Goal: Task Accomplishment & Management: Complete application form

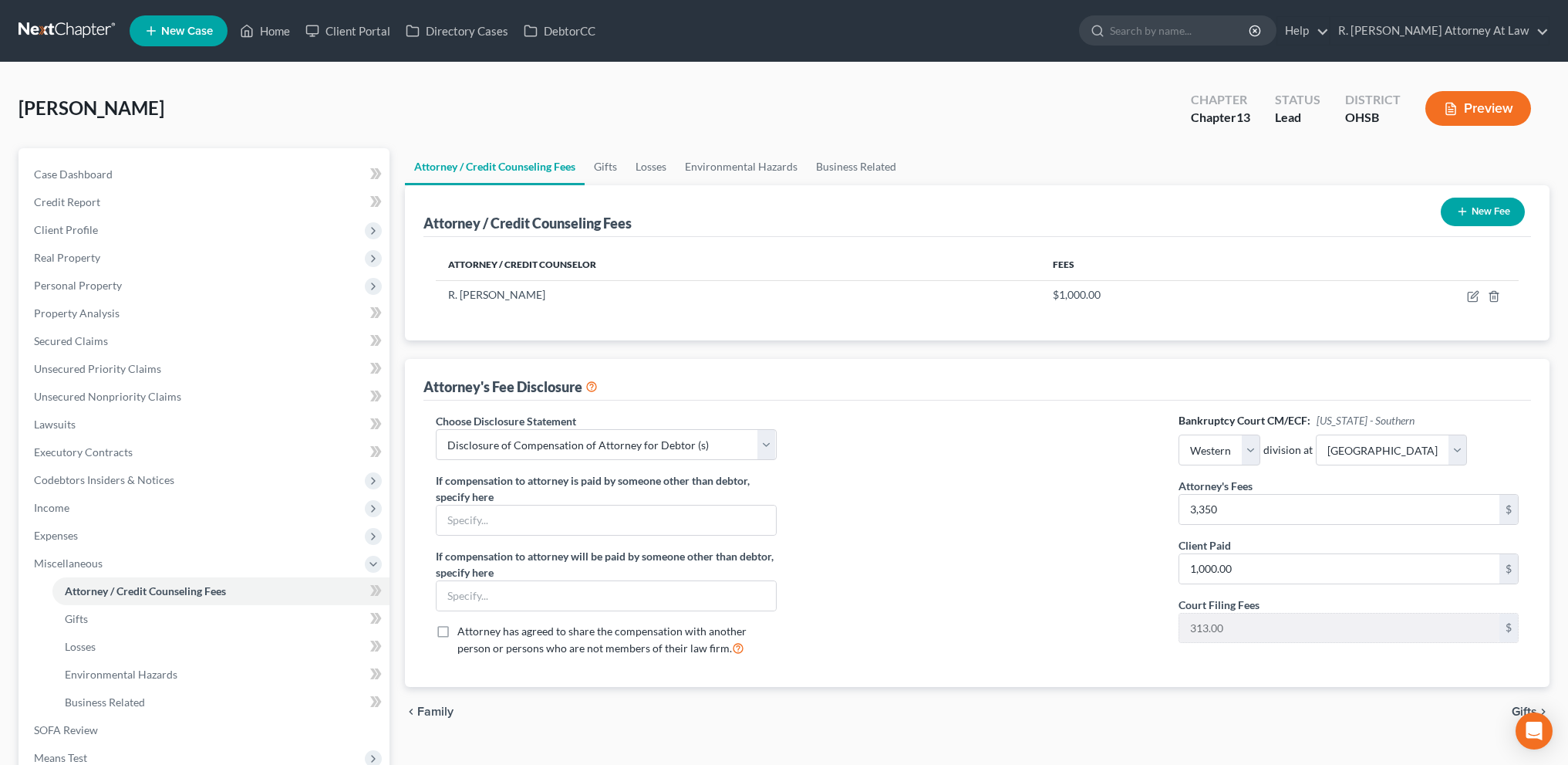
select select "1"
select select "0"
click at [70, 617] on span "Gifts" at bounding box center [76, 619] width 23 height 13
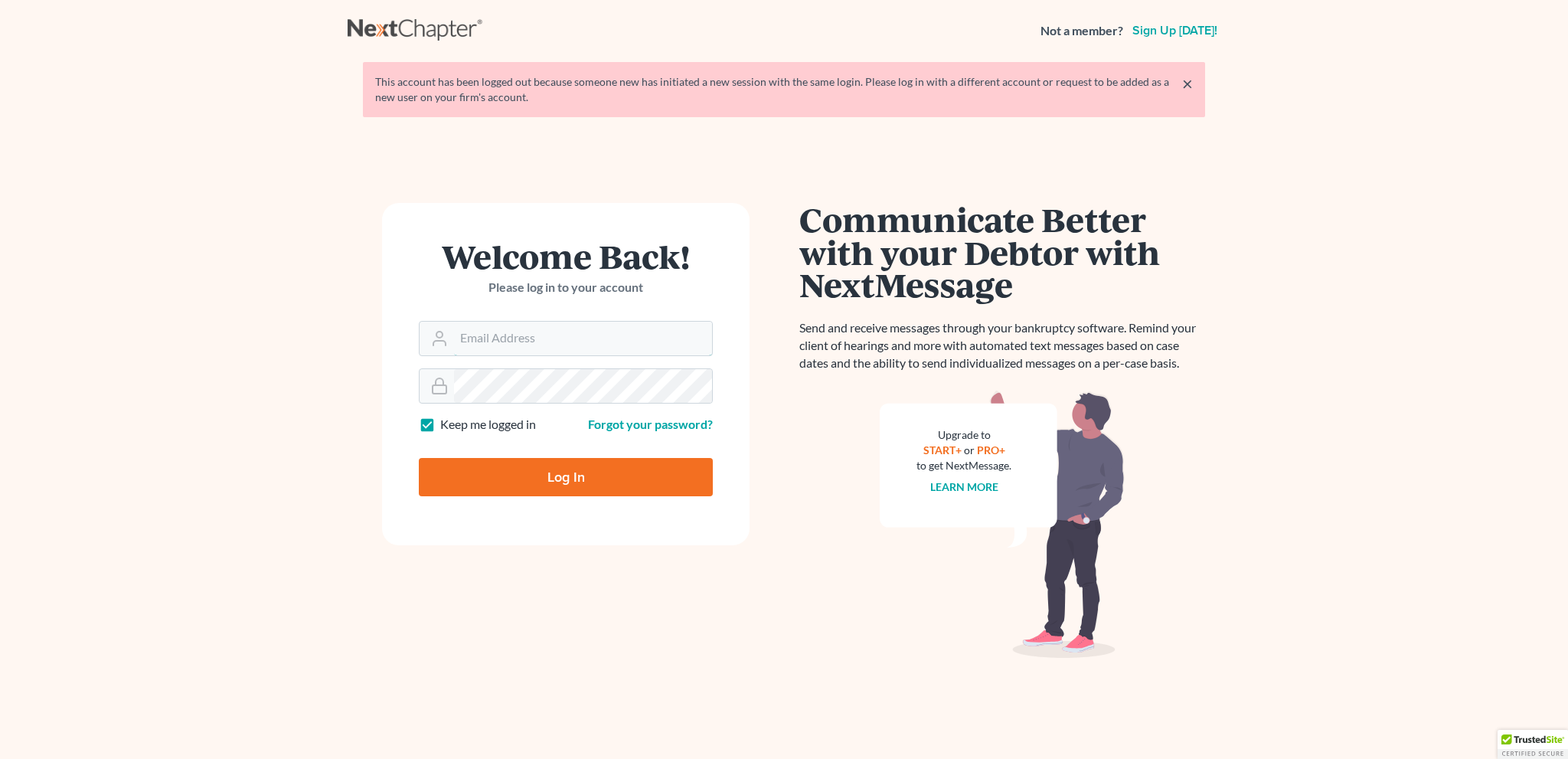
type input "[EMAIL_ADDRESS][DOMAIN_NAME]"
click at [557, 480] on input "Log In" at bounding box center [565, 477] width 294 height 38
type input "Thinking..."
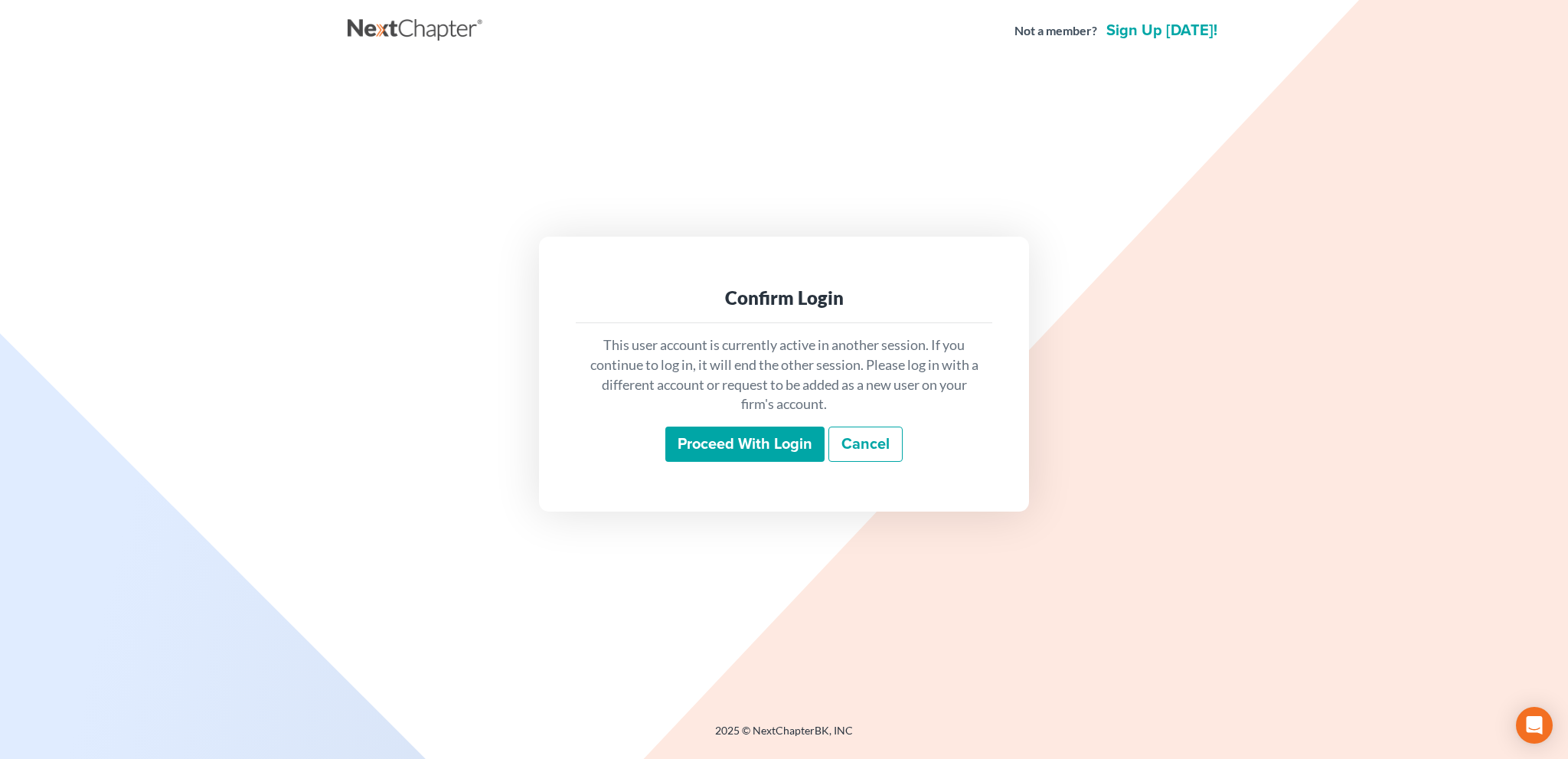
click at [715, 439] on input "Proceed with login" at bounding box center [745, 444] width 160 height 35
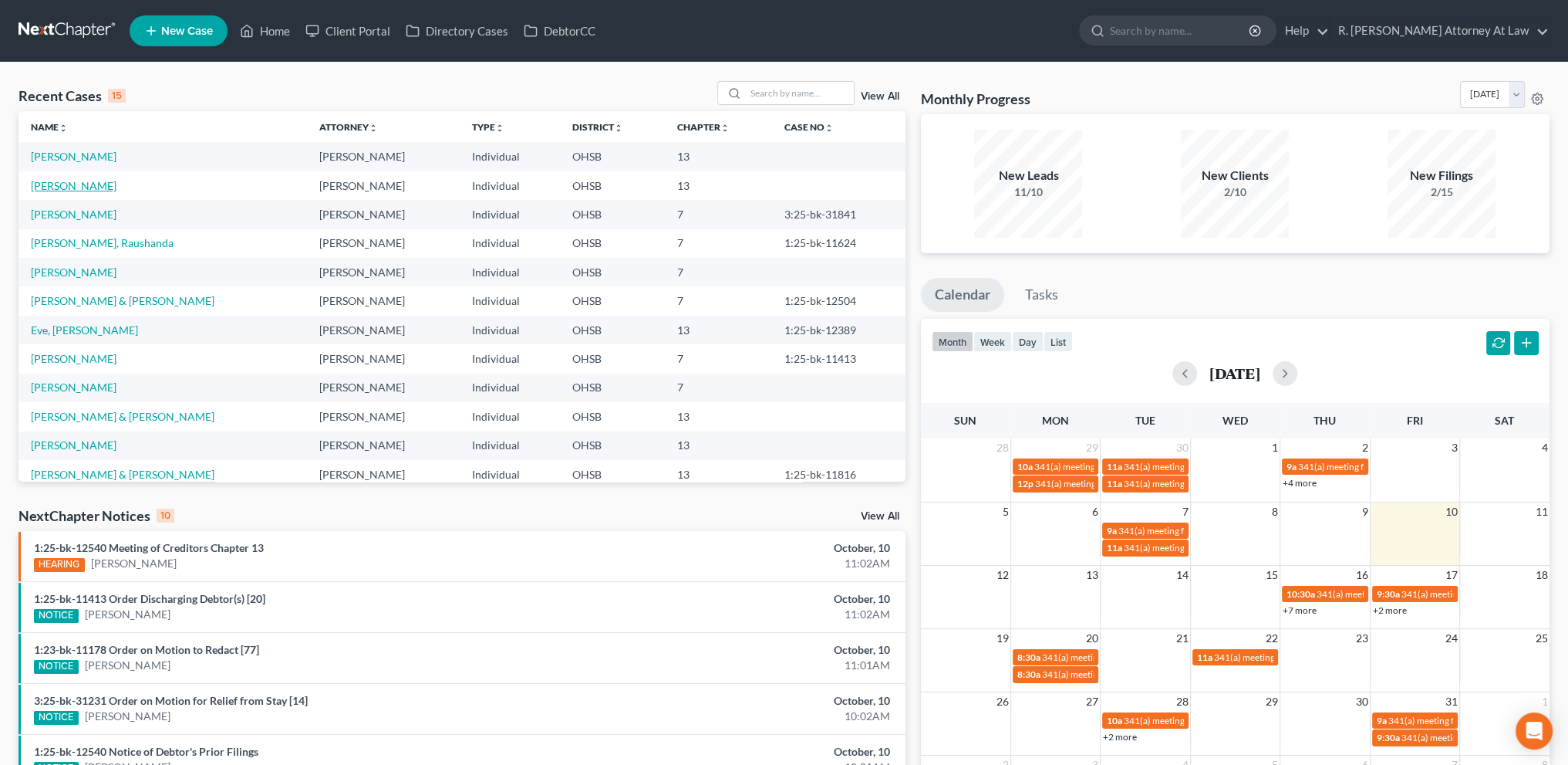
click at [54, 182] on link "[PERSON_NAME]" at bounding box center [74, 186] width 86 height 13
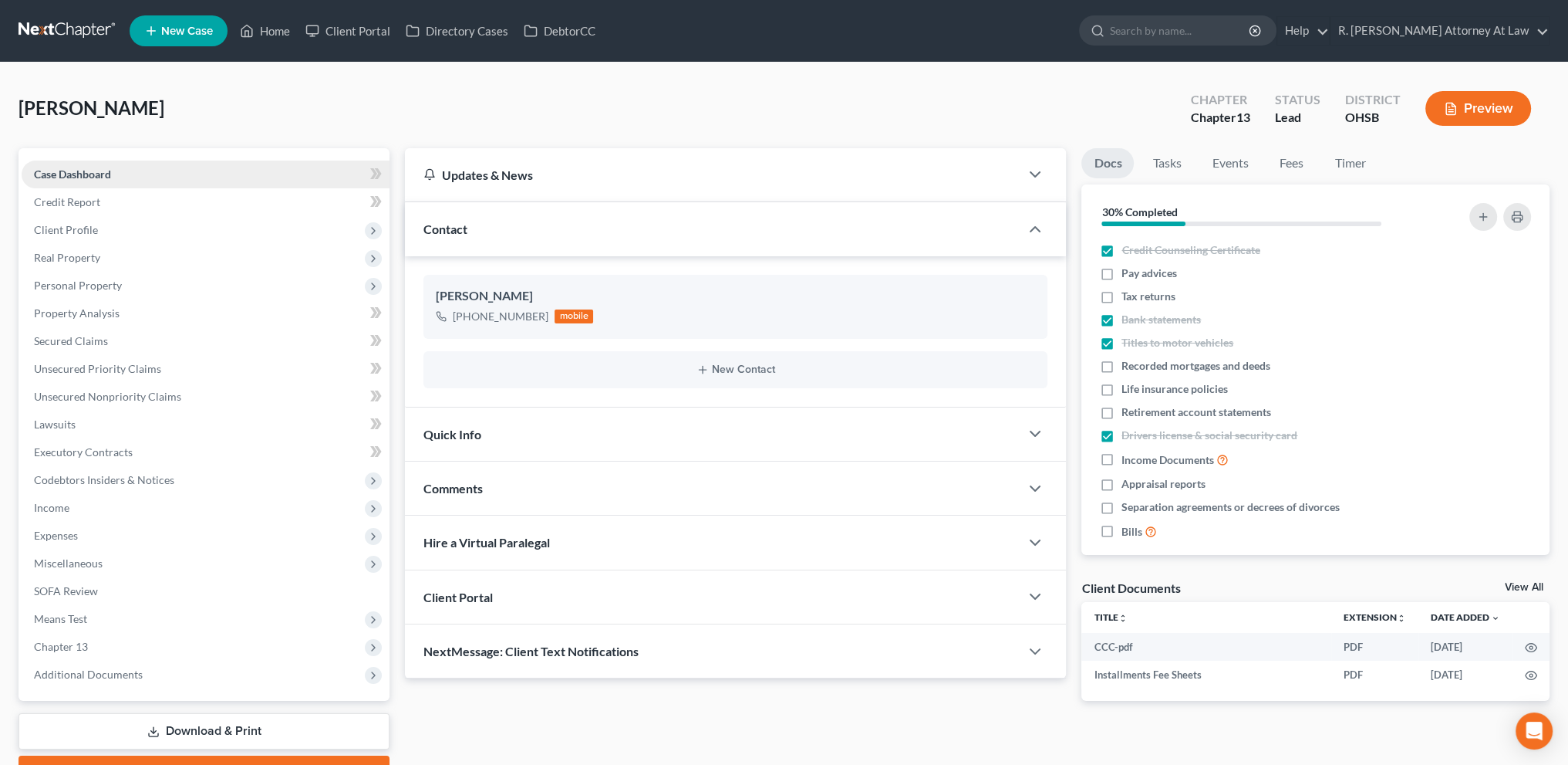
click at [55, 183] on link "Case Dashboard" at bounding box center [206, 174] width 368 height 28
click at [55, 529] on span "Expenses" at bounding box center [55, 535] width 44 height 13
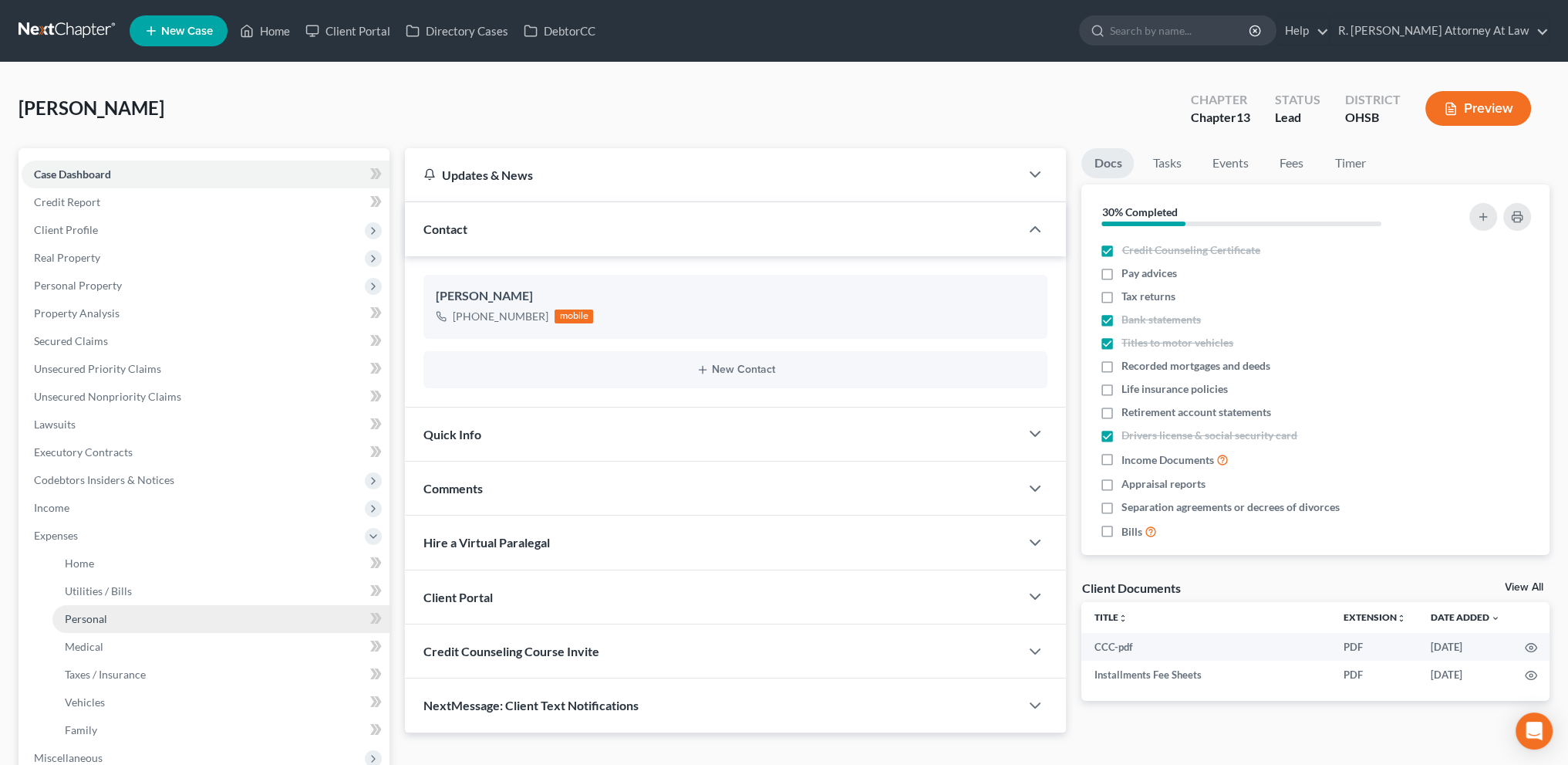
scroll to position [276, 0]
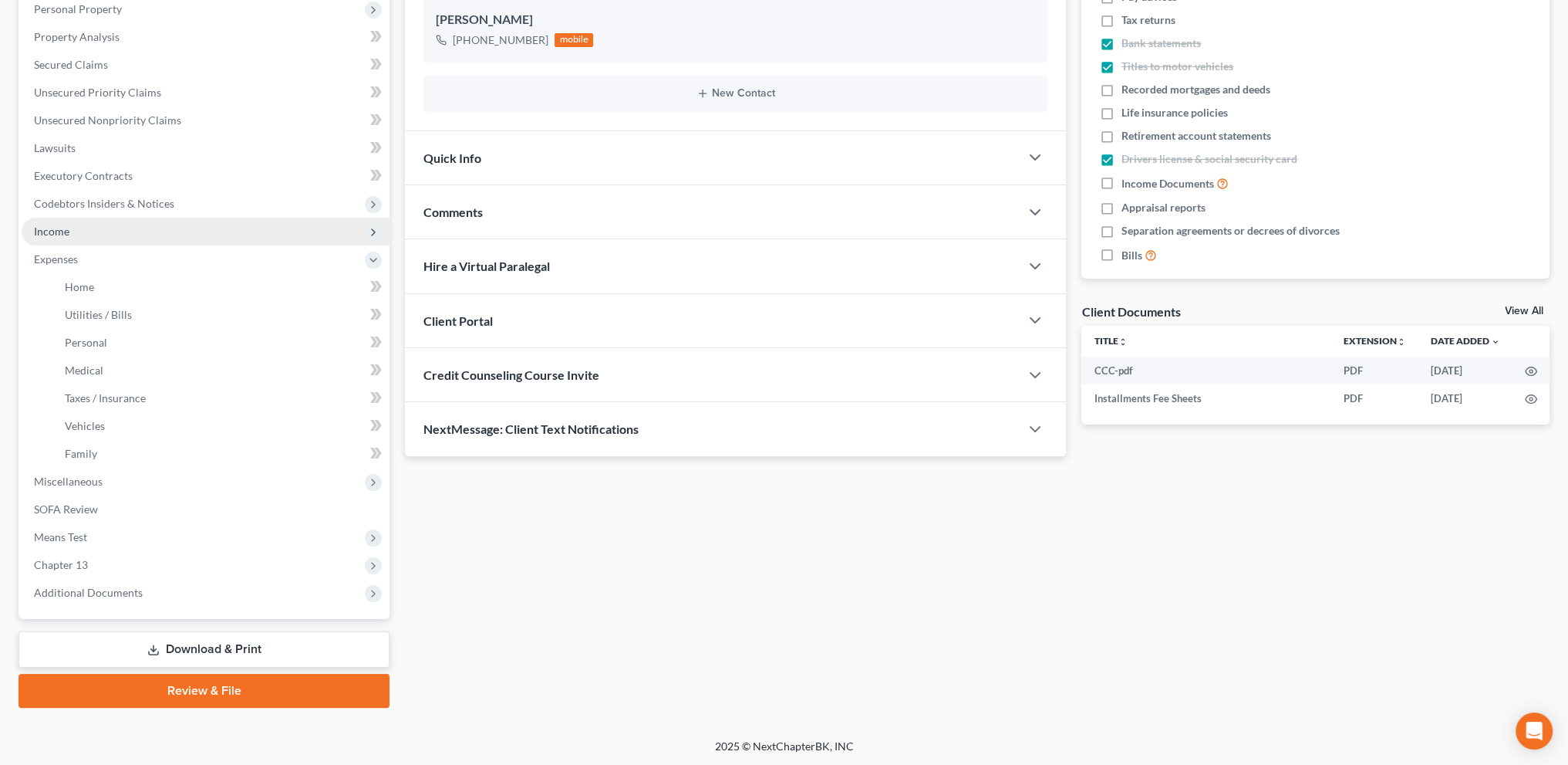
click at [62, 238] on span "Income" at bounding box center [206, 231] width 368 height 28
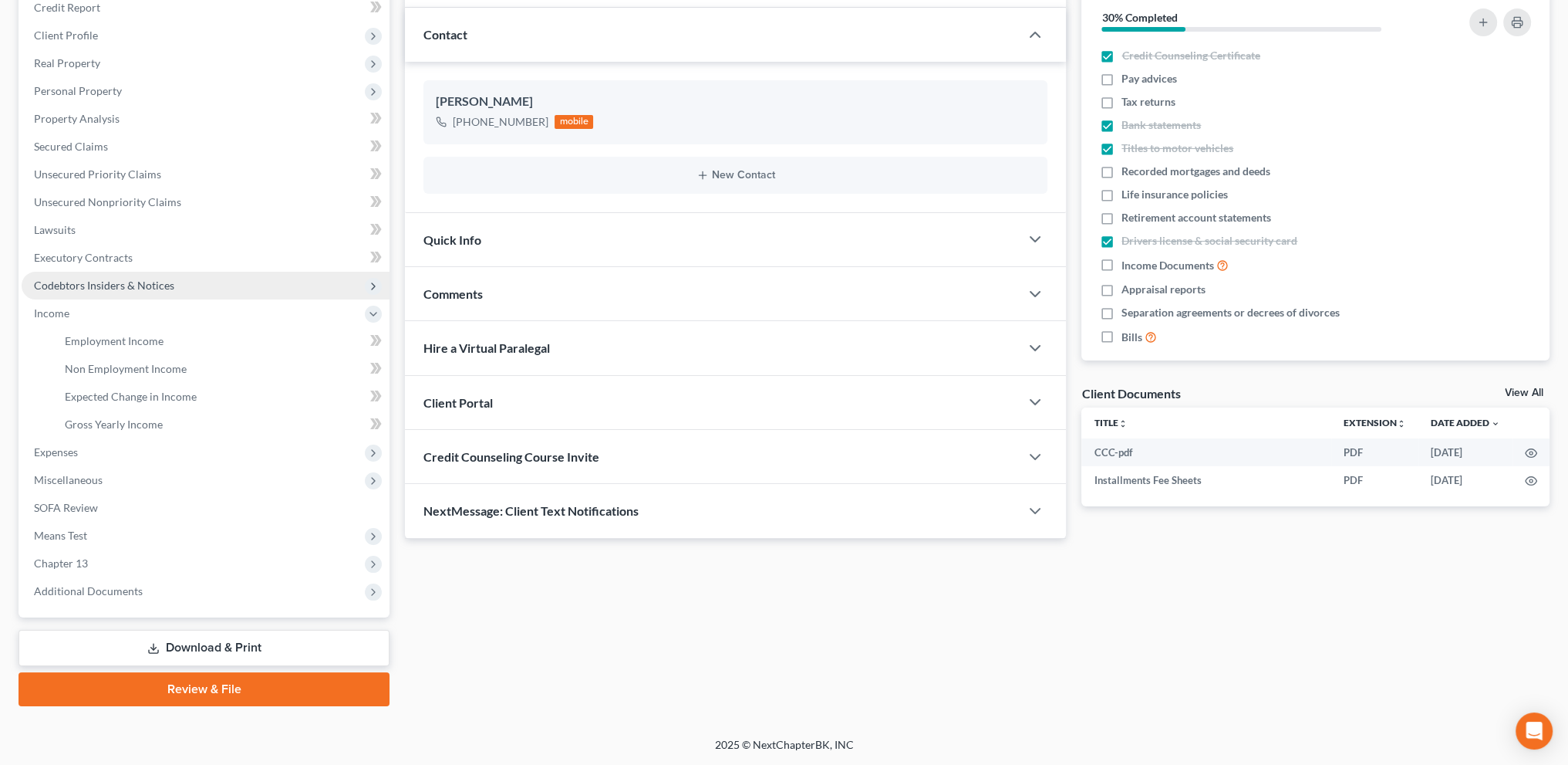
scroll to position [193, 0]
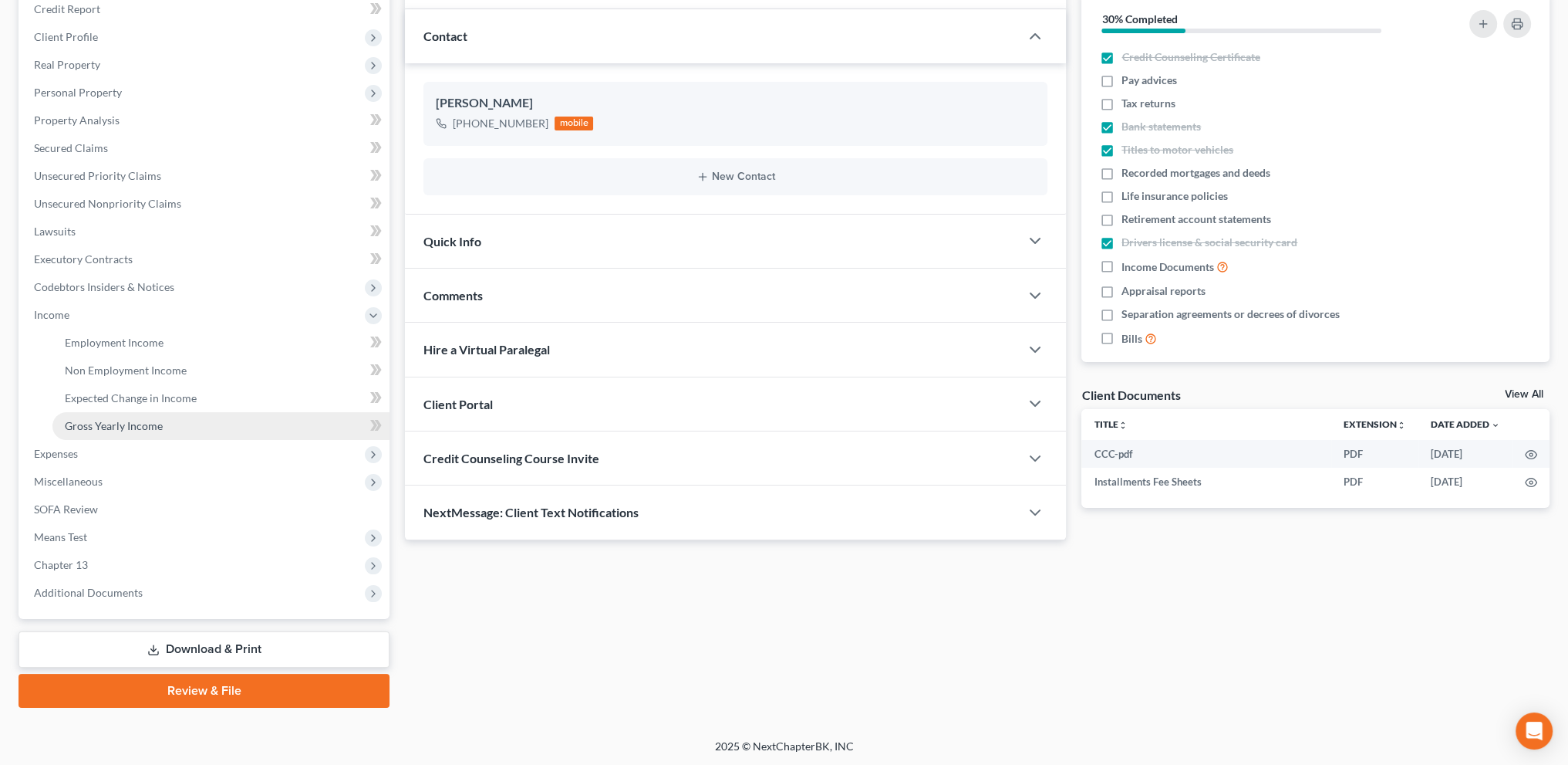
click at [101, 420] on span "Gross Yearly Income" at bounding box center [114, 426] width 98 height 13
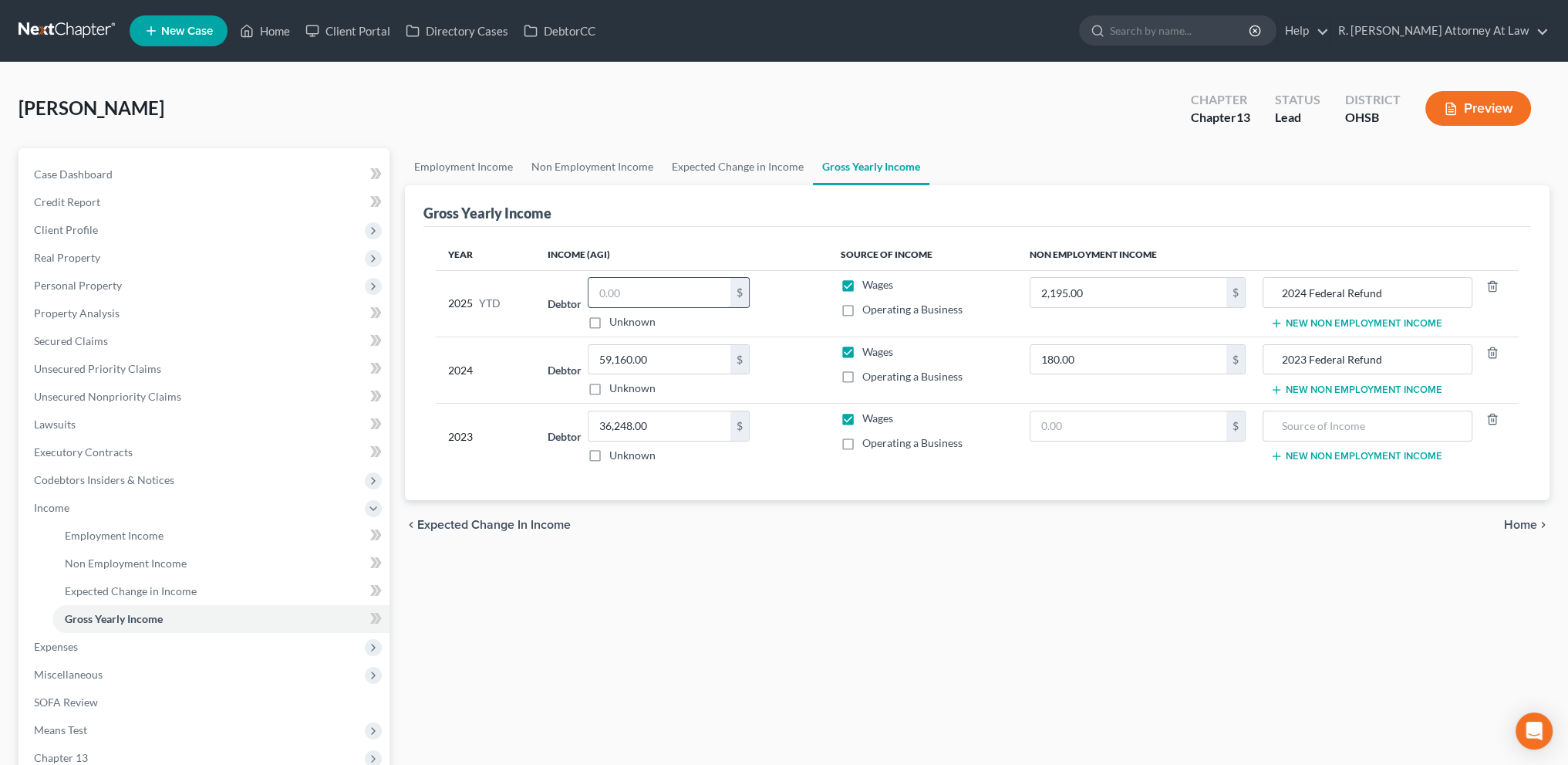
click at [627, 284] on input "text" at bounding box center [659, 292] width 142 height 30
type input "7,018"
click at [69, 646] on span "Expenses" at bounding box center [55, 646] width 44 height 13
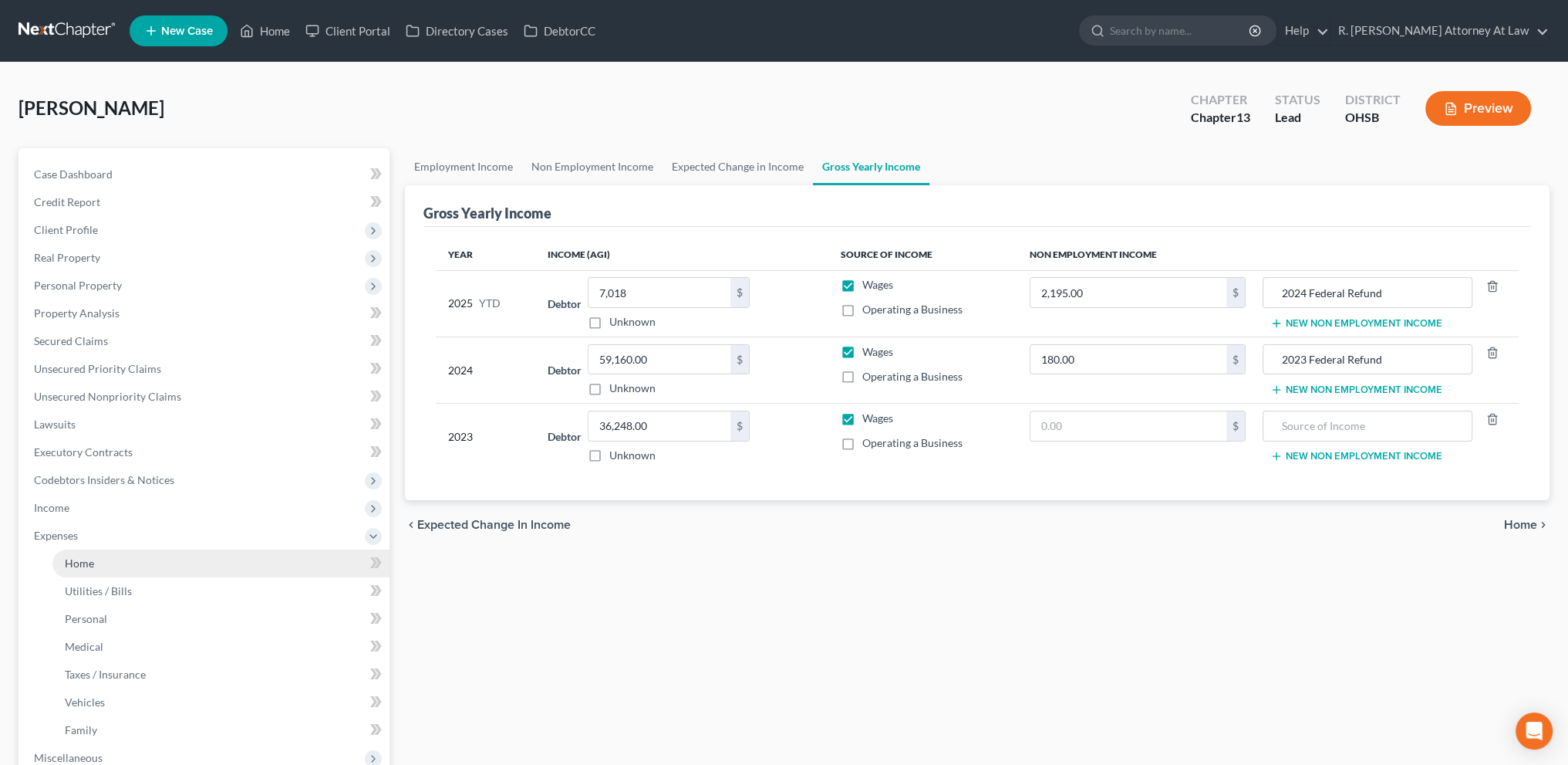
click at [82, 567] on span "Home" at bounding box center [79, 563] width 30 height 13
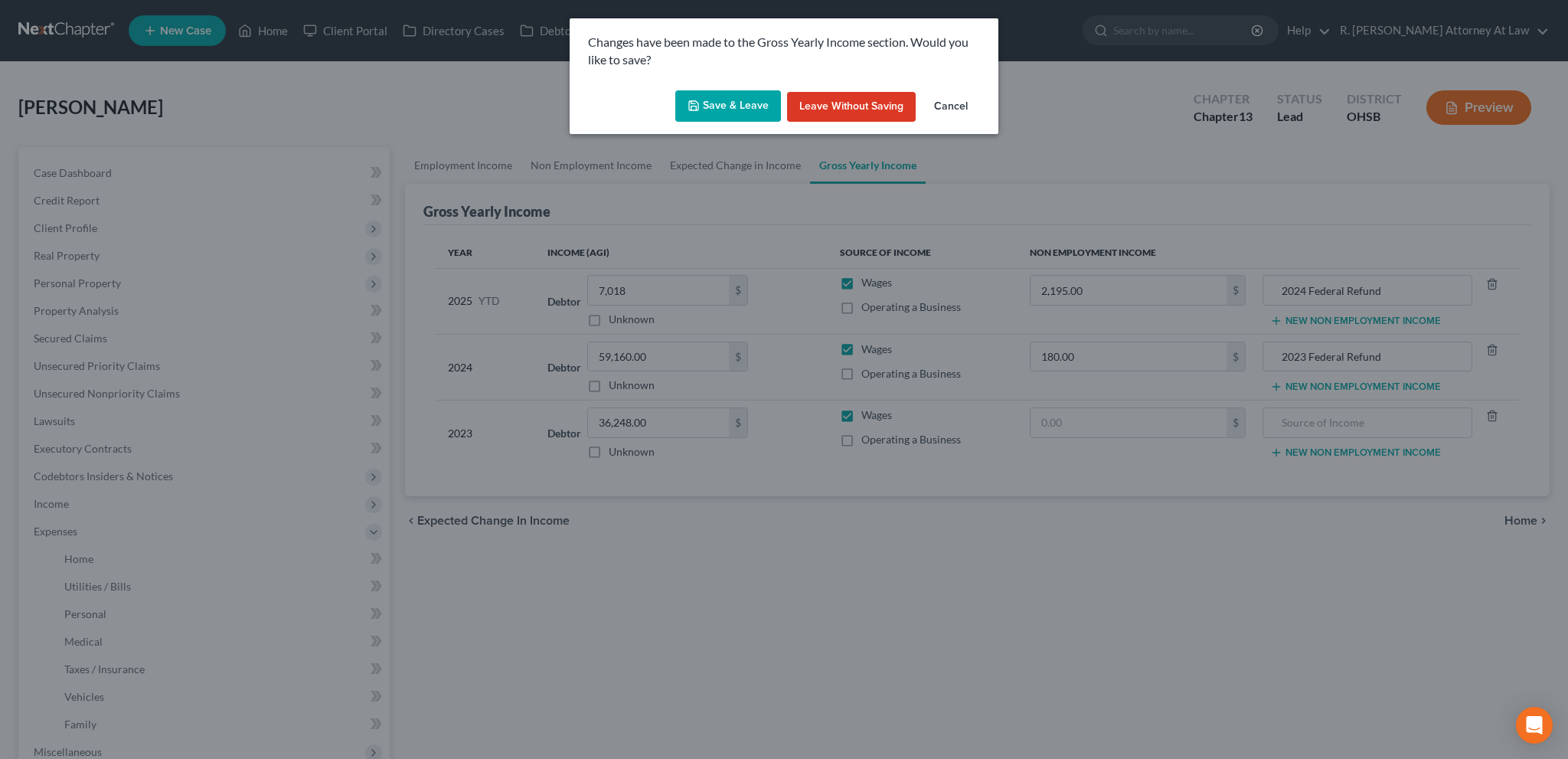
click at [718, 100] on button "Save & Leave" at bounding box center [727, 106] width 106 height 32
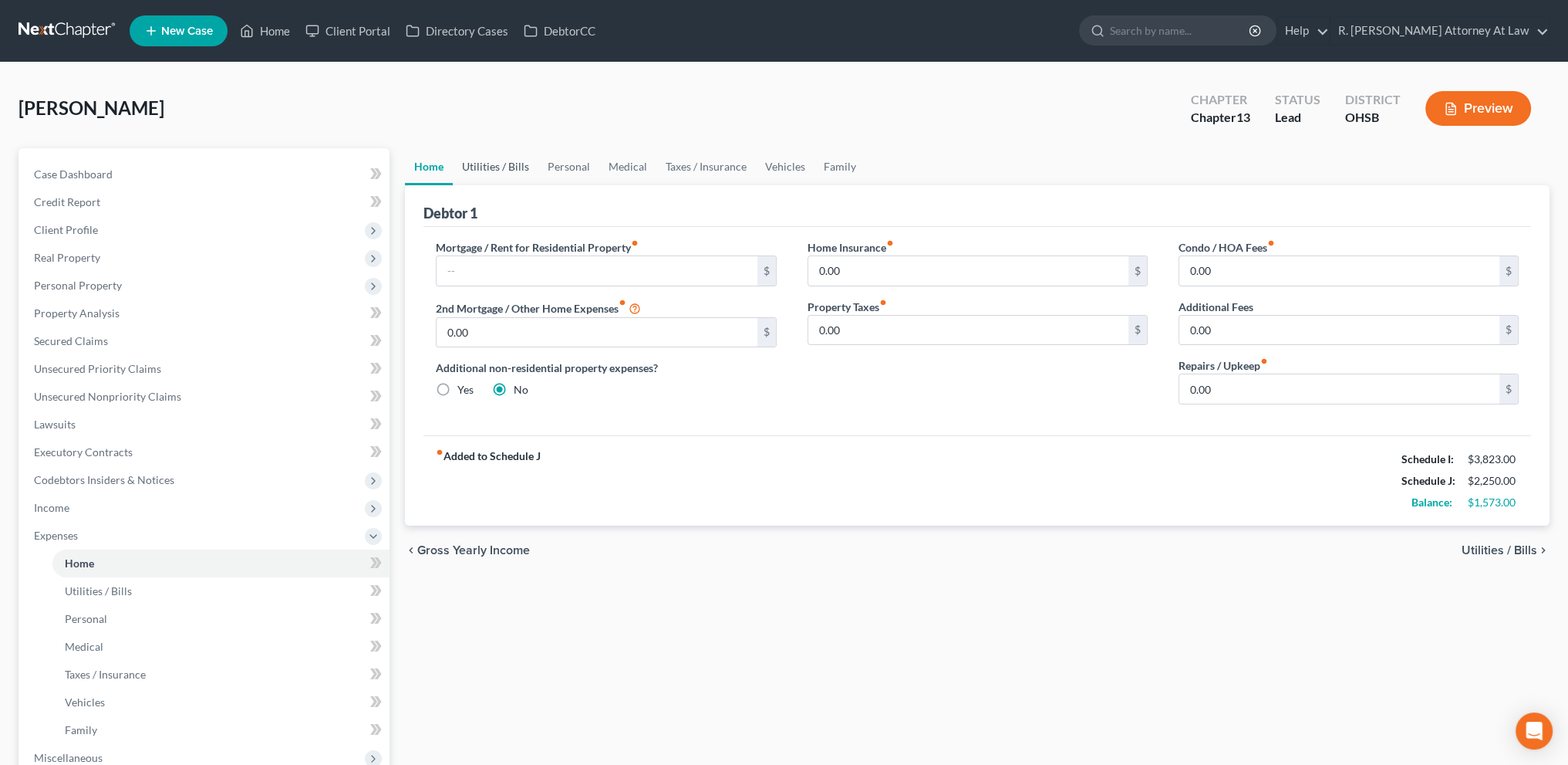
click at [482, 164] on link "Utilities / Bills" at bounding box center [495, 166] width 86 height 37
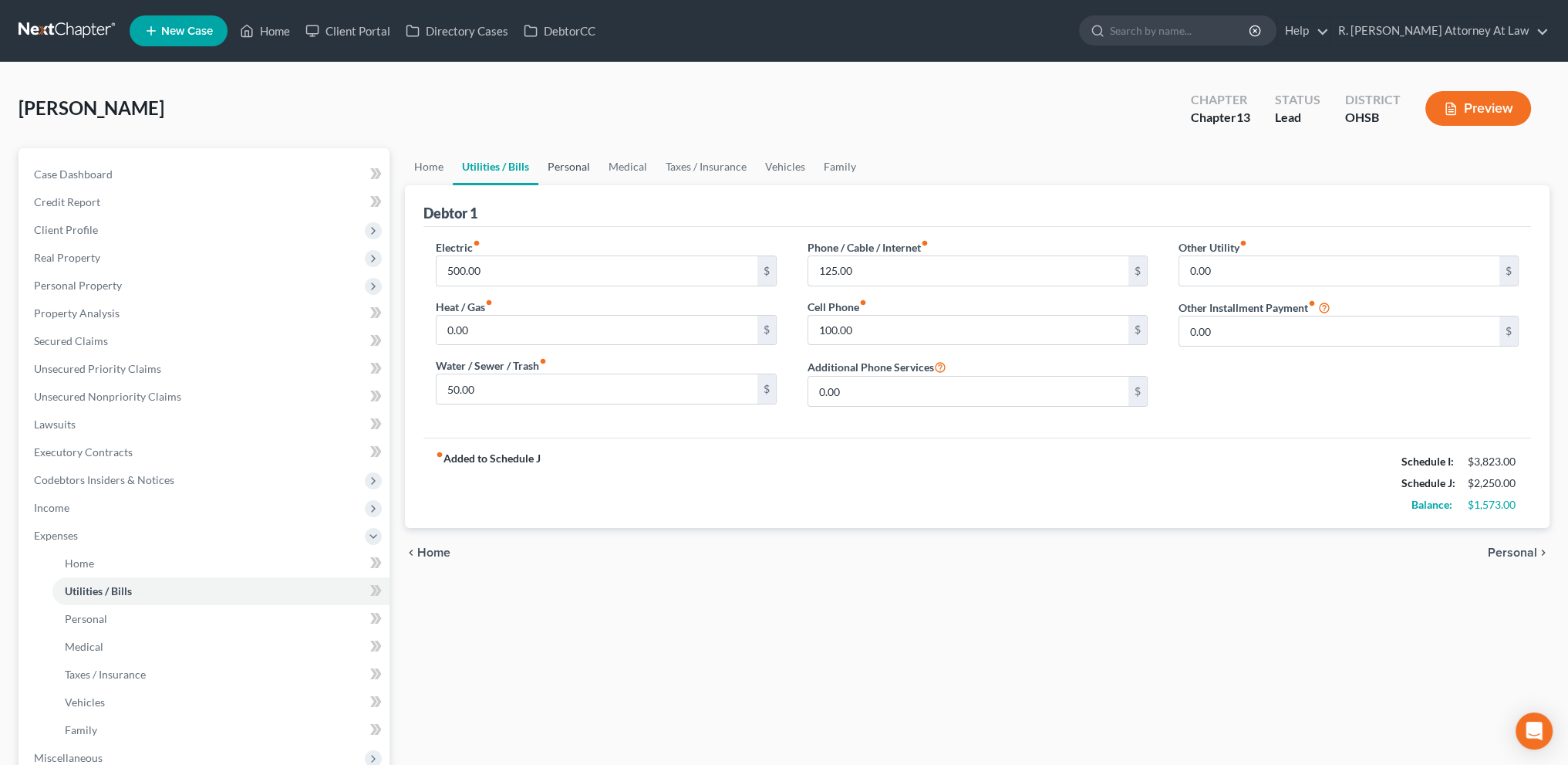
click at [590, 166] on link "Personal" at bounding box center [569, 166] width 61 height 37
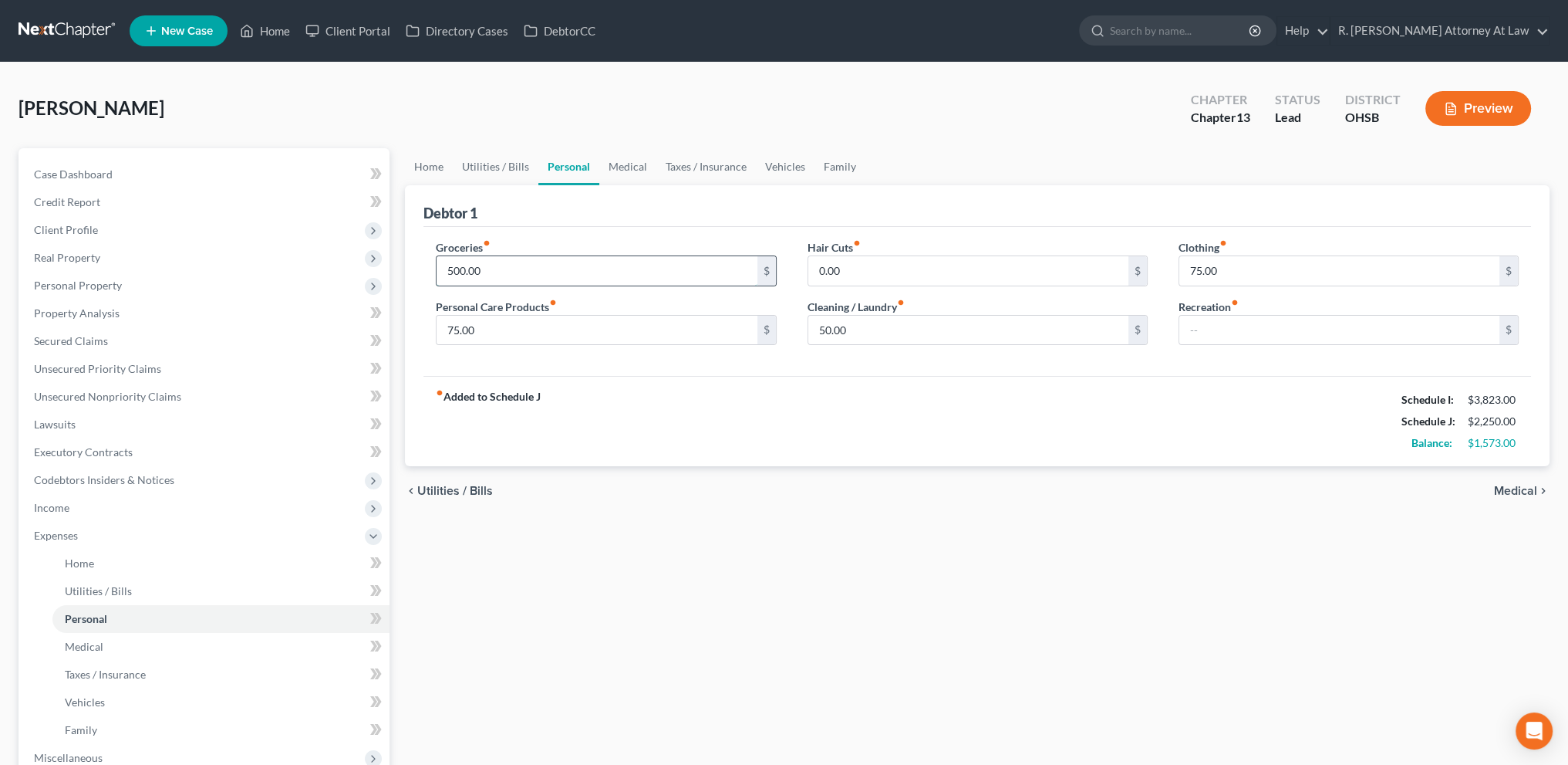
click at [510, 270] on input "500.00" at bounding box center [597, 270] width 320 height 30
type input "750"
click at [1211, 331] on input "text" at bounding box center [1339, 330] width 320 height 30
type input "150"
click at [1270, 275] on input "75.00" at bounding box center [1339, 270] width 320 height 30
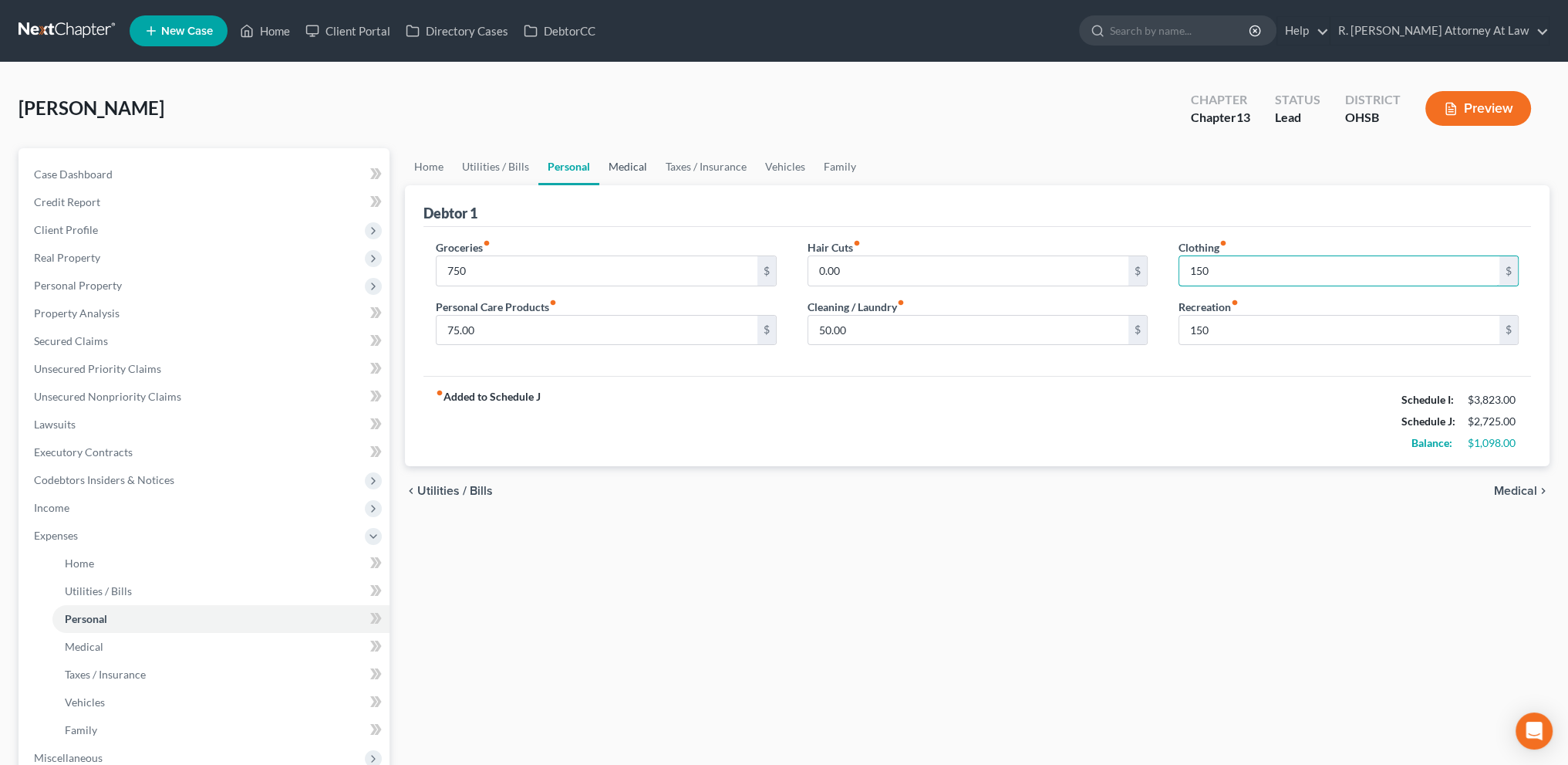
type input "150"
click at [634, 166] on link "Medical" at bounding box center [627, 166] width 57 height 37
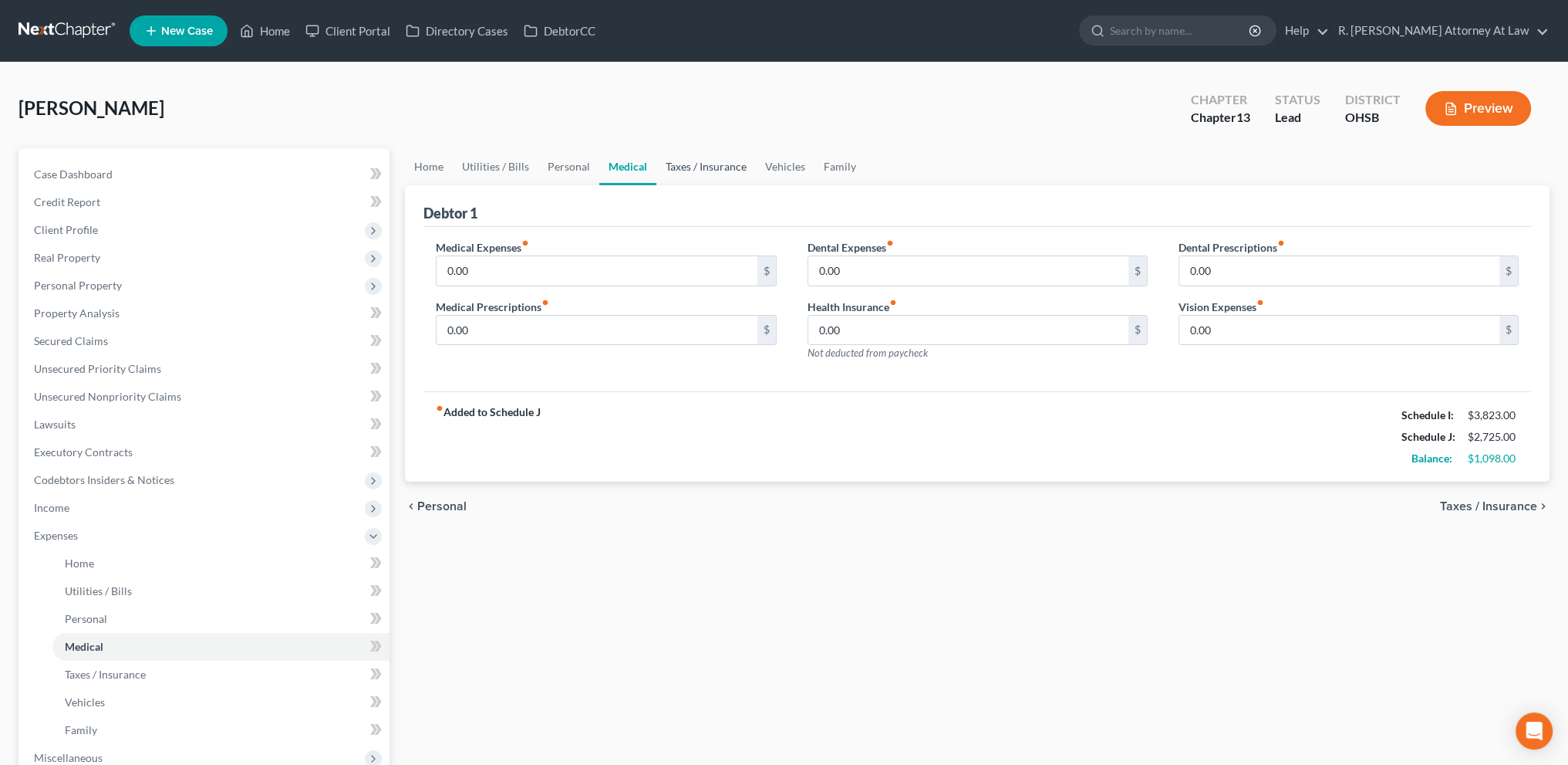
click at [729, 164] on link "Taxes / Insurance" at bounding box center [706, 166] width 99 height 37
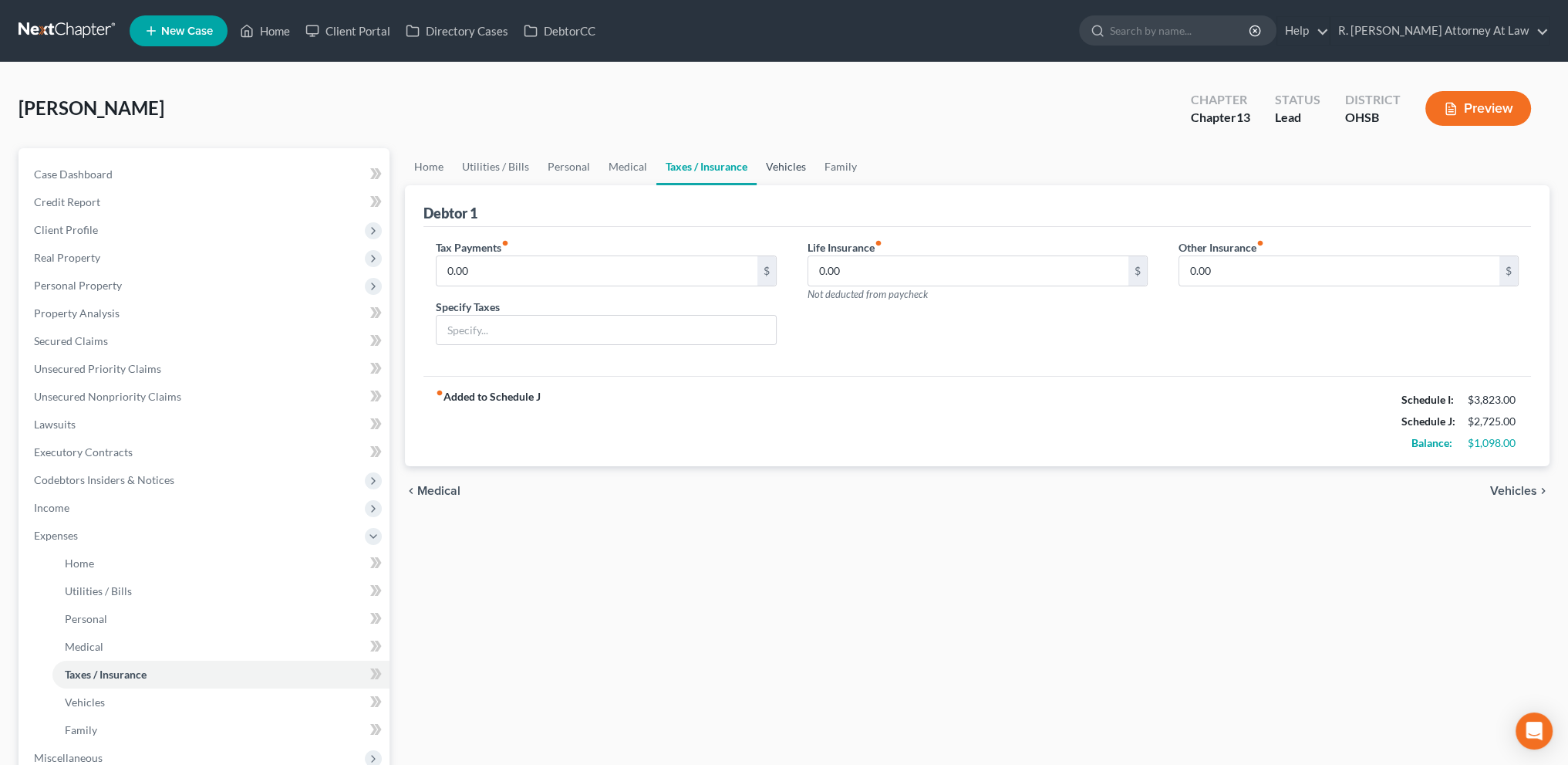
click at [784, 162] on link "Vehicles" at bounding box center [786, 166] width 58 height 37
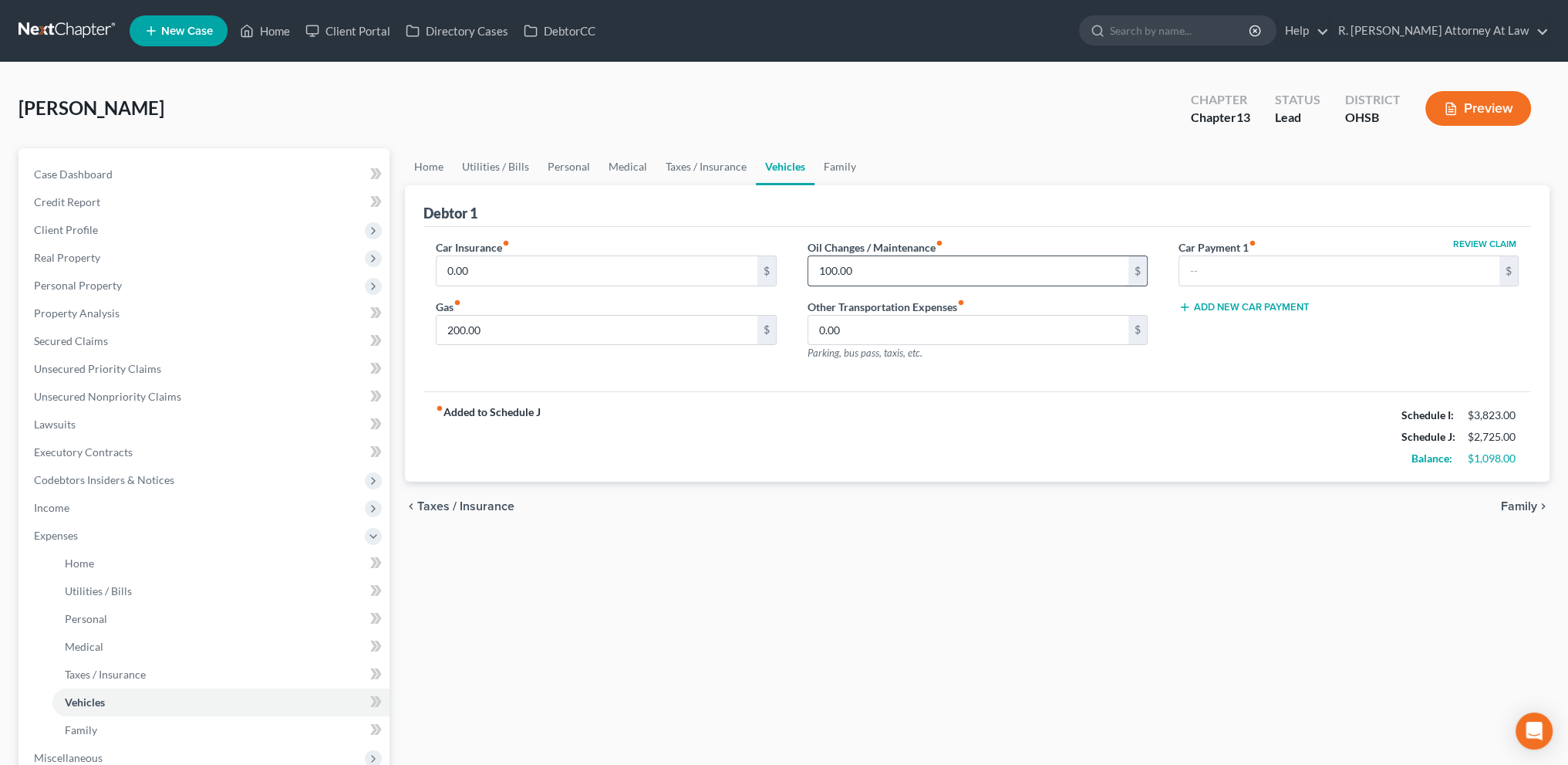
click at [854, 273] on input "100.00" at bounding box center [968, 270] width 320 height 30
drag, startPoint x: 534, startPoint y: 269, endPoint x: 537, endPoint y: 260, distance: 9.5
click at [536, 268] on input "0.00" at bounding box center [597, 270] width 320 height 30
type input "150"
click at [501, 332] on input "200.00" at bounding box center [597, 330] width 320 height 30
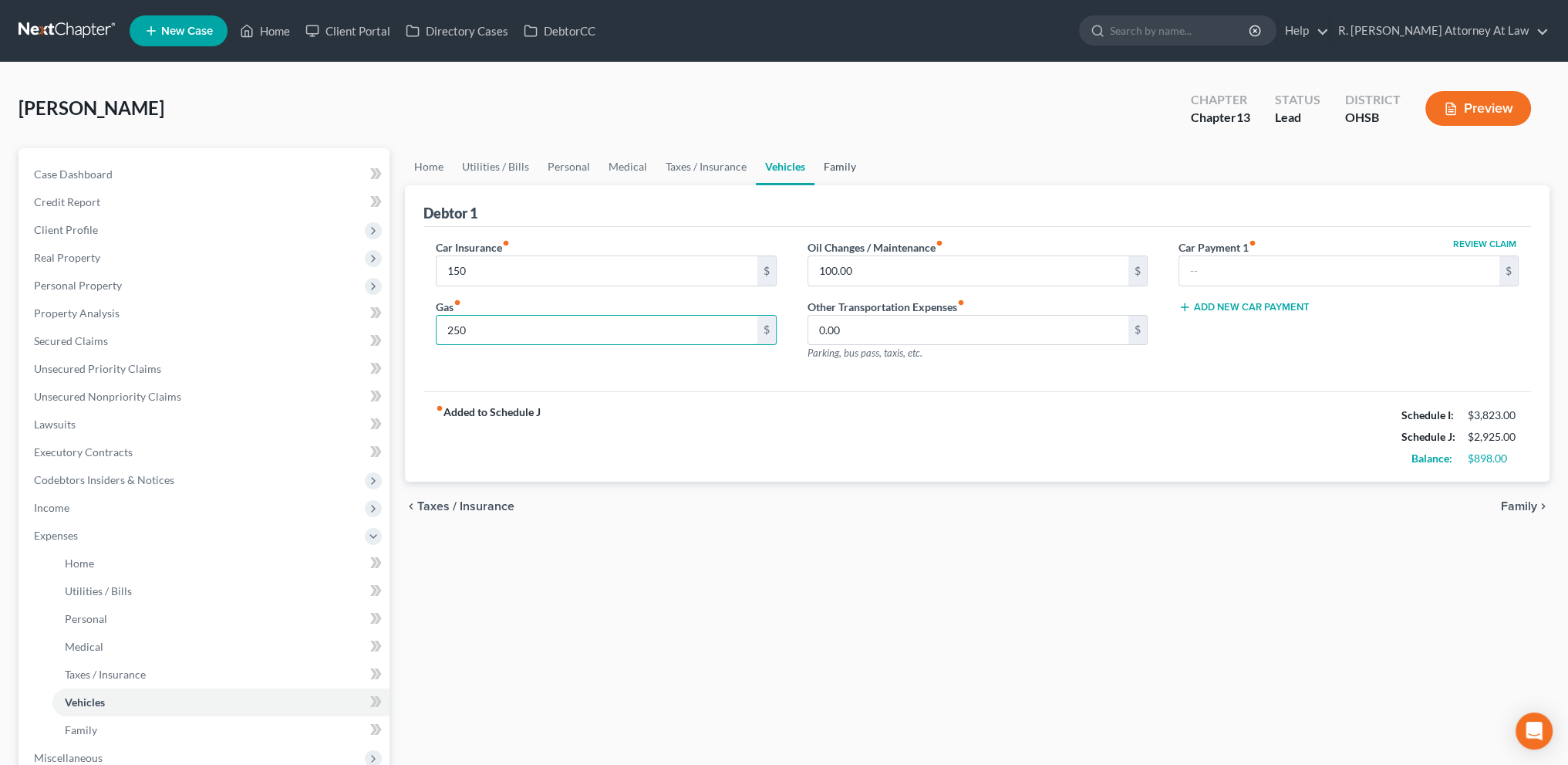
type input "250"
click at [830, 165] on link "Family" at bounding box center [840, 166] width 51 height 37
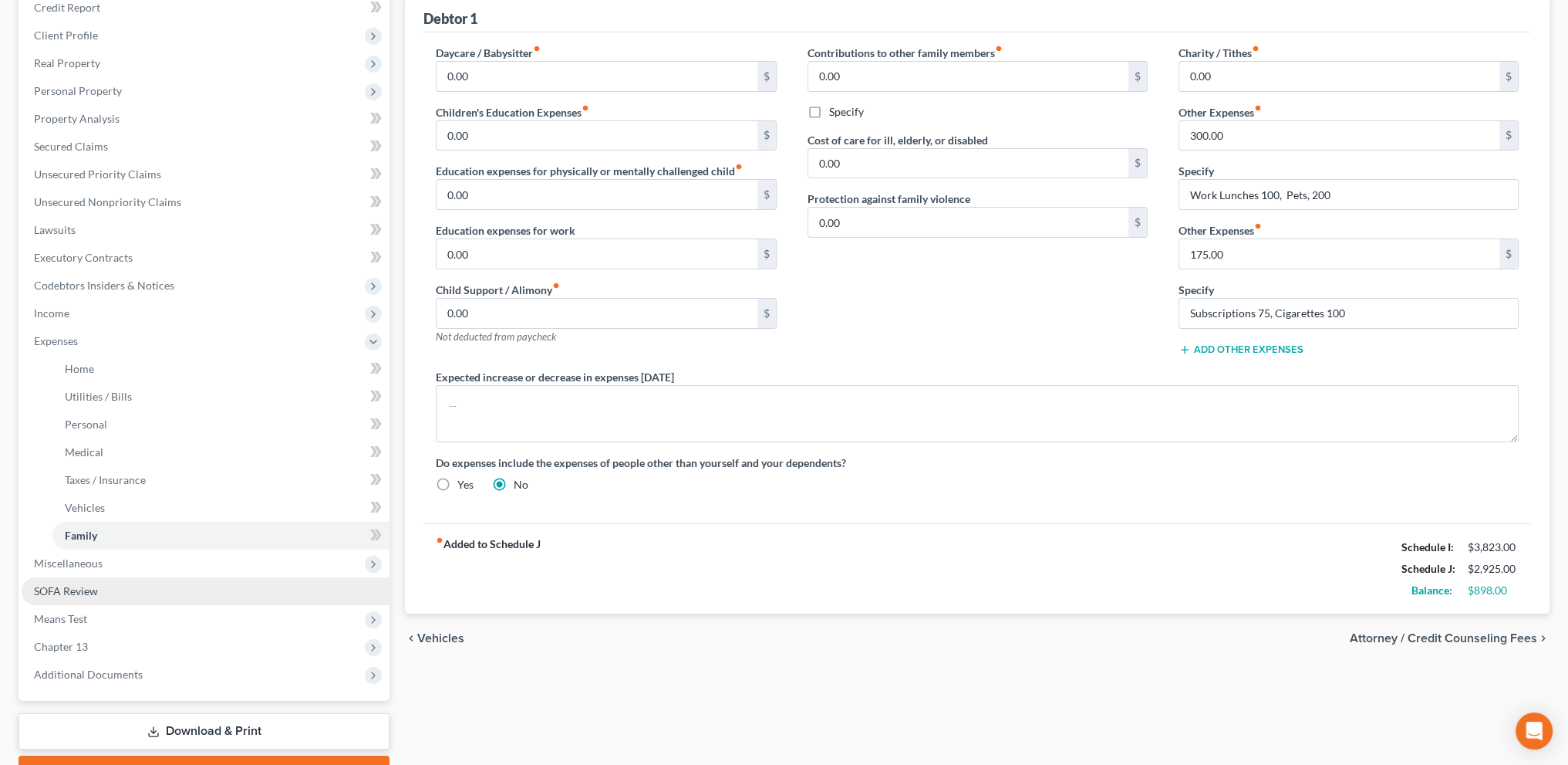
scroll to position [276, 0]
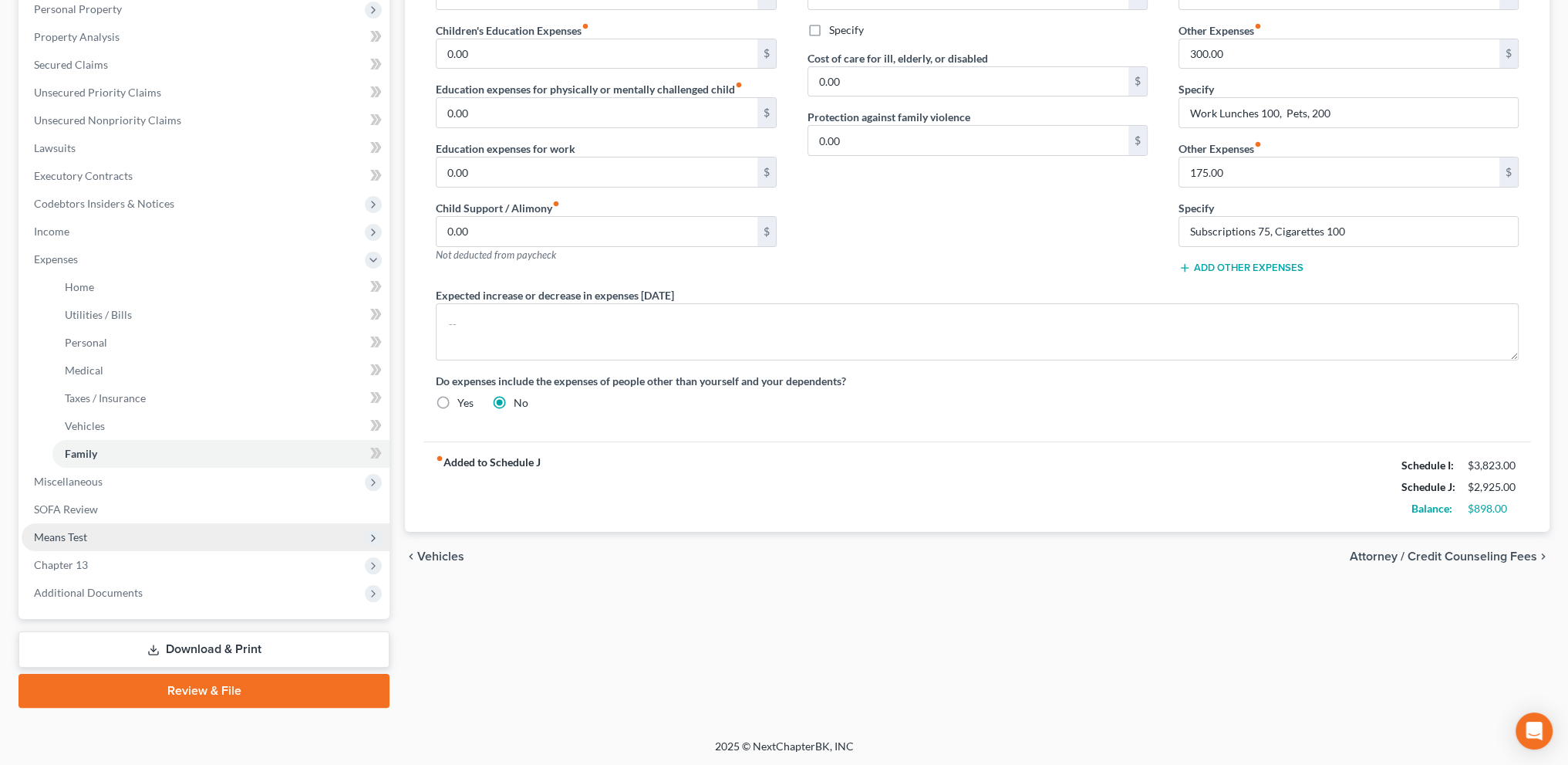
click at [53, 539] on span "Means Test" at bounding box center [60, 536] width 54 height 13
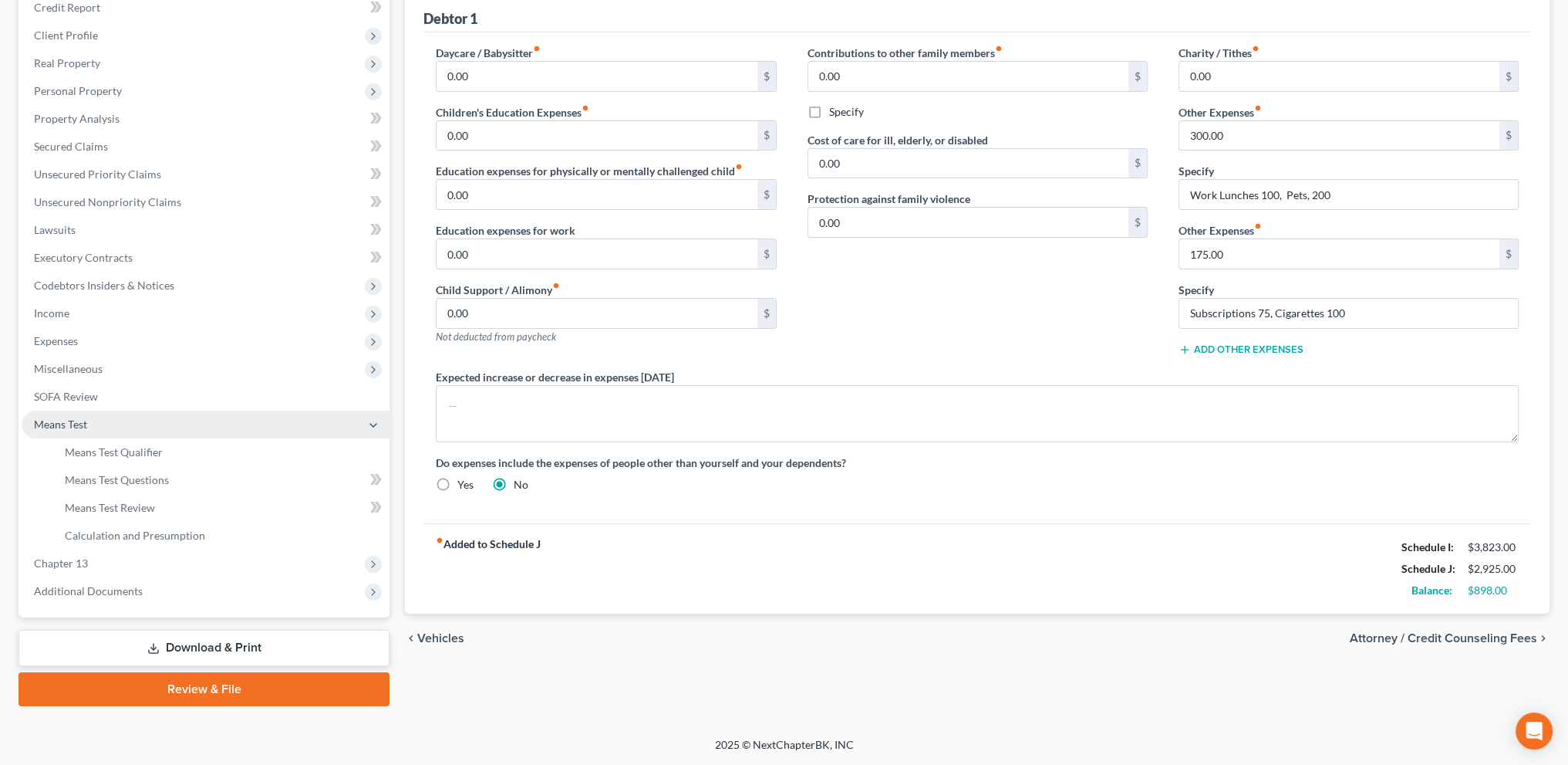
scroll to position [193, 0]
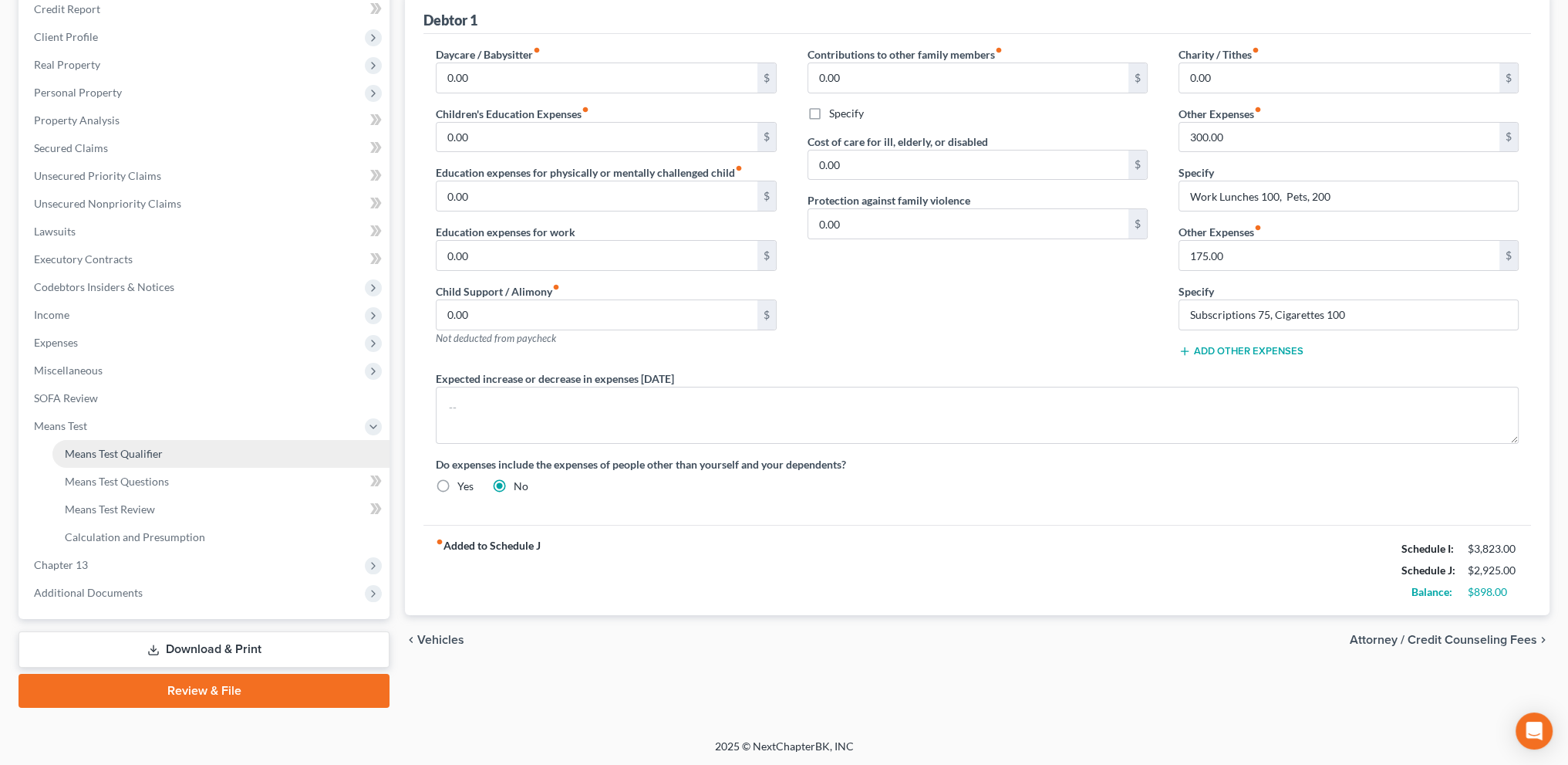
click at [71, 455] on span "Means Test Qualifier" at bounding box center [114, 453] width 98 height 13
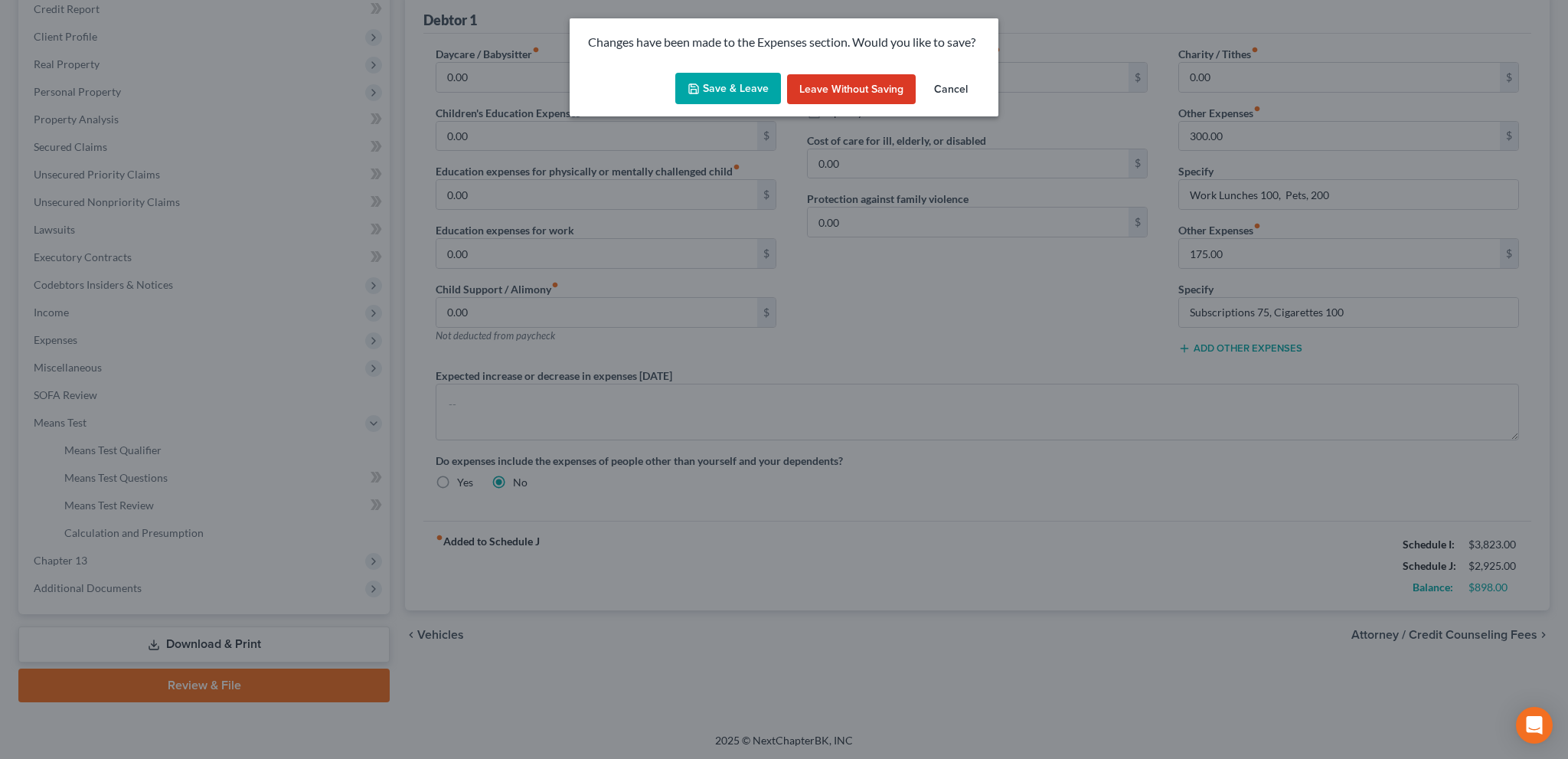
click at [707, 87] on button "Save & Leave" at bounding box center [727, 89] width 106 height 32
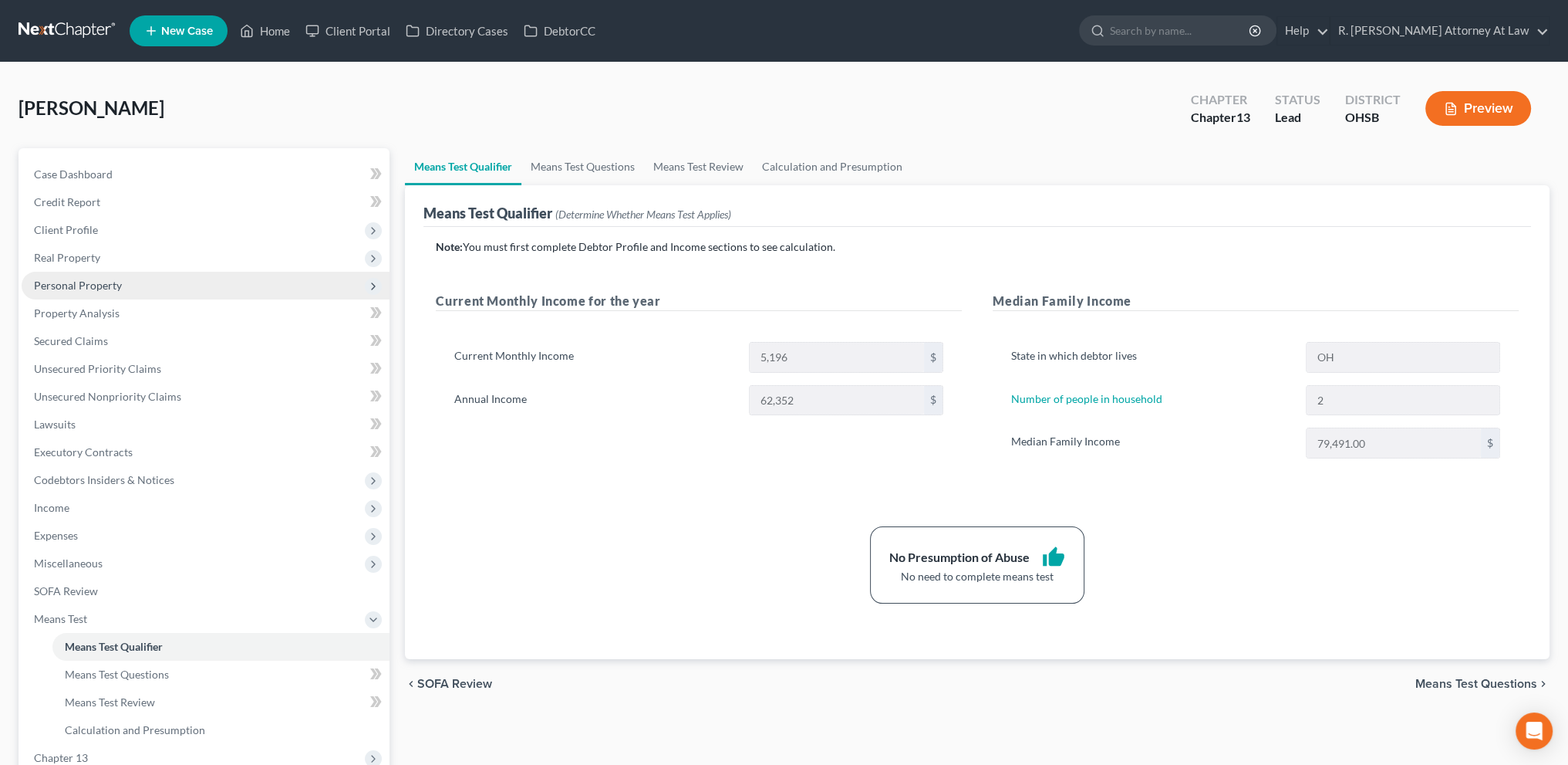
click at [69, 291] on span "Personal Property" at bounding box center [78, 285] width 88 height 13
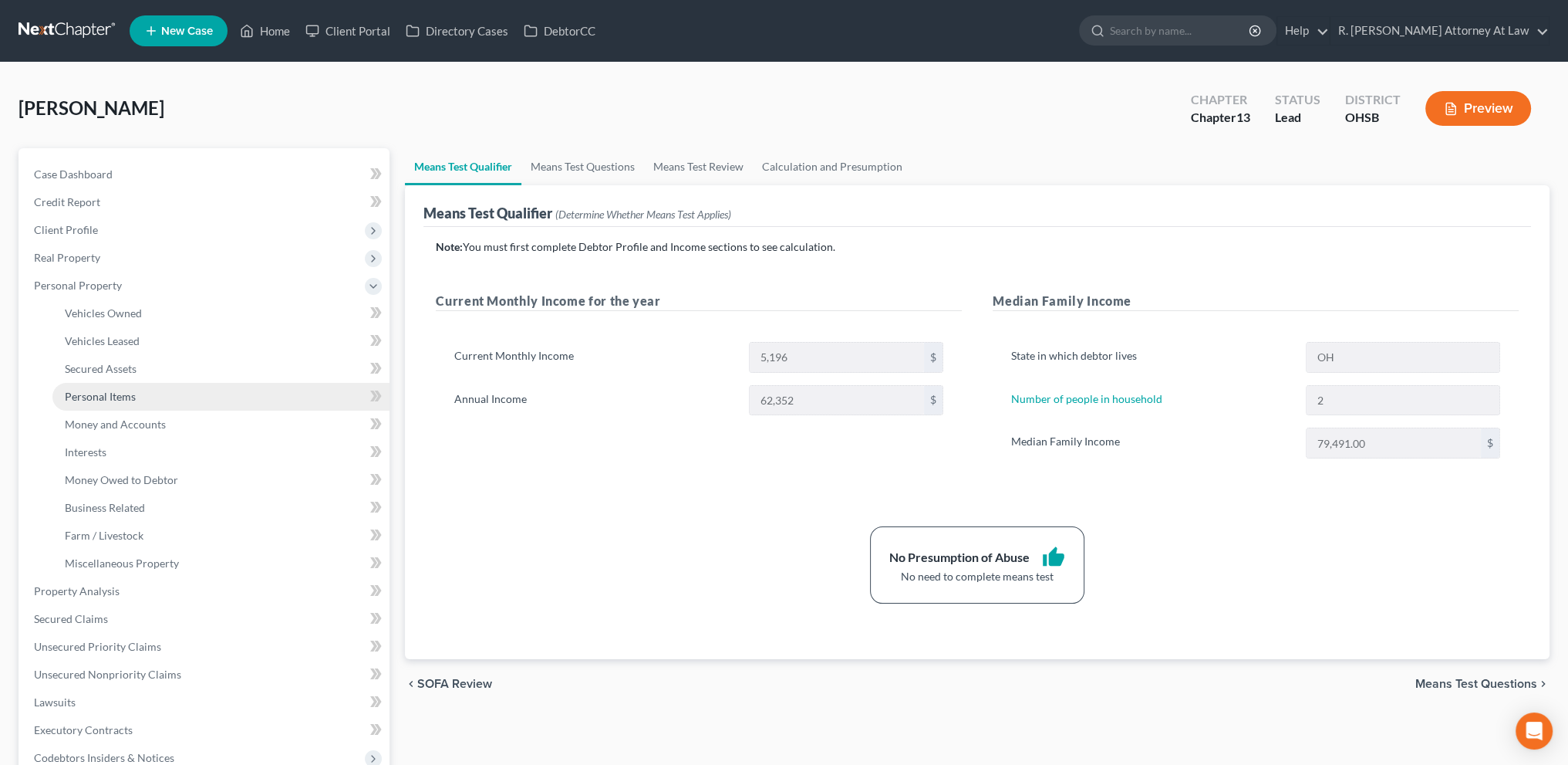
click at [85, 387] on link "Personal Items" at bounding box center [221, 396] width 337 height 28
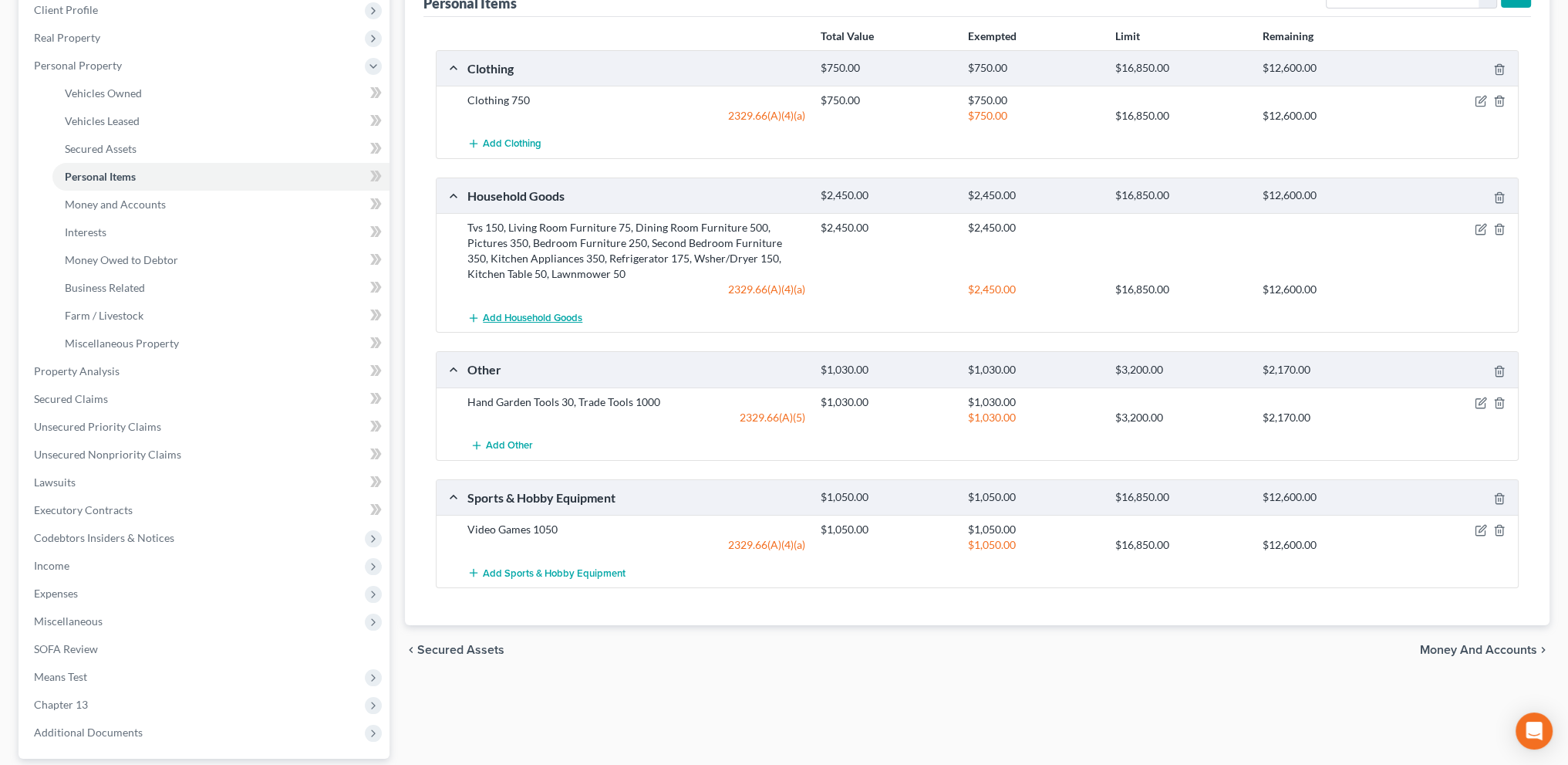
scroll to position [250, 0]
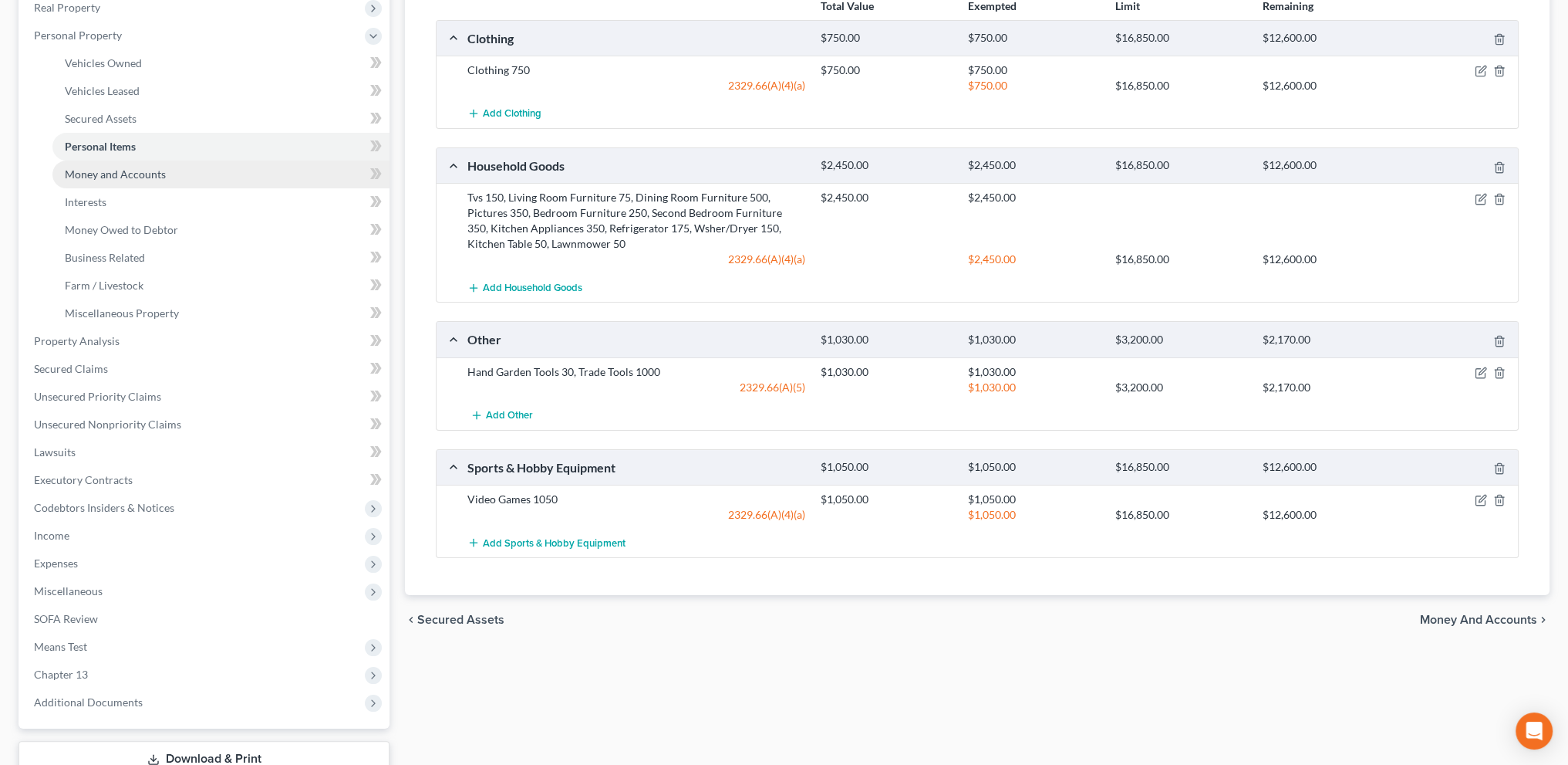
click at [90, 175] on span "Money and Accounts" at bounding box center [115, 174] width 101 height 13
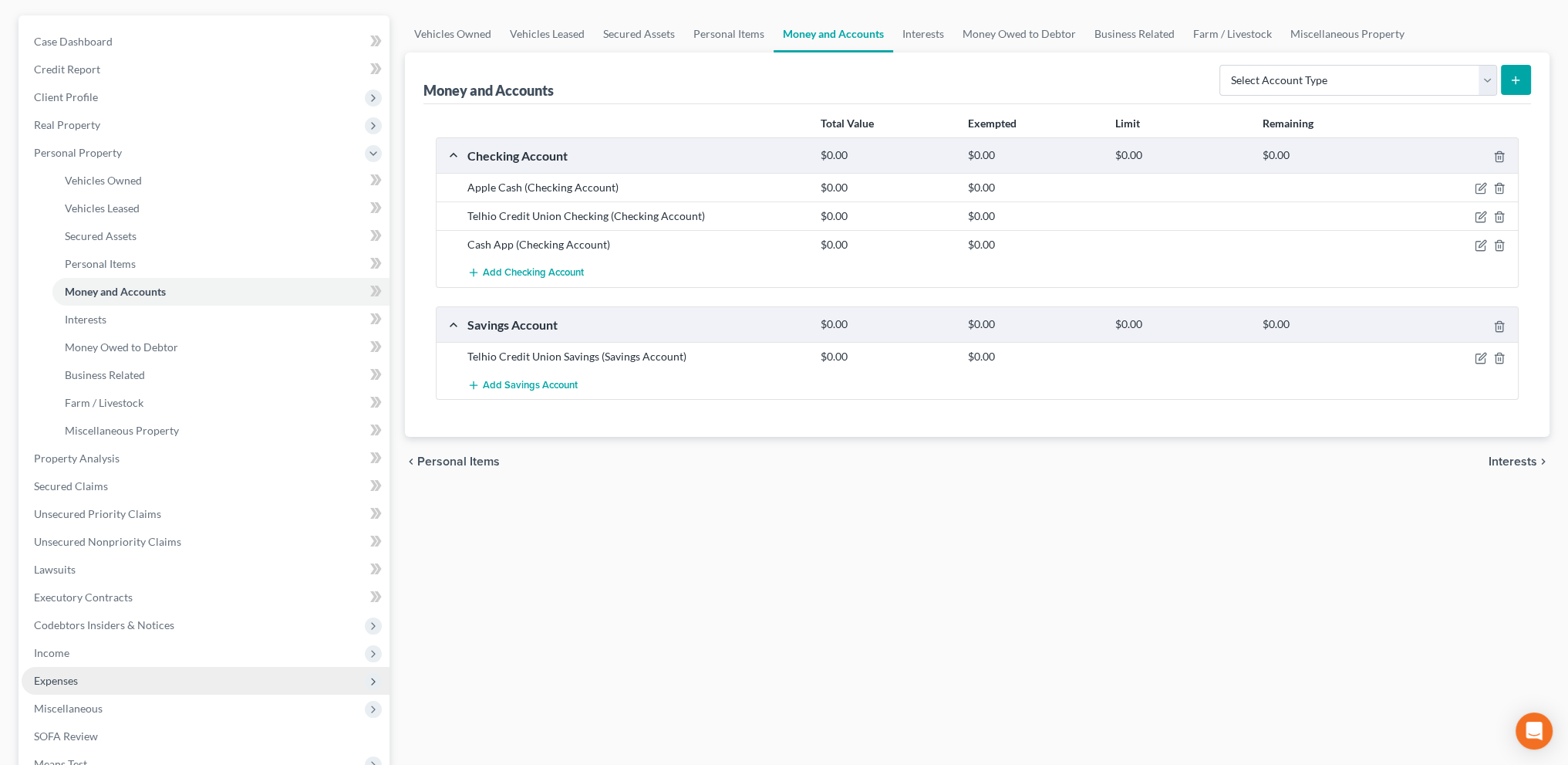
scroll to position [359, 0]
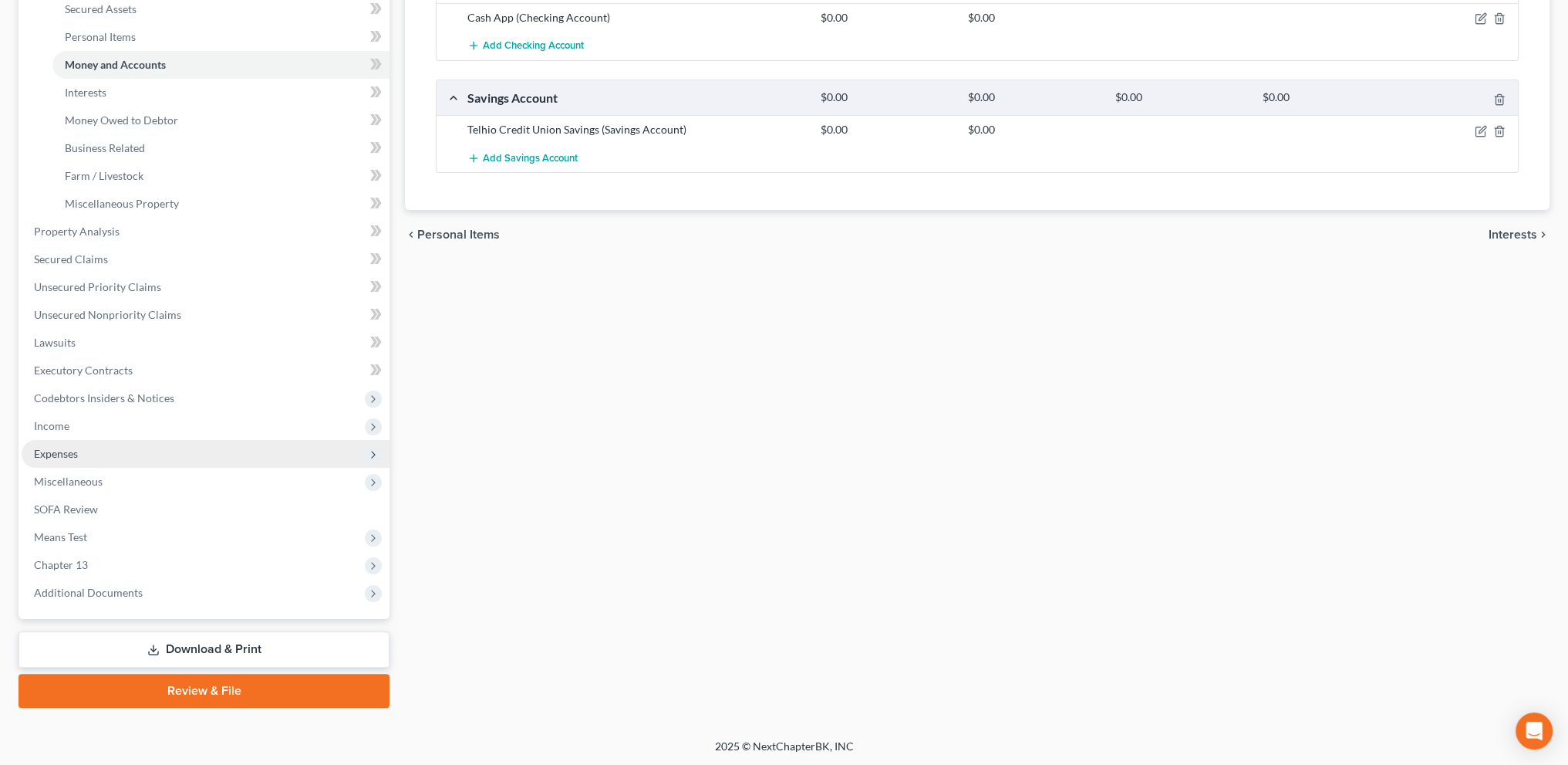
click at [47, 458] on span "Expenses" at bounding box center [55, 453] width 44 height 13
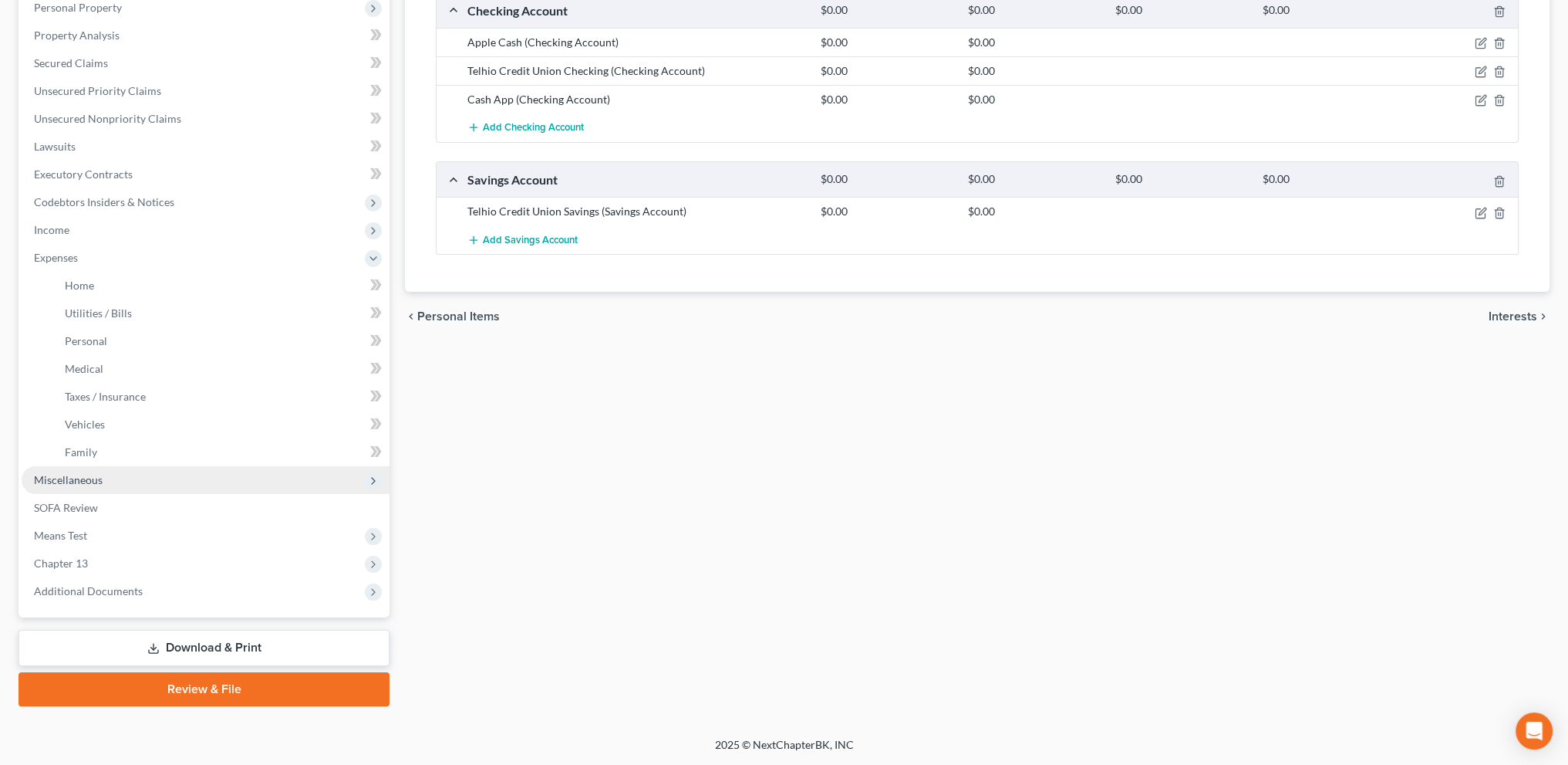
scroll to position [276, 0]
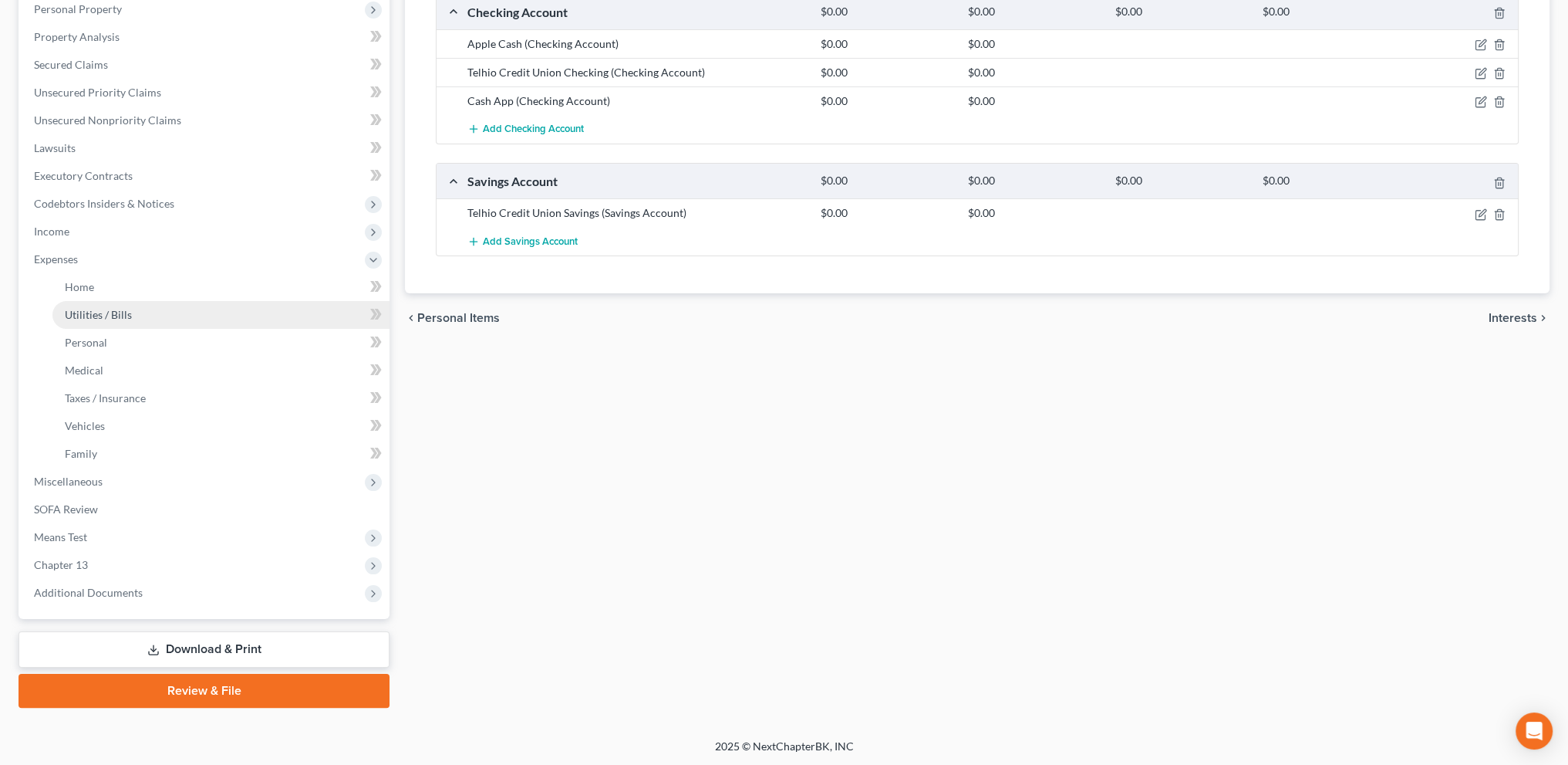
click at [67, 308] on span "Utilities / Bills" at bounding box center [98, 314] width 67 height 13
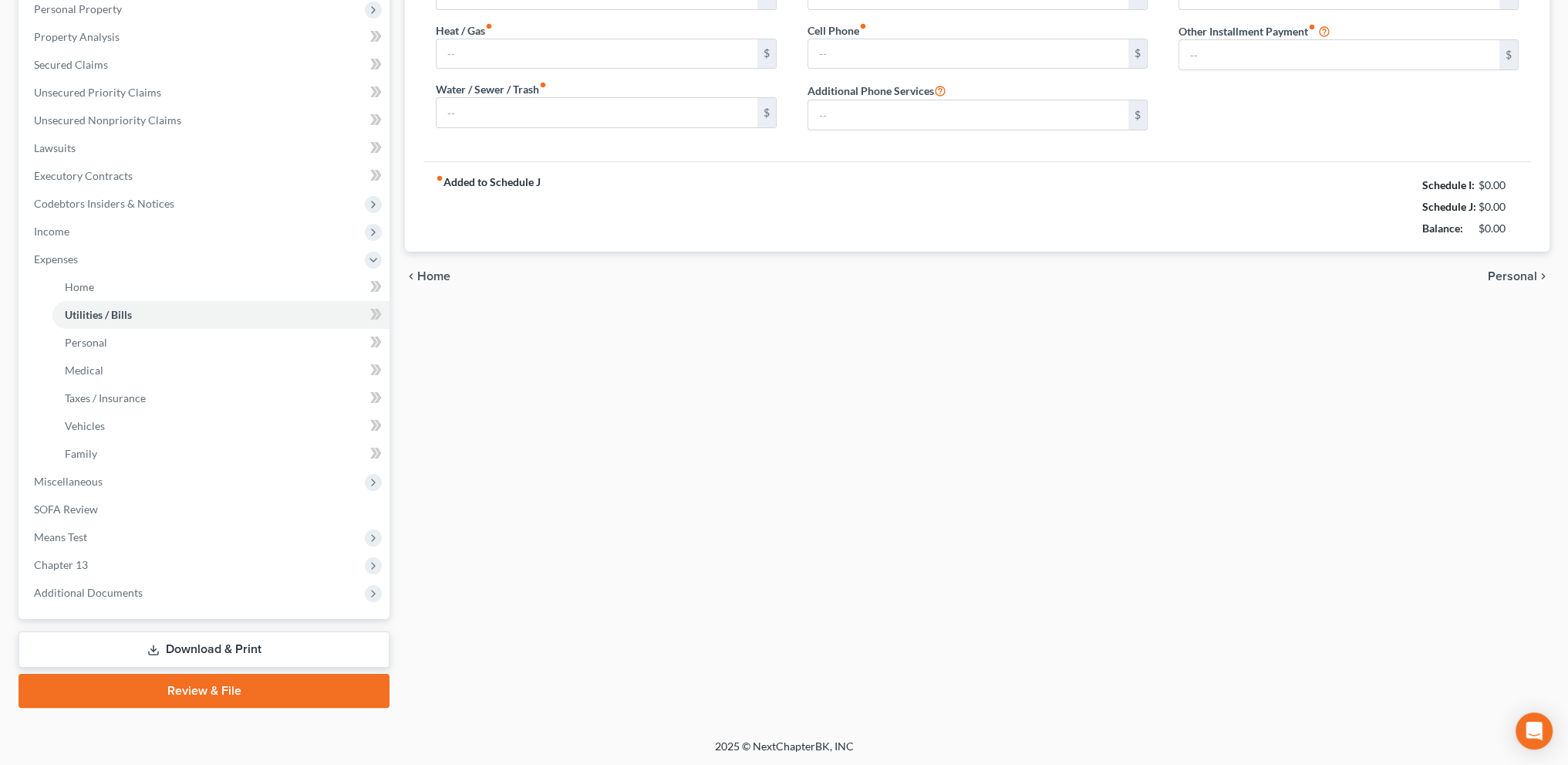
type input "500.00"
type input "0.00"
type input "50.00"
type input "125.00"
type input "100.00"
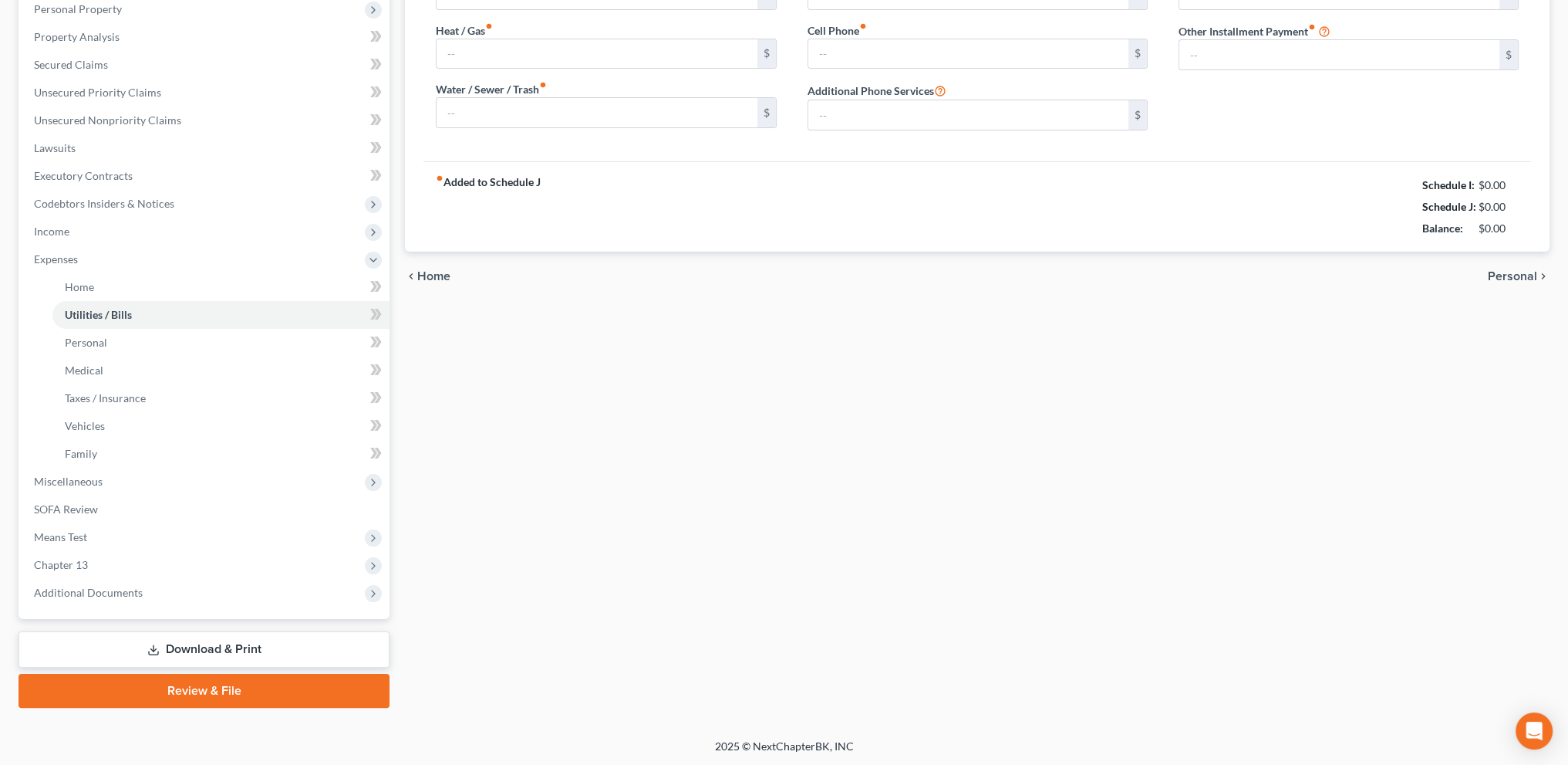
type input "0.00"
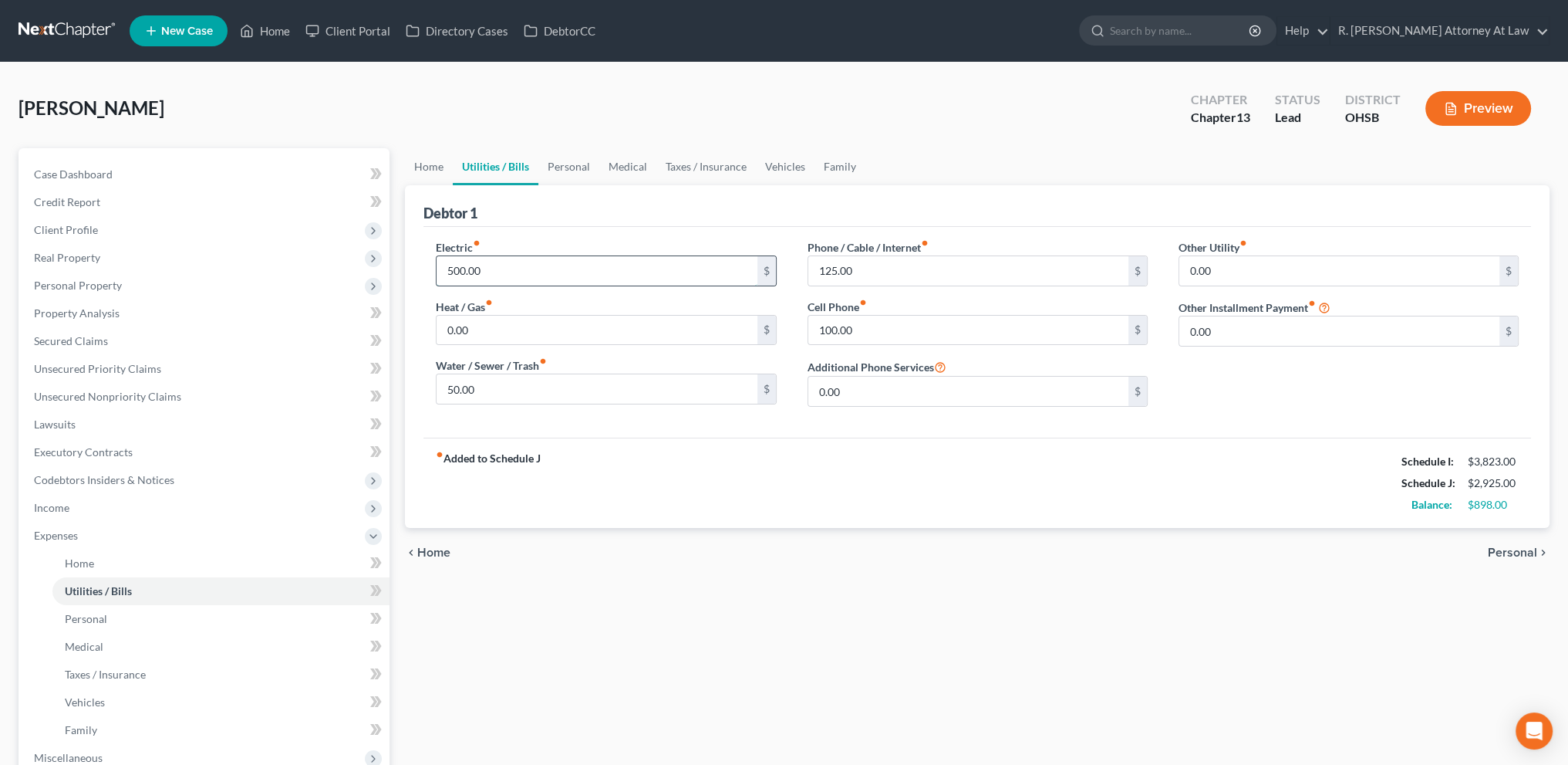
click at [499, 274] on input "500.00" at bounding box center [597, 270] width 320 height 30
type input "310"
click at [436, 166] on link "Home" at bounding box center [429, 166] width 48 height 37
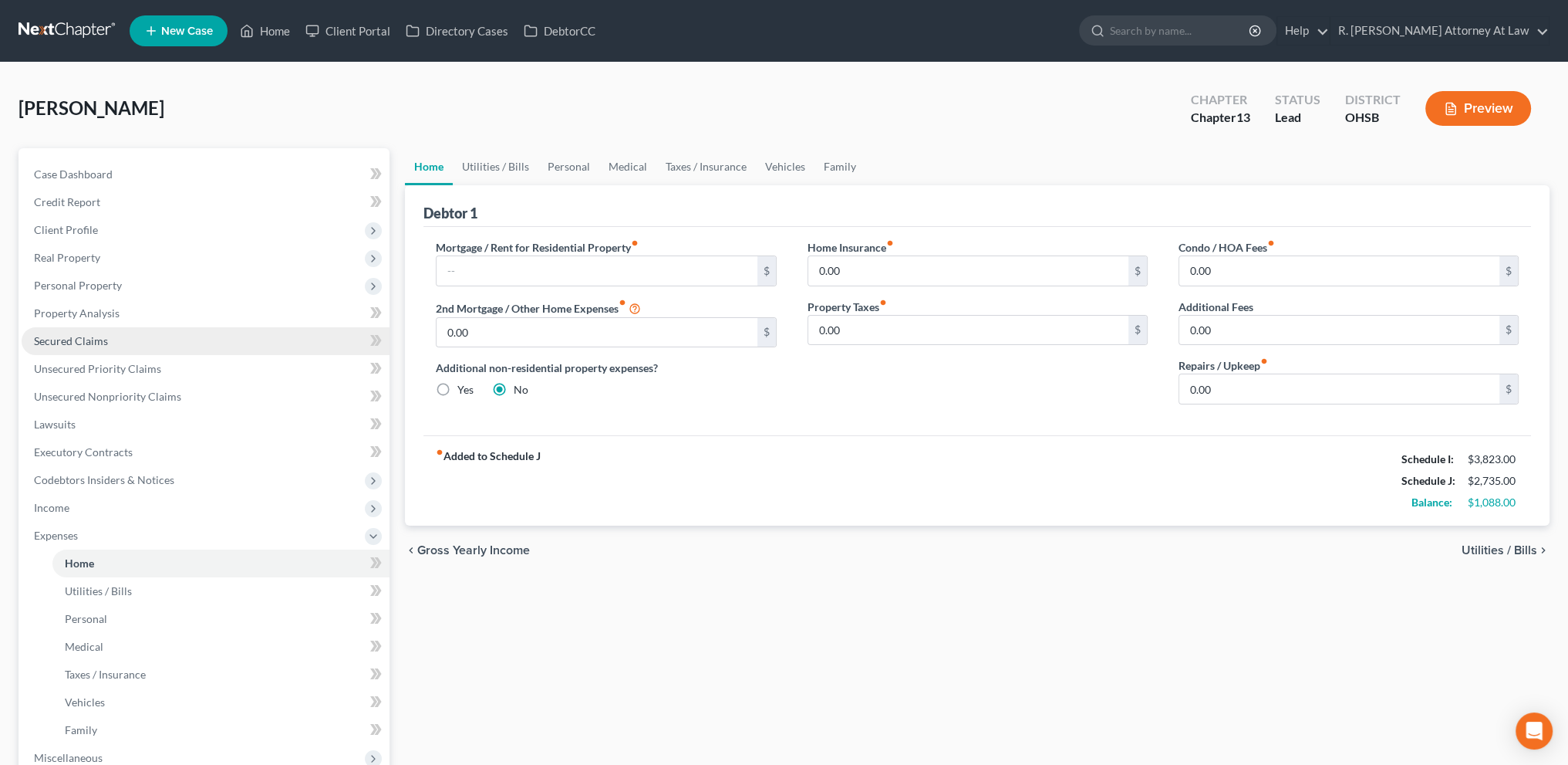
click at [53, 345] on span "Secured Claims" at bounding box center [70, 340] width 74 height 13
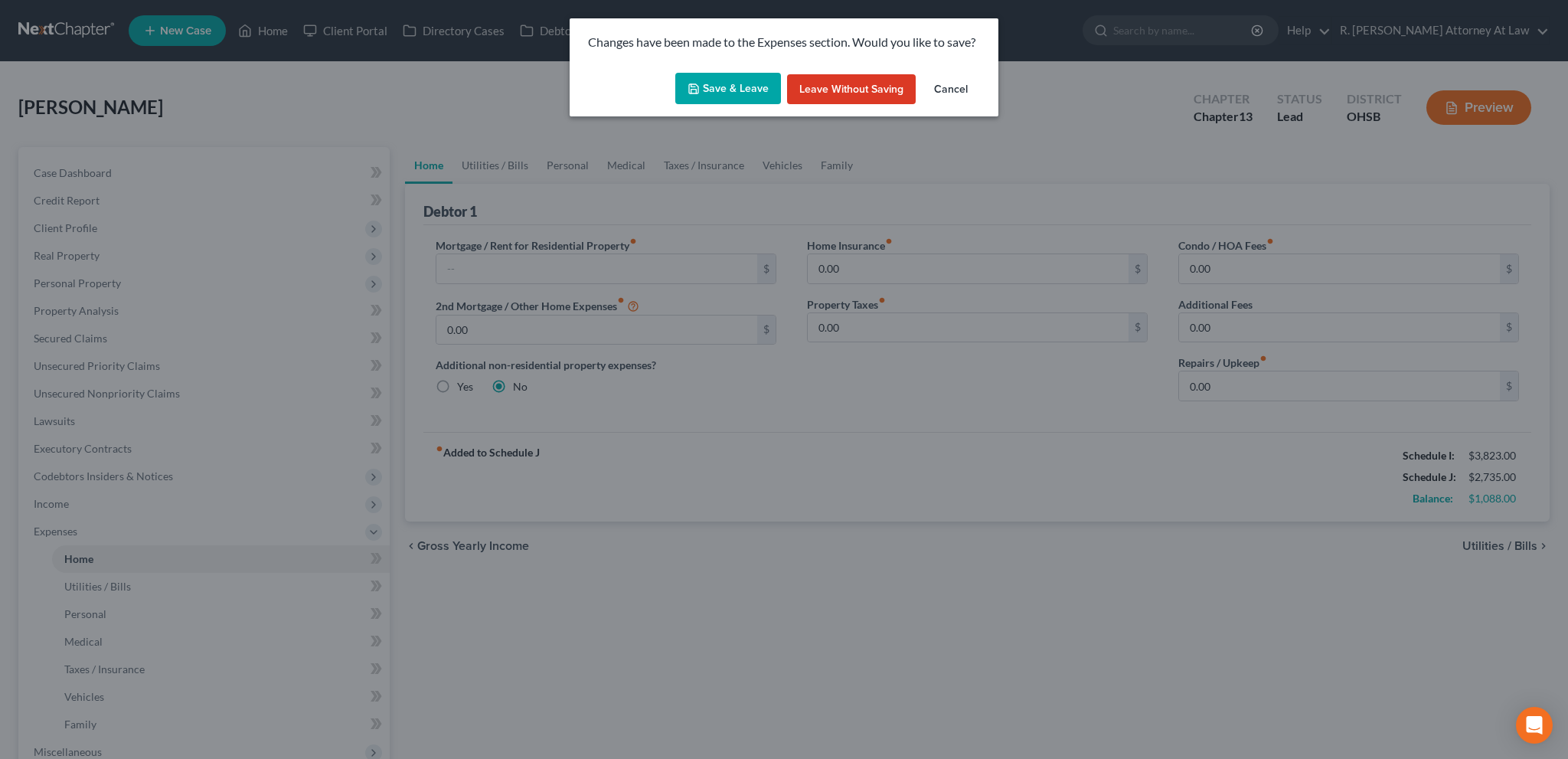
click at [722, 89] on button "Save & Leave" at bounding box center [727, 89] width 106 height 32
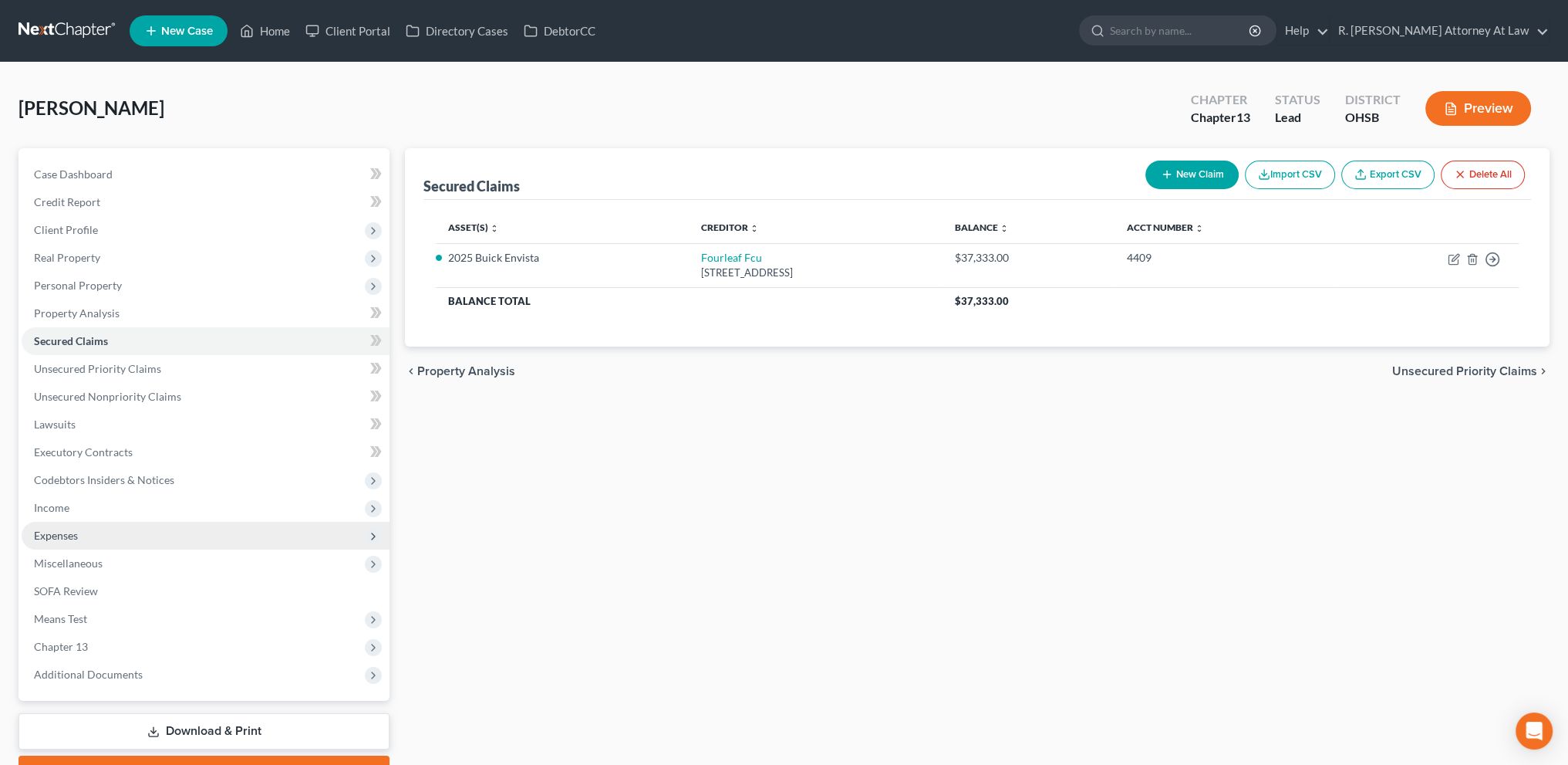
click at [45, 534] on span "Expenses" at bounding box center [55, 535] width 44 height 13
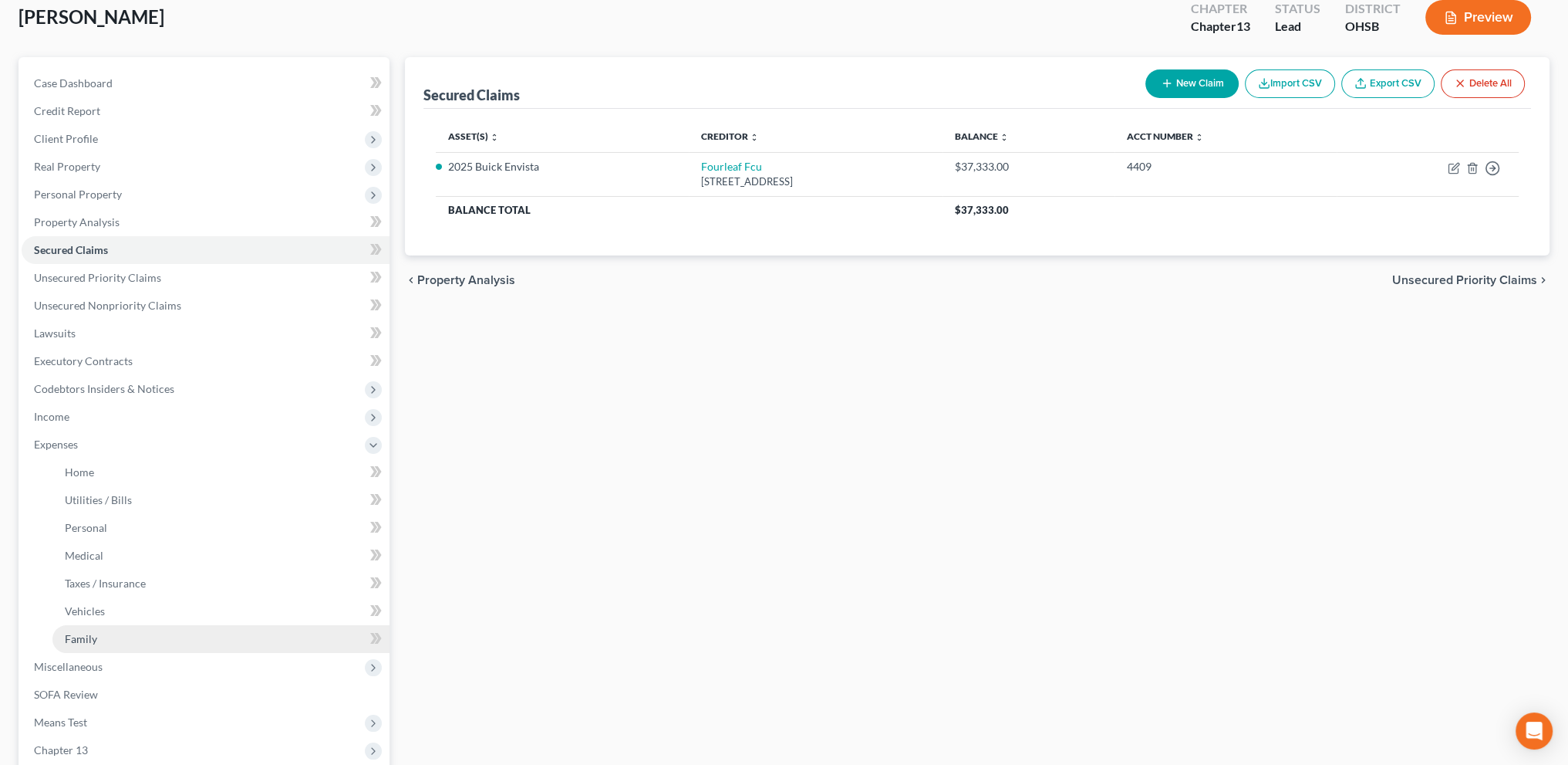
scroll to position [250, 0]
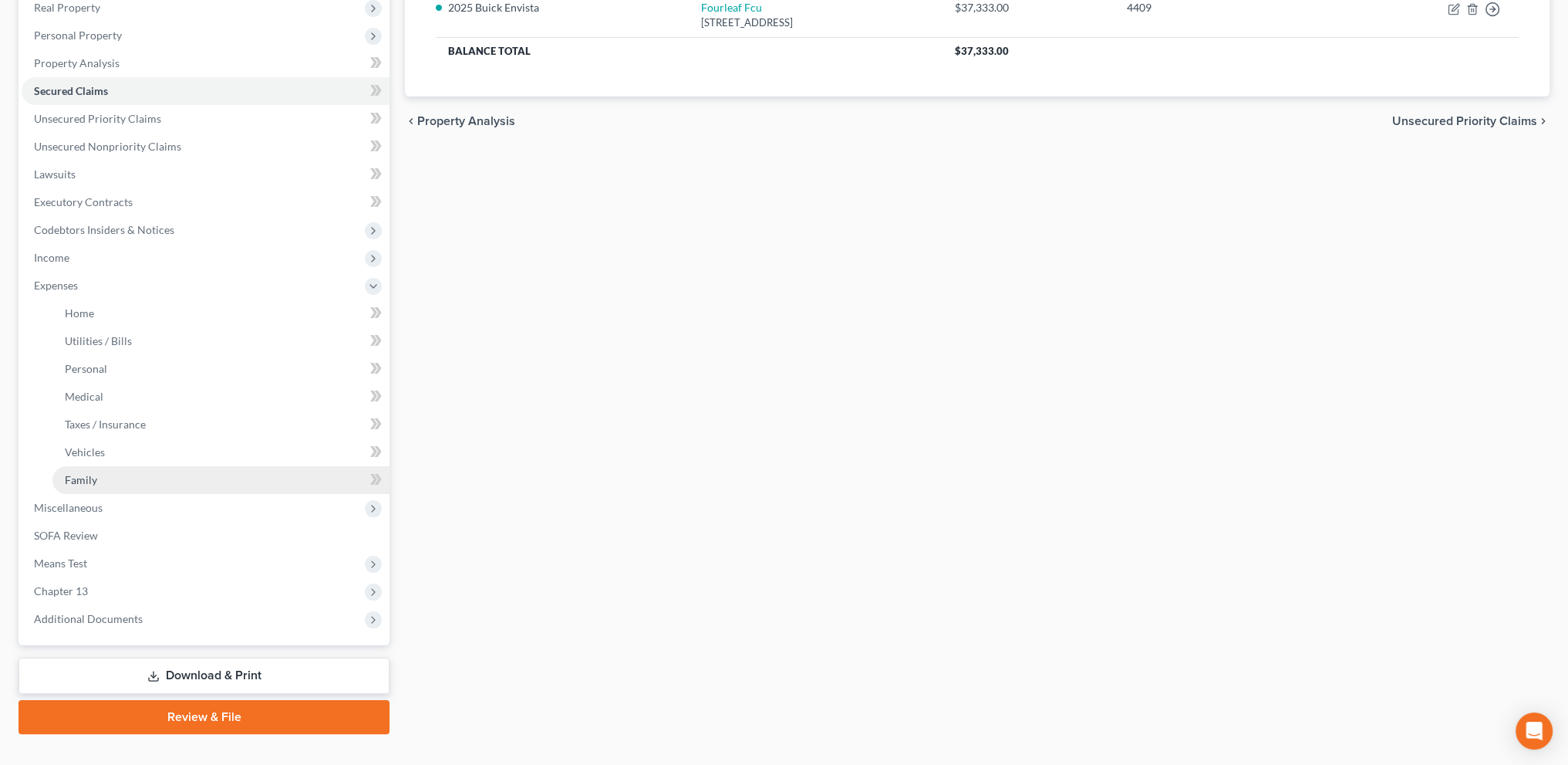
click at [82, 477] on span "Family" at bounding box center [81, 479] width 32 height 13
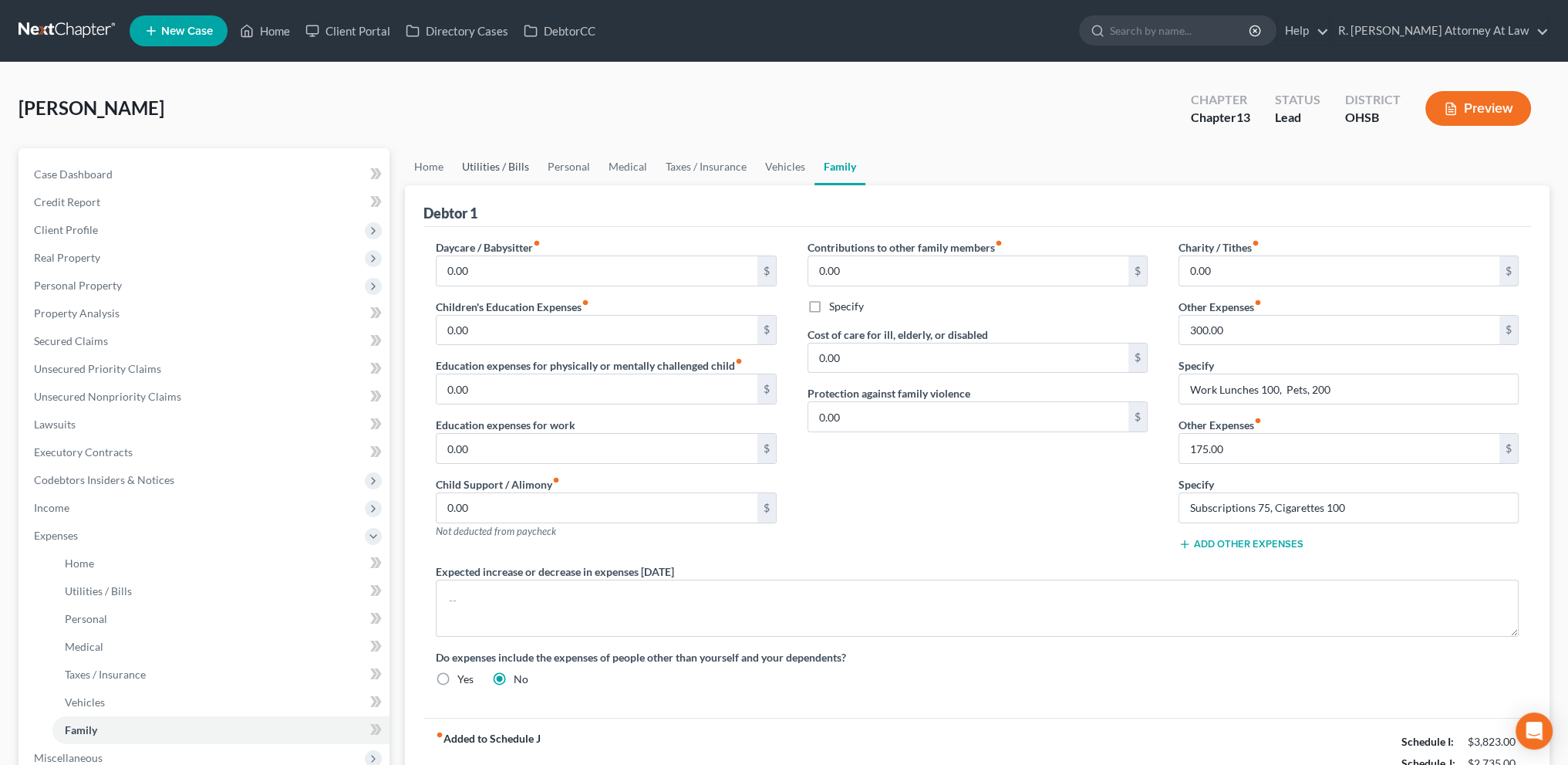
click at [474, 163] on link "Utilities / Bills" at bounding box center [495, 166] width 86 height 37
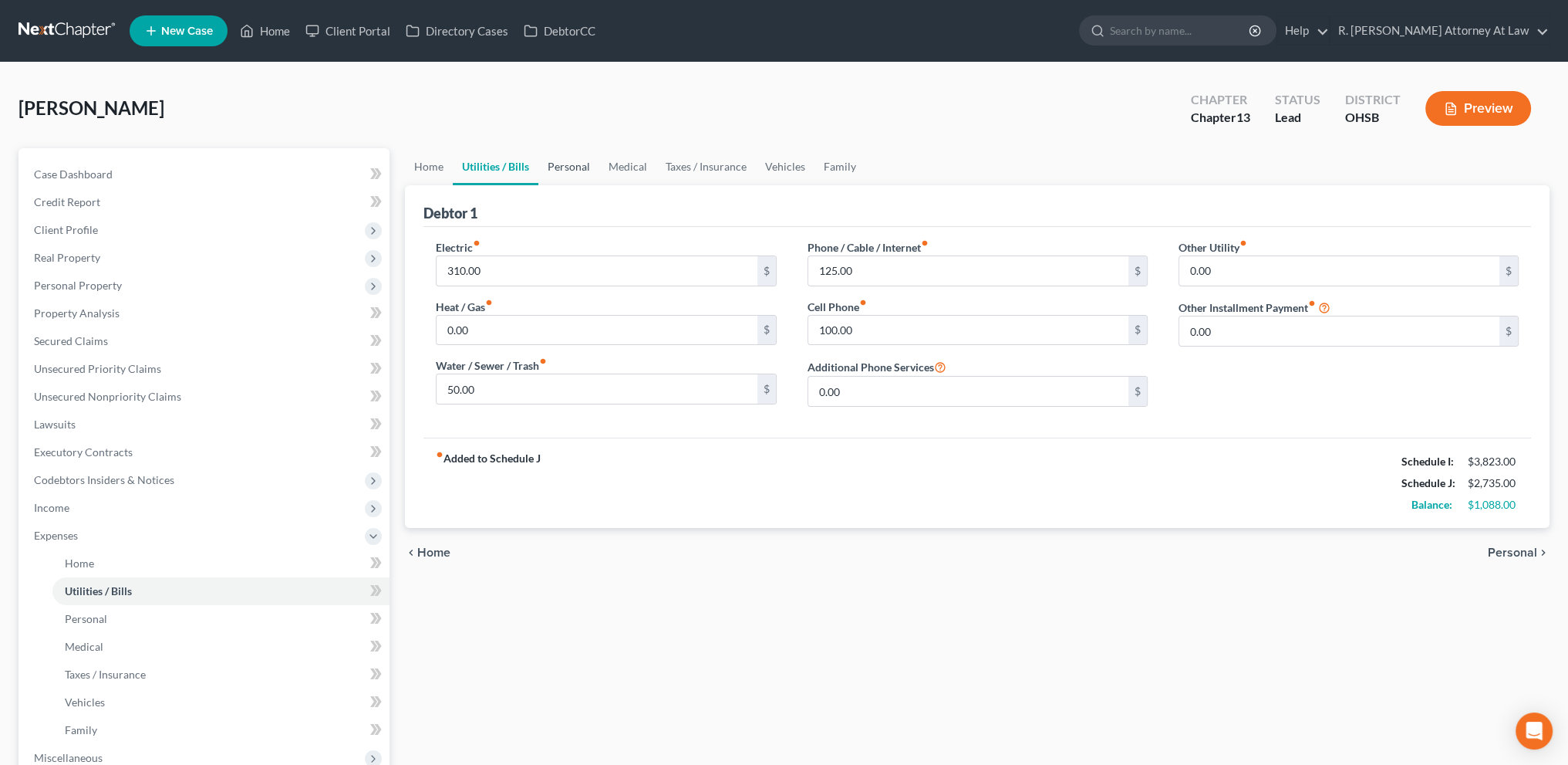
click at [563, 166] on link "Personal" at bounding box center [569, 166] width 61 height 37
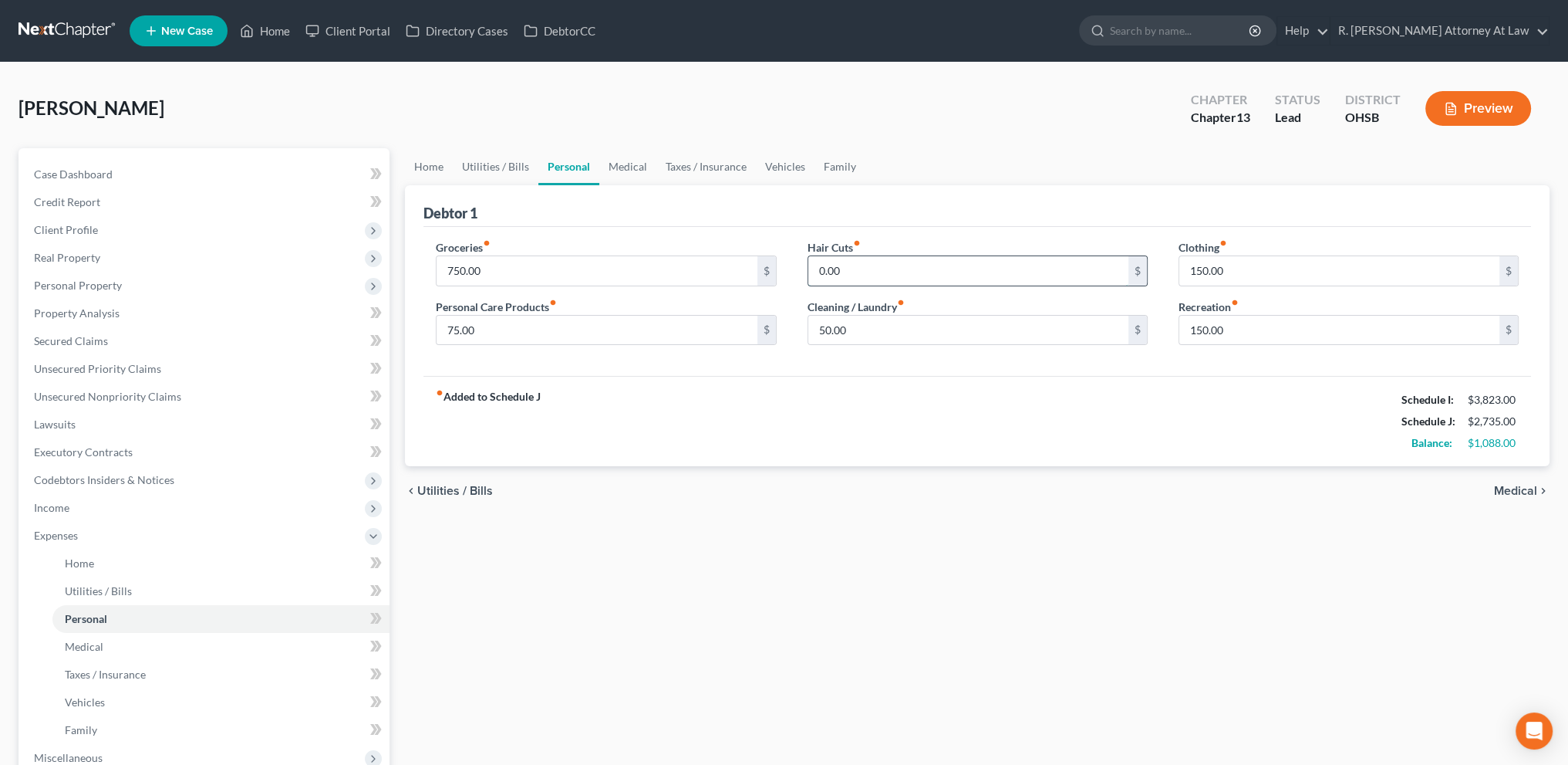
click at [859, 269] on input "0.00" at bounding box center [968, 270] width 320 height 30
type input "5"
type input "3"
type input "25"
click at [633, 162] on link "Medical" at bounding box center [627, 166] width 57 height 37
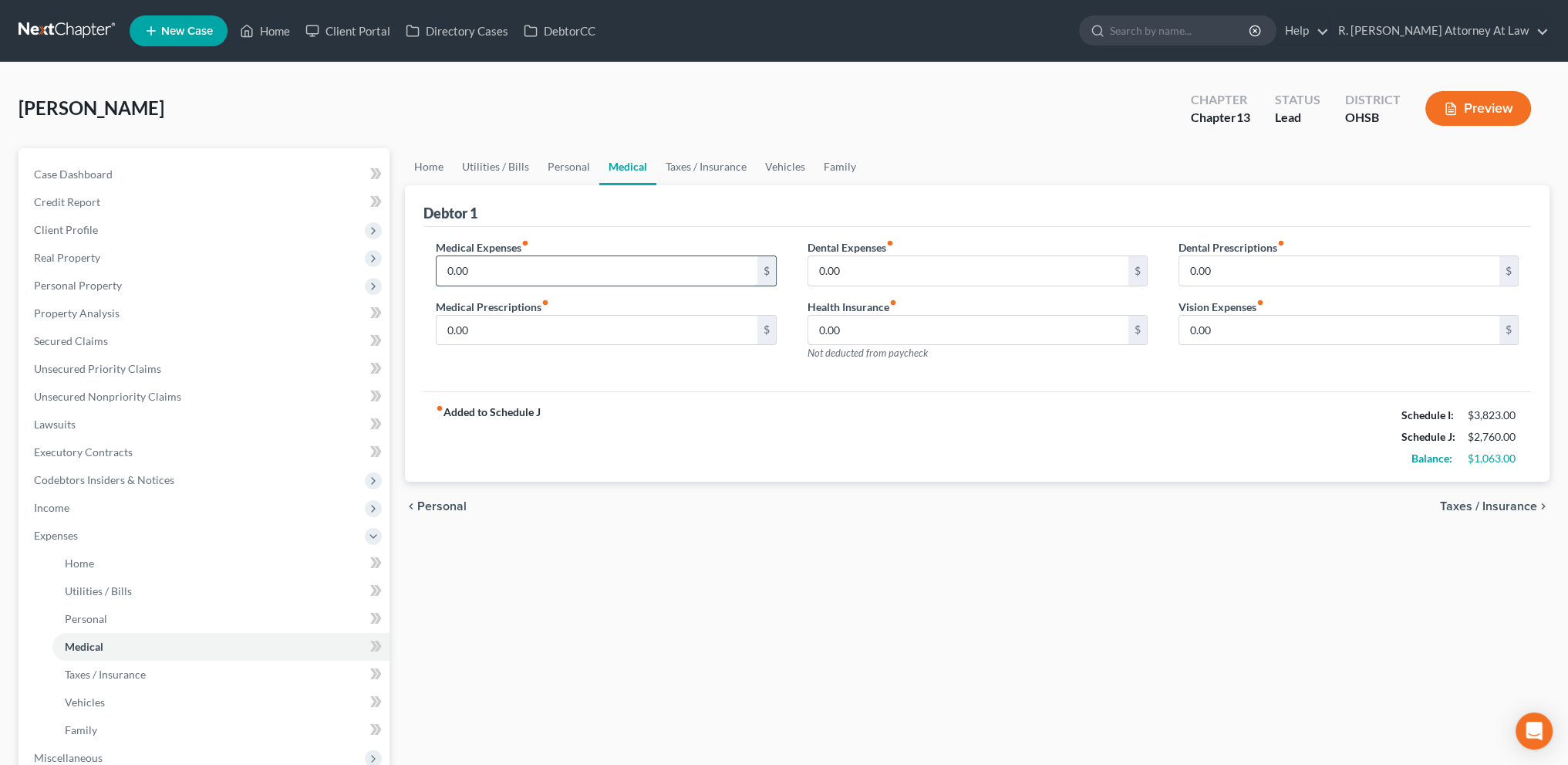
click at [506, 277] on input "0.00" at bounding box center [597, 270] width 320 height 30
type input "2"
type input "40"
click at [565, 163] on link "Personal" at bounding box center [569, 166] width 61 height 37
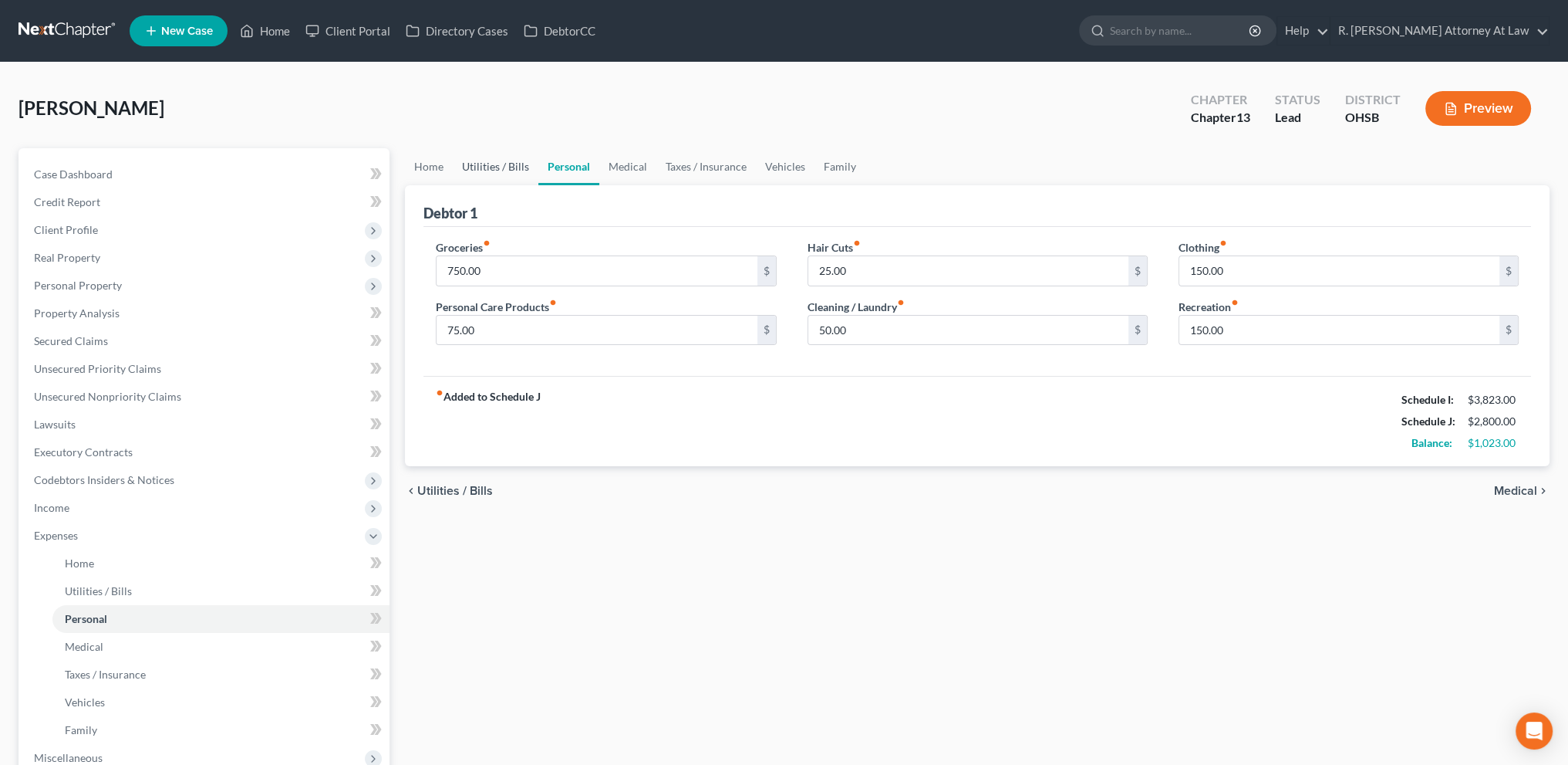
click at [478, 164] on link "Utilities / Bills" at bounding box center [495, 166] width 86 height 37
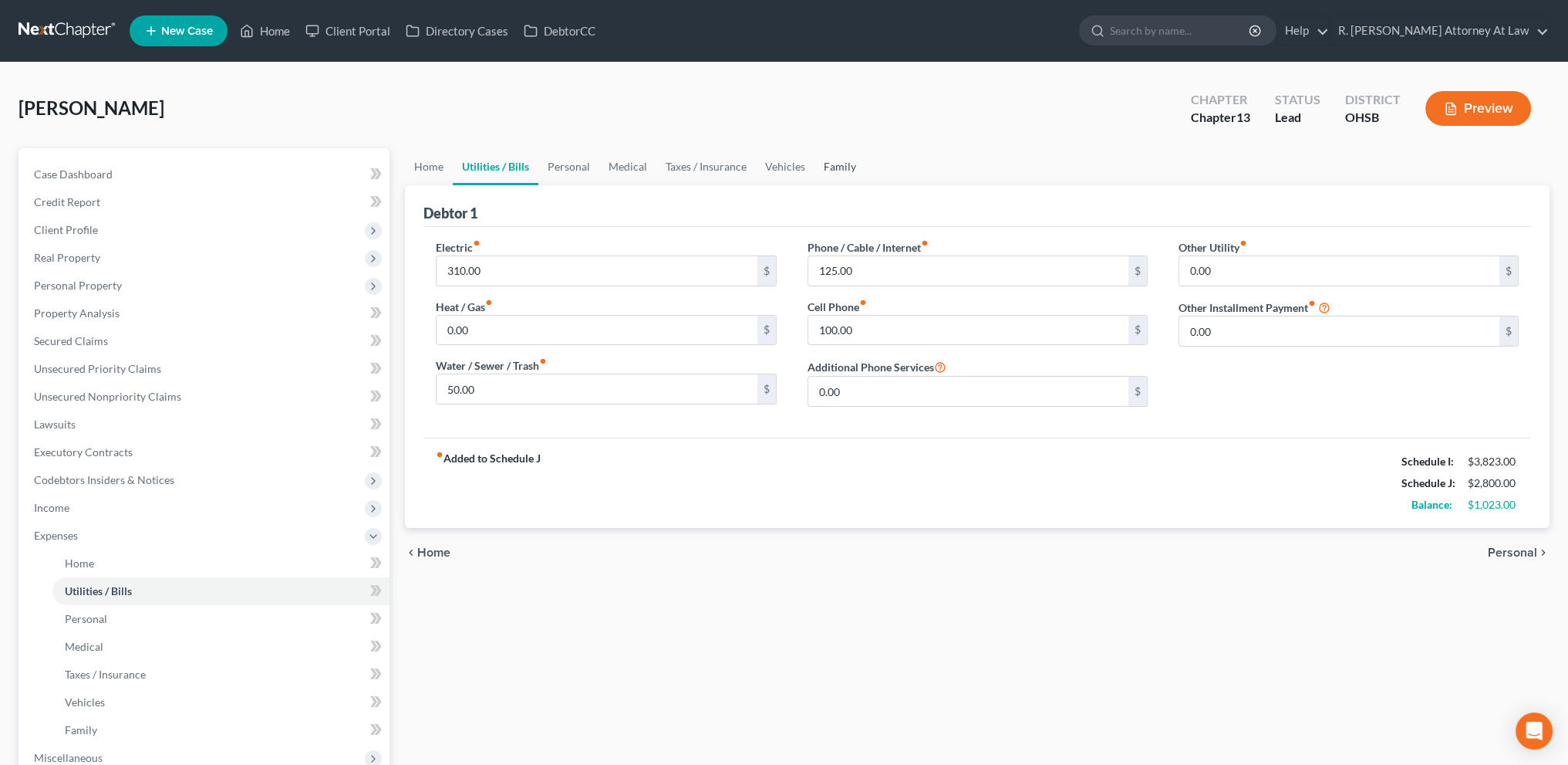
click at [835, 164] on link "Family" at bounding box center [840, 166] width 51 height 37
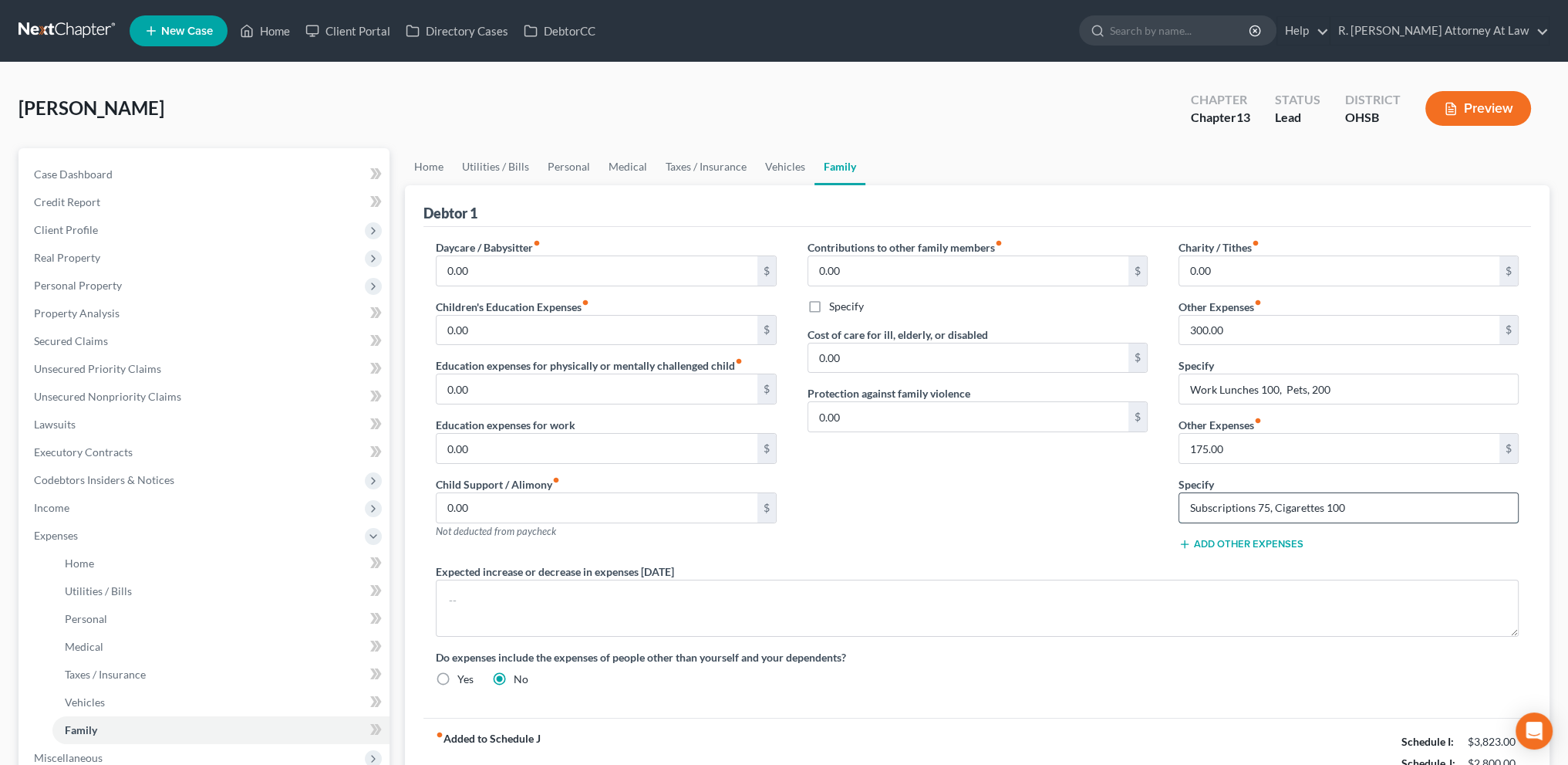
click at [1266, 506] on input "Subscriptions 75, Cigarettes 100" at bounding box center [1348, 507] width 338 height 30
type input "Subscriptions 100, Cigarettes 100"
type input "200"
click at [835, 495] on div "Contributions to other family members fiber_manual_record 0.00 $ Specify Cost o…" at bounding box center [978, 401] width 371 height 324
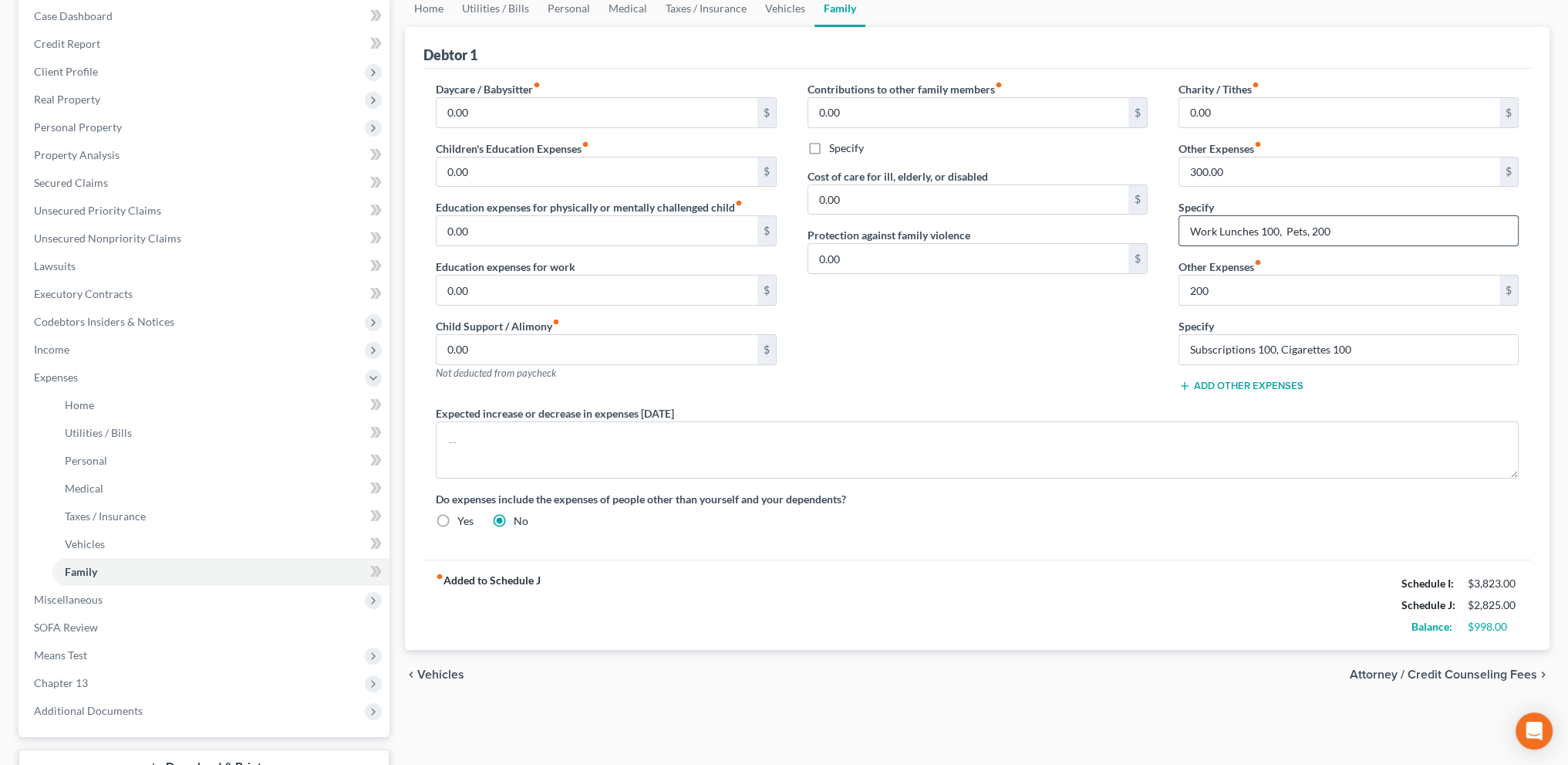
scroll to position [154, 0]
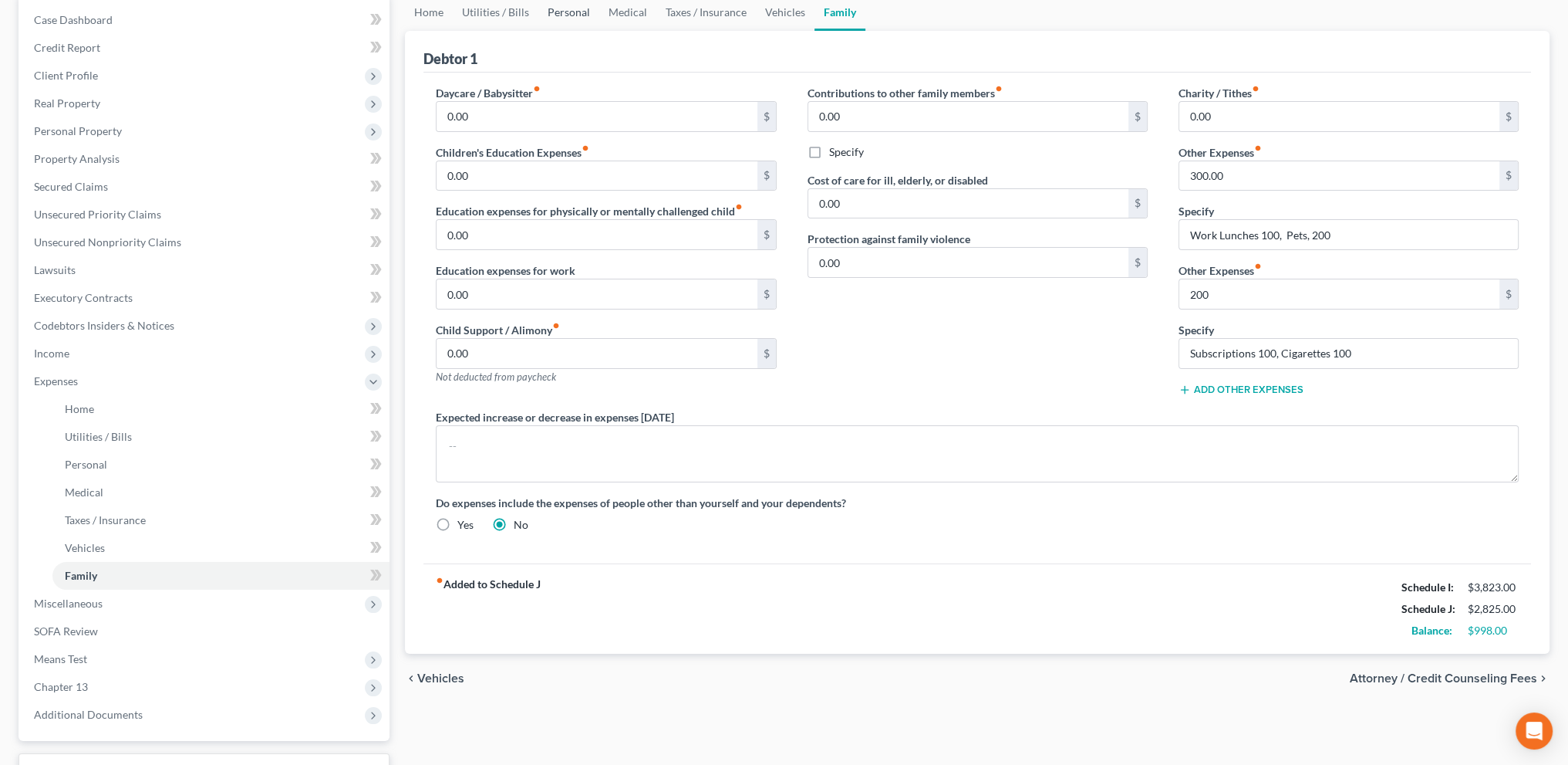
click at [559, 10] on link "Personal" at bounding box center [569, 12] width 61 height 37
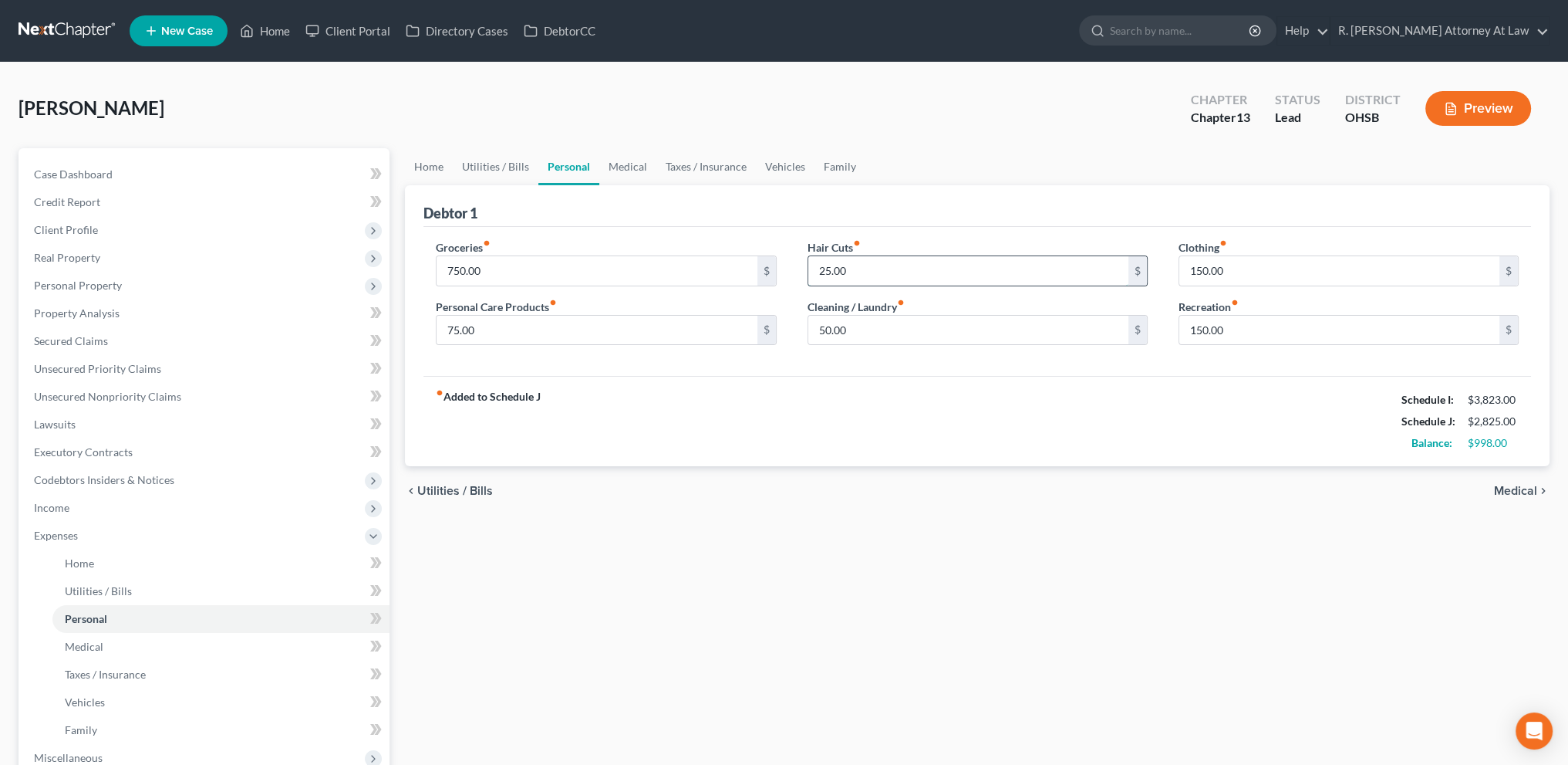
click at [864, 266] on input "25.00" at bounding box center [968, 270] width 320 height 30
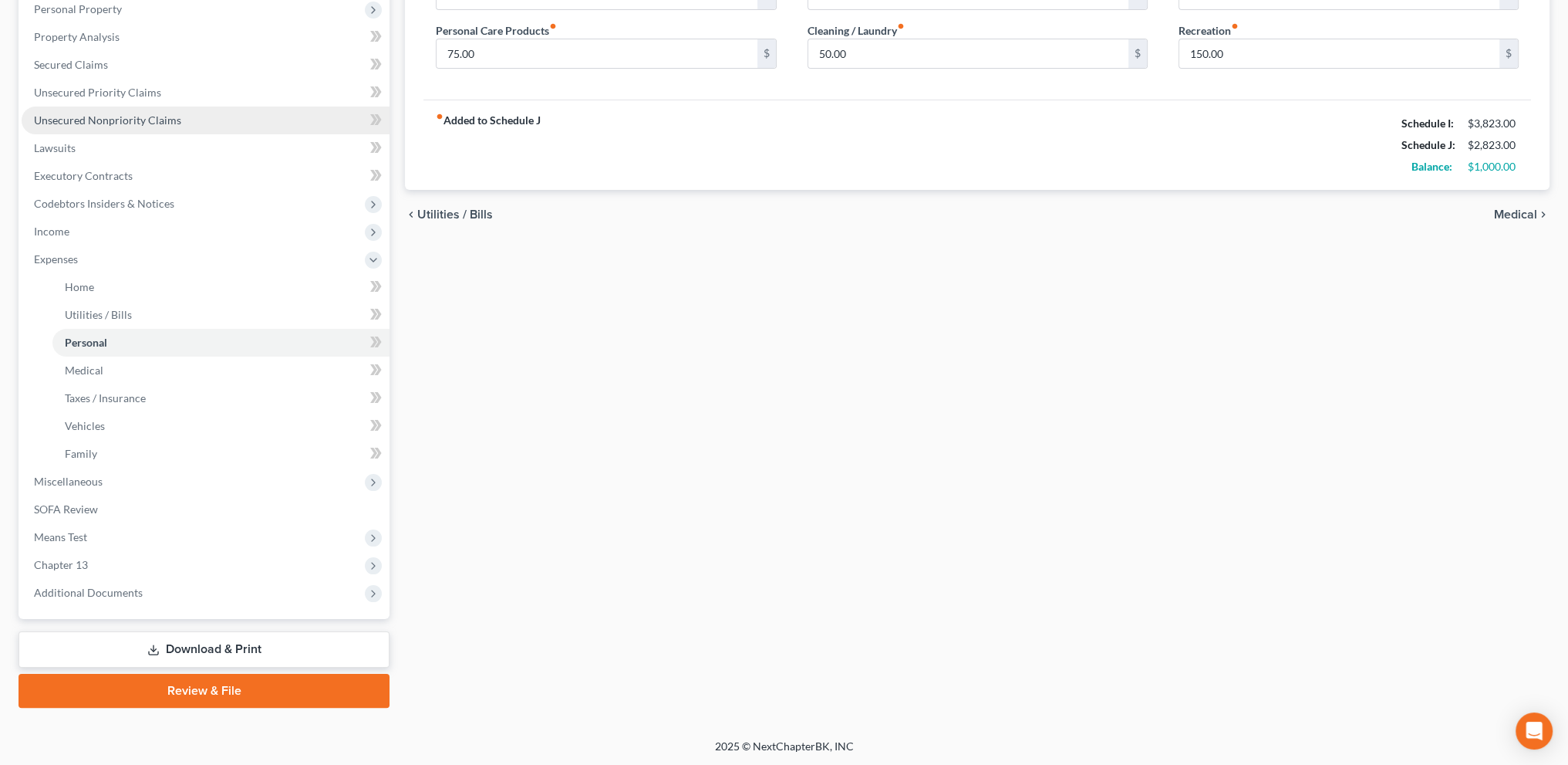
click at [63, 125] on span "Unsecured Nonpriority Claims" at bounding box center [107, 120] width 147 height 13
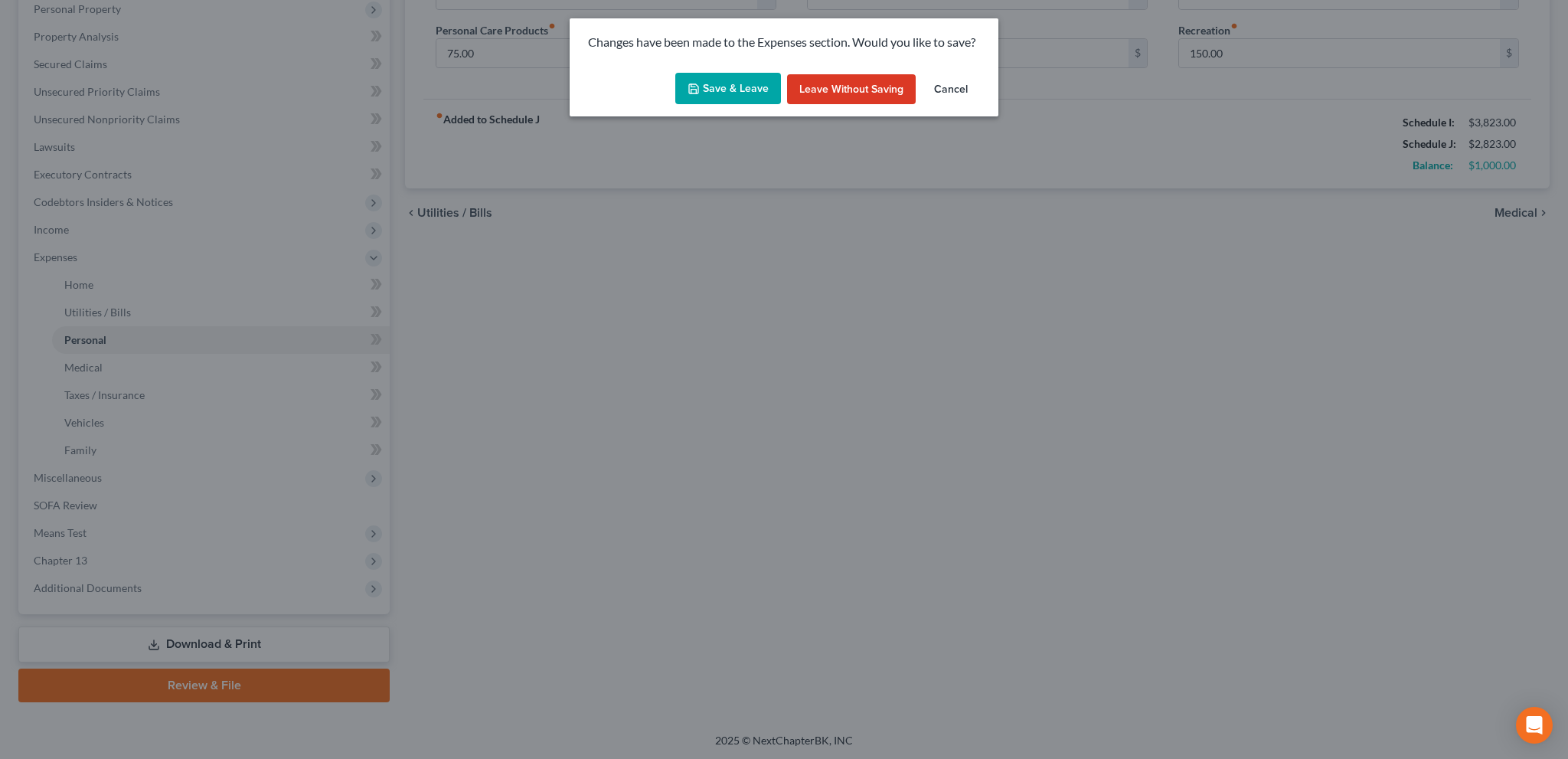
click at [699, 80] on button "Save & Leave" at bounding box center [727, 89] width 106 height 32
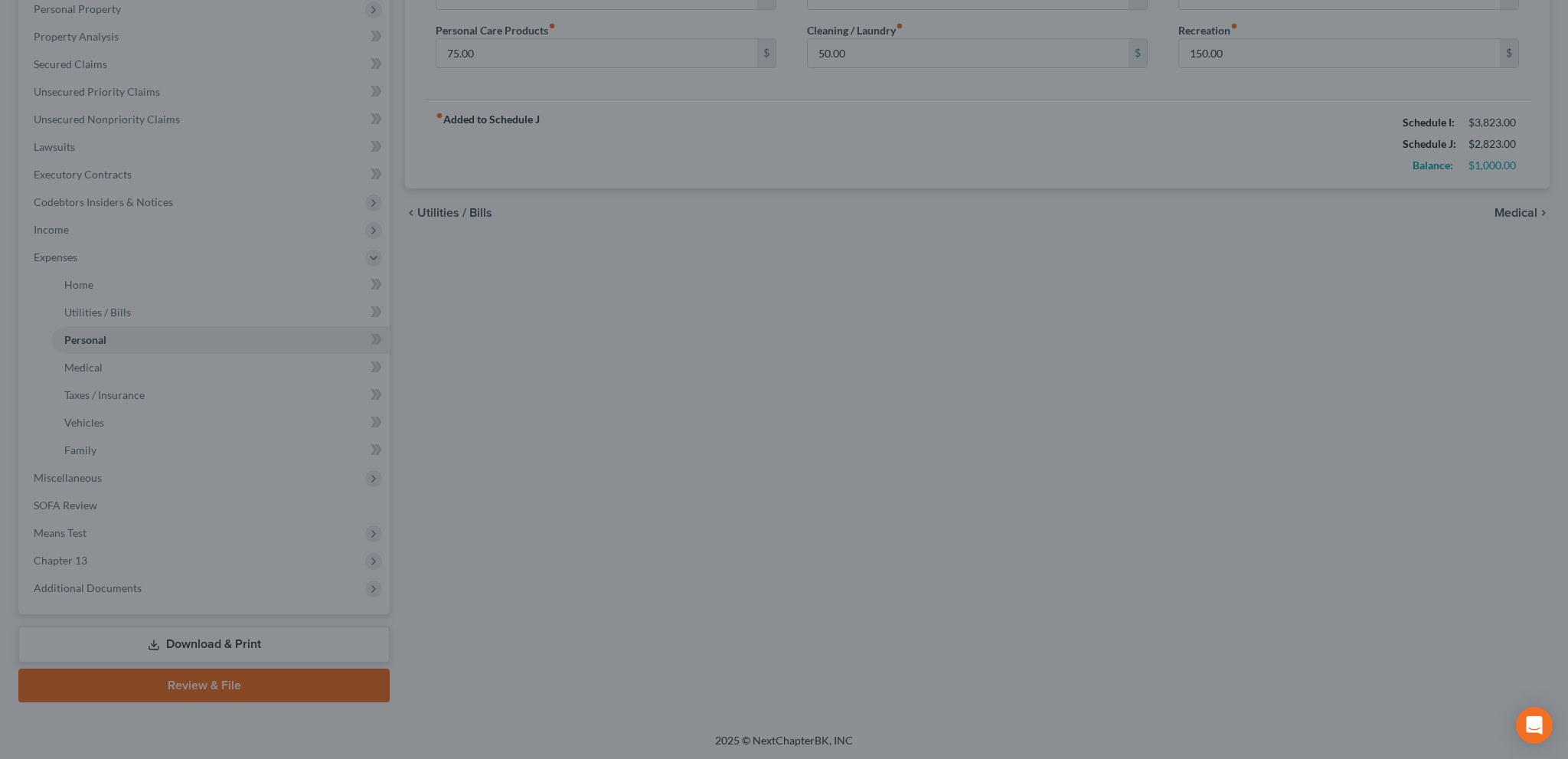
type input "23.00"
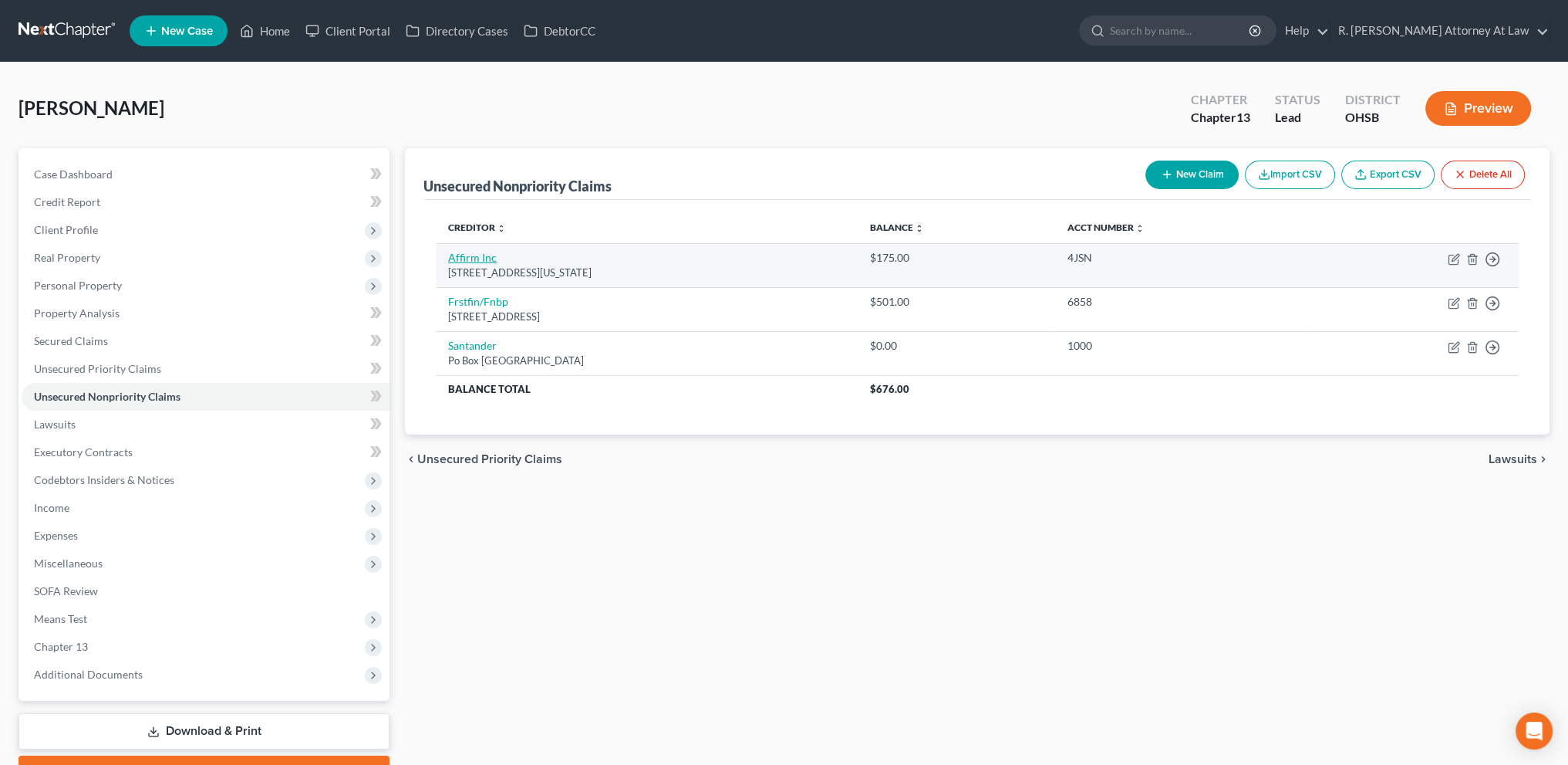
click at [466, 255] on link "Affirm Inc" at bounding box center [472, 257] width 49 height 13
select select "4"
select select "0"
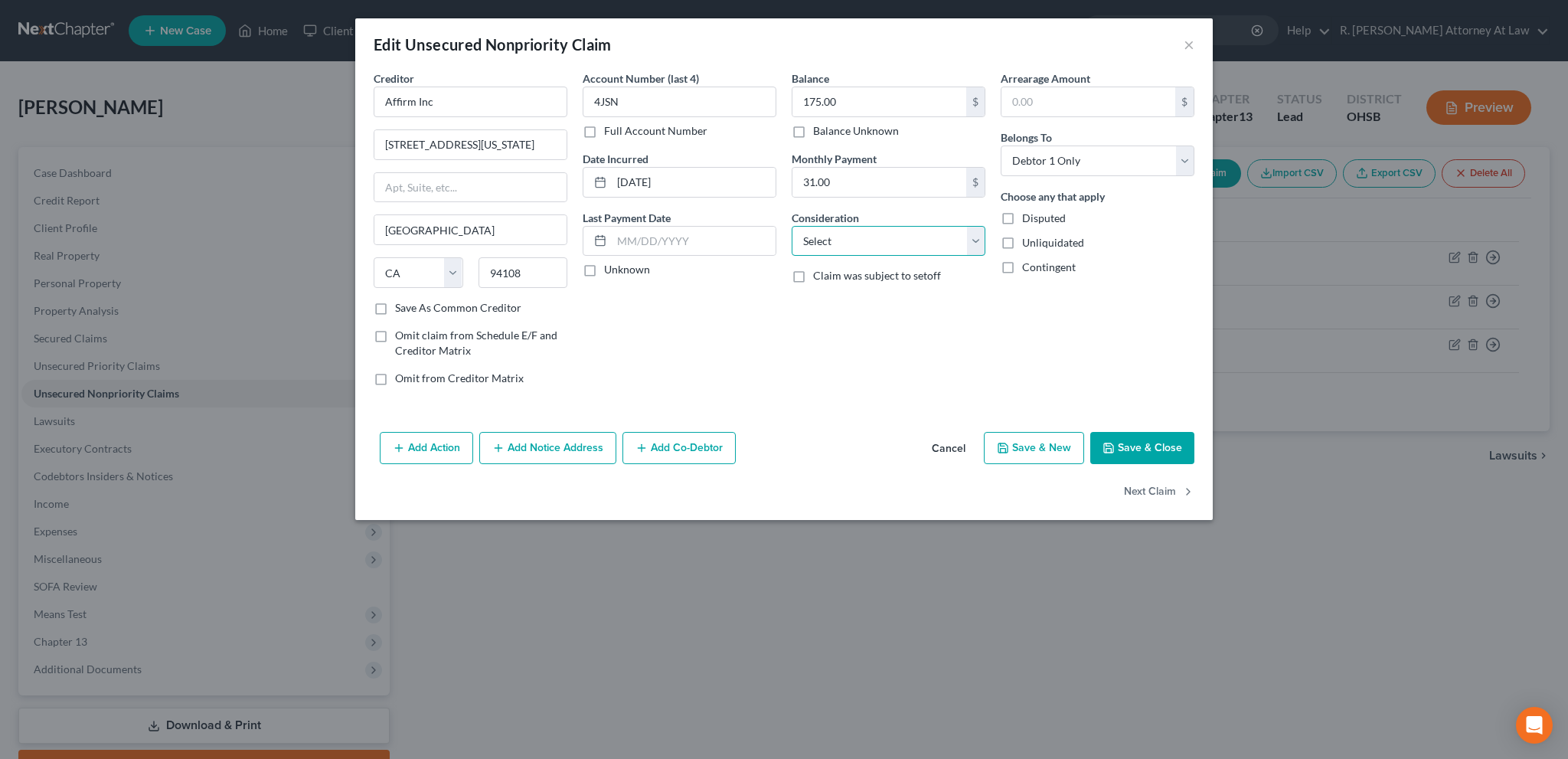
drag, startPoint x: 828, startPoint y: 233, endPoint x: 833, endPoint y: 249, distance: 16.8
click at [828, 233] on select "Select Cable / Satellite Services Collection Agency Credit Card Debt Debt Couns…" at bounding box center [888, 241] width 194 height 31
select select "10"
click at [792, 225] on select "Select Cable / Satellite Services Collection Agency Credit Card Debt Debt Couns…" at bounding box center [888, 241] width 194 height 31
click at [1113, 455] on button "Save & Close" at bounding box center [1142, 448] width 104 height 32
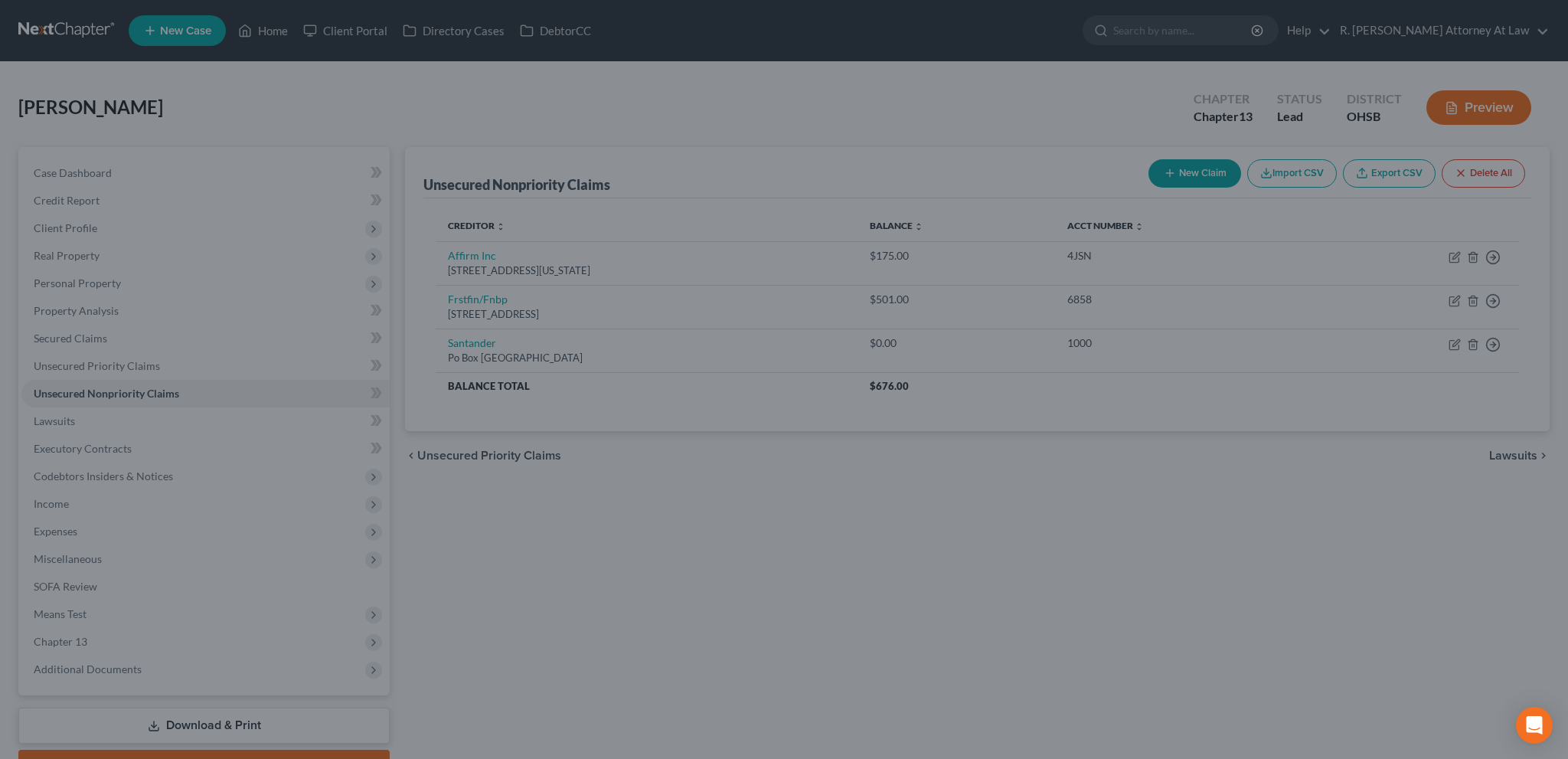
type input "0"
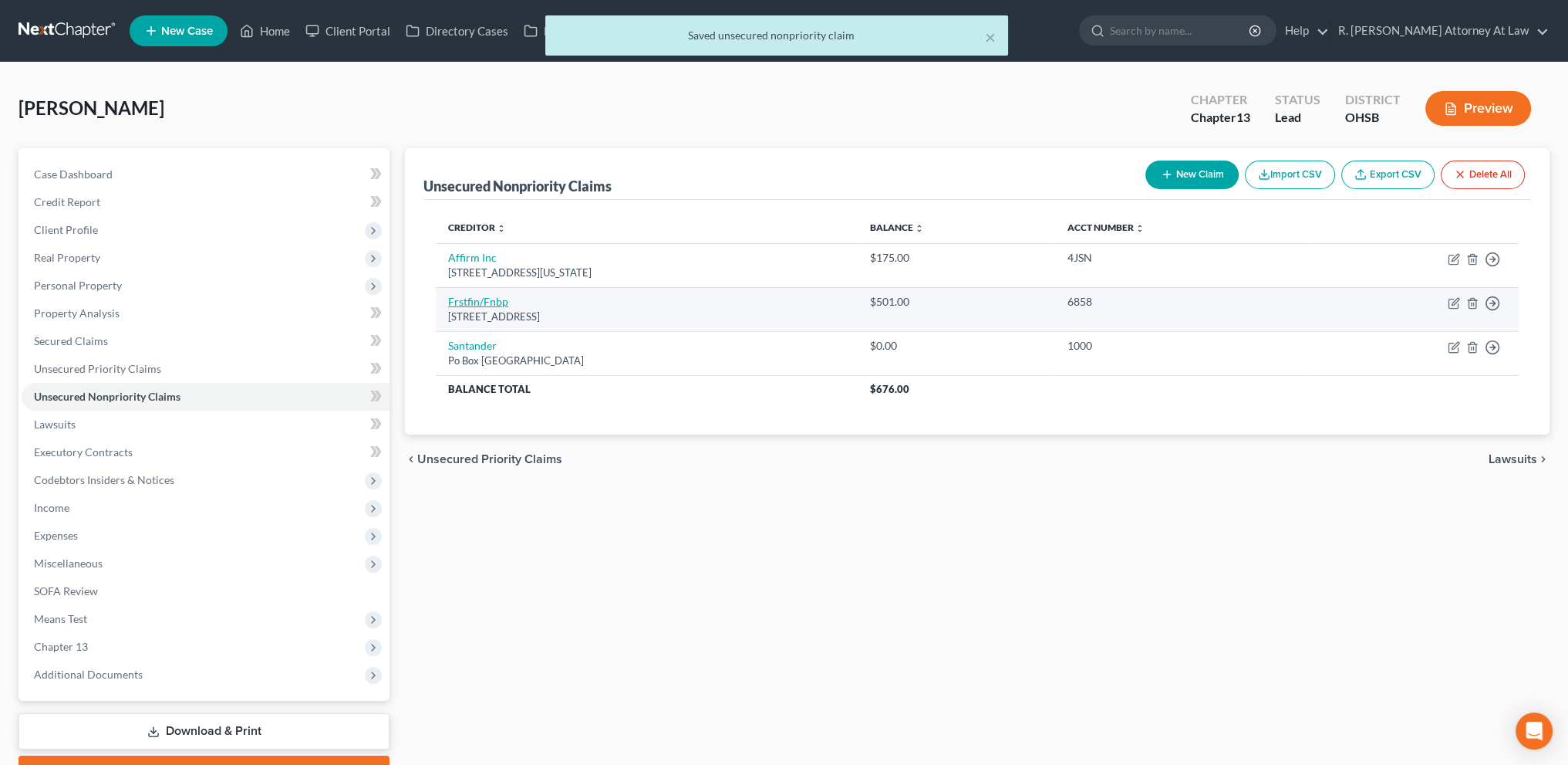
click at [488, 301] on link "Frstfin/Fnbp" at bounding box center [478, 301] width 60 height 13
select select "36"
select select "2"
select select "0"
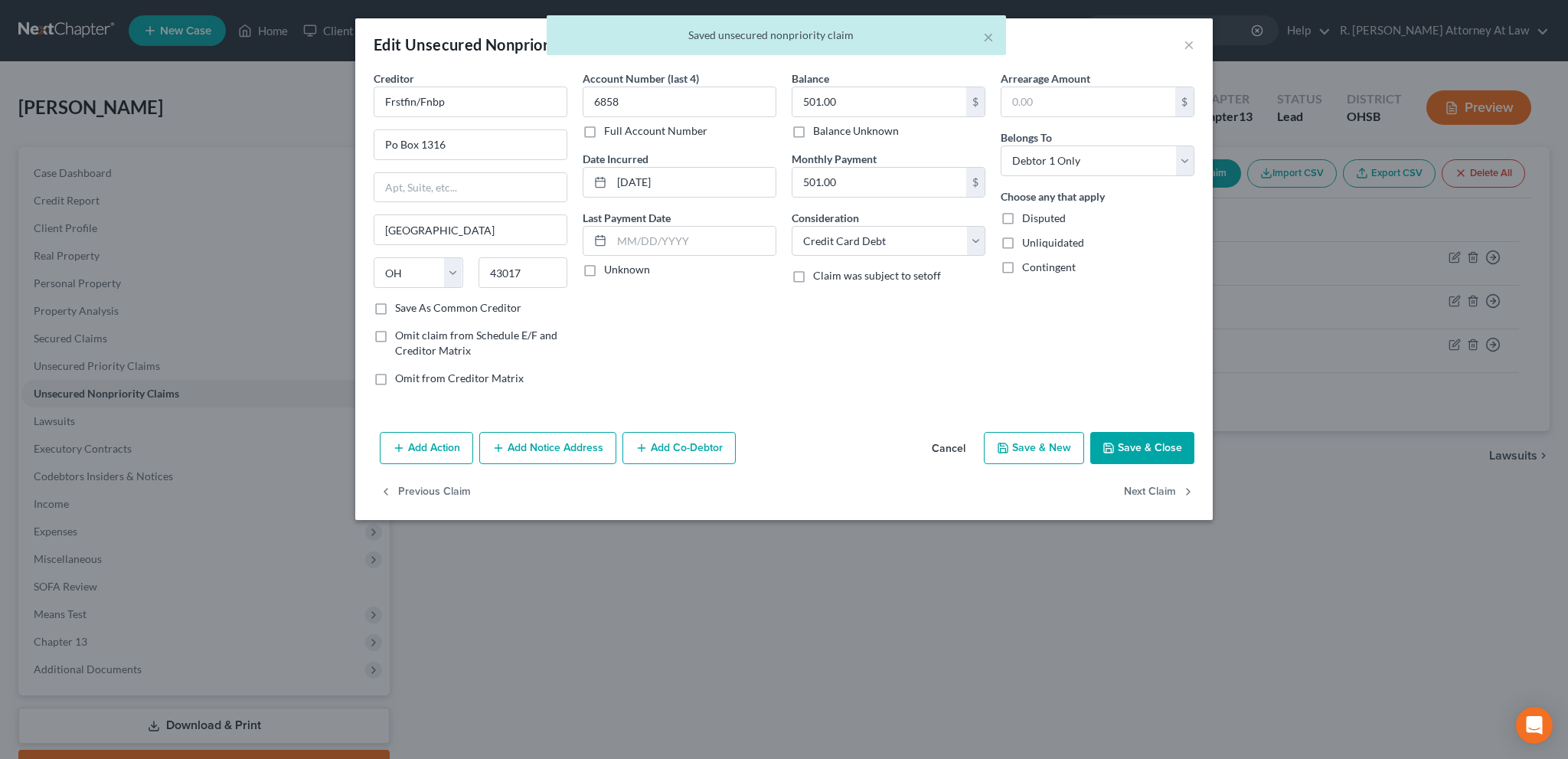
click at [1105, 432] on button "Save & Close" at bounding box center [1142, 448] width 104 height 32
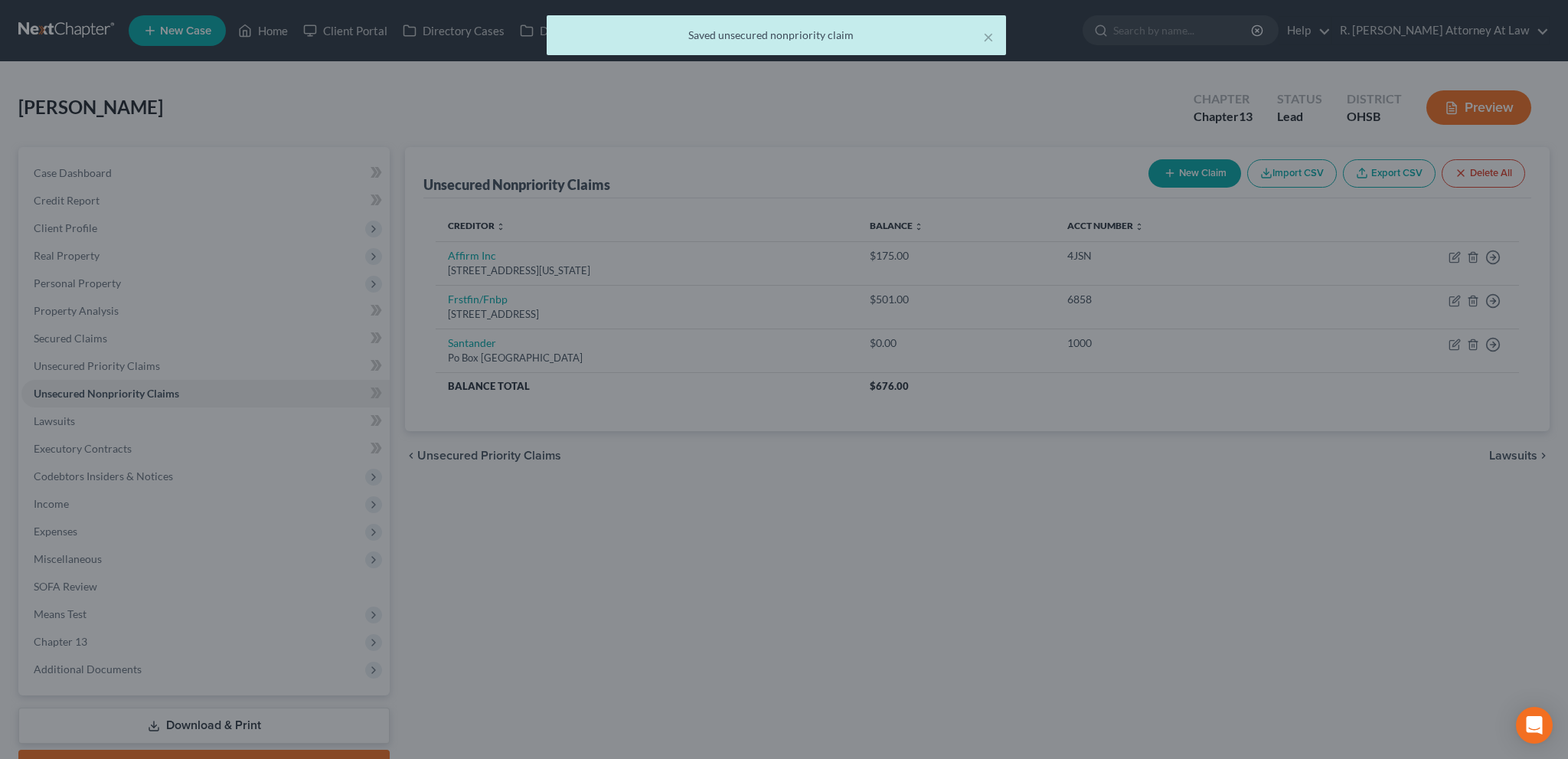
type input "0"
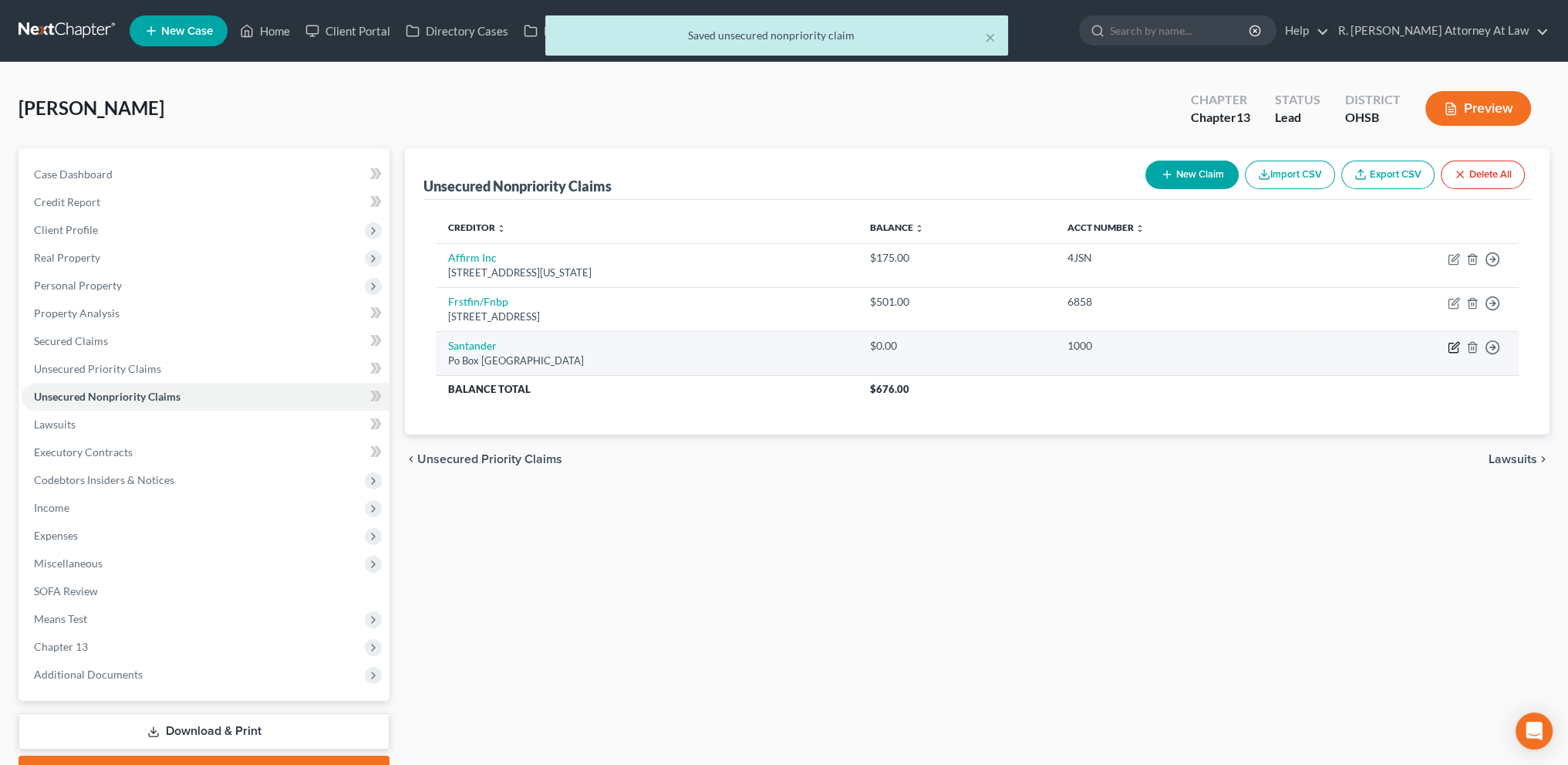
click at [1450, 346] on icon "button" at bounding box center [1454, 346] width 12 height 12
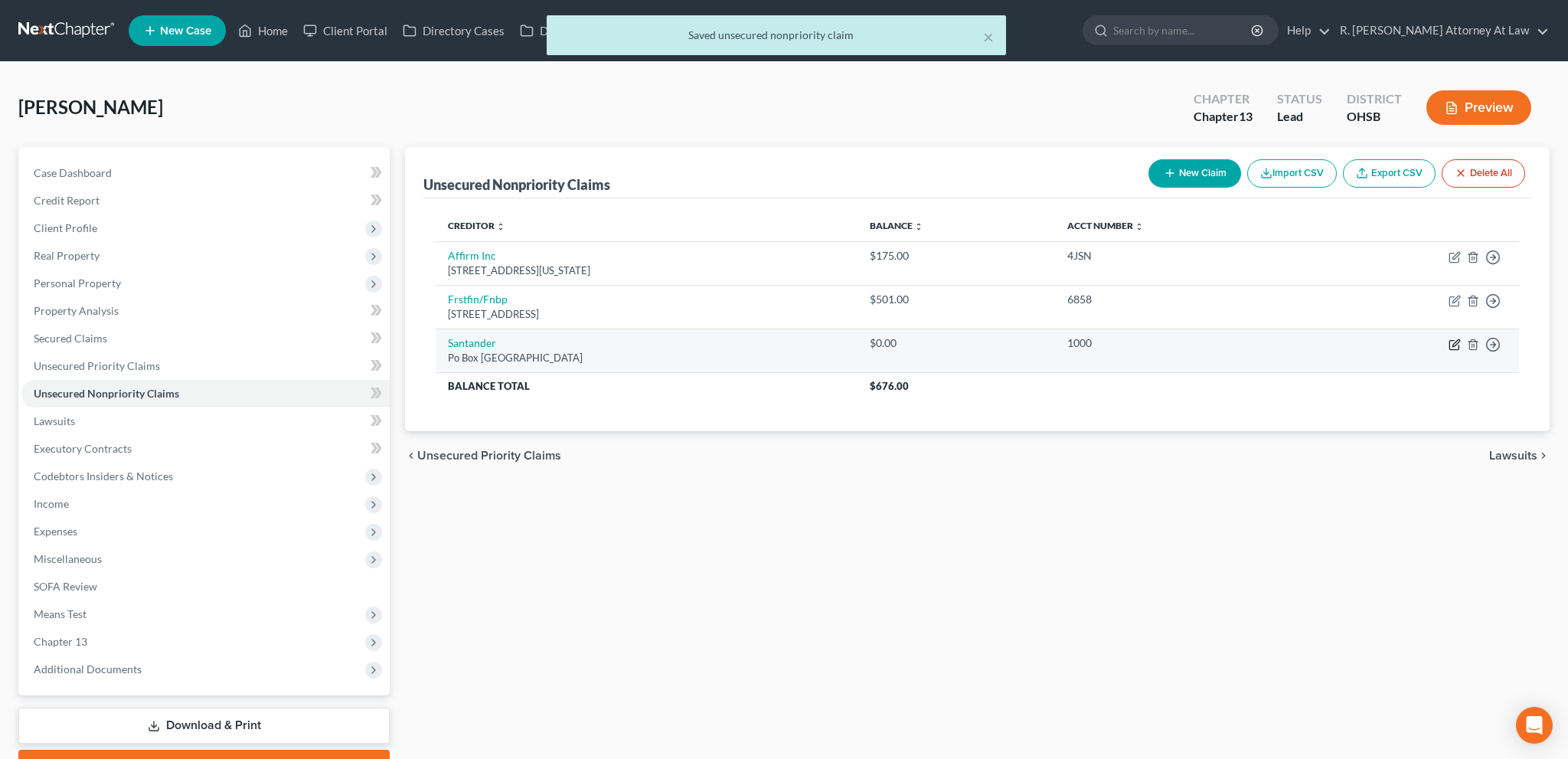
select select "45"
select select "0"
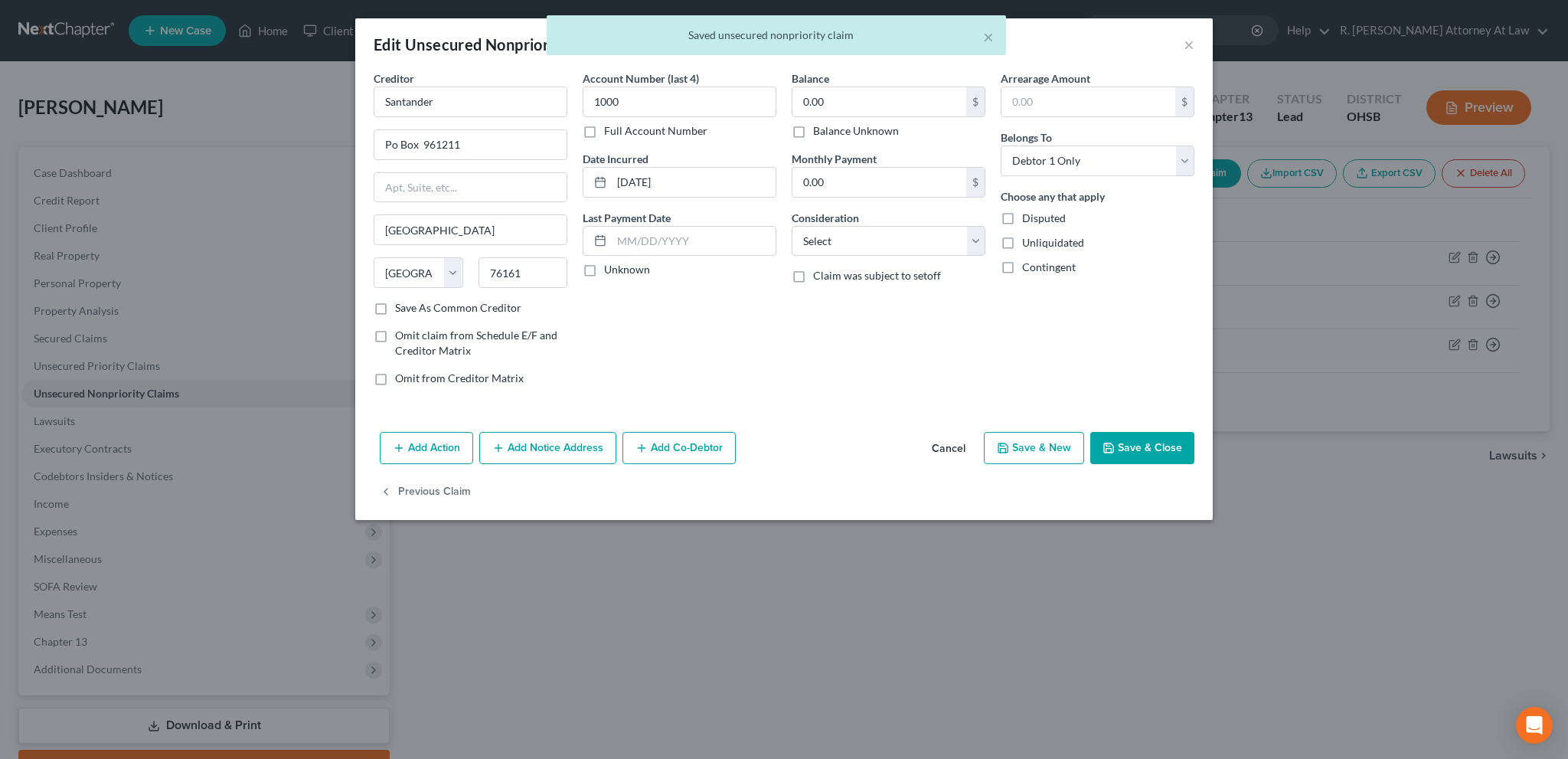
click at [813, 131] on label "Balance Unknown" at bounding box center [856, 130] width 86 height 15
click at [819, 131] on input "Balance Unknown" at bounding box center [824, 128] width 10 height 10
checkbox input "true"
click at [826, 239] on select "Select Cable / Satellite Services Collection Agency Credit Card Debt Debt Couns…" at bounding box center [888, 241] width 194 height 31
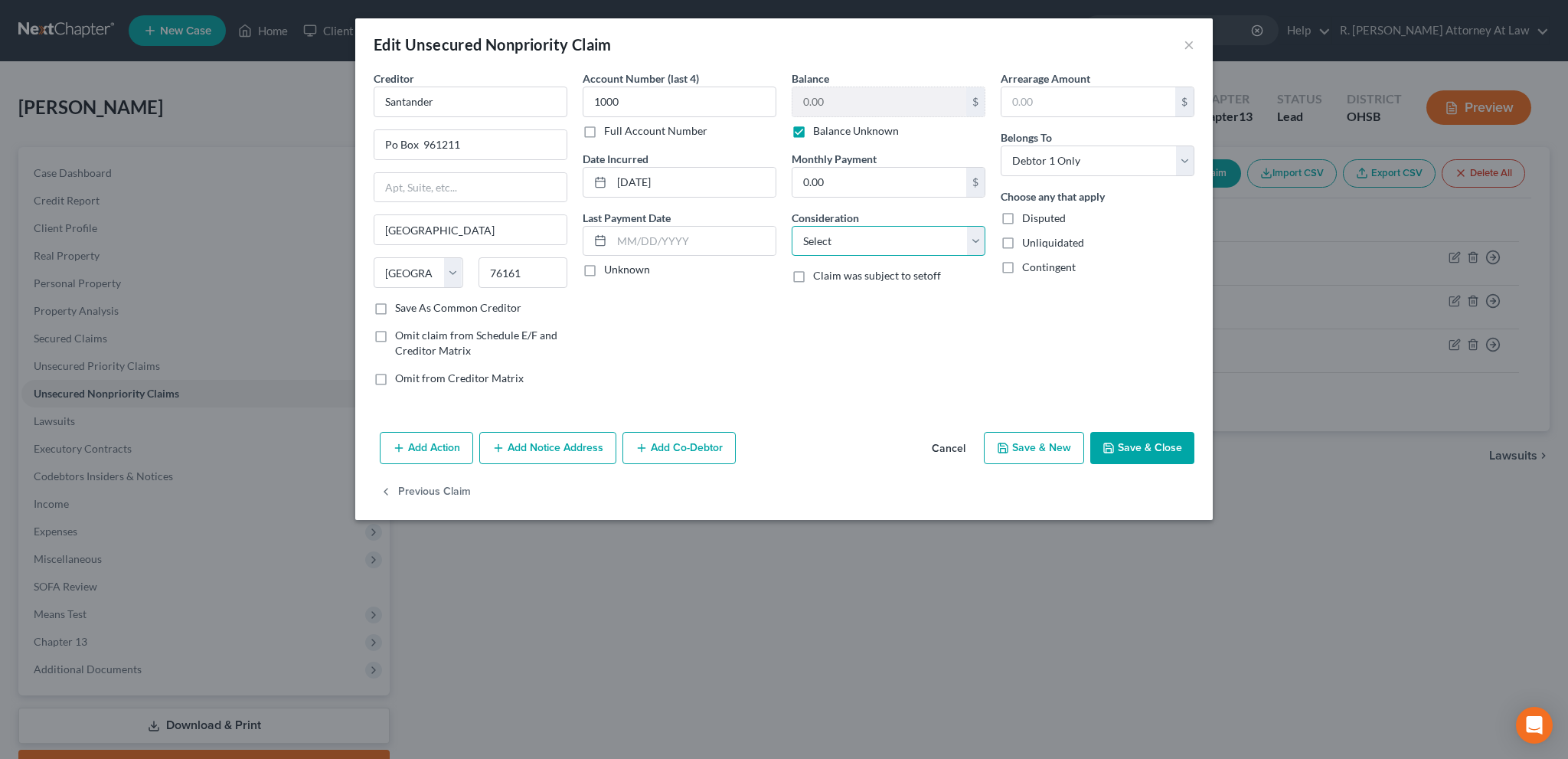
select select "4"
click at [792, 225] on select "Select Cable / Satellite Services Collection Agency Credit Card Debt Debt Couns…" at bounding box center [888, 241] width 194 height 31
click at [1118, 441] on button "Save & Close" at bounding box center [1142, 448] width 104 height 32
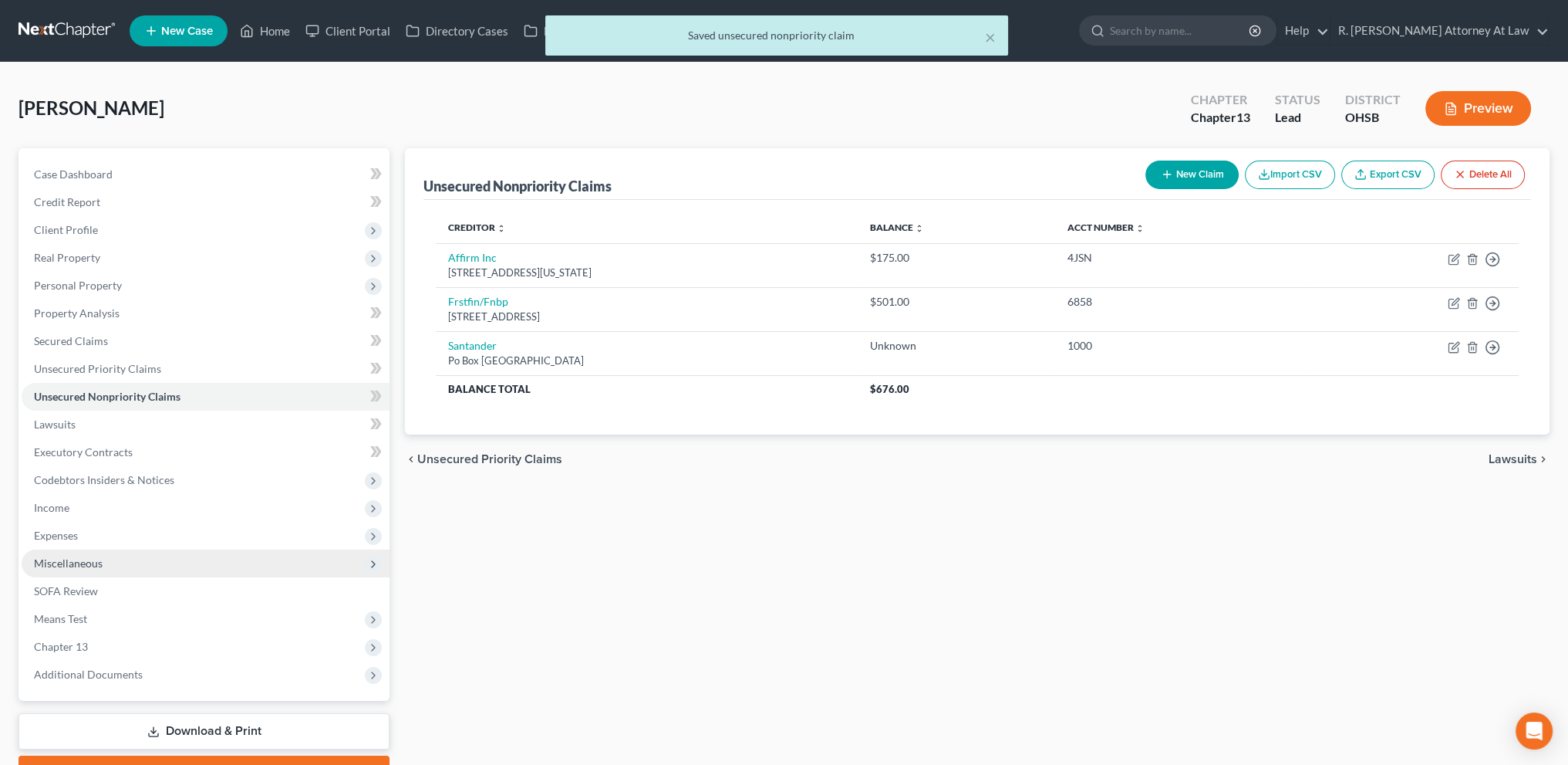
click at [51, 561] on span "Miscellaneous" at bounding box center [68, 563] width 69 height 13
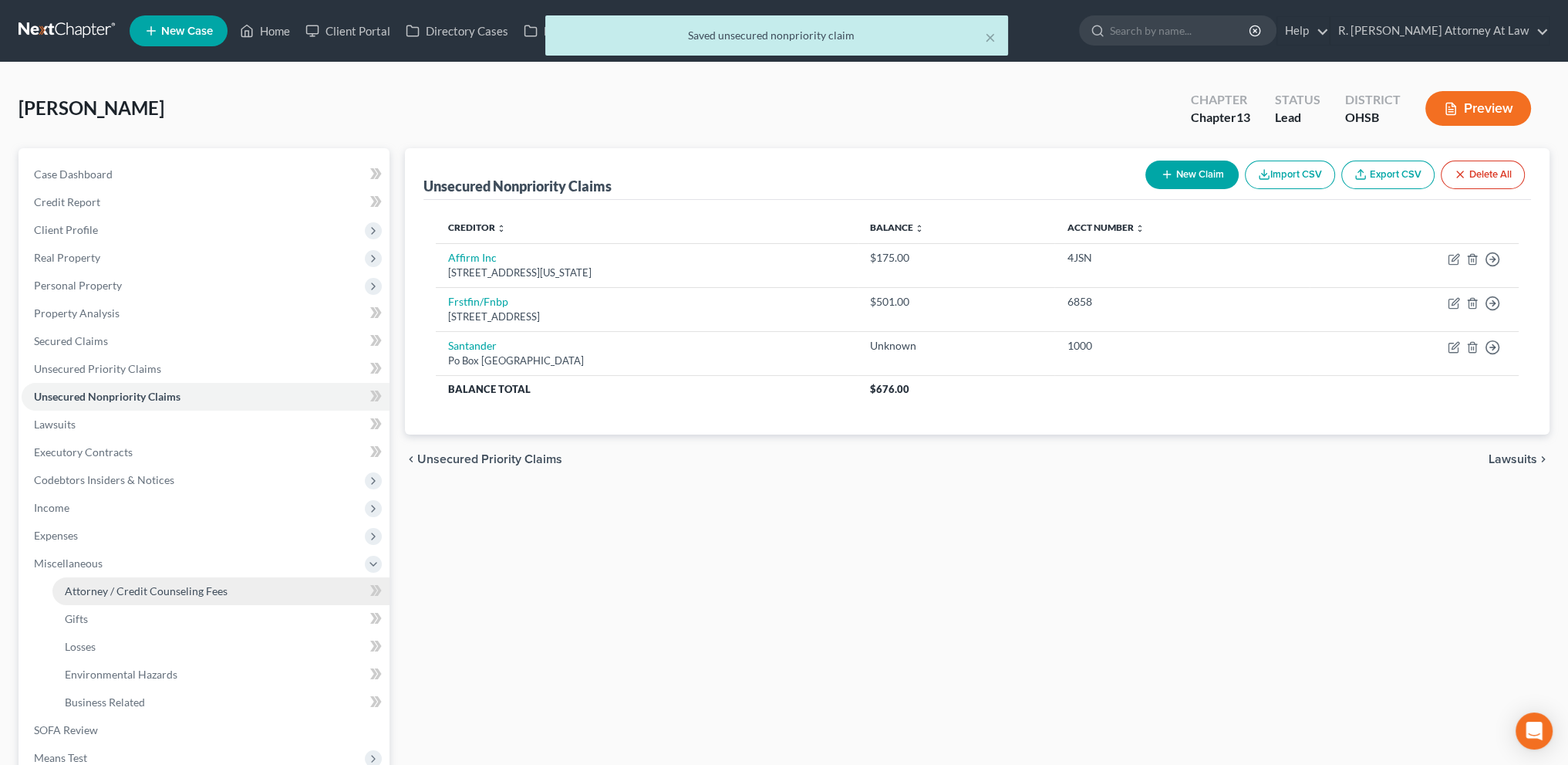
click at [66, 587] on span "Attorney / Credit Counseling Fees" at bounding box center [146, 591] width 162 height 13
select select "1"
select select "0"
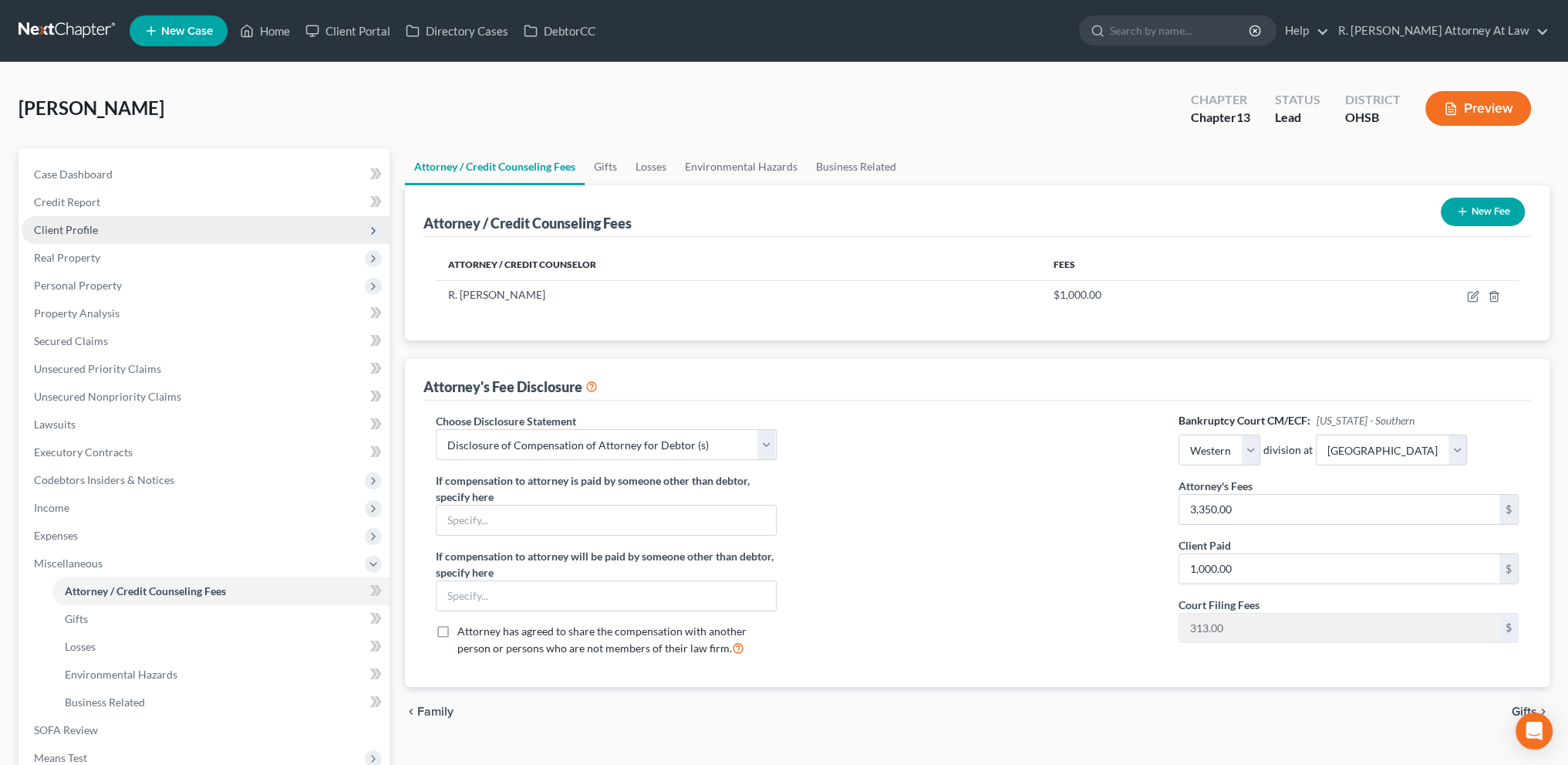
click at [56, 232] on span "Client Profile" at bounding box center [66, 230] width 64 height 13
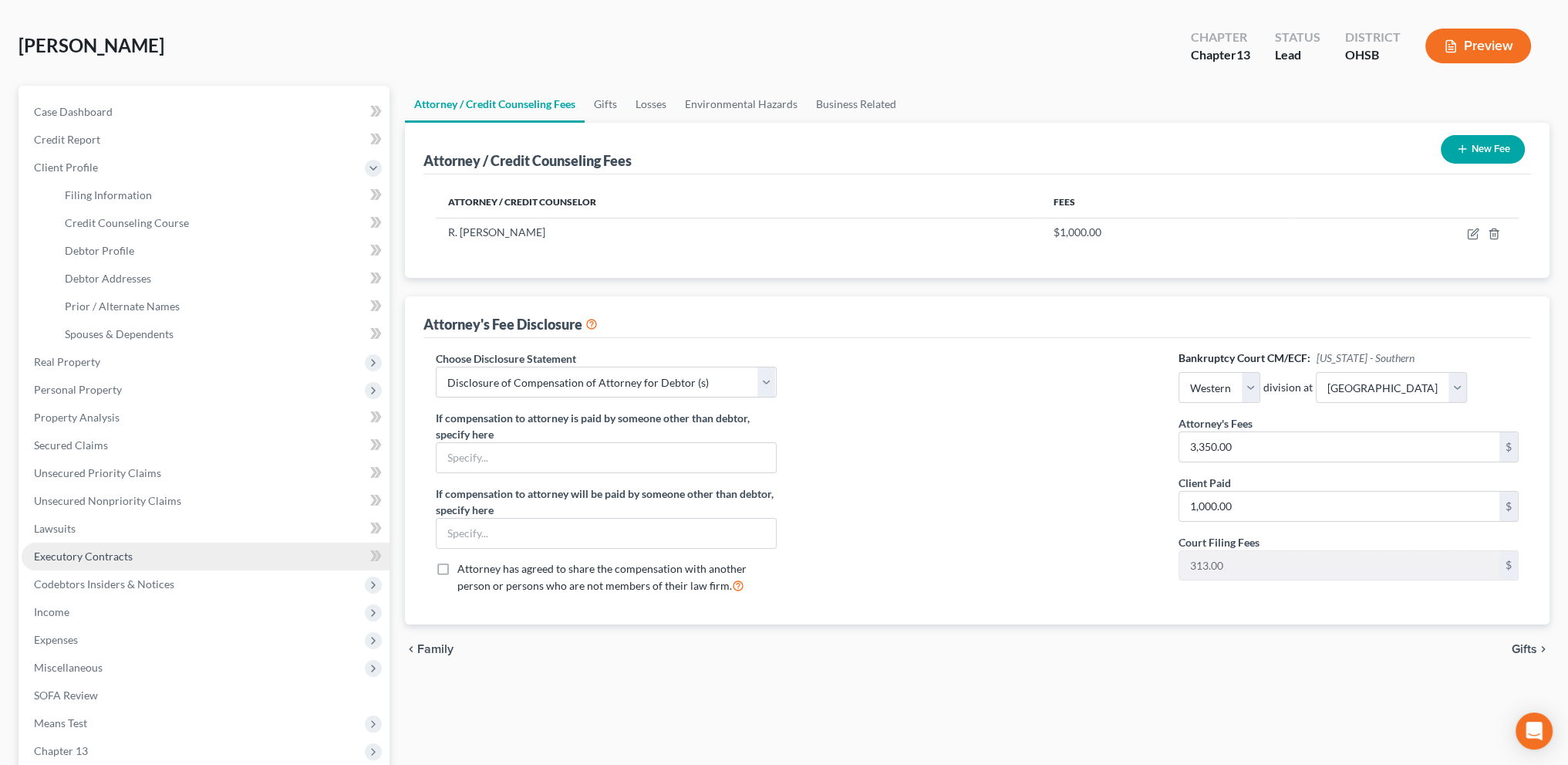
scroll to position [248, 0]
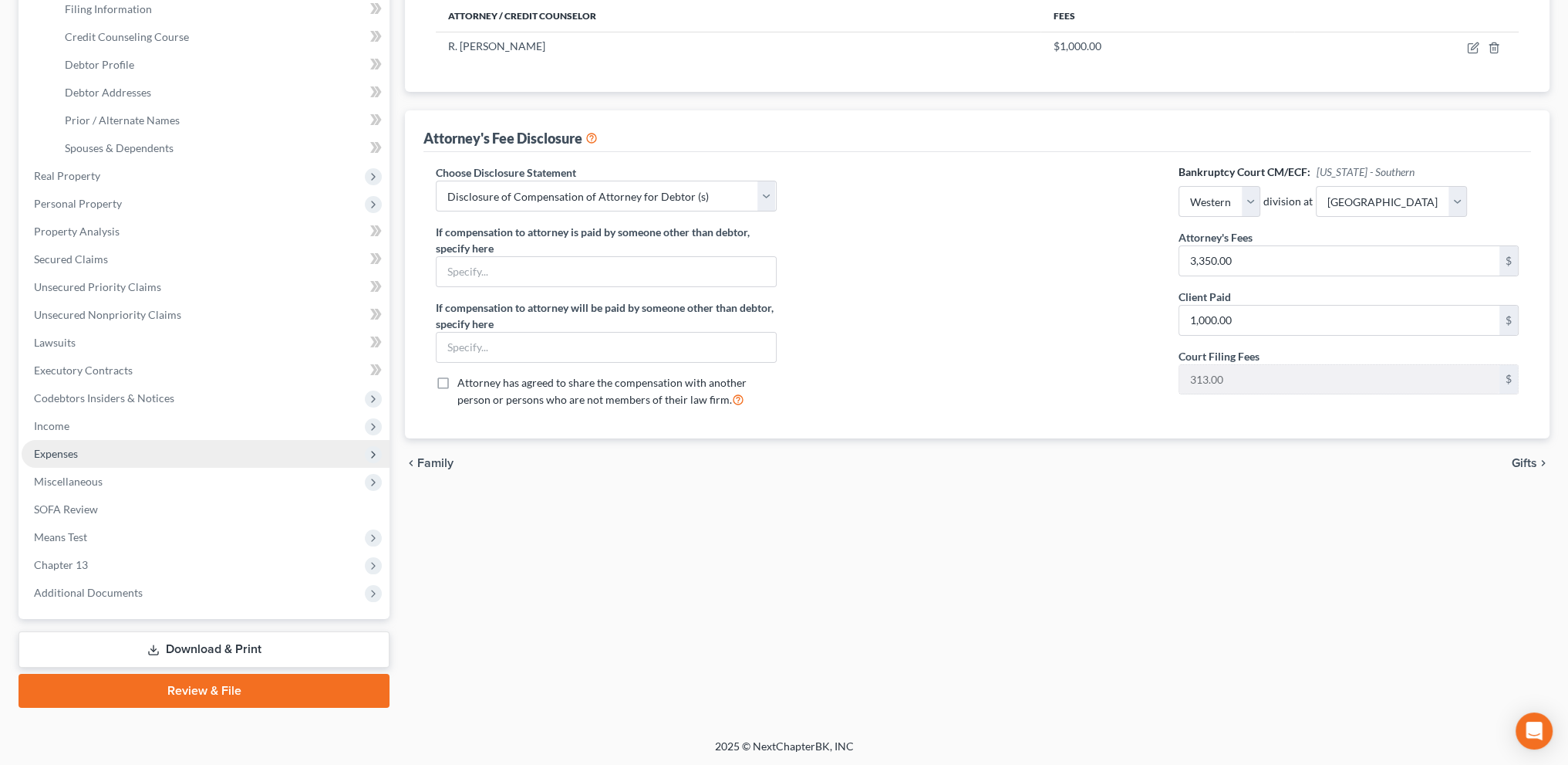
click at [53, 444] on span "Expenses" at bounding box center [206, 454] width 368 height 28
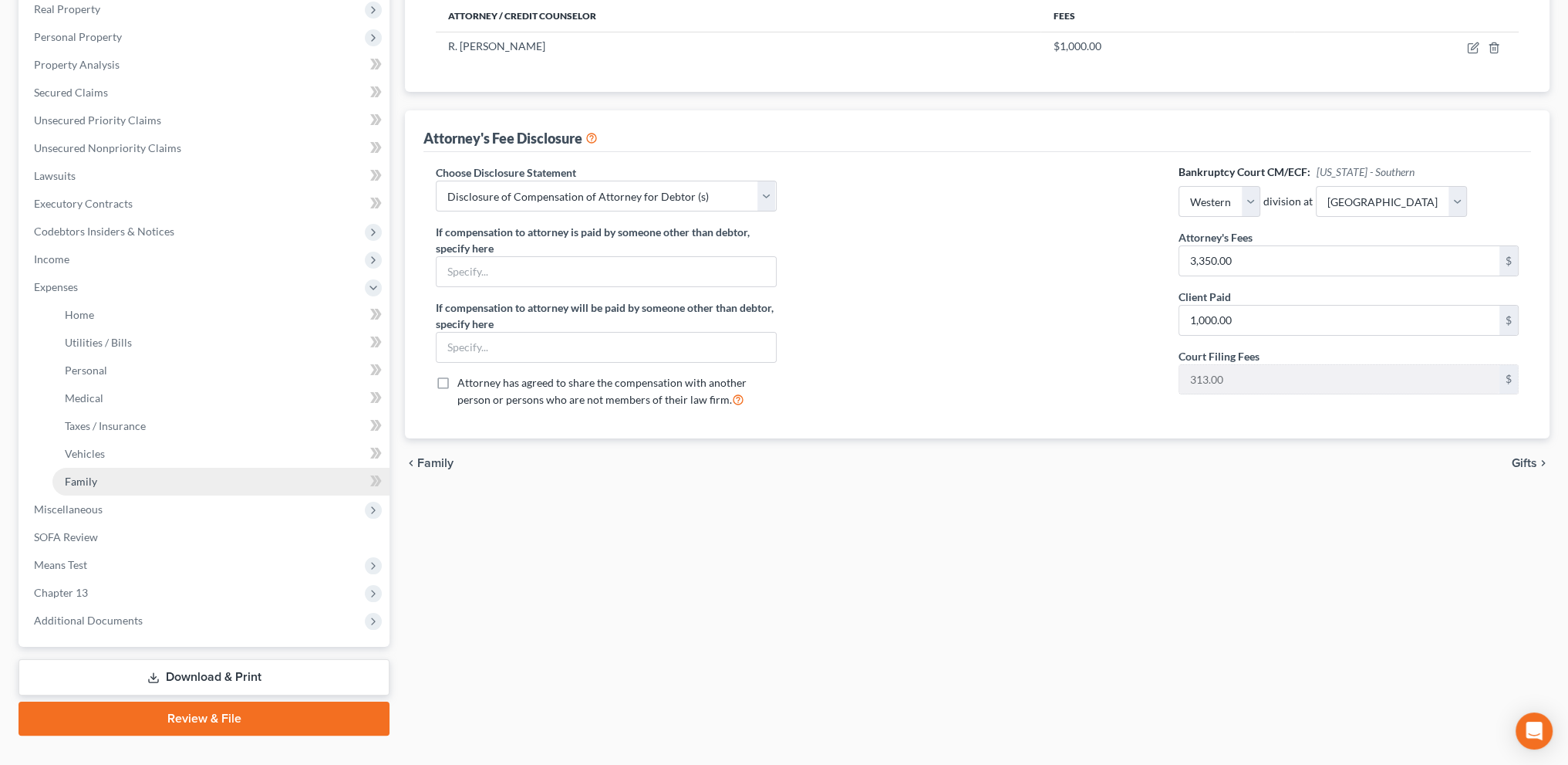
click at [80, 481] on span "Family" at bounding box center [81, 481] width 32 height 13
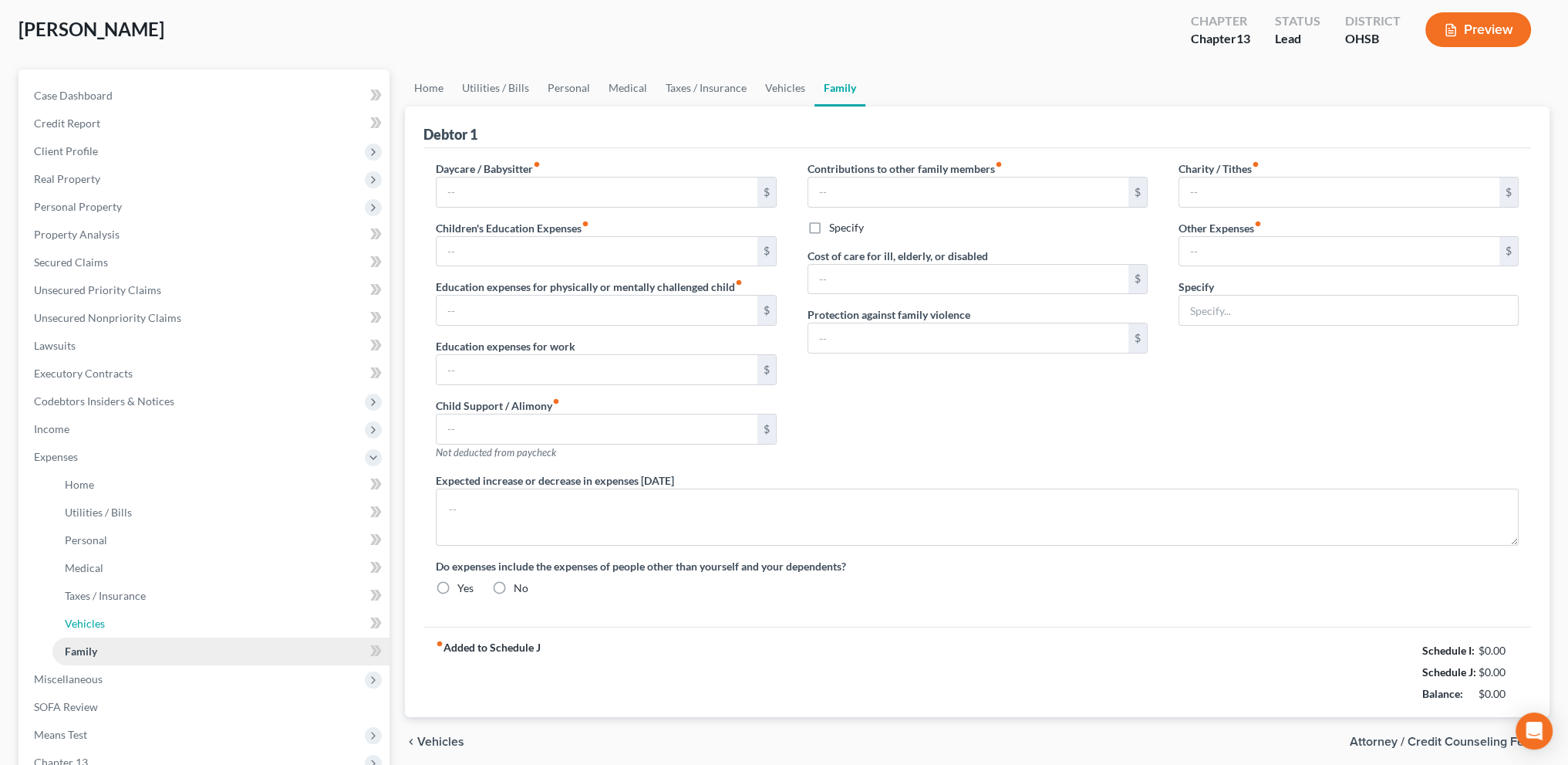
click at [80, 481] on li "Expenses Home Utilities / Bills Personal Medical" at bounding box center [206, 554] width 368 height 222
type input "0.00"
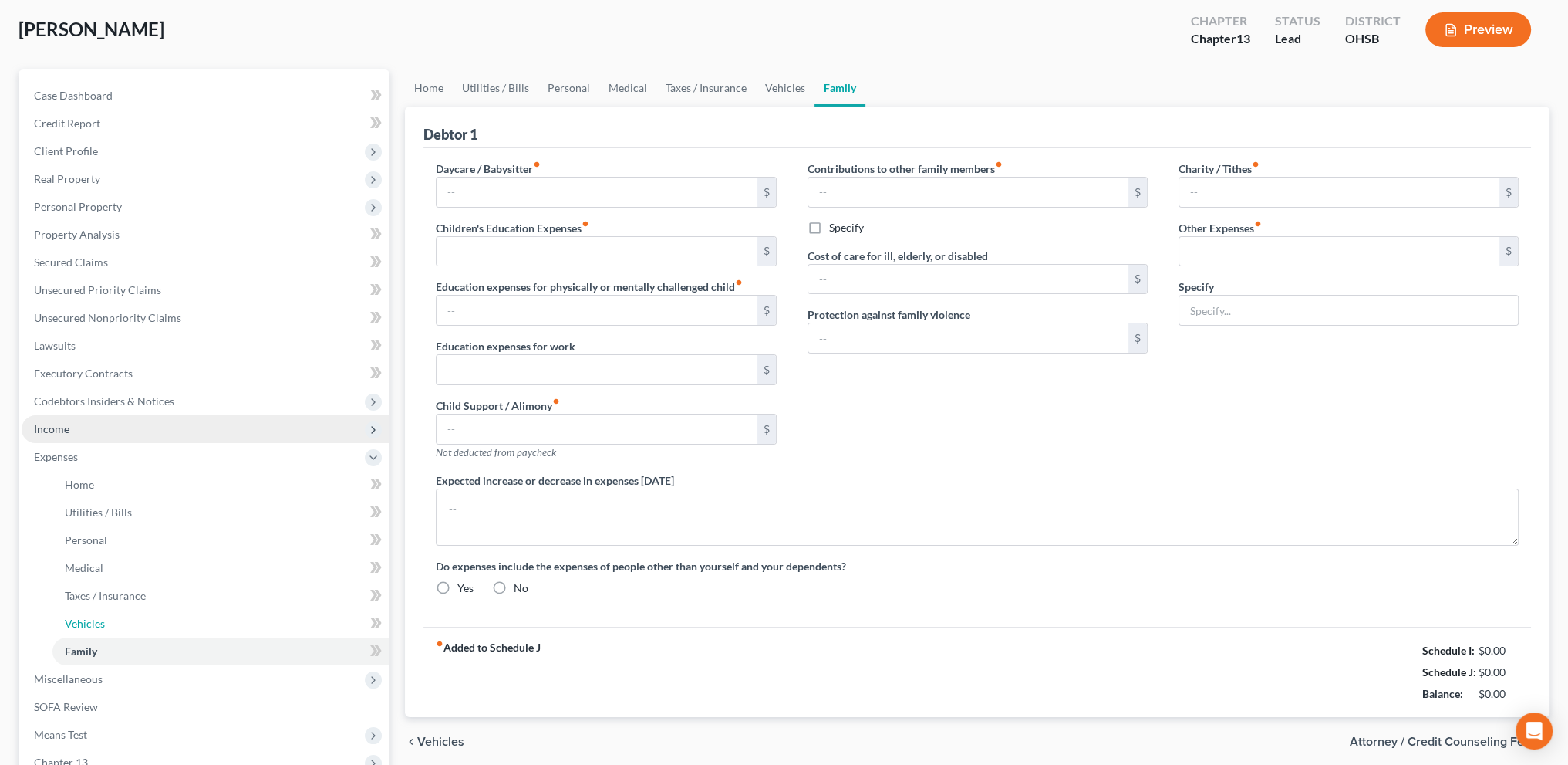
type input "0.00"
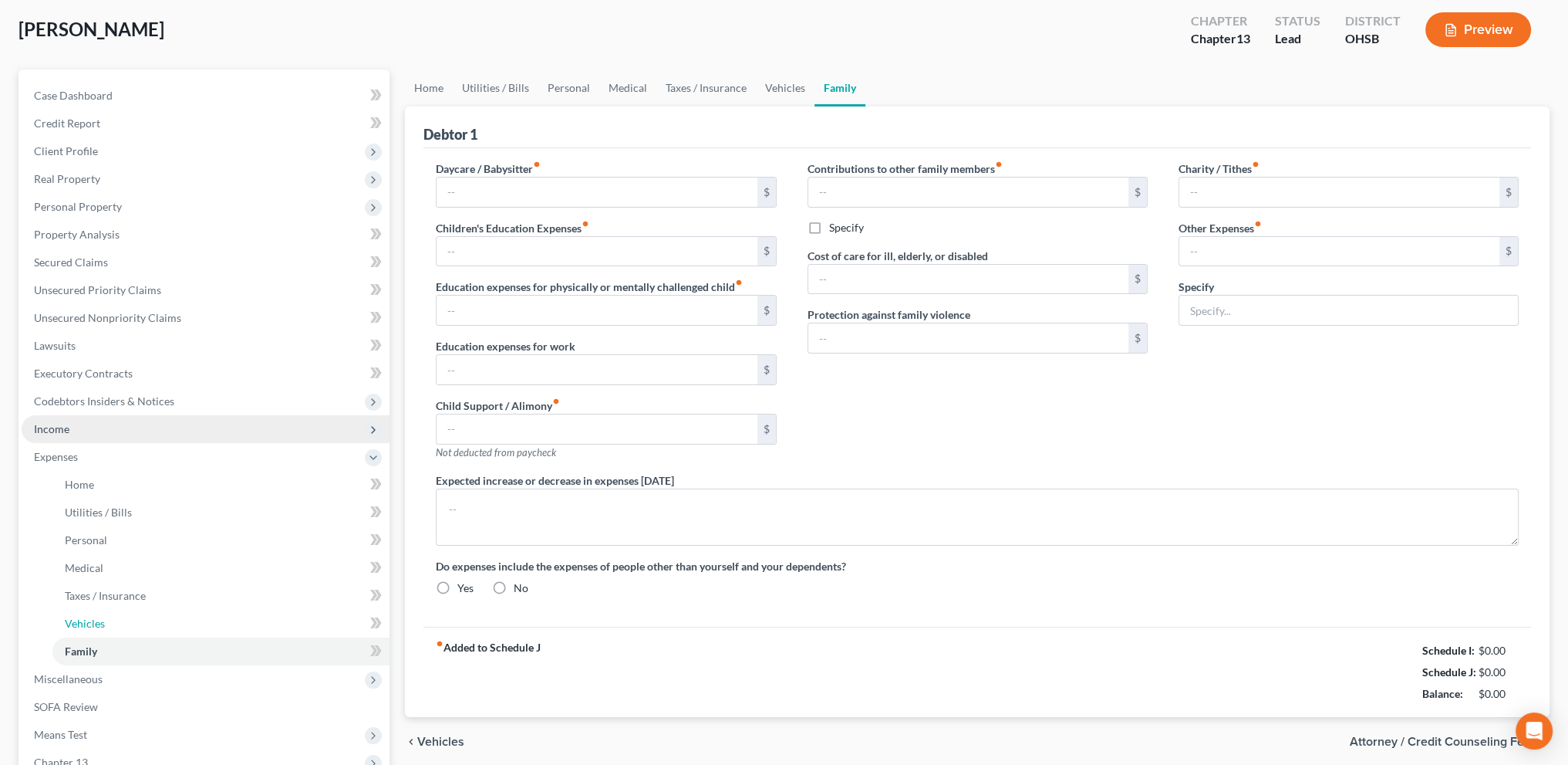
type input "300.00"
type input "Work Lunches 100, Pets, 200"
radio input "true"
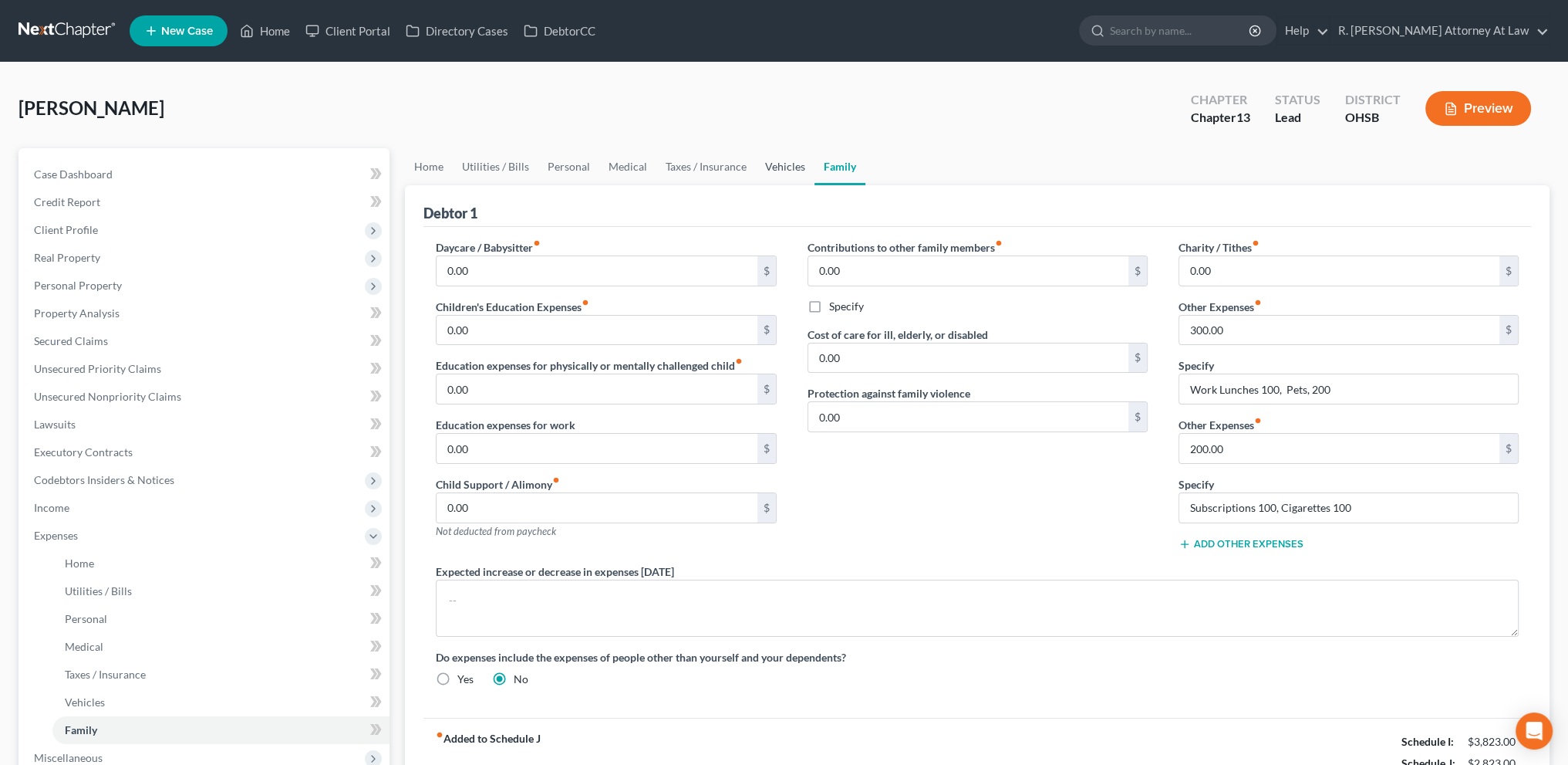
click at [784, 162] on link "Vehicles" at bounding box center [785, 166] width 58 height 37
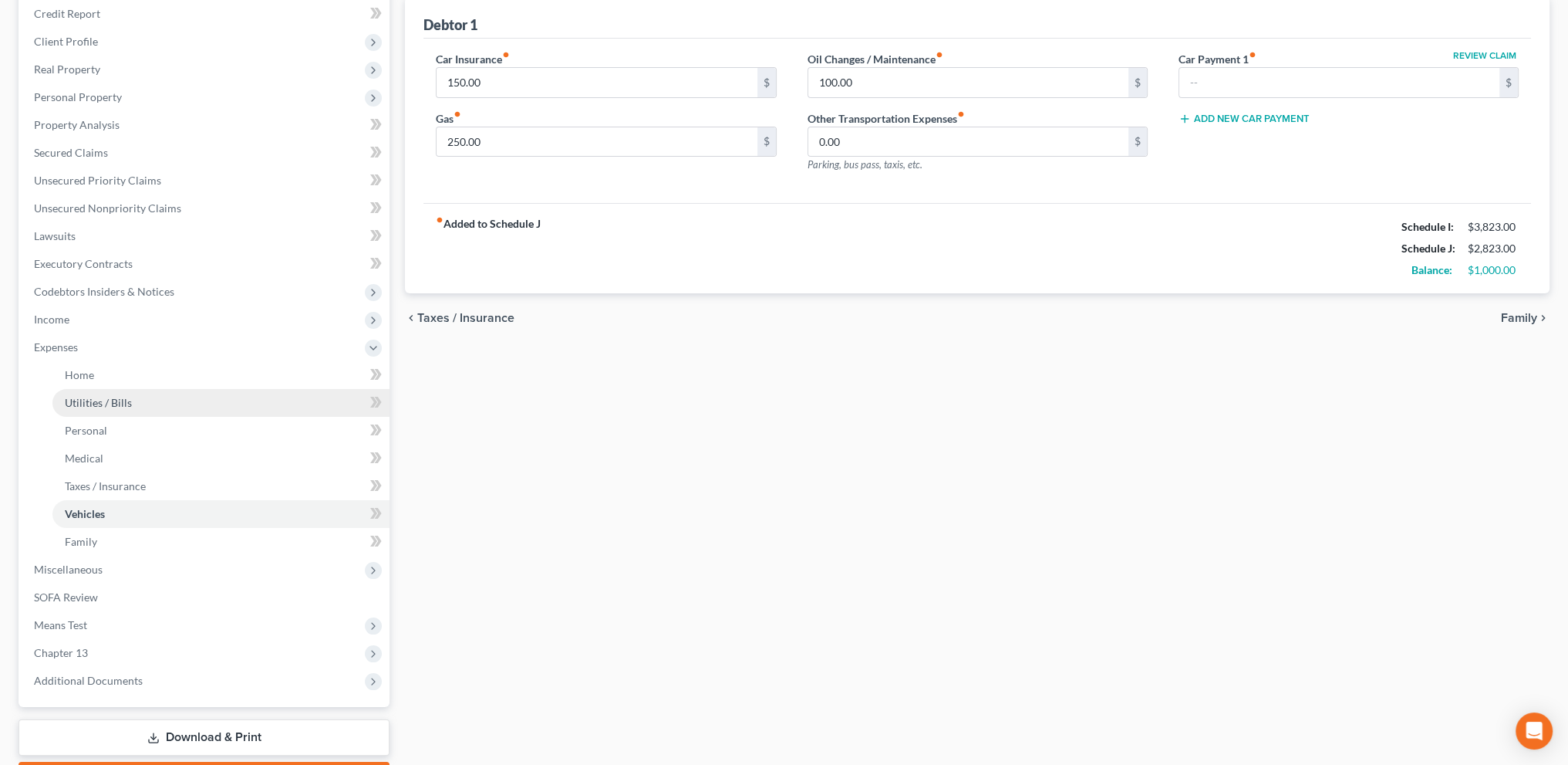
scroll to position [270, 0]
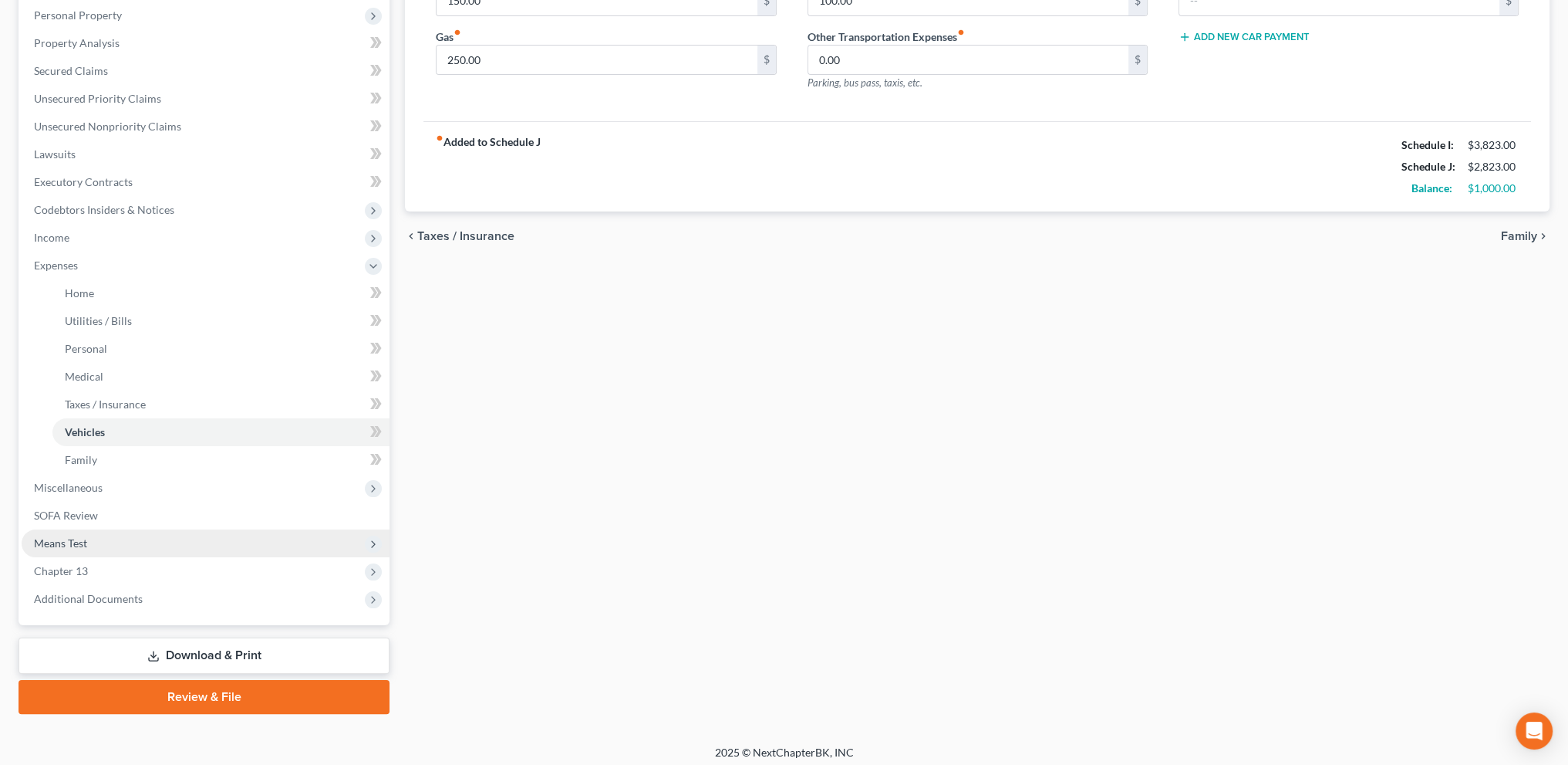
click at [54, 539] on span "Means Test" at bounding box center [60, 543] width 54 height 13
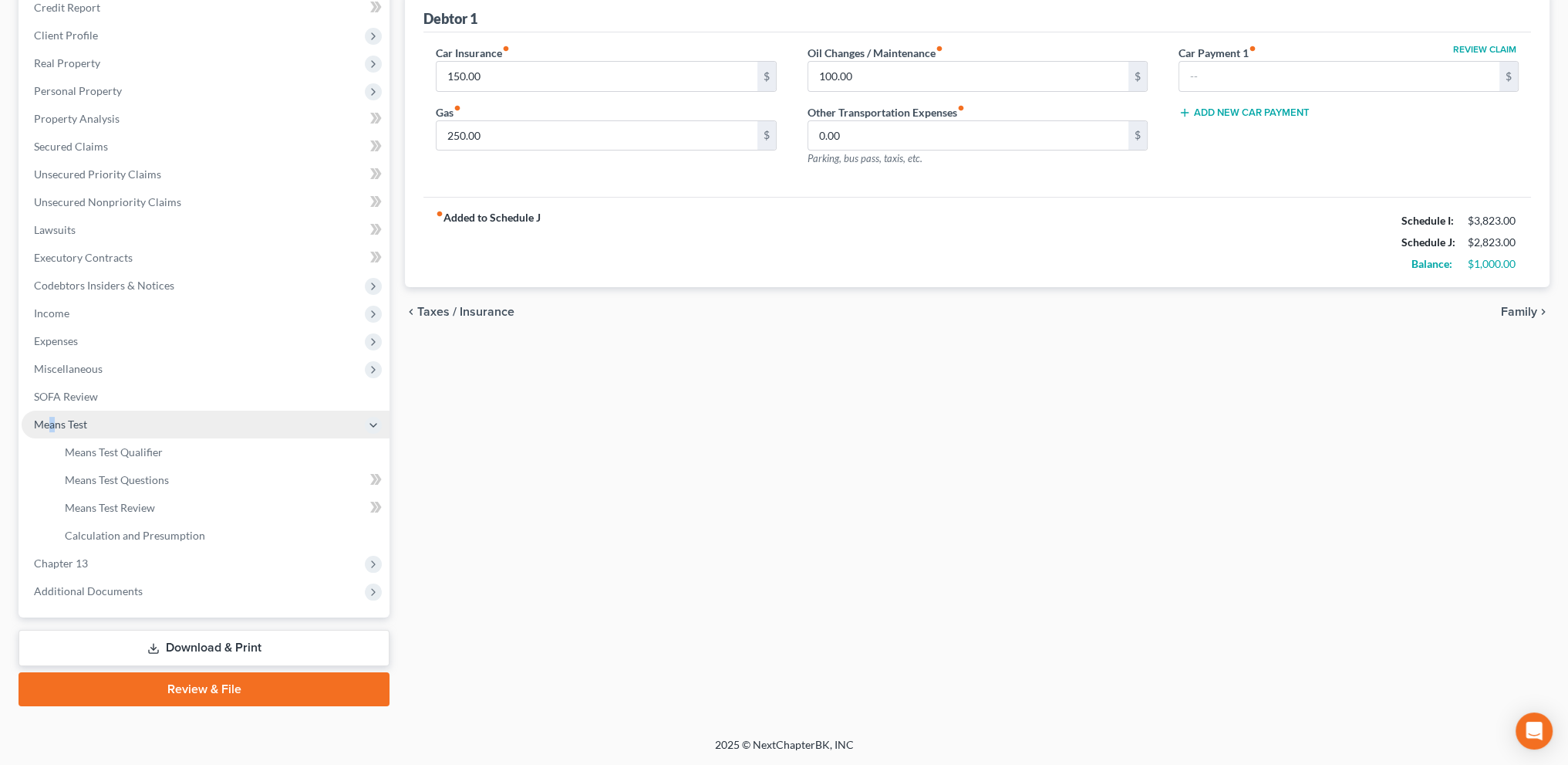
scroll to position [193, 0]
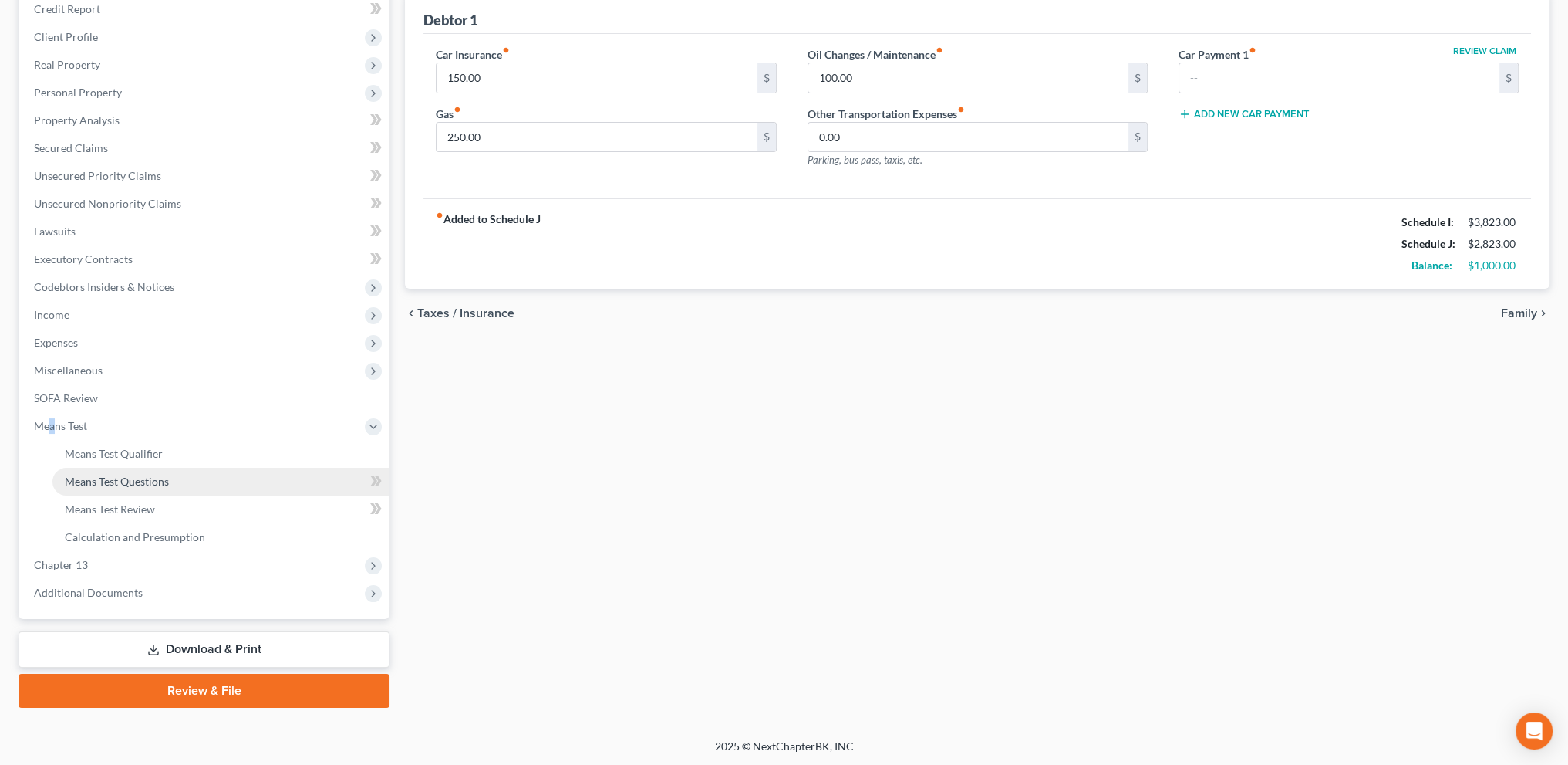
click at [78, 477] on span "Means Test Questions" at bounding box center [117, 481] width 104 height 13
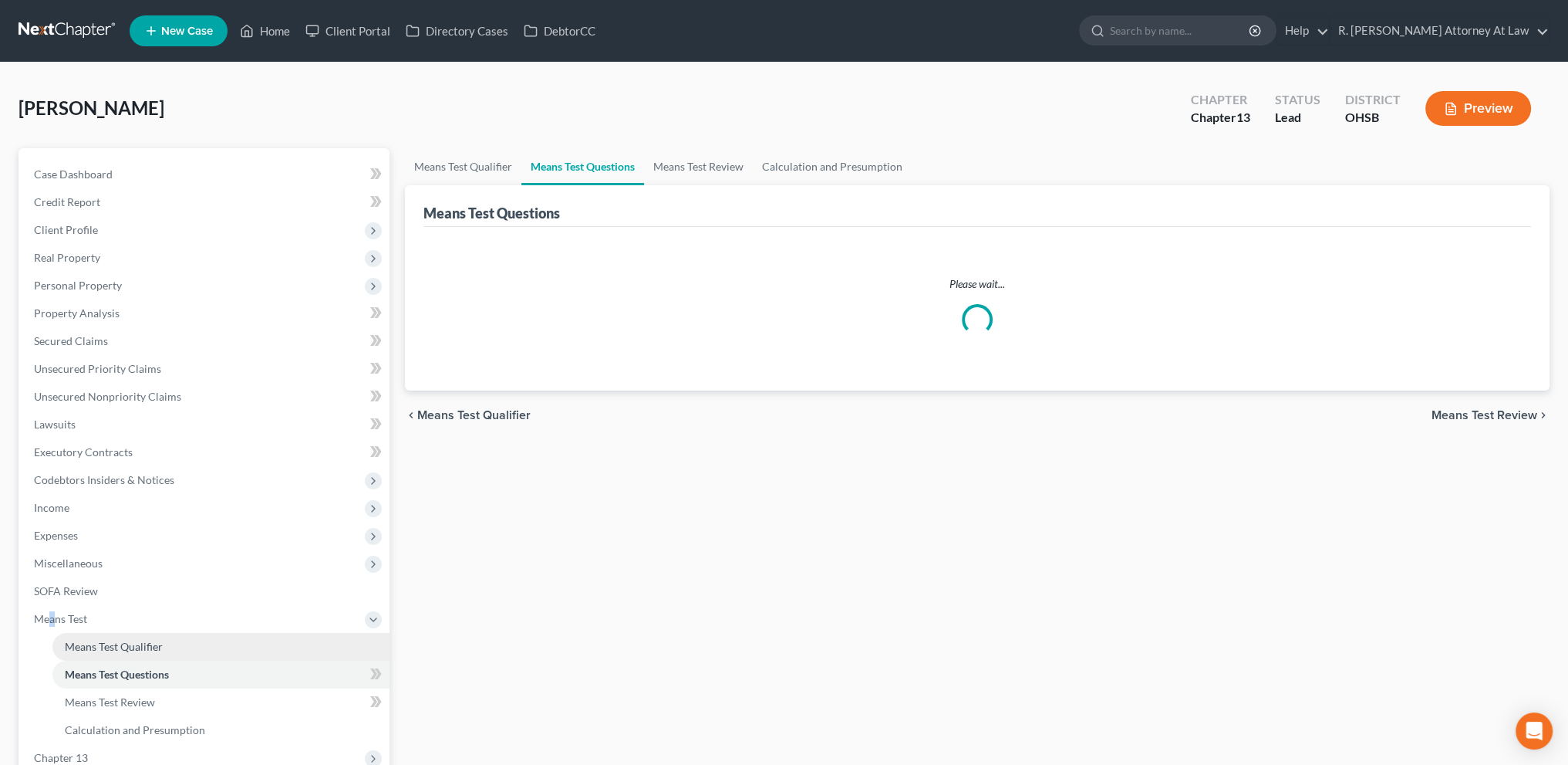
click at [120, 640] on span "Means Test Qualifier" at bounding box center [114, 646] width 98 height 13
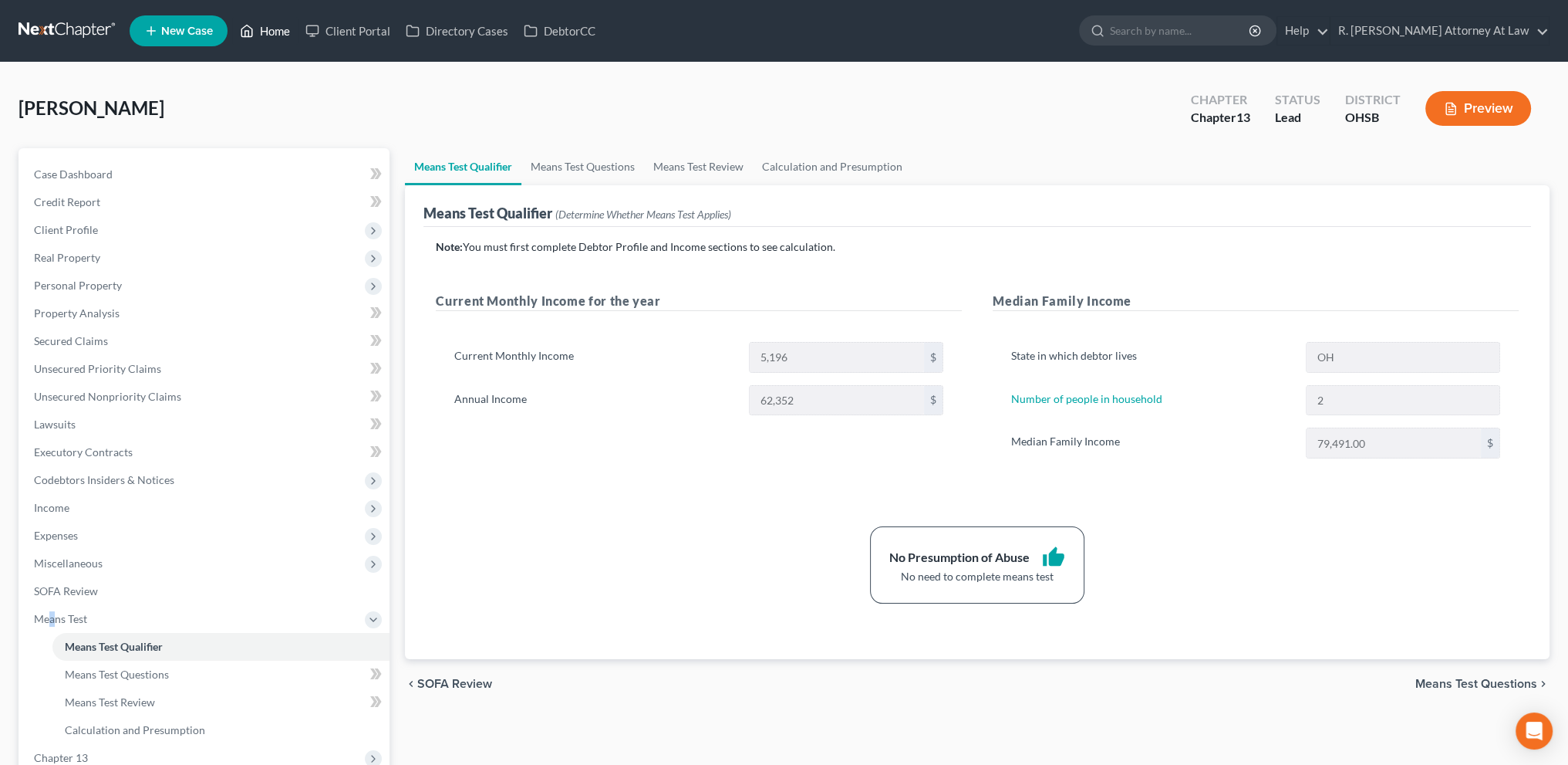
click at [280, 31] on link "Home" at bounding box center [265, 30] width 66 height 28
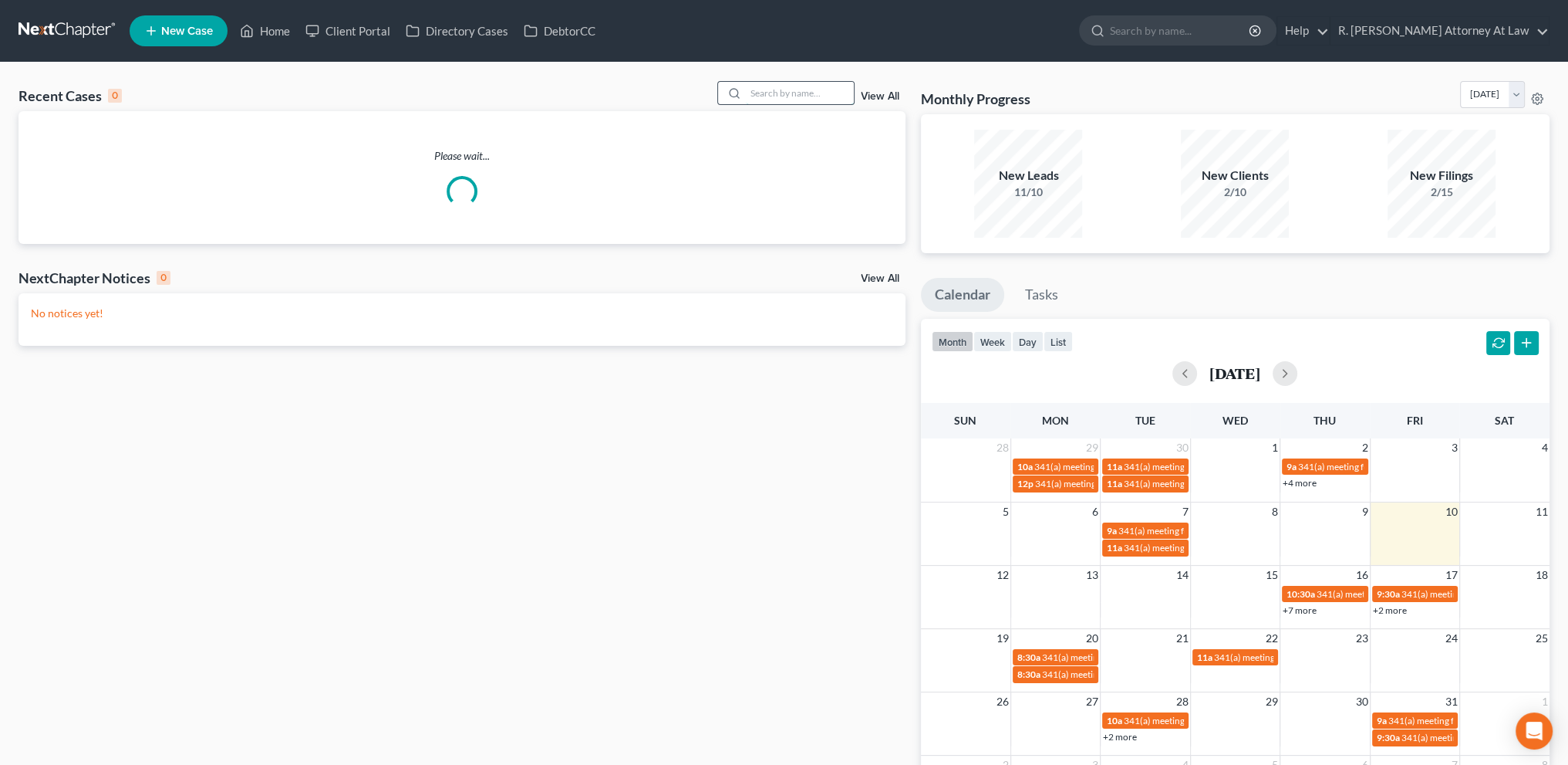
click at [766, 92] on input "search" at bounding box center [799, 93] width 108 height 22
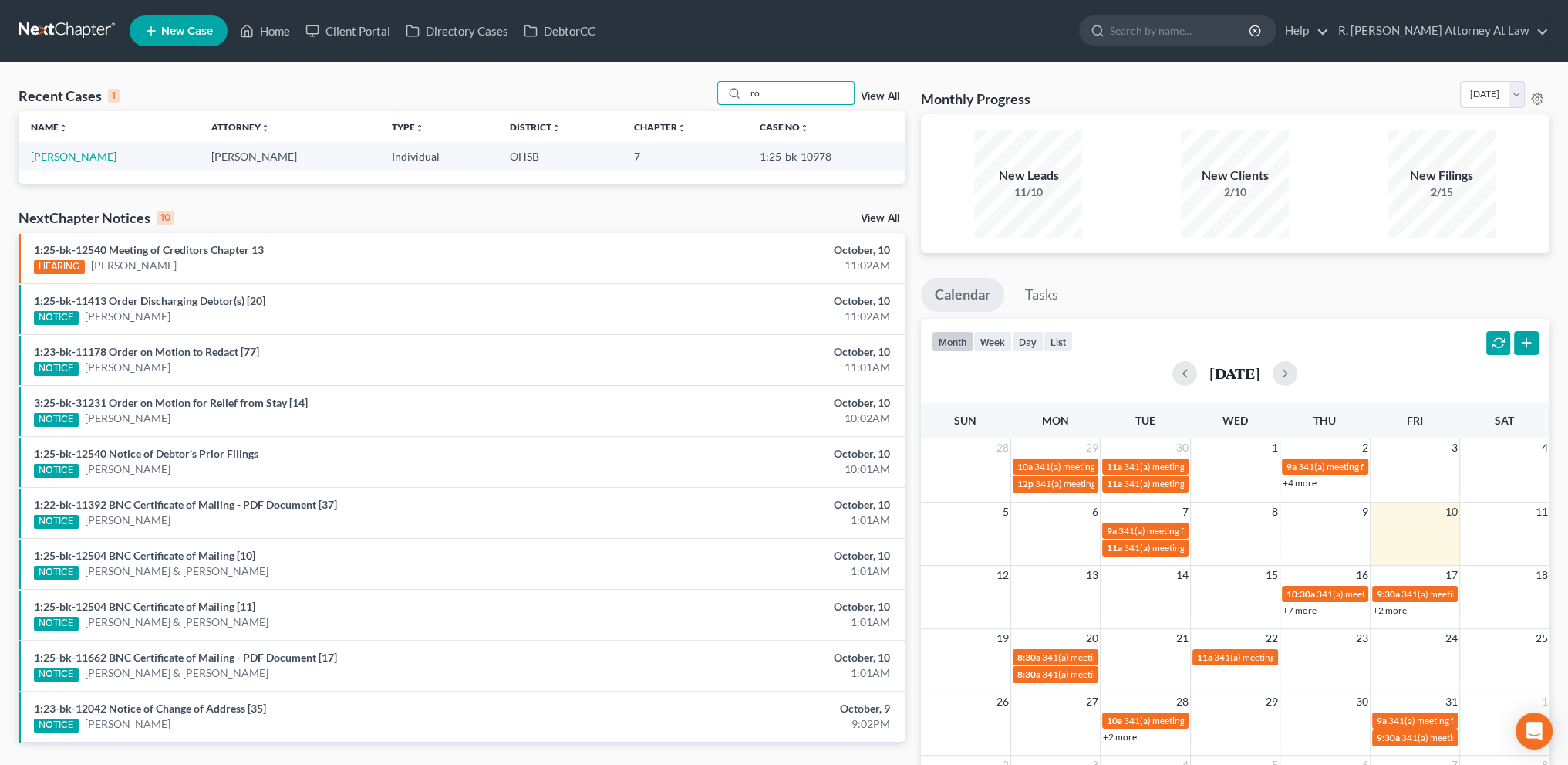
type input "r"
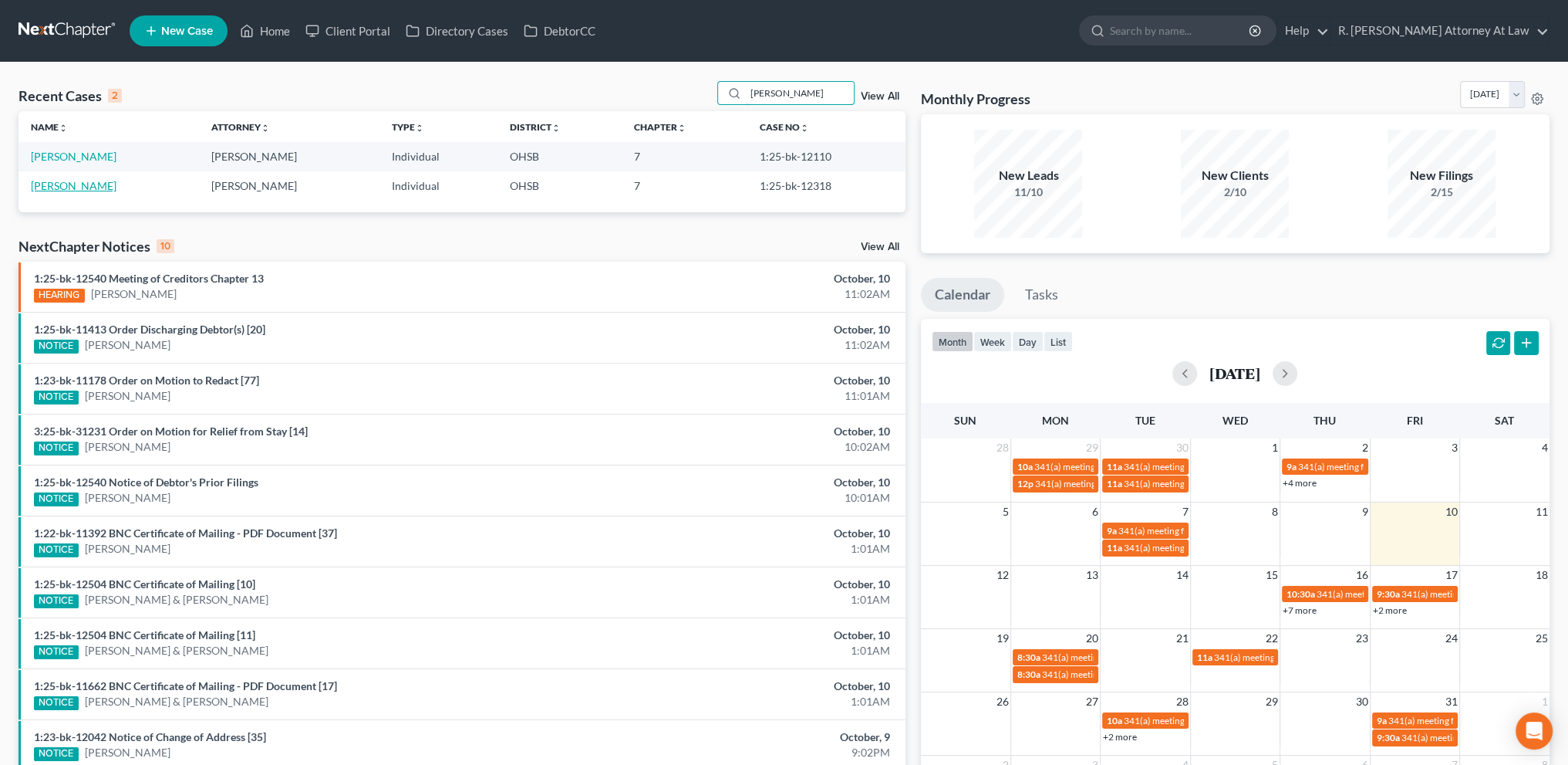
type input "[PERSON_NAME]"
click at [74, 186] on link "[PERSON_NAME]" at bounding box center [74, 186] width 86 height 13
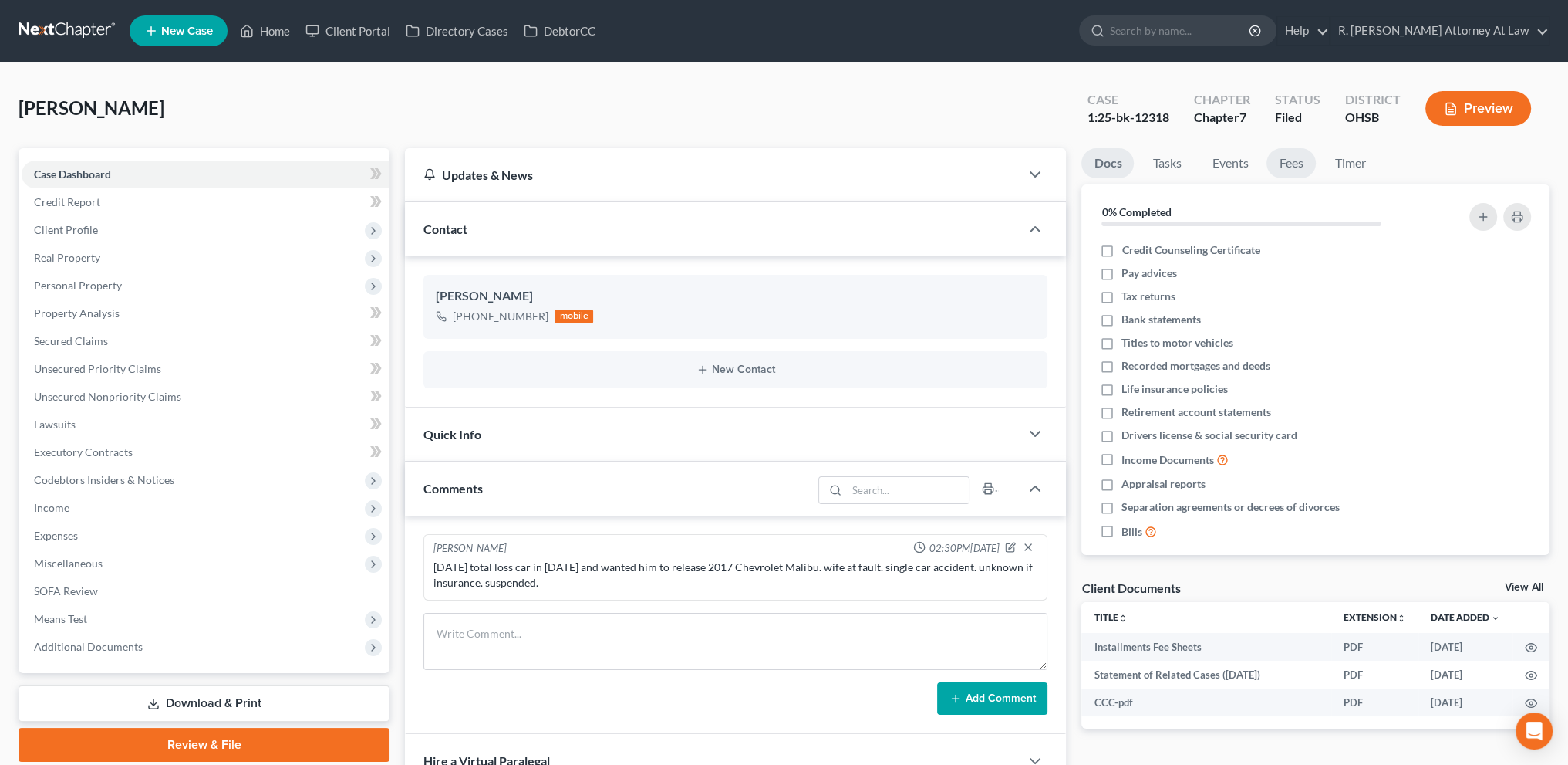
click at [1294, 166] on link "Fees" at bounding box center [1291, 163] width 50 height 30
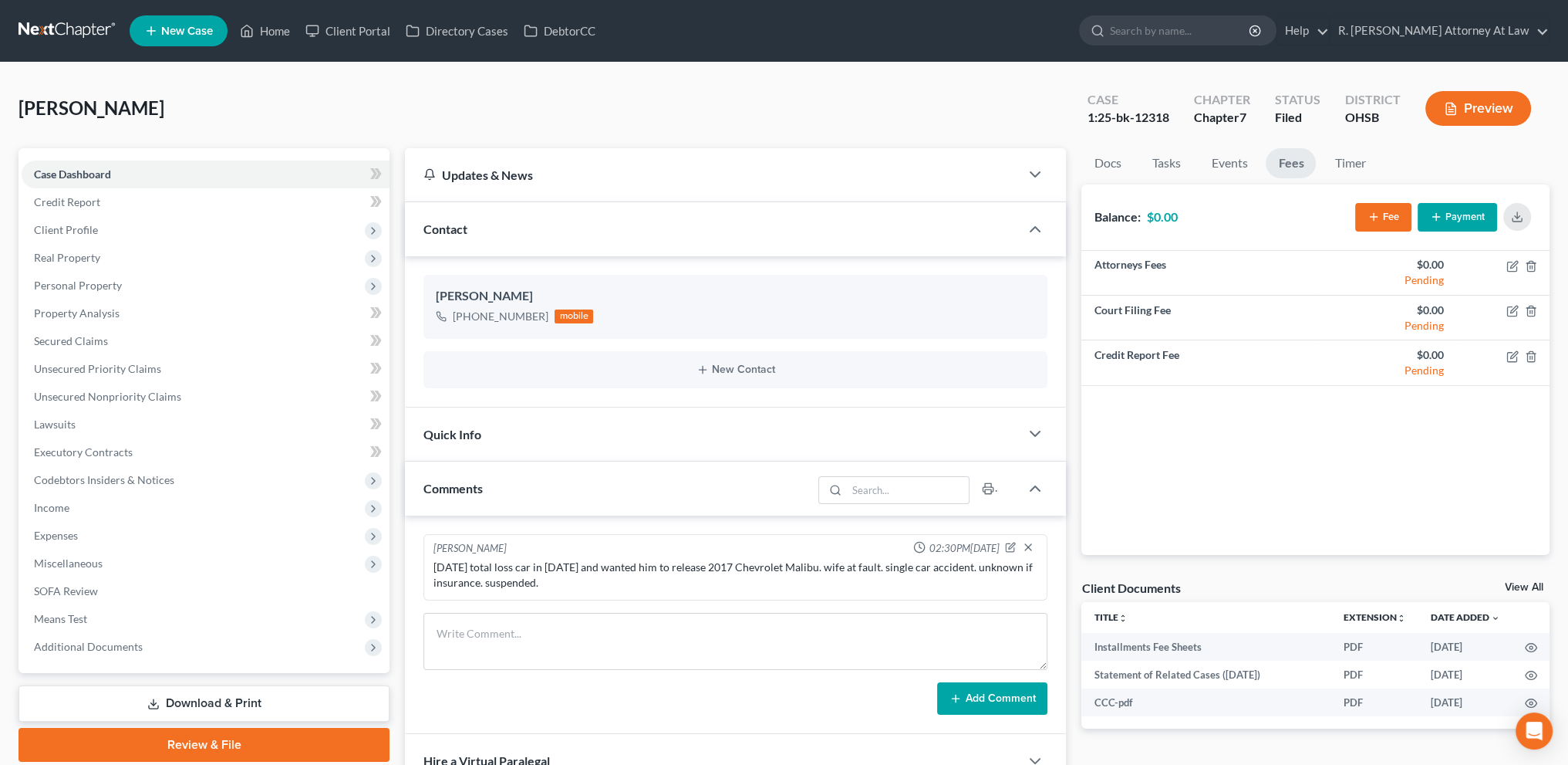
click at [1438, 217] on icon "button" at bounding box center [1436, 216] width 12 height 12
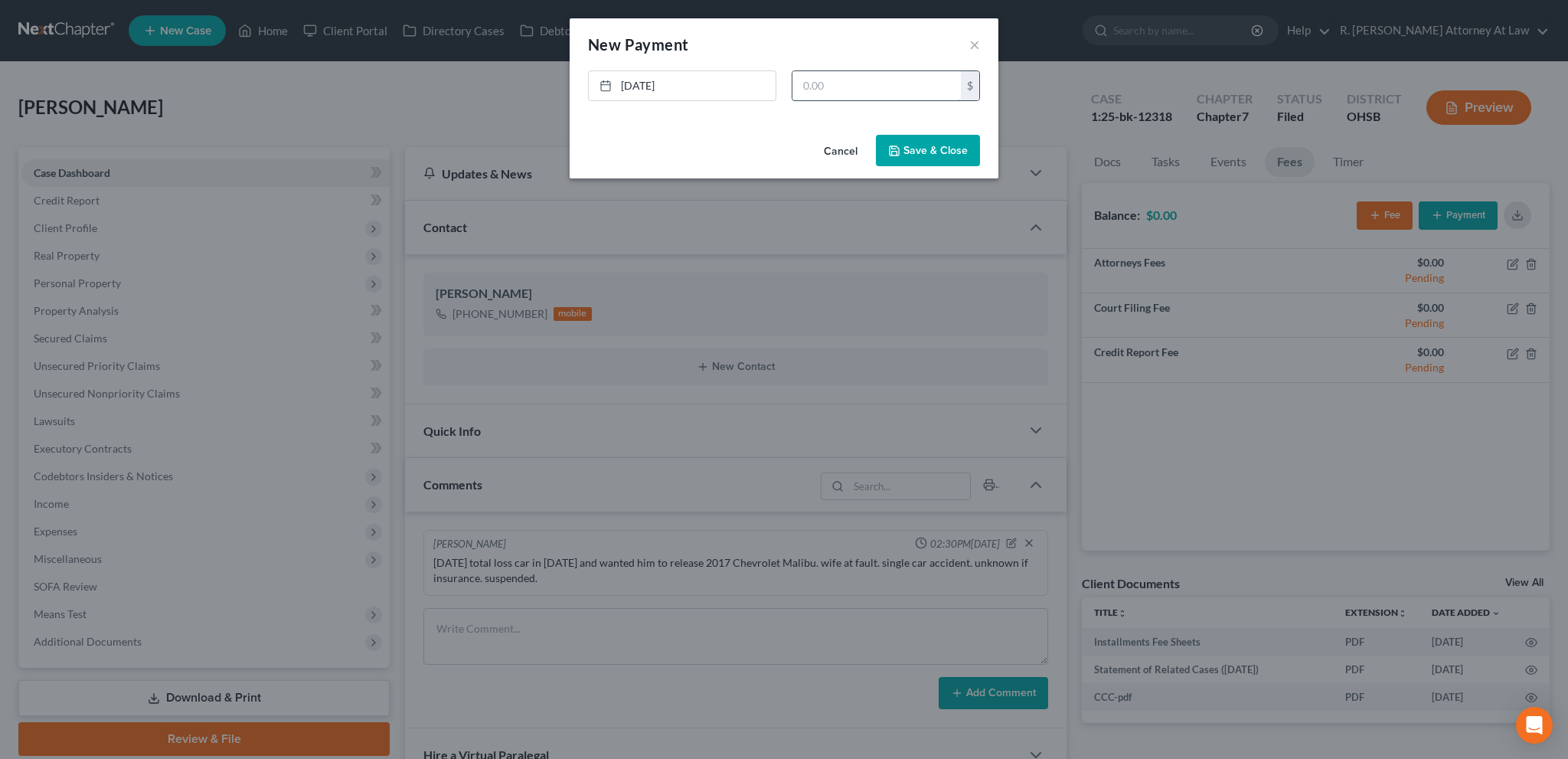
click at [813, 92] on input "text" at bounding box center [876, 86] width 168 height 29
type input "1,000"
click at [912, 144] on button "Save & Close" at bounding box center [927, 151] width 104 height 32
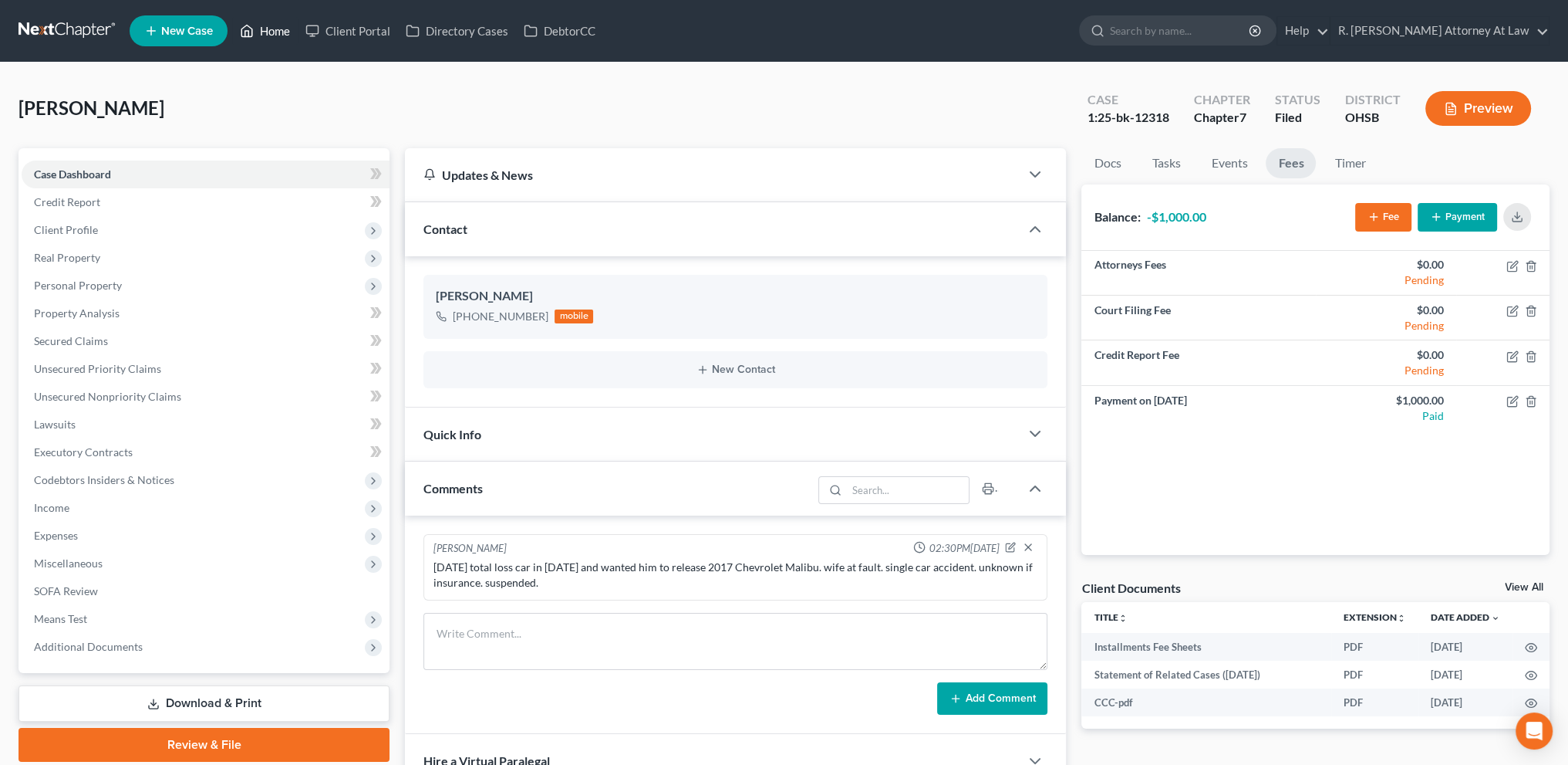
click at [273, 30] on link "Home" at bounding box center [265, 30] width 66 height 28
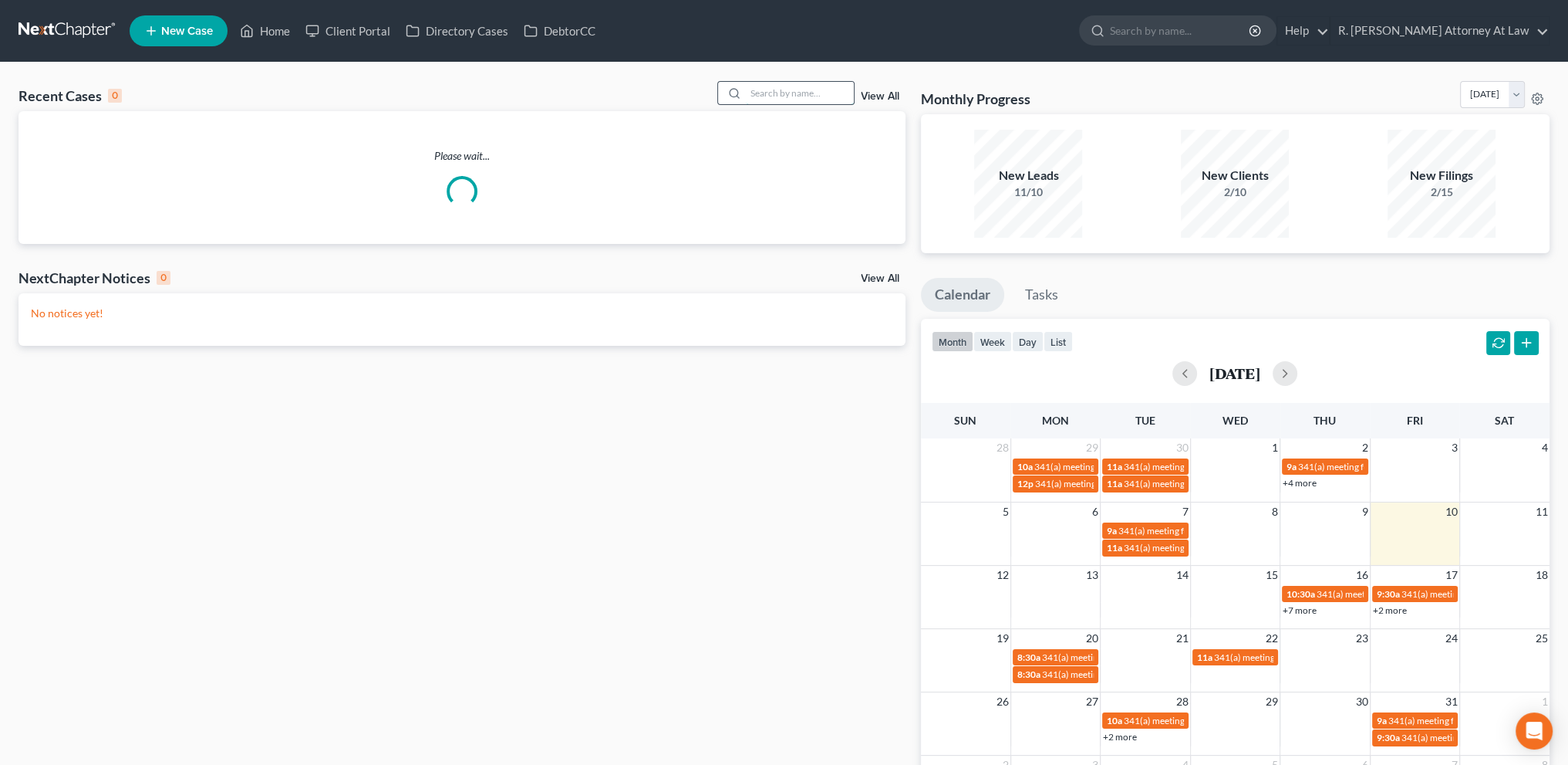
click at [750, 93] on input "search" at bounding box center [799, 93] width 108 height 22
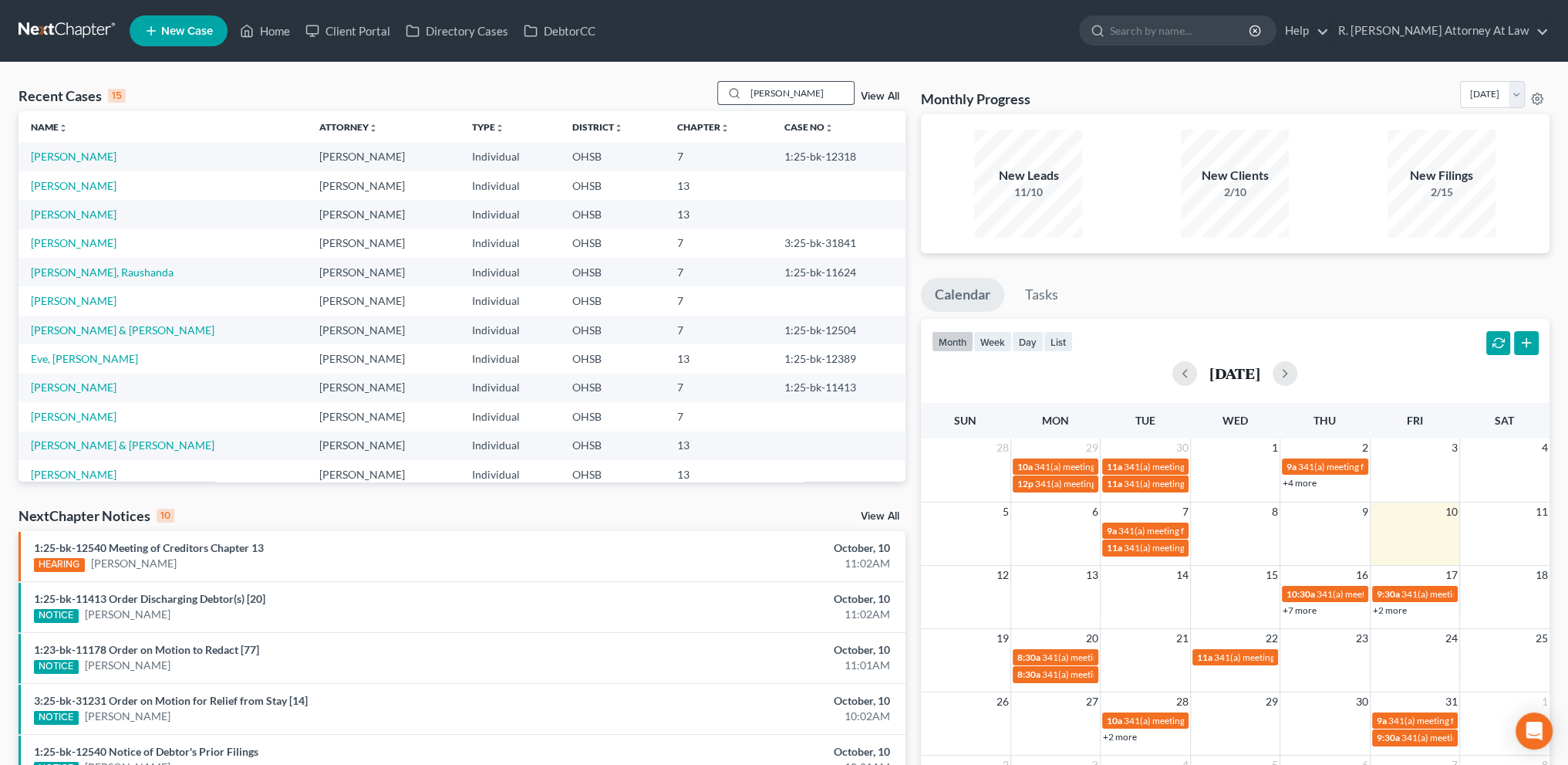
type input "[PERSON_NAME]"
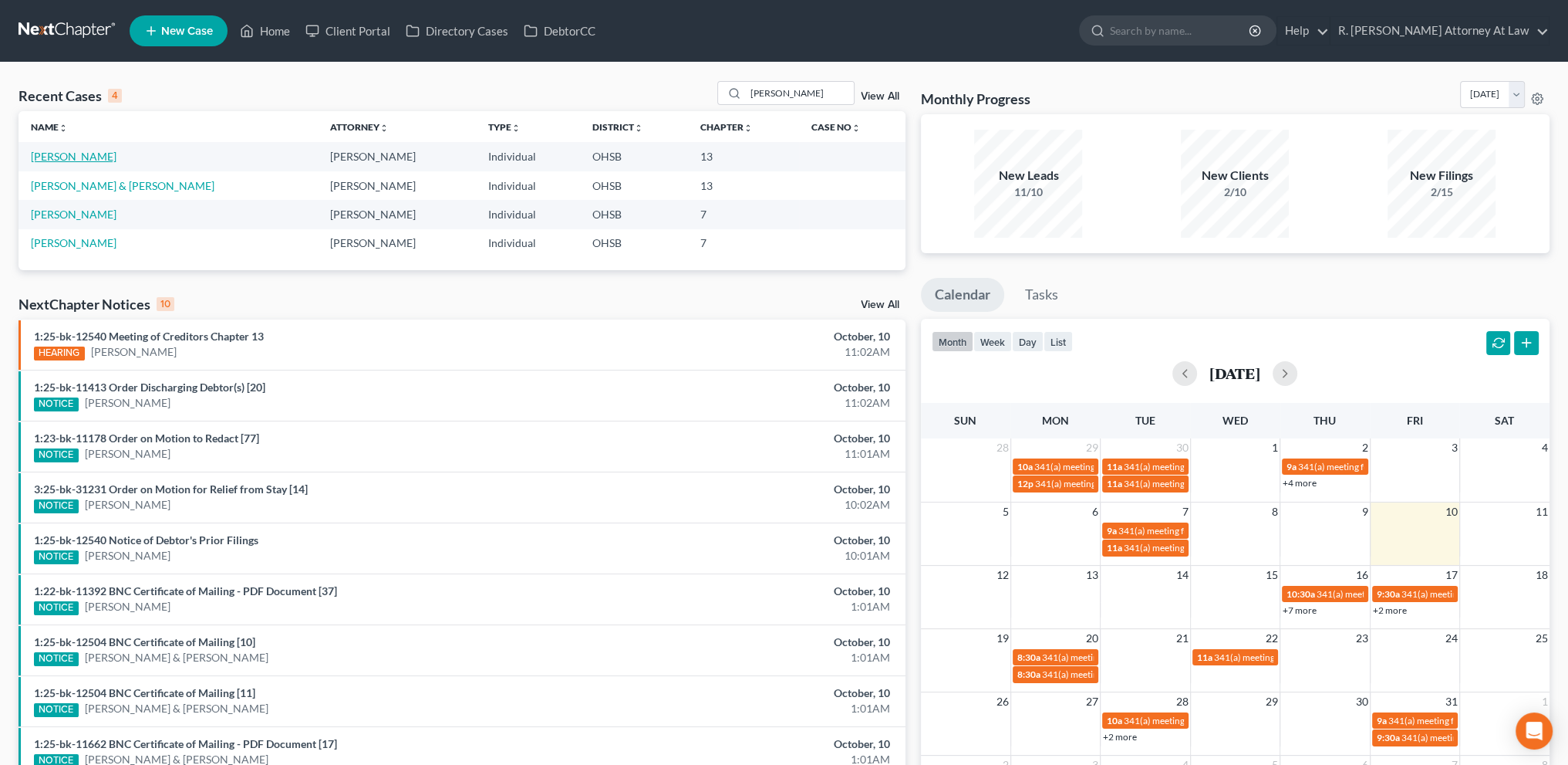
click at [57, 153] on link "[PERSON_NAME]" at bounding box center [74, 156] width 86 height 13
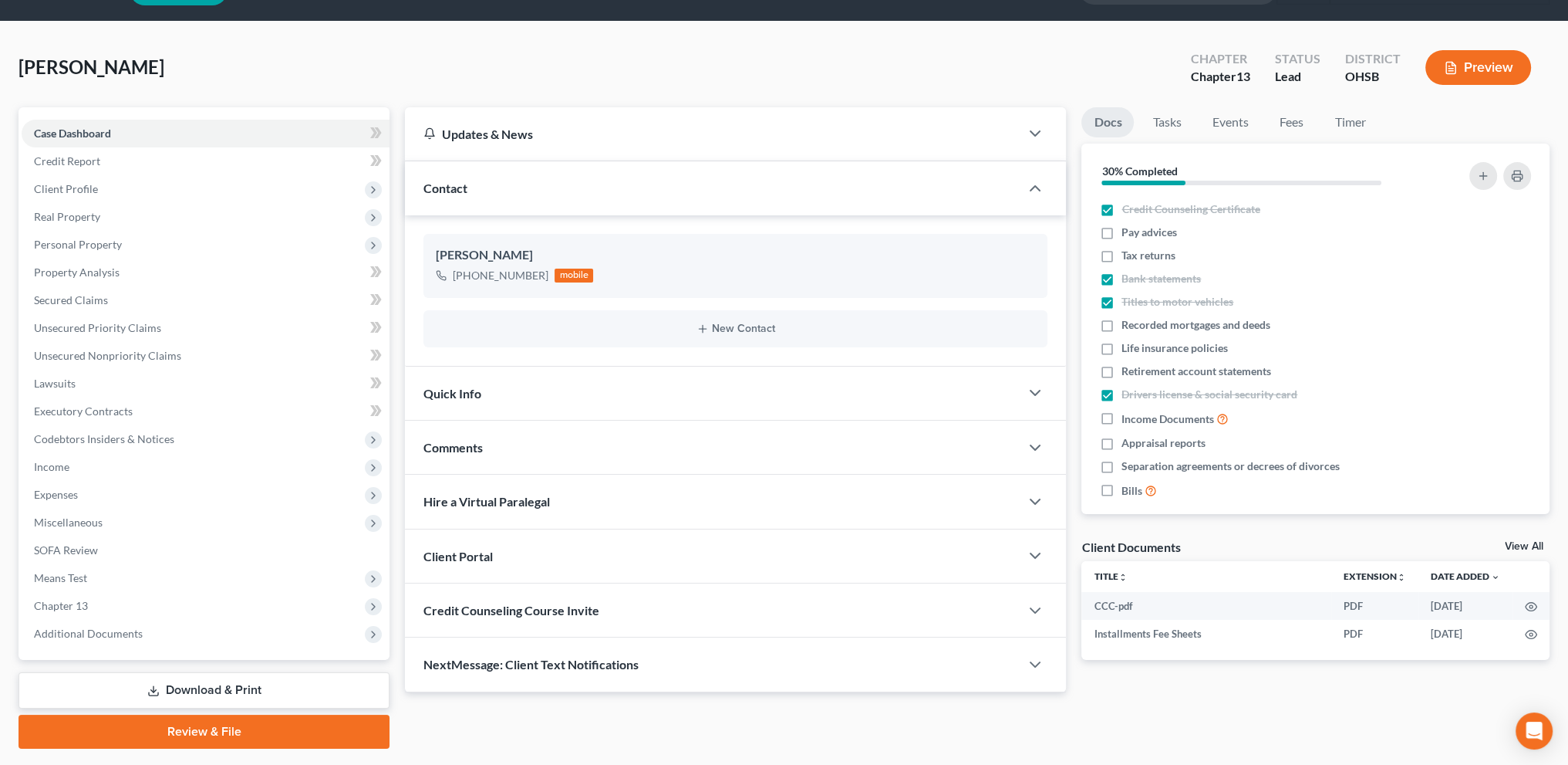
scroll to position [82, 0]
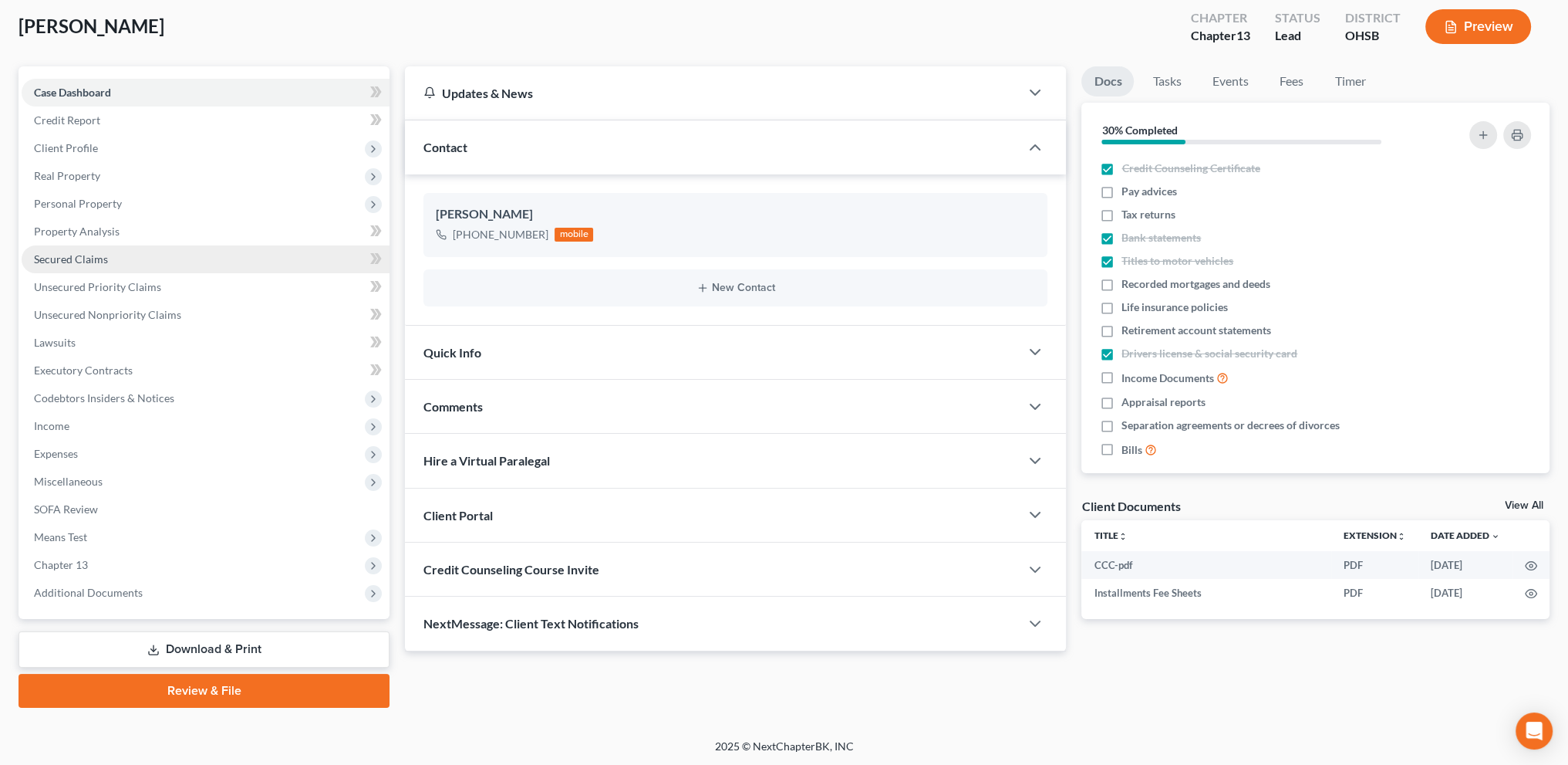
click at [74, 246] on link "Secured Claims" at bounding box center [206, 259] width 368 height 28
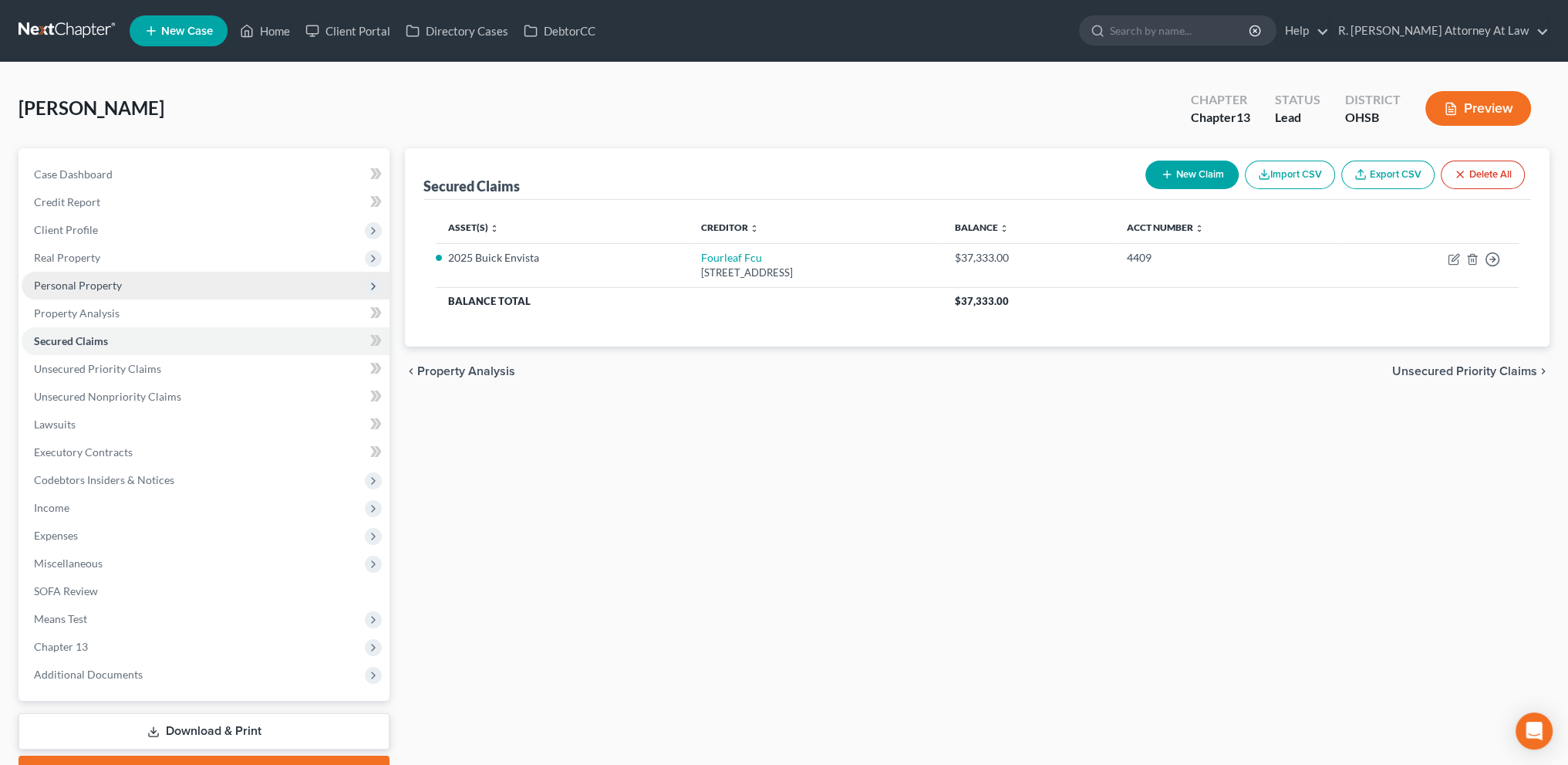
click at [46, 277] on span "Personal Property" at bounding box center [206, 285] width 368 height 28
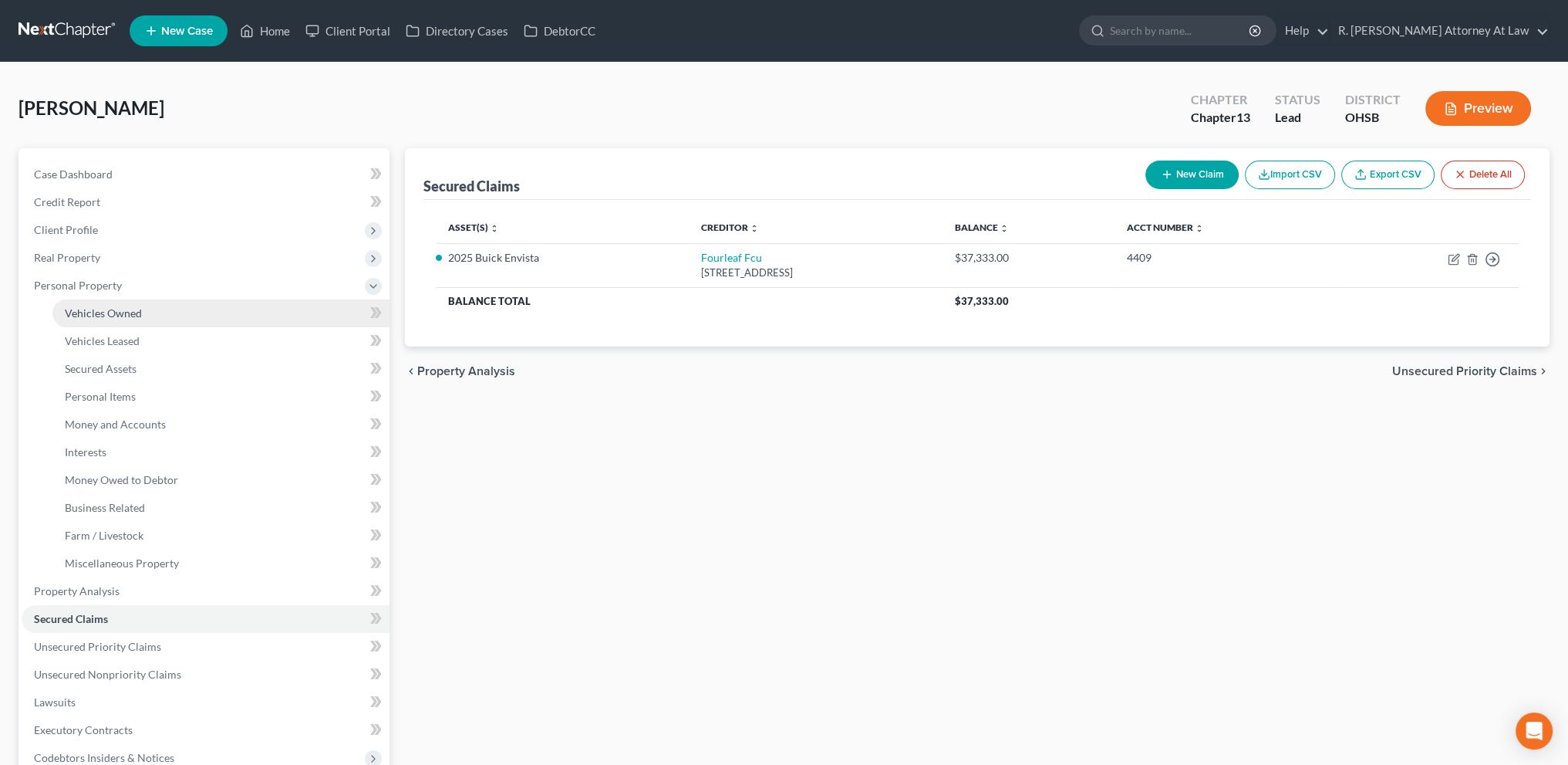
click at [80, 305] on link "Vehicles Owned" at bounding box center [221, 313] width 337 height 28
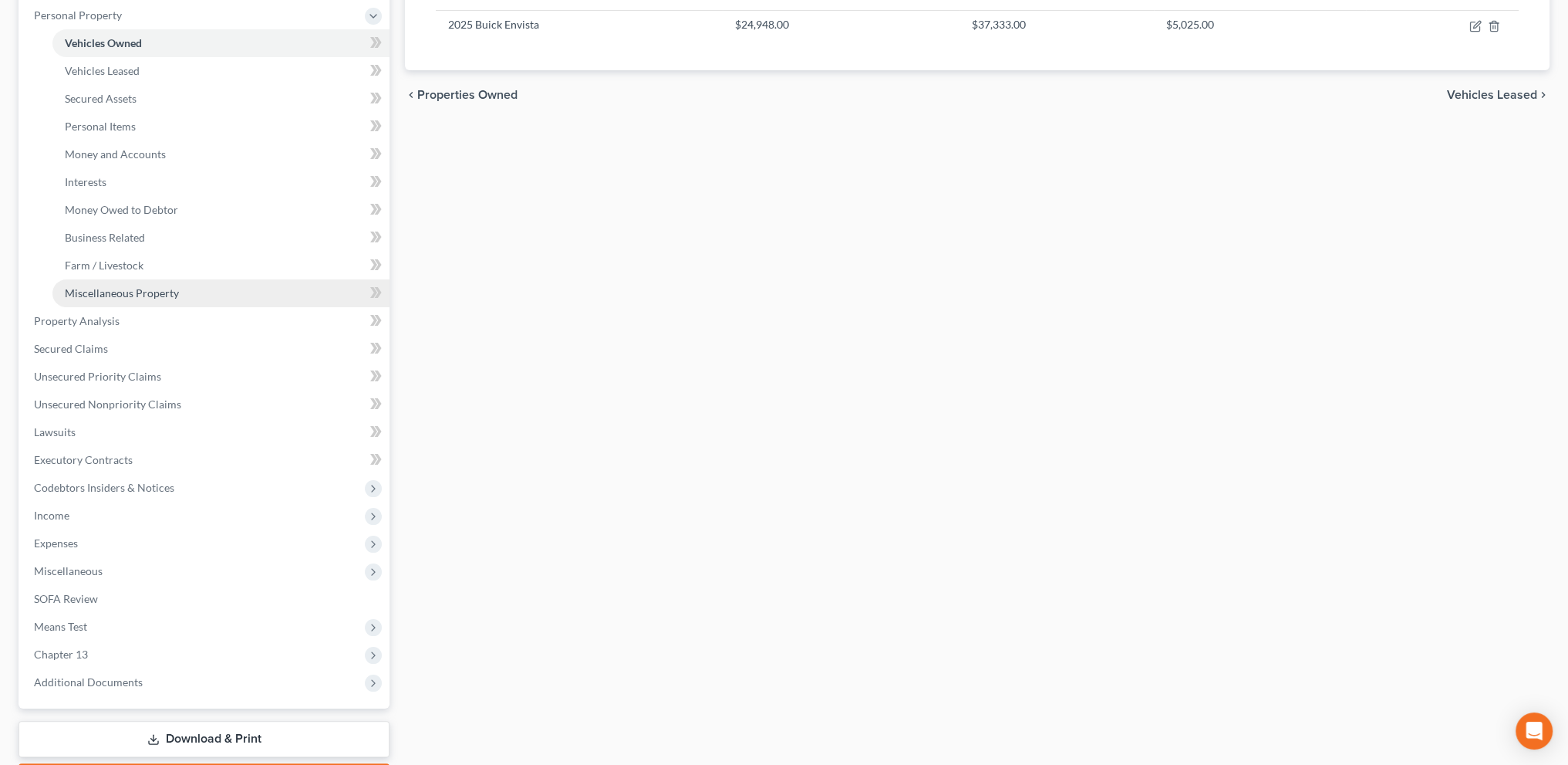
click at [97, 291] on span "Miscellaneous Property" at bounding box center [122, 293] width 114 height 13
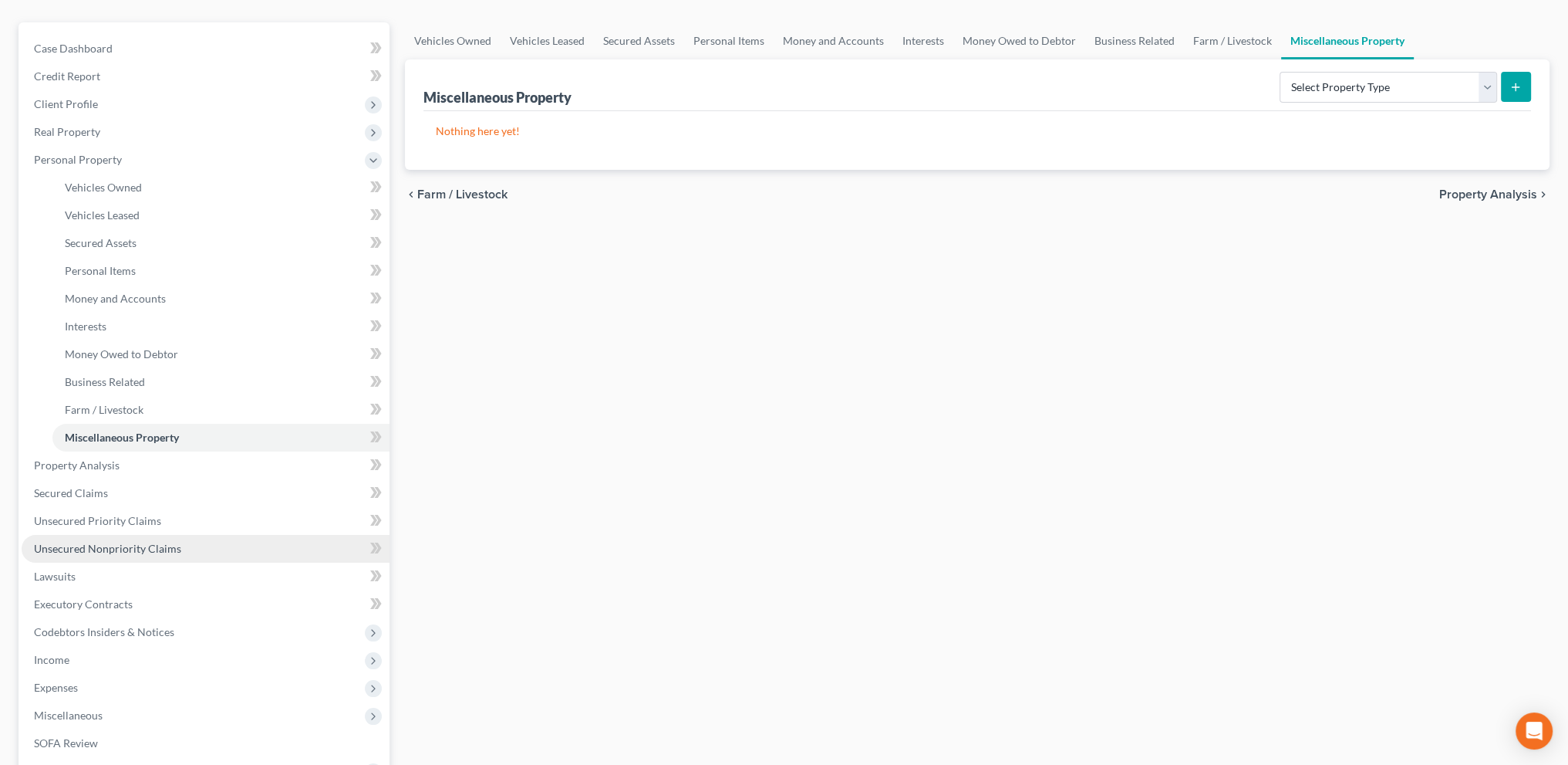
scroll to position [359, 0]
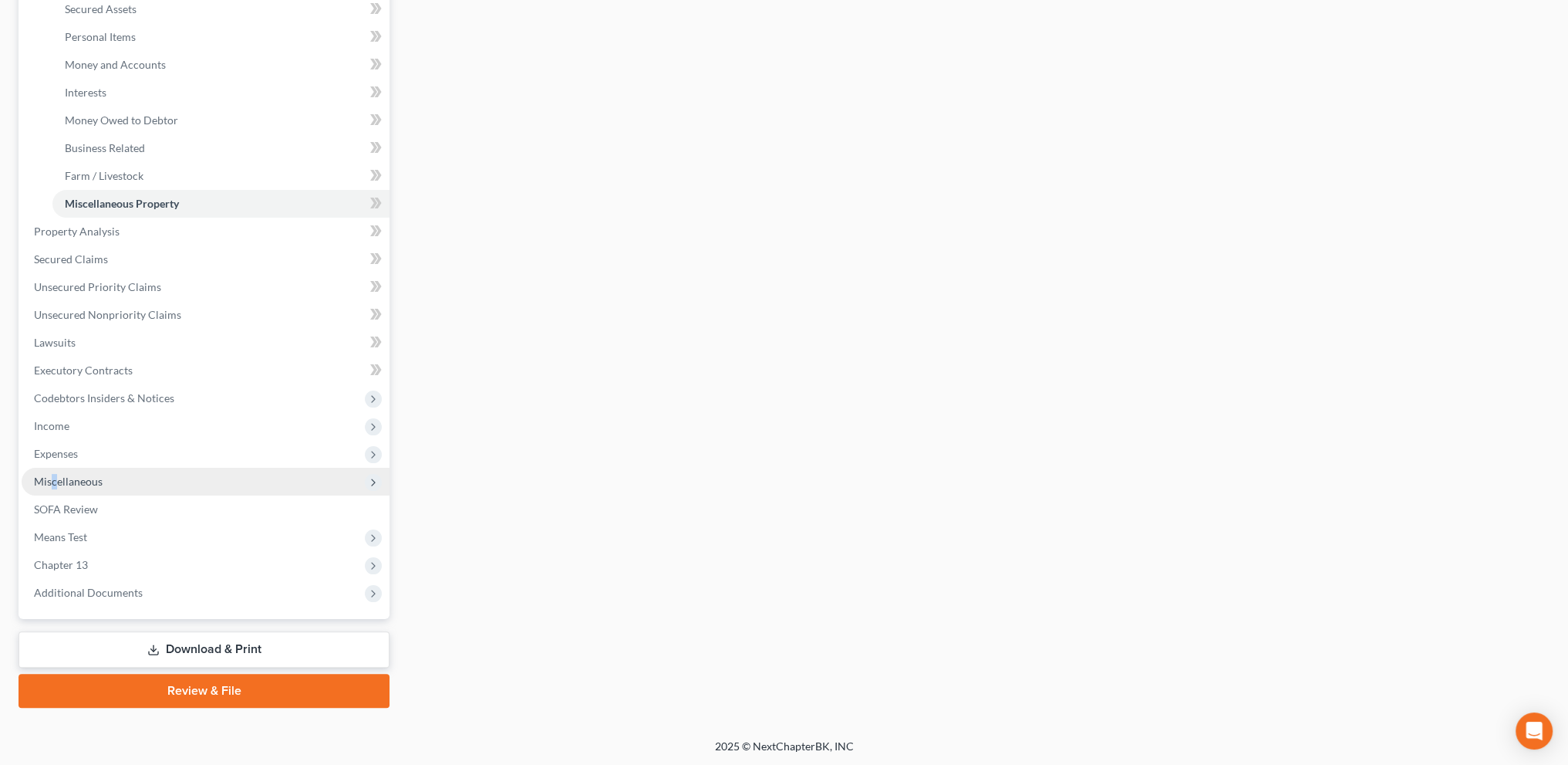
click at [54, 481] on span "Miscellaneous" at bounding box center [68, 481] width 69 height 13
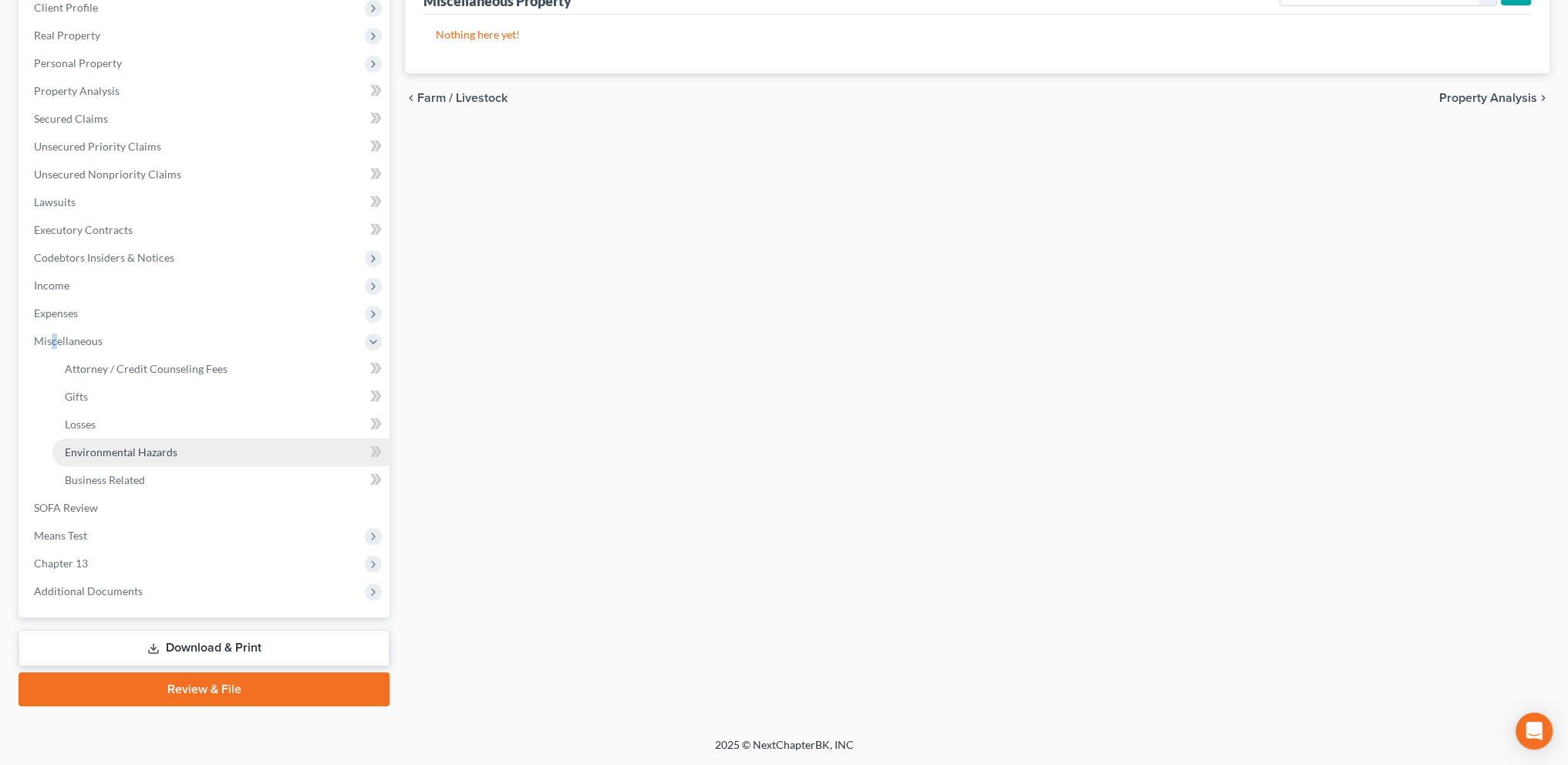
scroll to position [221, 0]
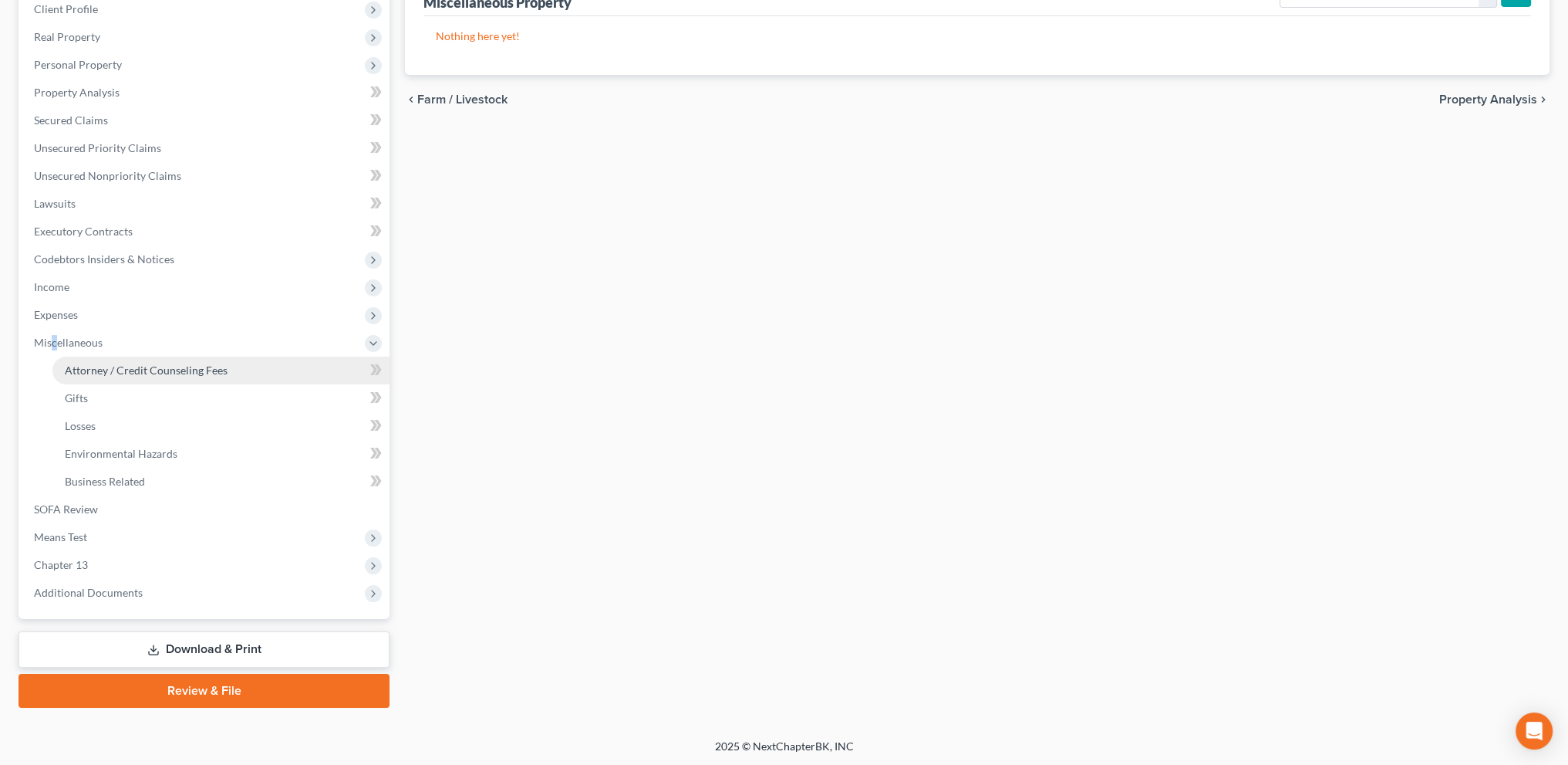
click at [78, 368] on span "Attorney / Credit Counseling Fees" at bounding box center [146, 370] width 162 height 13
select select "1"
select select "0"
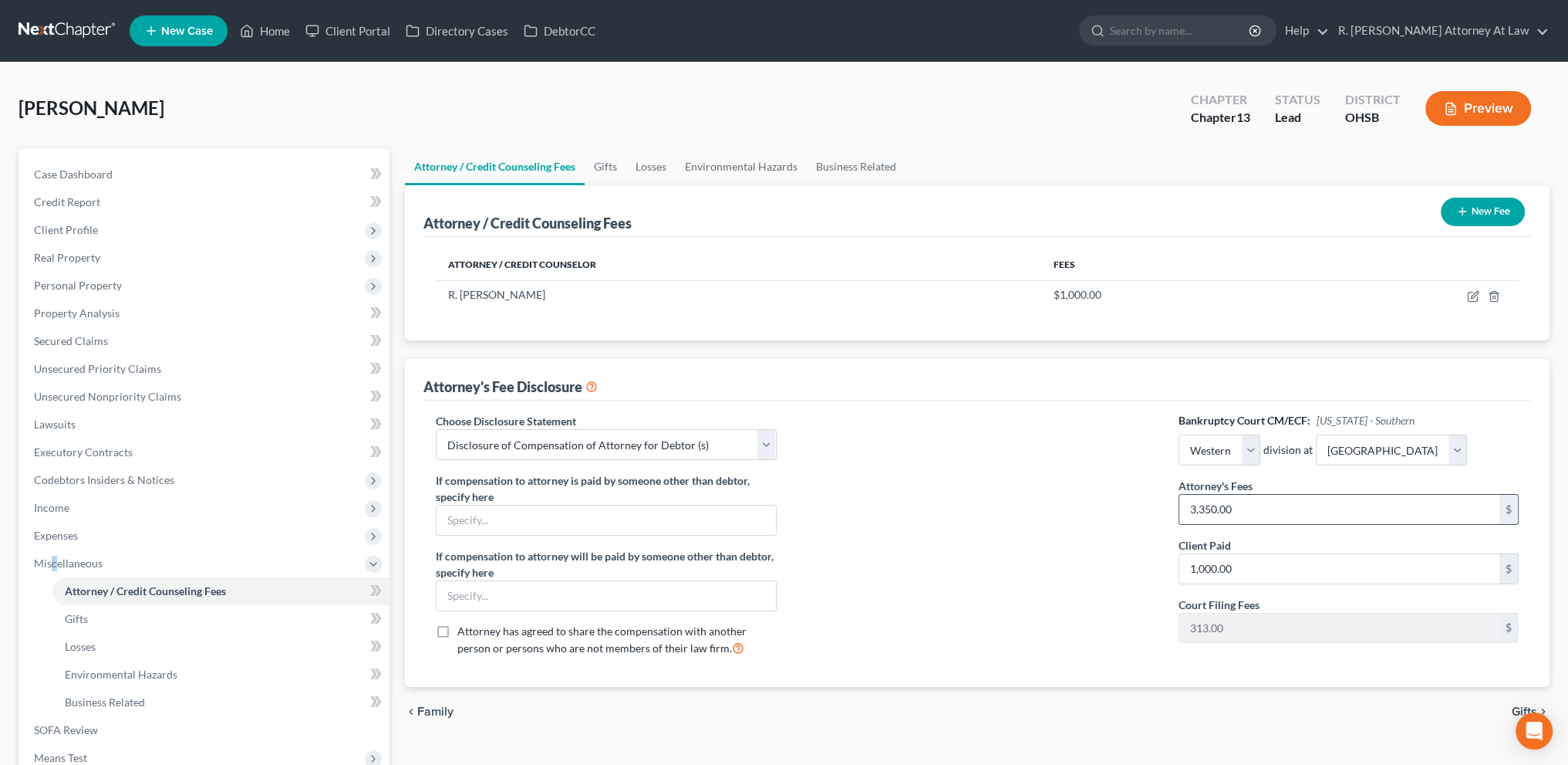
click at [1250, 515] on input "3,350.00" at bounding box center [1339, 509] width 320 height 30
type input "3,500"
click at [1023, 486] on div at bounding box center [978, 540] width 371 height 255
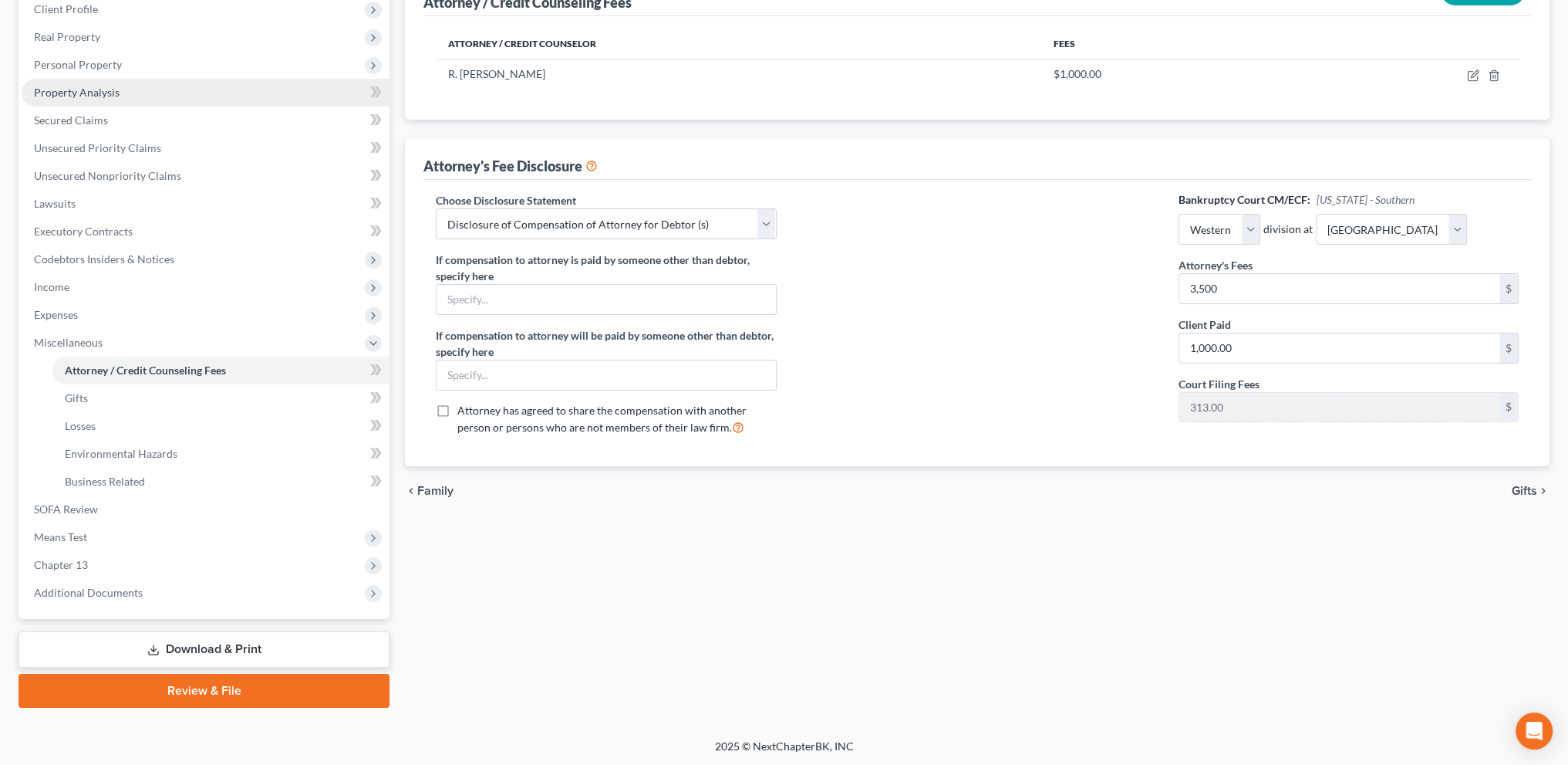
click at [59, 87] on span "Property Analysis" at bounding box center [76, 92] width 86 height 13
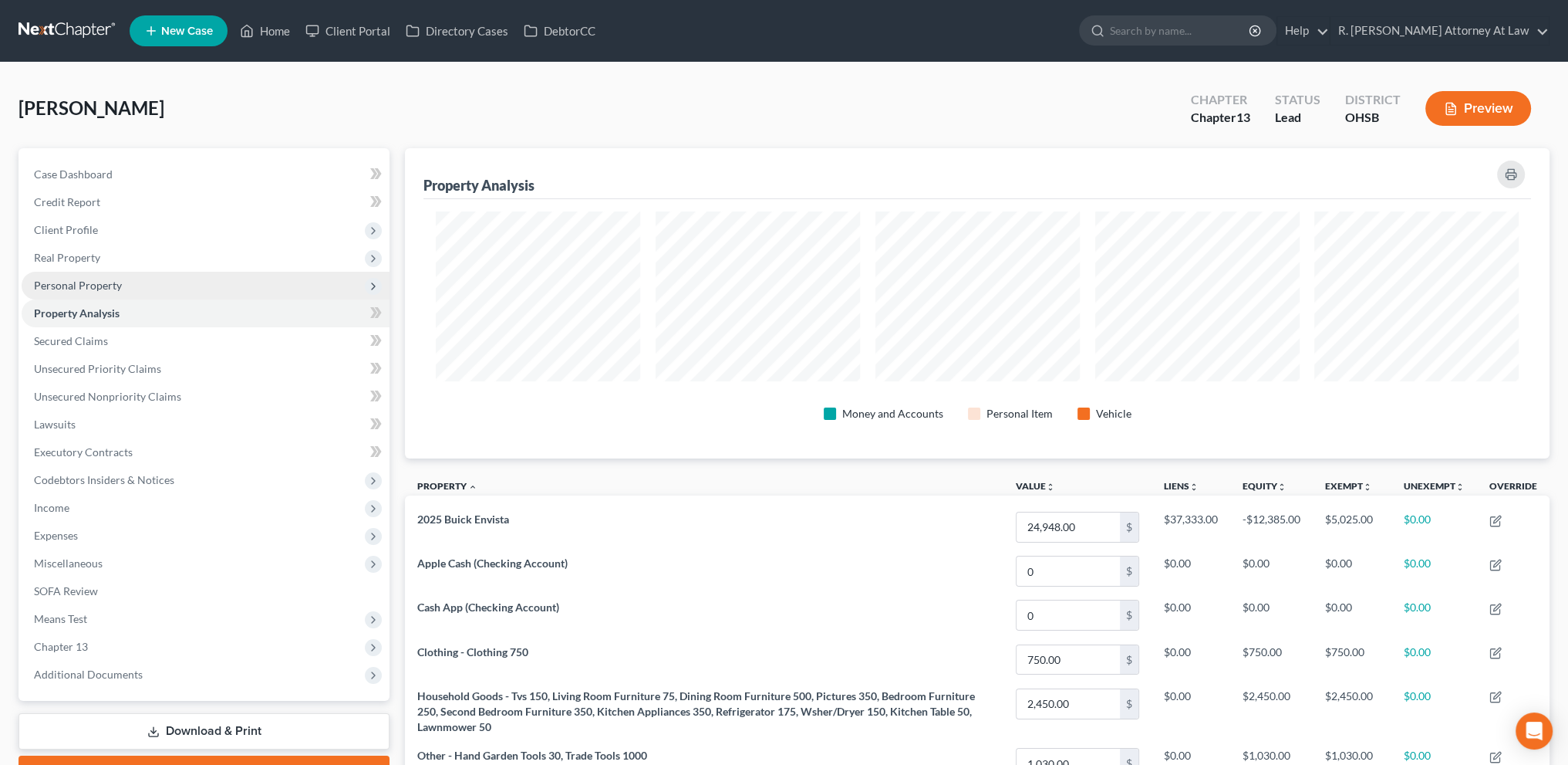
click at [73, 285] on span "Personal Property" at bounding box center [78, 285] width 88 height 13
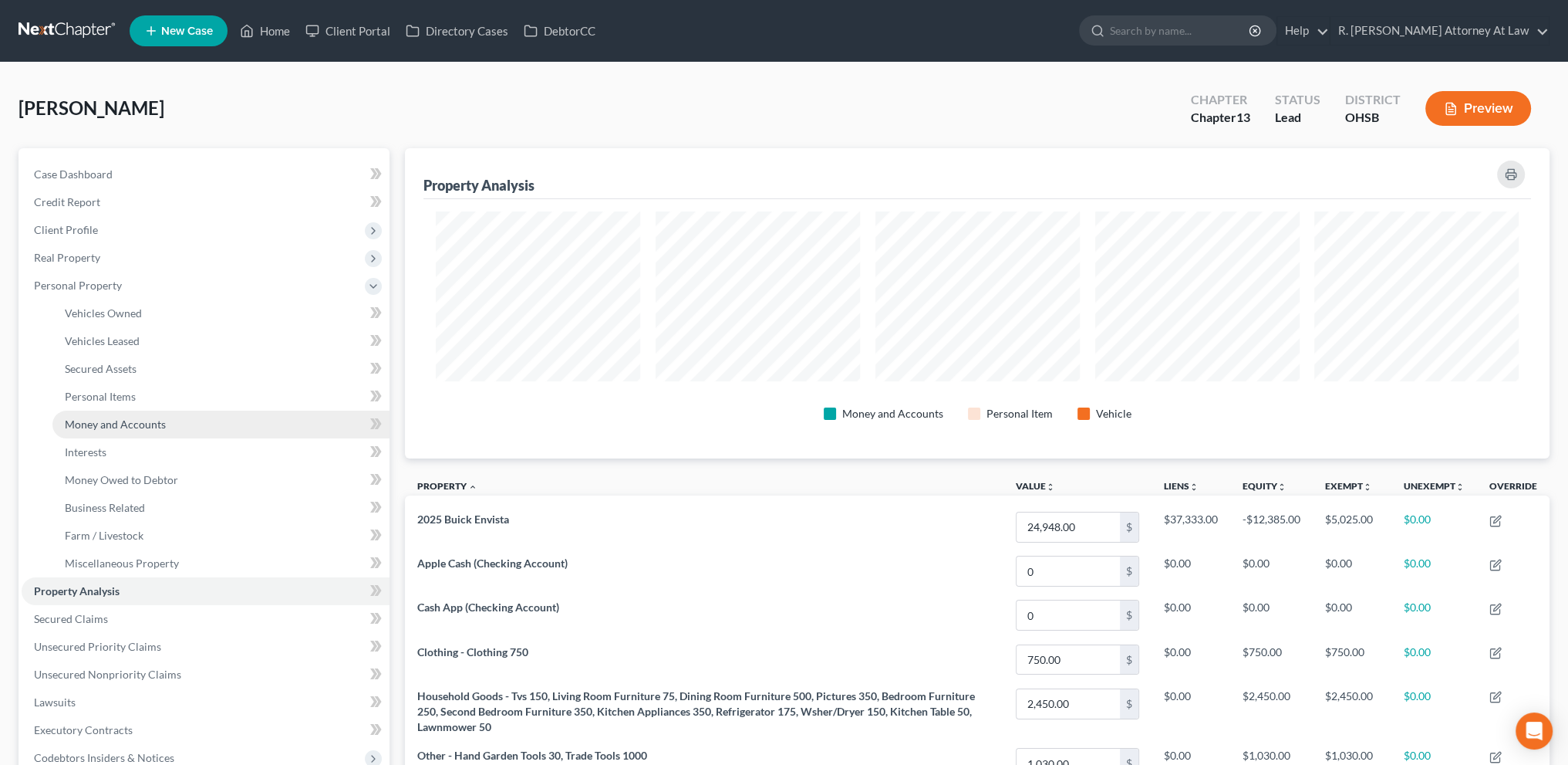
click at [109, 425] on span "Money and Accounts" at bounding box center [115, 424] width 101 height 13
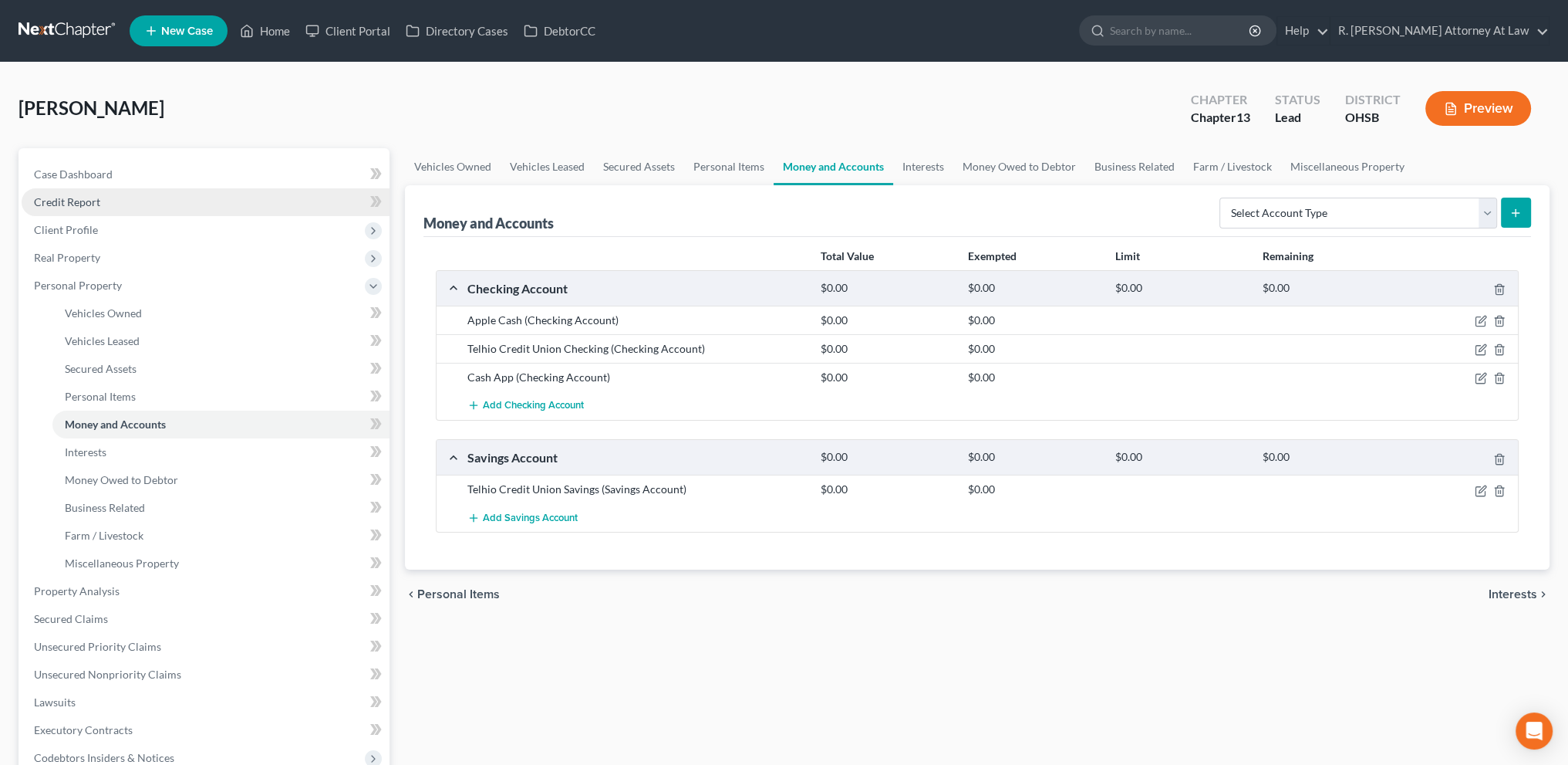
click at [78, 194] on link "Credit Report" at bounding box center [206, 202] width 368 height 28
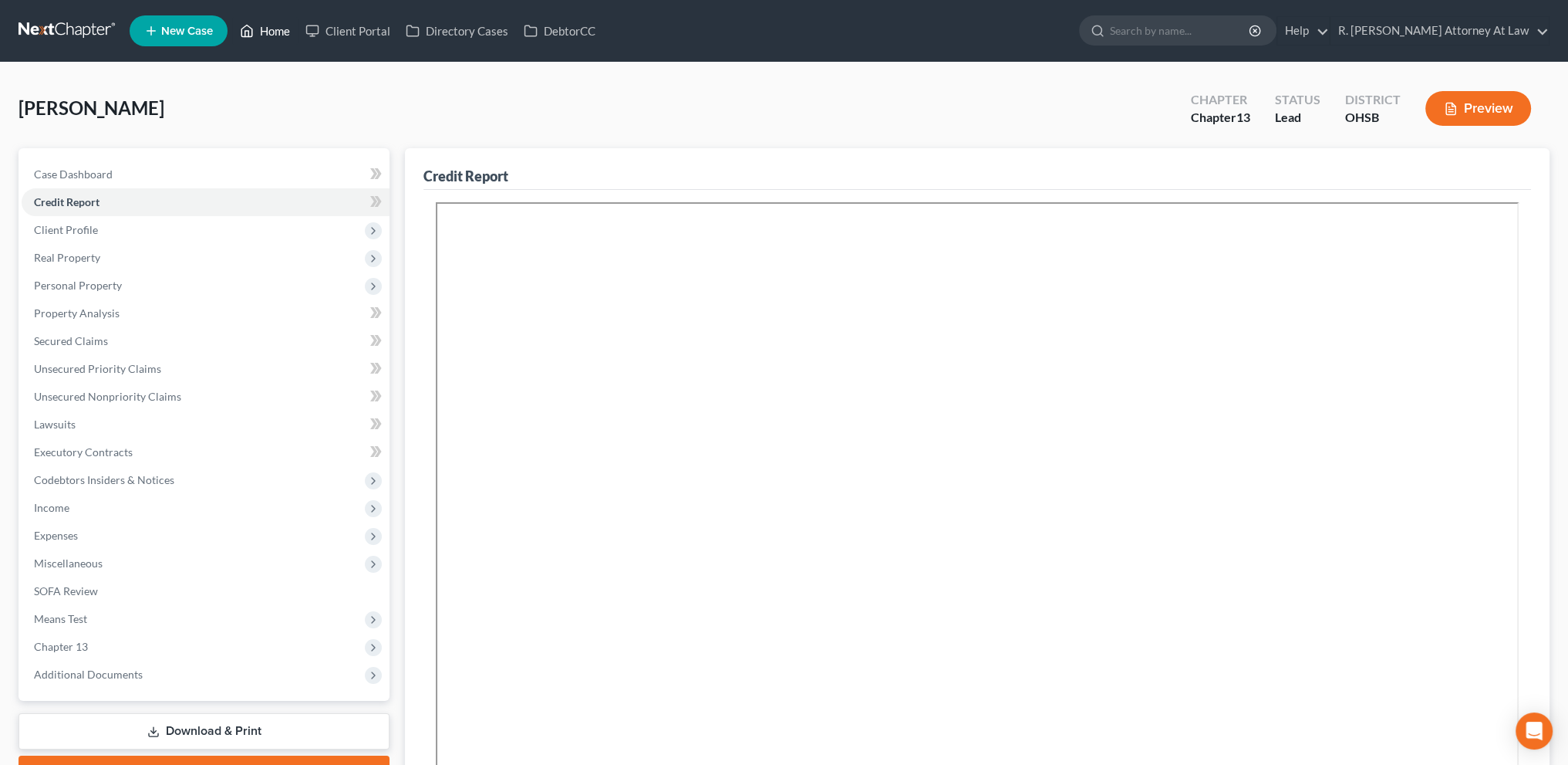
click at [285, 31] on link "Home" at bounding box center [265, 30] width 66 height 28
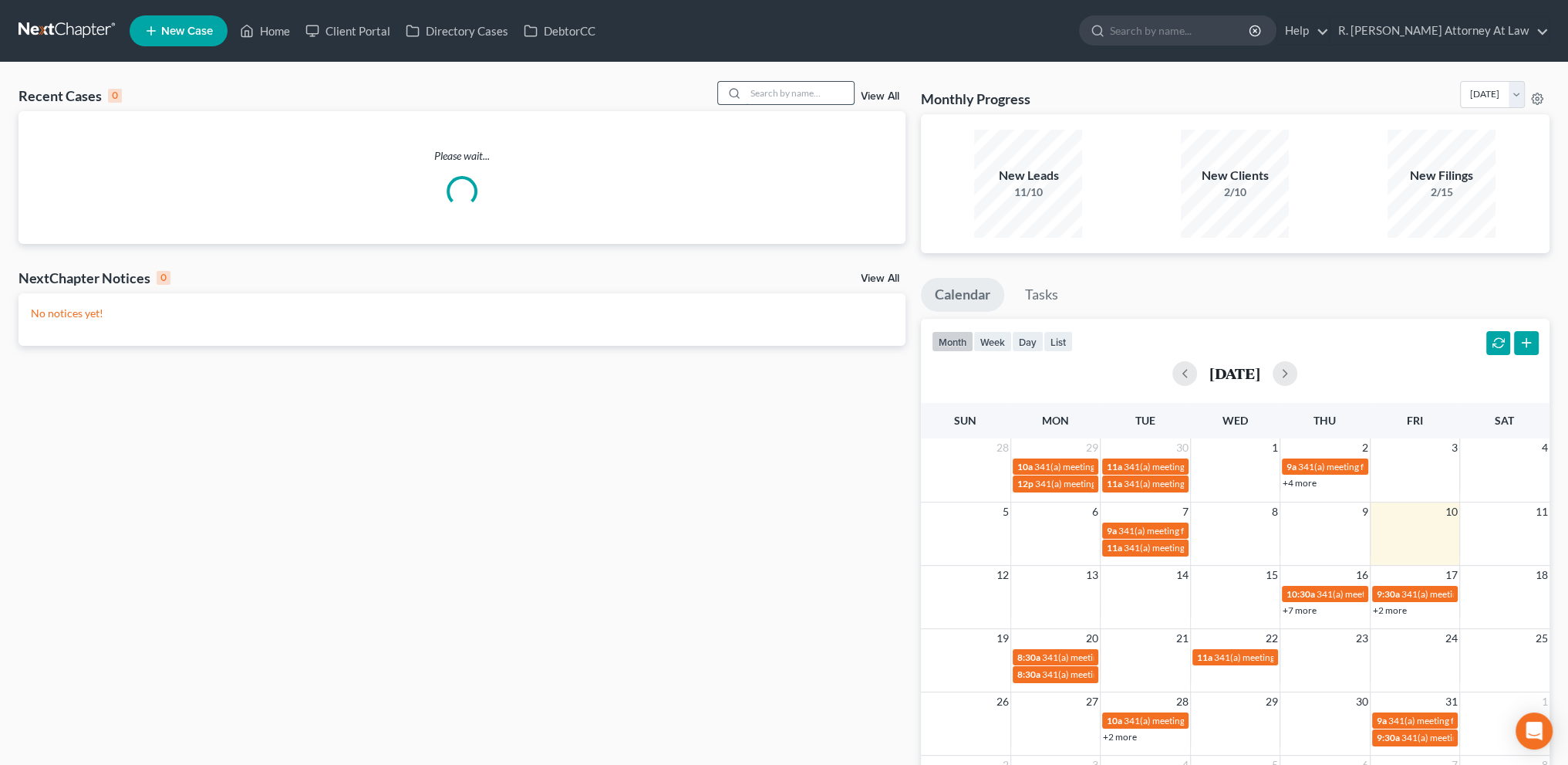
click at [785, 90] on input "search" at bounding box center [799, 93] width 108 height 22
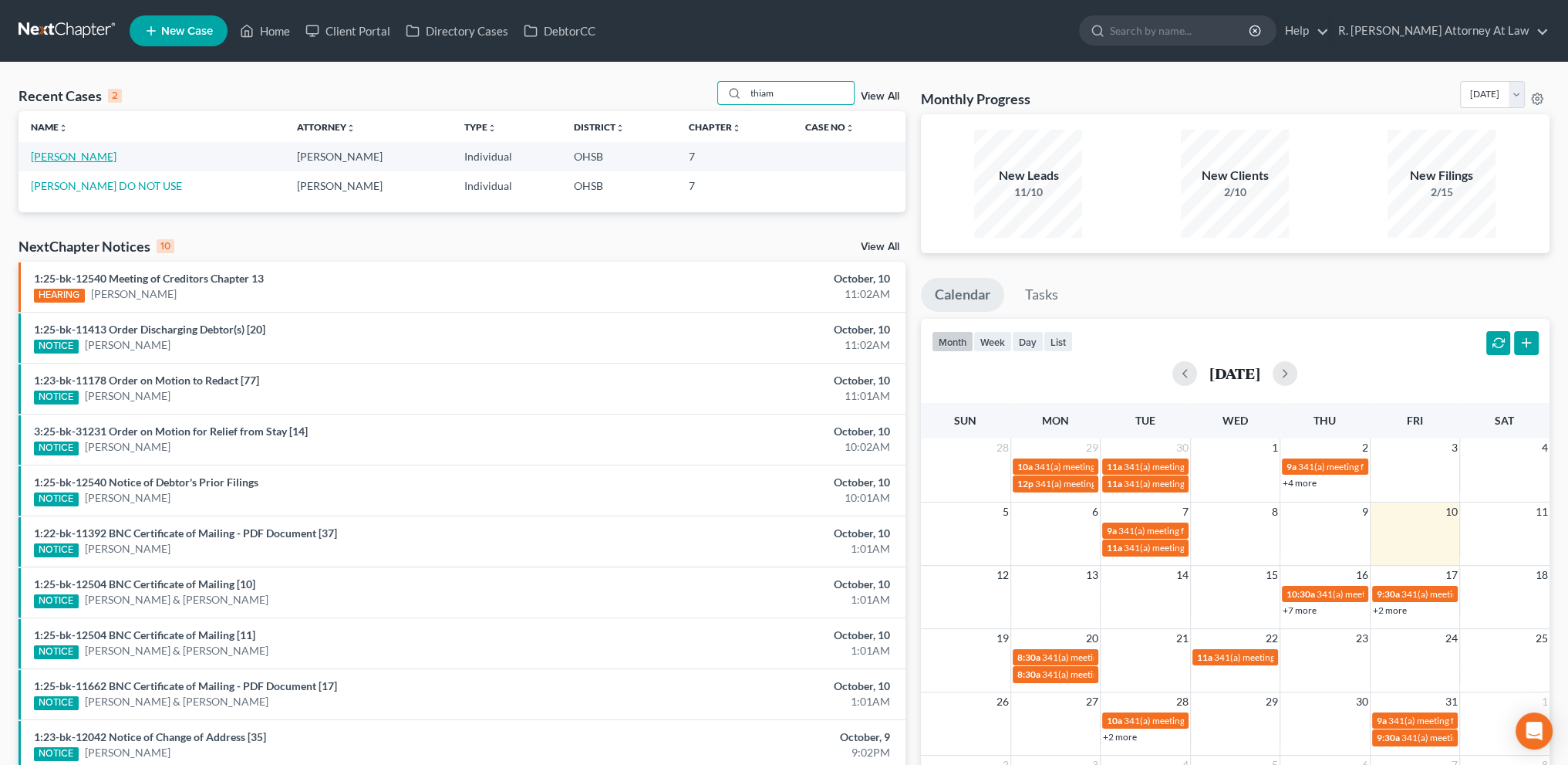
type input "thiam"
click at [75, 155] on link "[PERSON_NAME]" at bounding box center [74, 156] width 86 height 13
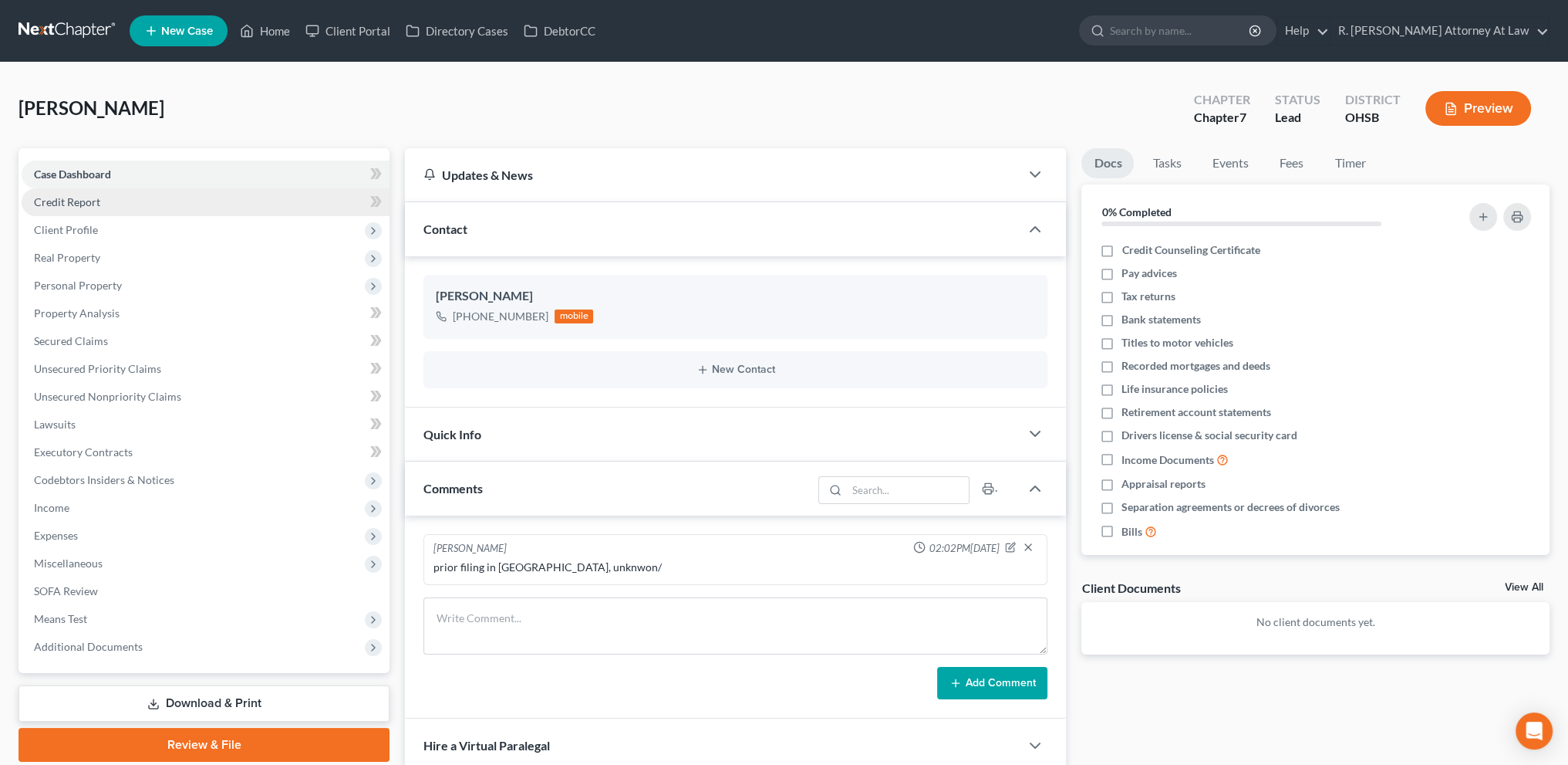
click at [68, 203] on span "Credit Report" at bounding box center [66, 202] width 66 height 13
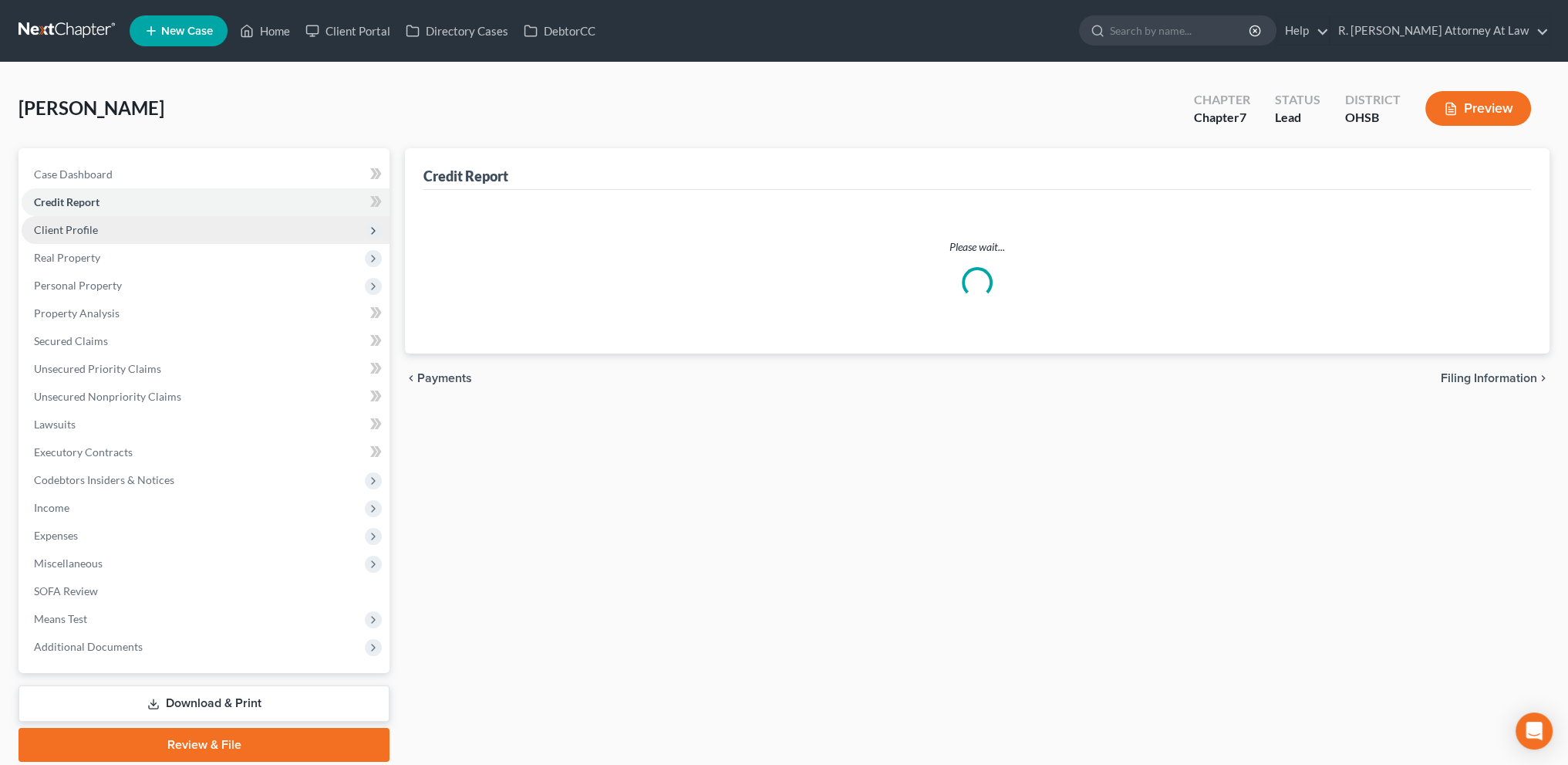
click at [71, 227] on span "Client Profile" at bounding box center [66, 230] width 64 height 13
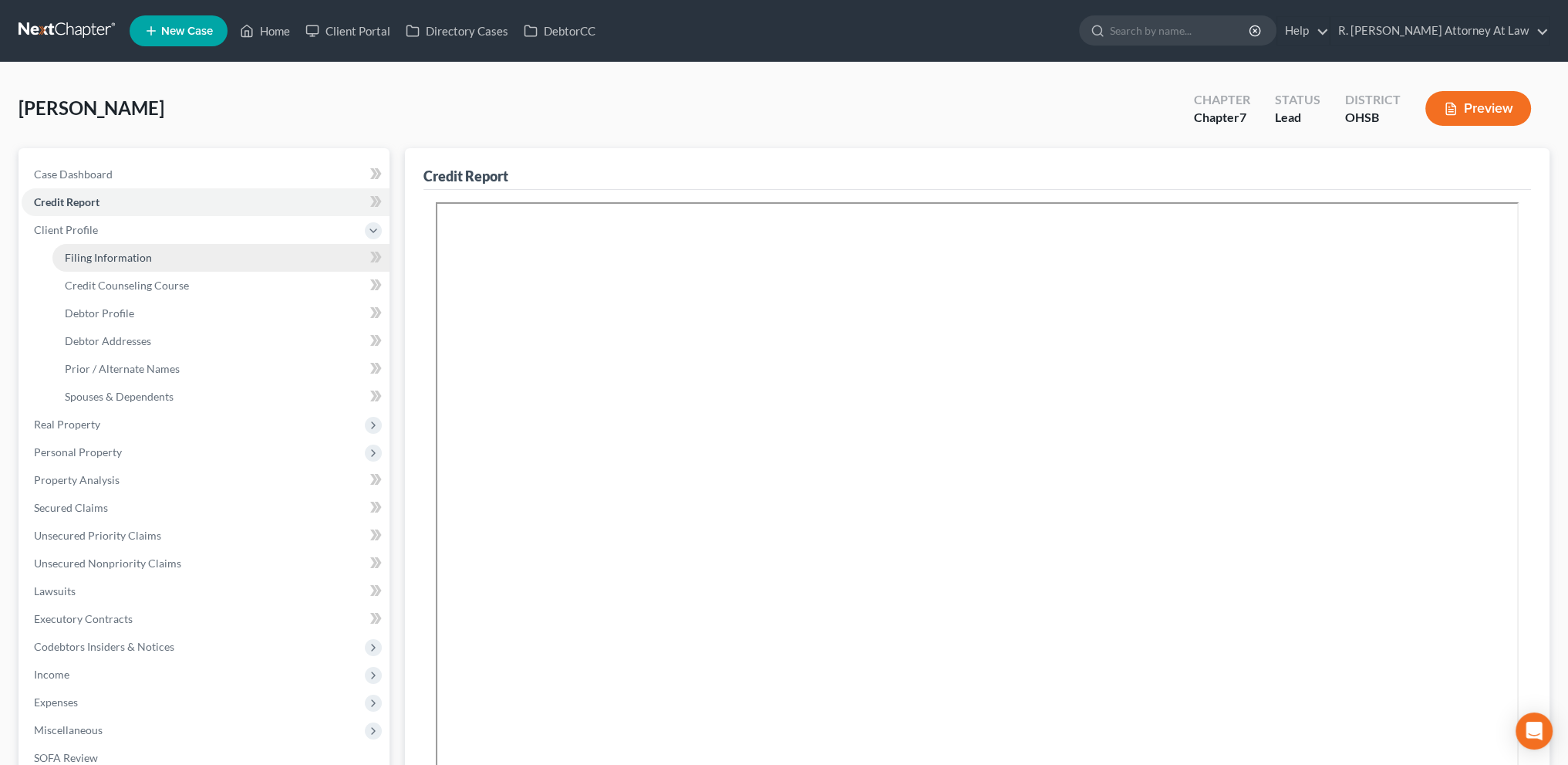
click at [91, 255] on span "Filing Information" at bounding box center [108, 257] width 87 height 13
select select "1"
select select "0"
select select "36"
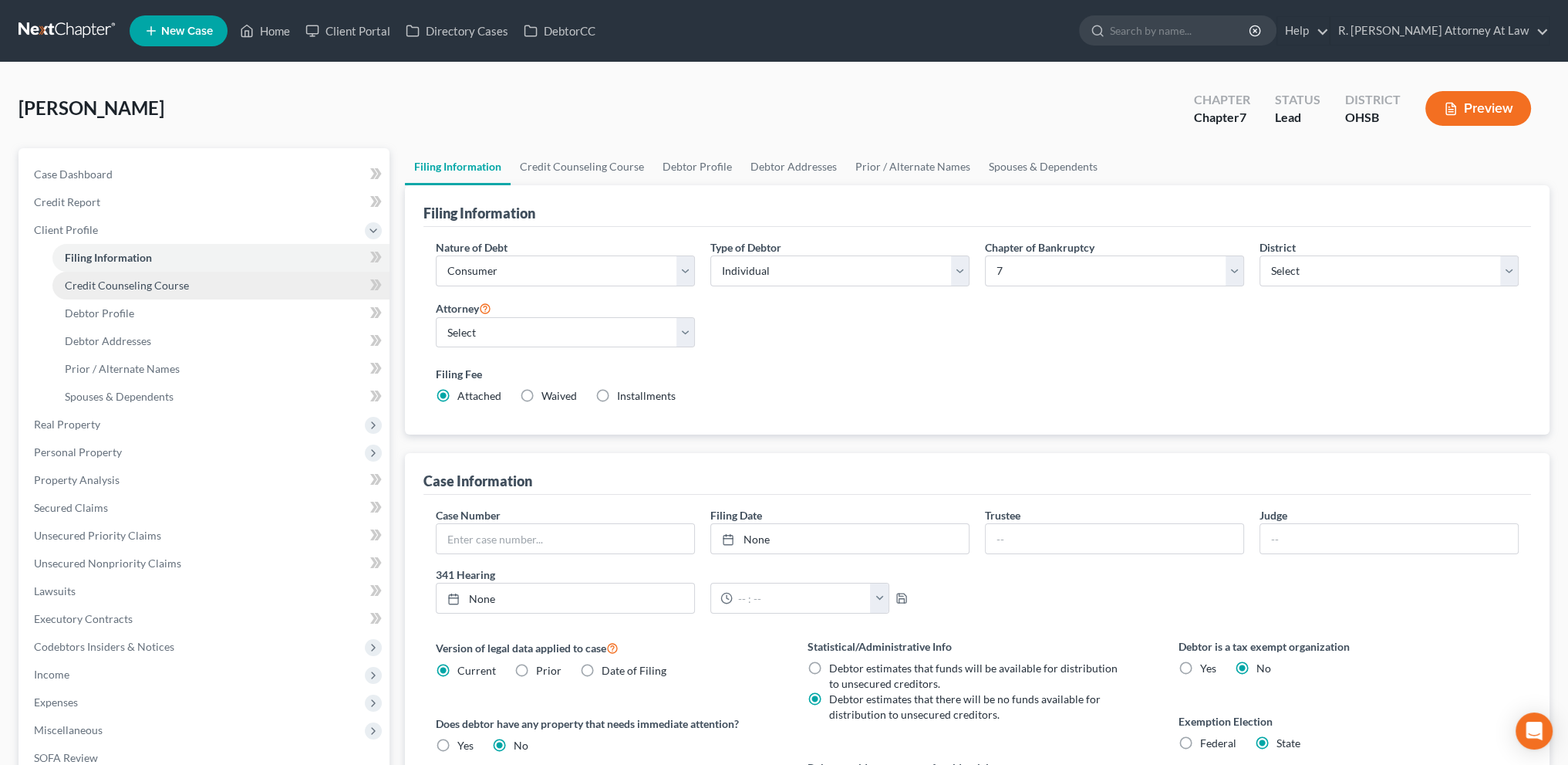
click at [130, 286] on span "Credit Counseling Course" at bounding box center [126, 285] width 124 height 13
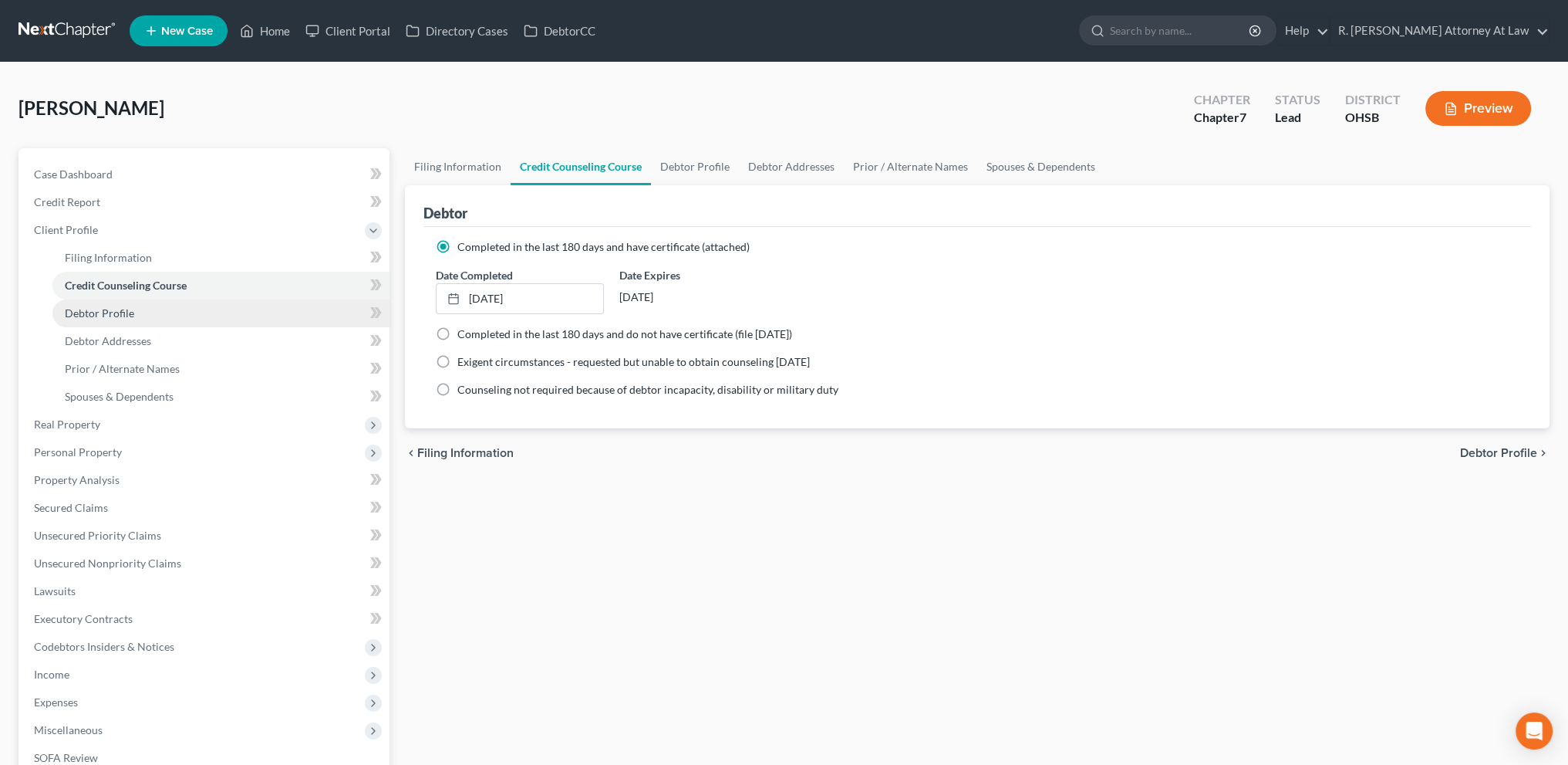
click at [110, 314] on span "Debtor Profile" at bounding box center [99, 313] width 70 height 13
select select "0"
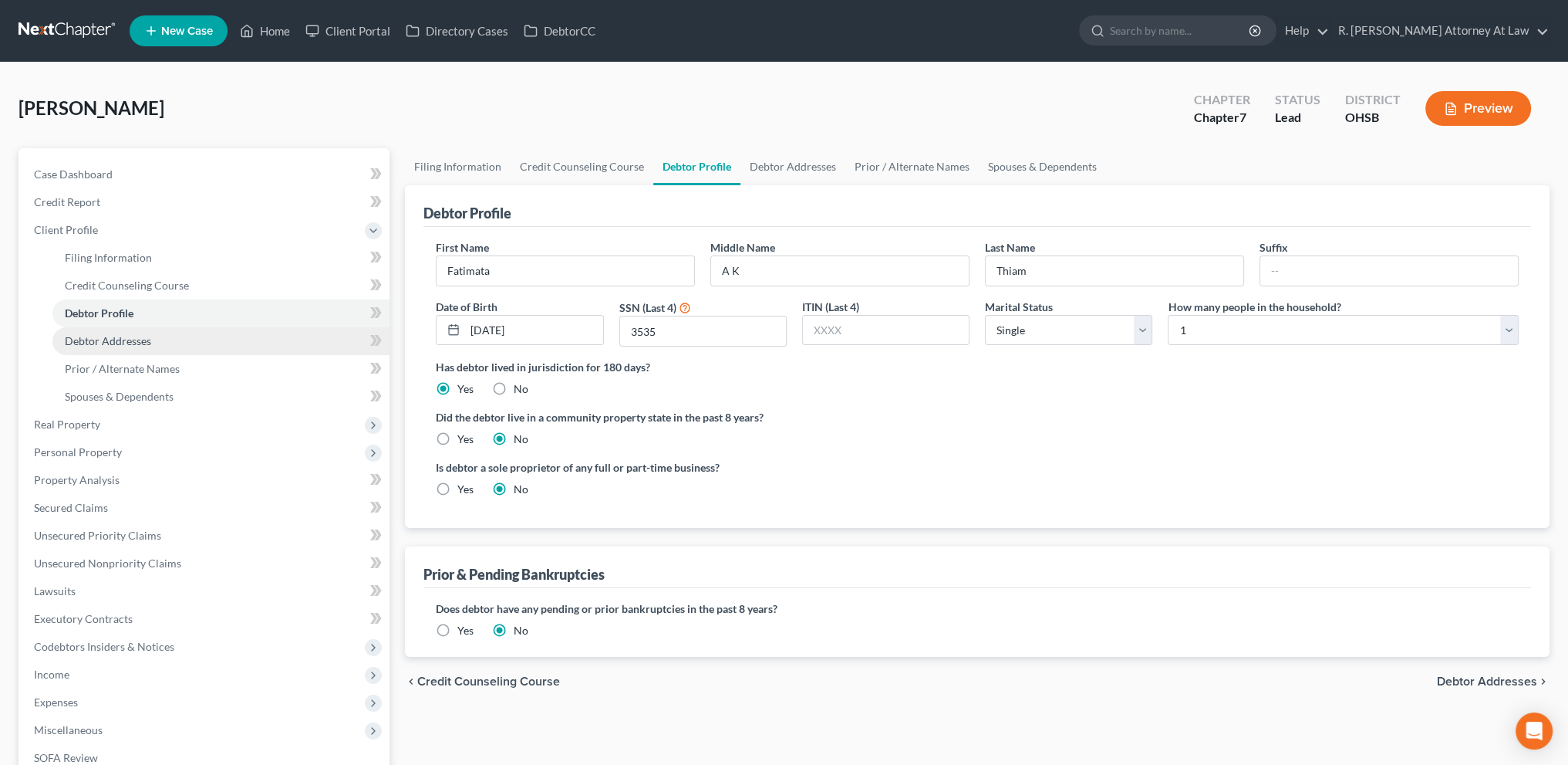
click at [140, 338] on span "Debtor Addresses" at bounding box center [108, 340] width 86 height 13
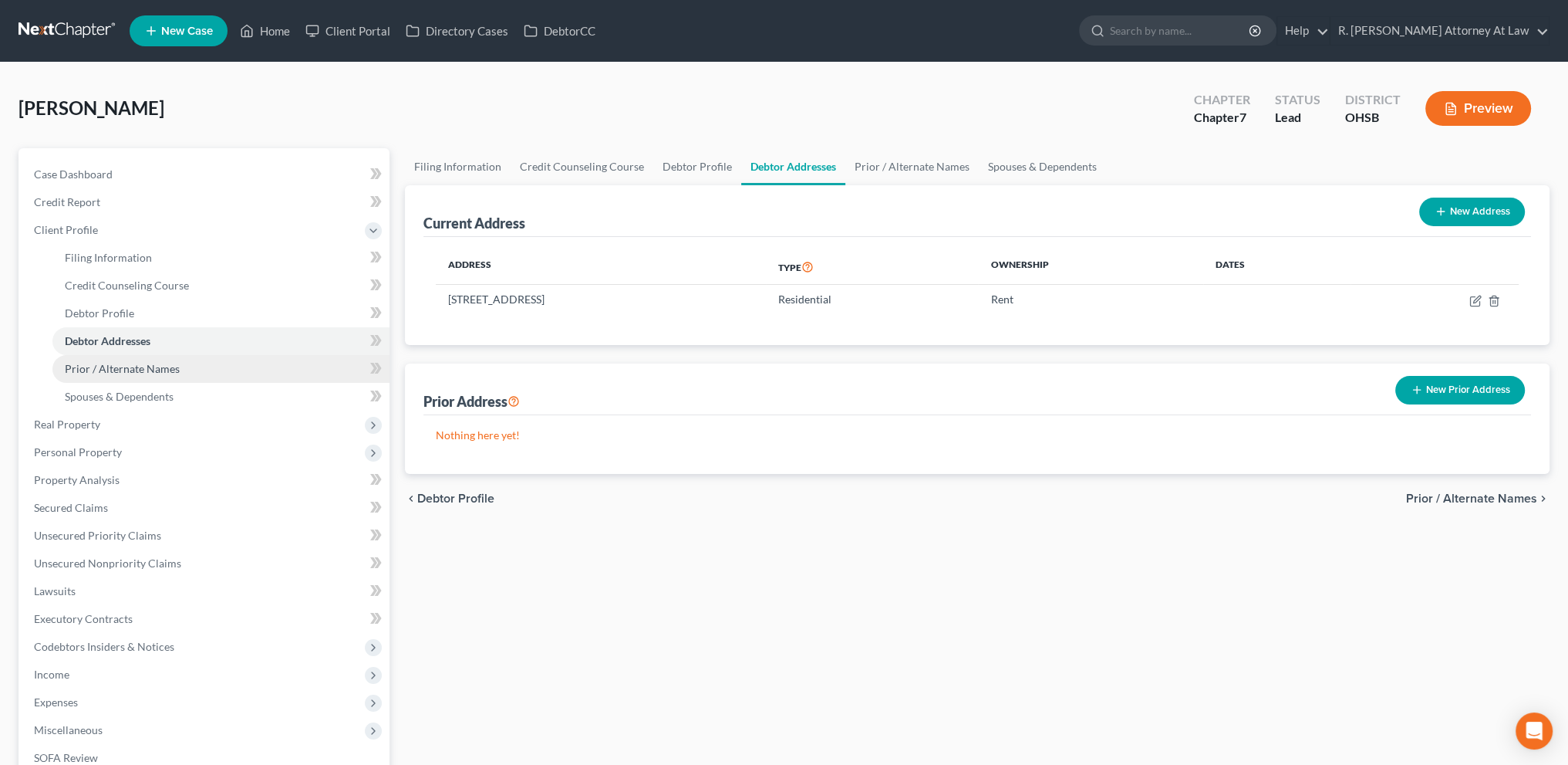
click at [122, 366] on span "Prior / Alternate Names" at bounding box center [122, 368] width 115 height 13
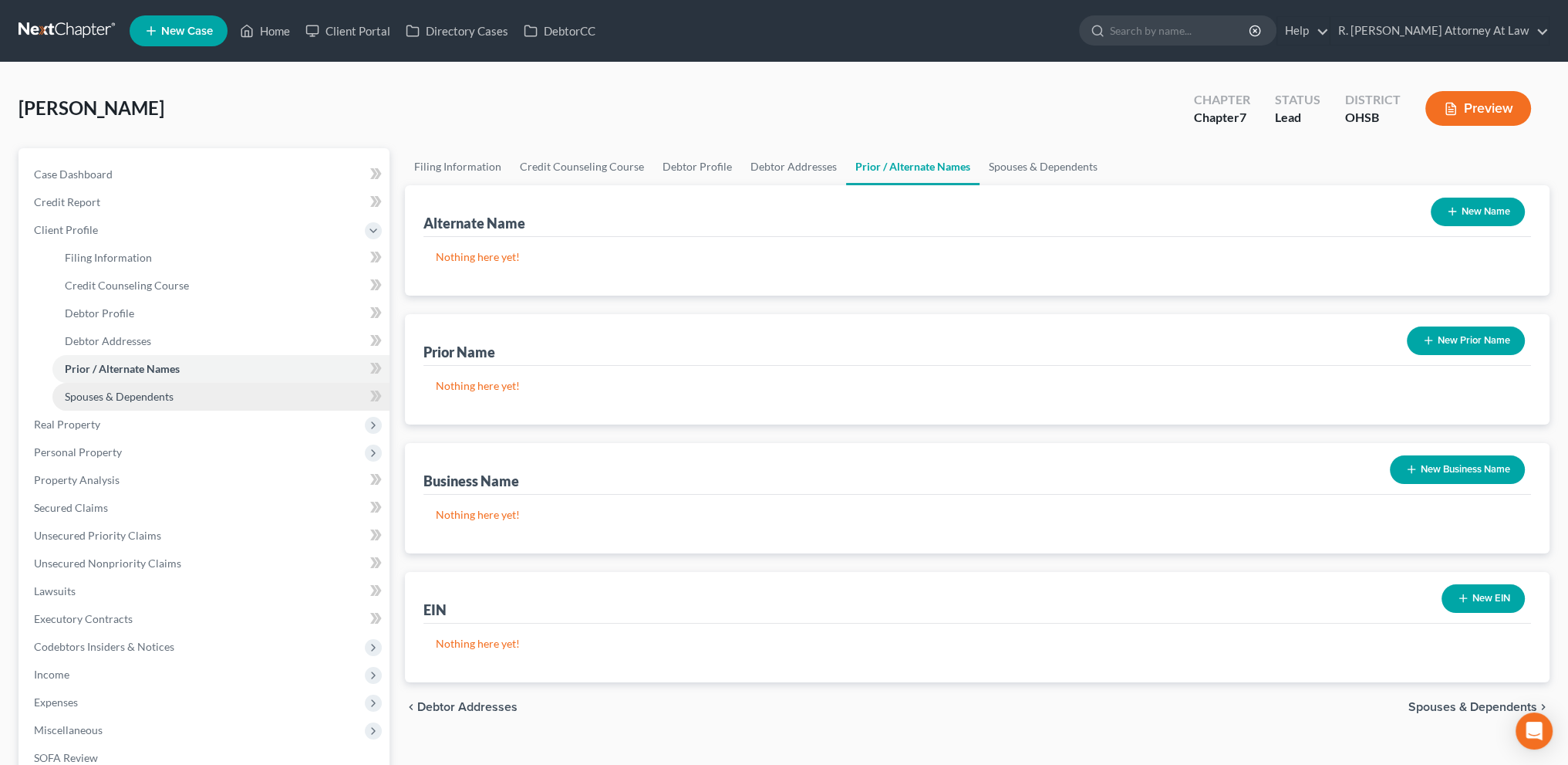
click at [122, 392] on span "Spouses & Dependents" at bounding box center [119, 396] width 109 height 13
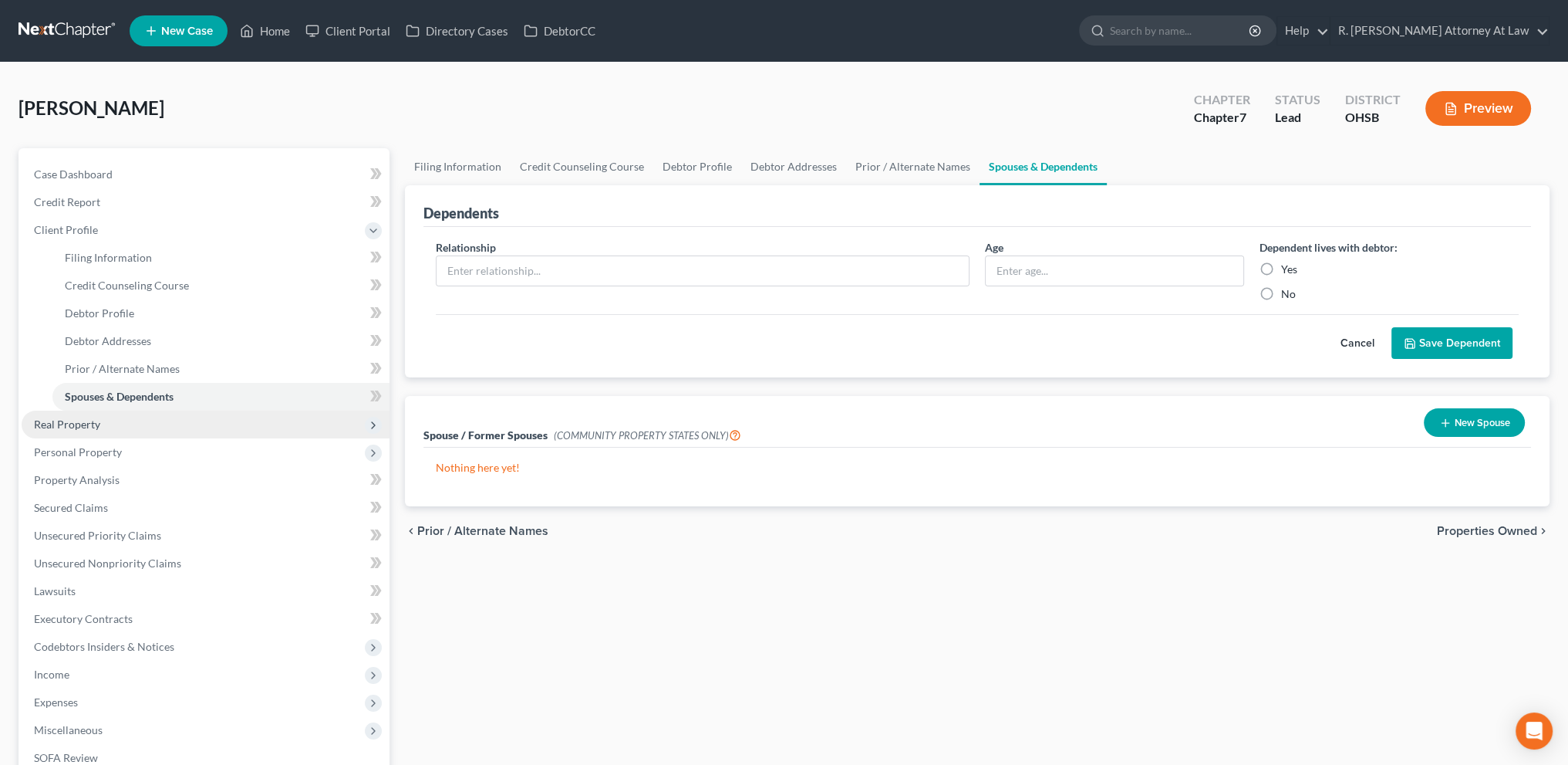
click at [60, 431] on span "Real Property" at bounding box center [206, 424] width 368 height 28
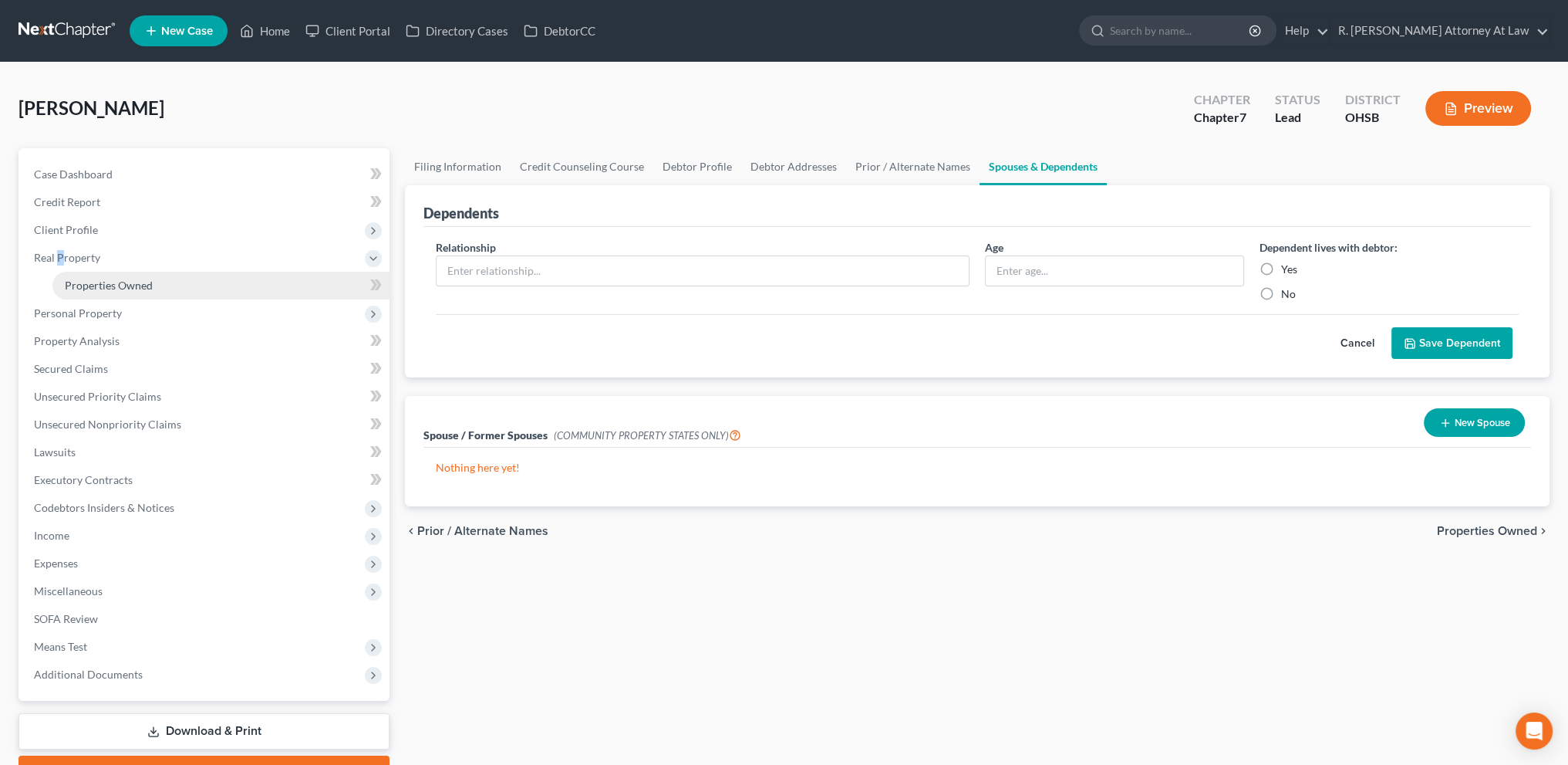
click at [87, 290] on span "Properties Owned" at bounding box center [109, 285] width 88 height 13
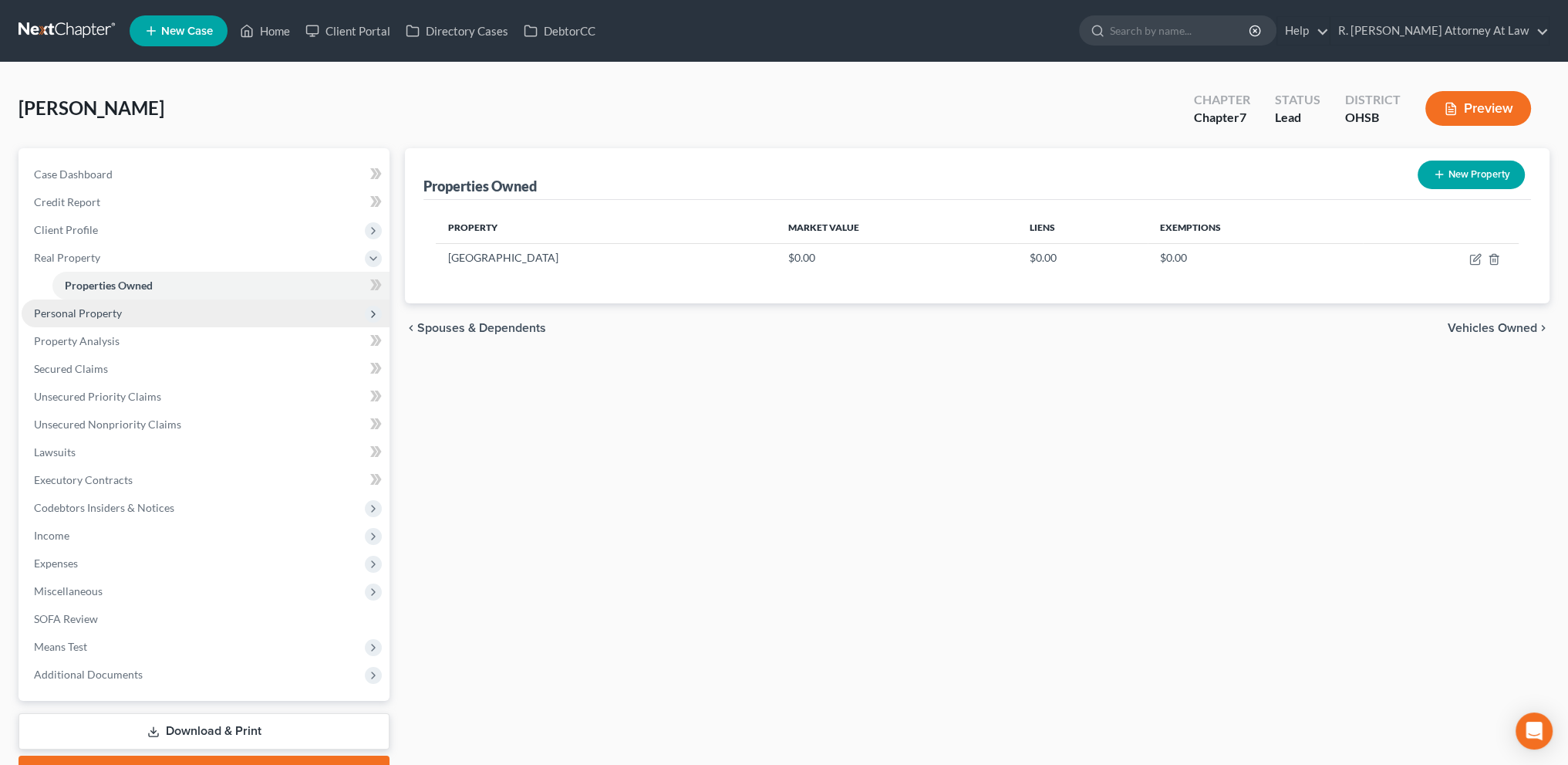
click at [87, 318] on span "Personal Property" at bounding box center [78, 313] width 88 height 13
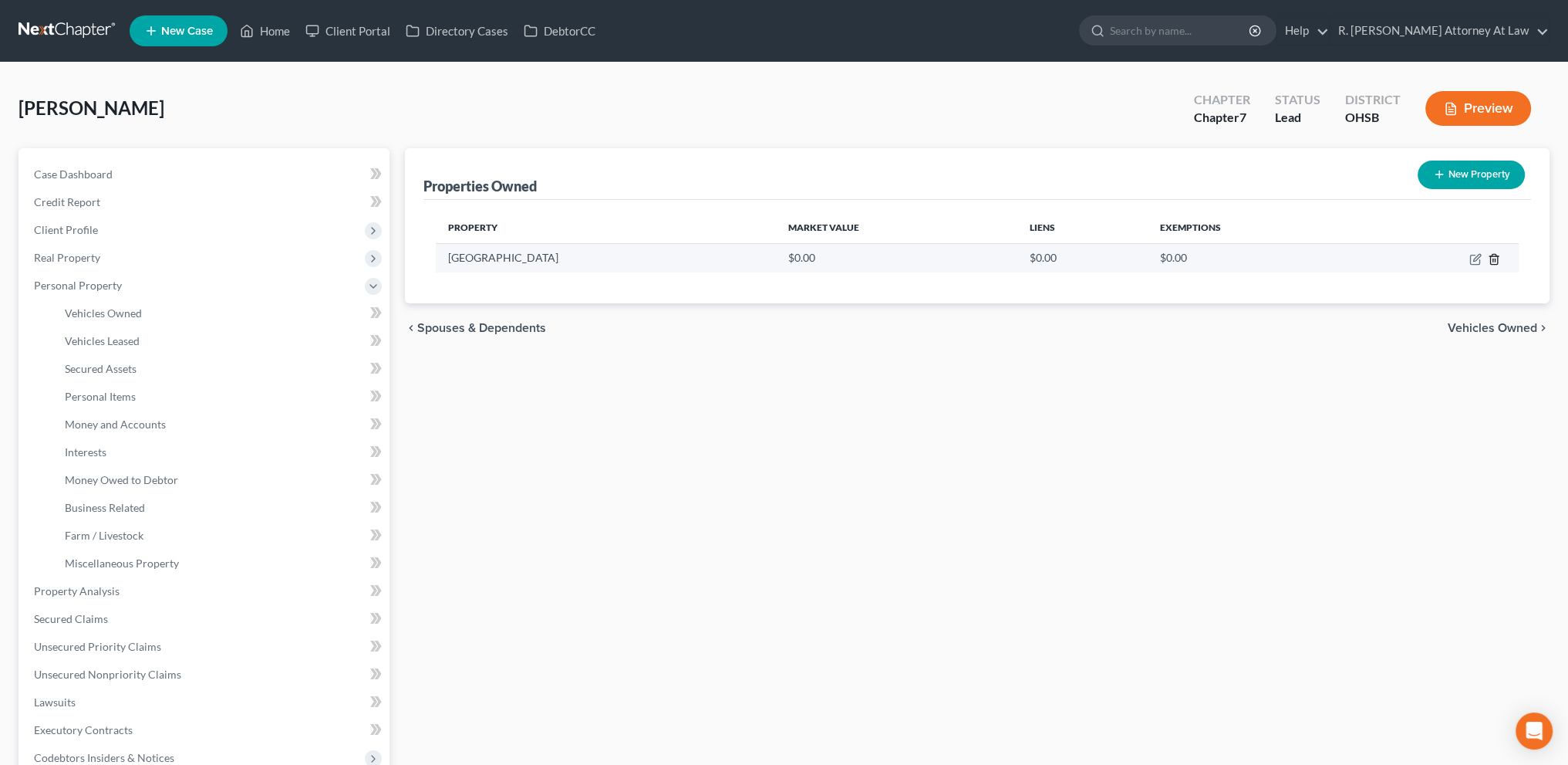
click at [1496, 257] on icon "button" at bounding box center [1494, 258] width 12 height 12
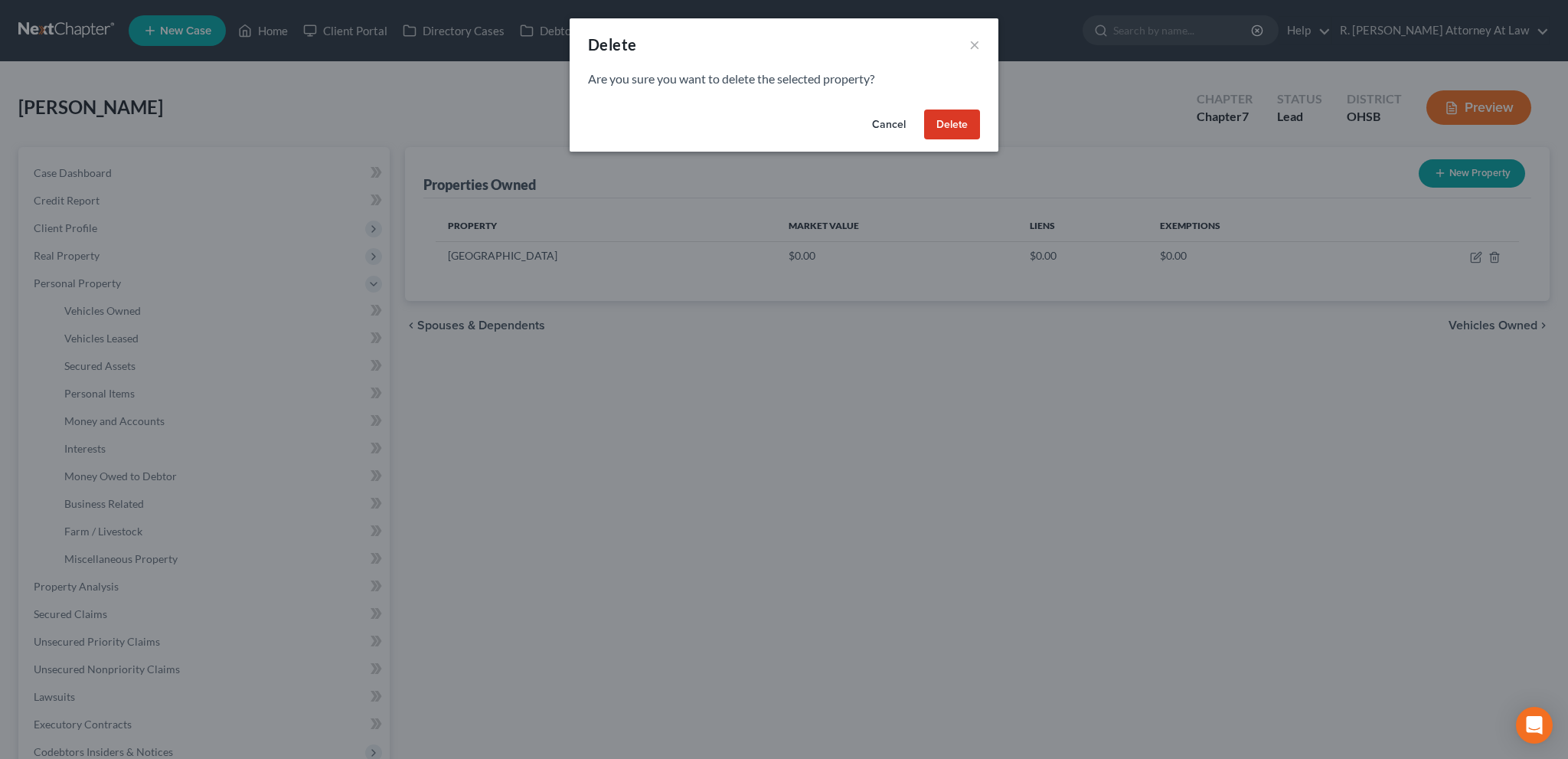
click at [949, 123] on button "Delete" at bounding box center [952, 125] width 56 height 31
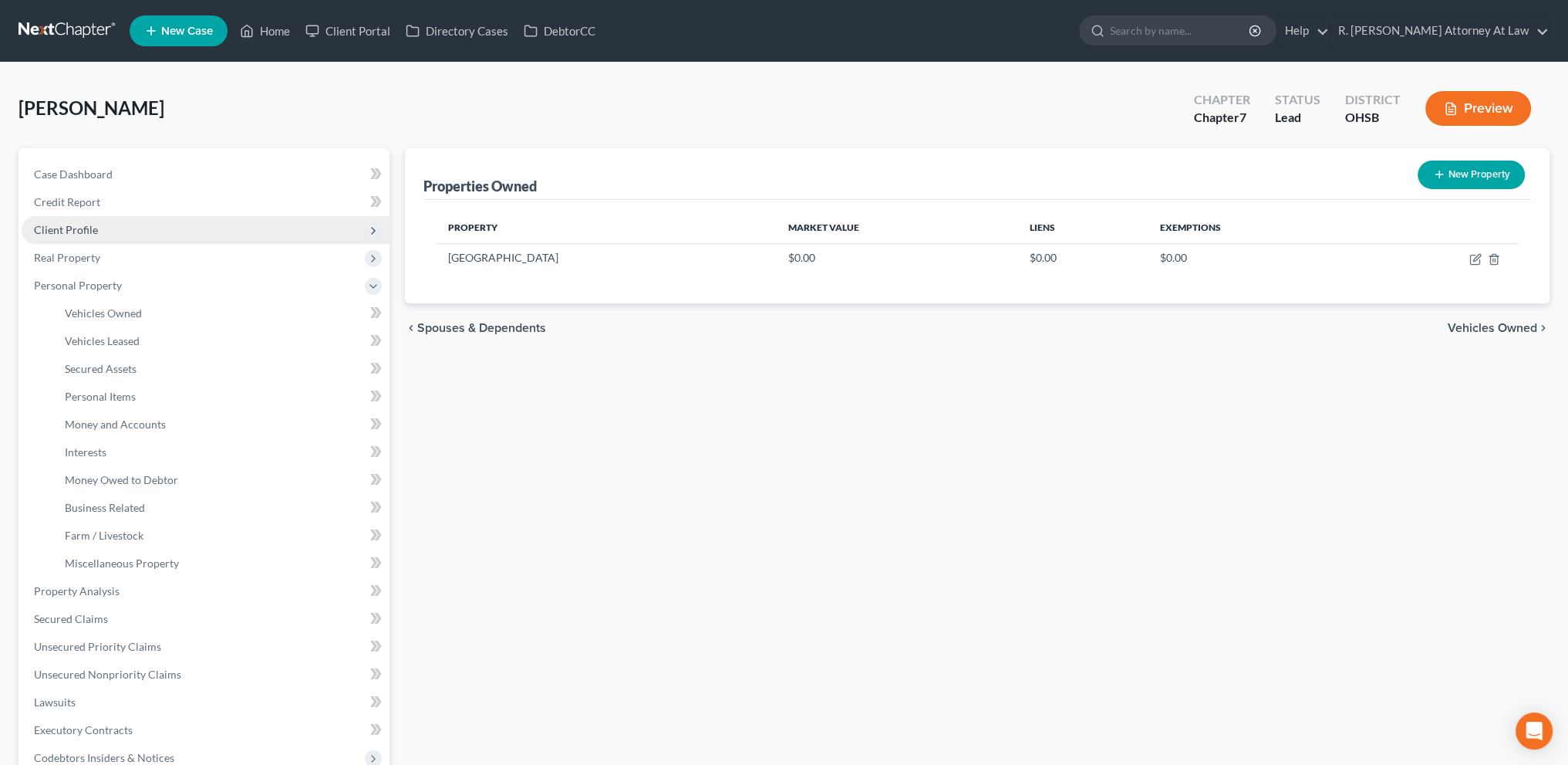
click at [100, 222] on span "Client Profile" at bounding box center [206, 230] width 368 height 28
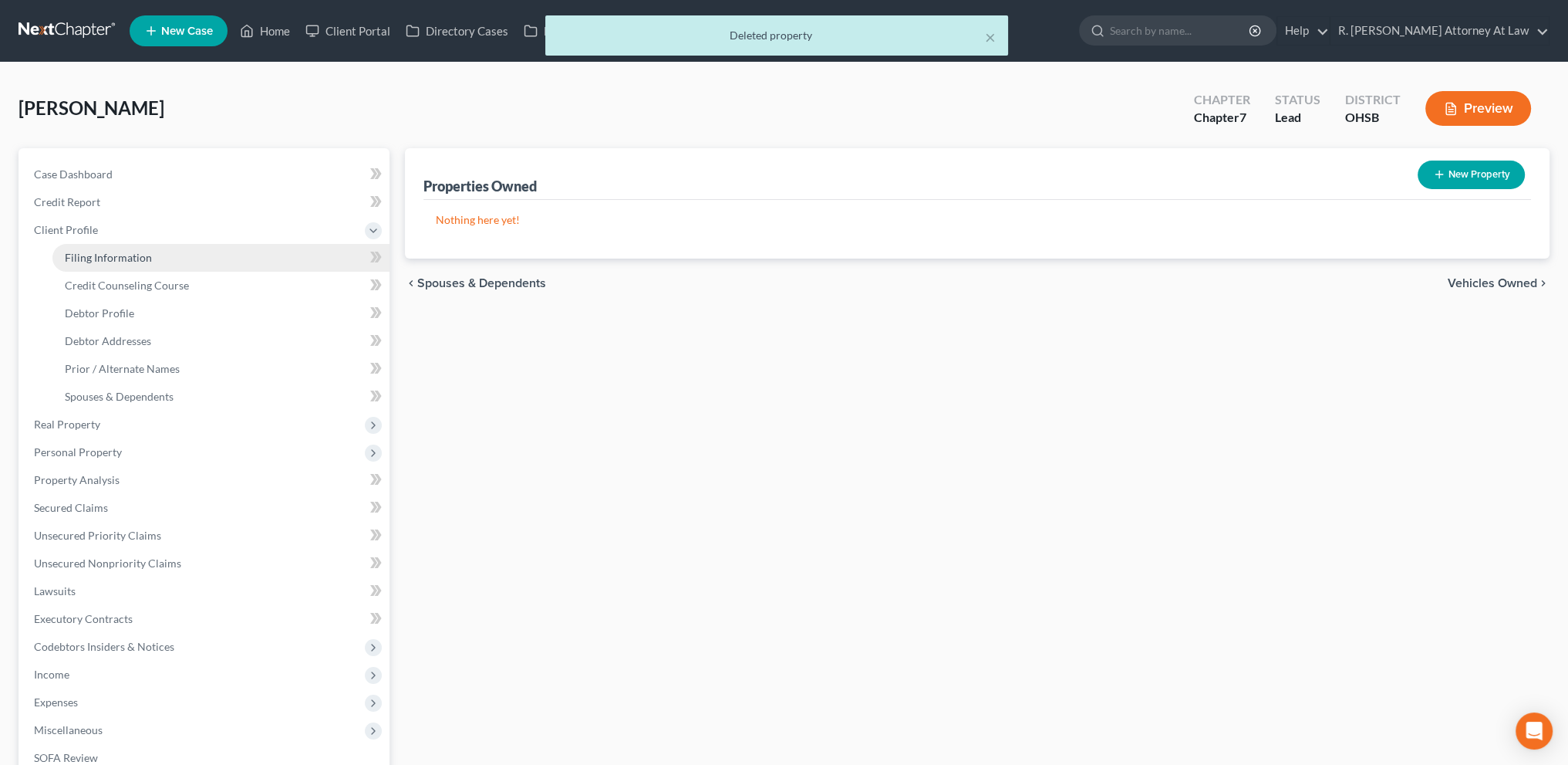
click at [105, 258] on span "Filing Information" at bounding box center [108, 257] width 87 height 13
select select "1"
select select "0"
select select "62"
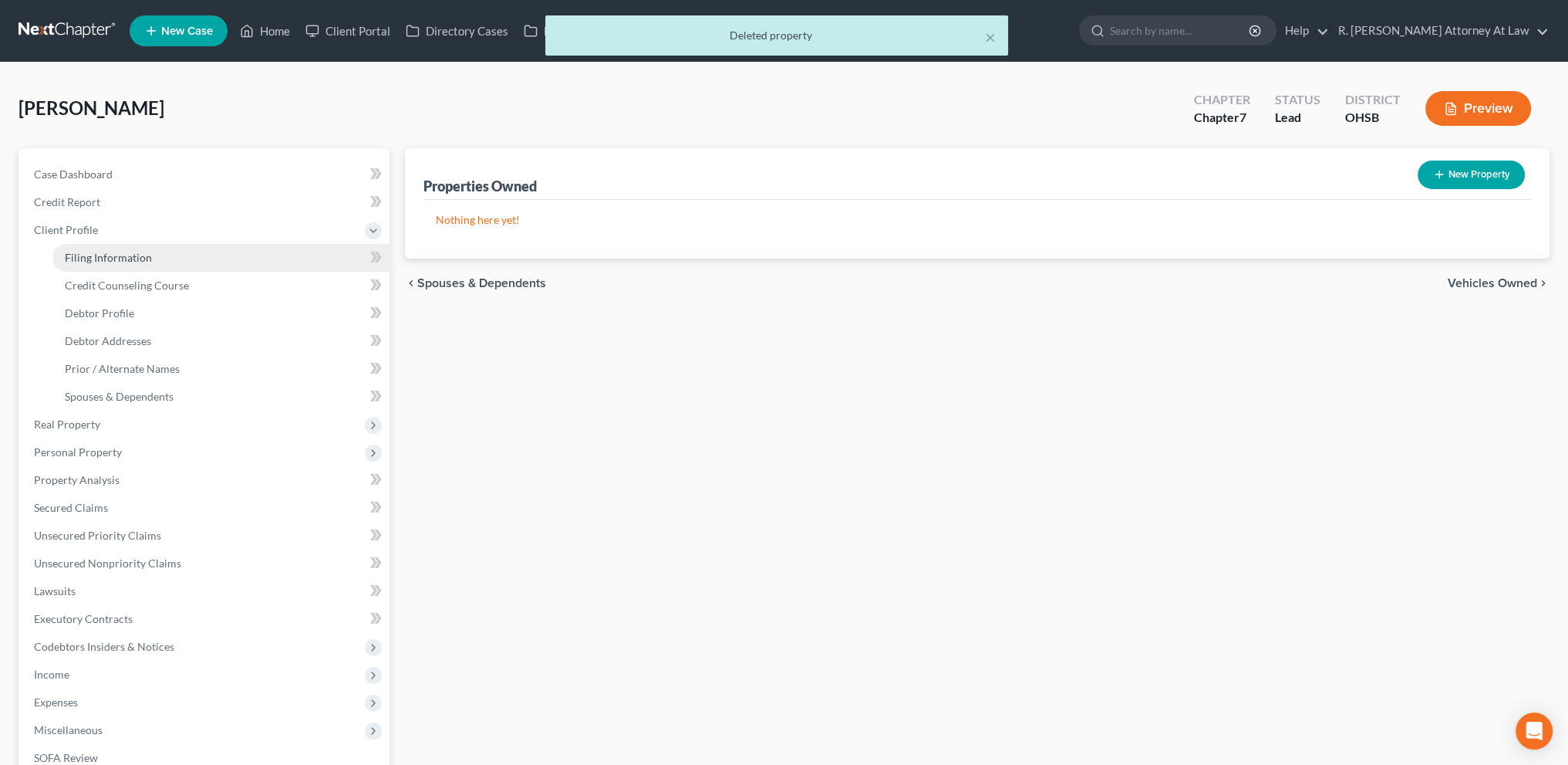
select select "0"
select select "36"
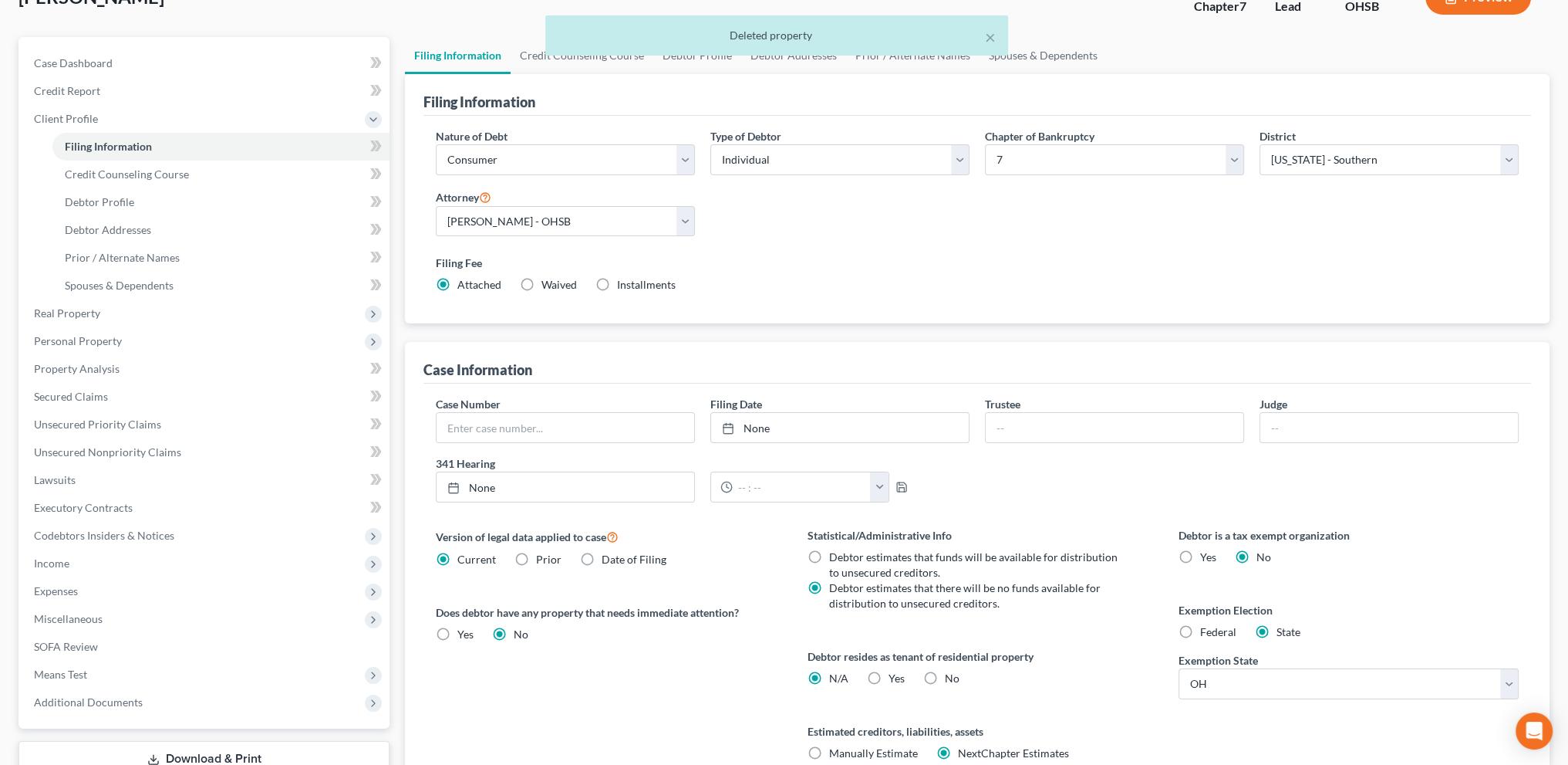
scroll to position [250, 0]
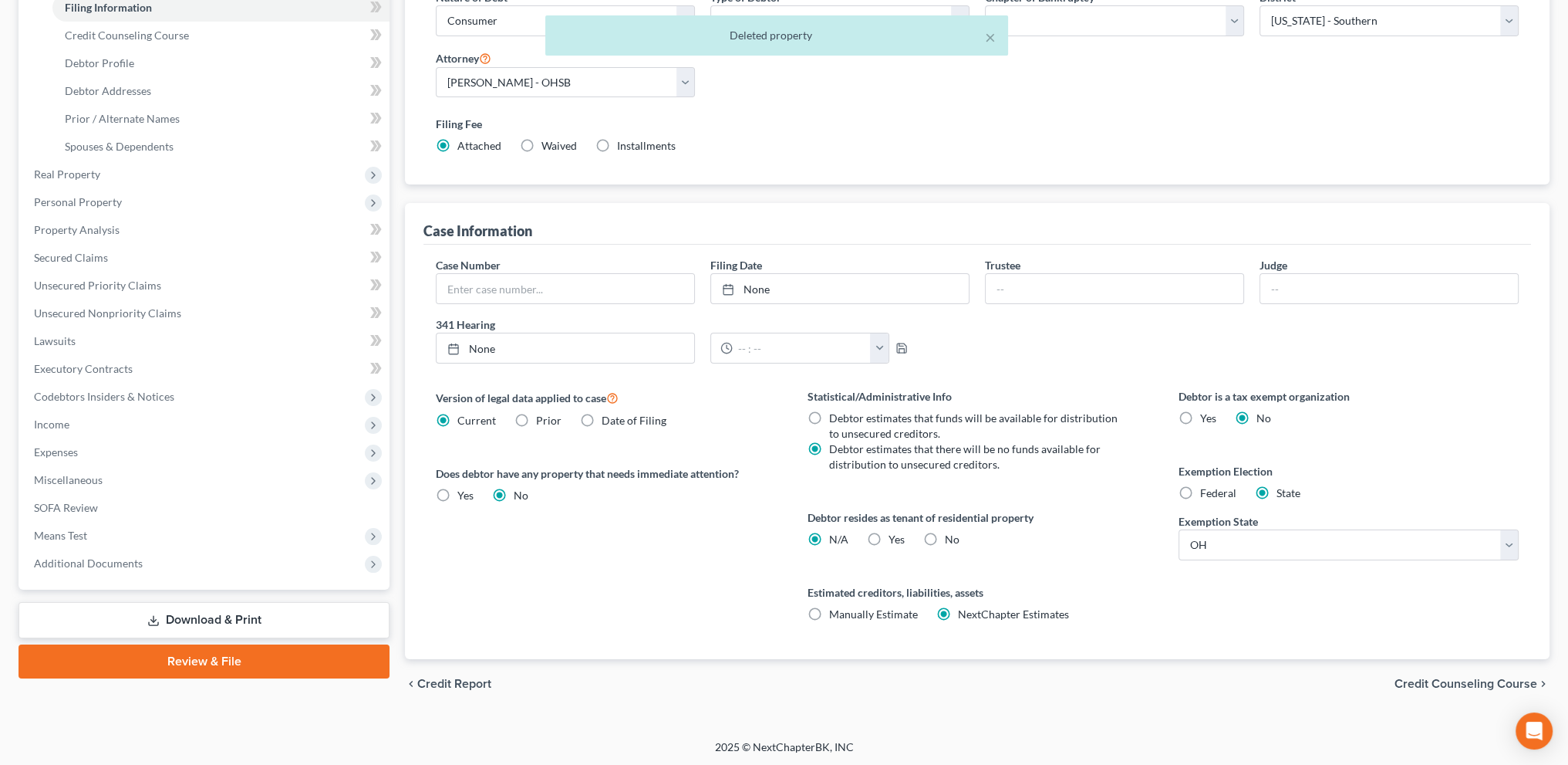
click at [889, 535] on label "Yes Yes" at bounding box center [897, 539] width 16 height 15
click at [894, 535] on input "Yes Yes" at bounding box center [899, 536] width 10 height 10
radio input "true"
radio input "false"
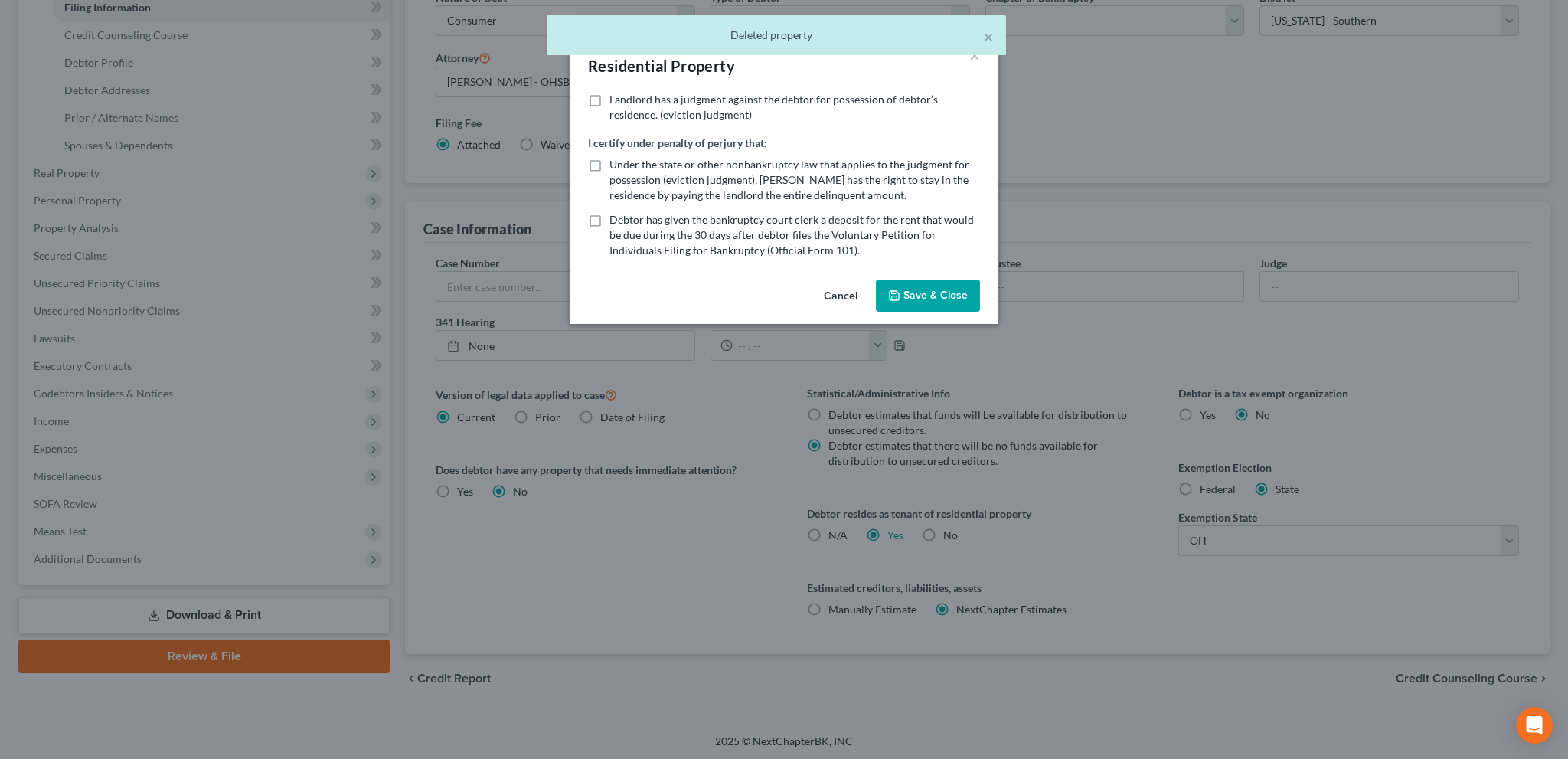
click at [932, 293] on button "Save & Close" at bounding box center [927, 295] width 104 height 32
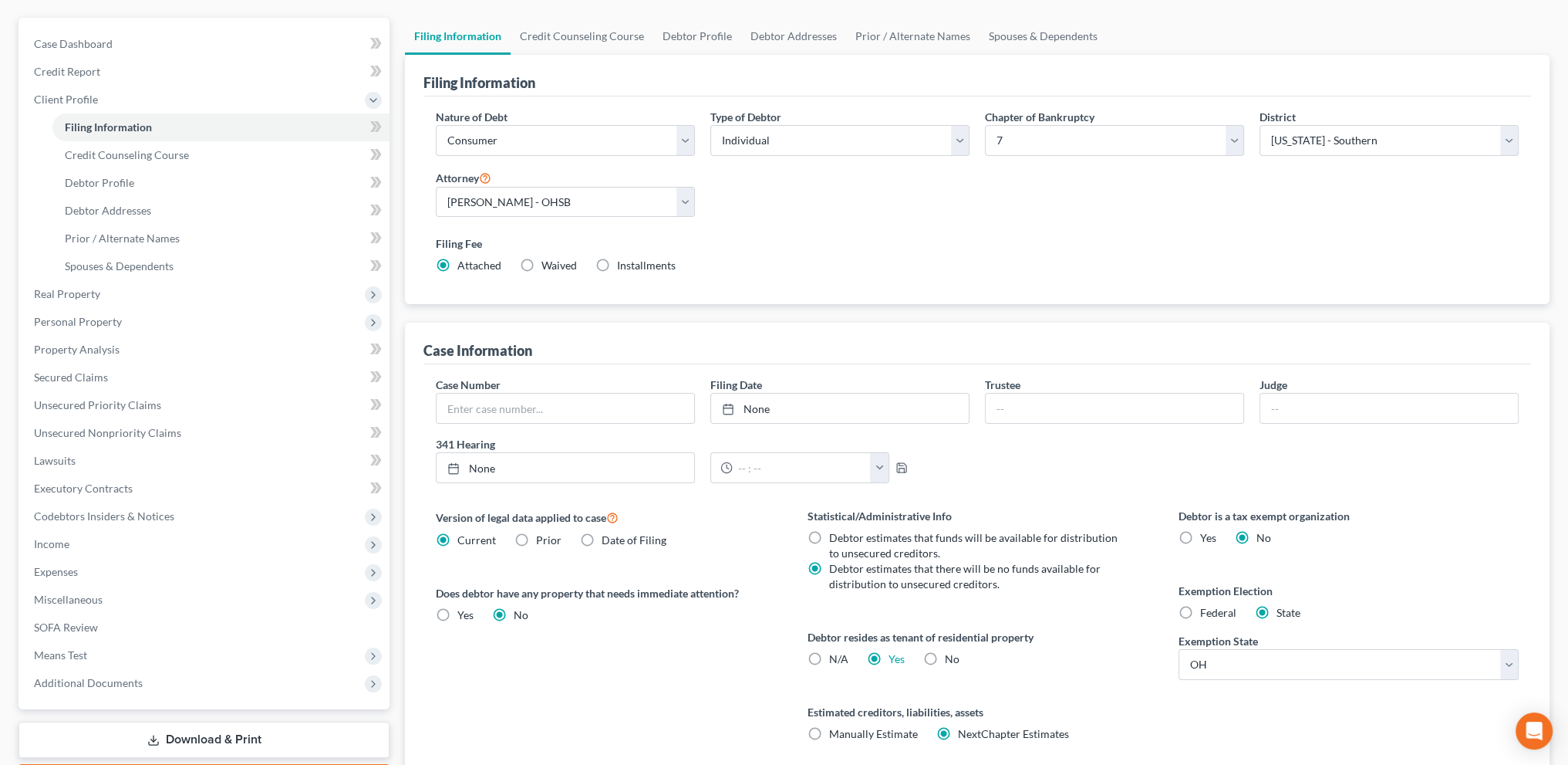
scroll to position [0, 0]
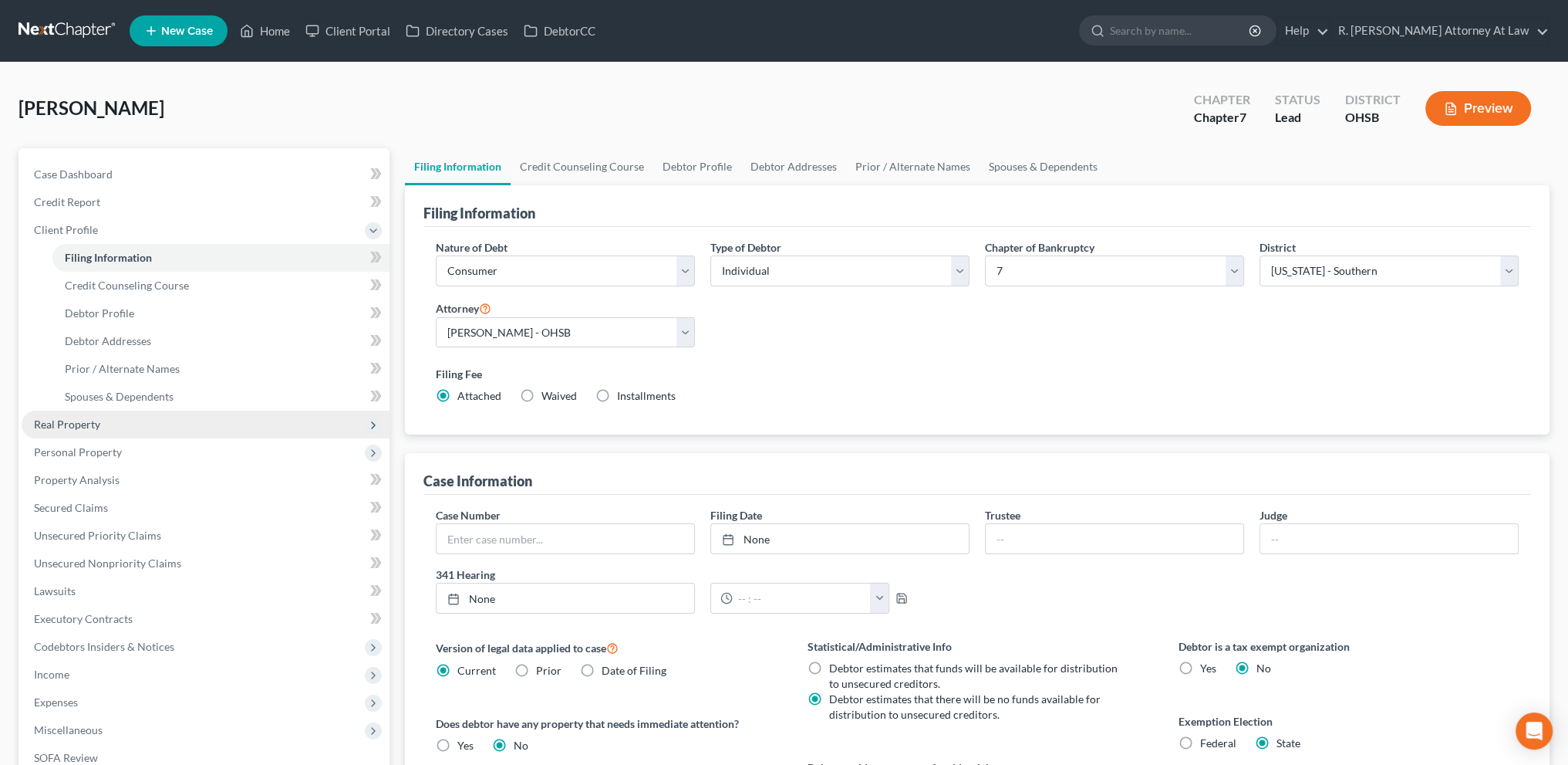
click at [86, 425] on span "Real Property" at bounding box center [66, 424] width 66 height 13
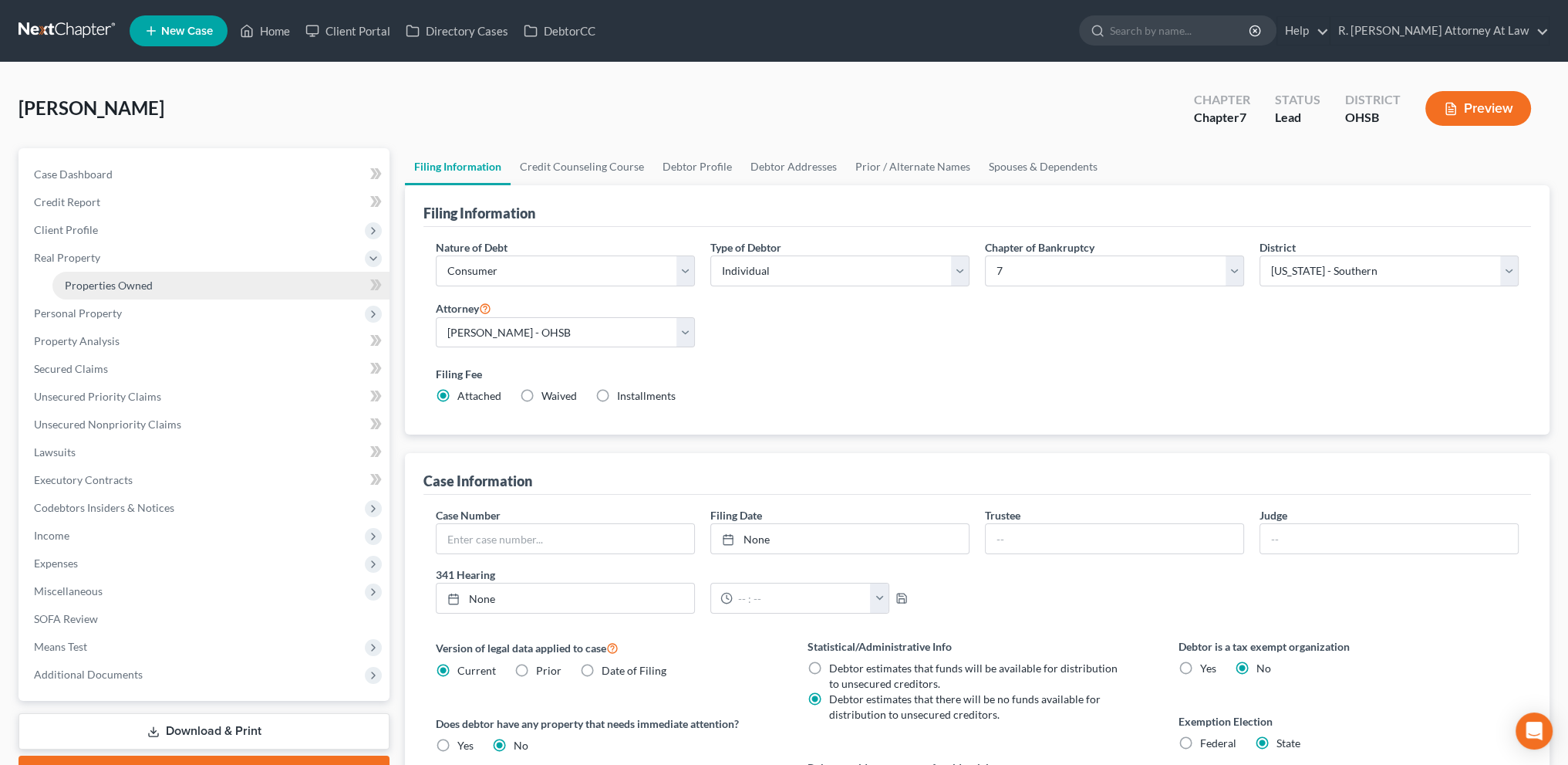
click at [98, 278] on span "Properties Owned" at bounding box center [109, 285] width 88 height 13
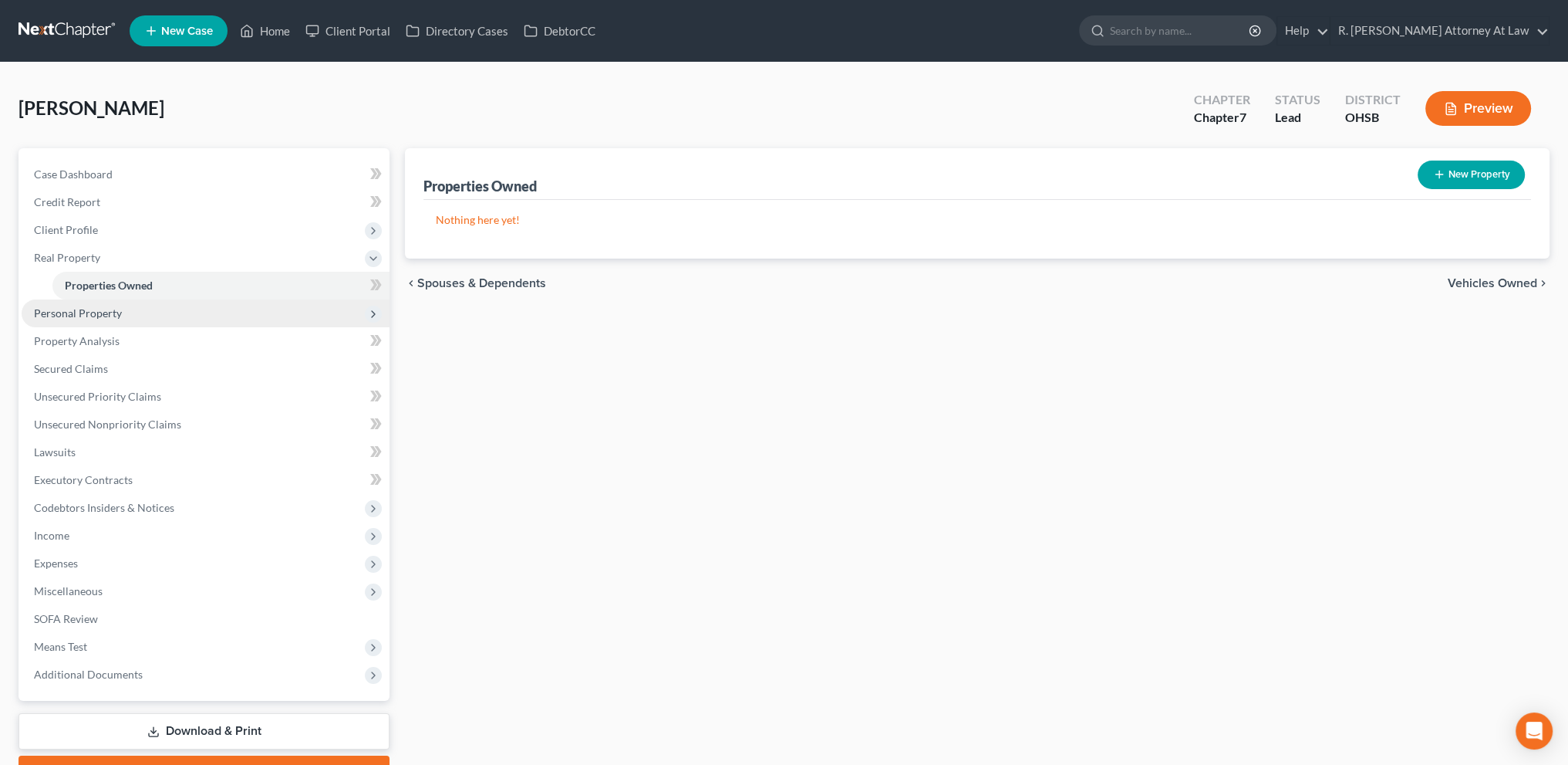
click at [78, 310] on span "Personal Property" at bounding box center [78, 313] width 88 height 13
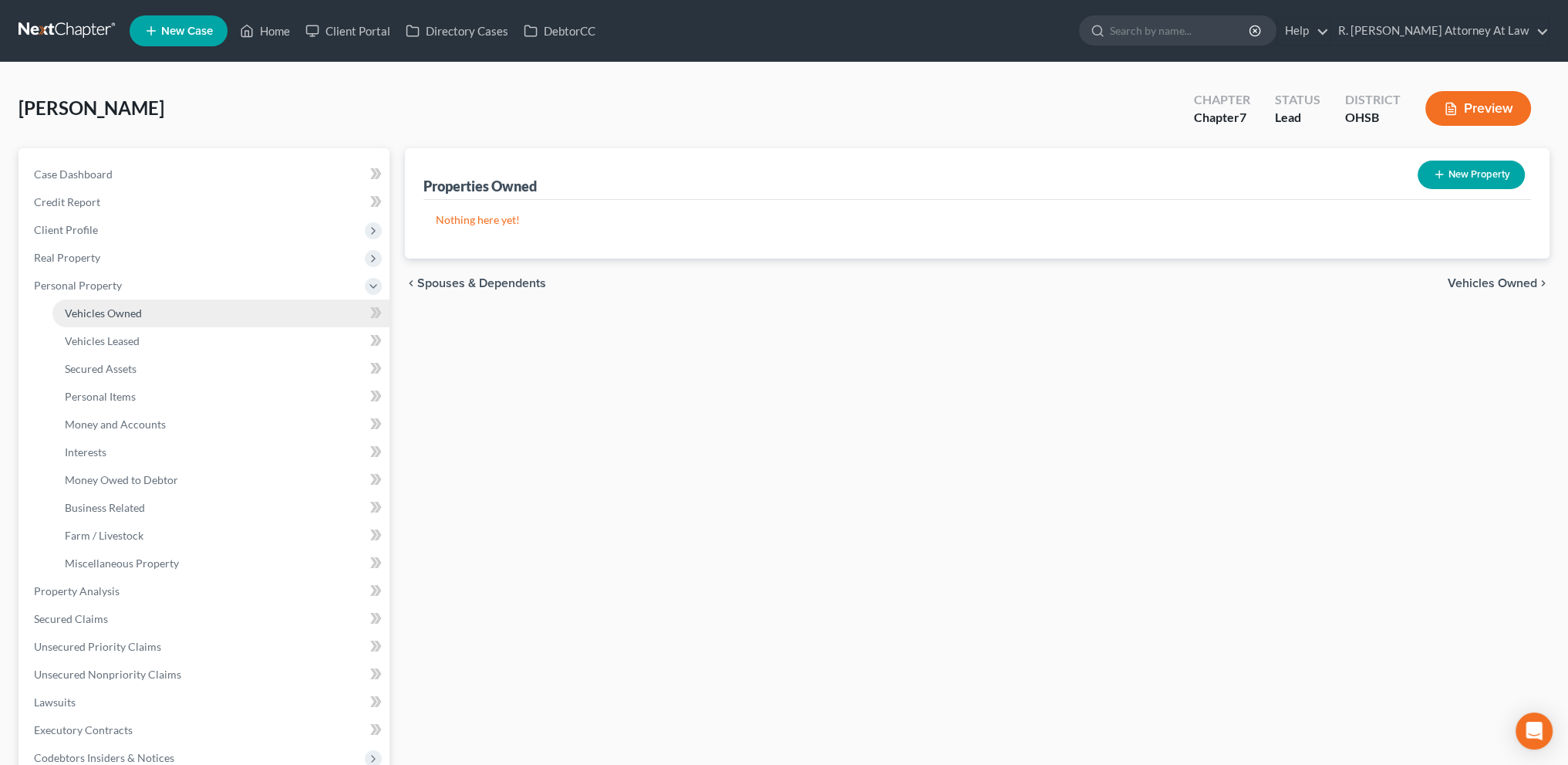
click at [97, 305] on link "Vehicles Owned" at bounding box center [221, 313] width 337 height 28
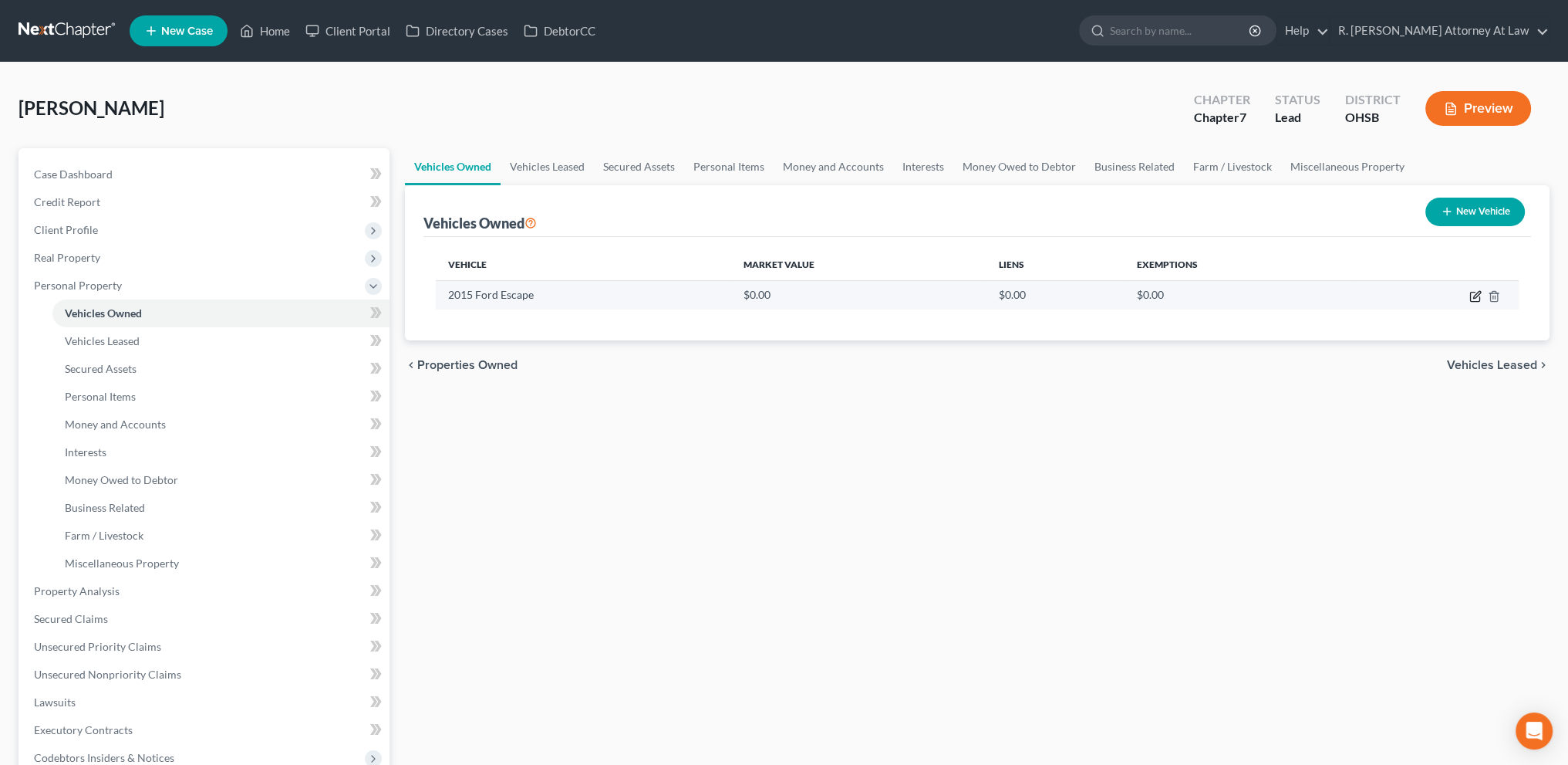
click at [1474, 297] on icon "button" at bounding box center [1477, 294] width 7 height 7
select select "0"
select select "11"
select select "2"
select select "0"
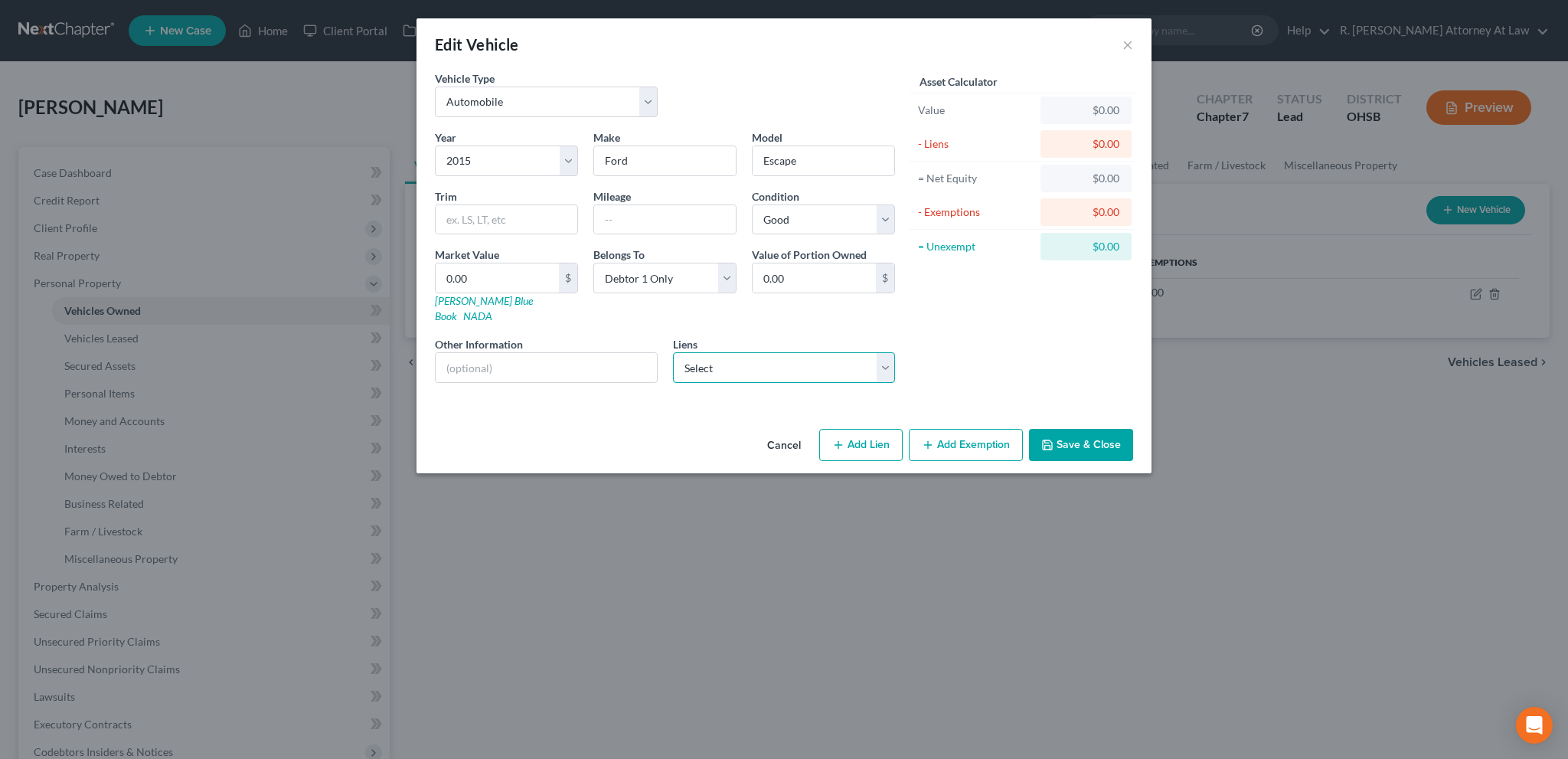
click at [692, 353] on select "Select Gateway 1 - $0.00 Sc Golf - $0.00" at bounding box center [784, 368] width 223 height 31
click at [552, 353] on input "text" at bounding box center [546, 367] width 222 height 29
drag, startPoint x: 1058, startPoint y: 434, endPoint x: 1042, endPoint y: 426, distance: 17.9
click at [1058, 433] on button "Save & Close" at bounding box center [1081, 445] width 104 height 32
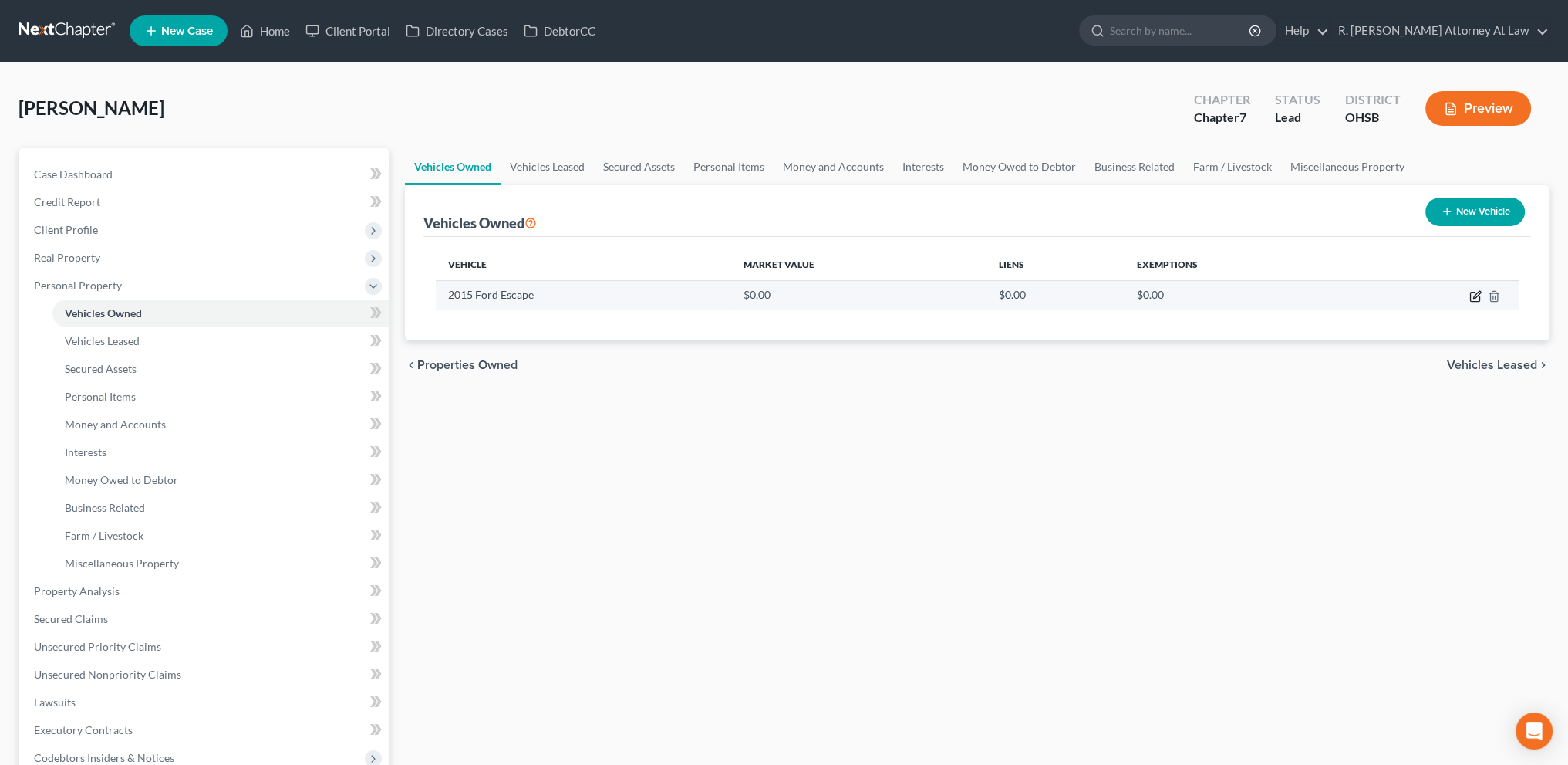
drag, startPoint x: 1478, startPoint y: 296, endPoint x: 1454, endPoint y: 298, distance: 24.1
click at [1478, 297] on icon "button" at bounding box center [1475, 296] width 12 height 12
select select "0"
select select "11"
select select "2"
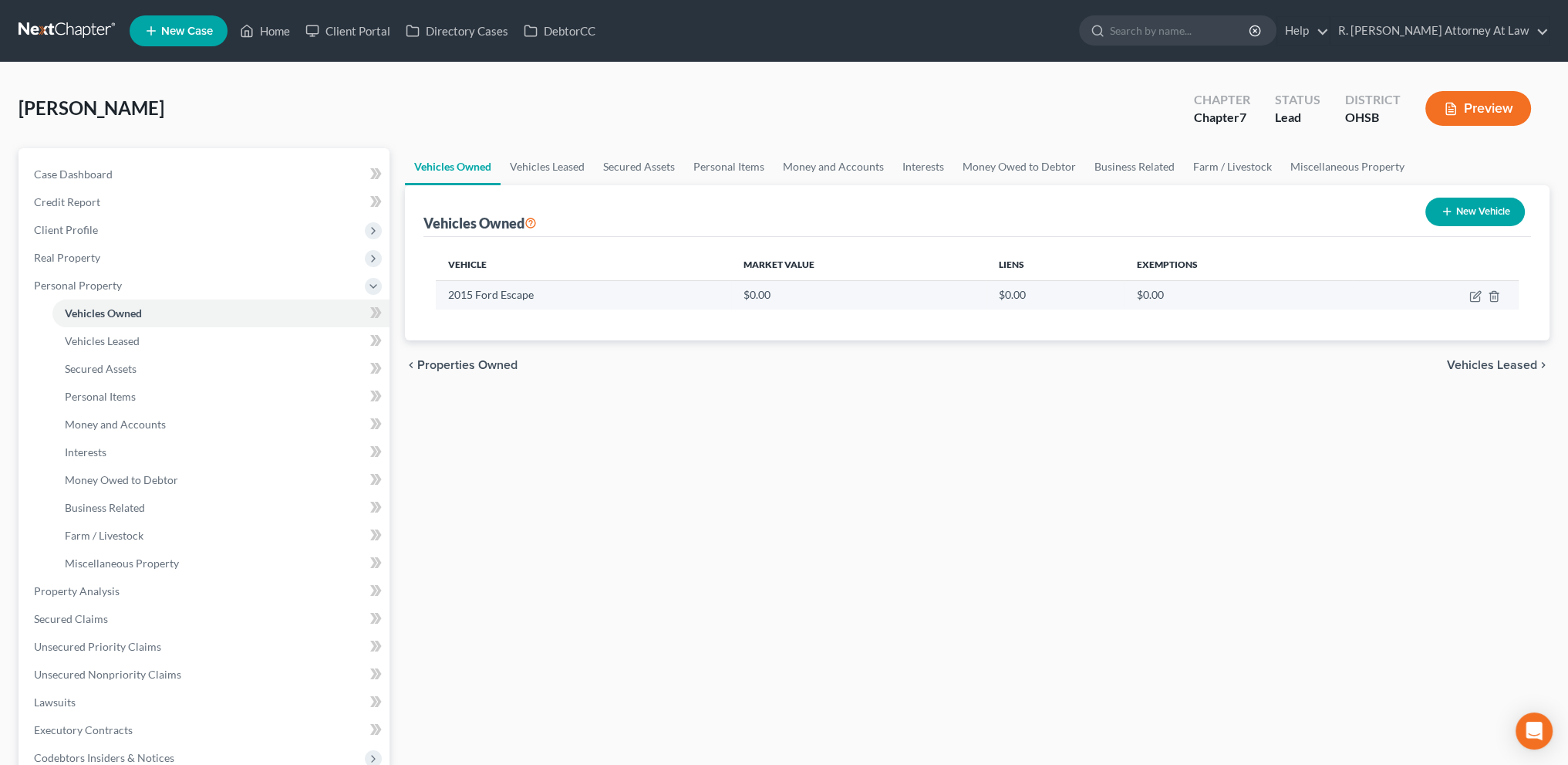
select select "0"
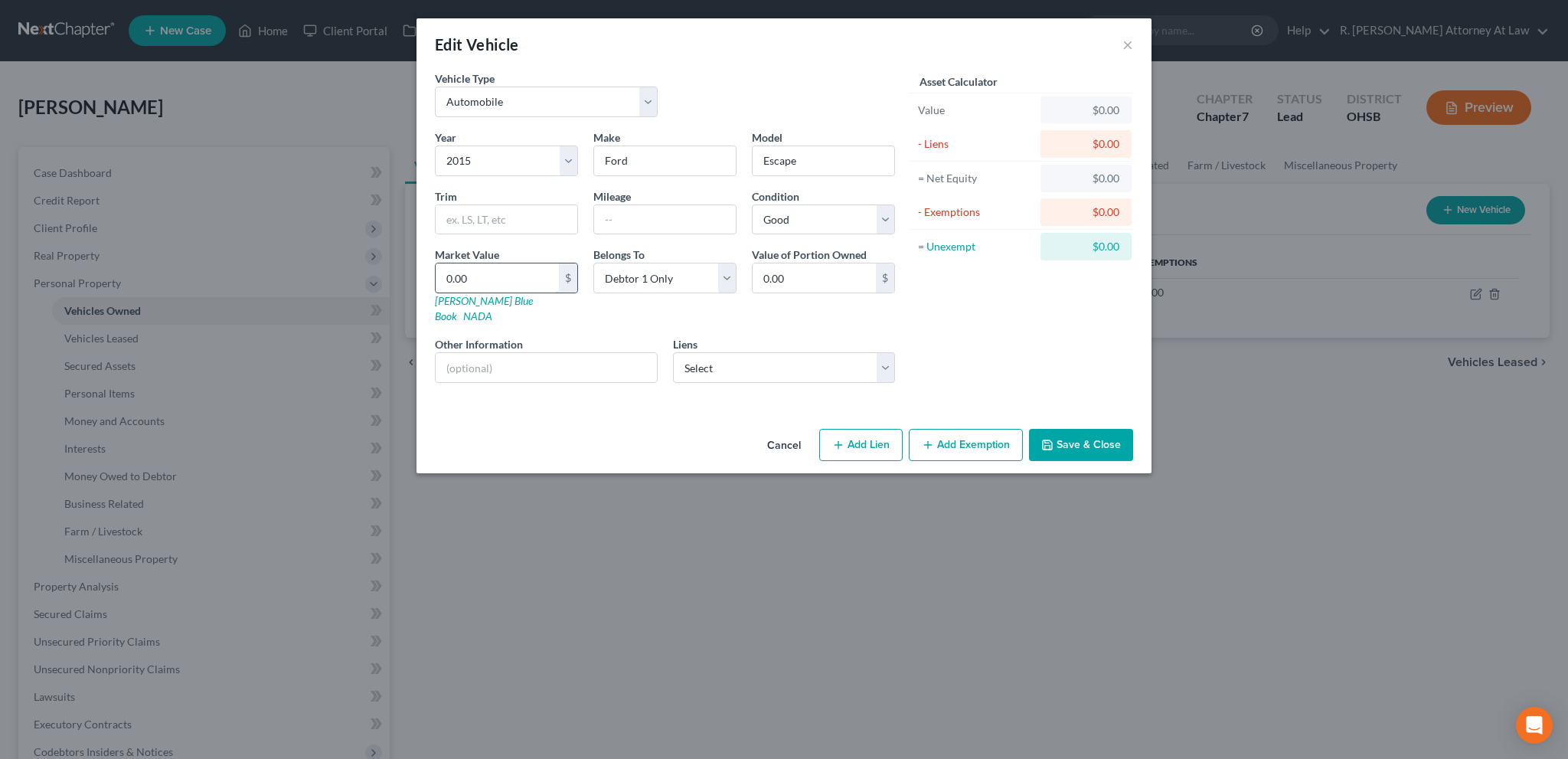
click at [485, 279] on input "0.00" at bounding box center [497, 278] width 123 height 29
type input "5"
type input "5.00"
type input "57"
type input "57.00"
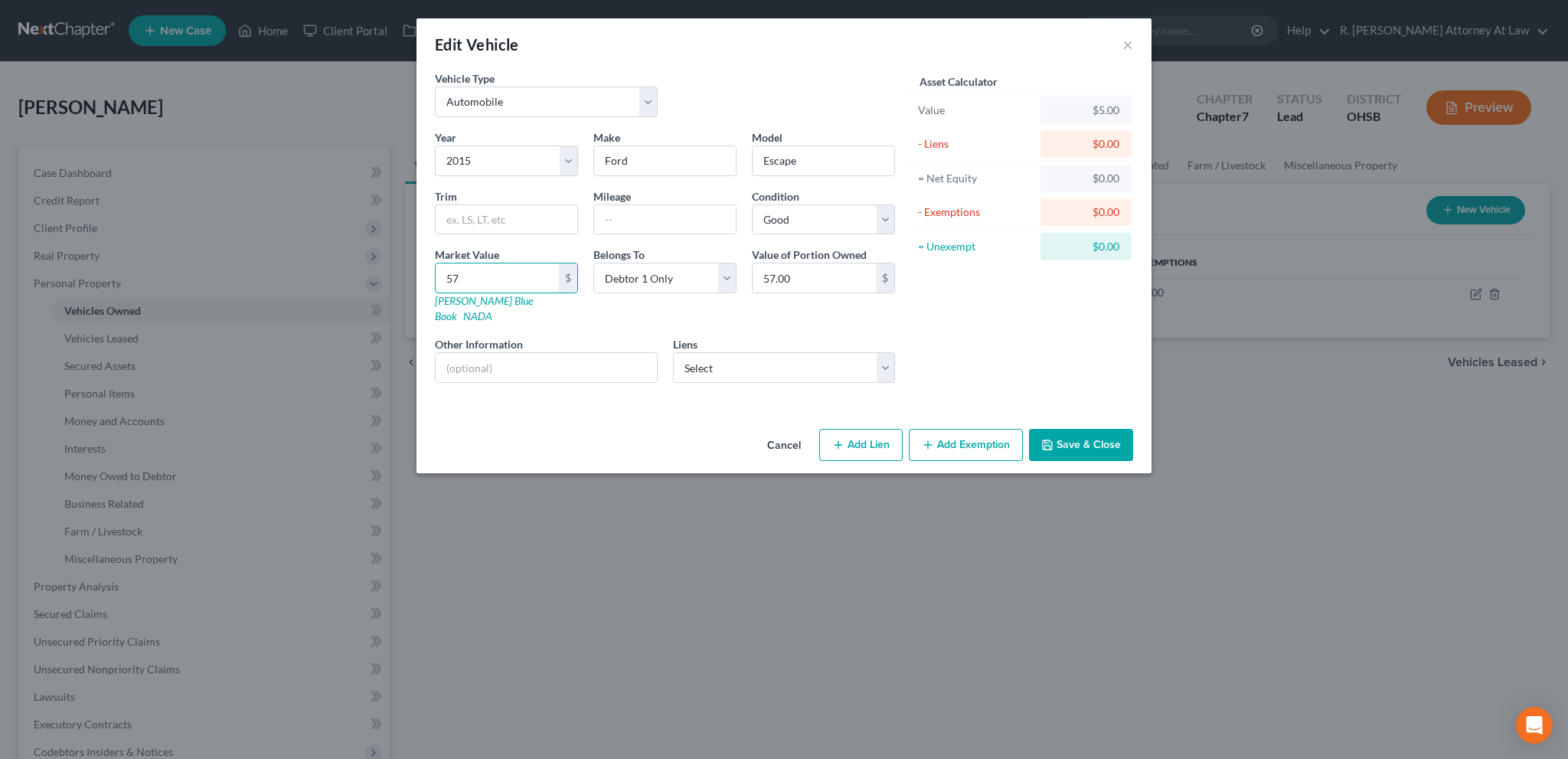
type input "576"
type input "576.00"
type input "5760"
type input "5,760.00"
type input "5,760"
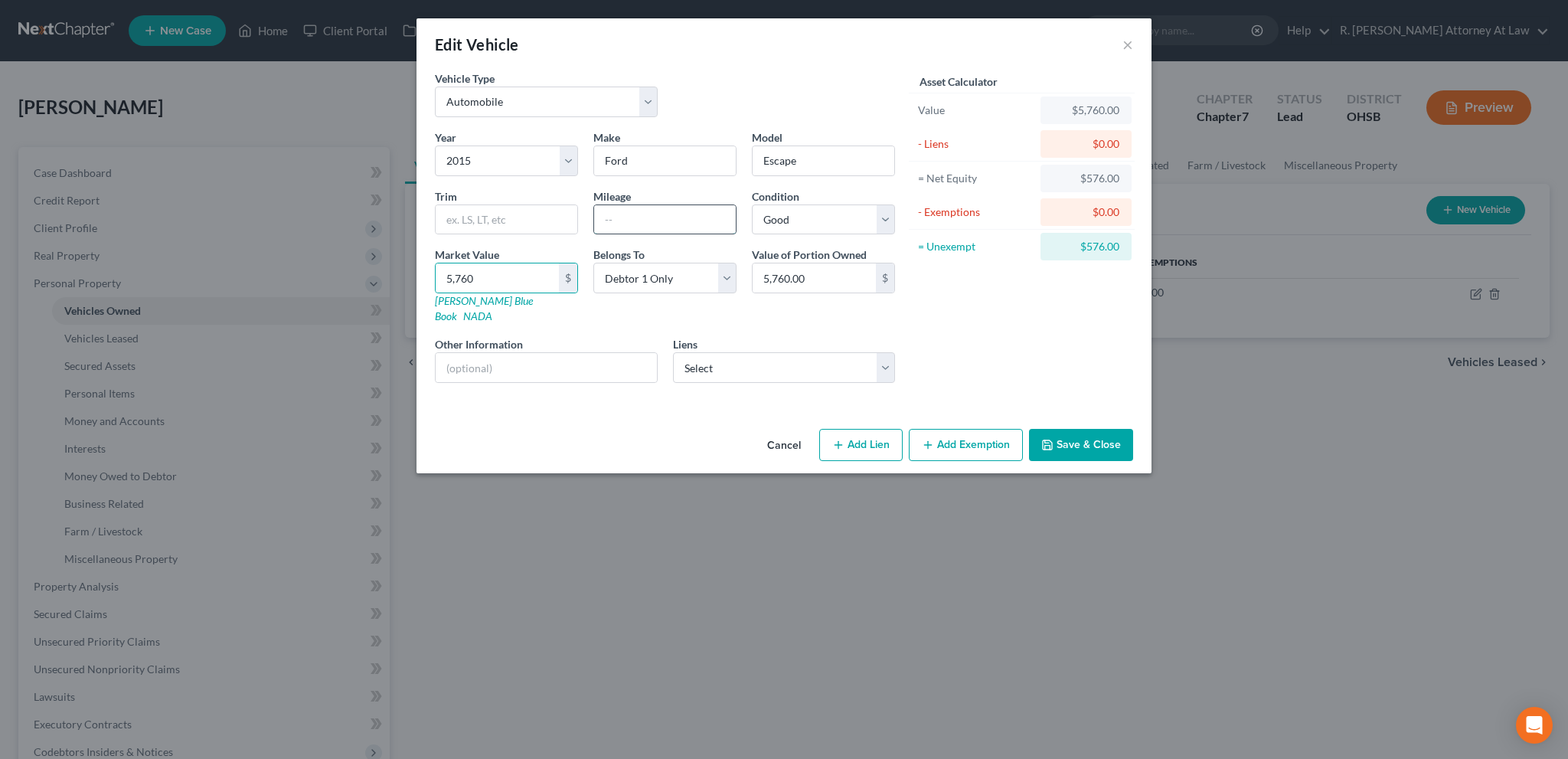
click at [625, 215] on input "text" at bounding box center [665, 219] width 141 height 29
type input "80000"
click at [706, 353] on select "Select Gateway 1 - $0.00 Sc Golf - $0.00" at bounding box center [784, 368] width 223 height 31
drag, startPoint x: 560, startPoint y: 349, endPoint x: 658, endPoint y: 354, distance: 98.1
click at [561, 353] on input "text" at bounding box center [546, 367] width 222 height 29
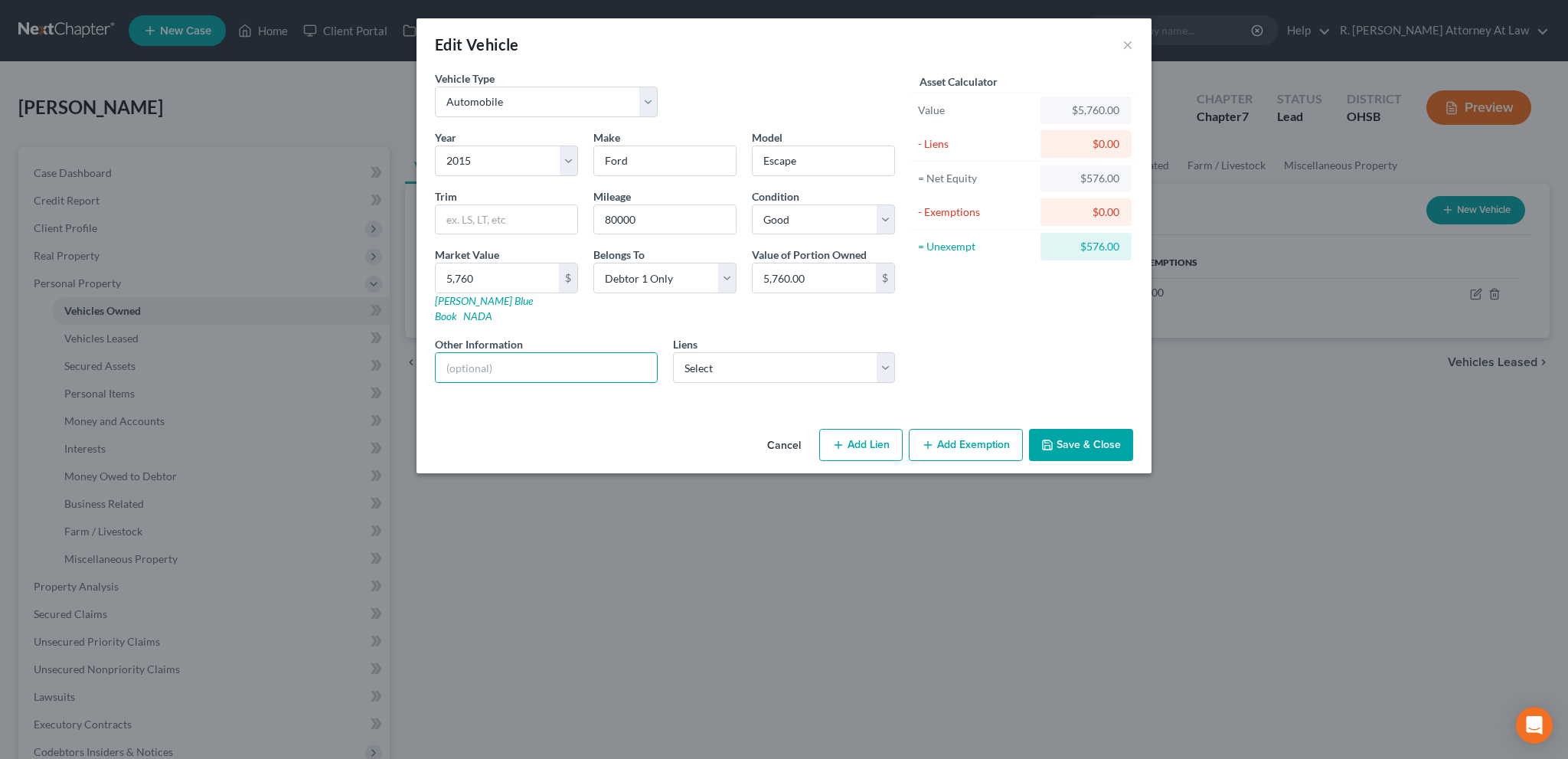
click at [951, 430] on button "Add Exemption" at bounding box center [965, 445] width 114 height 32
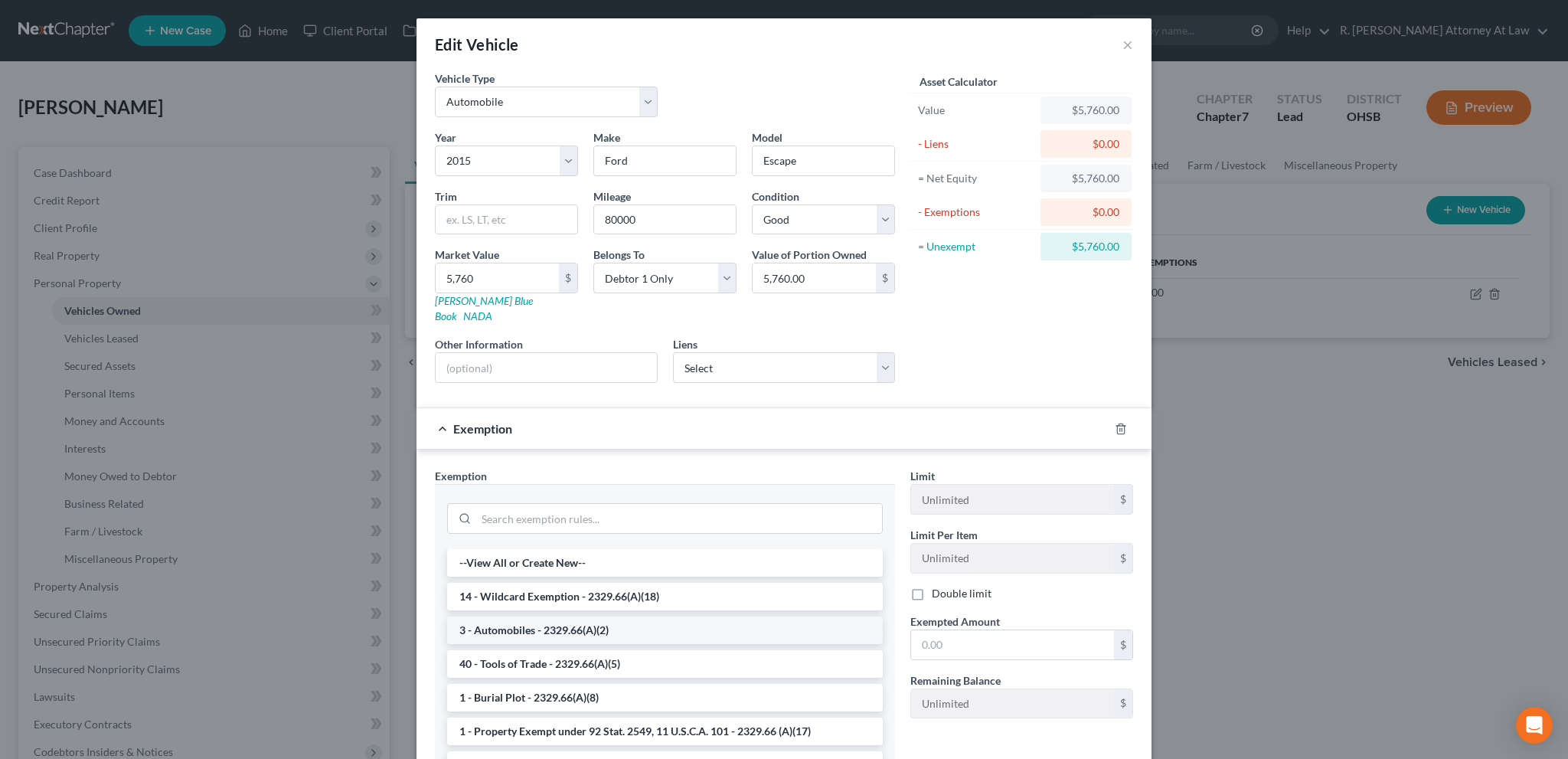
click at [524, 616] on li "3 - Automobiles - 2329.66(A)(2)" at bounding box center [665, 630] width 436 height 28
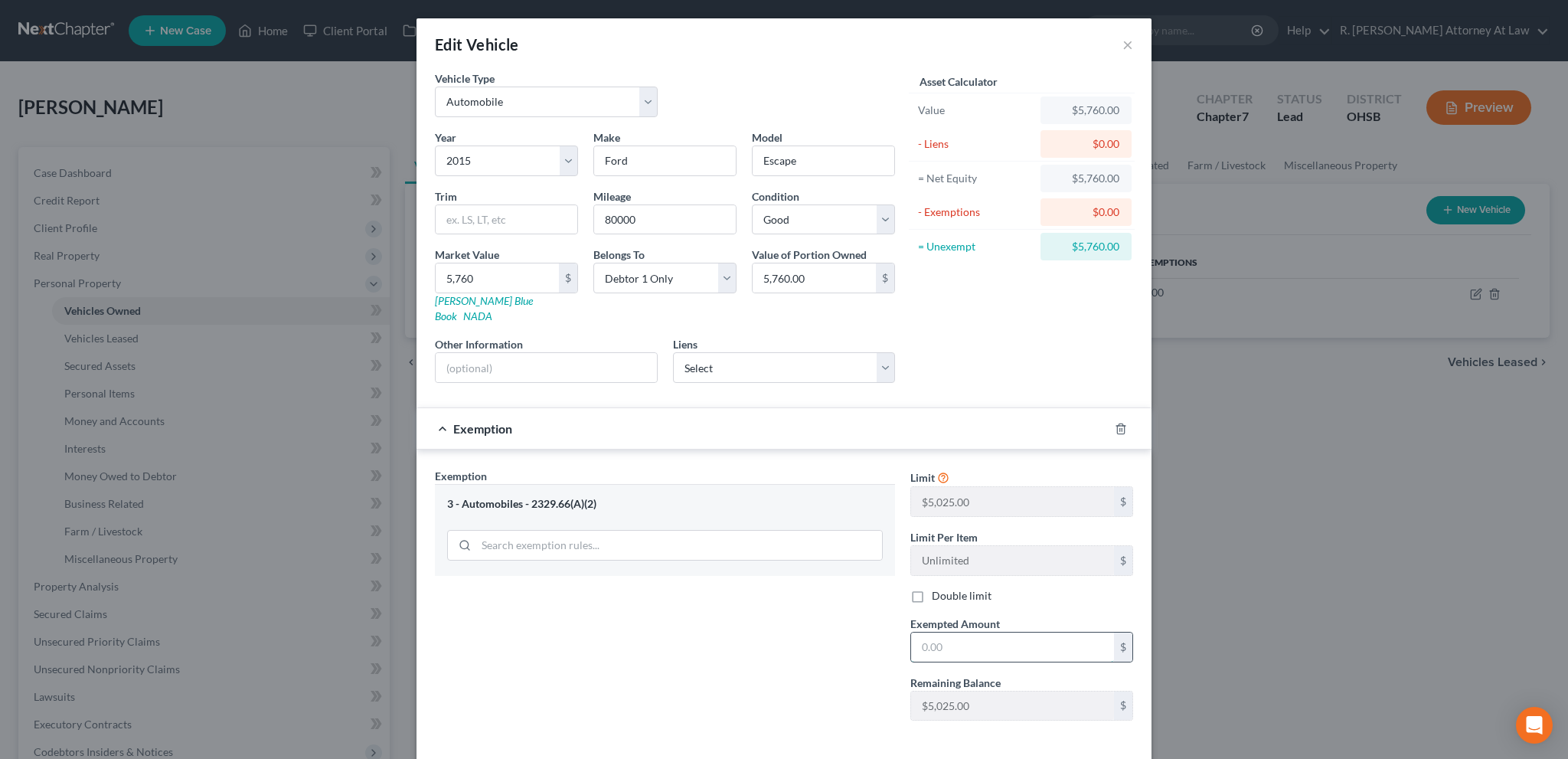
click at [950, 634] on input "text" at bounding box center [1012, 646] width 203 height 29
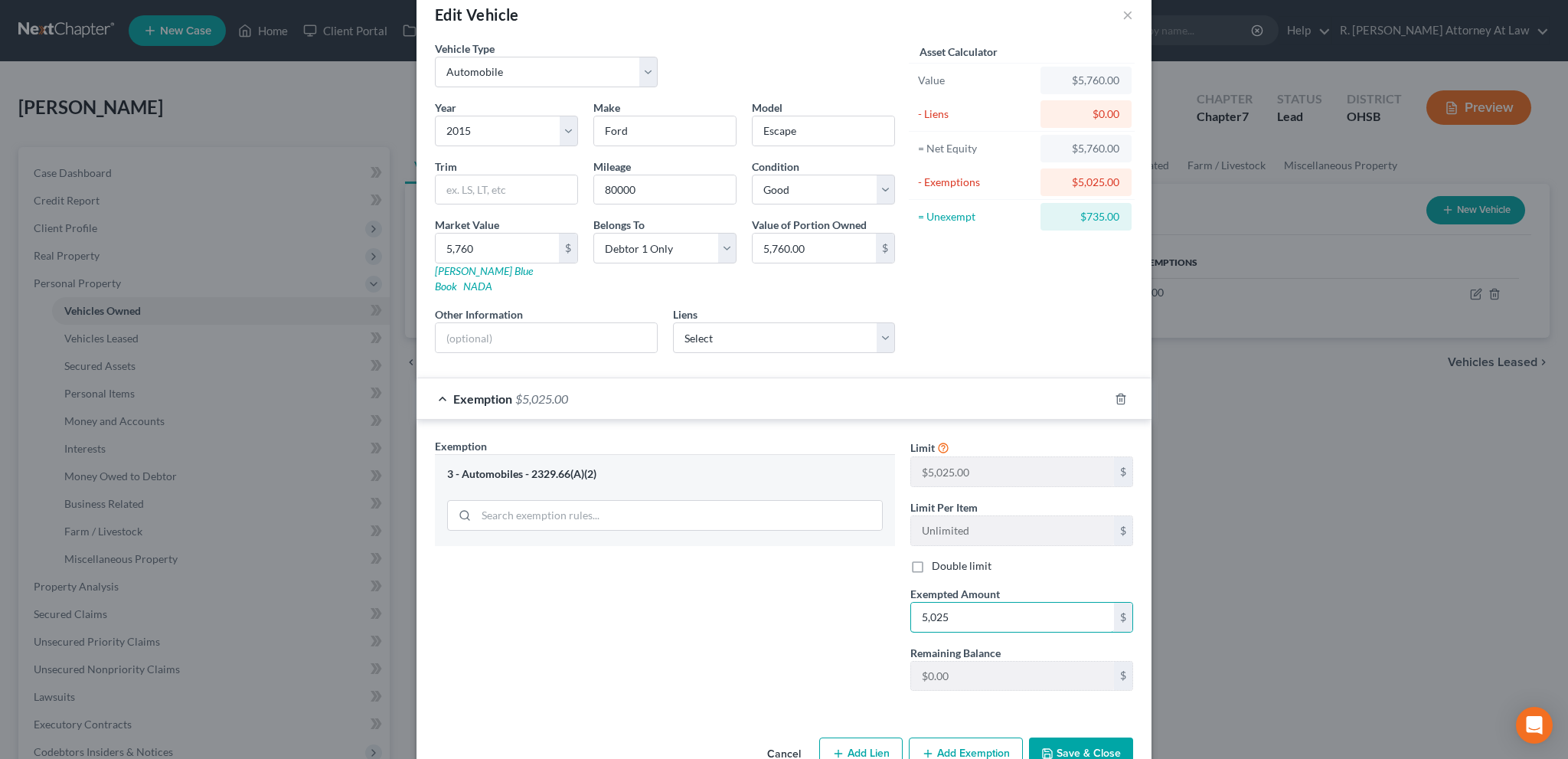
scroll to position [52, 0]
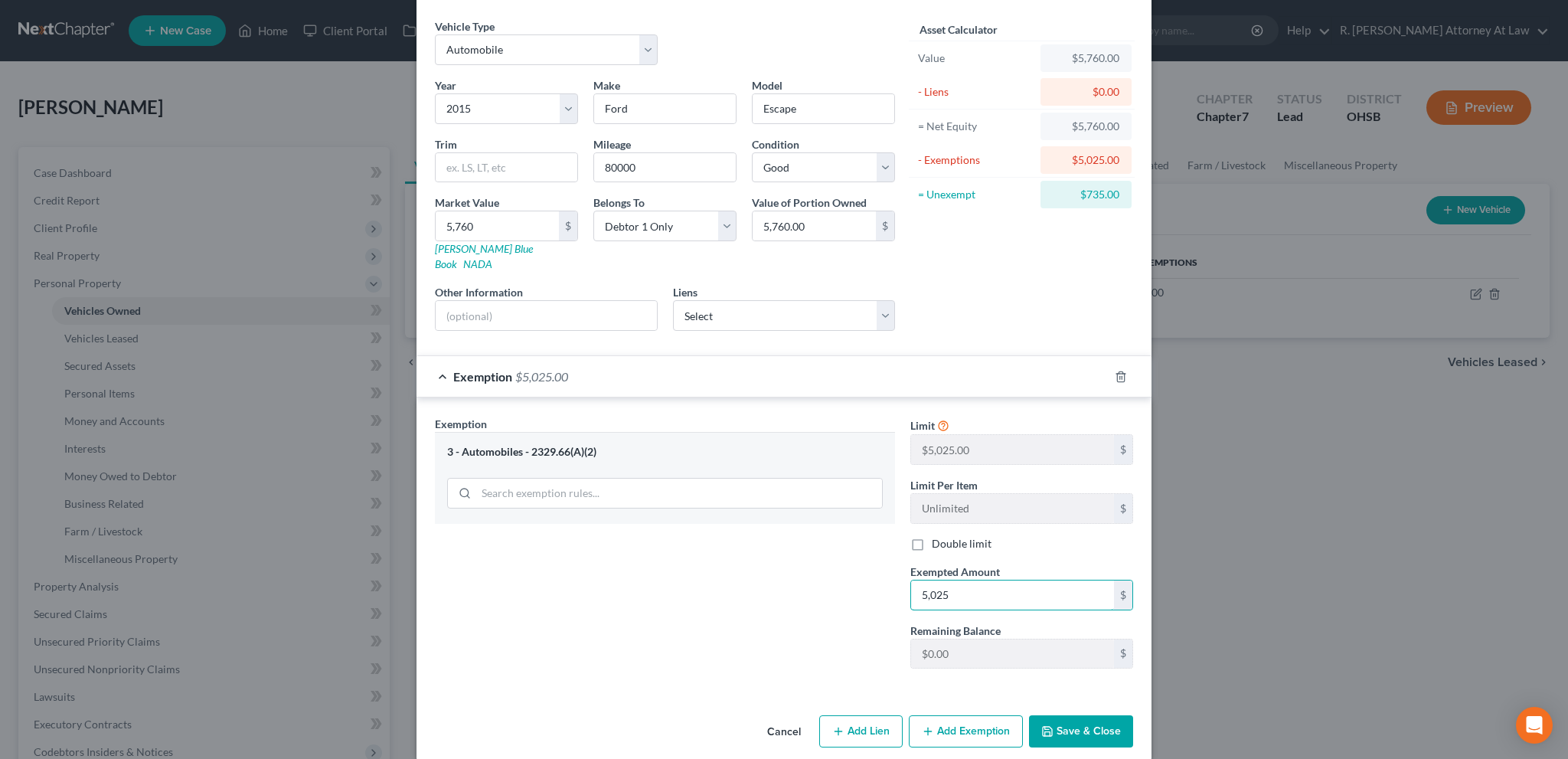
type input "5,025"
click at [943, 715] on button "Add Exemption" at bounding box center [965, 731] width 114 height 32
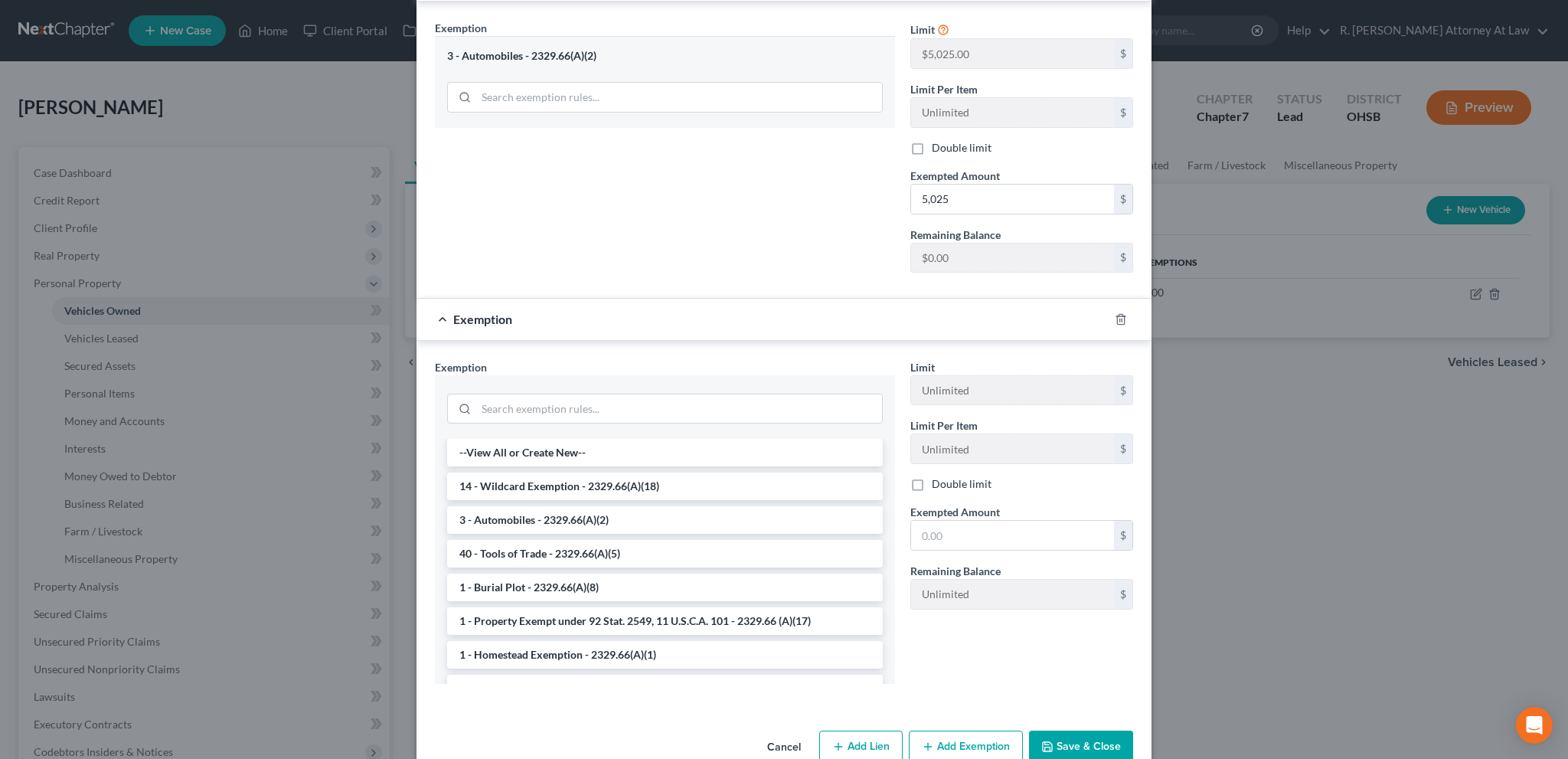
scroll to position [463, 0]
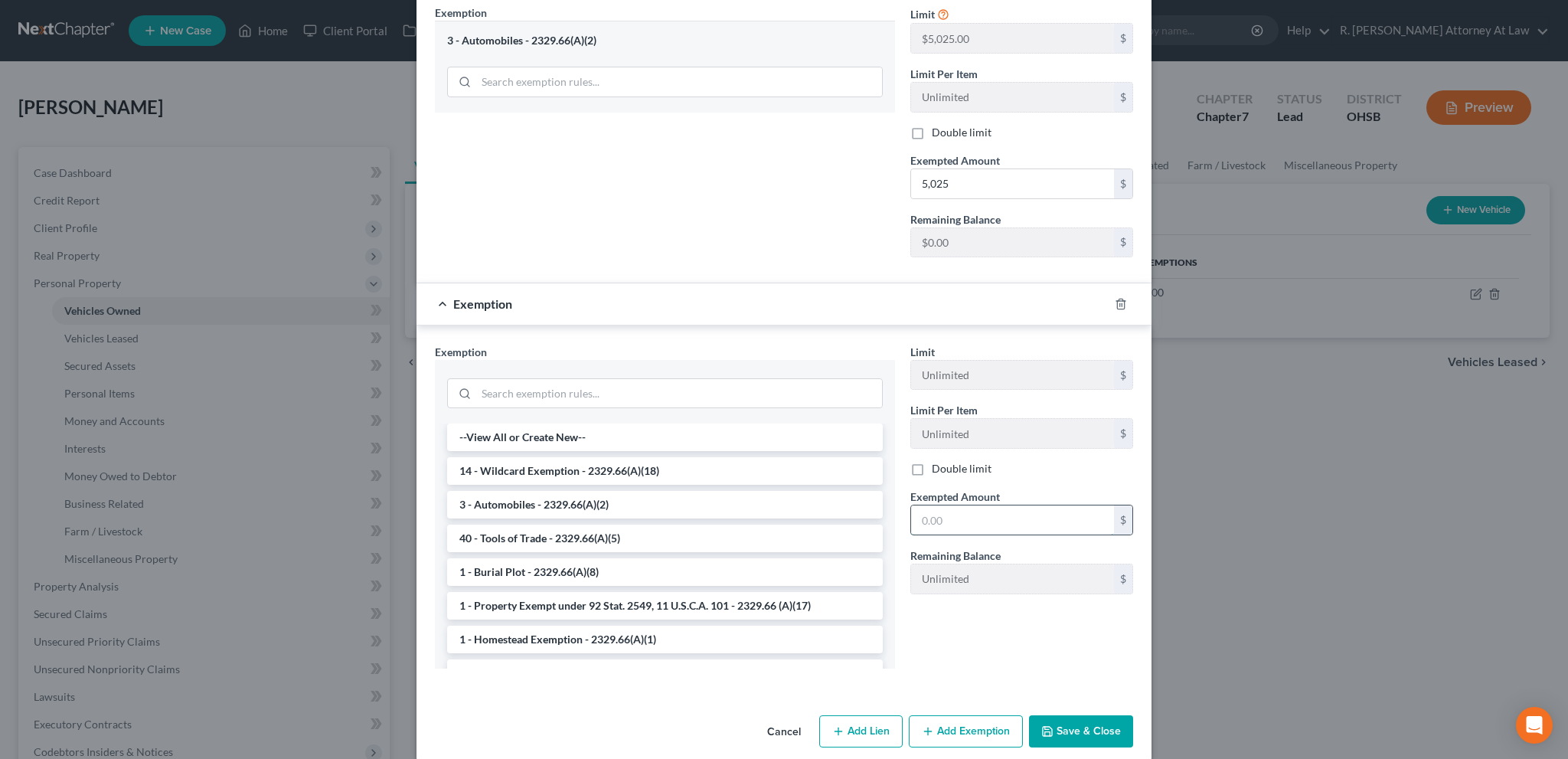
click at [920, 505] on input "text" at bounding box center [1012, 519] width 203 height 29
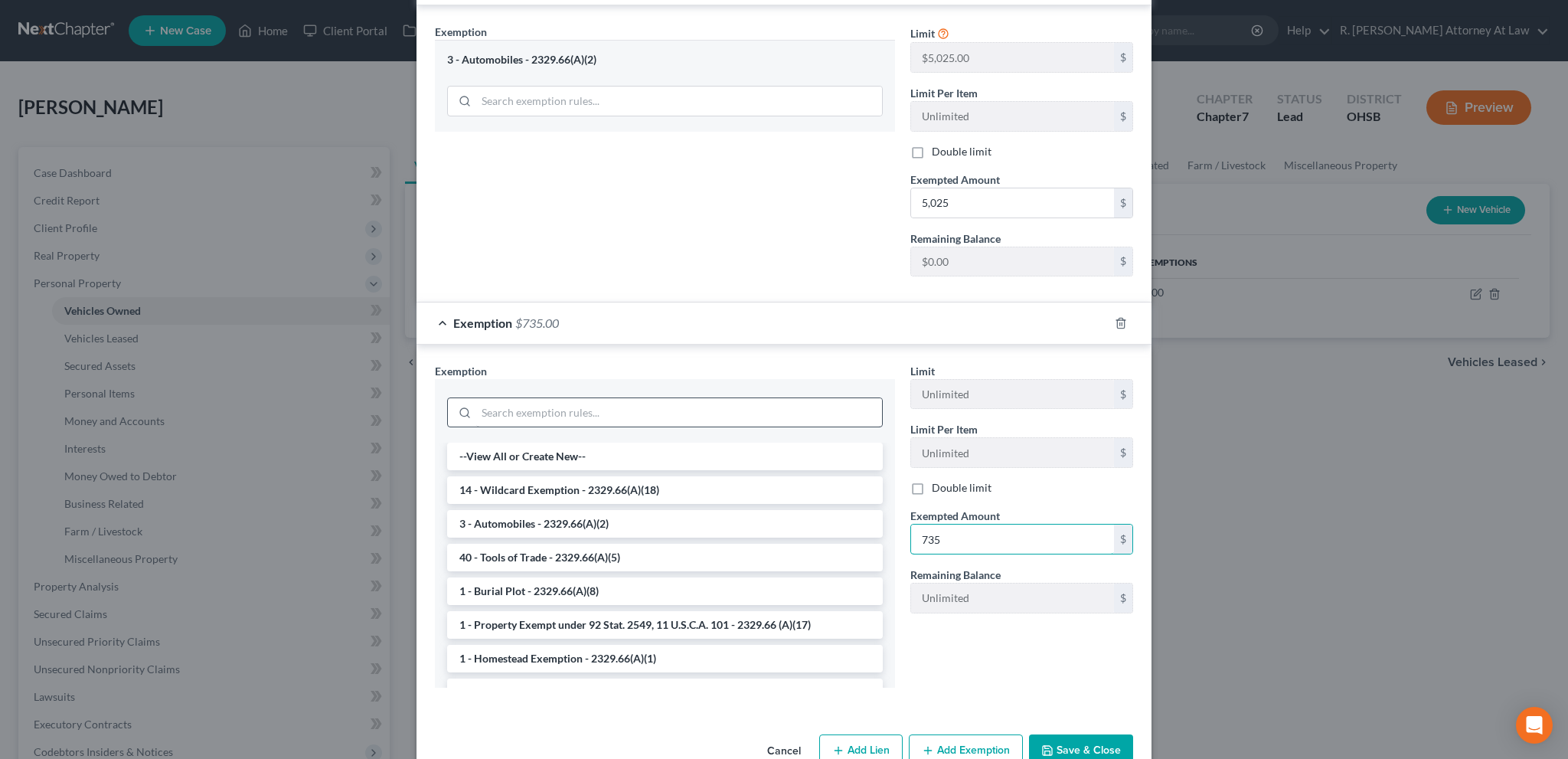
type input "735"
click at [573, 476] on li "14 - Wildcard Exemption - 2329.66(A)(18)" at bounding box center [665, 490] width 436 height 28
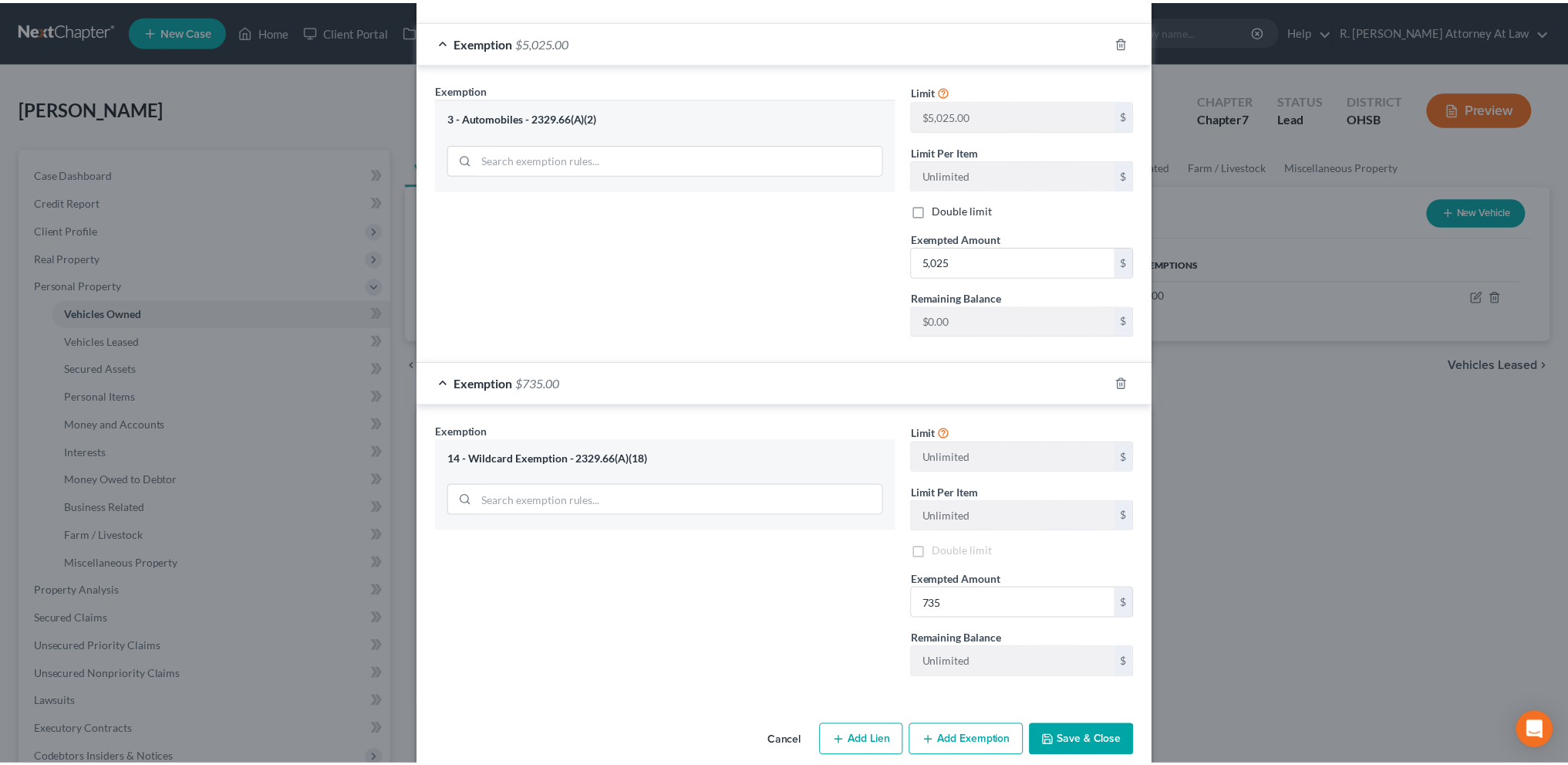
scroll to position [393, 0]
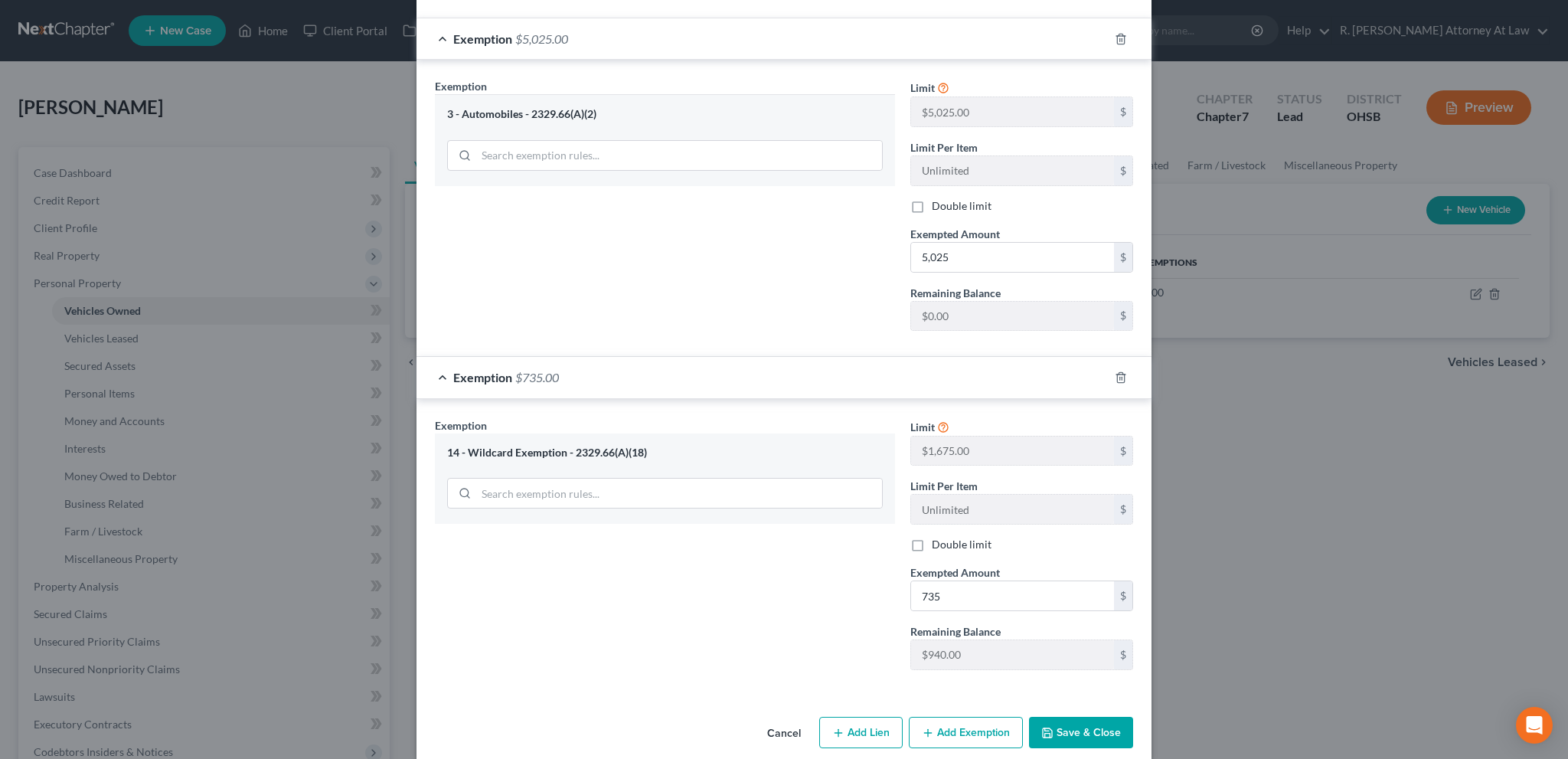
drag, startPoint x: 1063, startPoint y: 715, endPoint x: 1038, endPoint y: 700, distance: 29.2
click at [1063, 716] on button "Save & Close" at bounding box center [1081, 732] width 104 height 32
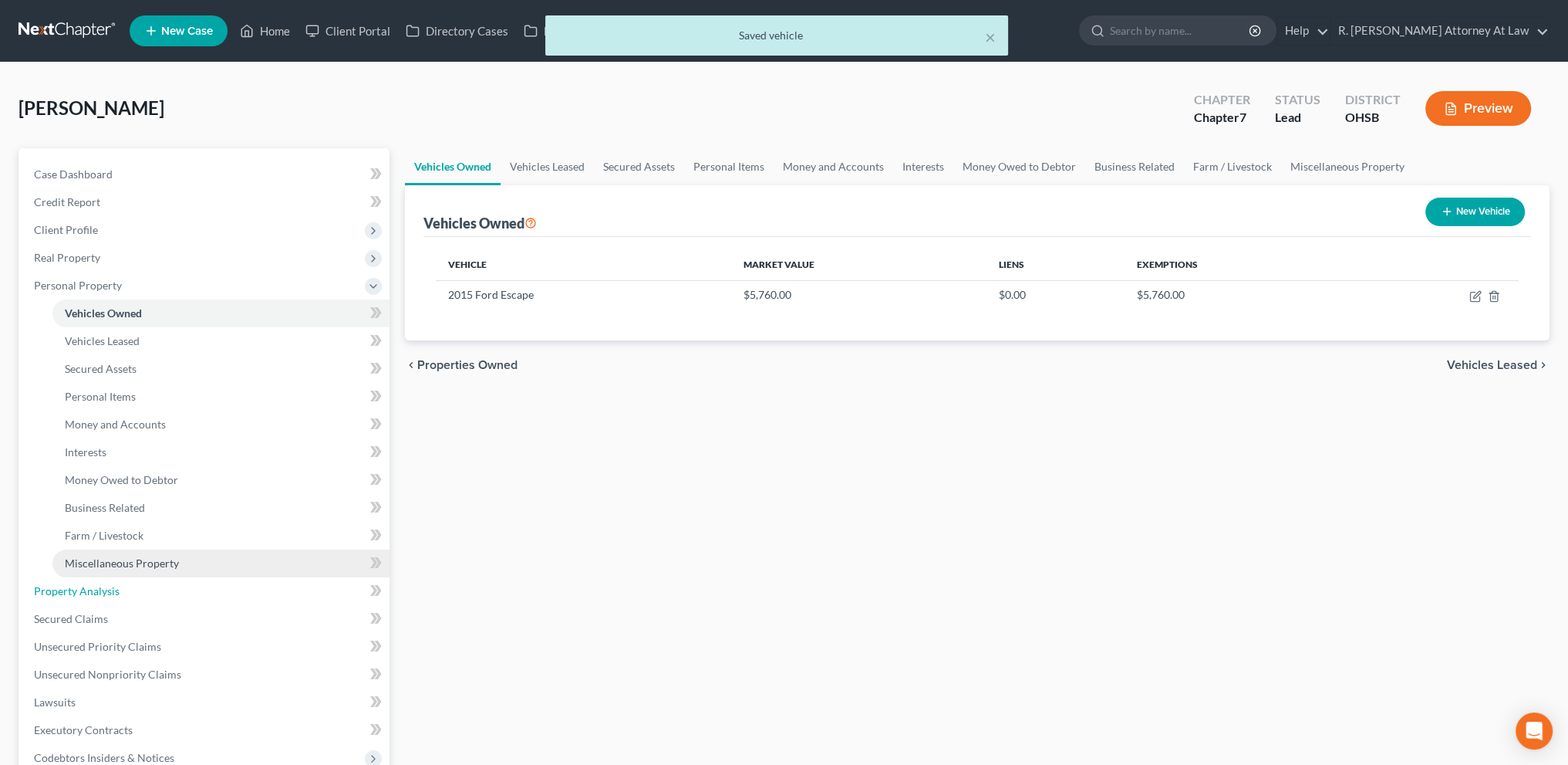
drag, startPoint x: 83, startPoint y: 589, endPoint x: 139, endPoint y: 571, distance: 58.8
click at [84, 589] on span "Property Analysis" at bounding box center [76, 591] width 86 height 13
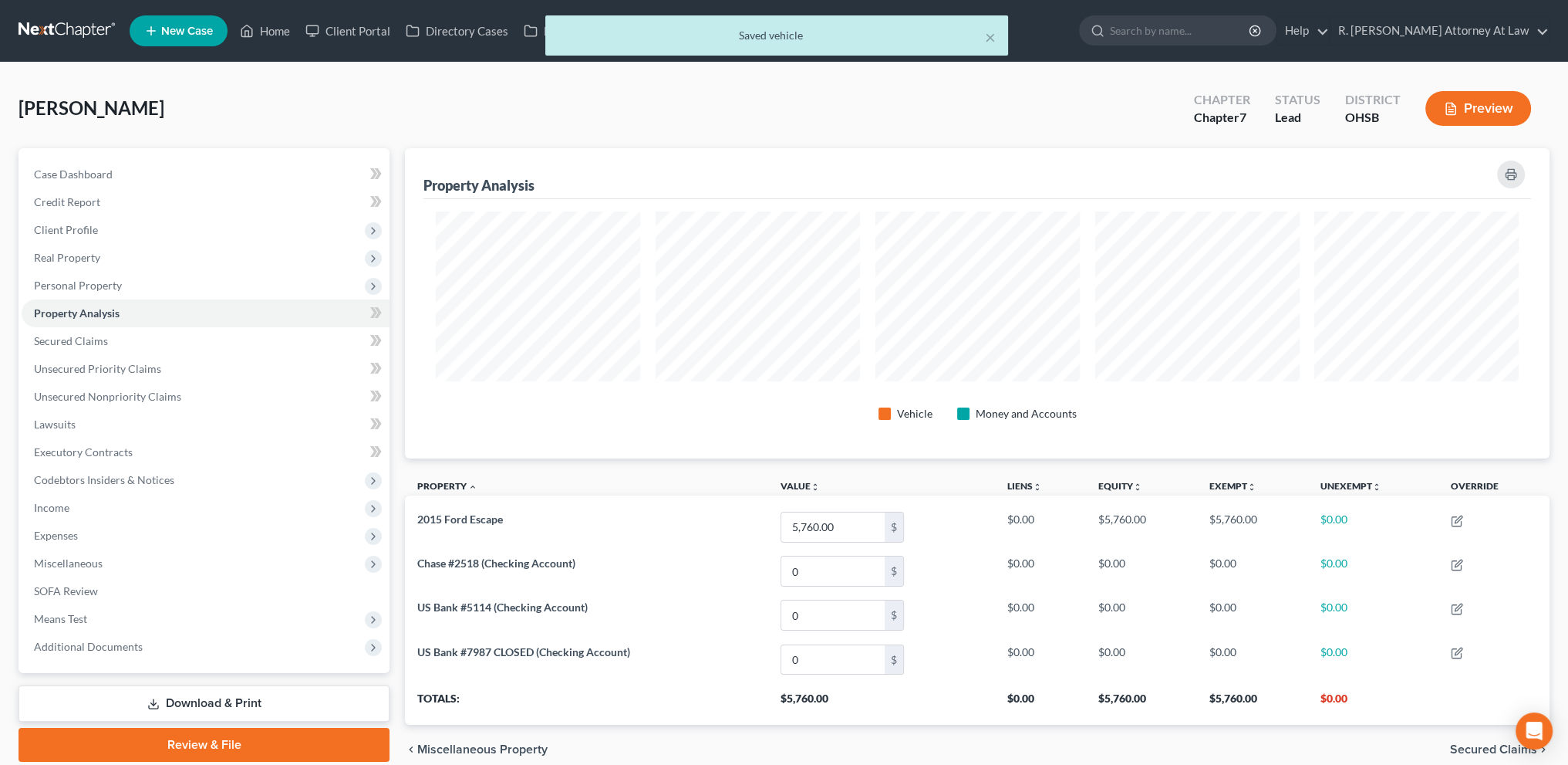
scroll to position [310, 1144]
click at [52, 282] on span "Personal Property" at bounding box center [78, 285] width 88 height 13
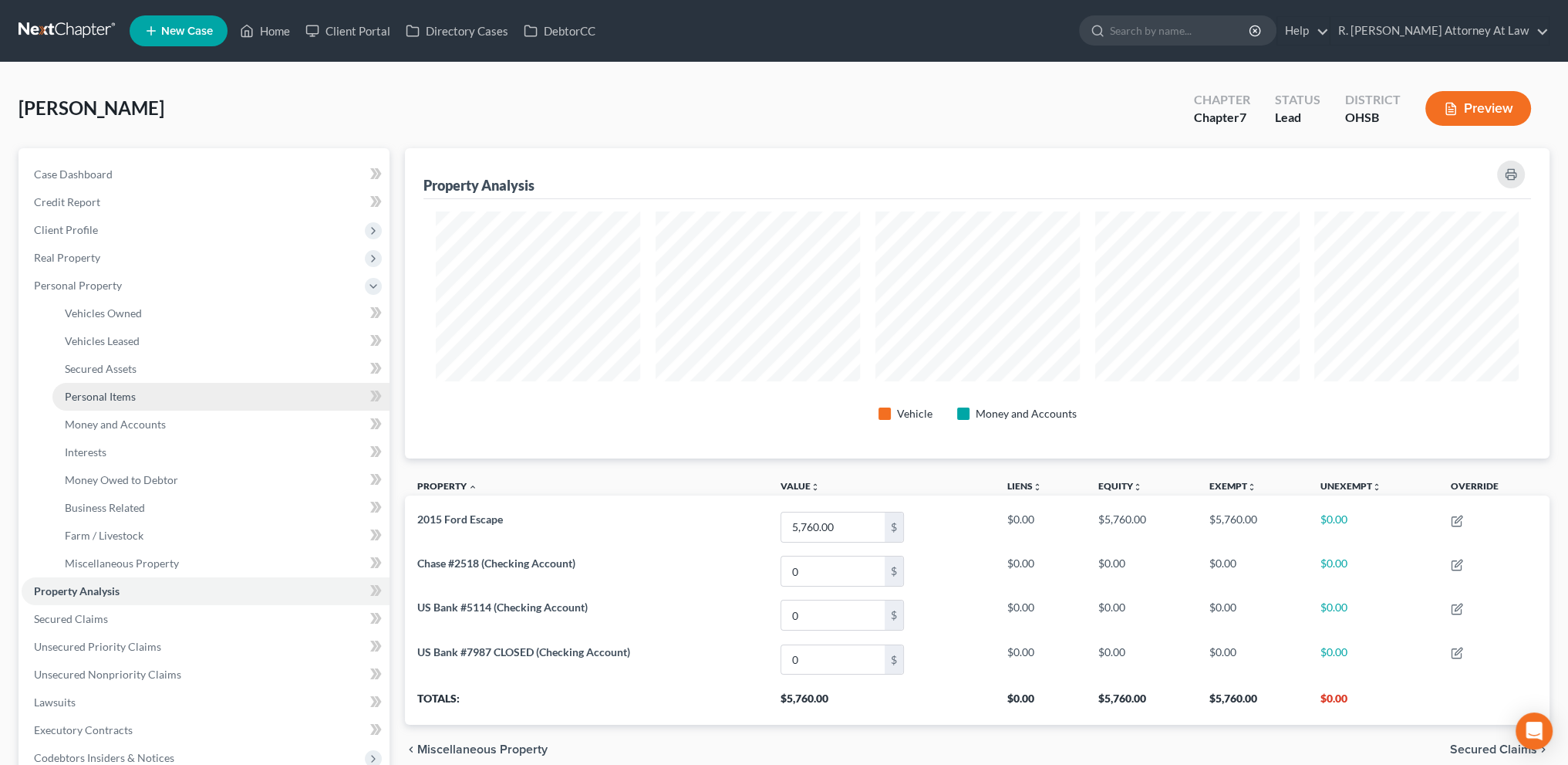
click at [106, 391] on span "Personal Items" at bounding box center [100, 396] width 71 height 13
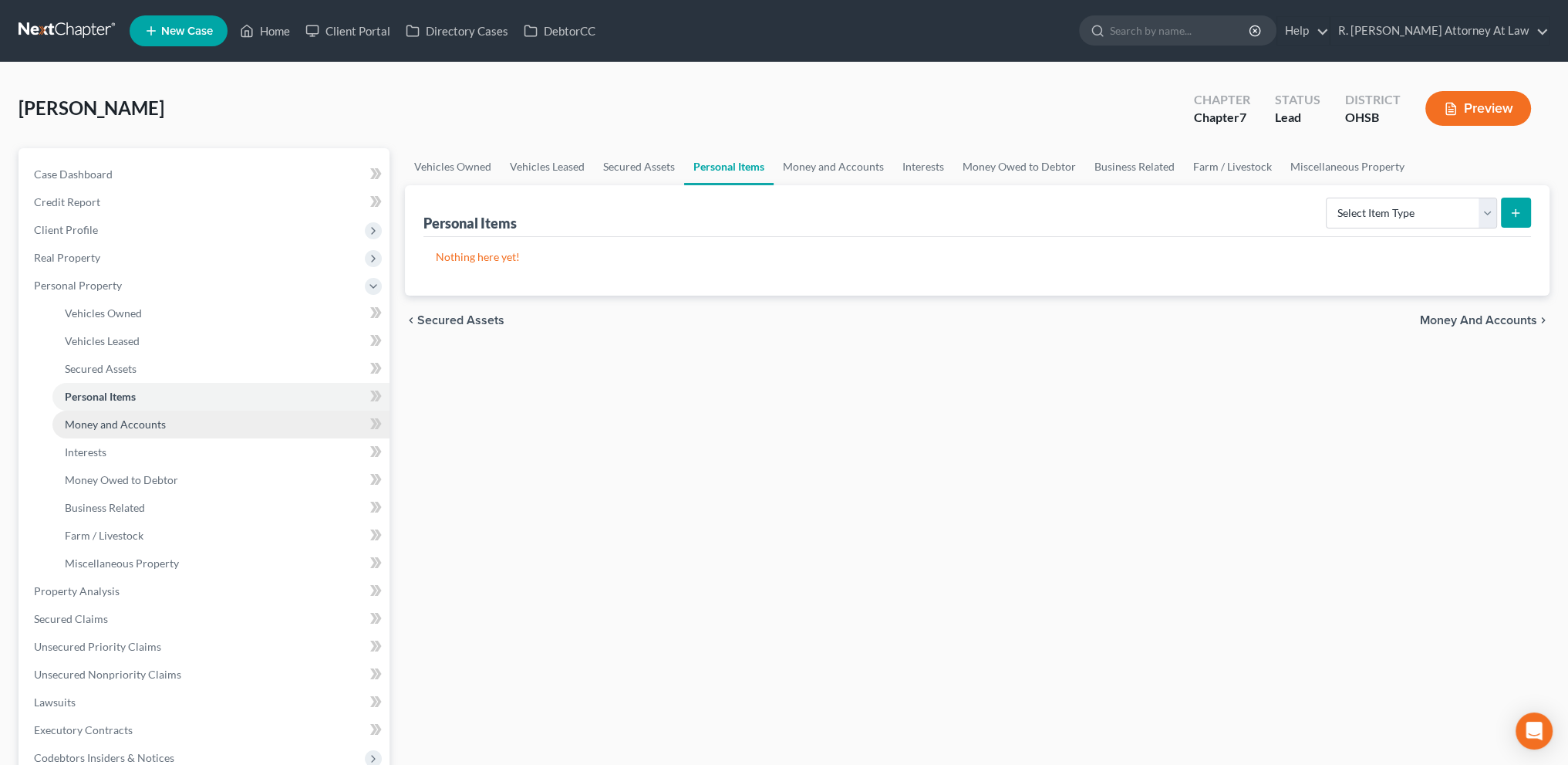
click at [116, 429] on span "Money and Accounts" at bounding box center [115, 424] width 101 height 13
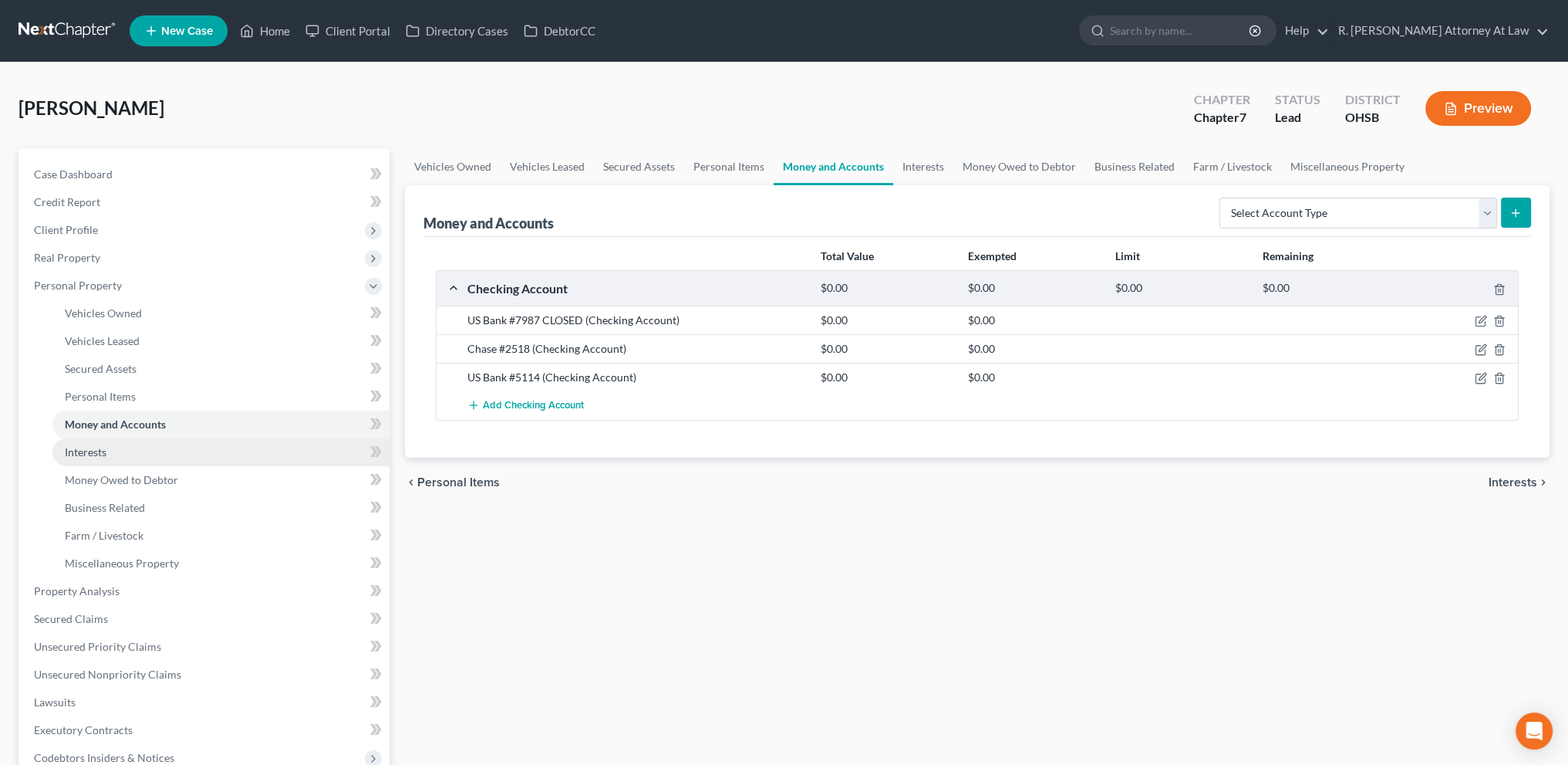
click at [62, 450] on link "Interests" at bounding box center [221, 452] width 337 height 28
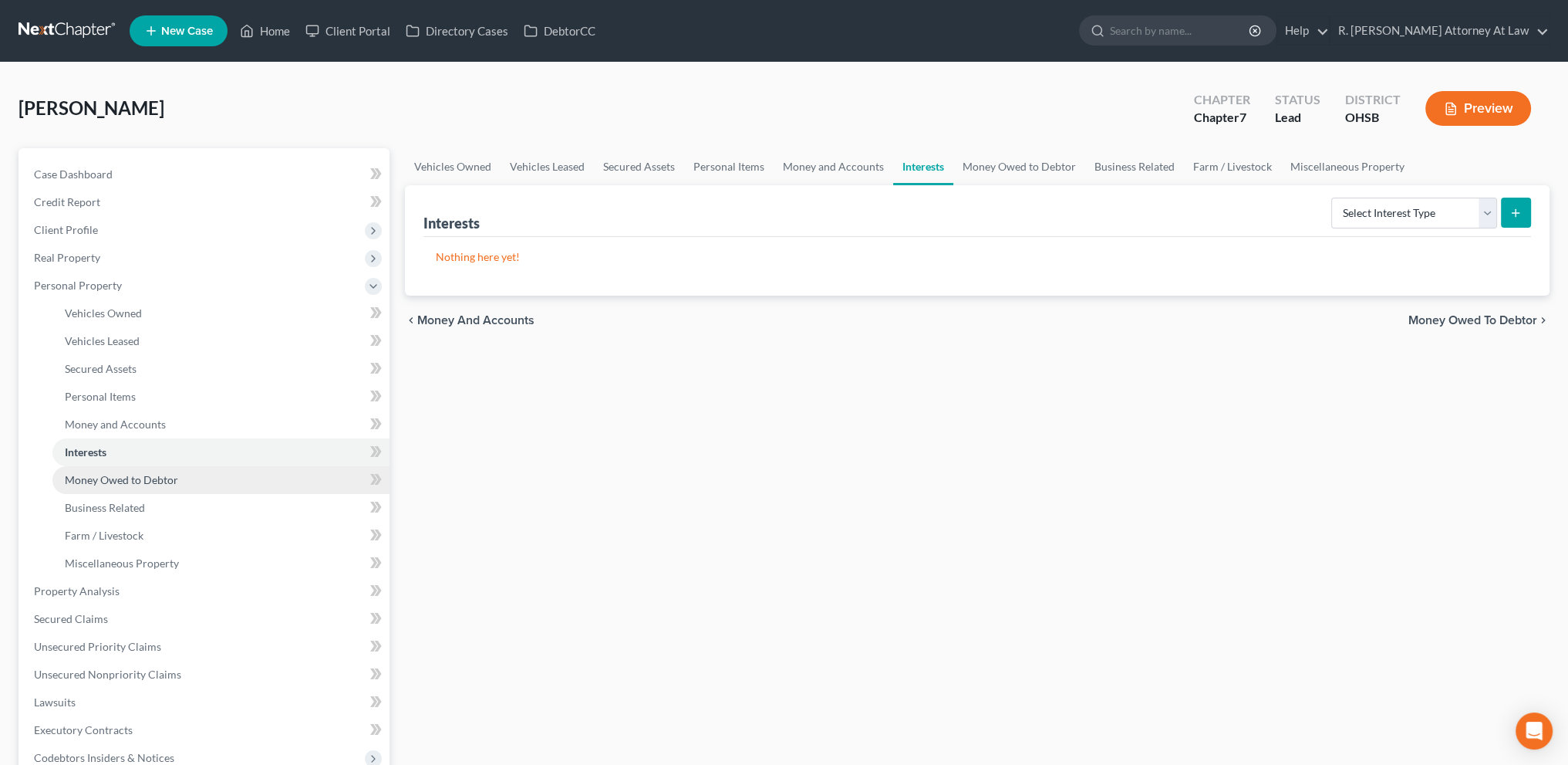
click at [81, 478] on span "Money Owed to Debtor" at bounding box center [122, 479] width 114 height 13
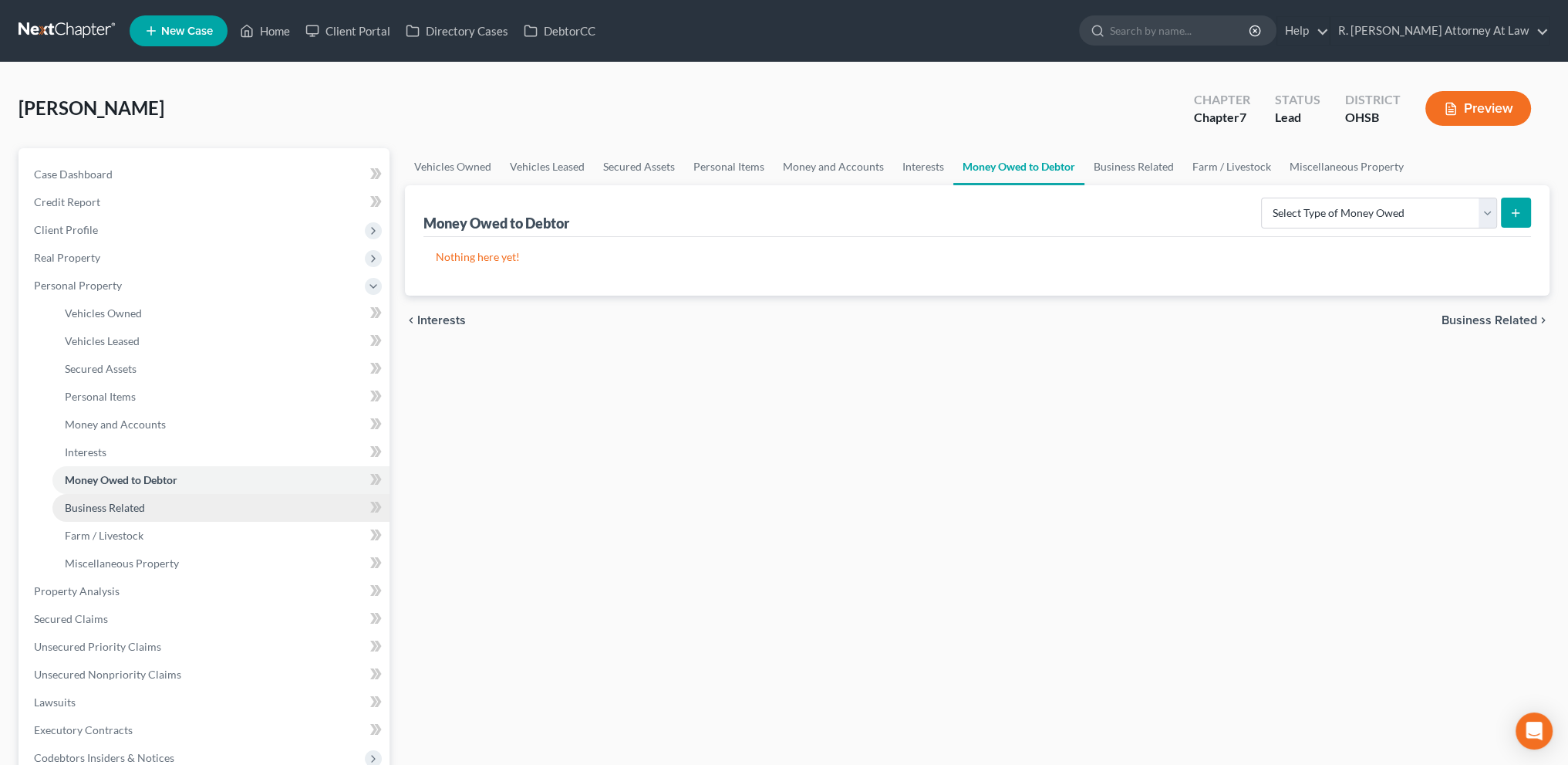
click at [86, 503] on span "Business Related" at bounding box center [105, 507] width 80 height 13
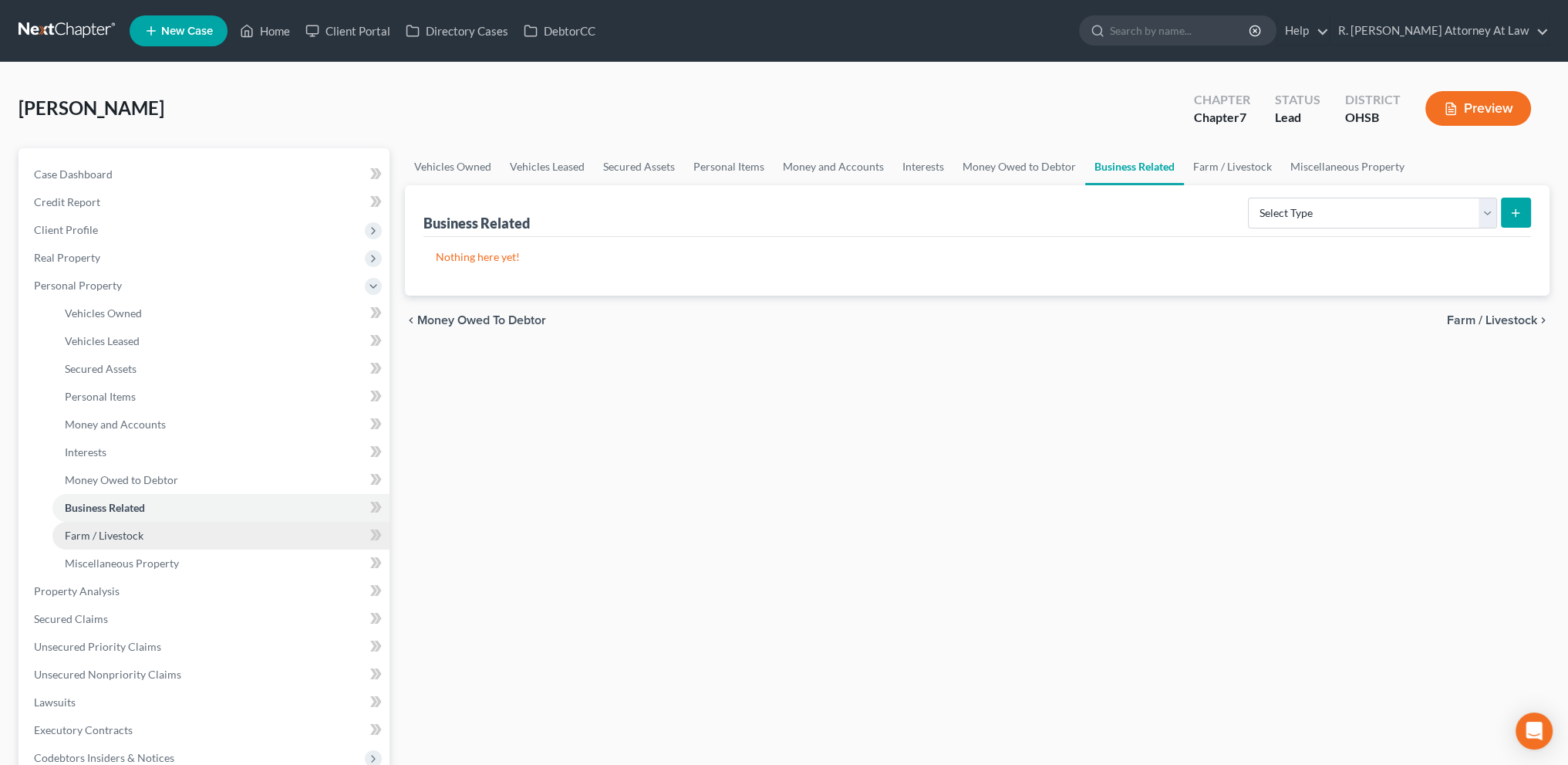
click at [90, 532] on span "Farm / Livestock" at bounding box center [104, 535] width 78 height 13
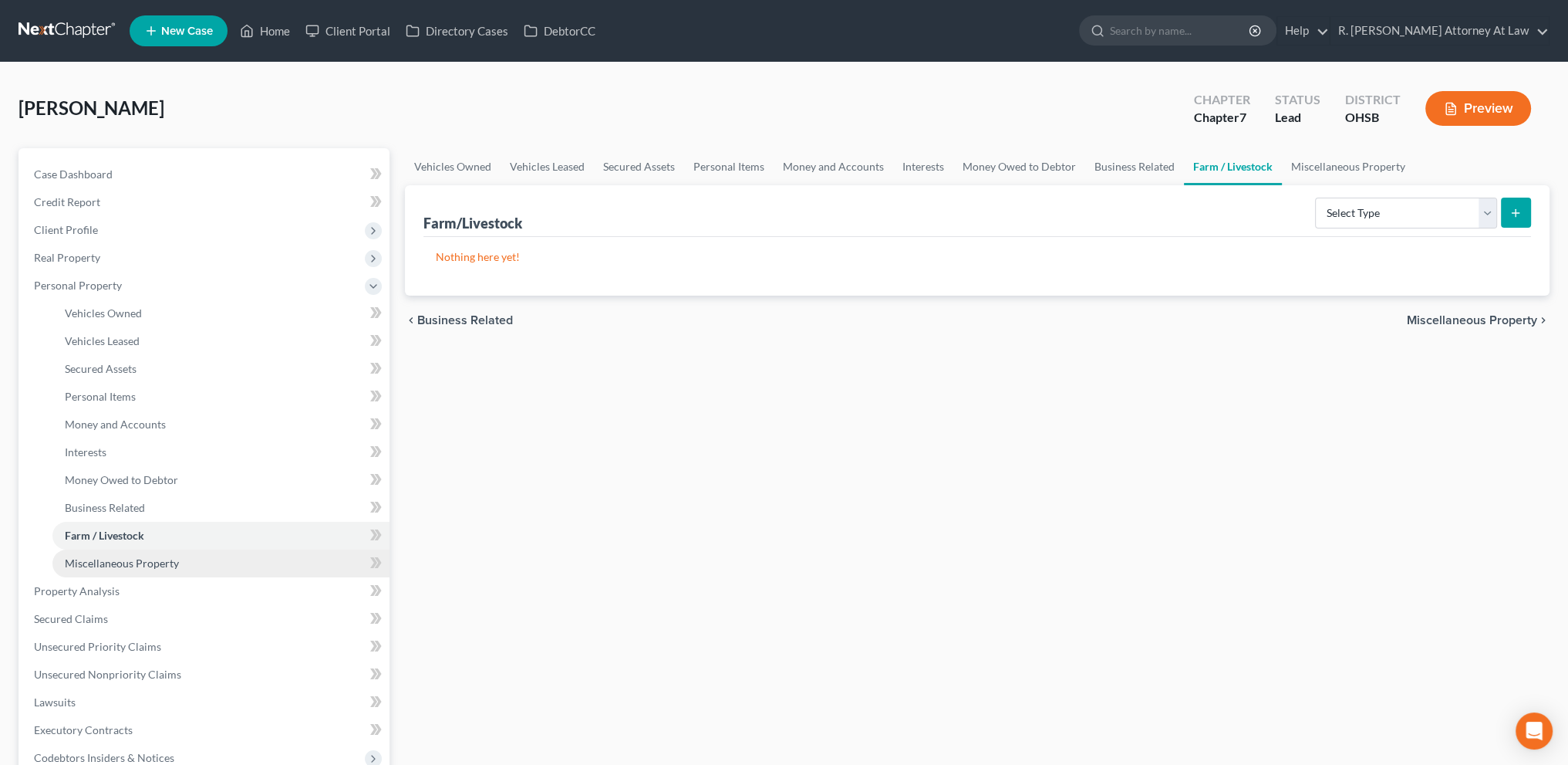
click at [90, 555] on link "Miscellaneous Property" at bounding box center [221, 563] width 337 height 28
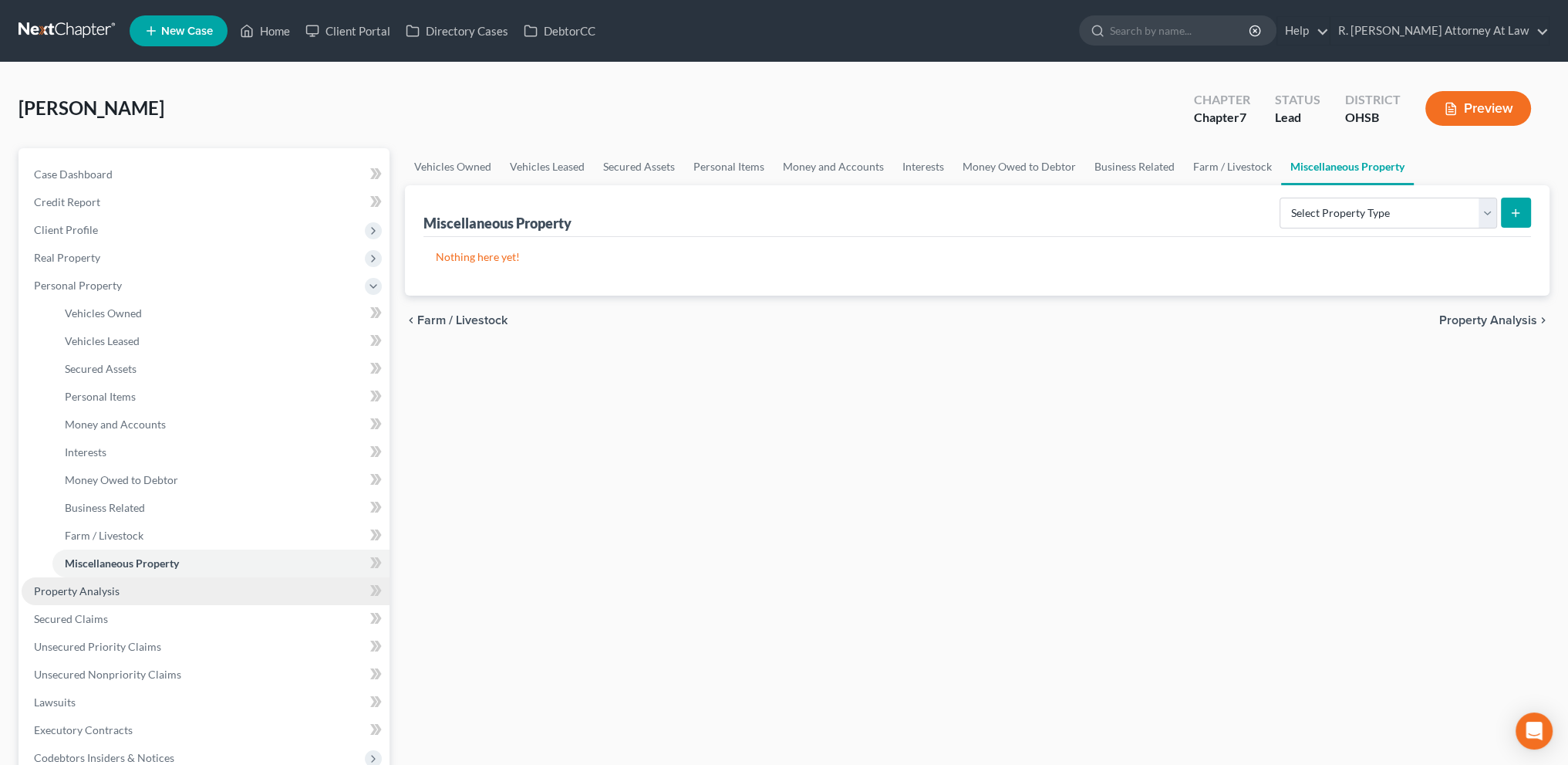
click at [89, 581] on link "Property Analysis" at bounding box center [206, 591] width 368 height 28
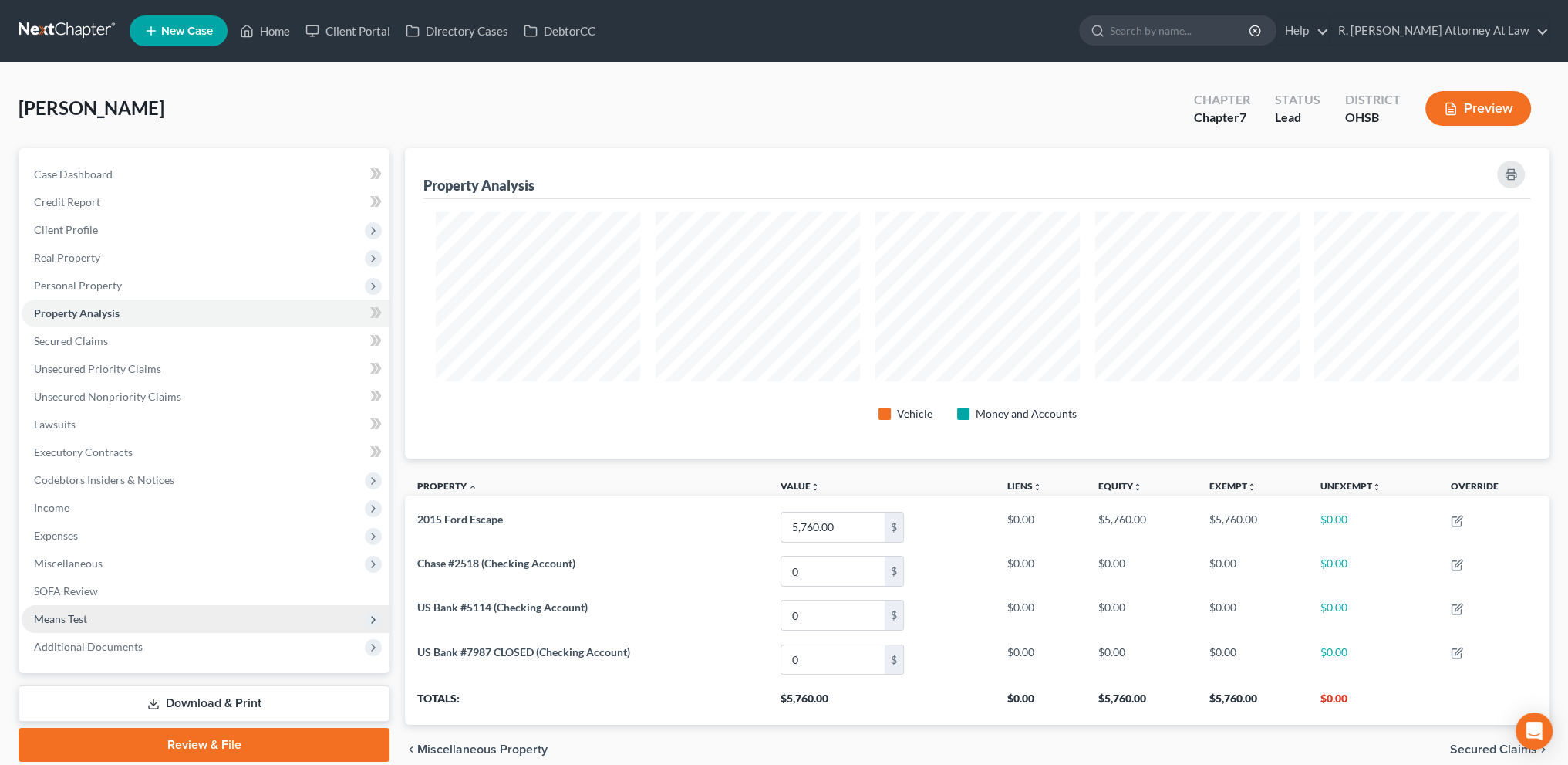
scroll to position [310, 1144]
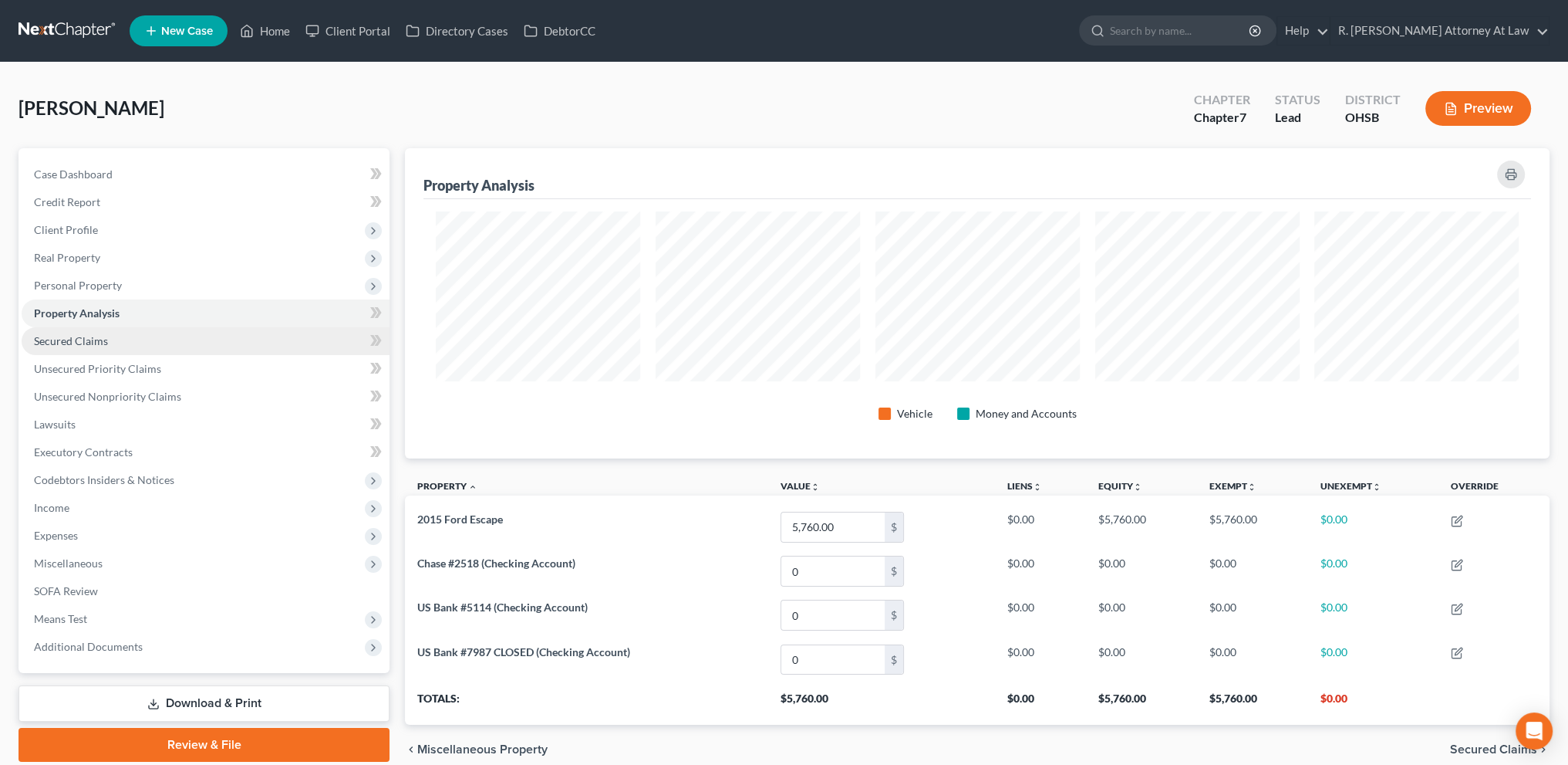
click at [68, 344] on span "Secured Claims" at bounding box center [70, 340] width 74 height 13
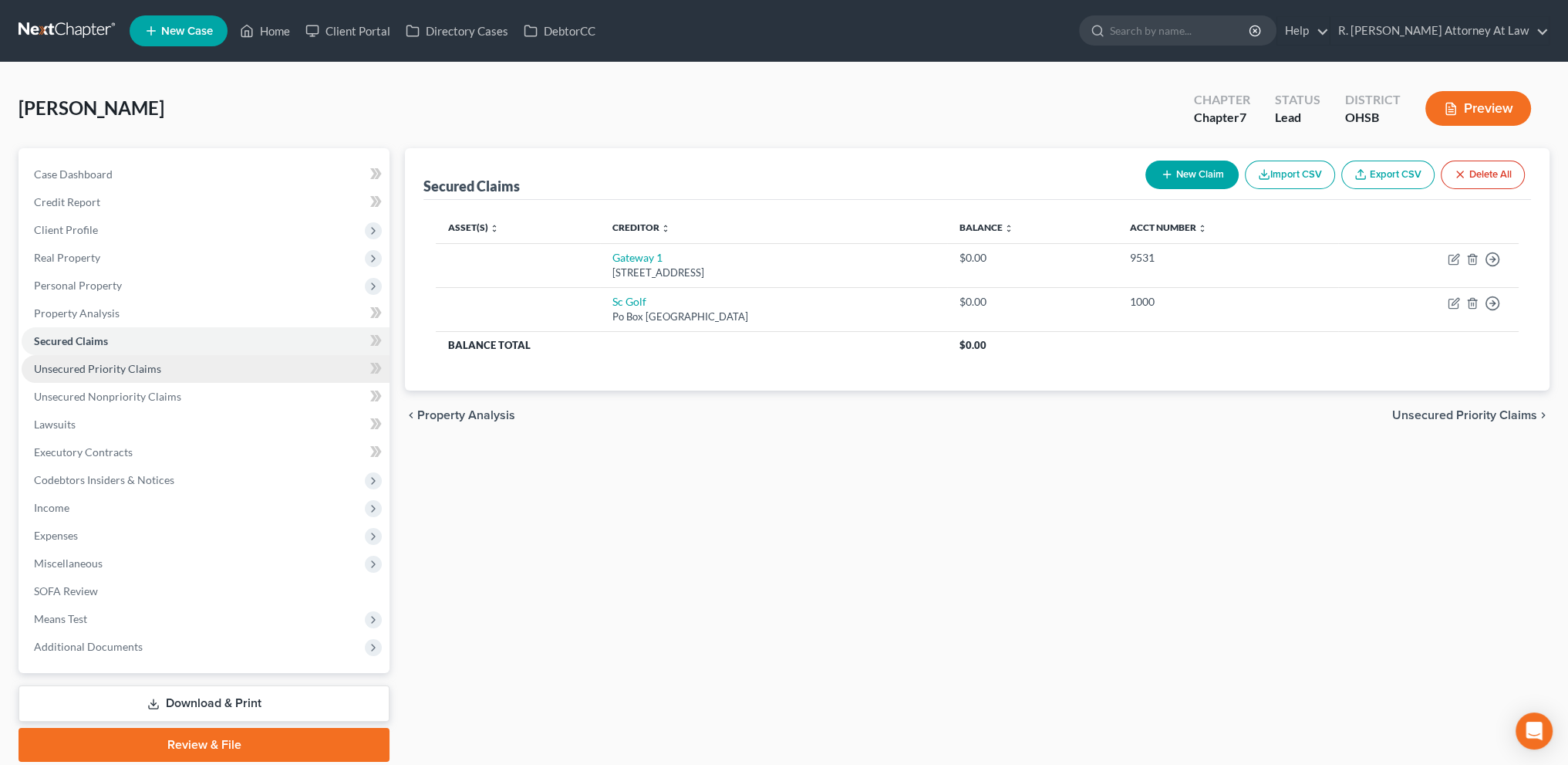
click at [76, 375] on link "Unsecured Priority Claims" at bounding box center [206, 369] width 368 height 28
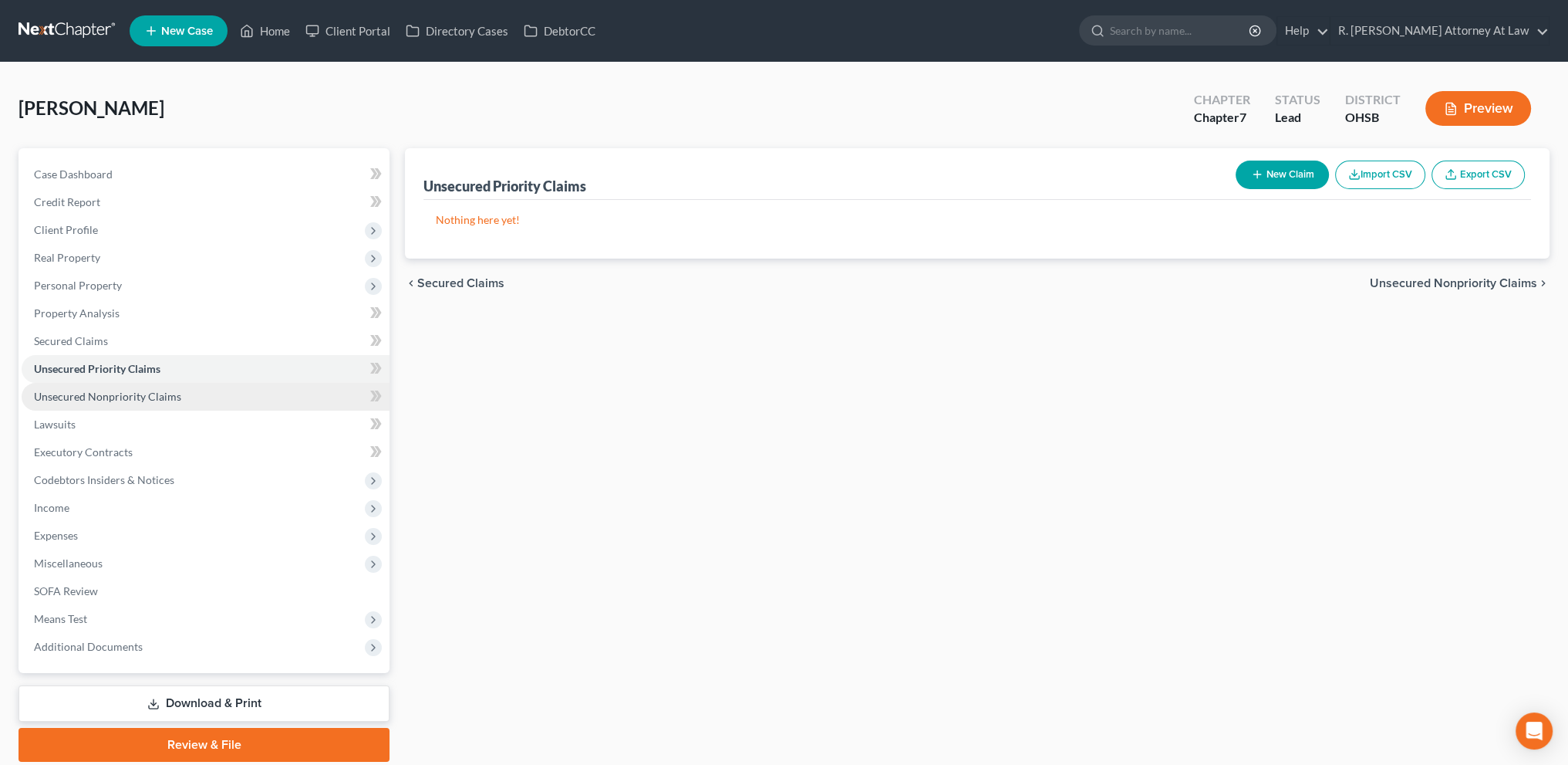
click at [86, 398] on span "Unsecured Nonpriority Claims" at bounding box center [107, 396] width 147 height 13
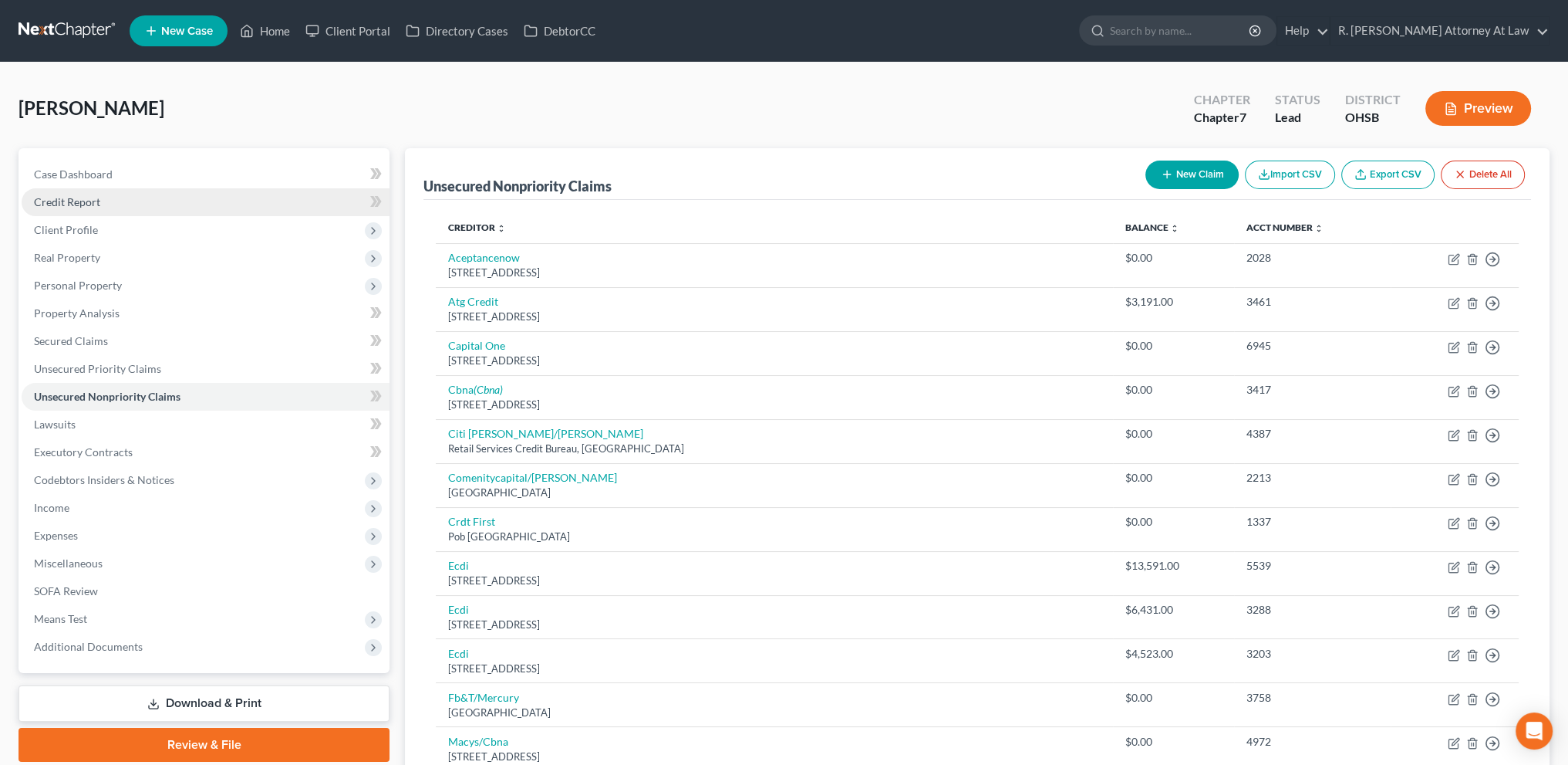
click at [68, 199] on span "Credit Report" at bounding box center [66, 202] width 66 height 13
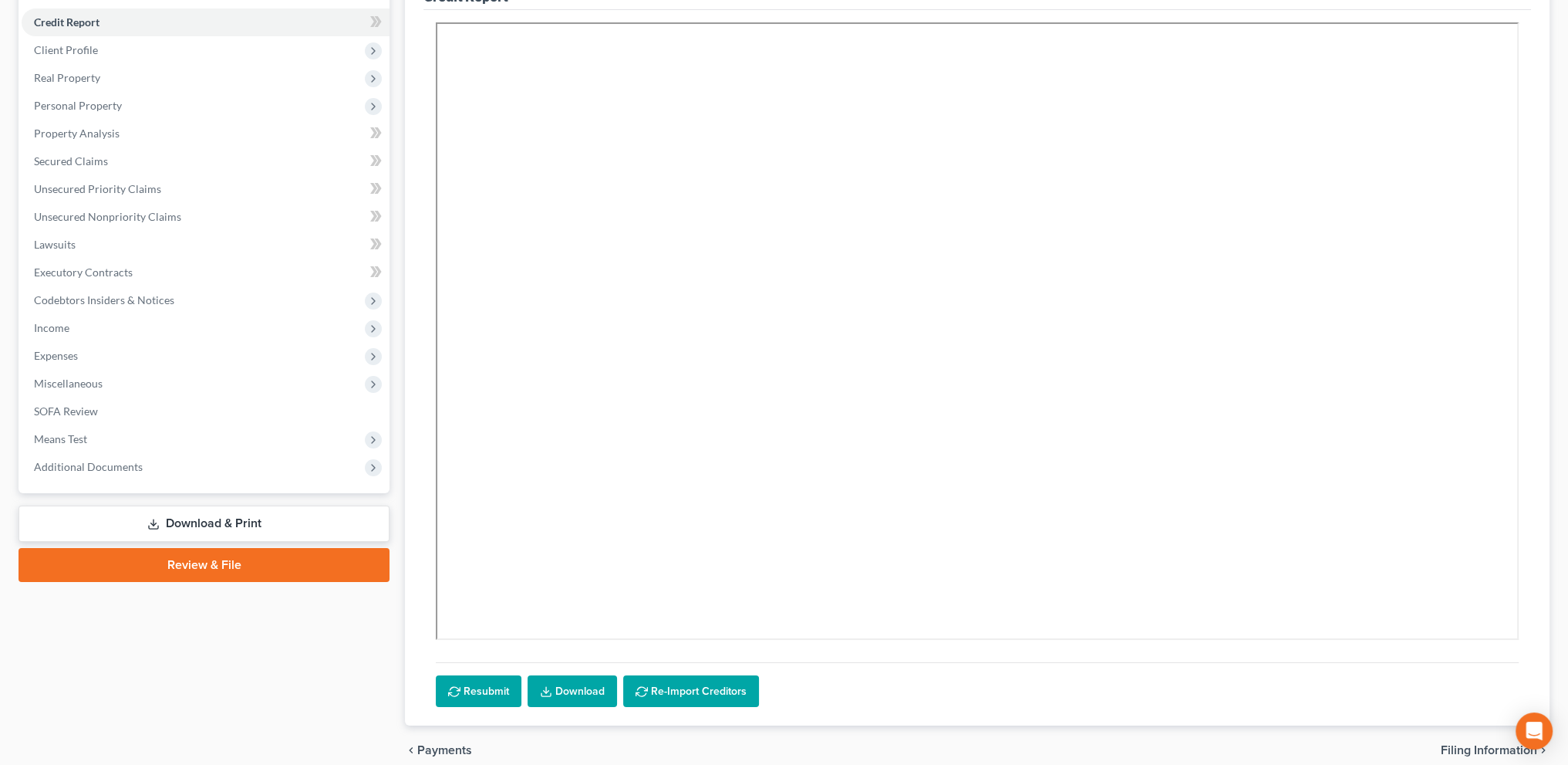
scroll to position [173, 0]
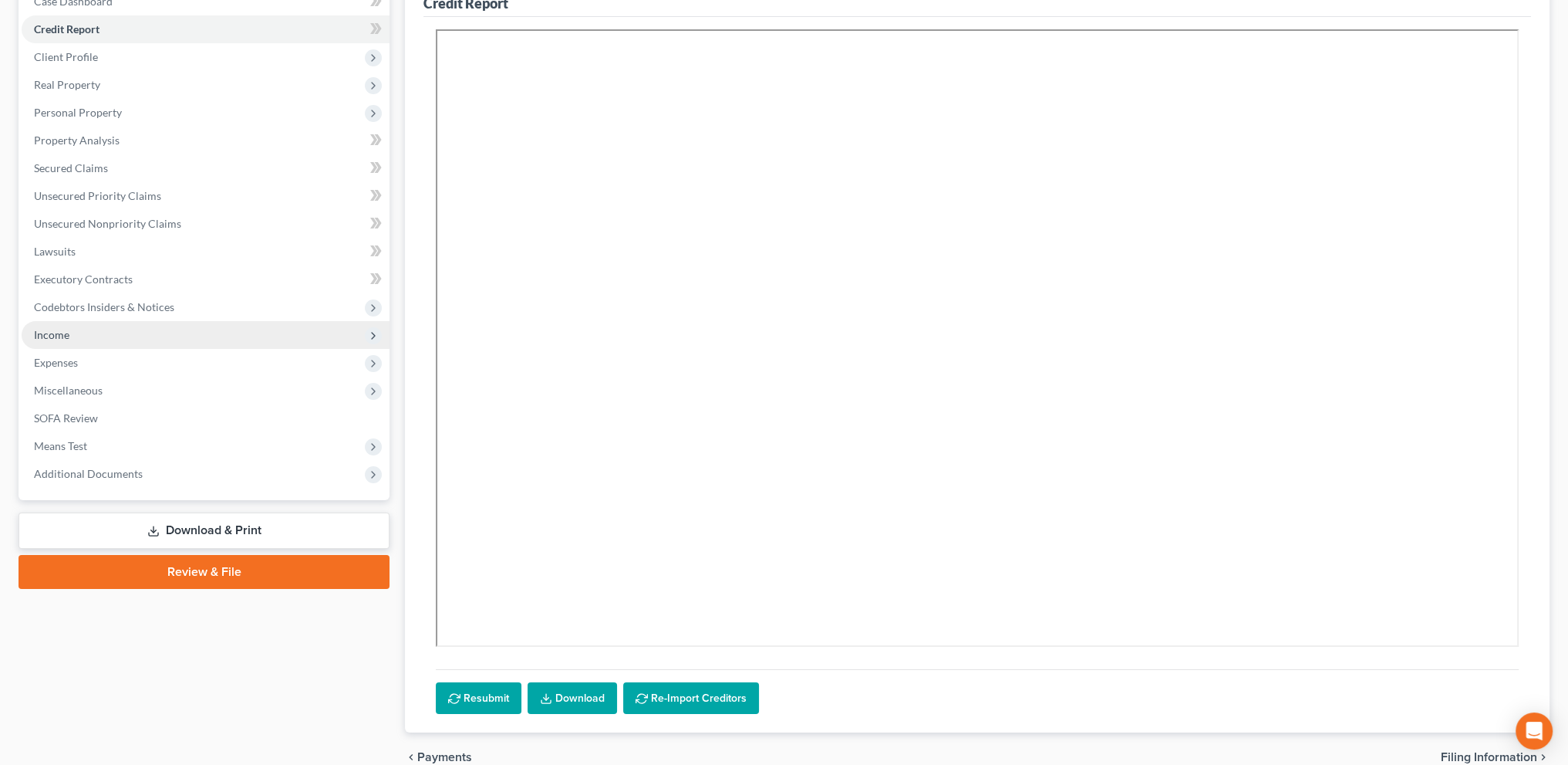
click at [57, 338] on span "Income" at bounding box center [51, 334] width 35 height 13
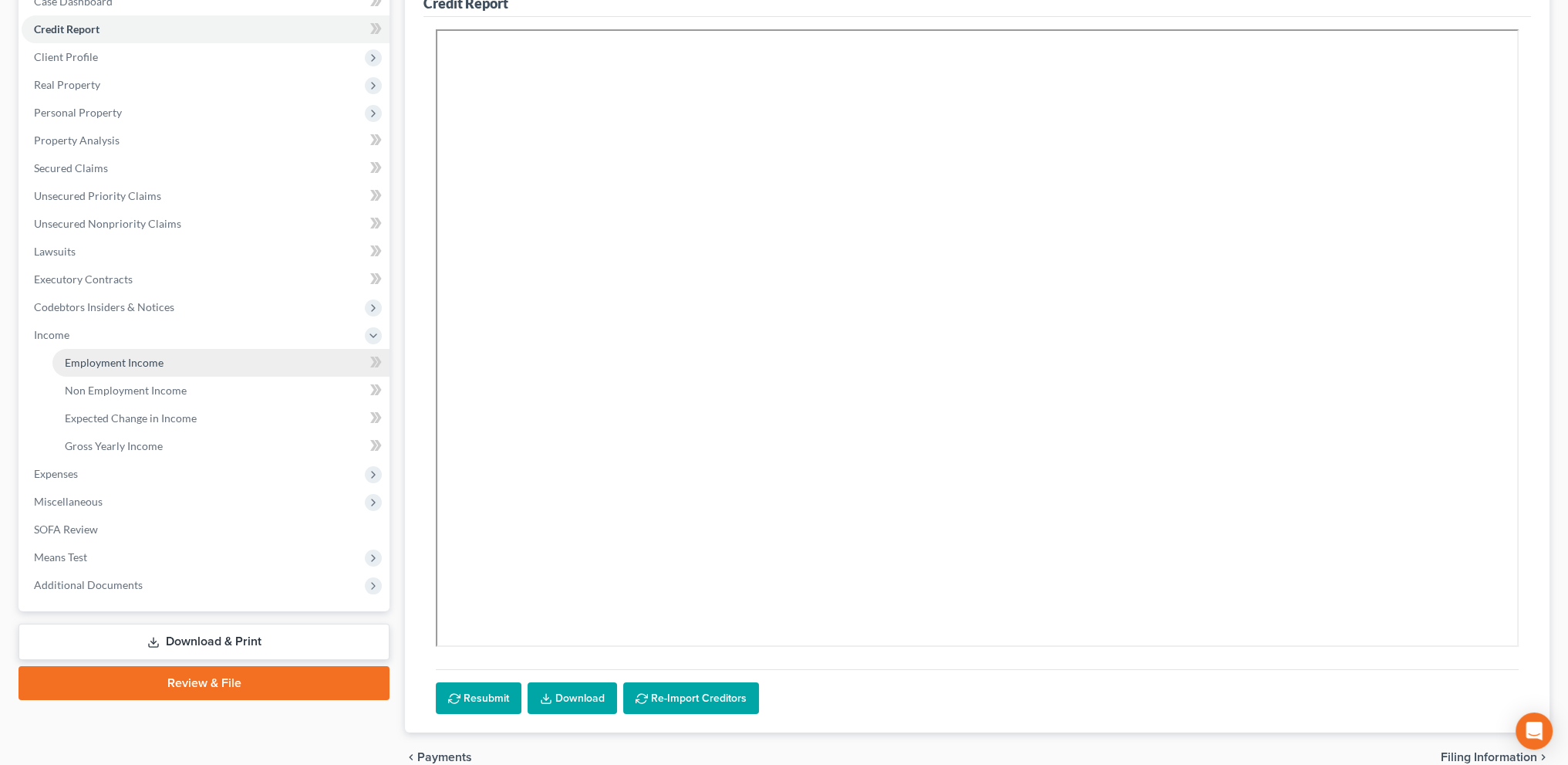
drag, startPoint x: 71, startPoint y: 363, endPoint x: 80, endPoint y: 370, distance: 11.4
click at [73, 364] on span "Employment Income" at bounding box center [114, 362] width 98 height 13
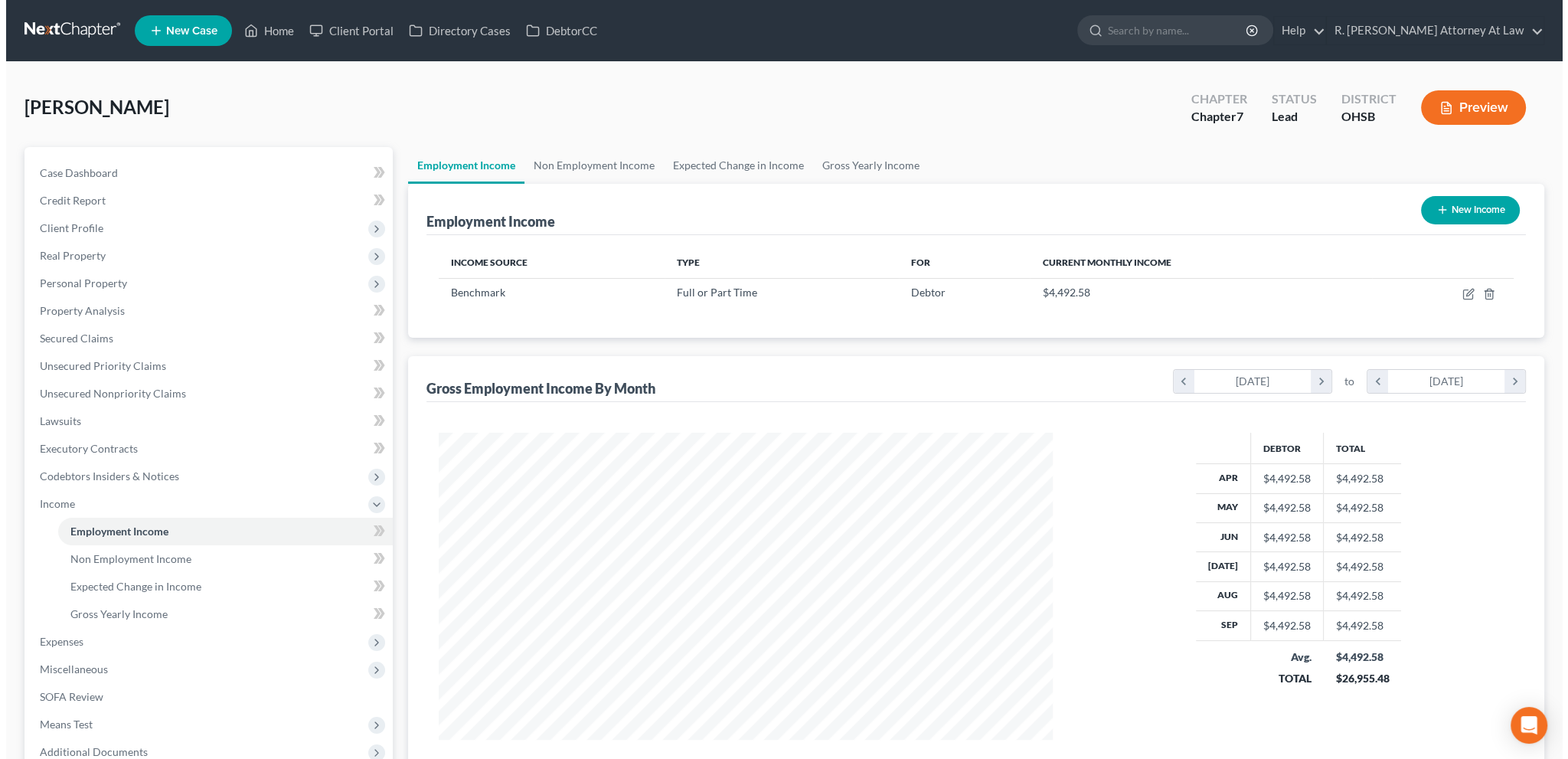
scroll to position [307, 644]
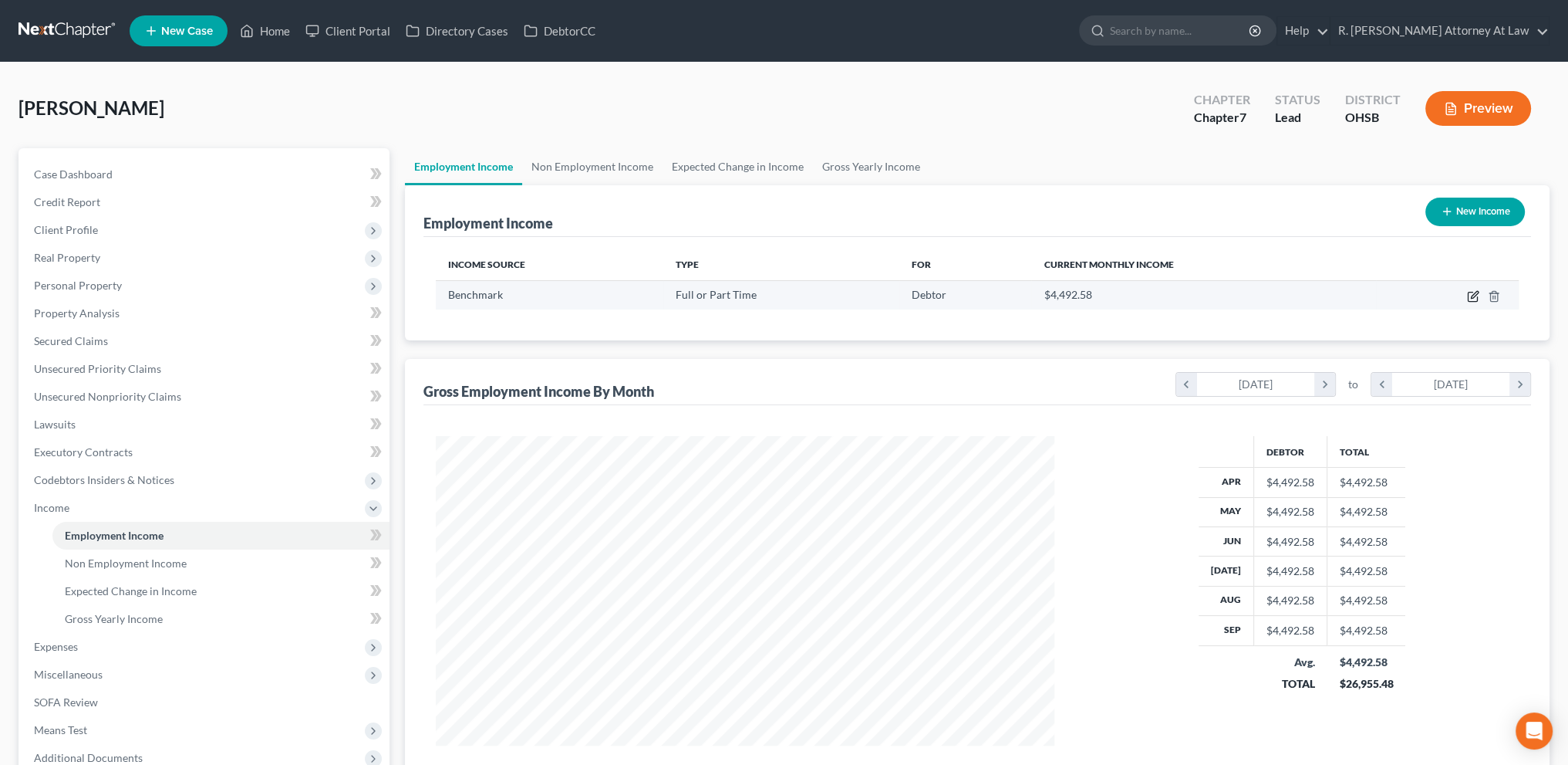
click at [1469, 297] on icon "button" at bounding box center [1473, 296] width 12 height 12
select select "0"
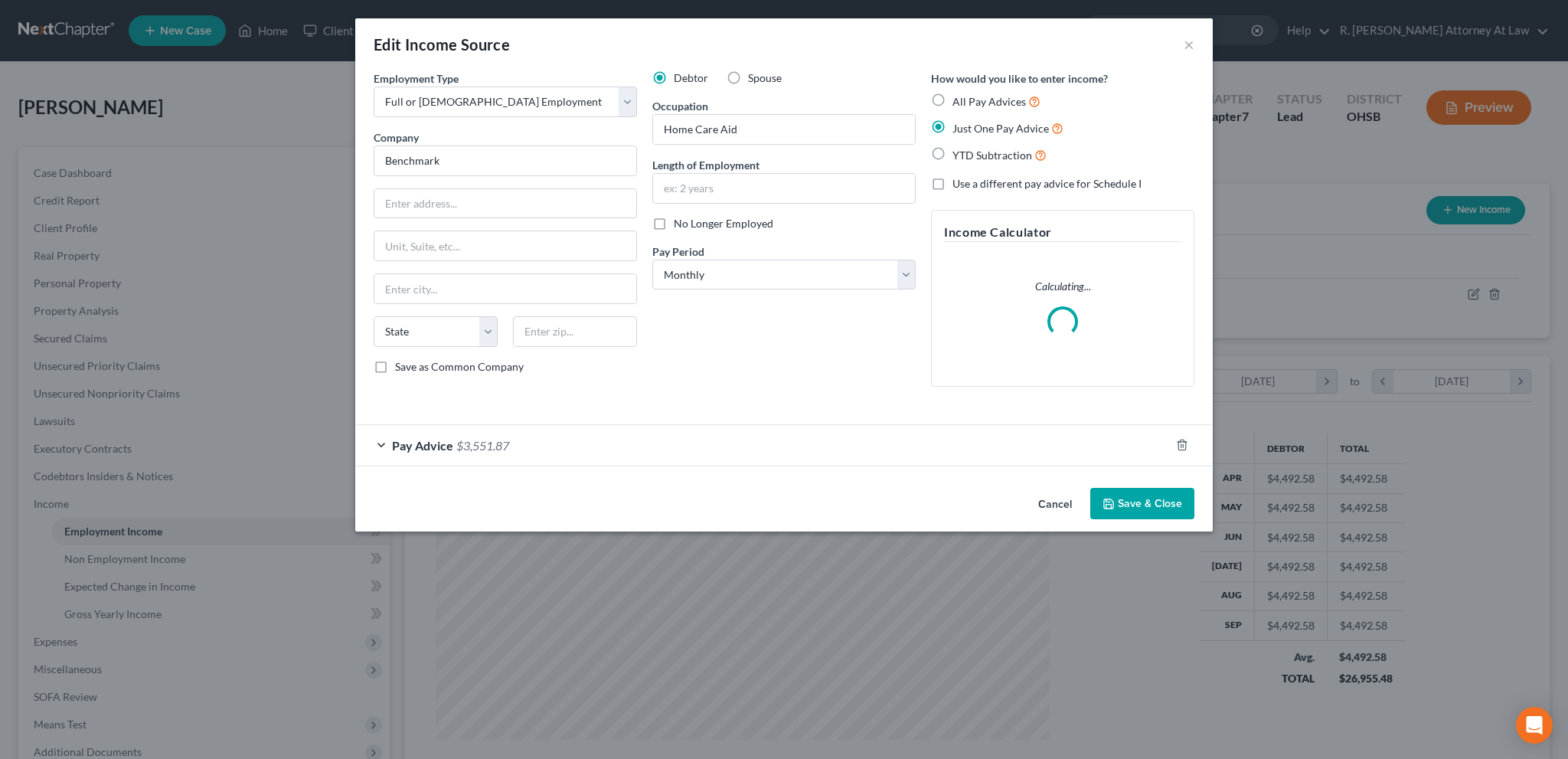
scroll to position [310, 649]
drag, startPoint x: 569, startPoint y: 431, endPoint x: 579, endPoint y: 431, distance: 10.0
click at [569, 431] on div "Pay Advice $3,551.87" at bounding box center [762, 445] width 815 height 40
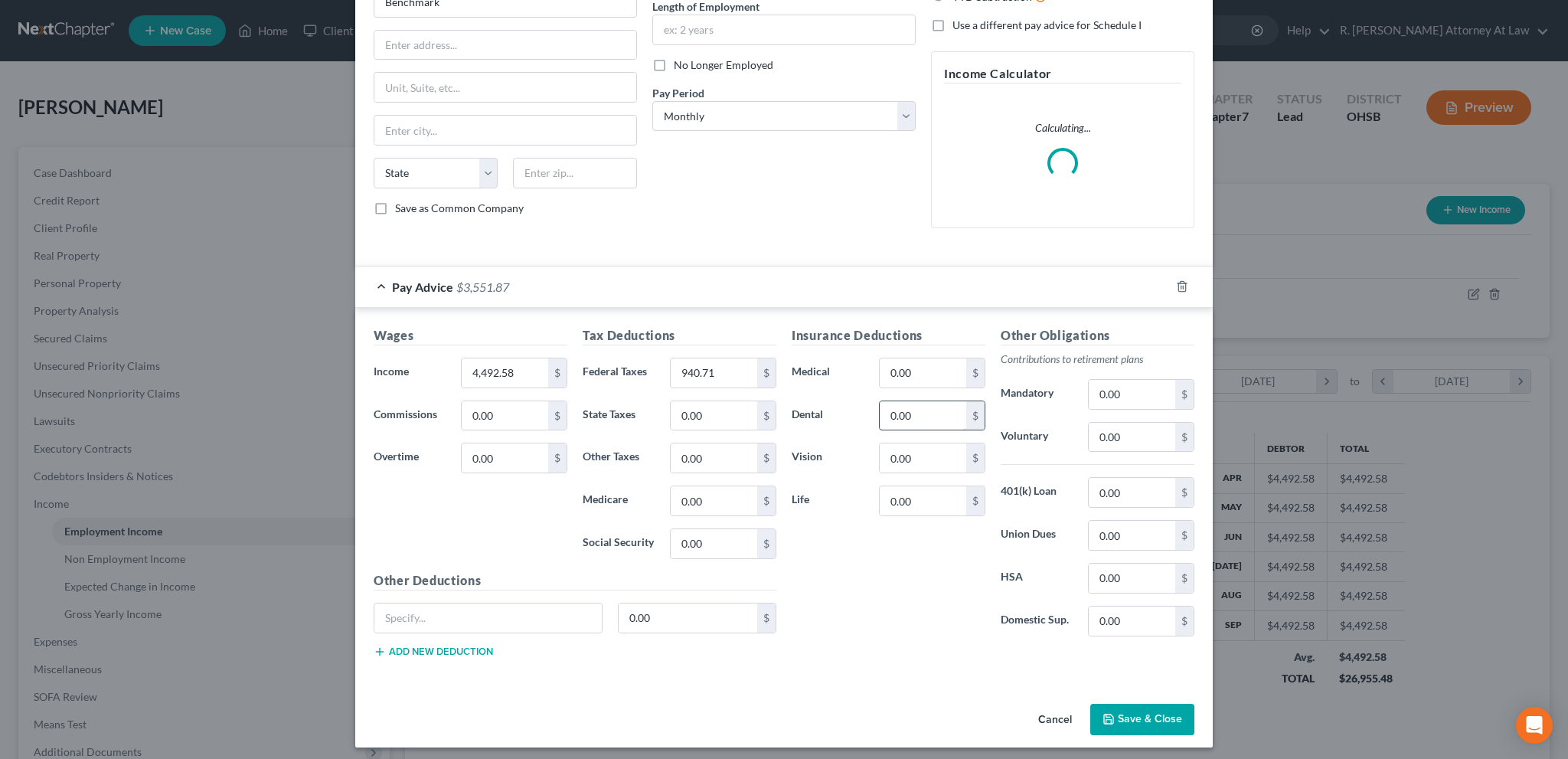
scroll to position [162, 0]
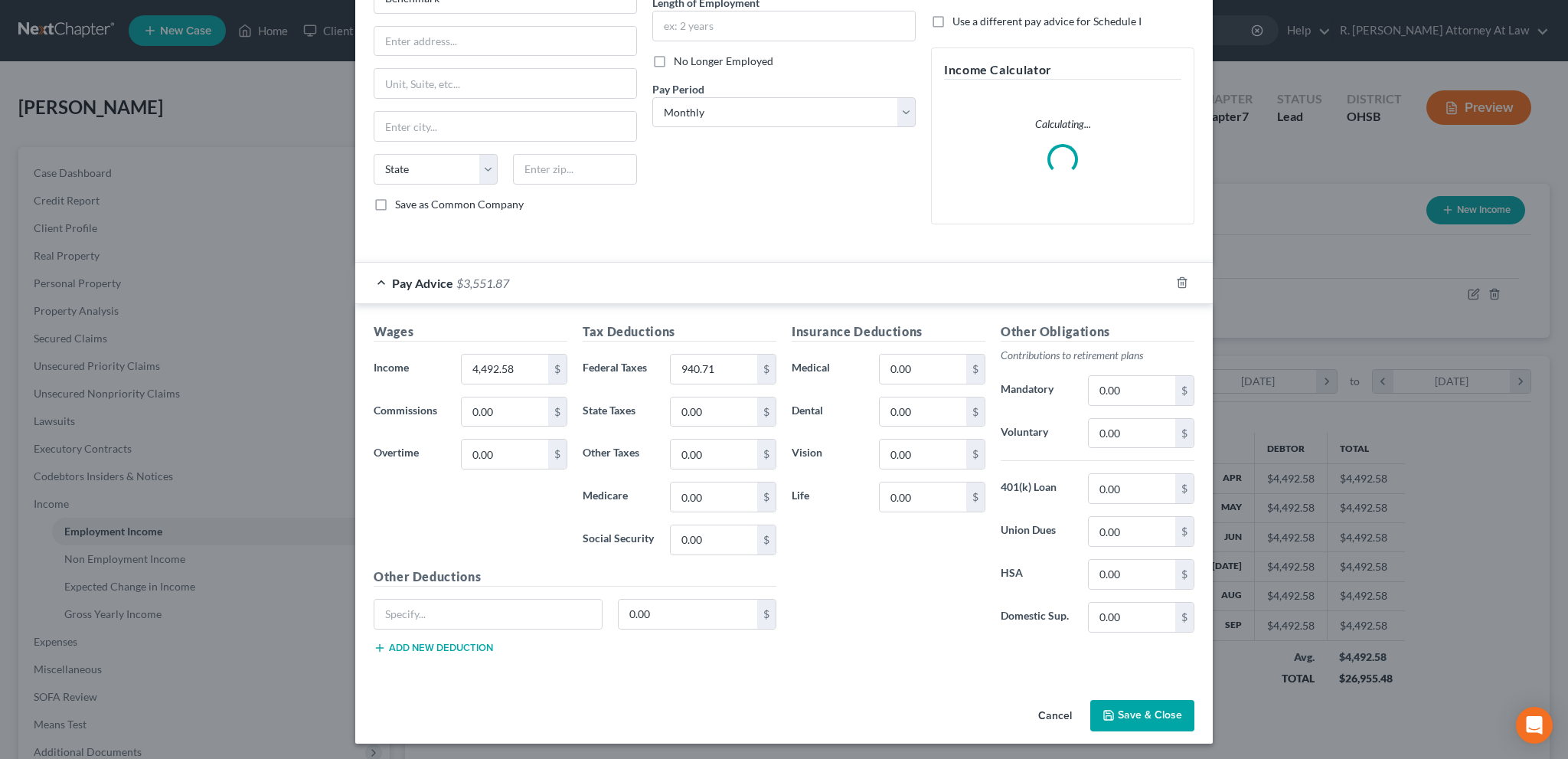
click at [1137, 711] on button "Save & Close" at bounding box center [1142, 715] width 104 height 32
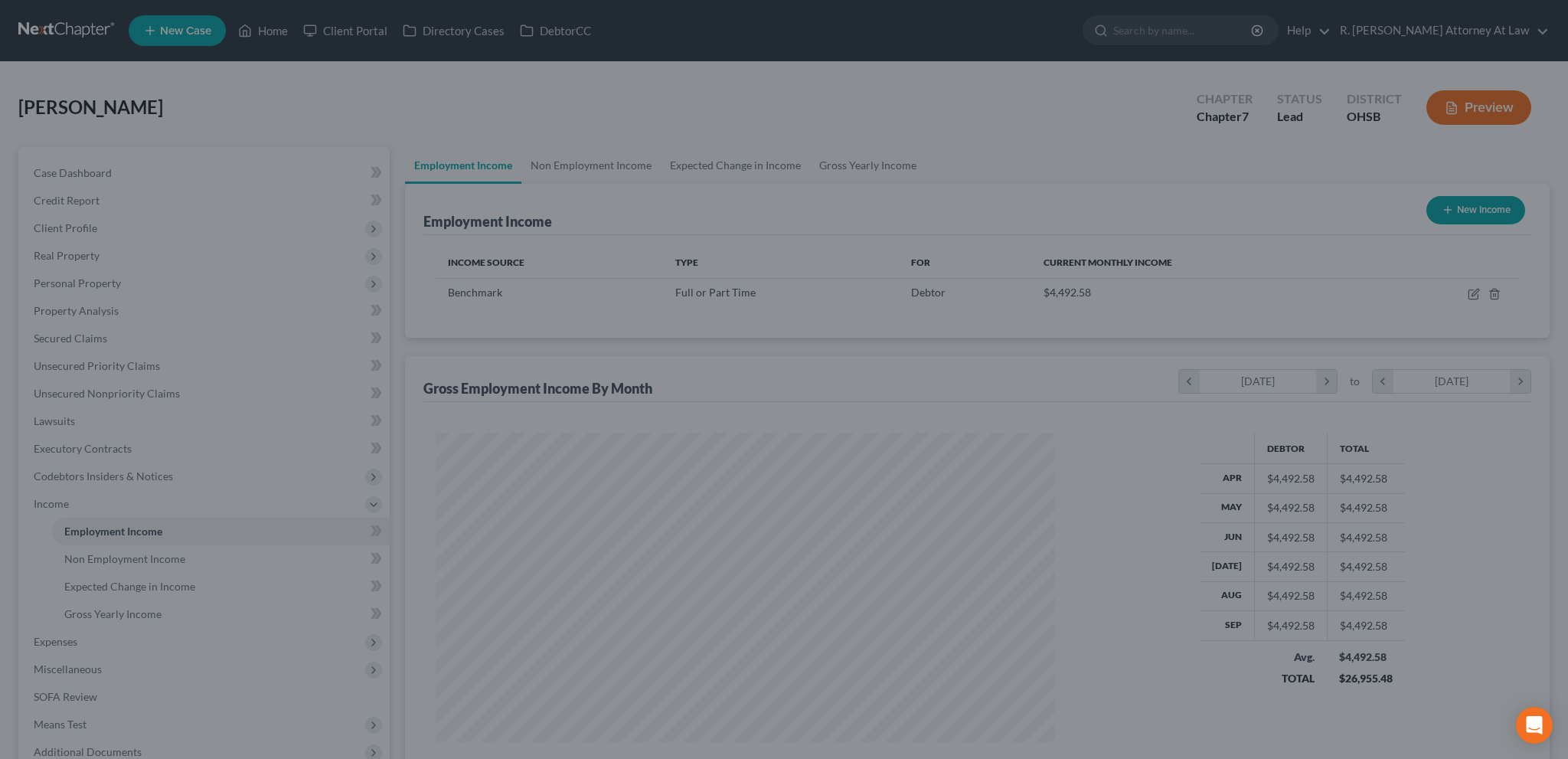
scroll to position [765197, 764850]
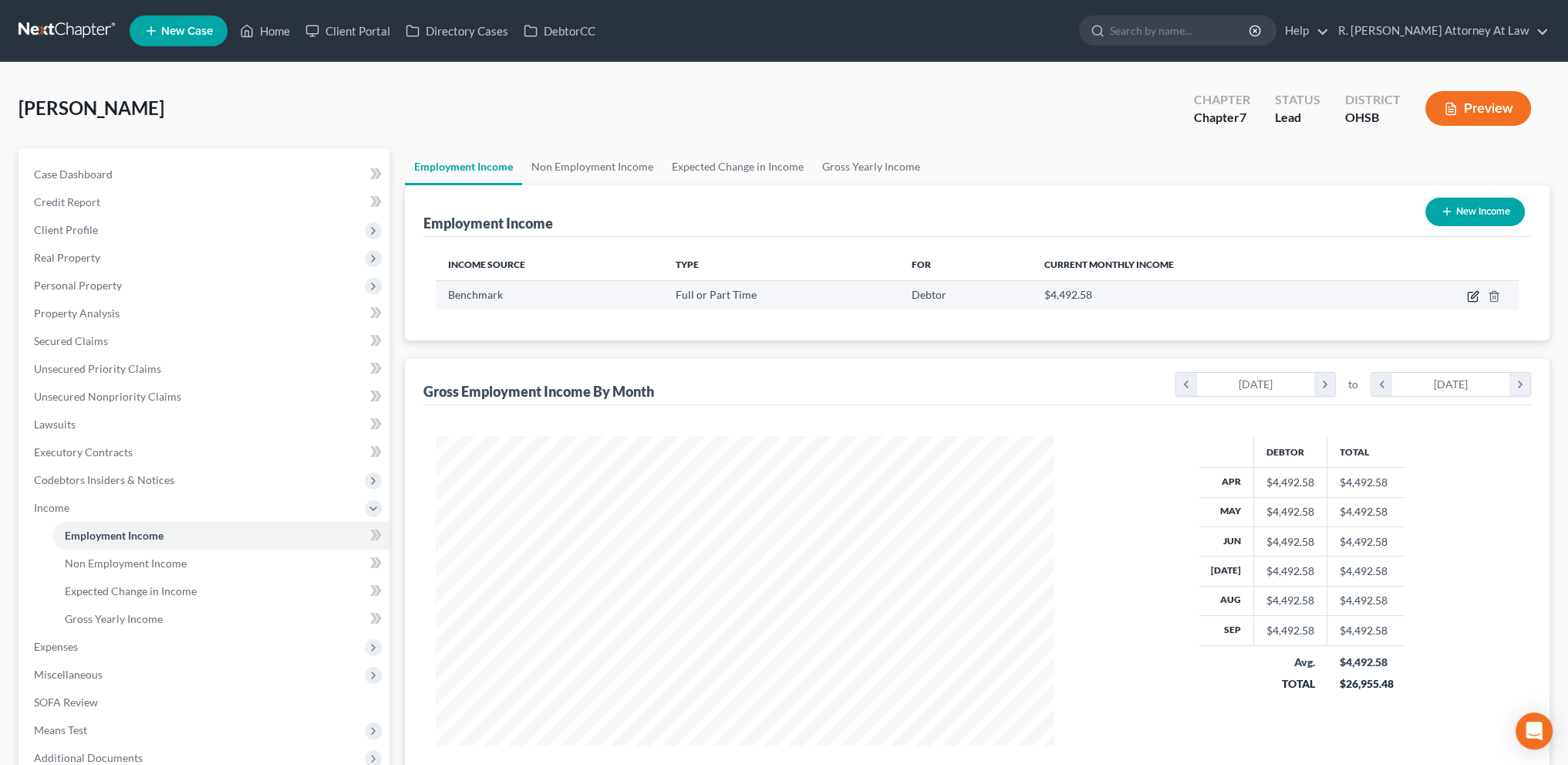
click at [1472, 300] on icon "button" at bounding box center [1473, 297] width 10 height 10
select select "0"
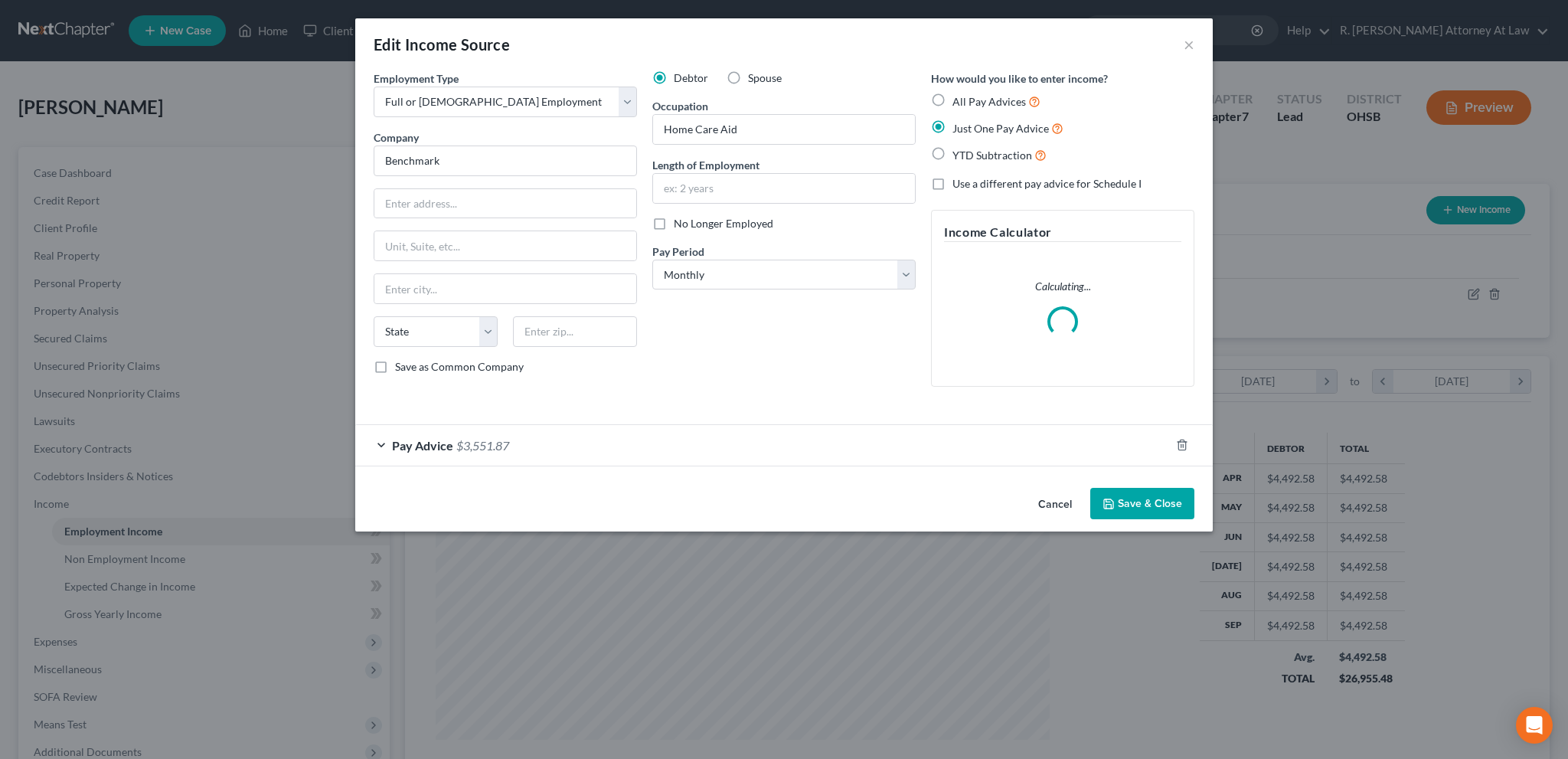
scroll to position [310, 649]
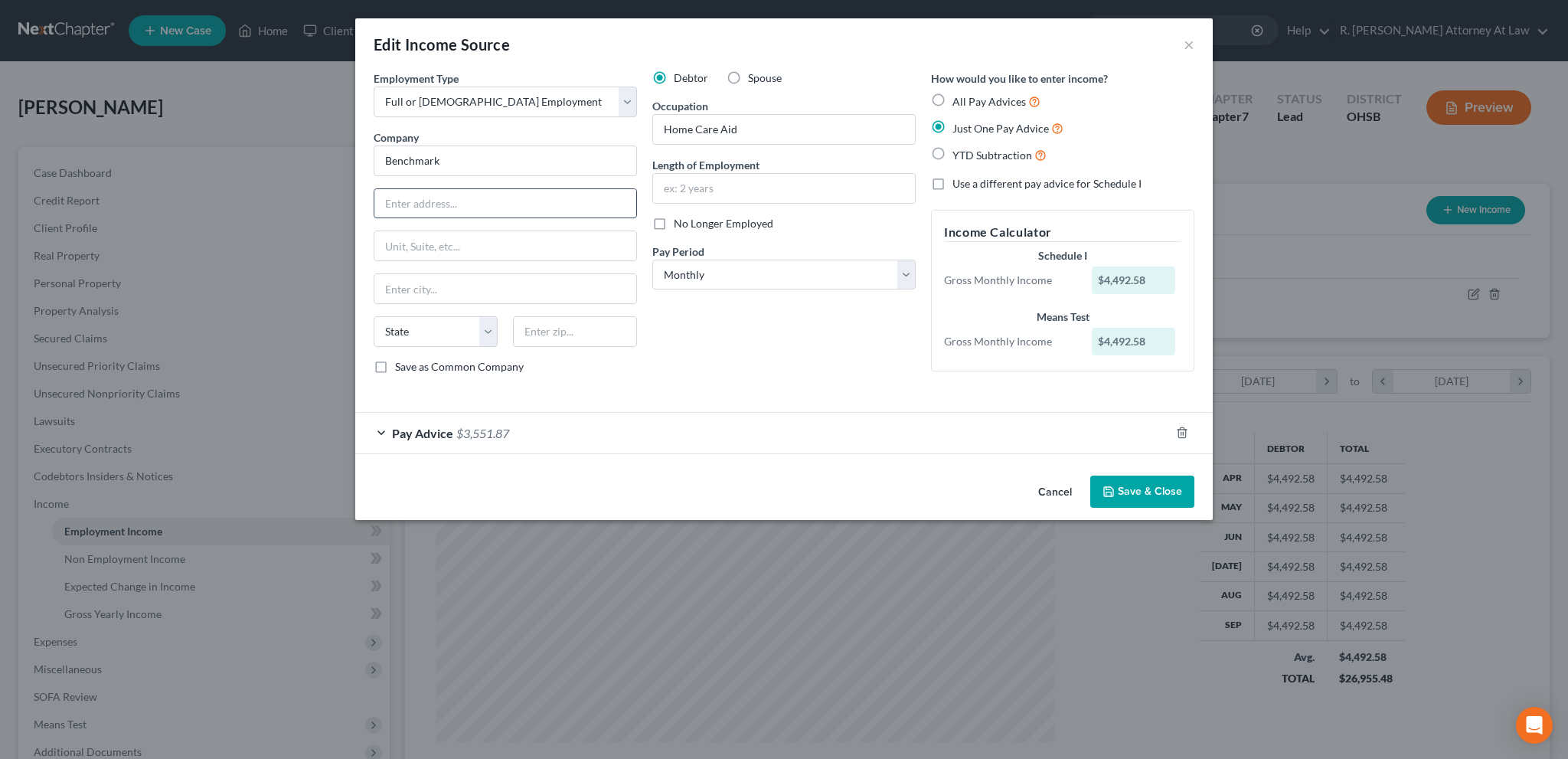
paste input "[STREET_ADDRESS][PERSON_NAME]"
type input "[STREET_ADDRESS][PERSON_NAME]"
click at [535, 327] on input "text" at bounding box center [575, 331] width 124 height 31
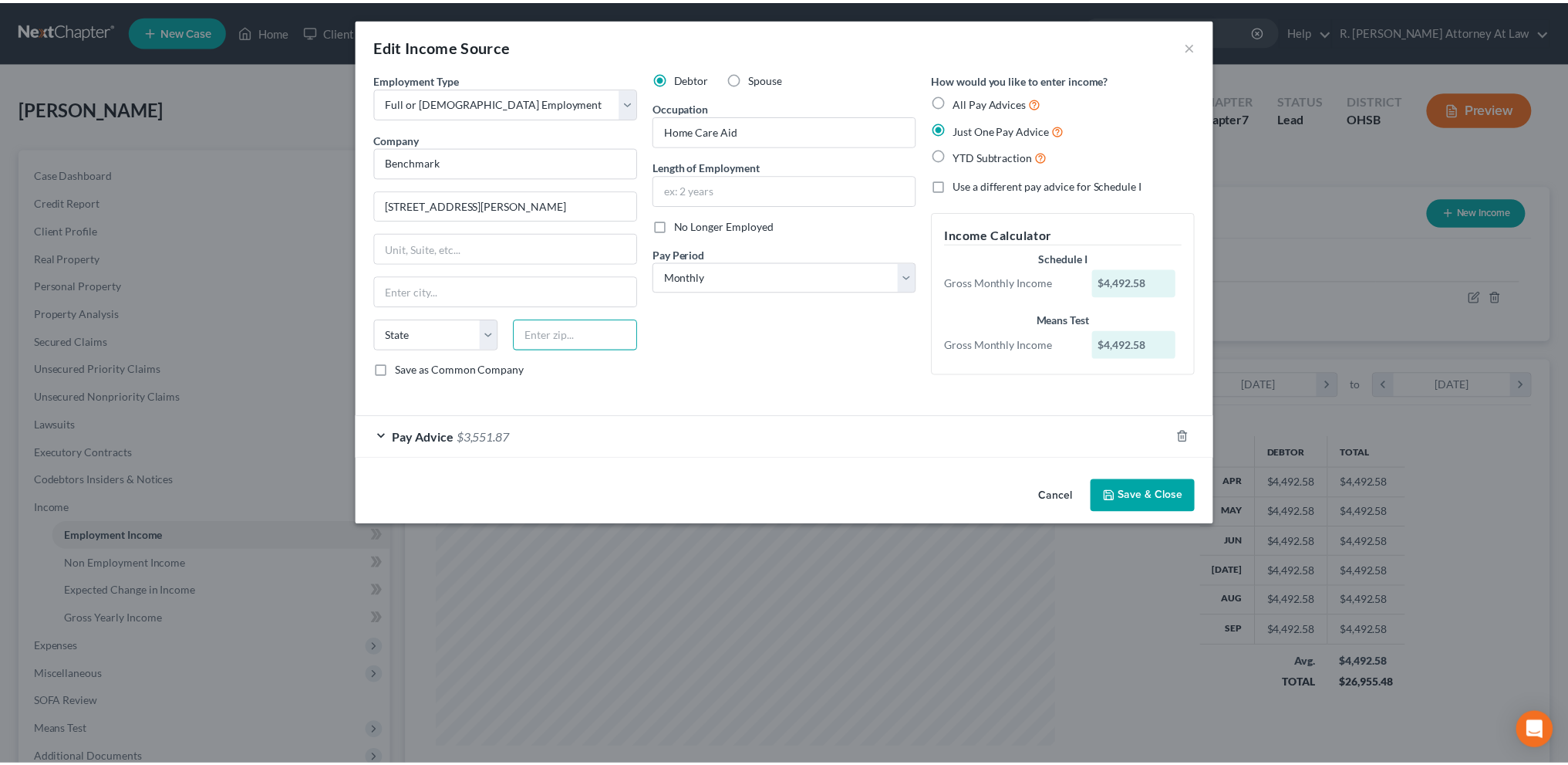
scroll to position [0, 0]
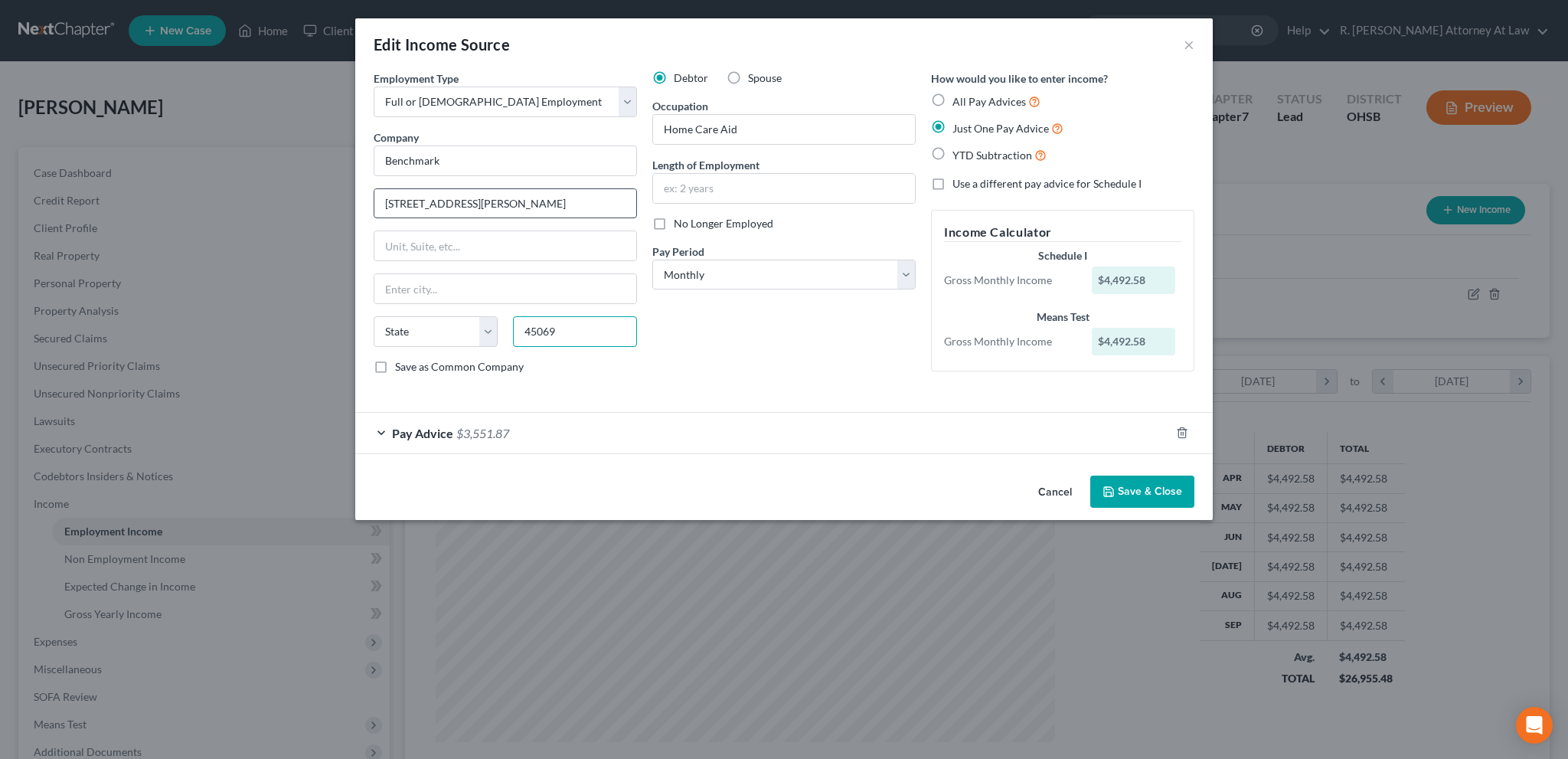
type input "45069"
click at [481, 204] on input "[STREET_ADDRESS][PERSON_NAME]" at bounding box center [505, 203] width 262 height 29
type input "[GEOGRAPHIC_DATA][PERSON_NAME]"
select select "36"
type input "[STREET_ADDRESS]"
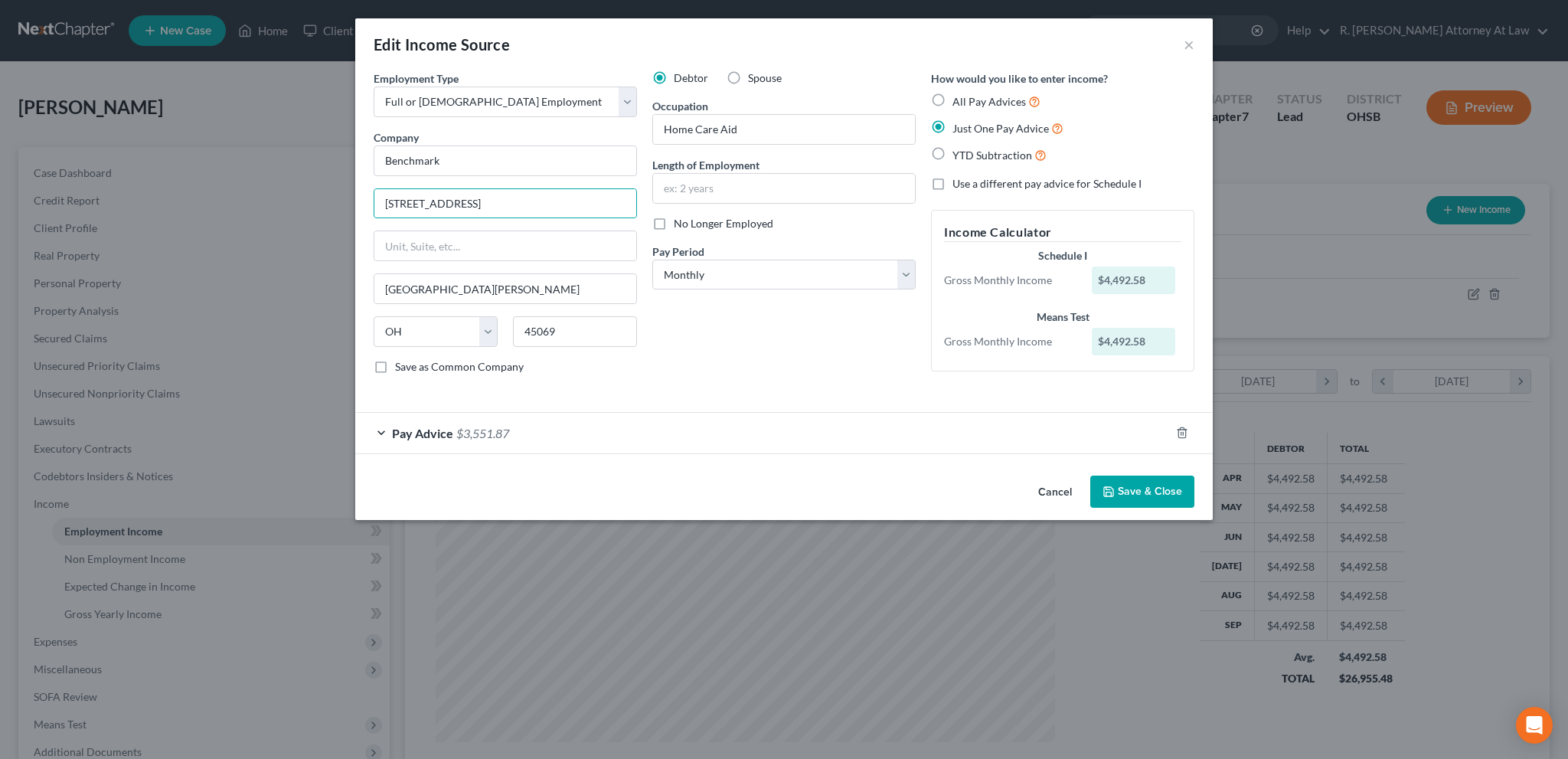
click at [736, 316] on div "Debtor Spouse Occupation Home Care Aid Length of Employment No Longer Employed …" at bounding box center [784, 229] width 279 height 316
drag, startPoint x: 681, startPoint y: 192, endPoint x: 716, endPoint y: 218, distance: 43.6
click at [681, 192] on input "text" at bounding box center [784, 188] width 262 height 29
click at [1114, 498] on button "Save & Close" at bounding box center [1142, 491] width 104 height 32
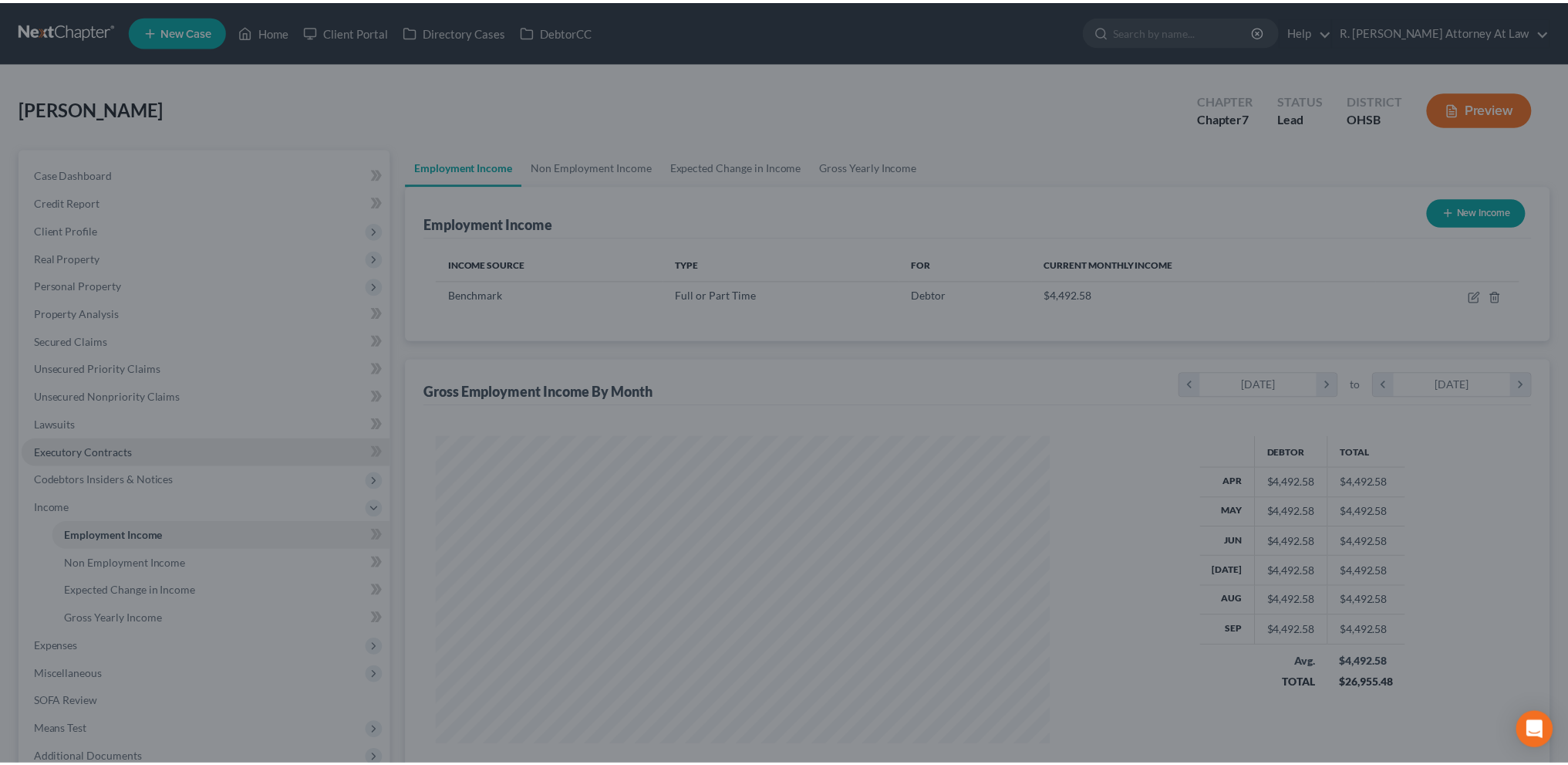
scroll to position [771246, 770703]
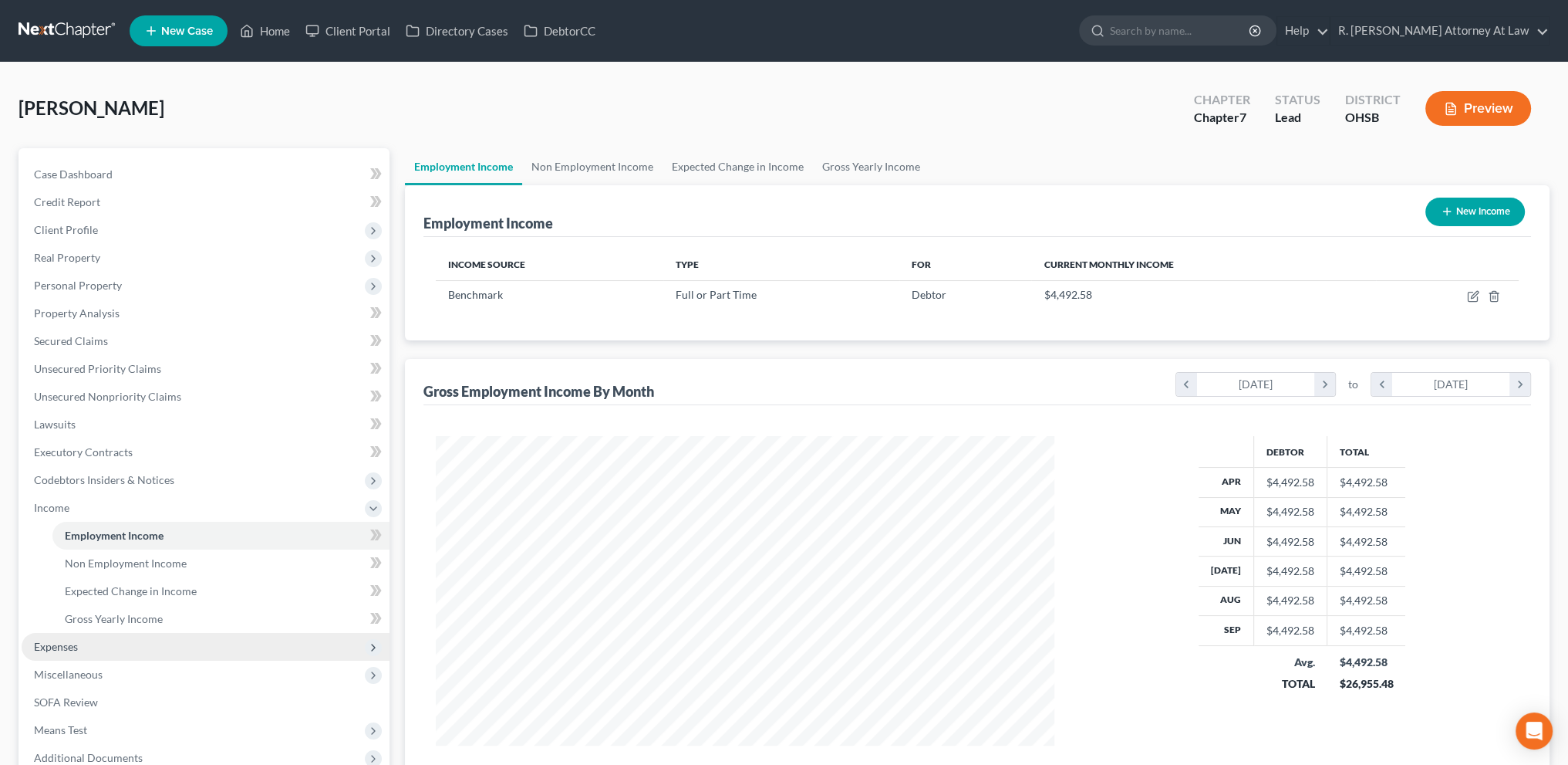
click at [66, 644] on span "Expenses" at bounding box center [55, 646] width 44 height 13
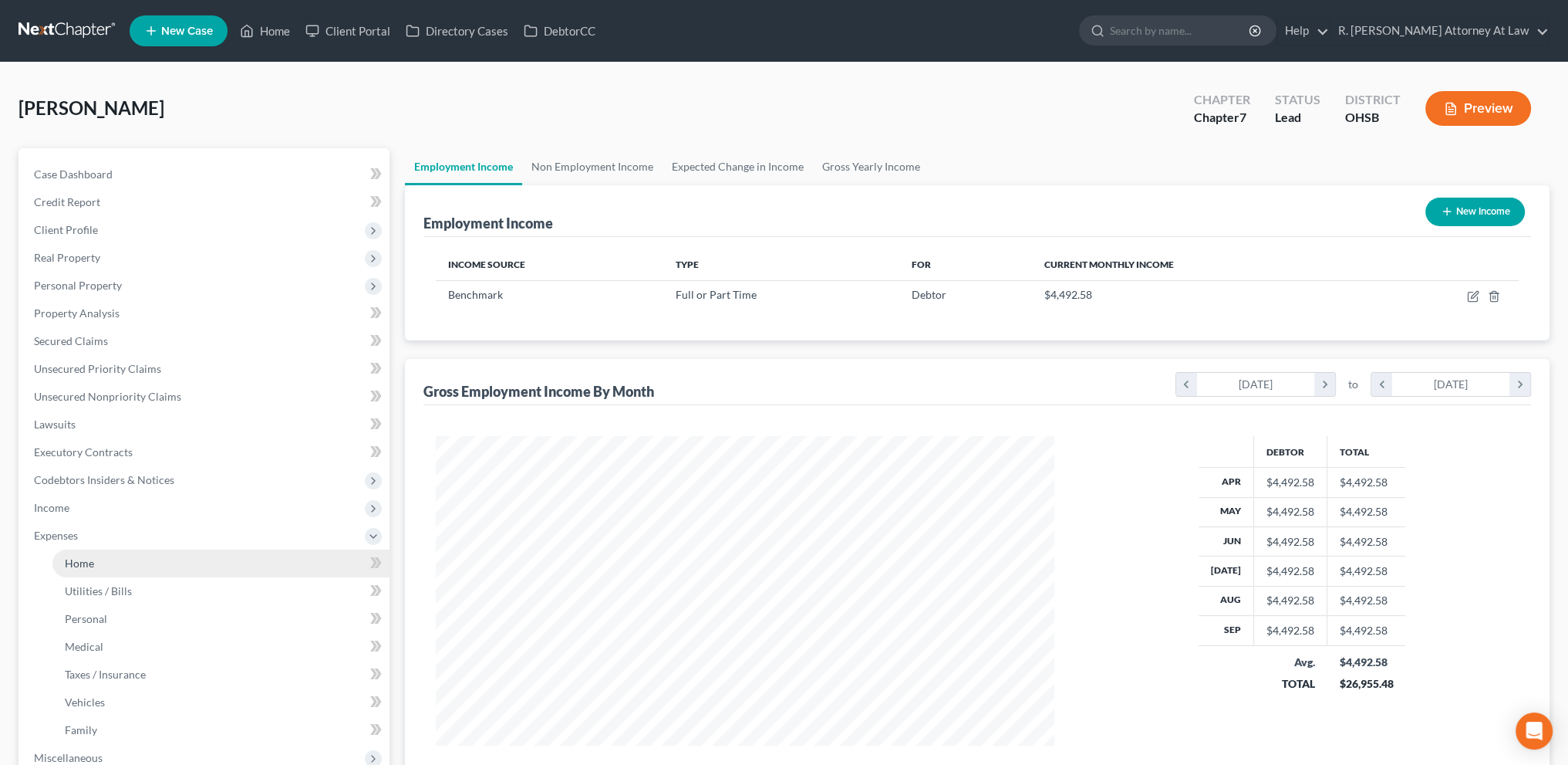
click at [69, 565] on span "Home" at bounding box center [79, 563] width 30 height 13
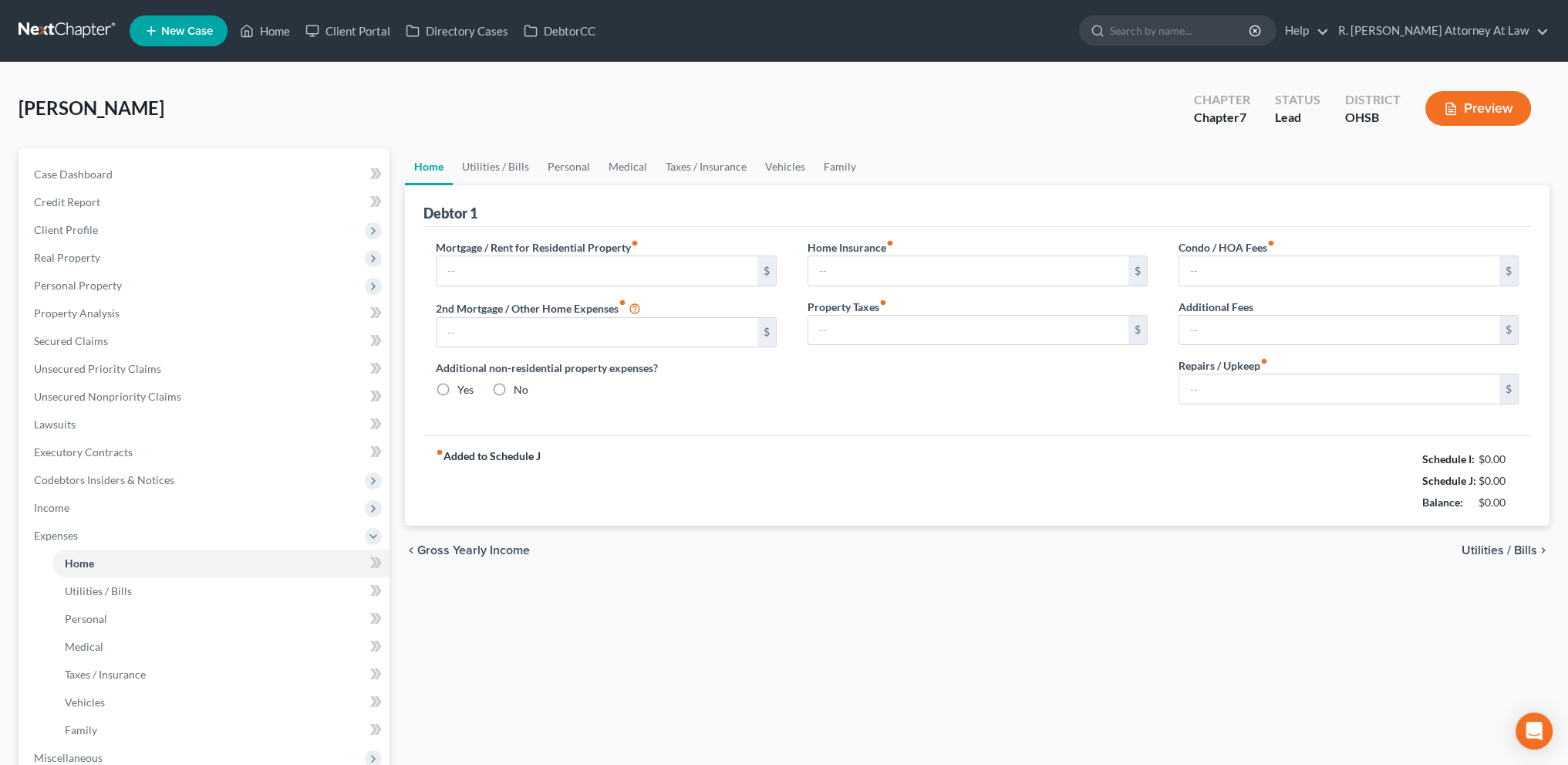
type input "0.00"
radio input "true"
type input "0.00"
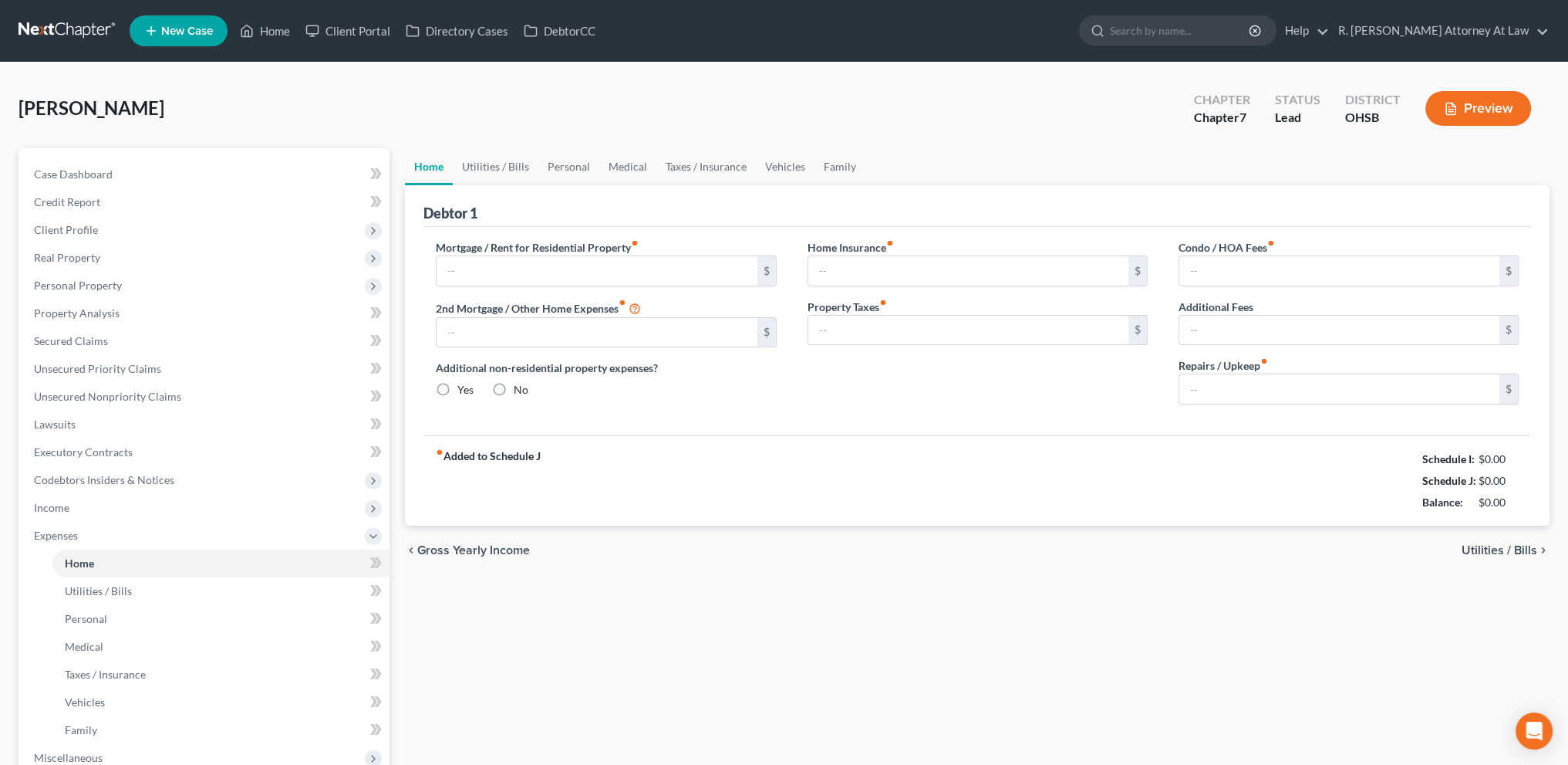
type input "0.00"
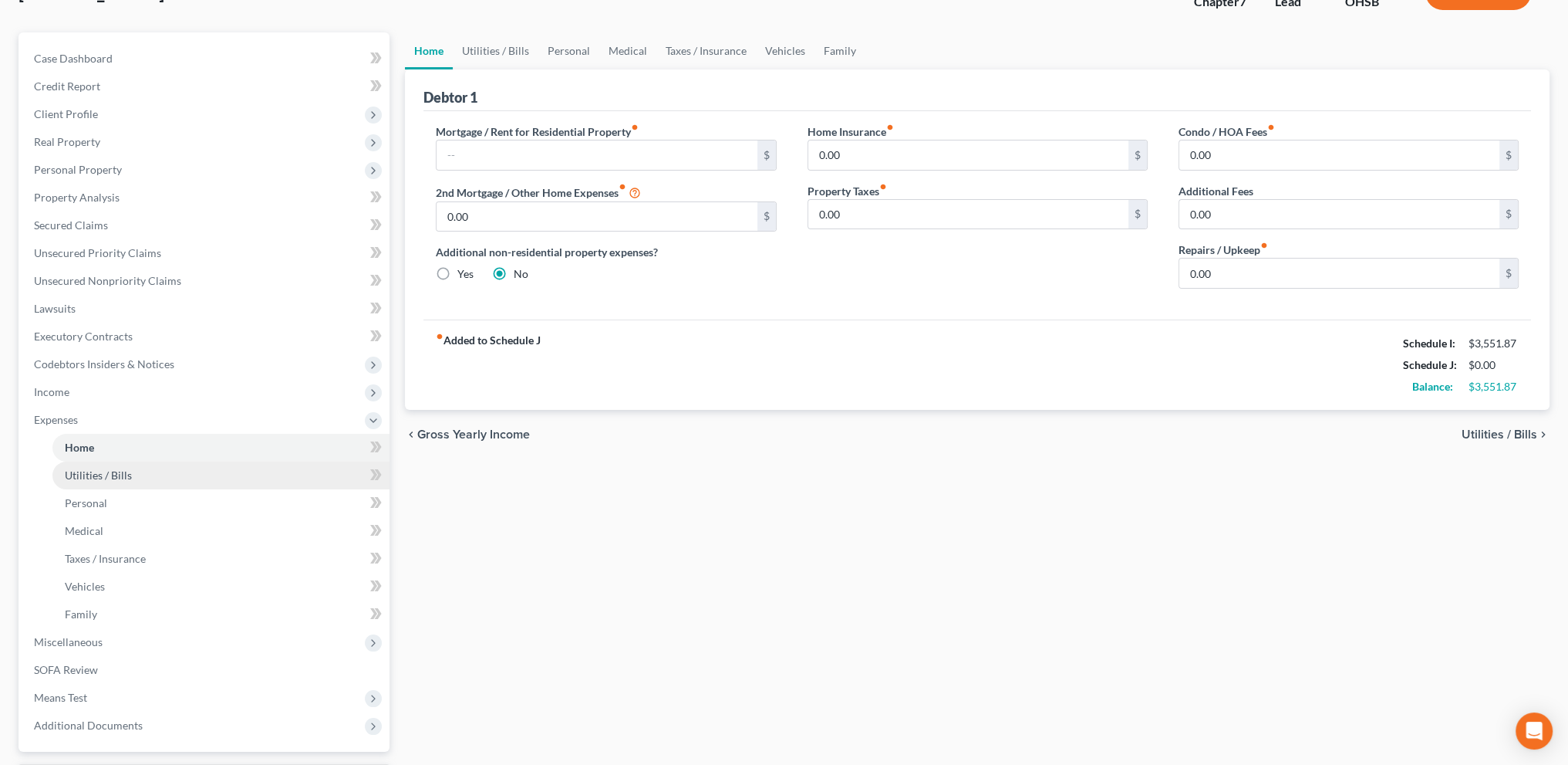
click at [87, 467] on link "Utilities / Bills" at bounding box center [221, 475] width 337 height 28
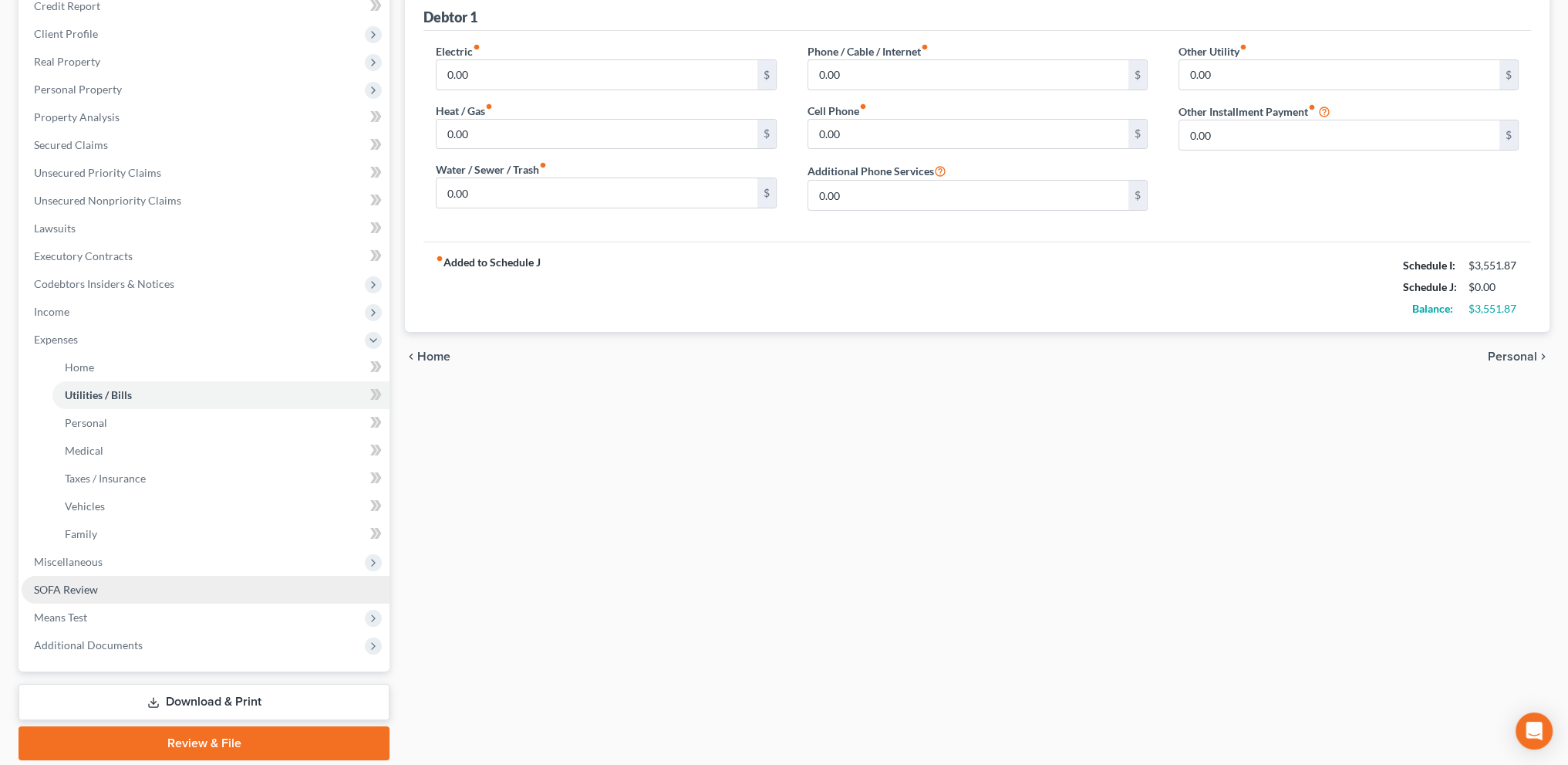
scroll to position [248, 0]
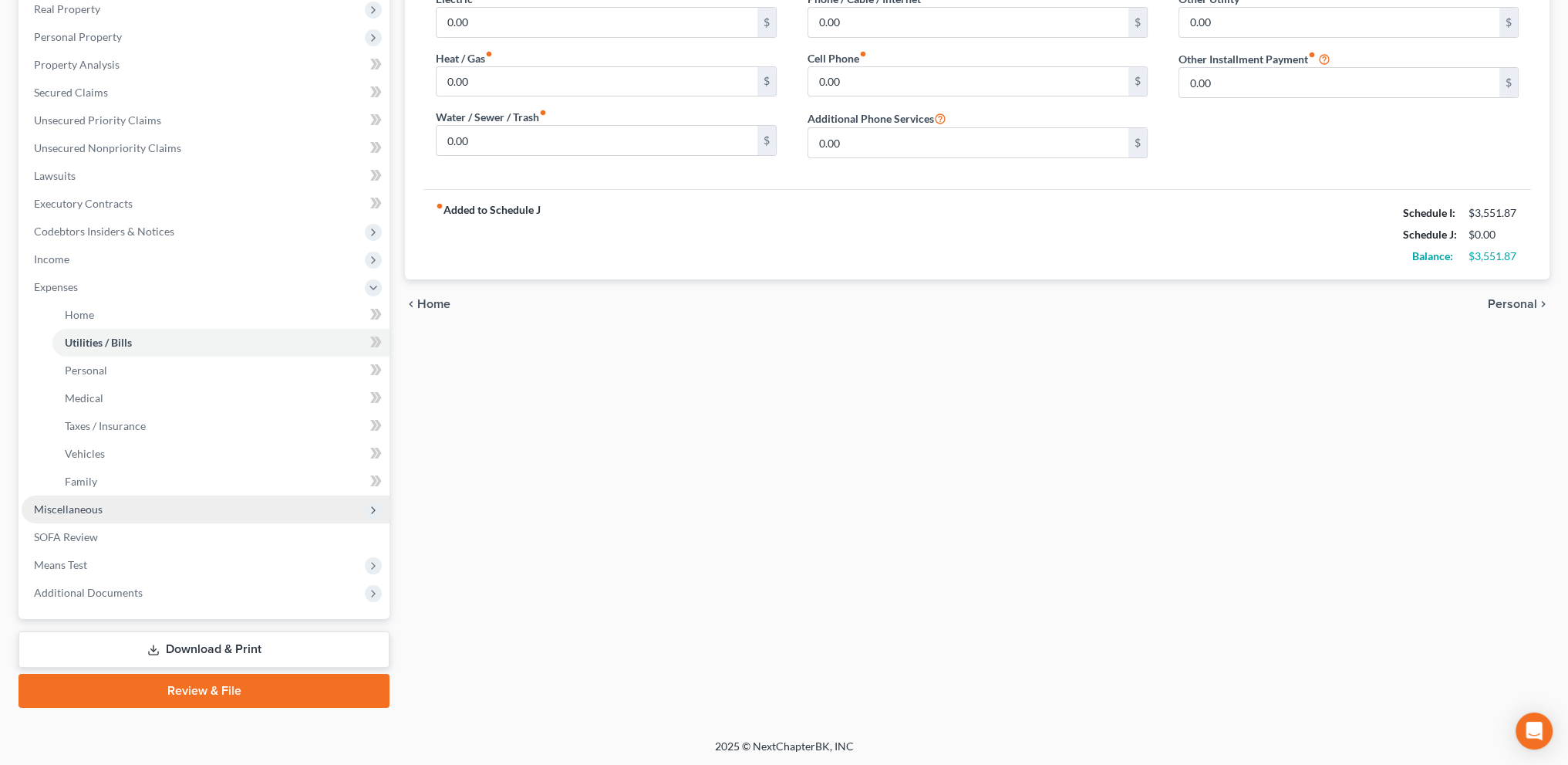
click at [75, 507] on span "Miscellaneous" at bounding box center [68, 509] width 69 height 13
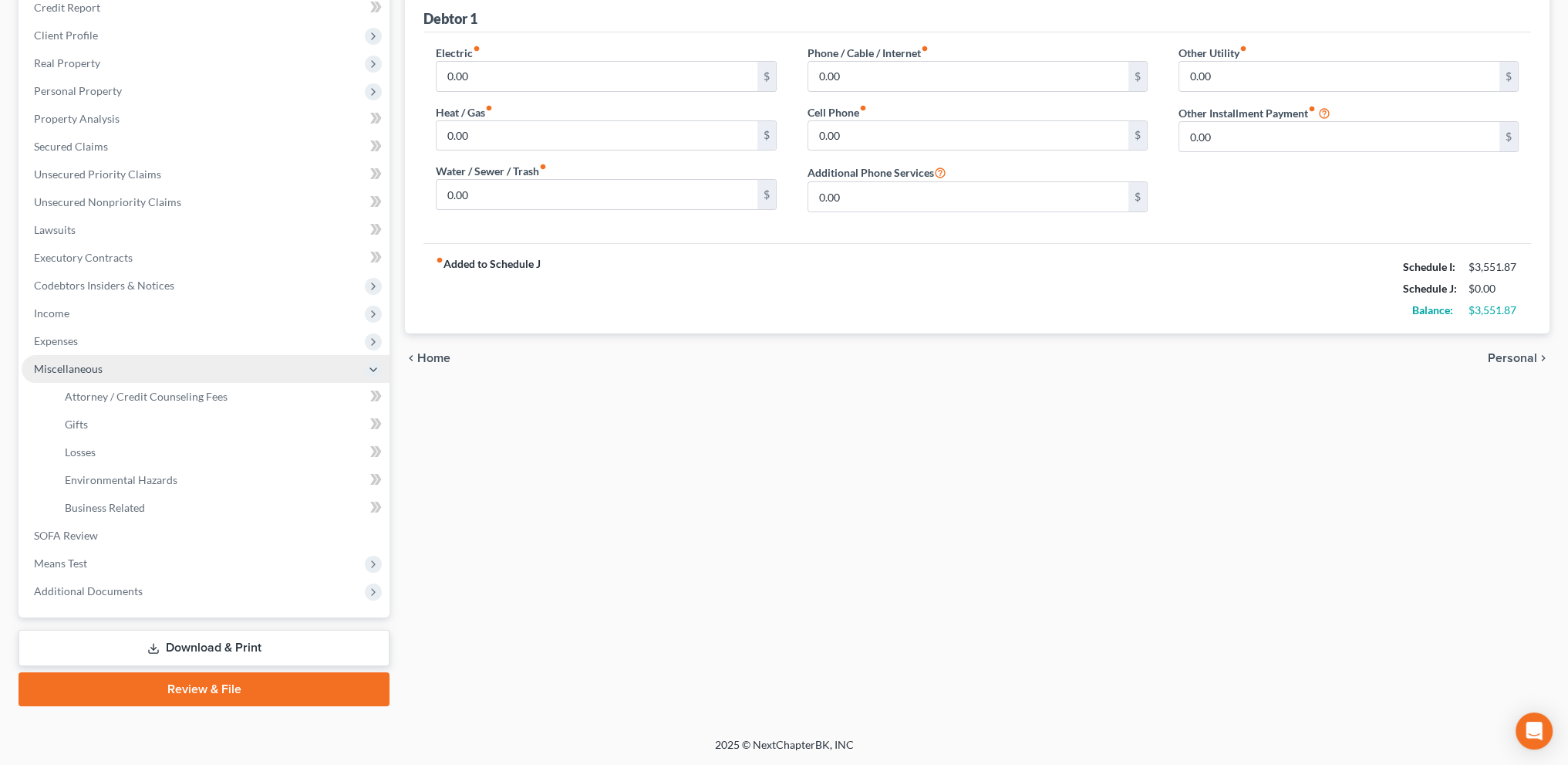
scroll to position [193, 0]
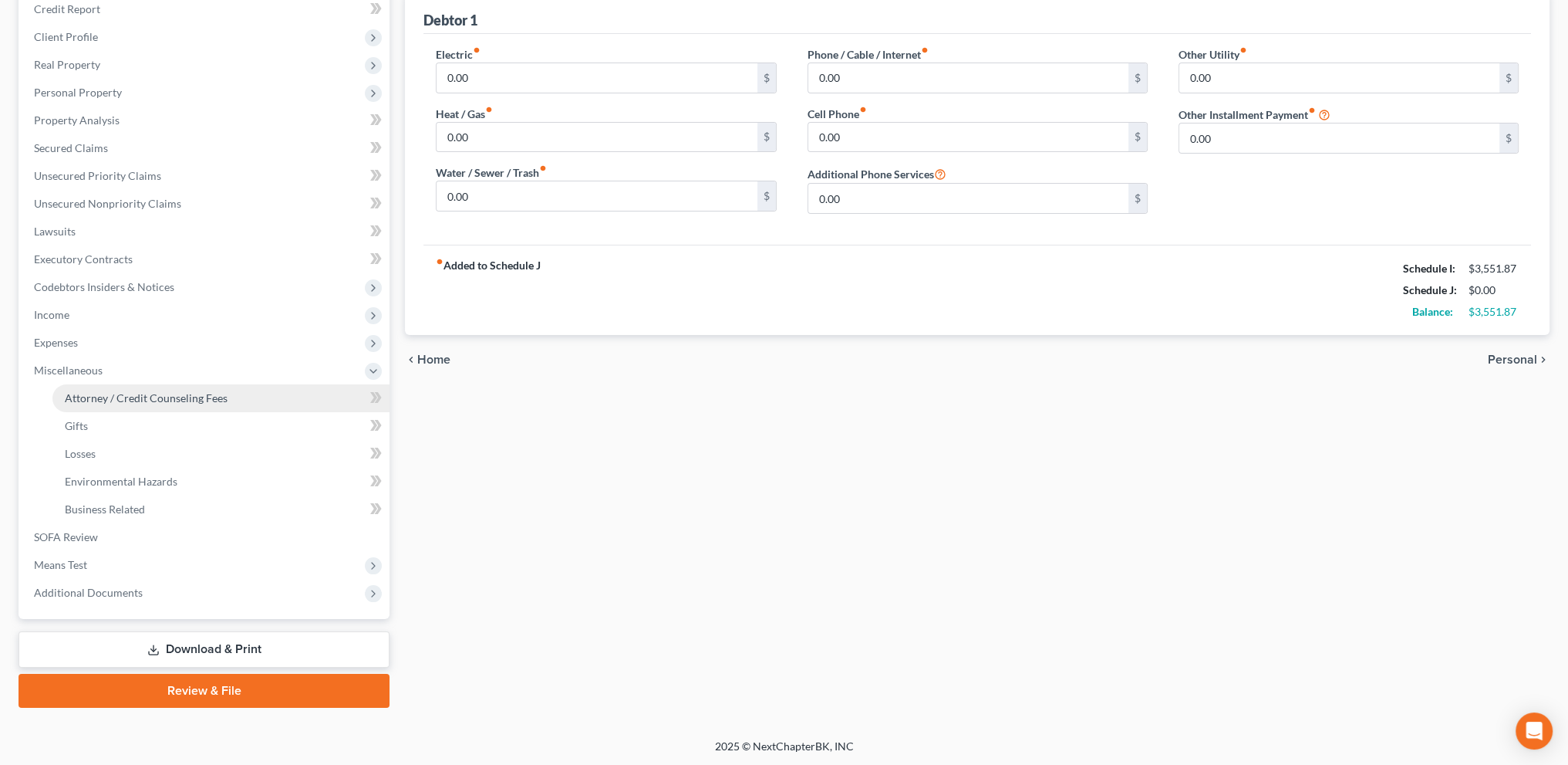
click at [107, 398] on span "Attorney / Credit Counseling Fees" at bounding box center [146, 398] width 162 height 13
select select "1"
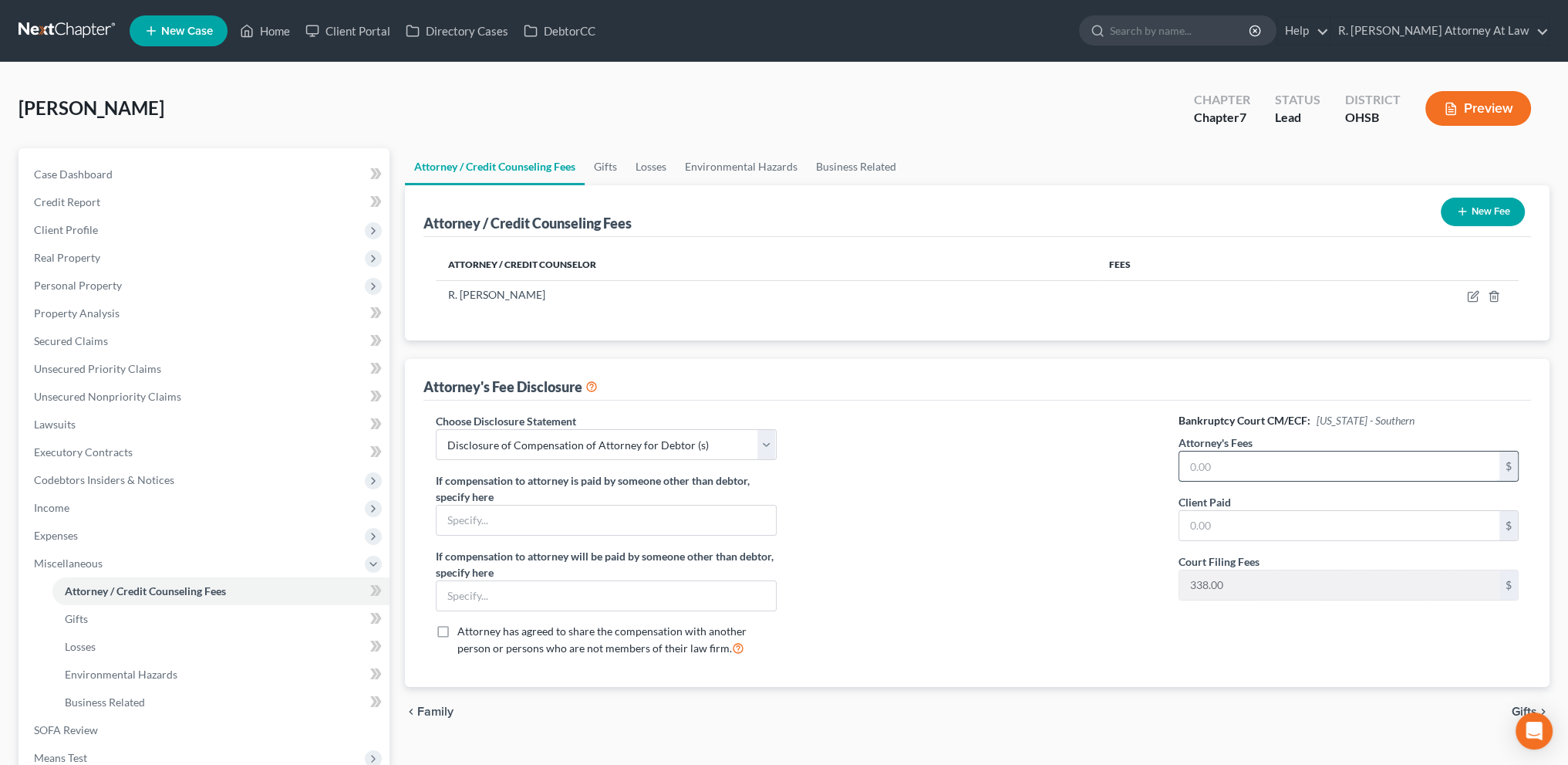
click at [1190, 466] on input "text" at bounding box center [1339, 466] width 320 height 30
type input "1,000"
click at [1195, 521] on input "text" at bounding box center [1339, 525] width 320 height 30
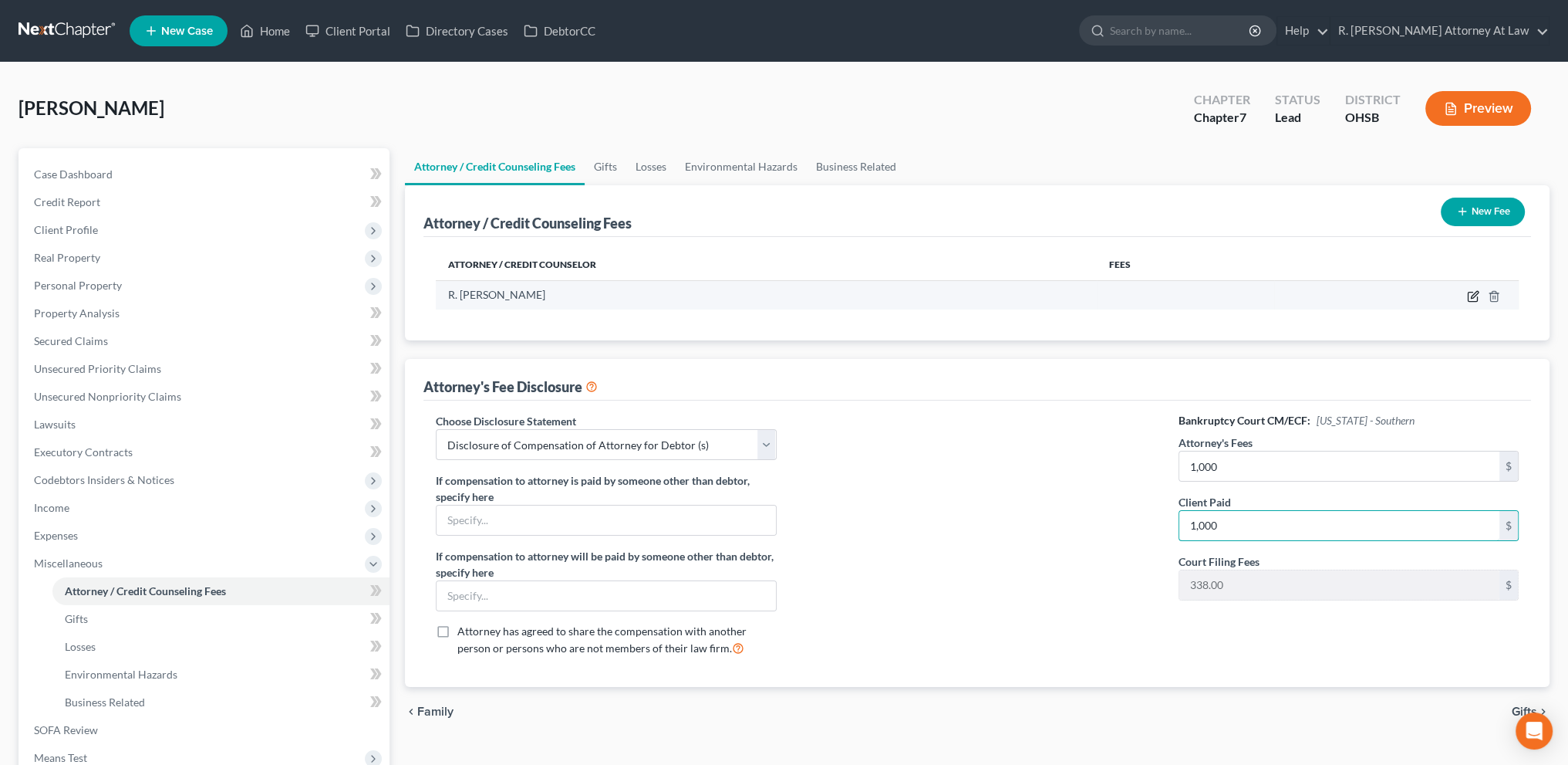
type input "1,000"
click at [1467, 295] on icon "button" at bounding box center [1473, 296] width 12 height 12
select select "36"
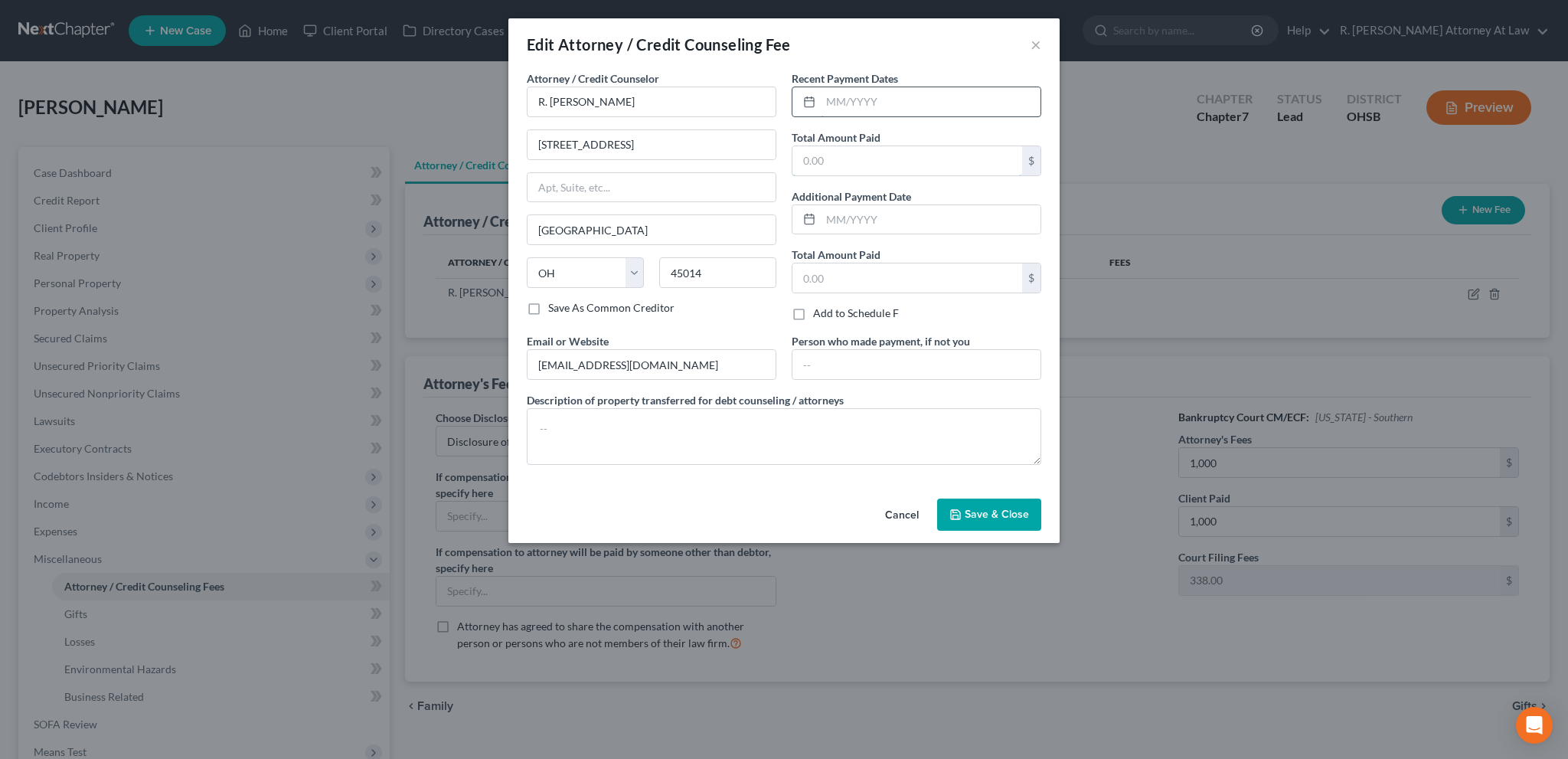
drag, startPoint x: 823, startPoint y: 161, endPoint x: 960, endPoint y: 103, distance: 148.8
click at [823, 161] on input "text" at bounding box center [907, 160] width 229 height 29
type input "1,000"
click at [890, 92] on input "text" at bounding box center [930, 102] width 220 height 29
type input "10/2025"
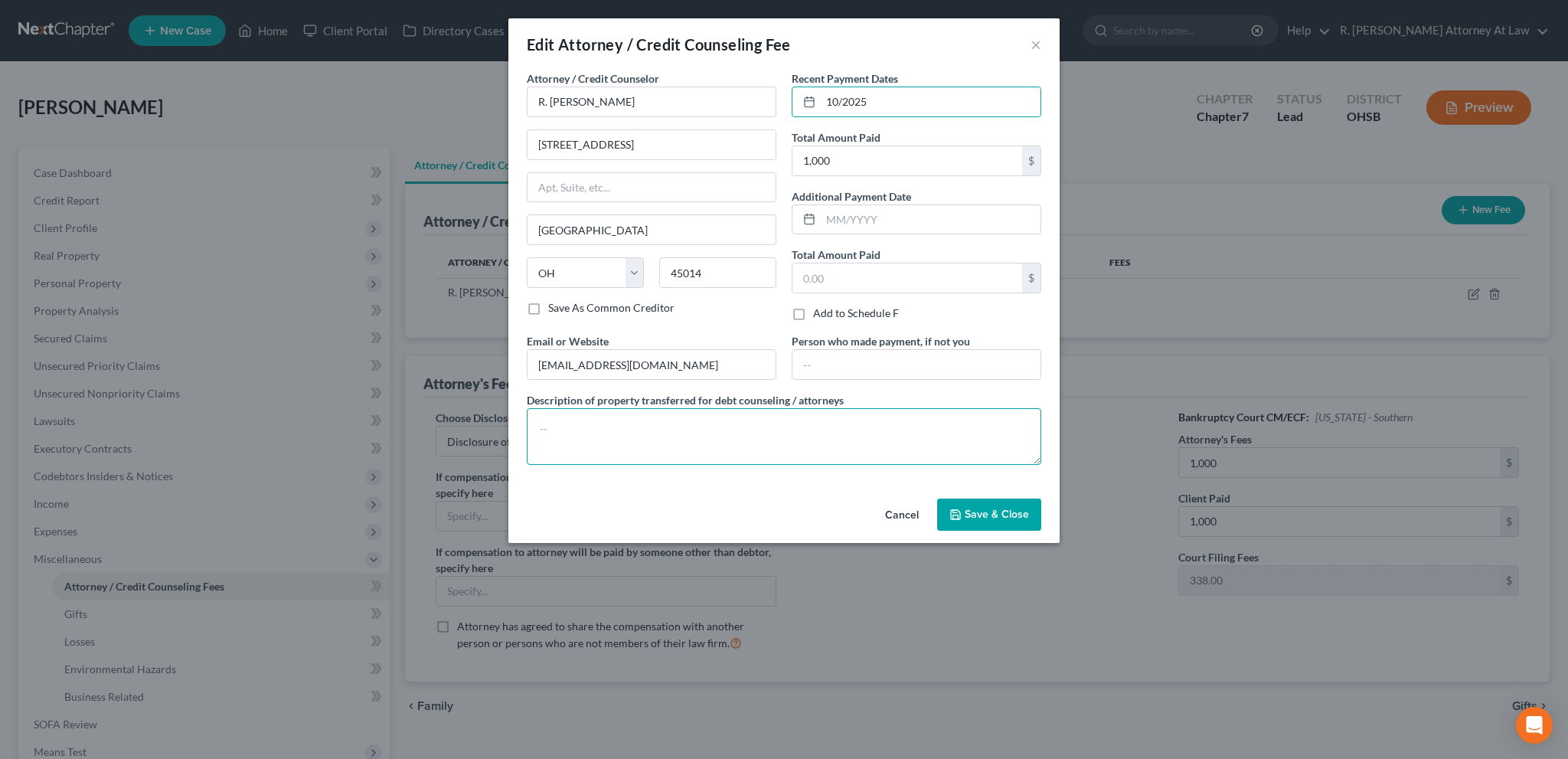
click at [655, 438] on textarea at bounding box center [784, 436] width 514 height 56
type textarea "$ 1000"
click at [955, 508] on icon "button" at bounding box center [955, 514] width 12 height 12
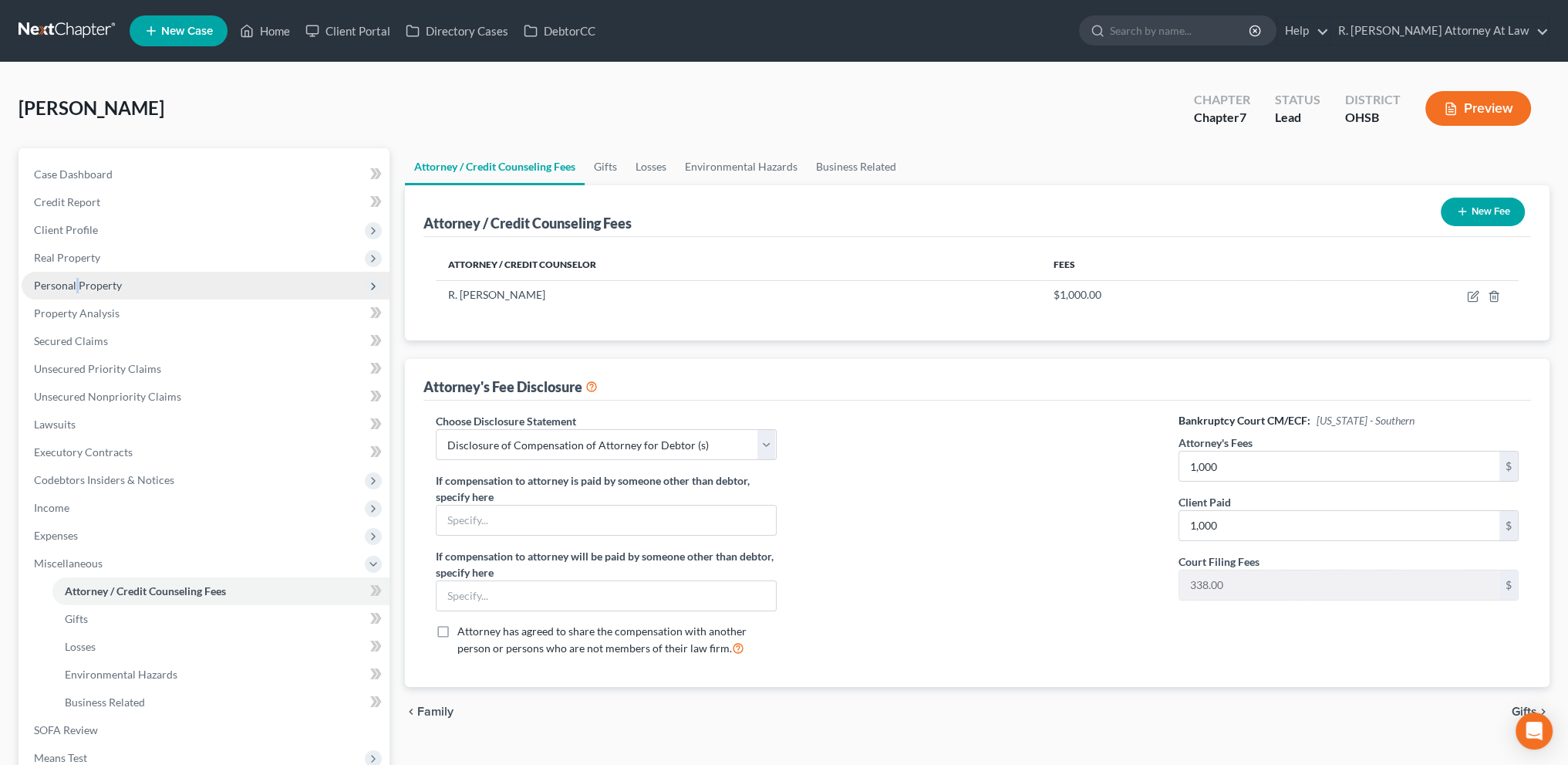
click at [77, 288] on span "Personal Property" at bounding box center [78, 285] width 88 height 13
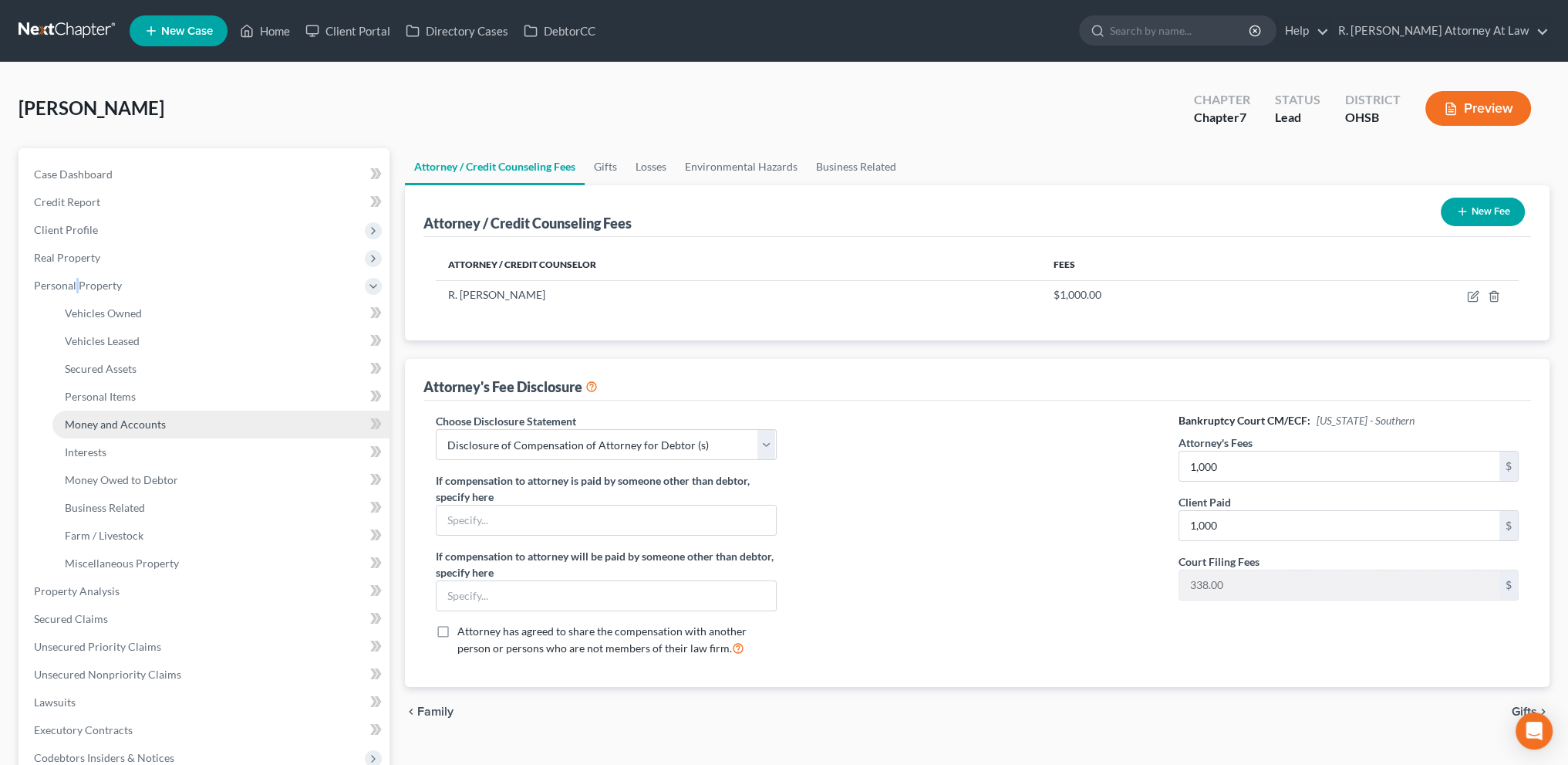
click at [106, 428] on span "Money and Accounts" at bounding box center [115, 424] width 101 height 13
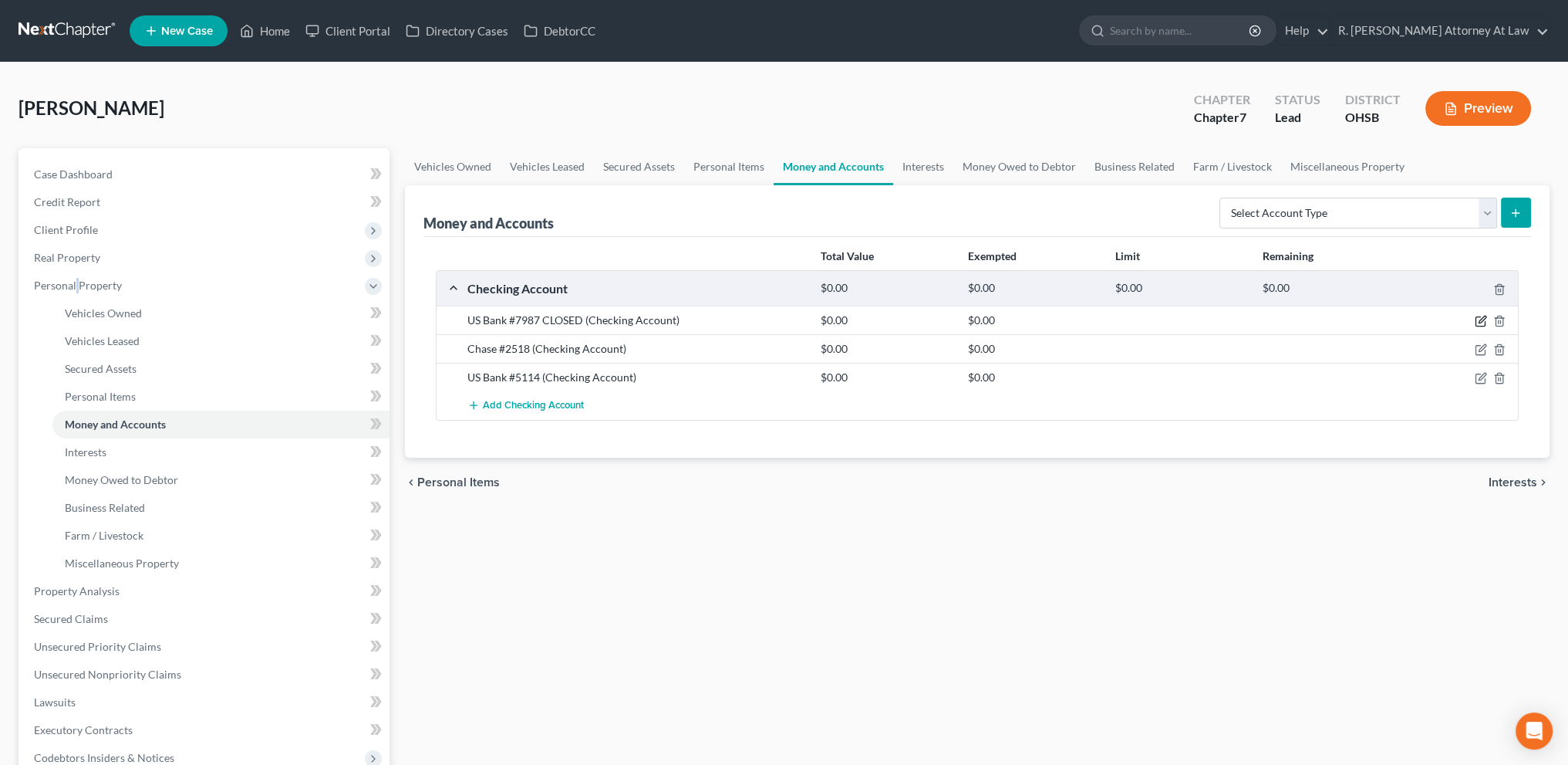
click at [1481, 317] on icon "button" at bounding box center [1481, 320] width 12 height 12
select select "24"
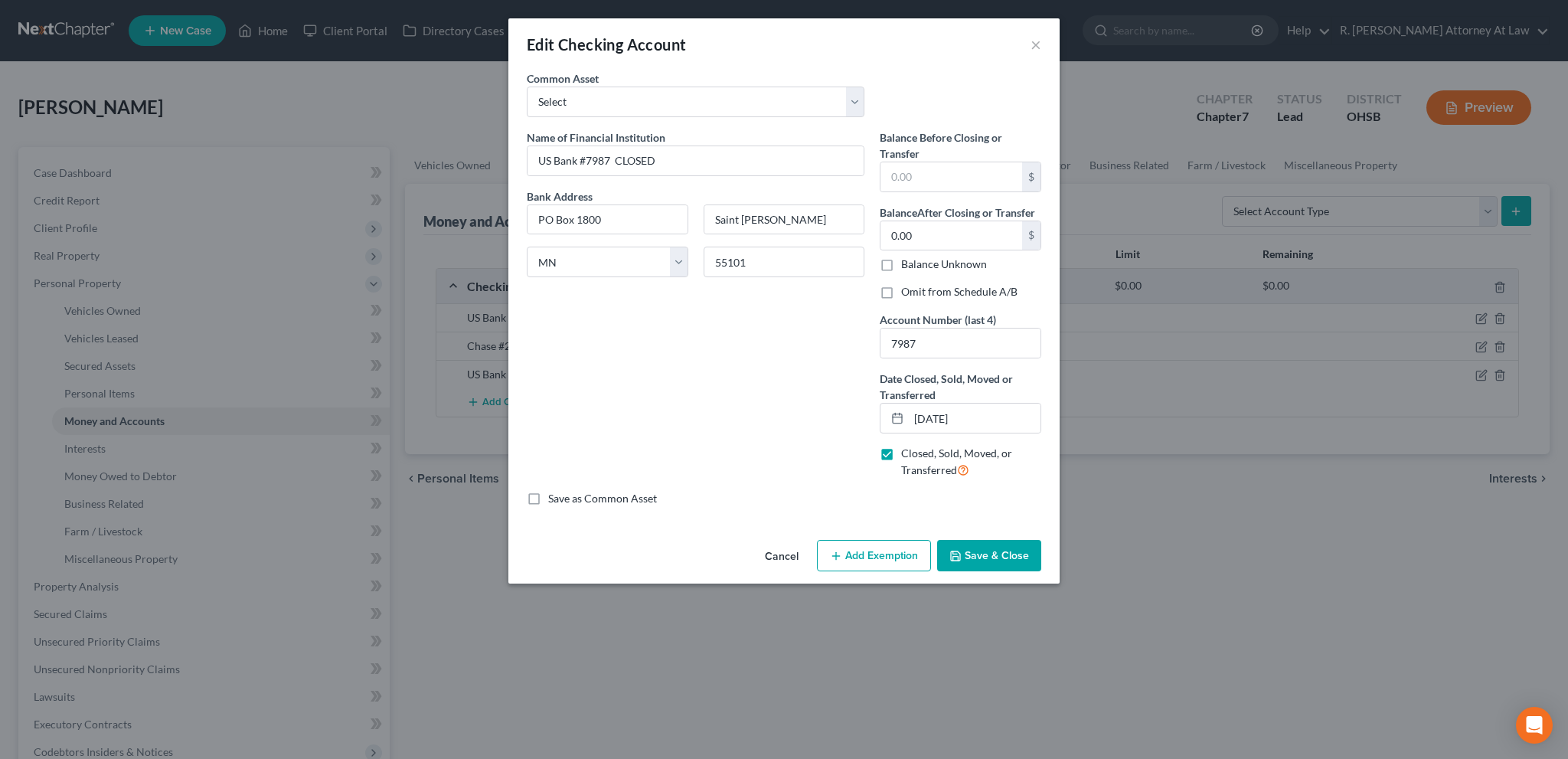
click at [901, 289] on label "Omit from Schedule A/B" at bounding box center [959, 291] width 117 height 15
click at [907, 289] on input "Omit from Schedule A/B" at bounding box center [912, 289] width 10 height 10
checkbox input "true"
click at [983, 557] on button "Save & Close" at bounding box center [988, 556] width 104 height 32
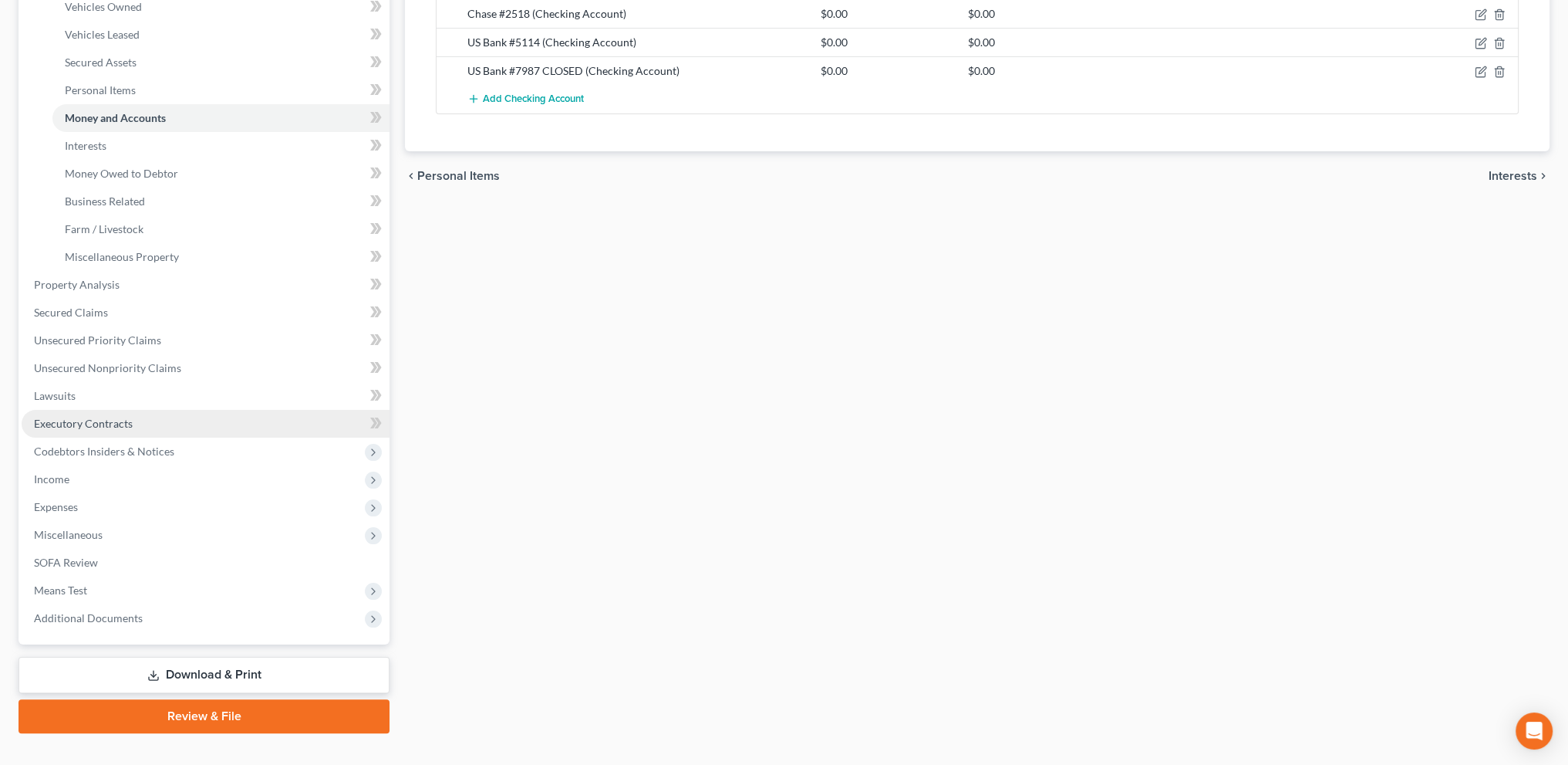
scroll to position [332, 0]
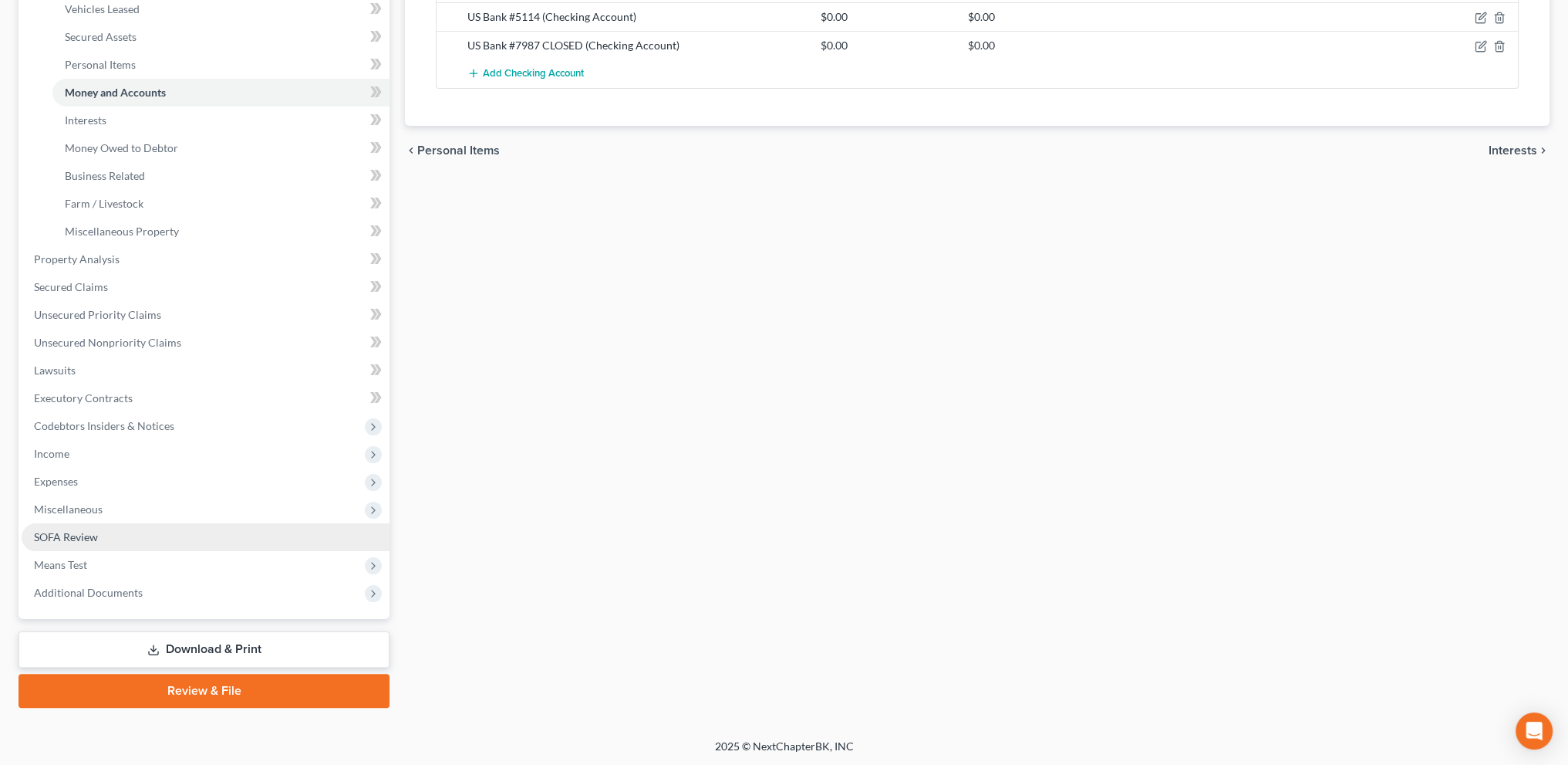
click at [62, 531] on span "SOFA Review" at bounding box center [66, 536] width 64 height 13
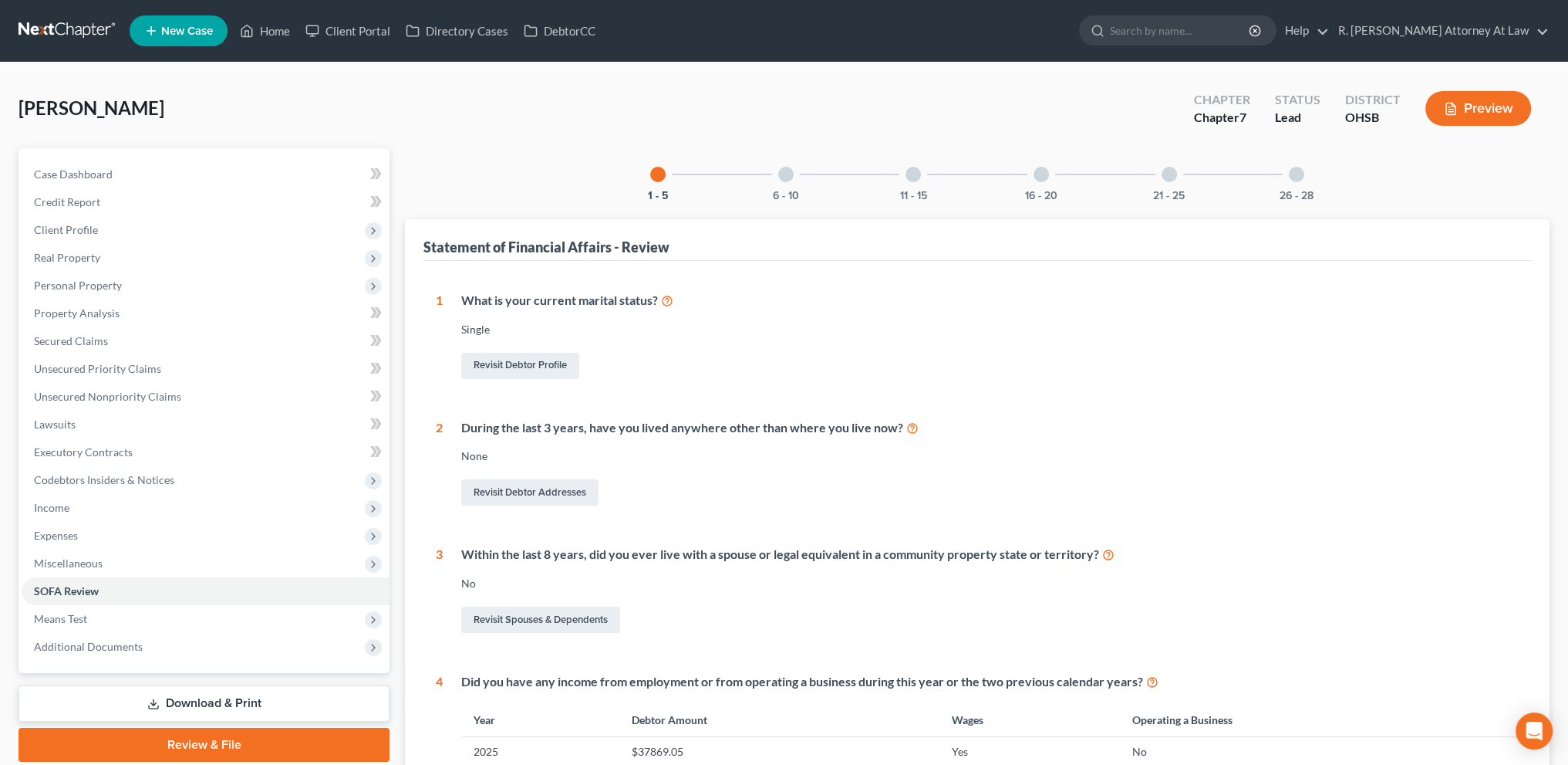
click at [1302, 172] on div at bounding box center [1296, 174] width 15 height 15
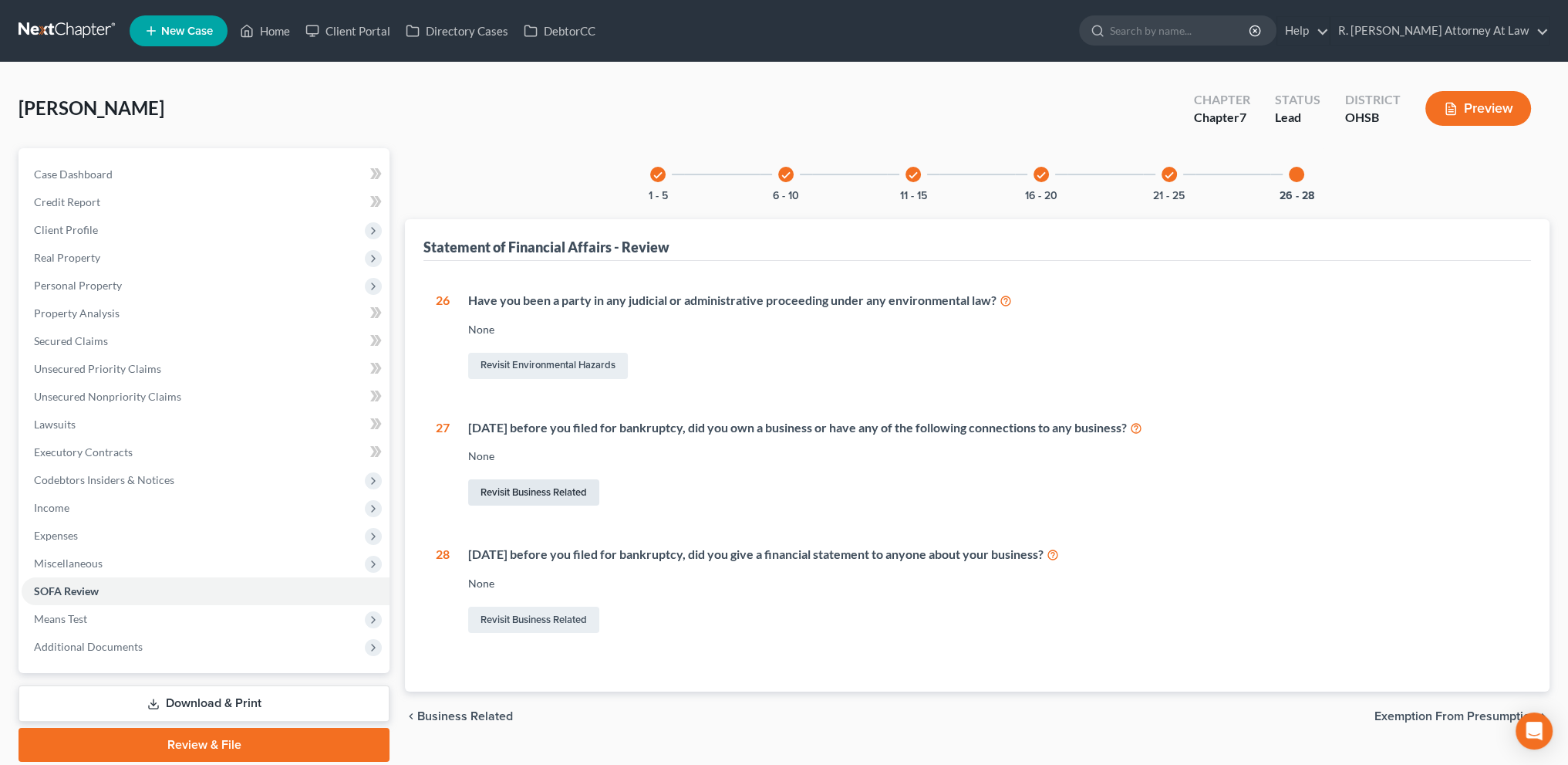
click at [506, 491] on link "Revisit Business Related" at bounding box center [534, 492] width 131 height 26
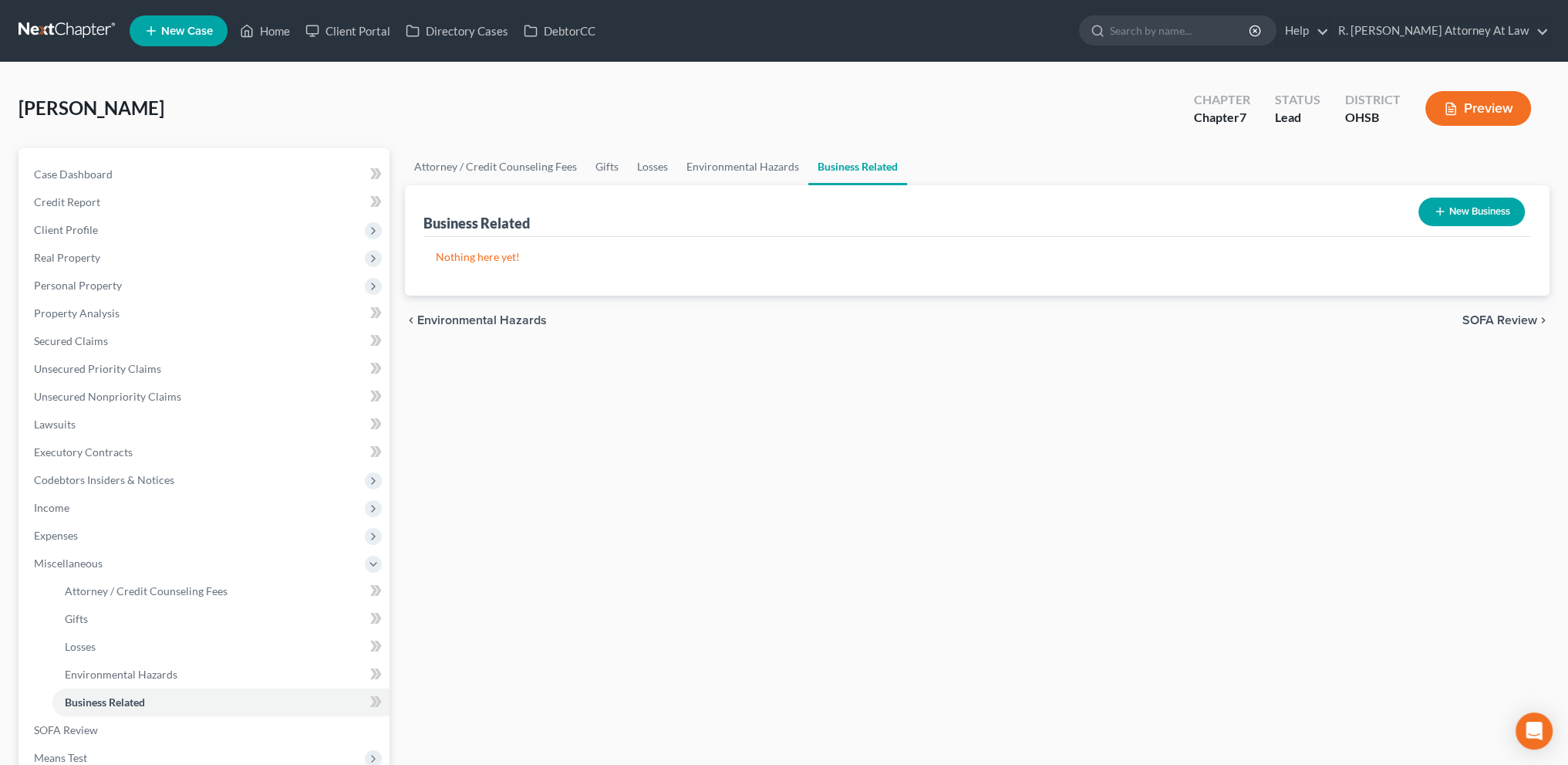
click at [1456, 211] on button "New Business" at bounding box center [1471, 212] width 106 height 29
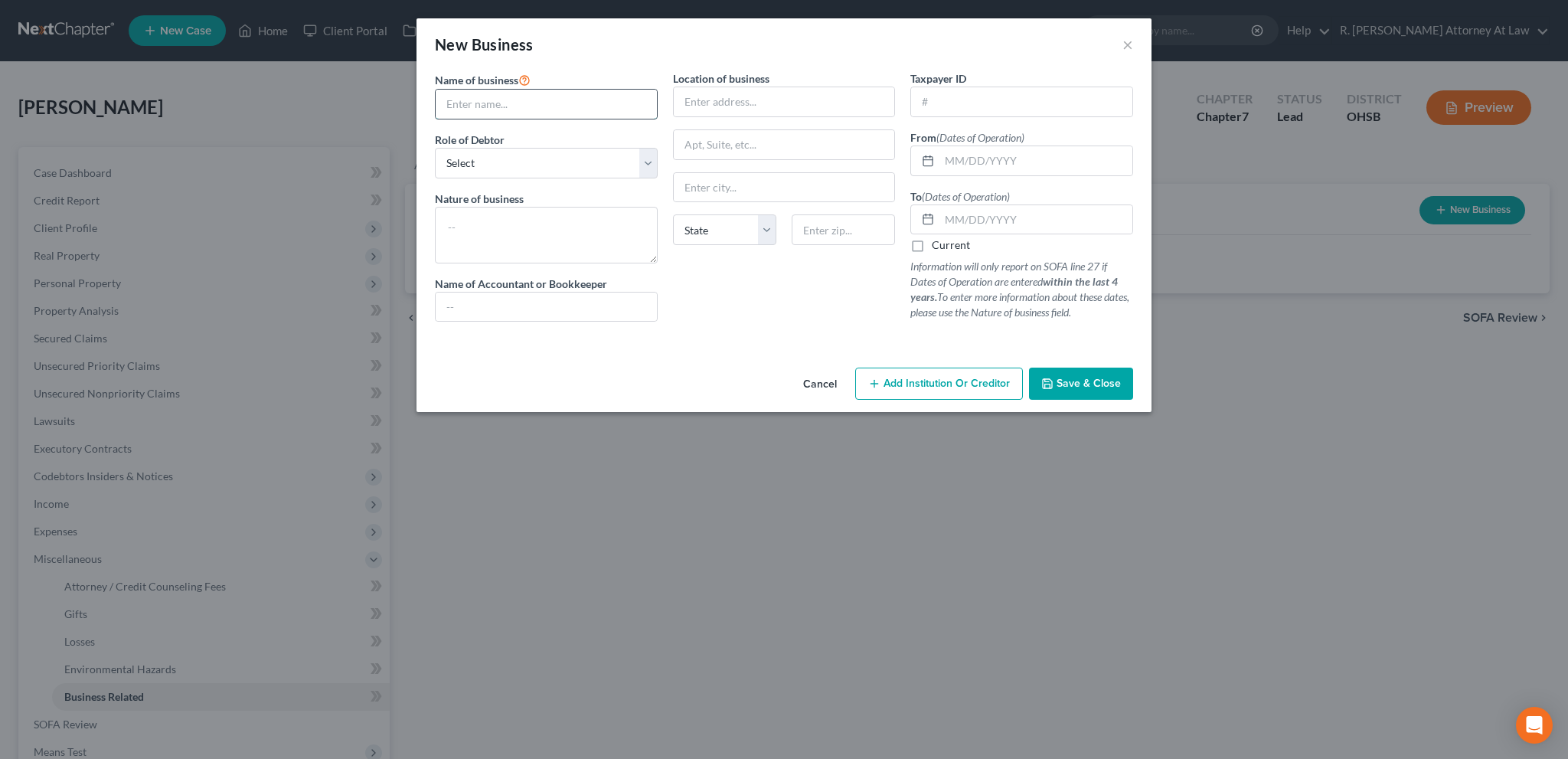
click at [481, 110] on input "text" at bounding box center [546, 104] width 222 height 29
type input "Fimbo Business Solutions"
click at [958, 150] on input "text" at bounding box center [1035, 160] width 193 height 29
type input "2017"
click at [931, 245] on label "Current" at bounding box center [950, 245] width 38 height 15
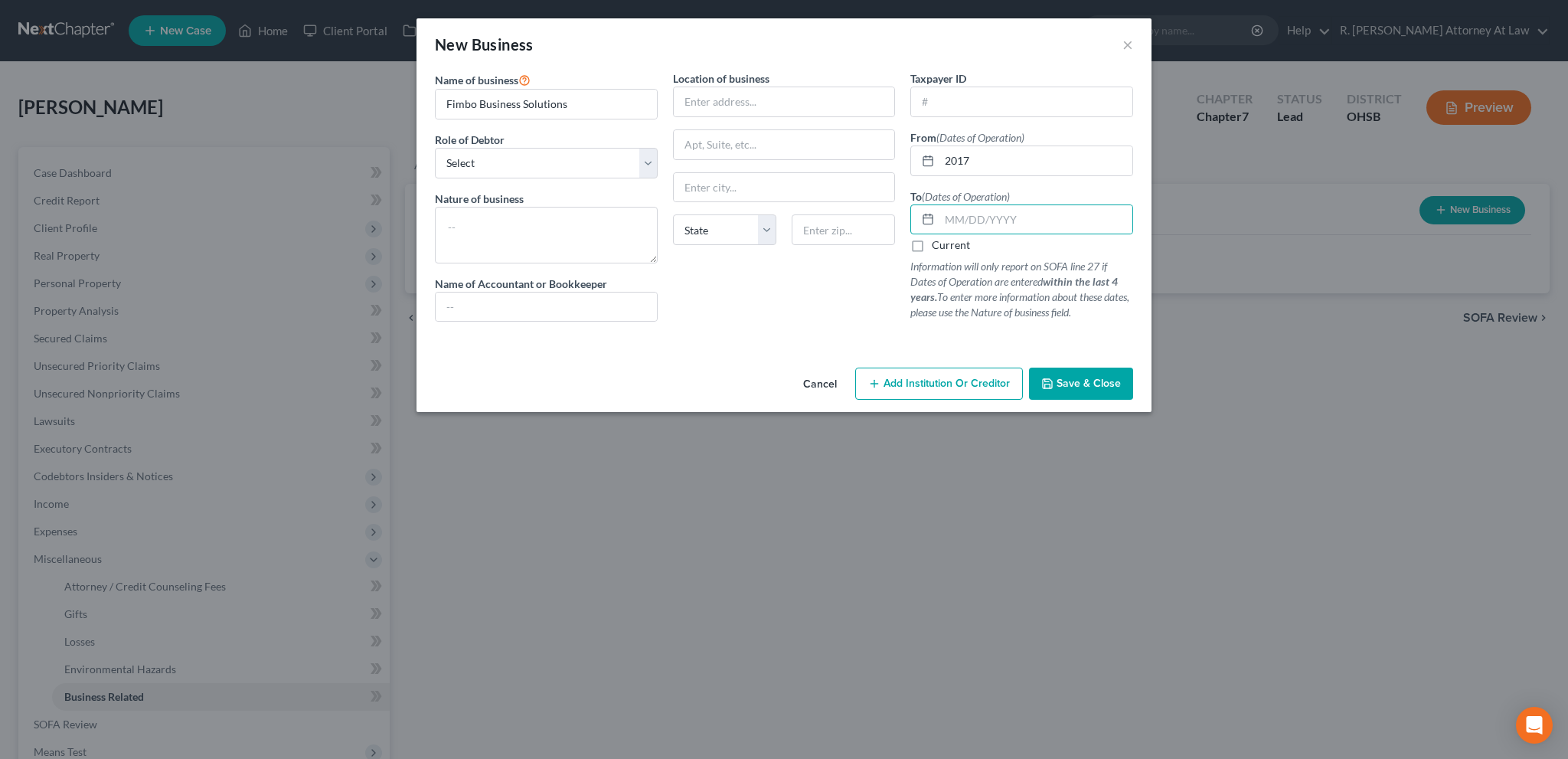
click at [938, 245] on input "Current" at bounding box center [942, 242] width 10 height 10
checkbox input "true"
click at [845, 264] on div "Location of business State [US_STATE][GEOGRAPHIC_DATA] [GEOGRAPHIC_DATA] [GEOGR…" at bounding box center [784, 202] width 238 height 264
click at [526, 225] on textarea at bounding box center [546, 234] width 223 height 56
click at [1086, 380] on span "Save & Close" at bounding box center [1088, 383] width 64 height 13
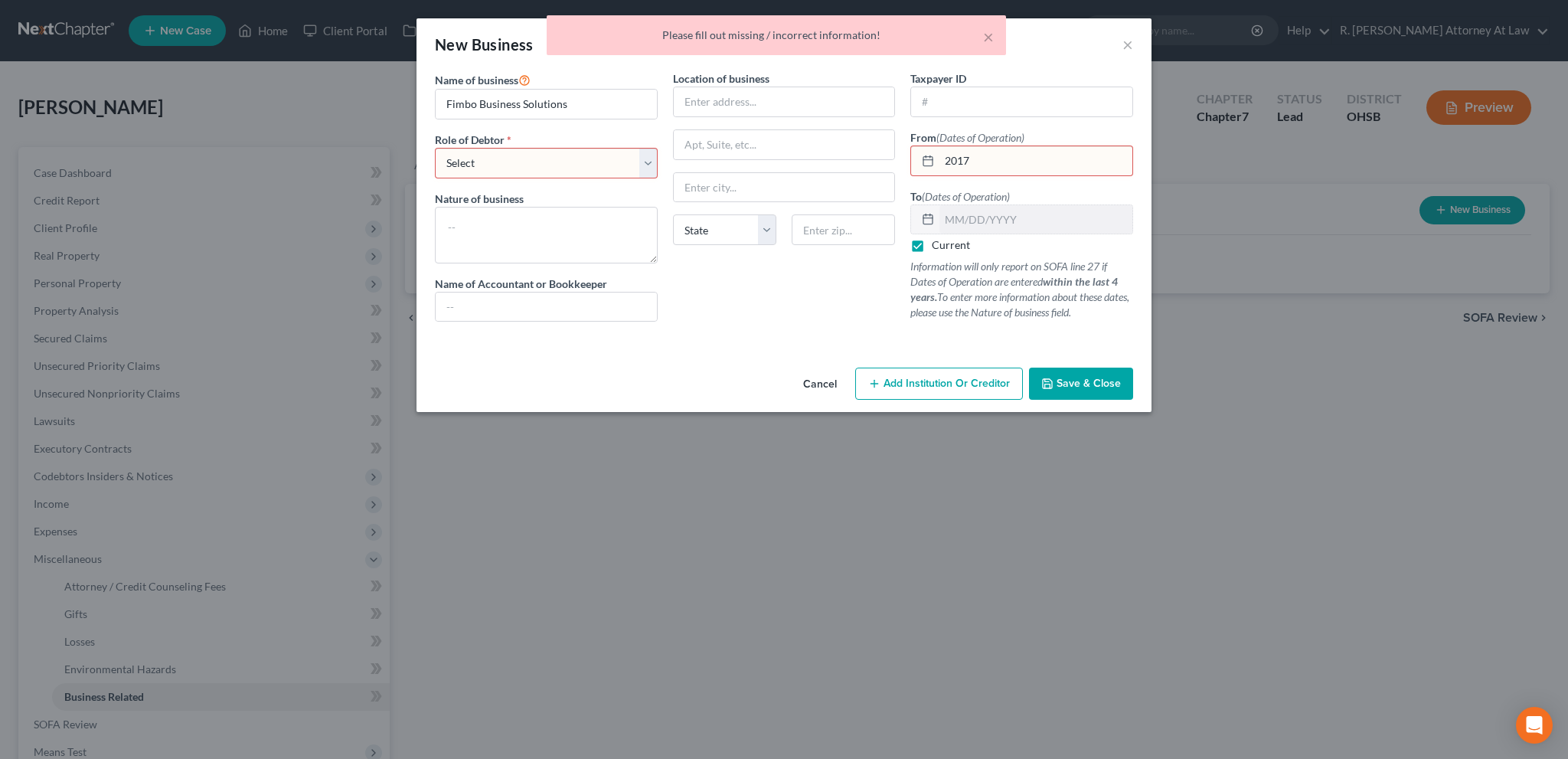
click at [983, 152] on input "2017" at bounding box center [1035, 160] width 193 height 29
type input "2"
click at [645, 164] on select "Select A member of a limited liability company (LLC) or limited liability partn…" at bounding box center [546, 163] width 223 height 31
select select "sole_proprietor"
click at [435, 148] on select "Select A member of a limited liability company (LLC) or limited liability partn…" at bounding box center [546, 163] width 223 height 31
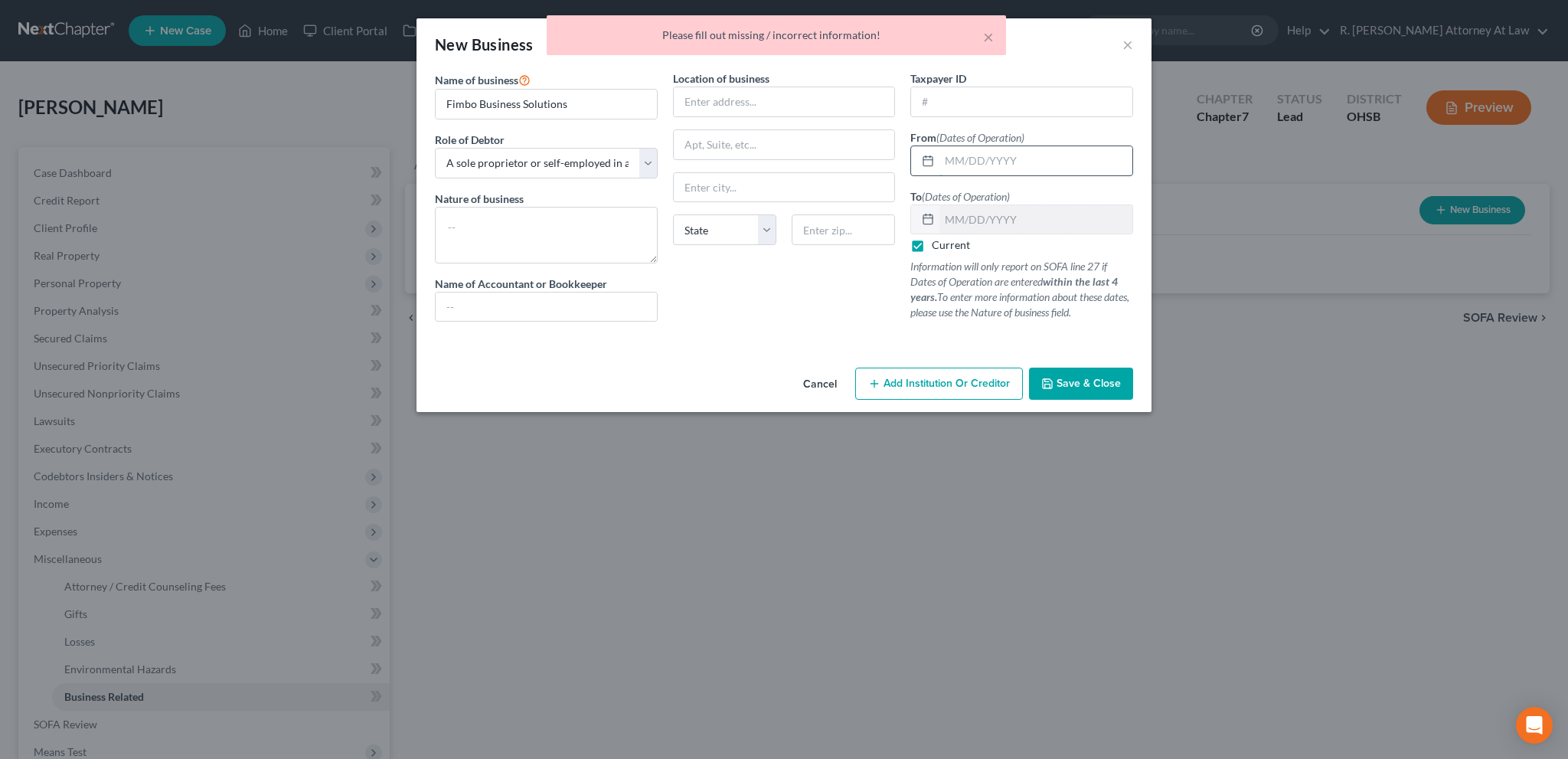
click at [963, 160] on input "text" at bounding box center [1035, 160] width 193 height 29
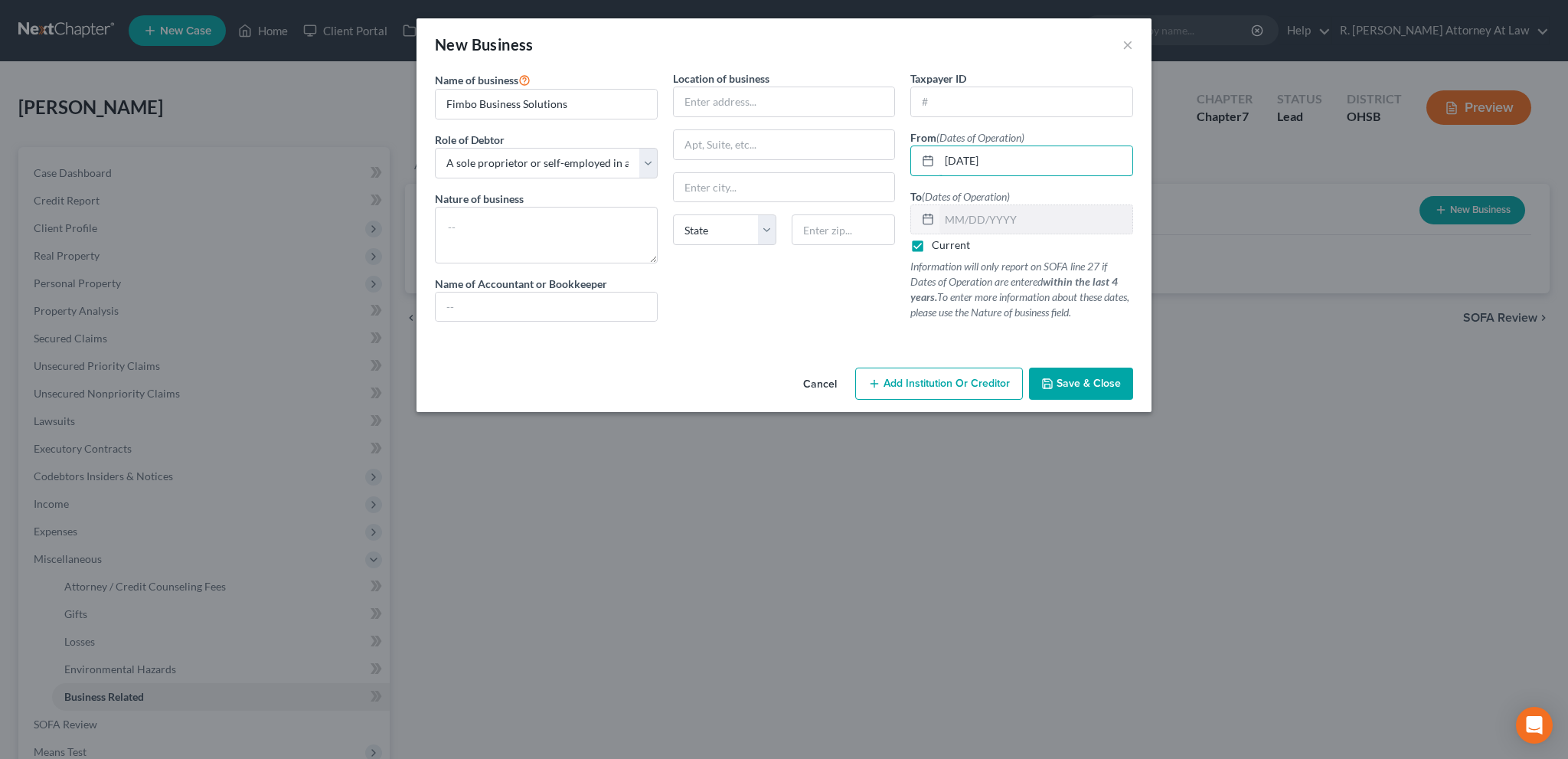
type input "[DATE]"
click at [931, 245] on label "Current" at bounding box center [950, 245] width 38 height 15
click at [938, 245] on input "Current" at bounding box center [942, 242] width 10 height 10
checkbox input "false"
click at [966, 221] on input "text" at bounding box center [1035, 219] width 193 height 29
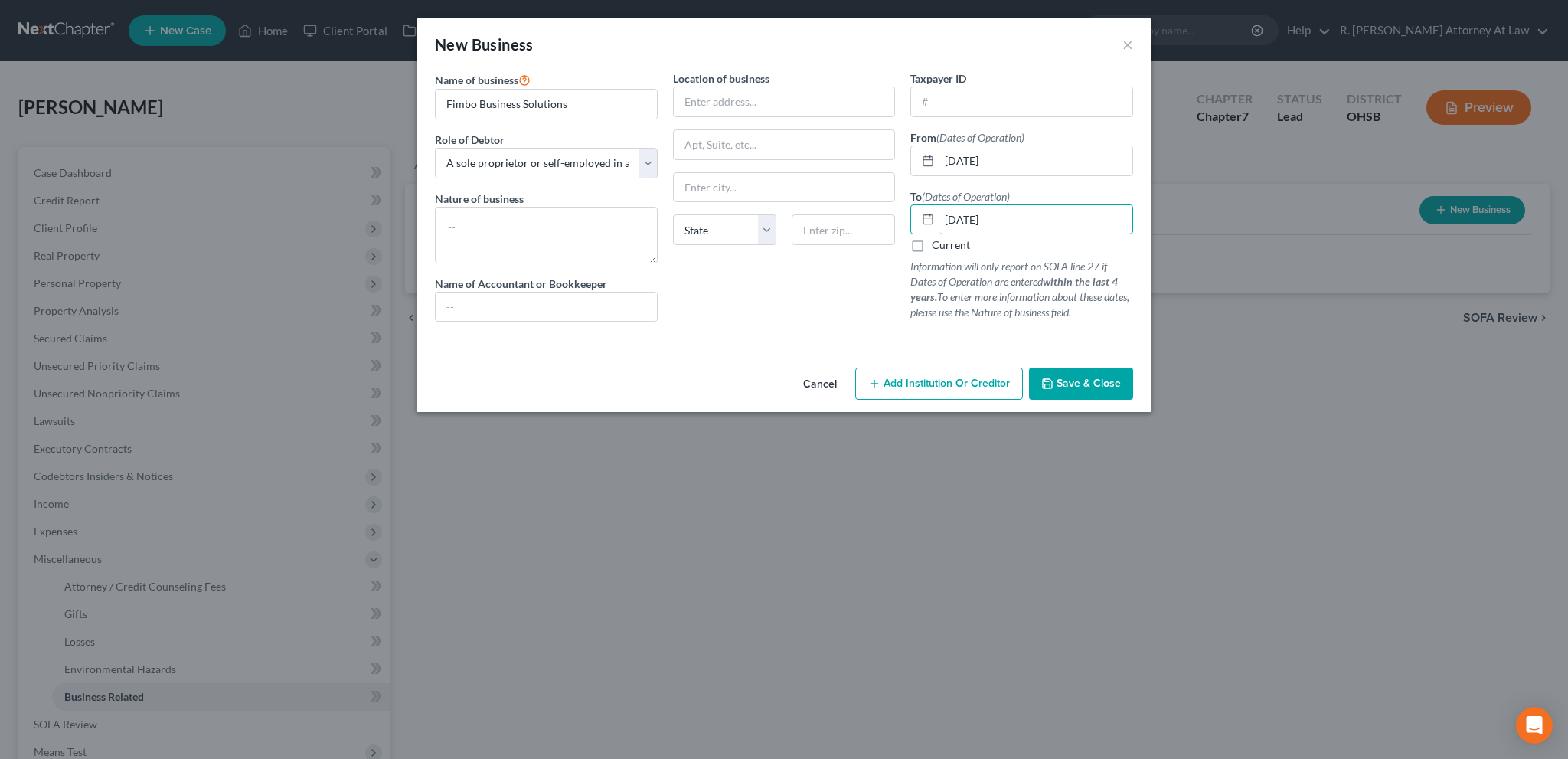
type input "[DATE]"
click at [1072, 381] on span "Save & Close" at bounding box center [1088, 383] width 64 height 13
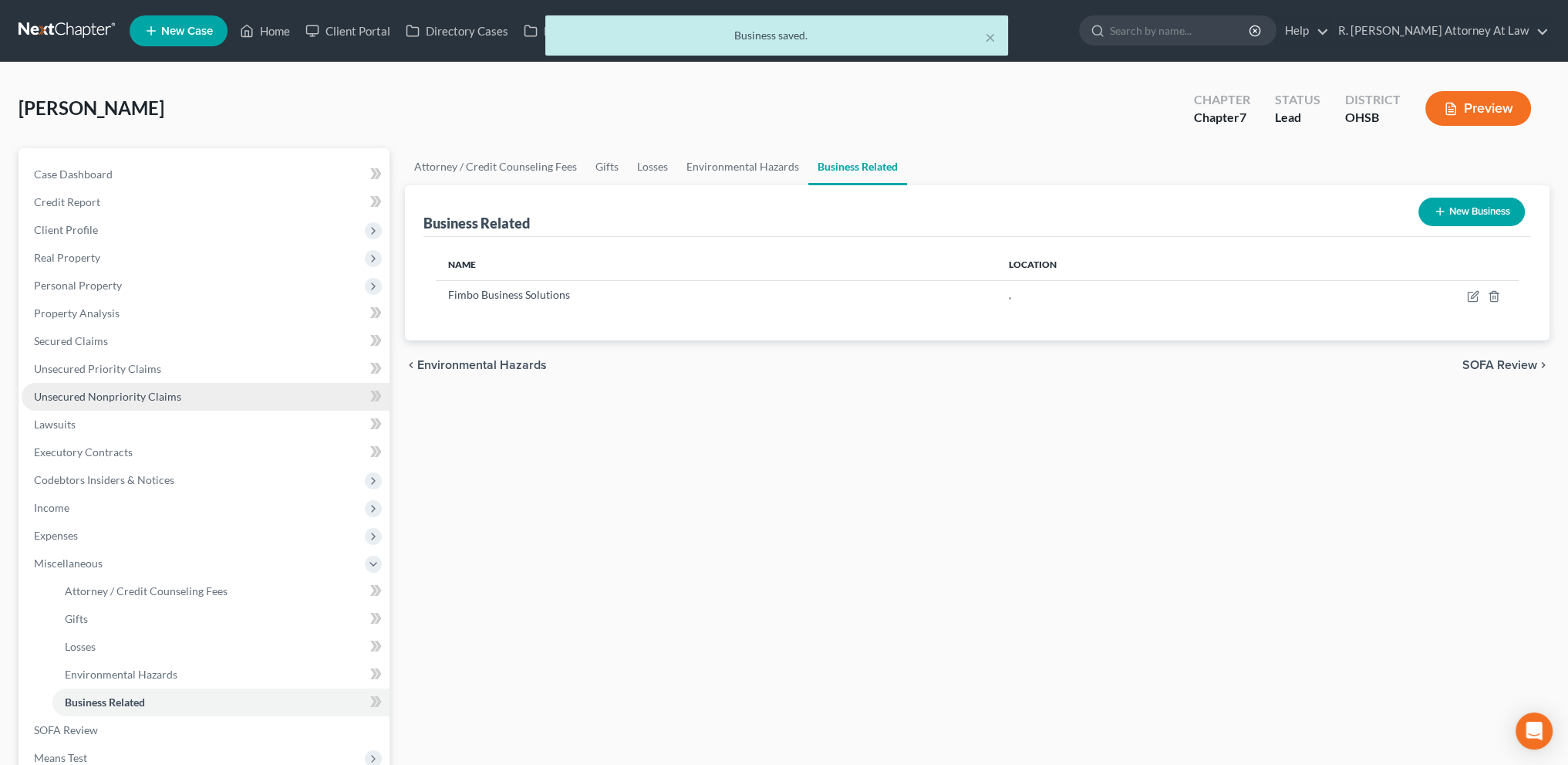
click at [66, 396] on span "Unsecured Nonpriority Claims" at bounding box center [107, 396] width 147 height 13
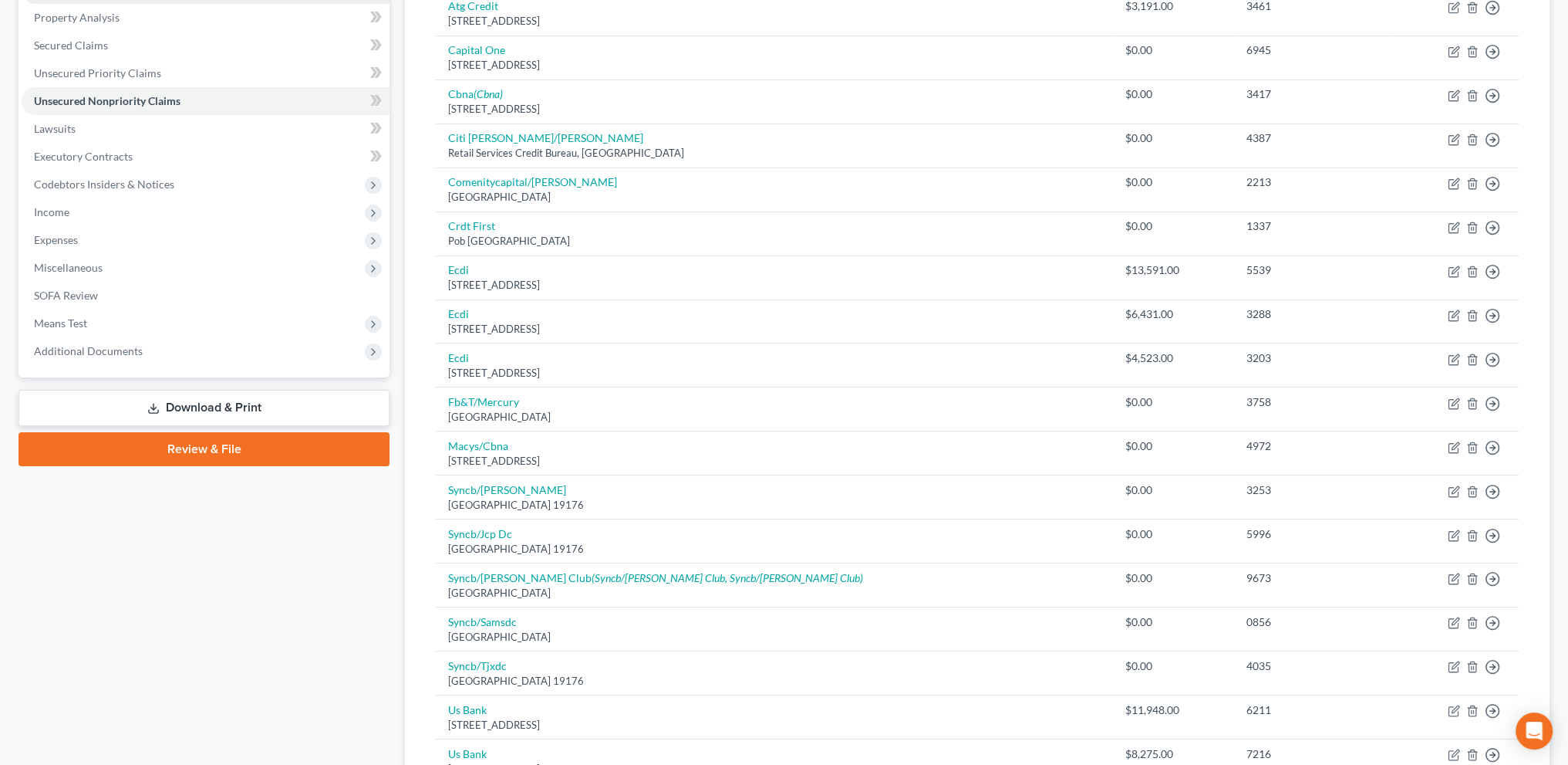
scroll to position [149, 0]
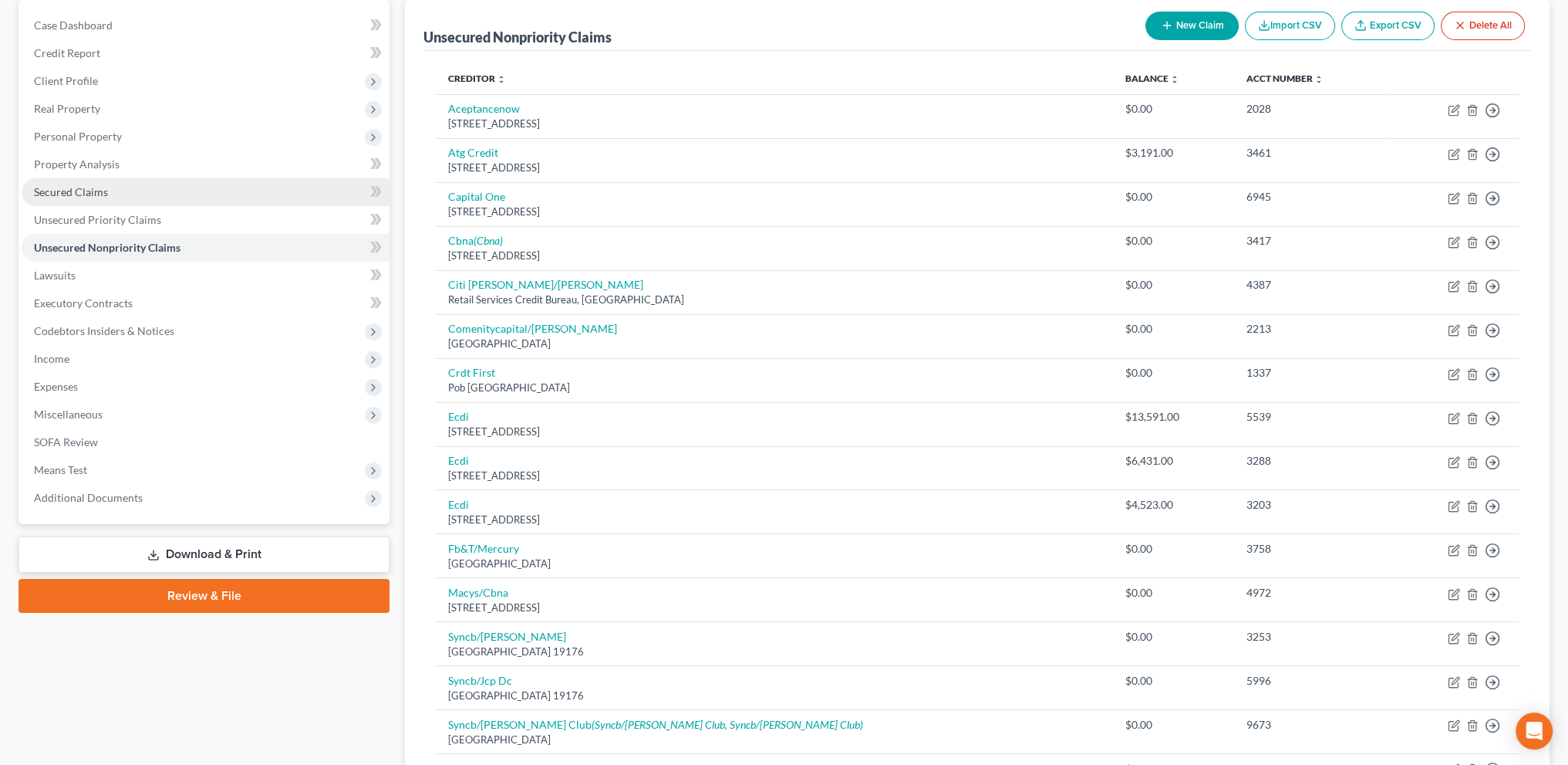
click at [54, 188] on span "Secured Claims" at bounding box center [70, 191] width 74 height 13
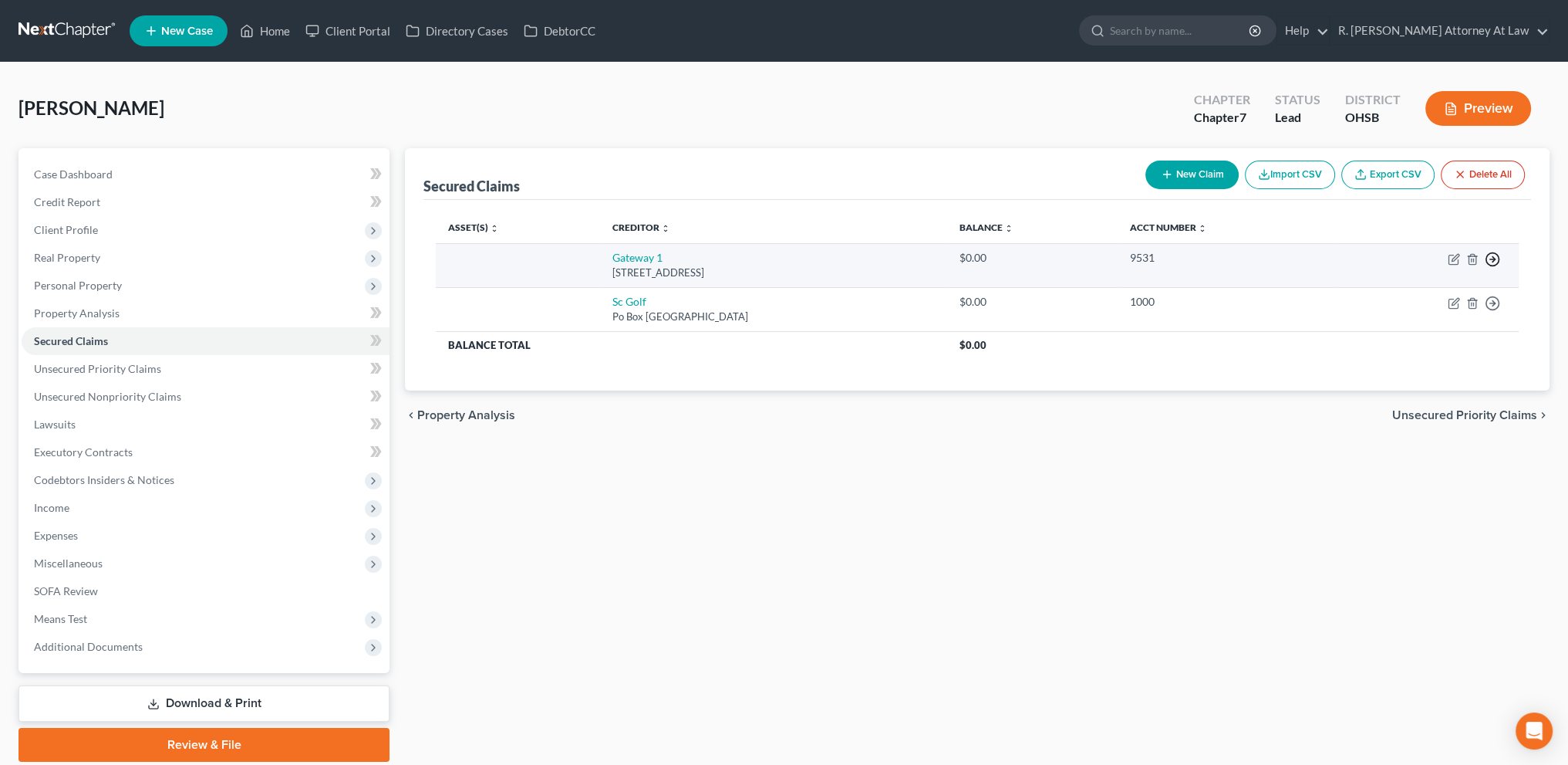
click at [1491, 256] on icon "button" at bounding box center [1492, 258] width 15 height 15
click at [1383, 294] on link "Move to F" at bounding box center [1422, 297] width 129 height 26
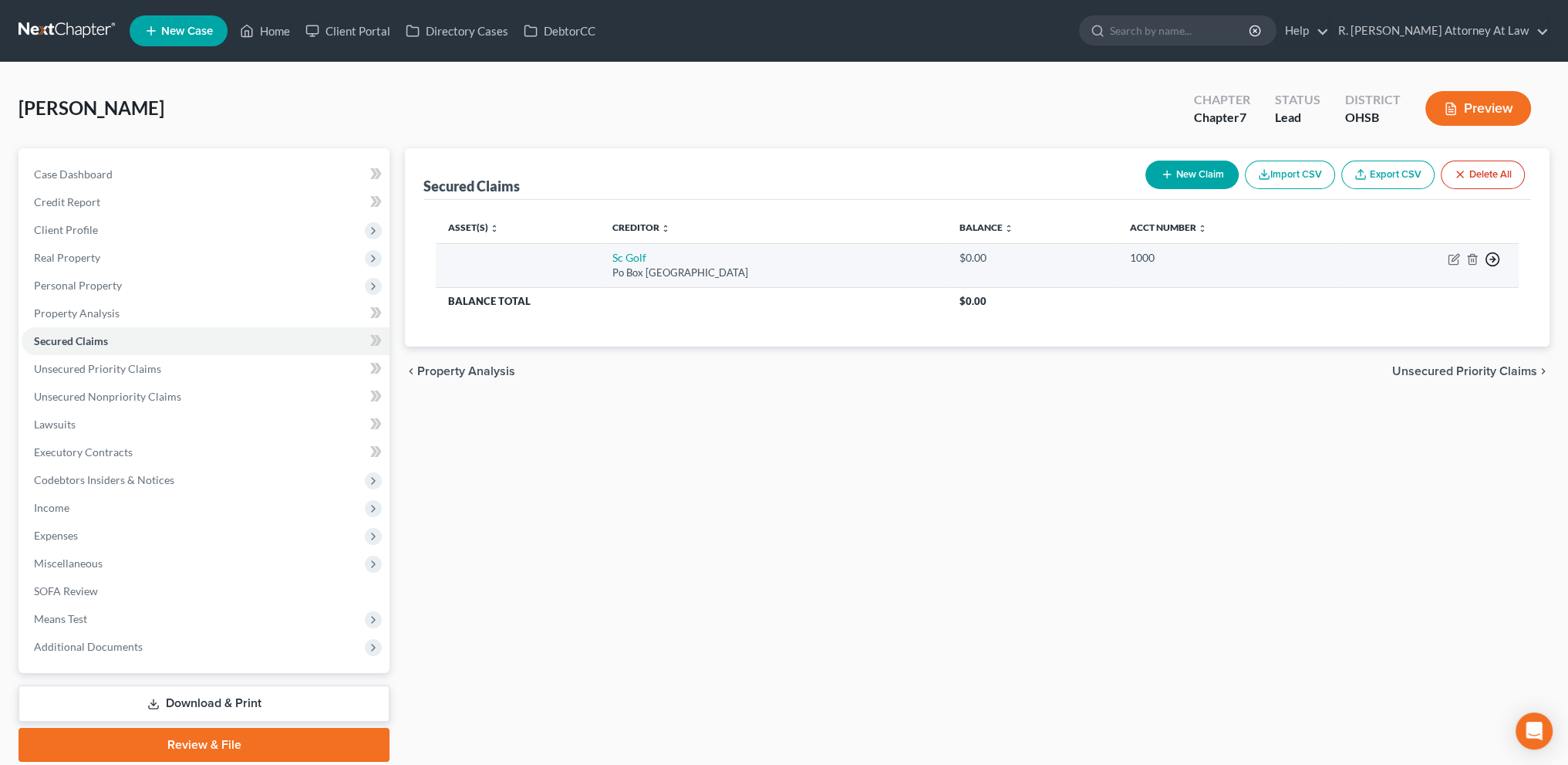
click at [1495, 258] on polyline "button" at bounding box center [1494, 259] width 2 height 6
click at [1380, 293] on link "Move to F" at bounding box center [1422, 297] width 129 height 26
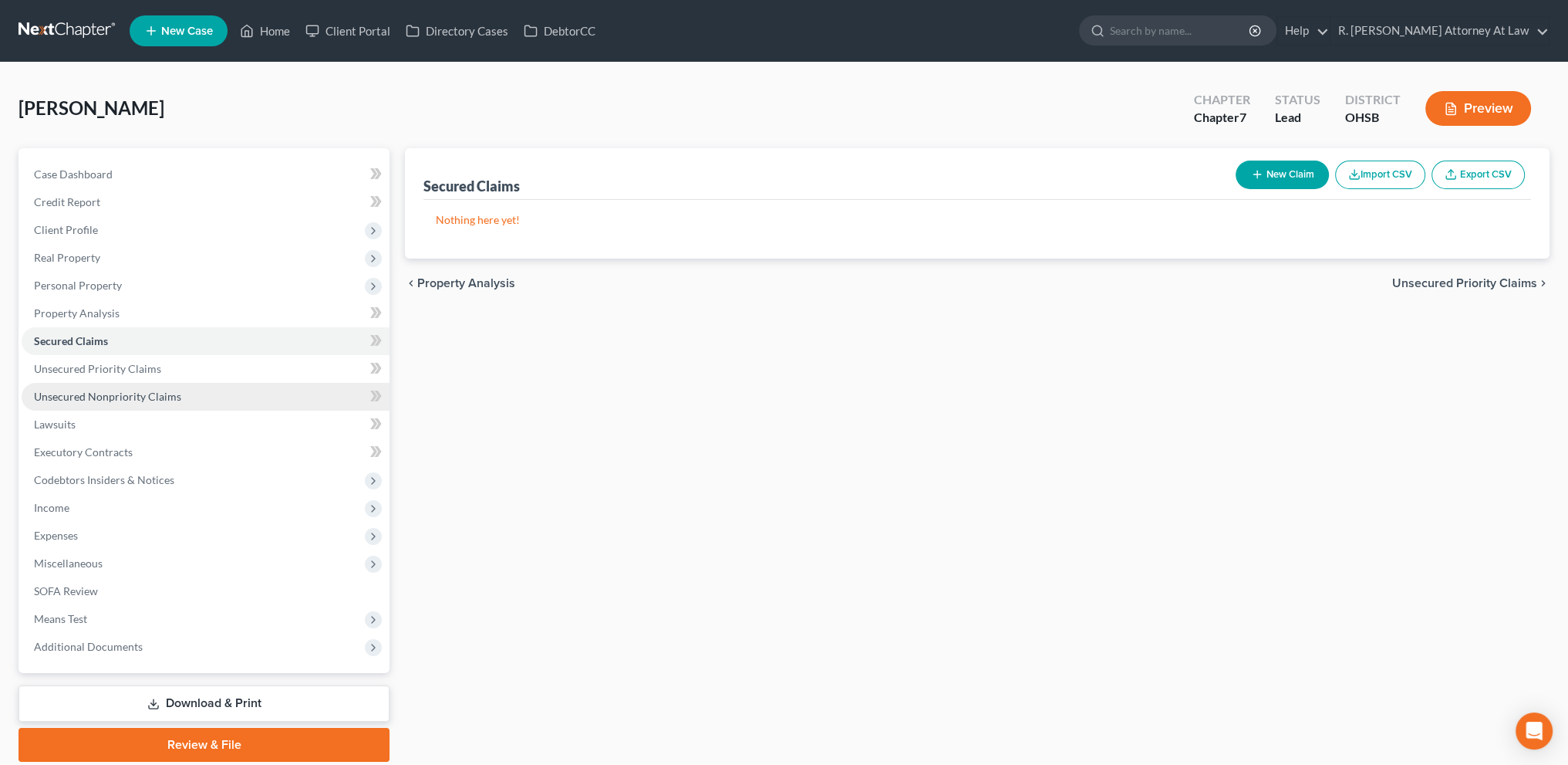
click at [54, 387] on link "Unsecured Nonpriority Claims" at bounding box center [206, 396] width 368 height 28
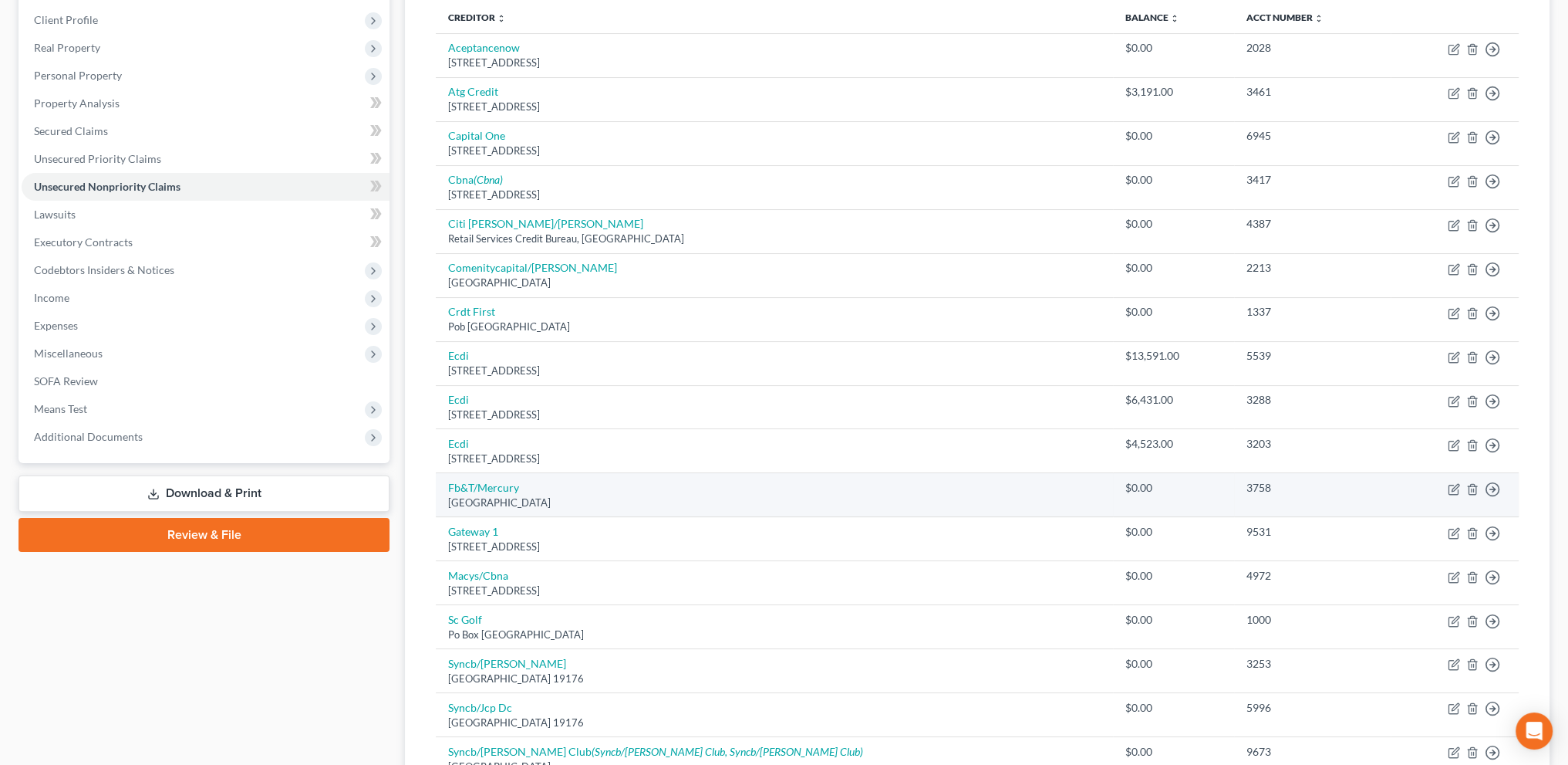
scroll to position [424, 0]
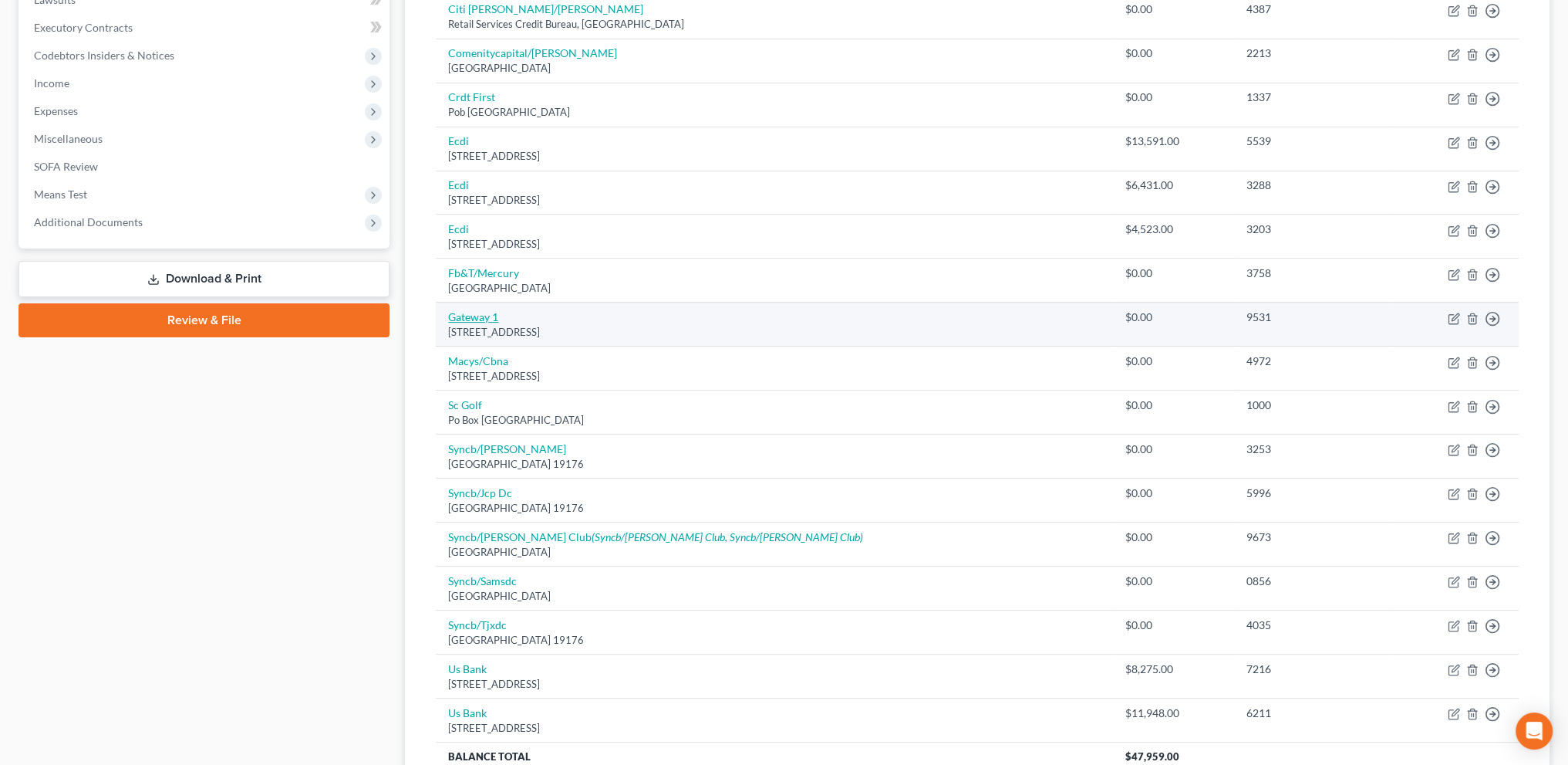
click at [470, 319] on link "Gateway 1" at bounding box center [473, 317] width 50 height 13
select select "4"
select select "0"
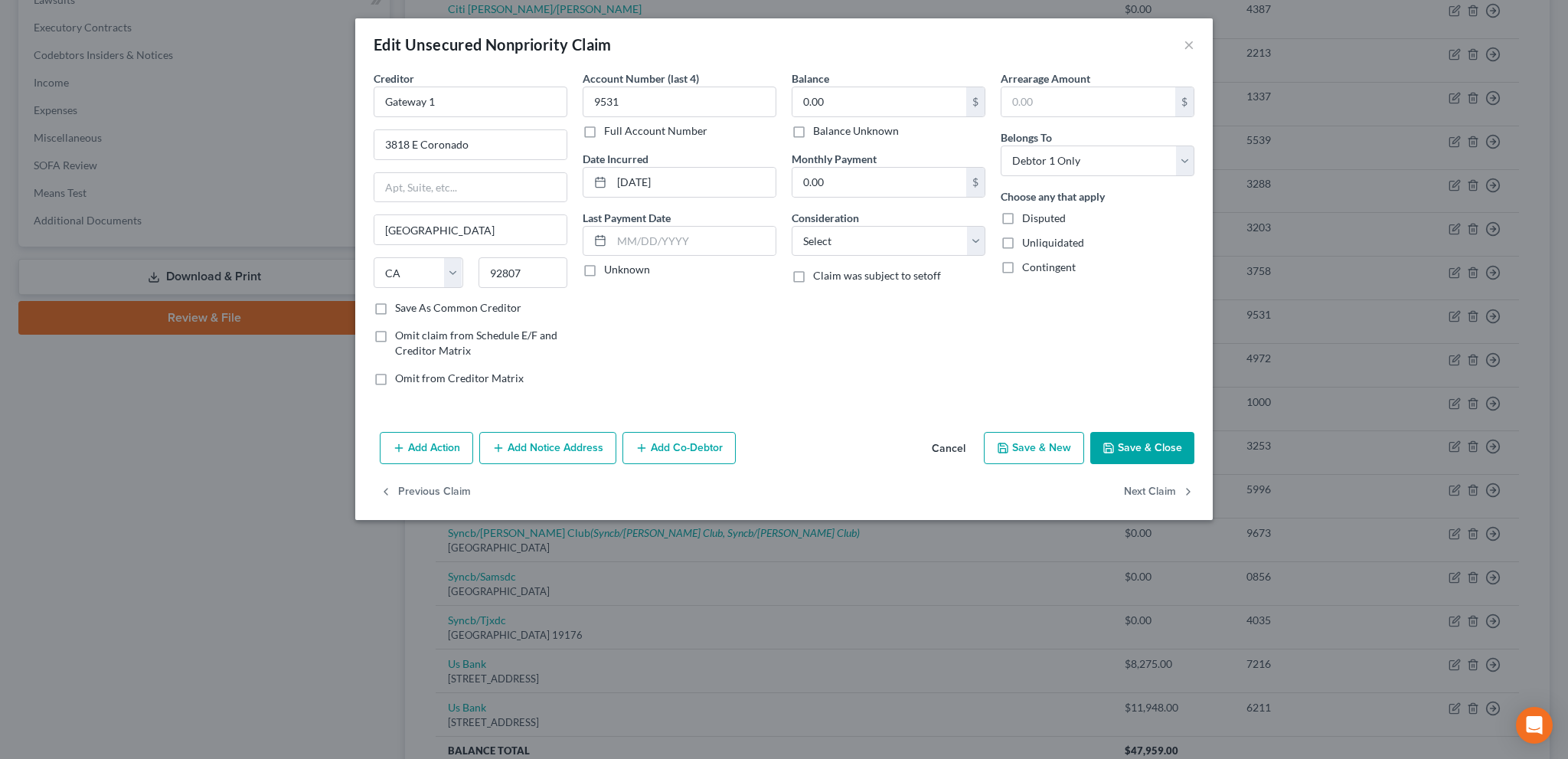
click at [813, 133] on label "Balance Unknown" at bounding box center [856, 130] width 86 height 15
click at [819, 133] on input "Balance Unknown" at bounding box center [824, 128] width 10 height 10
checkbox input "true"
drag, startPoint x: 866, startPoint y: 242, endPoint x: 866, endPoint y: 253, distance: 11.0
click at [866, 242] on select "Select Cable / Satellite Services Collection Agency Credit Card Debt Debt Couns…" at bounding box center [888, 241] width 194 height 31
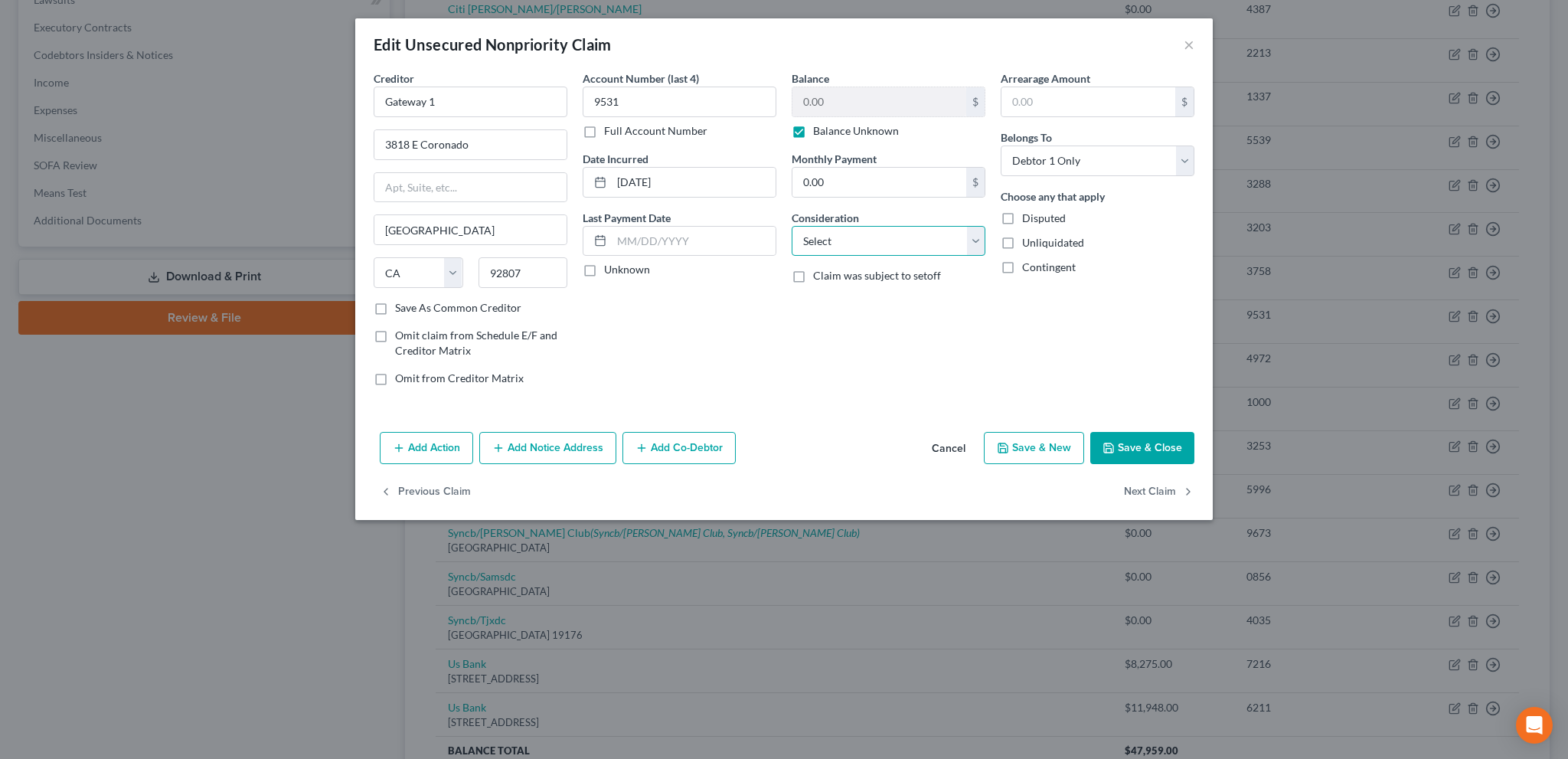
select select "4"
click at [792, 225] on select "Select Cable / Satellite Services Collection Agency Credit Card Debt Debt Couns…" at bounding box center [888, 241] width 194 height 31
click at [1158, 446] on button "Save & Close" at bounding box center [1142, 448] width 104 height 32
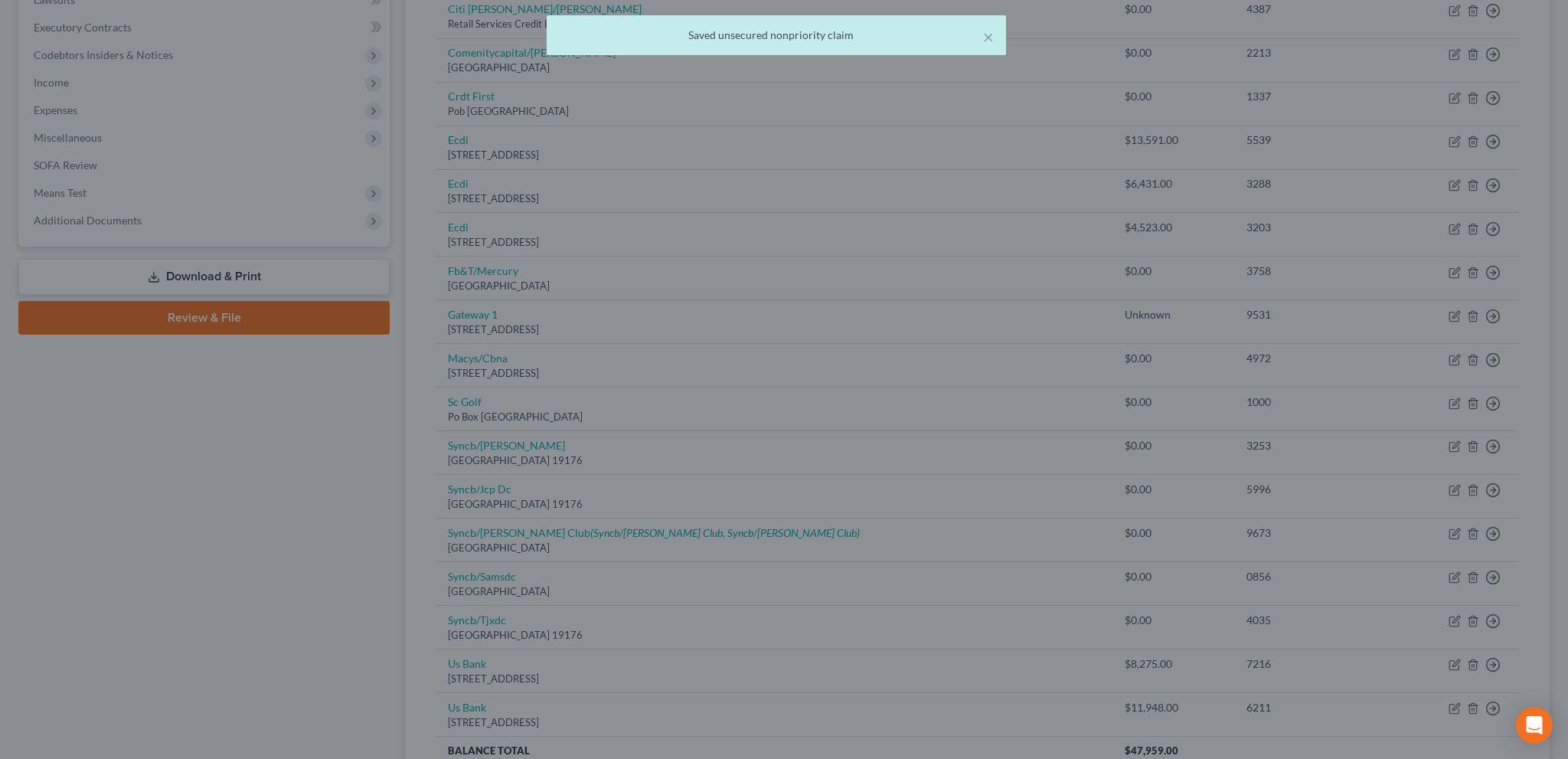
type input "0"
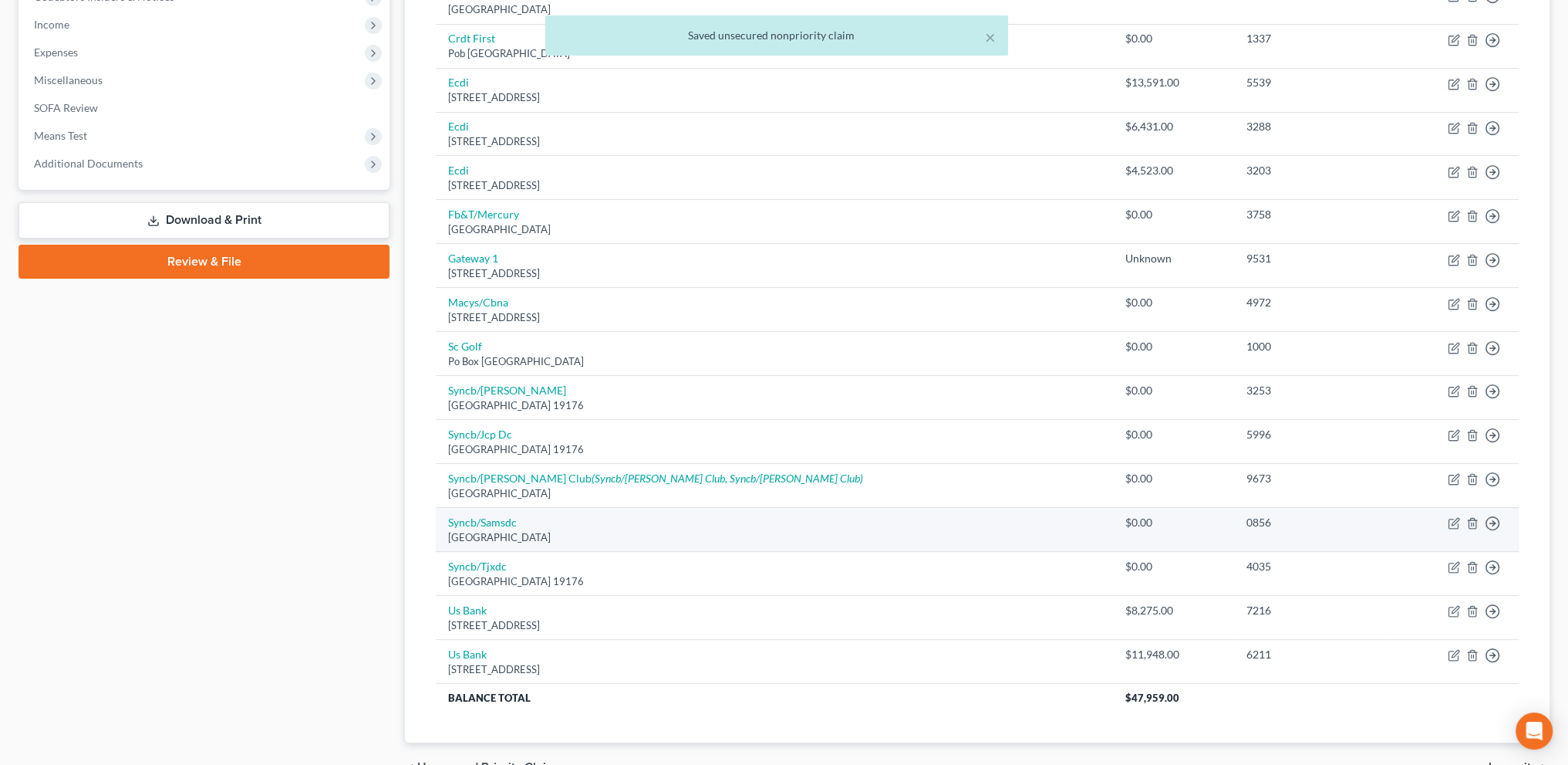
scroll to position [565, 0]
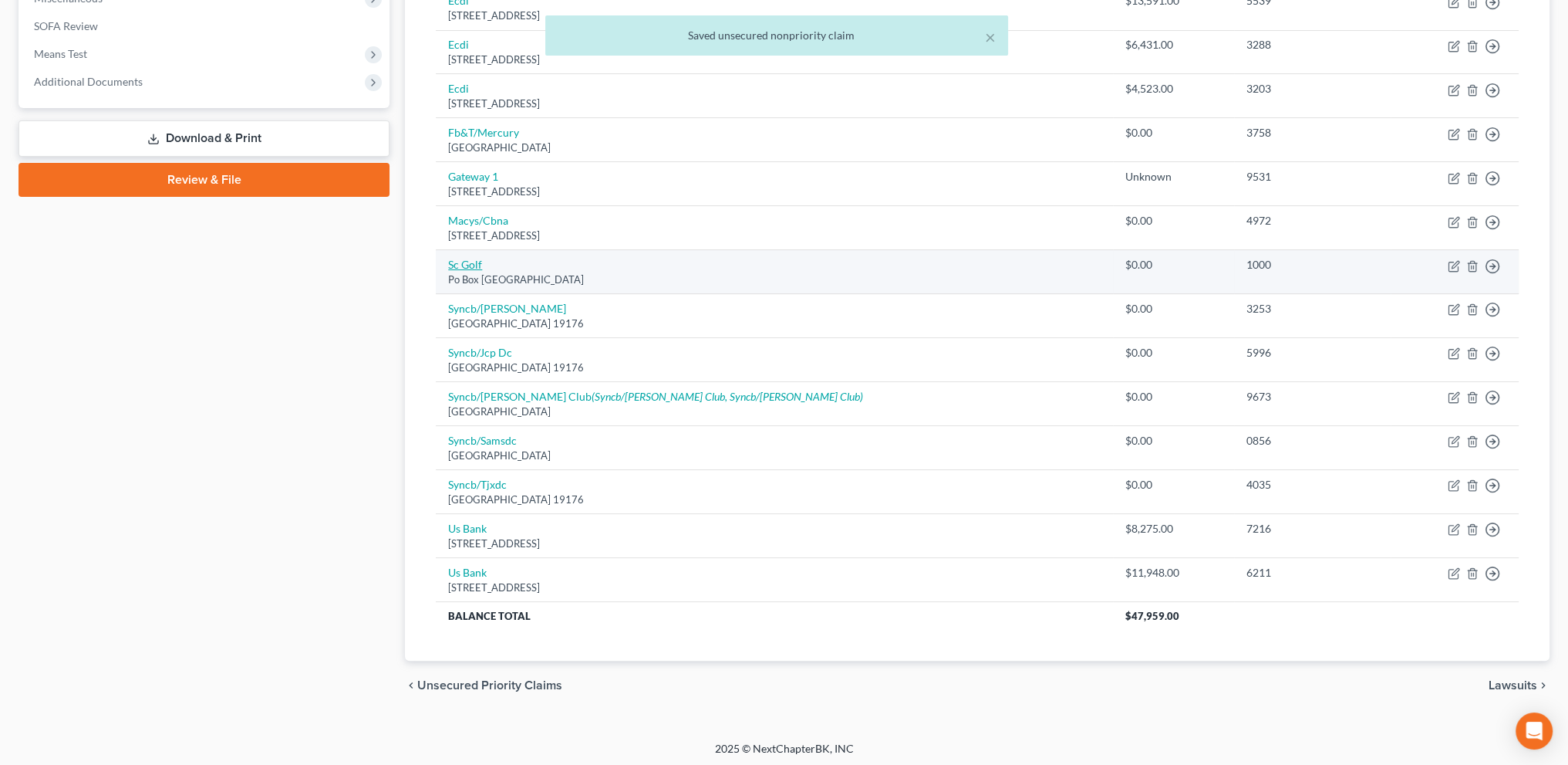
click at [451, 262] on link "Sc Golf" at bounding box center [465, 264] width 34 height 13
select select "45"
select select "0"
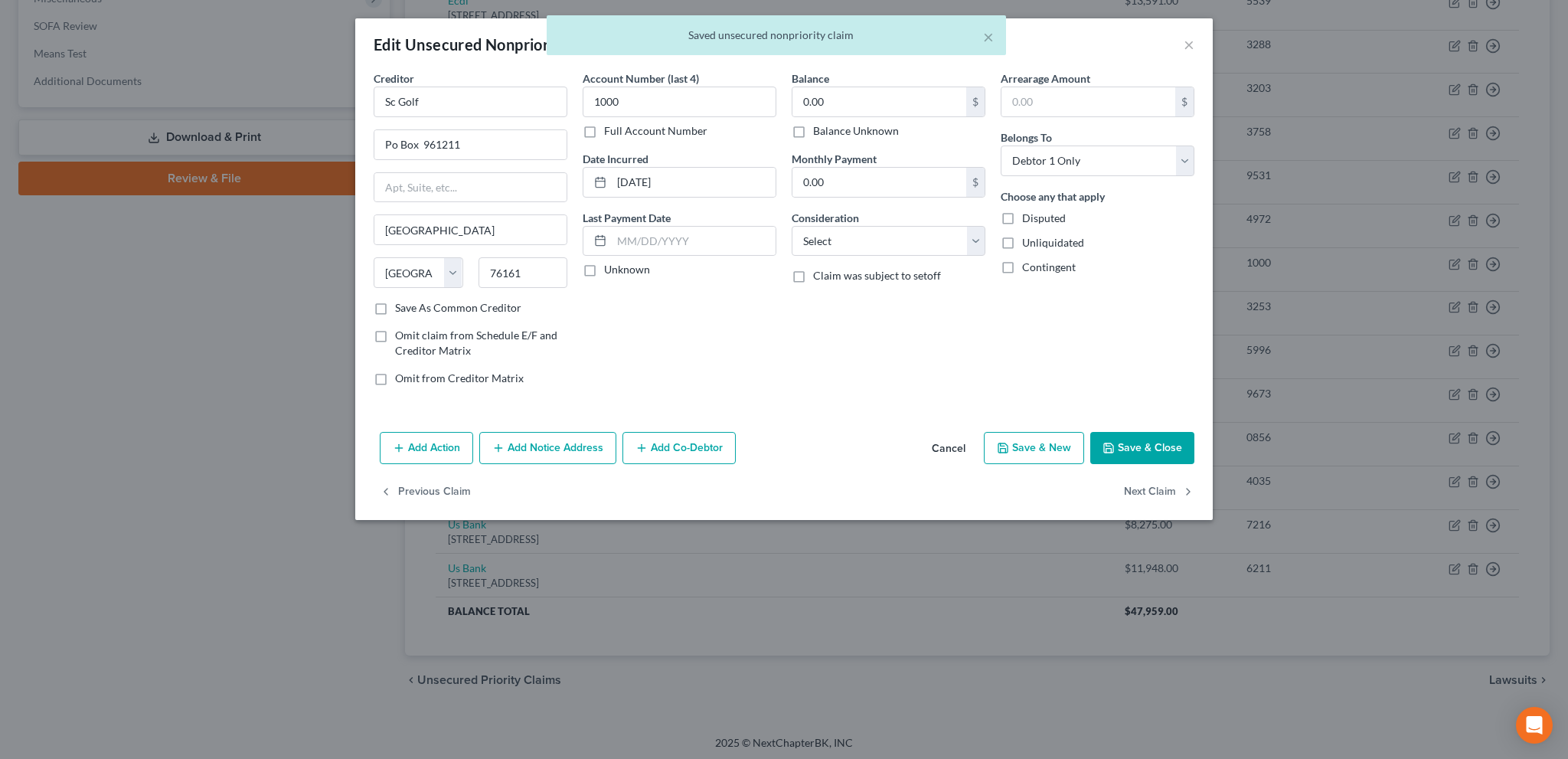
click at [813, 129] on label "Balance Unknown" at bounding box center [856, 130] width 86 height 15
click at [819, 129] on input "Balance Unknown" at bounding box center [824, 128] width 10 height 10
checkbox input "true"
click at [856, 236] on select "Select Cable / Satellite Services Collection Agency Credit Card Debt Debt Couns…" at bounding box center [888, 241] width 194 height 31
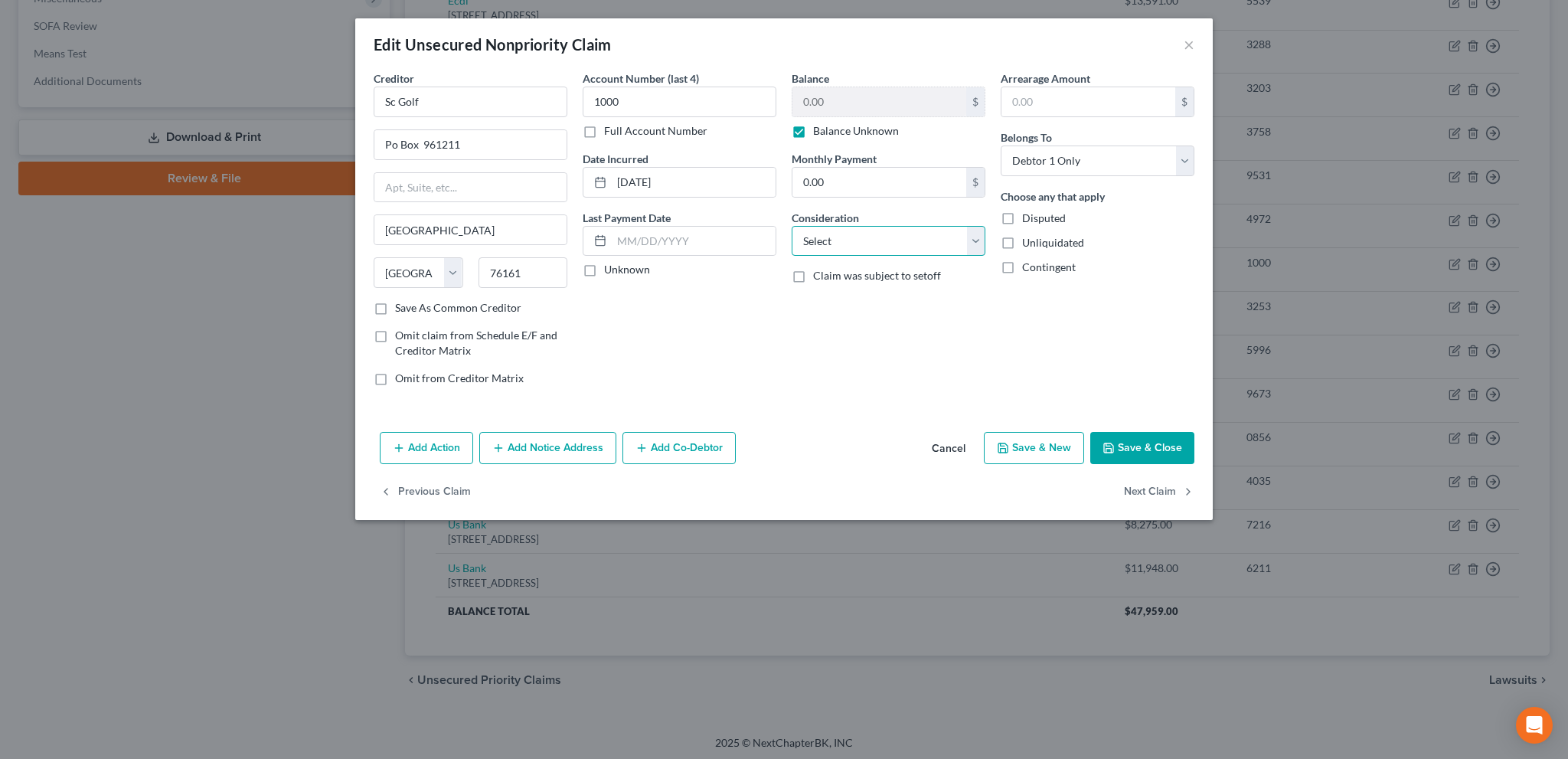
select select "4"
click at [792, 225] on select "Select Cable / Satellite Services Collection Agency Credit Card Debt Debt Couns…" at bounding box center [888, 241] width 194 height 31
click at [1123, 443] on button "Save & Close" at bounding box center [1142, 448] width 104 height 32
type input "0"
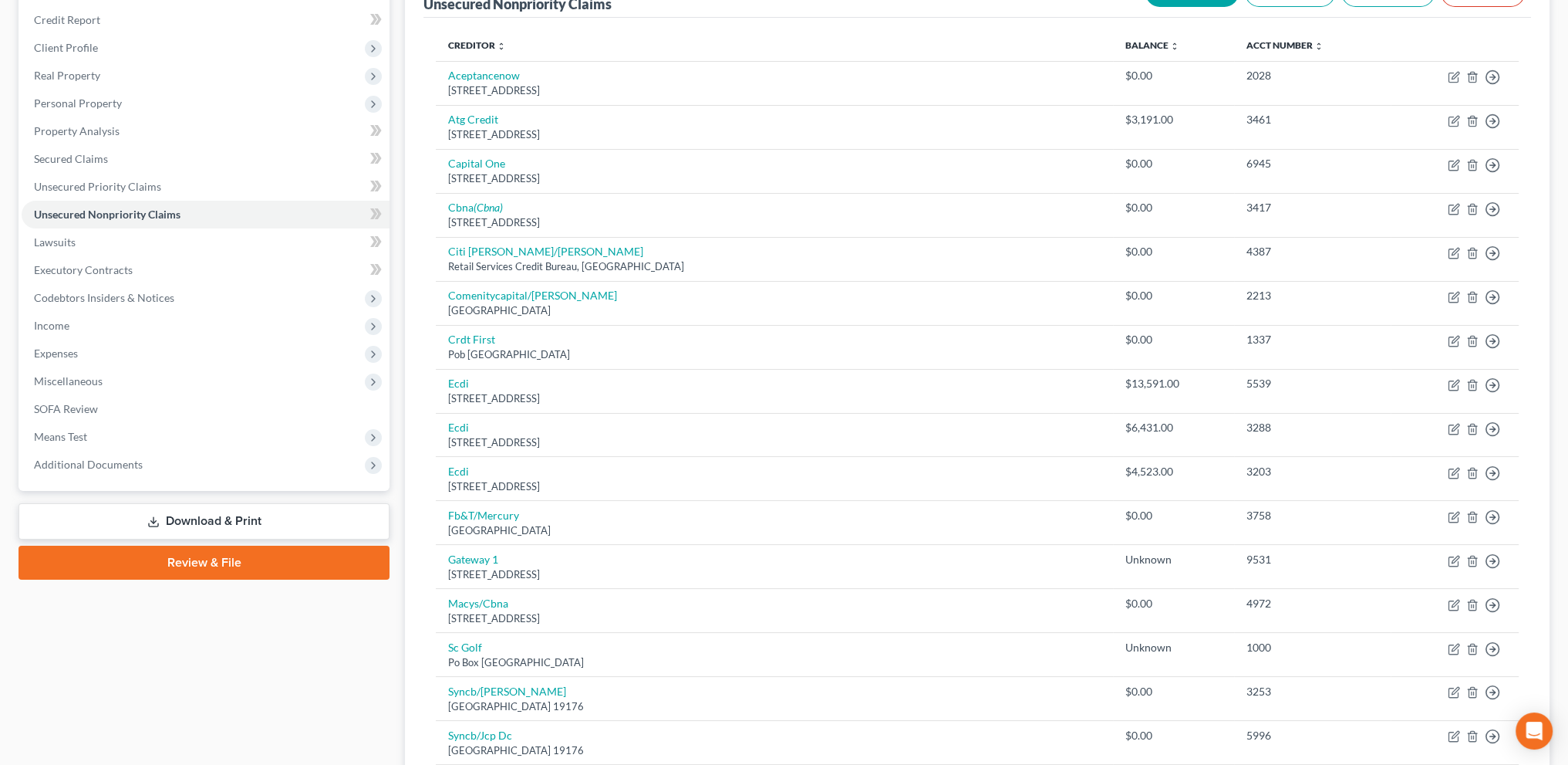
scroll to position [179, 0]
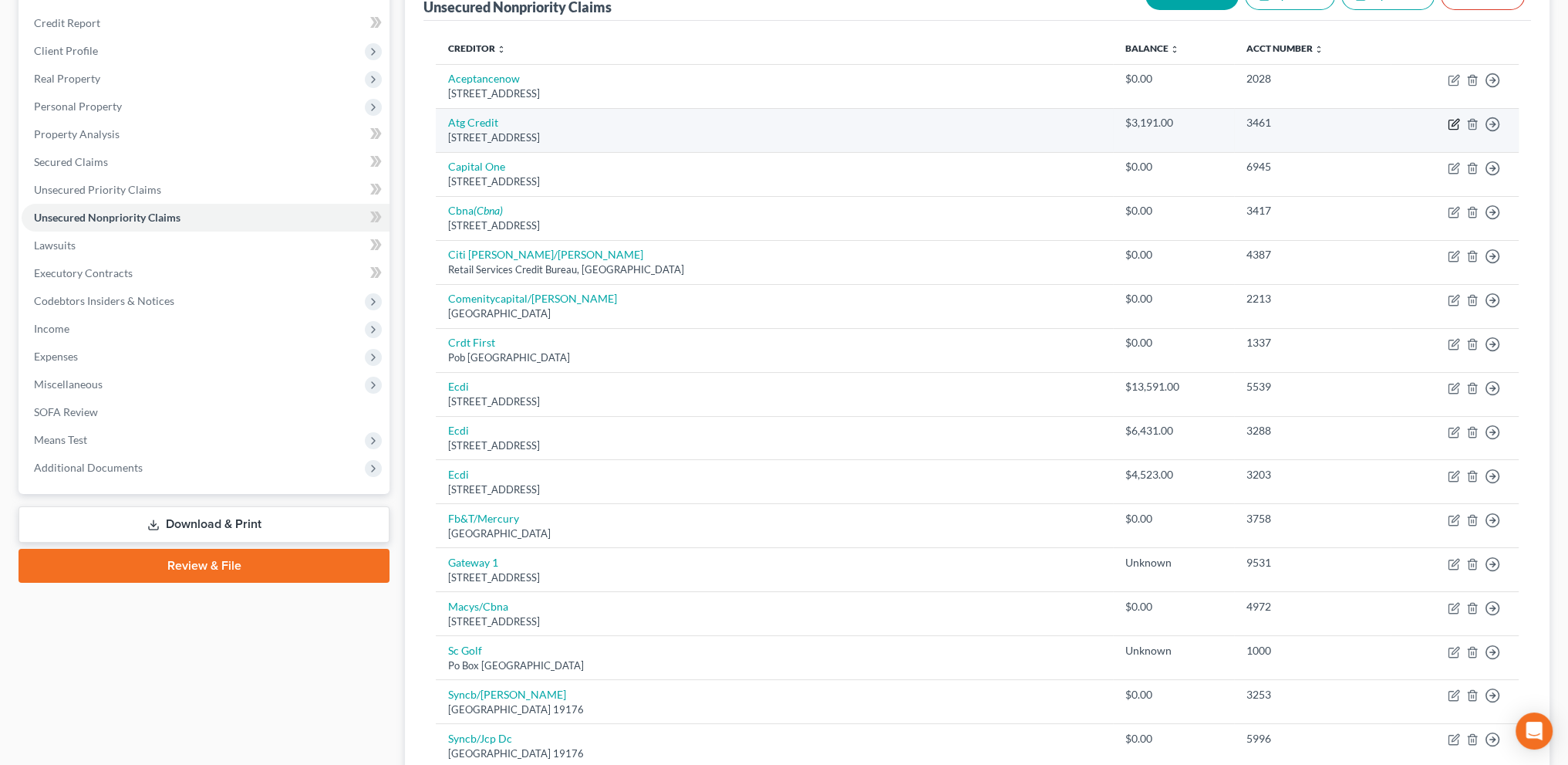
click at [1454, 121] on icon "button" at bounding box center [1454, 124] width 12 height 12
select select "14"
select select "1"
select select "0"
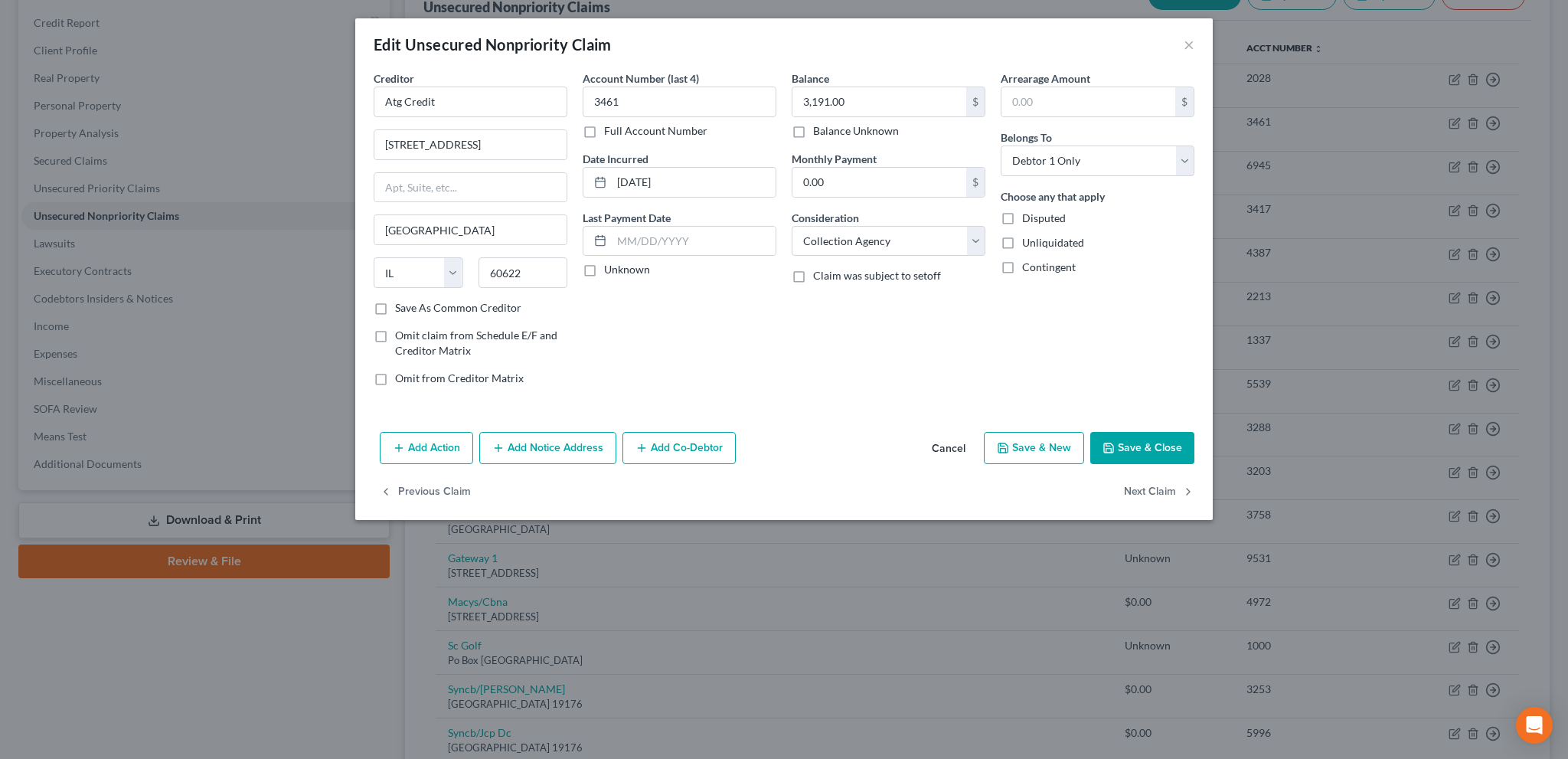
click at [1109, 443] on polyline "button" at bounding box center [1108, 444] width 4 height 2
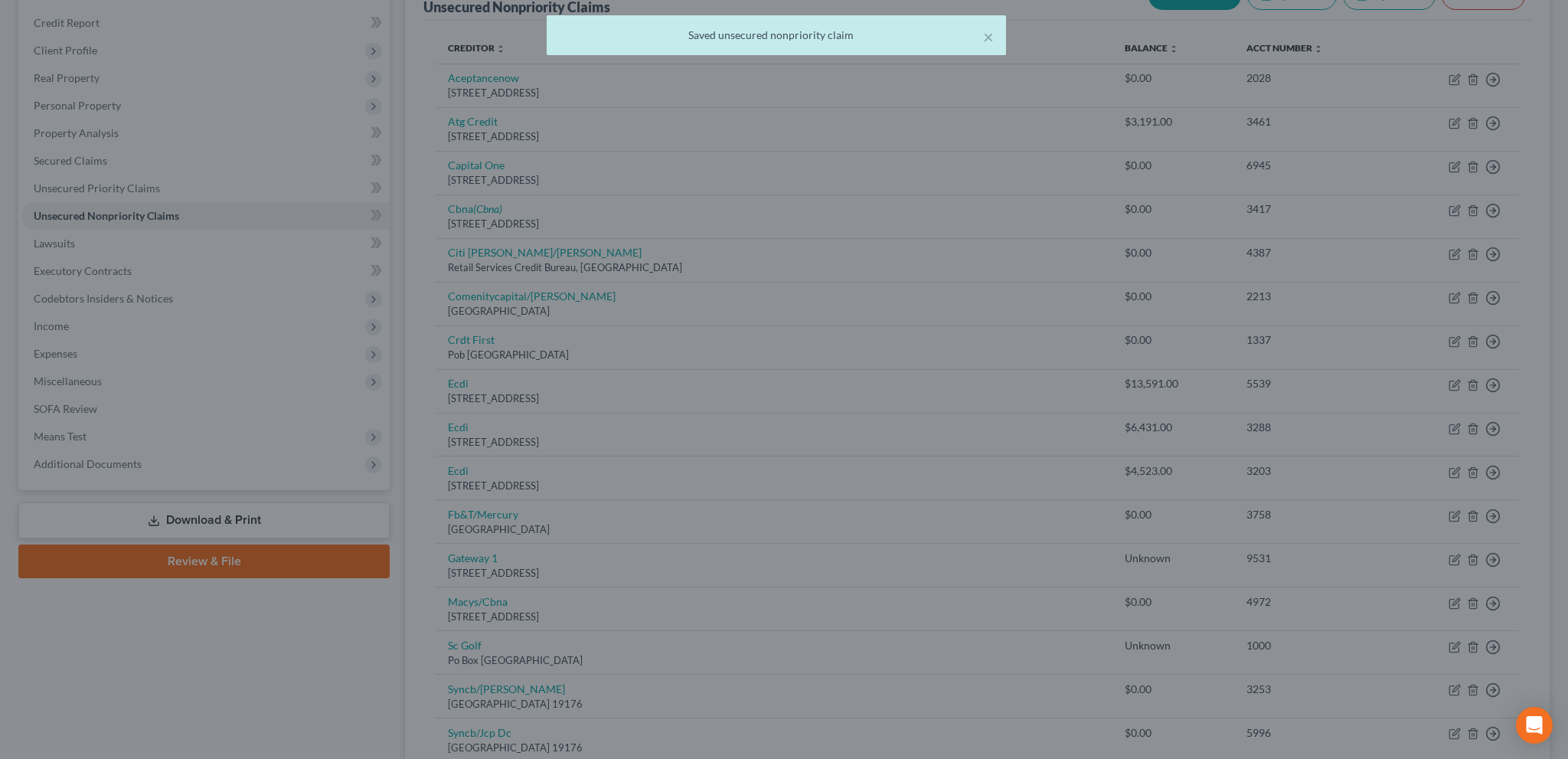
type input "0"
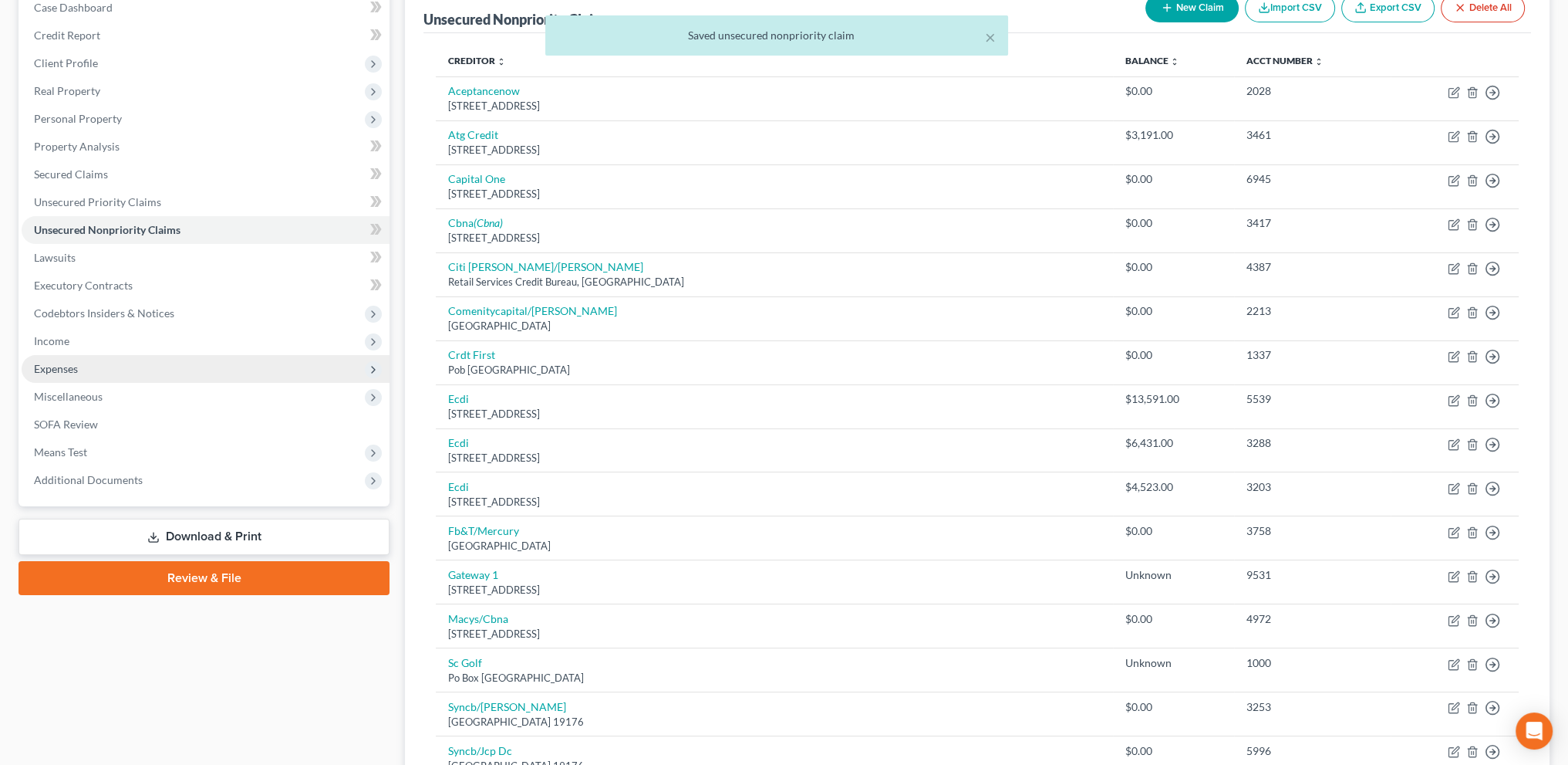
scroll to position [391, 0]
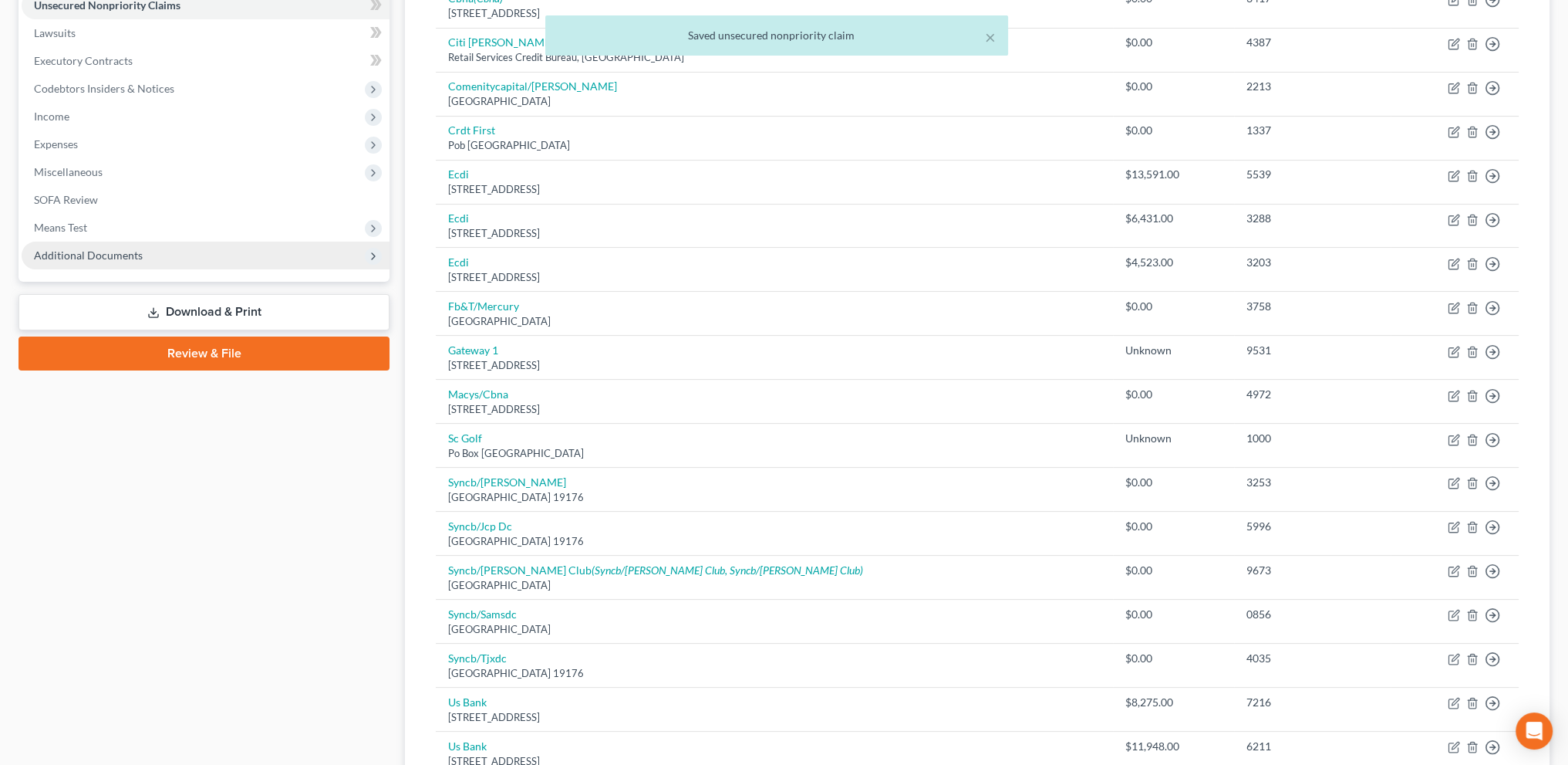
click at [93, 258] on span "Additional Documents" at bounding box center [88, 254] width 109 height 13
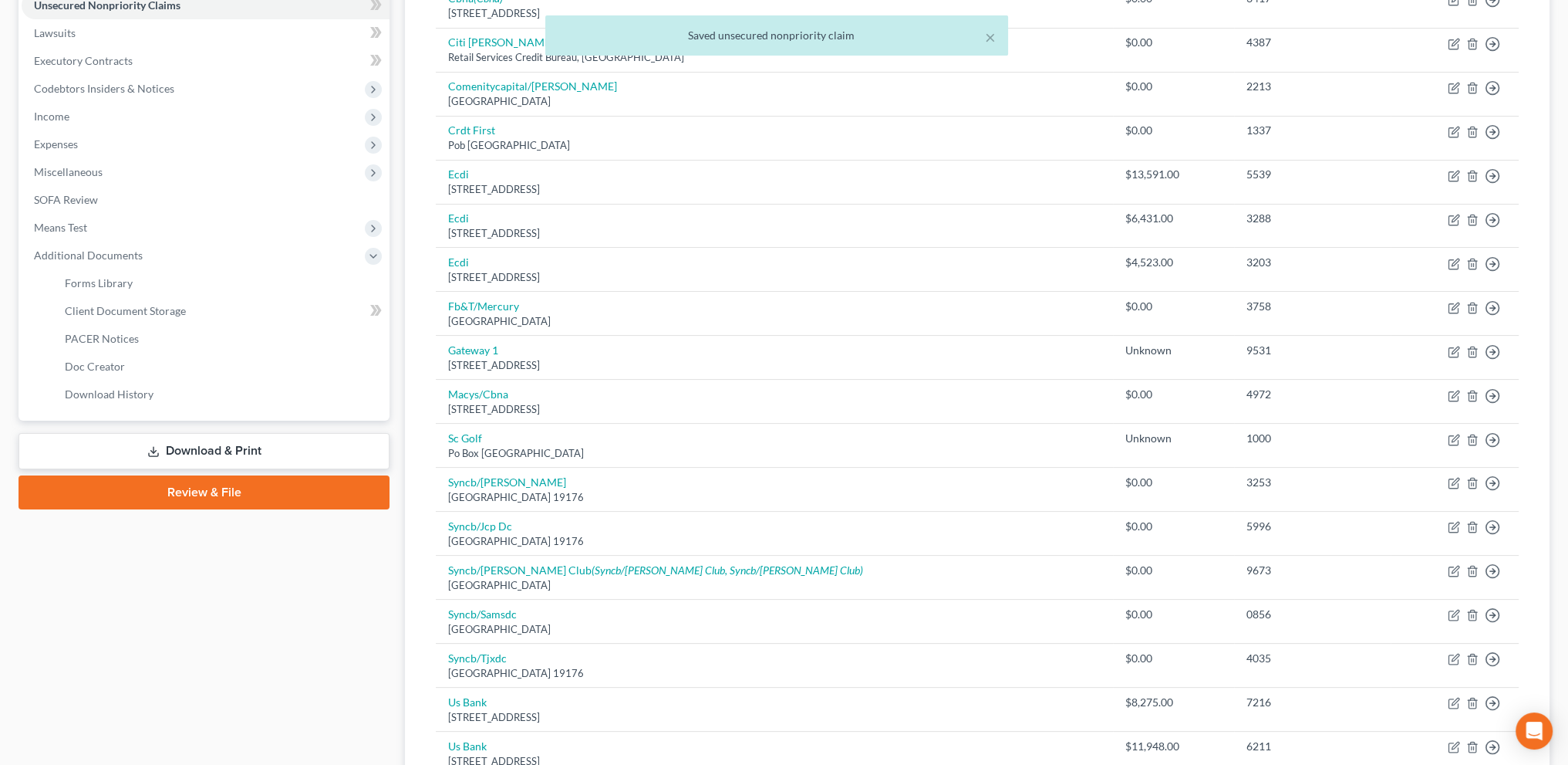
click at [206, 444] on link "Download & Print" at bounding box center [204, 451] width 371 height 36
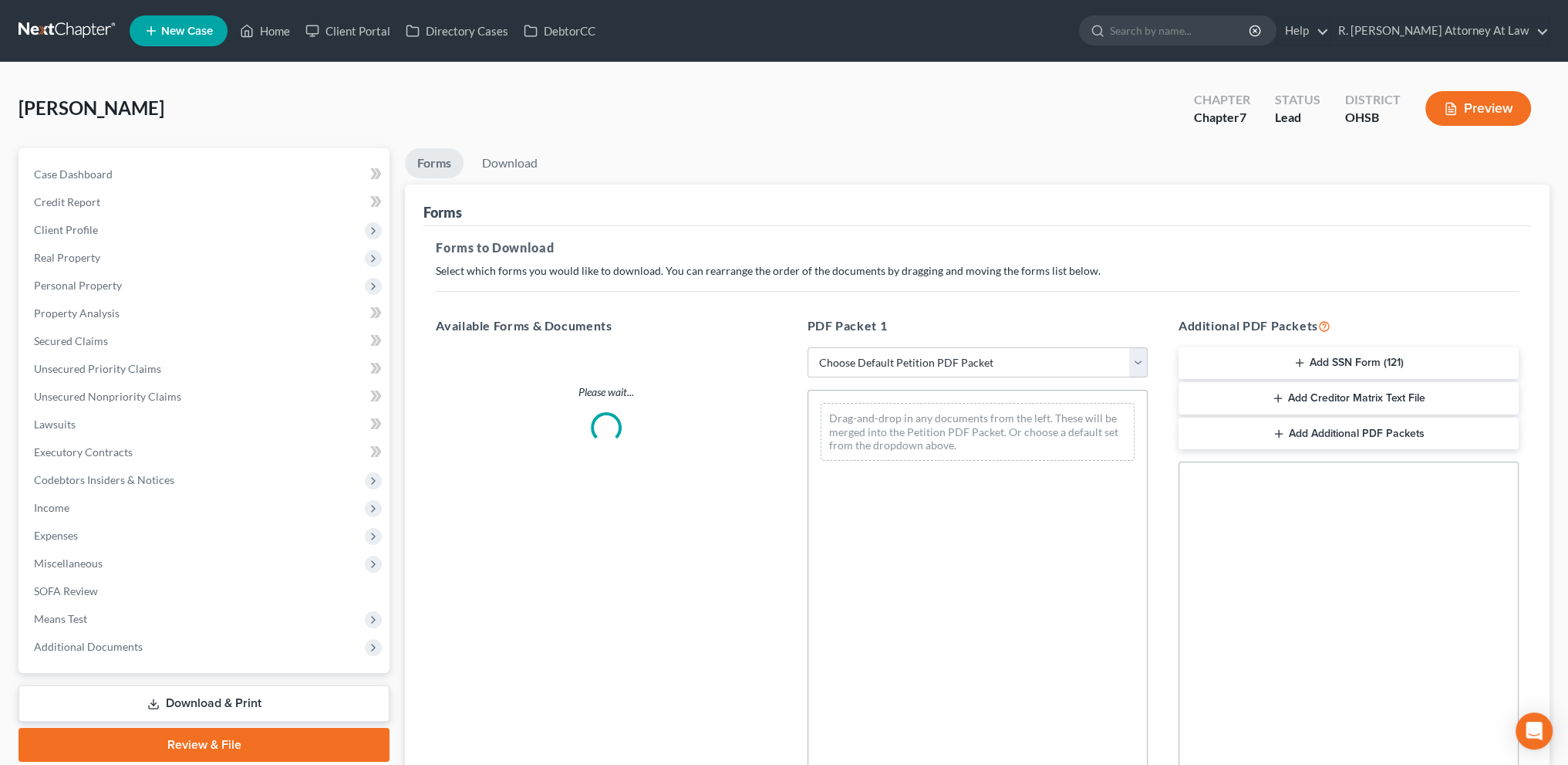
scroll to position [186, 0]
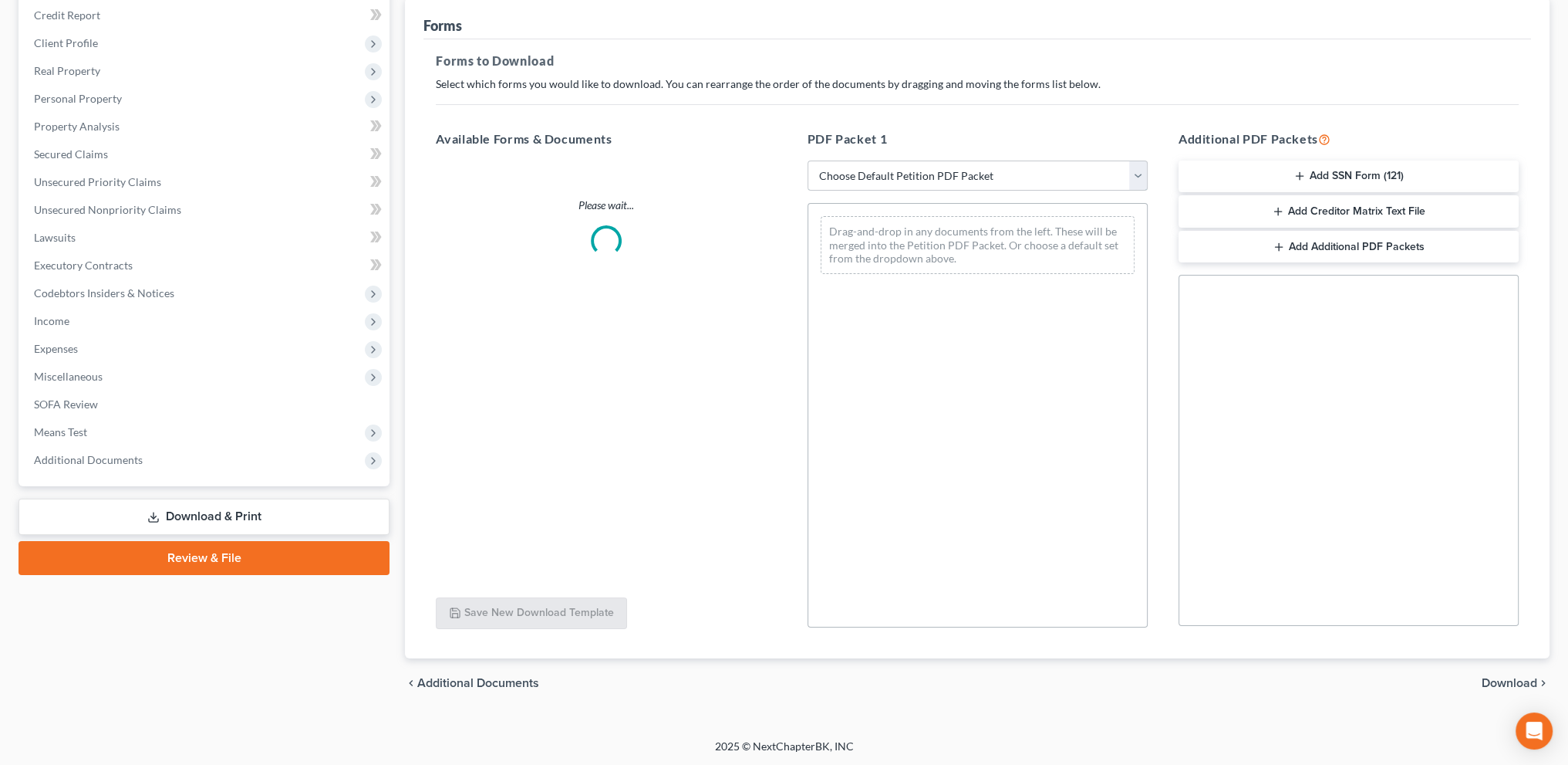
click at [855, 175] on select "Choose Default Petition PDF Packet Complete Bankruptcy Petition (all forms and …" at bounding box center [978, 176] width 340 height 31
click at [847, 173] on select "Choose Default Petition PDF Packet Complete Bankruptcy Petition (all forms and …" at bounding box center [978, 176] width 340 height 31
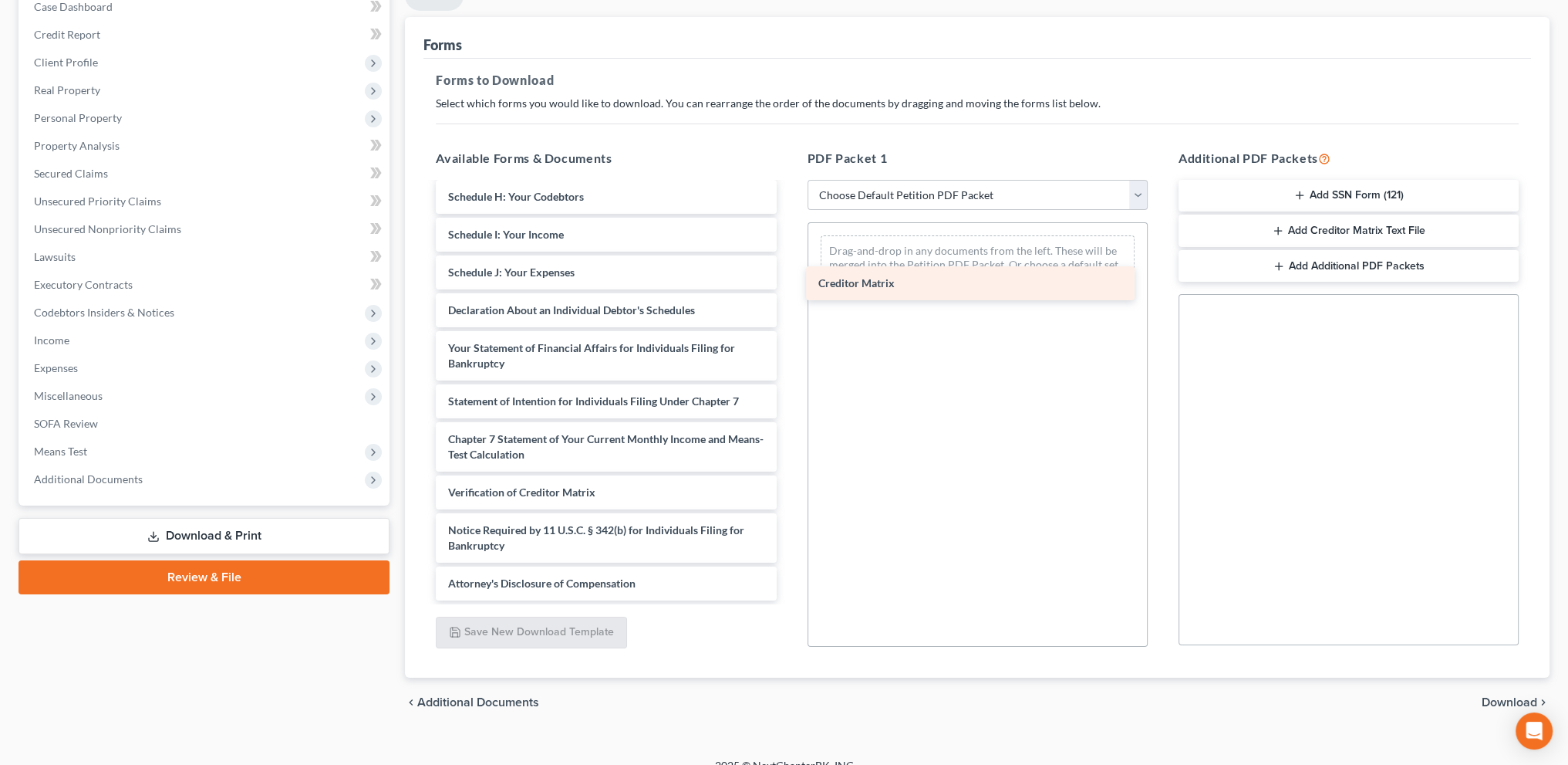
scroll to position [269, 0]
drag, startPoint x: 480, startPoint y: 450, endPoint x: 858, endPoint y: 243, distance: 431.0
click at [788, 243] on div "Creditor Matrix Voluntary Petition for Individuals Filing for Bankruptcy Summar…" at bounding box center [606, 258] width 365 height 685
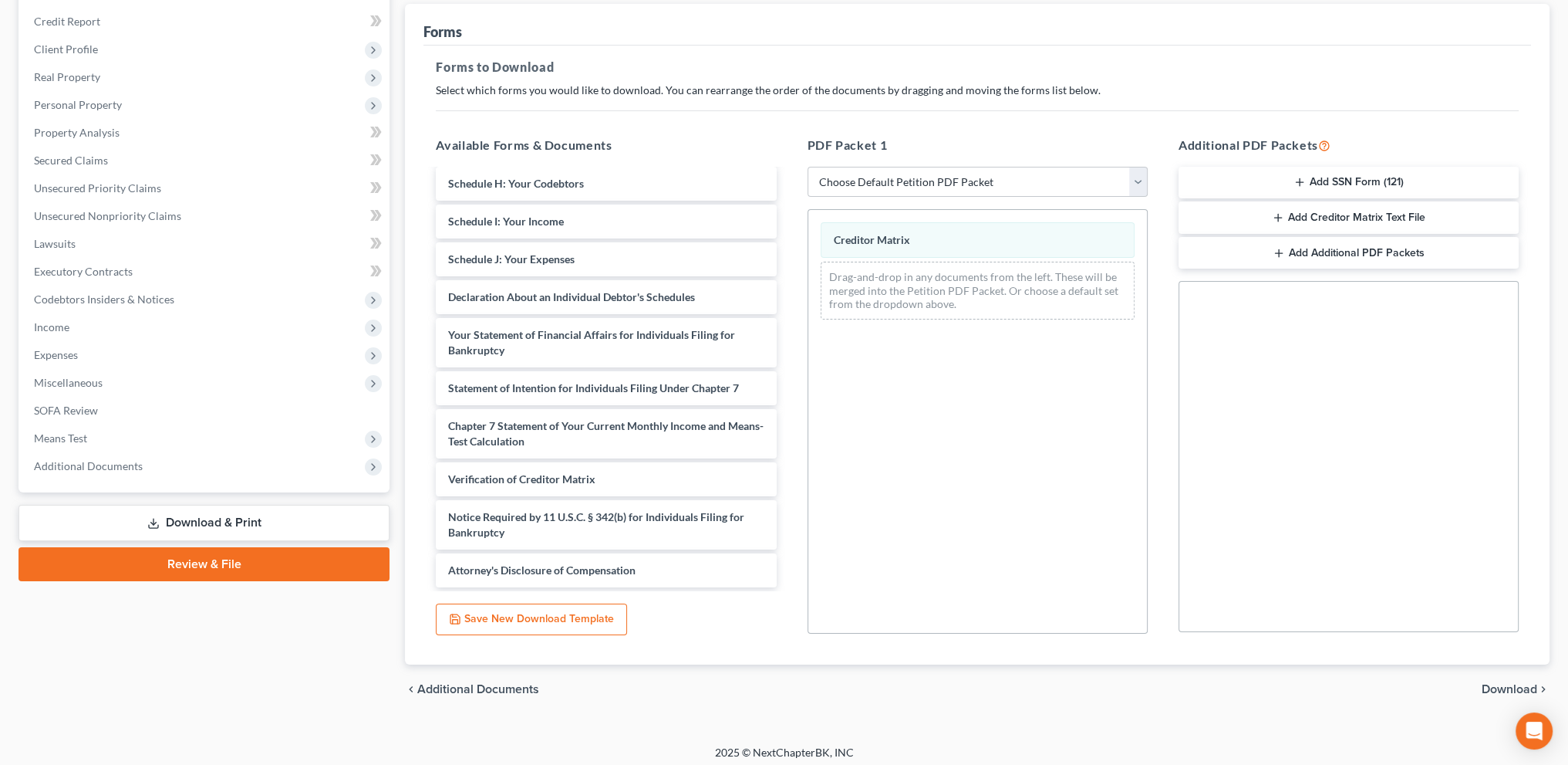
scroll to position [186, 0]
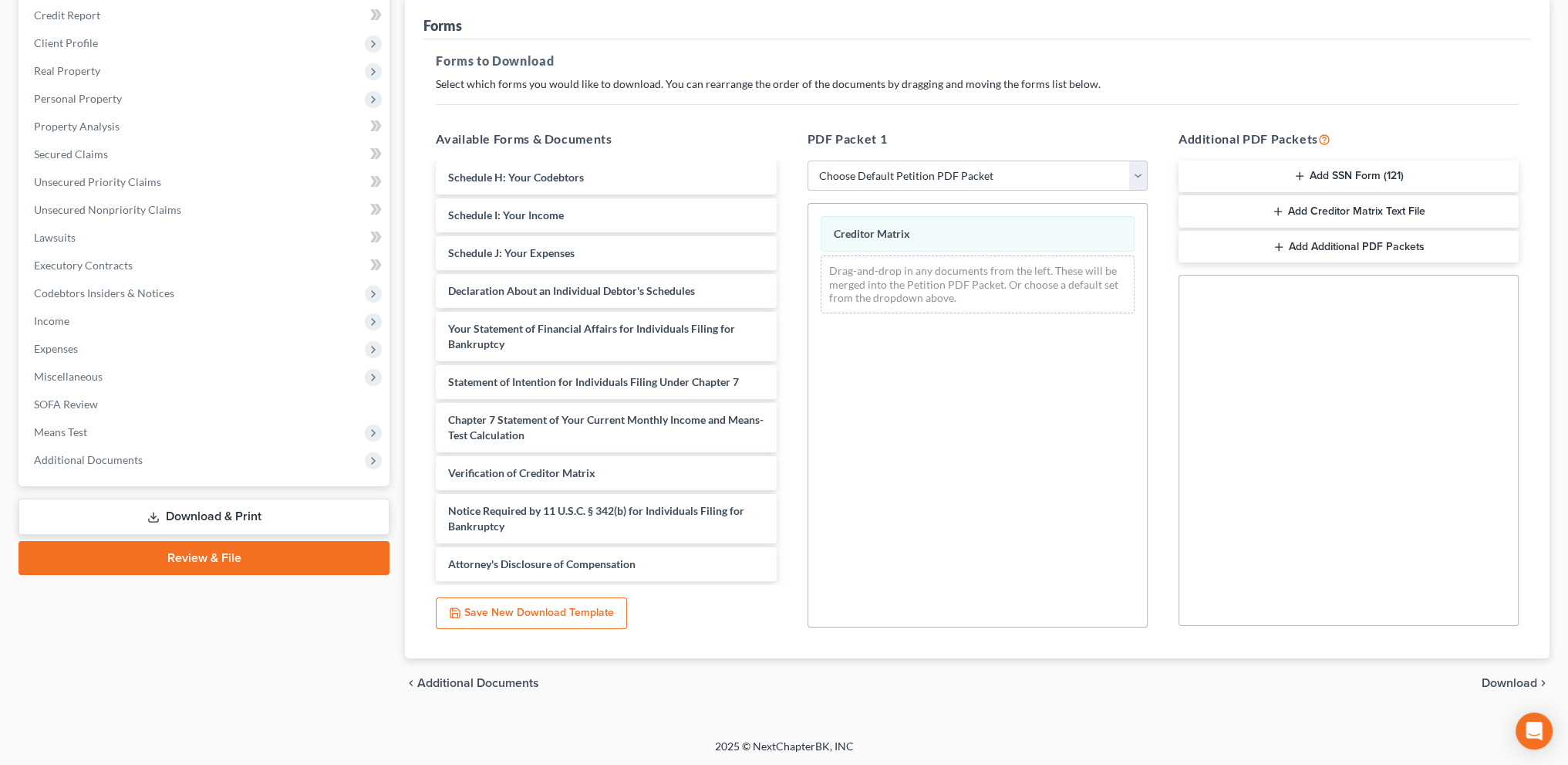
click at [1513, 680] on span "Download" at bounding box center [1509, 683] width 55 height 12
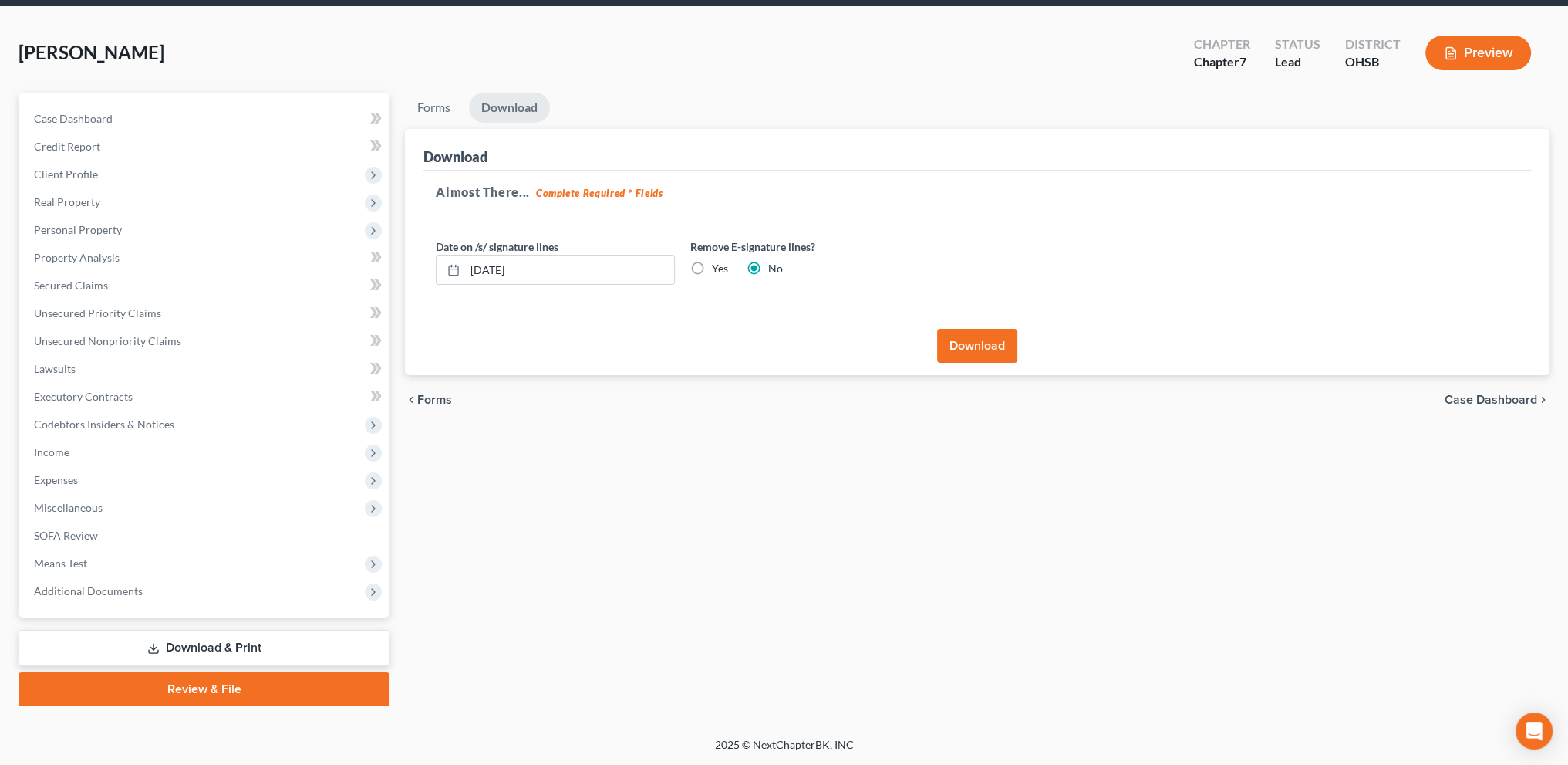
scroll to position [54, 0]
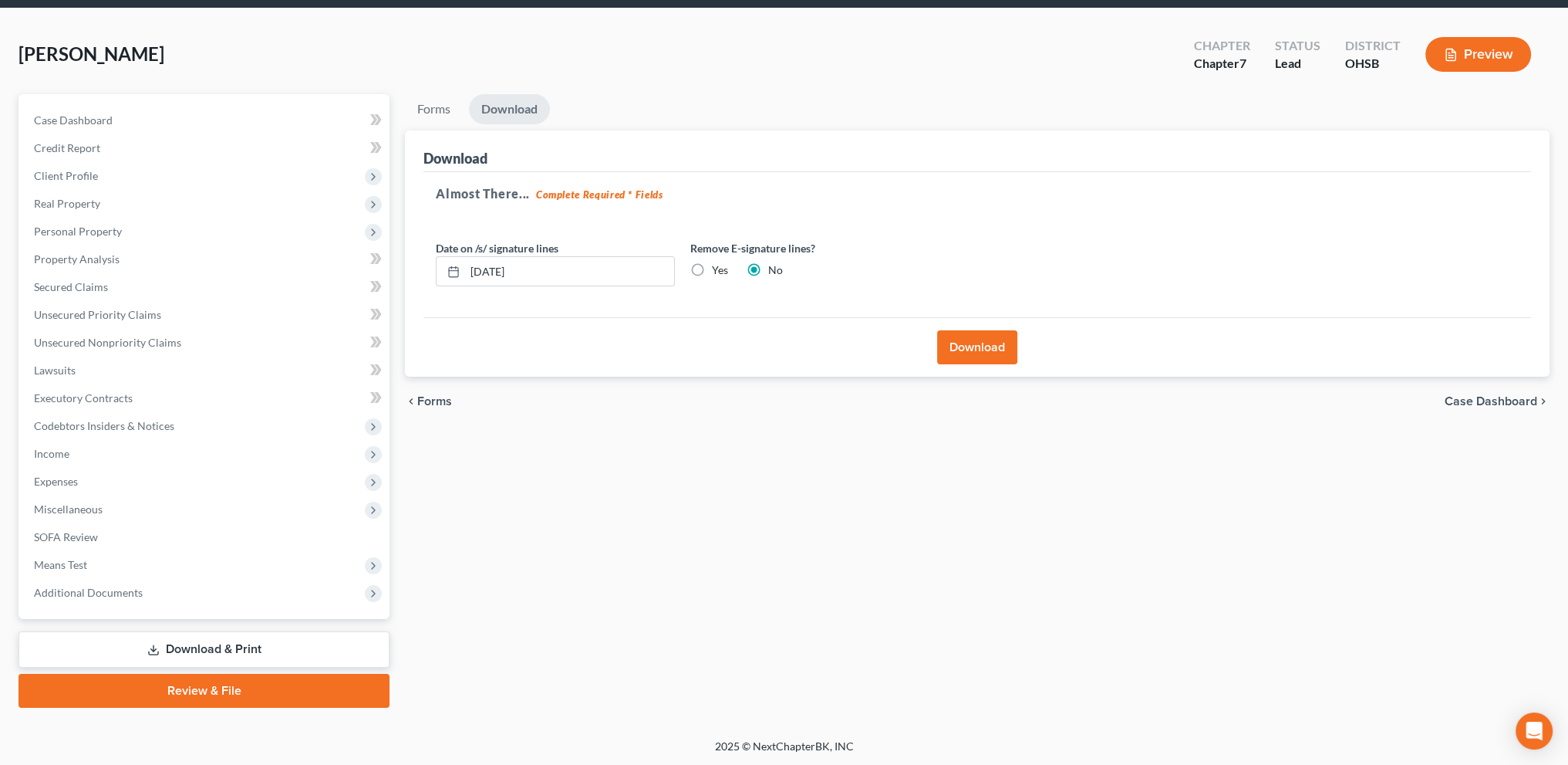
click at [982, 353] on button "Download" at bounding box center [977, 347] width 80 height 34
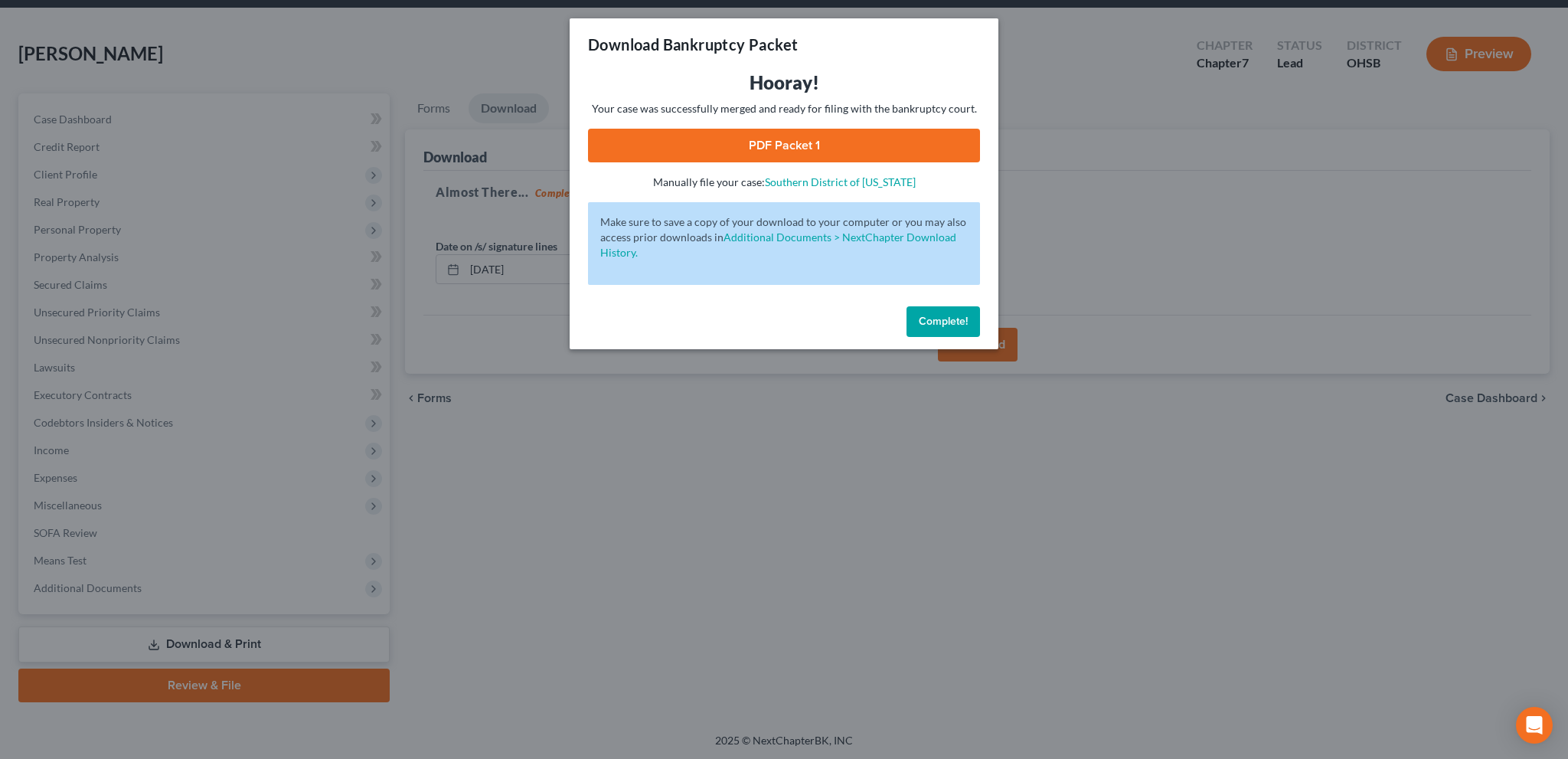
click at [793, 146] on link "PDF Packet 1" at bounding box center [784, 145] width 392 height 33
drag, startPoint x: 938, startPoint y: 321, endPoint x: 876, endPoint y: 318, distance: 62.1
click at [939, 321] on span "Complete!" at bounding box center [943, 321] width 49 height 13
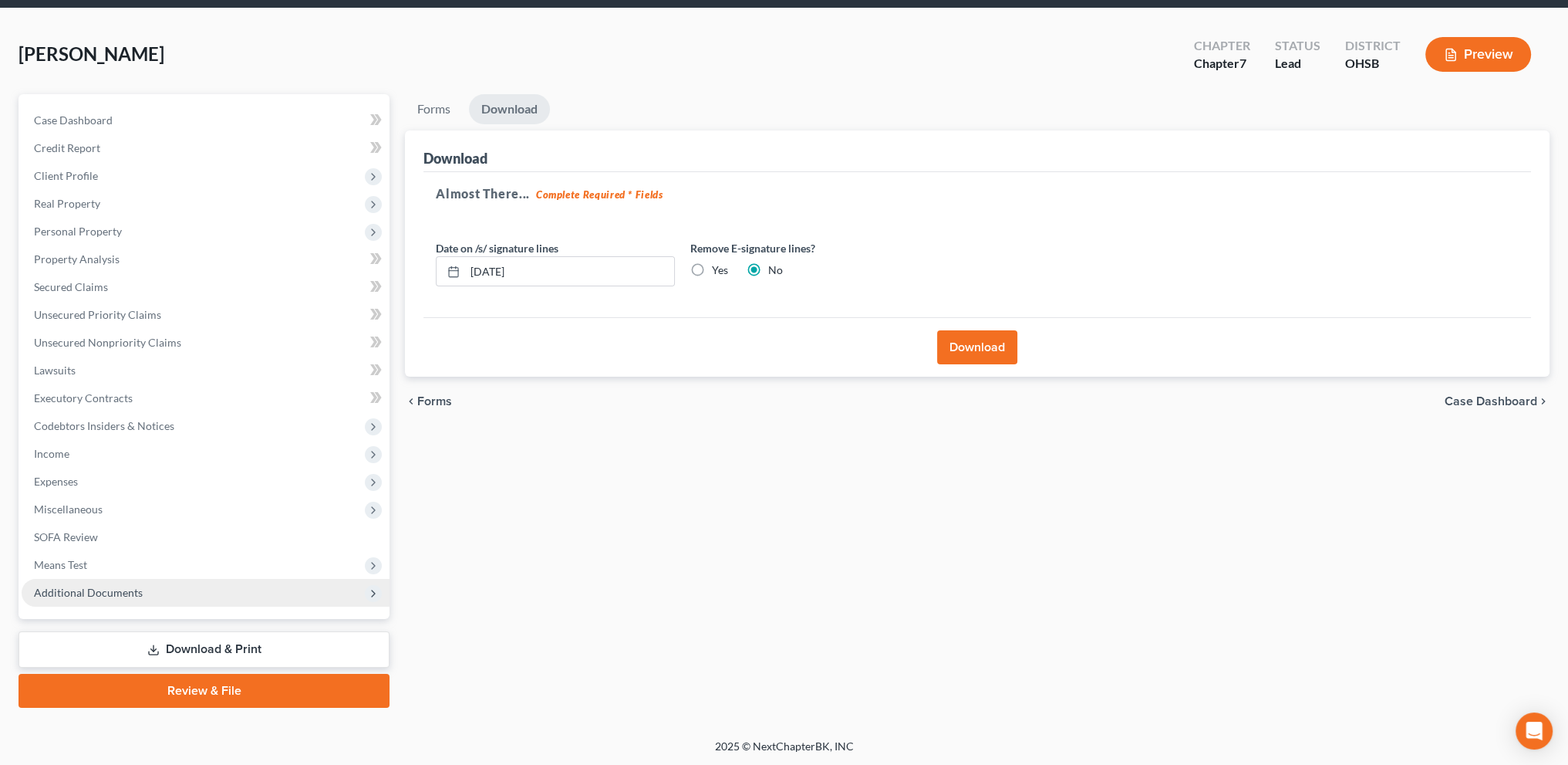
click at [67, 596] on span "Additional Documents" at bounding box center [88, 592] width 109 height 13
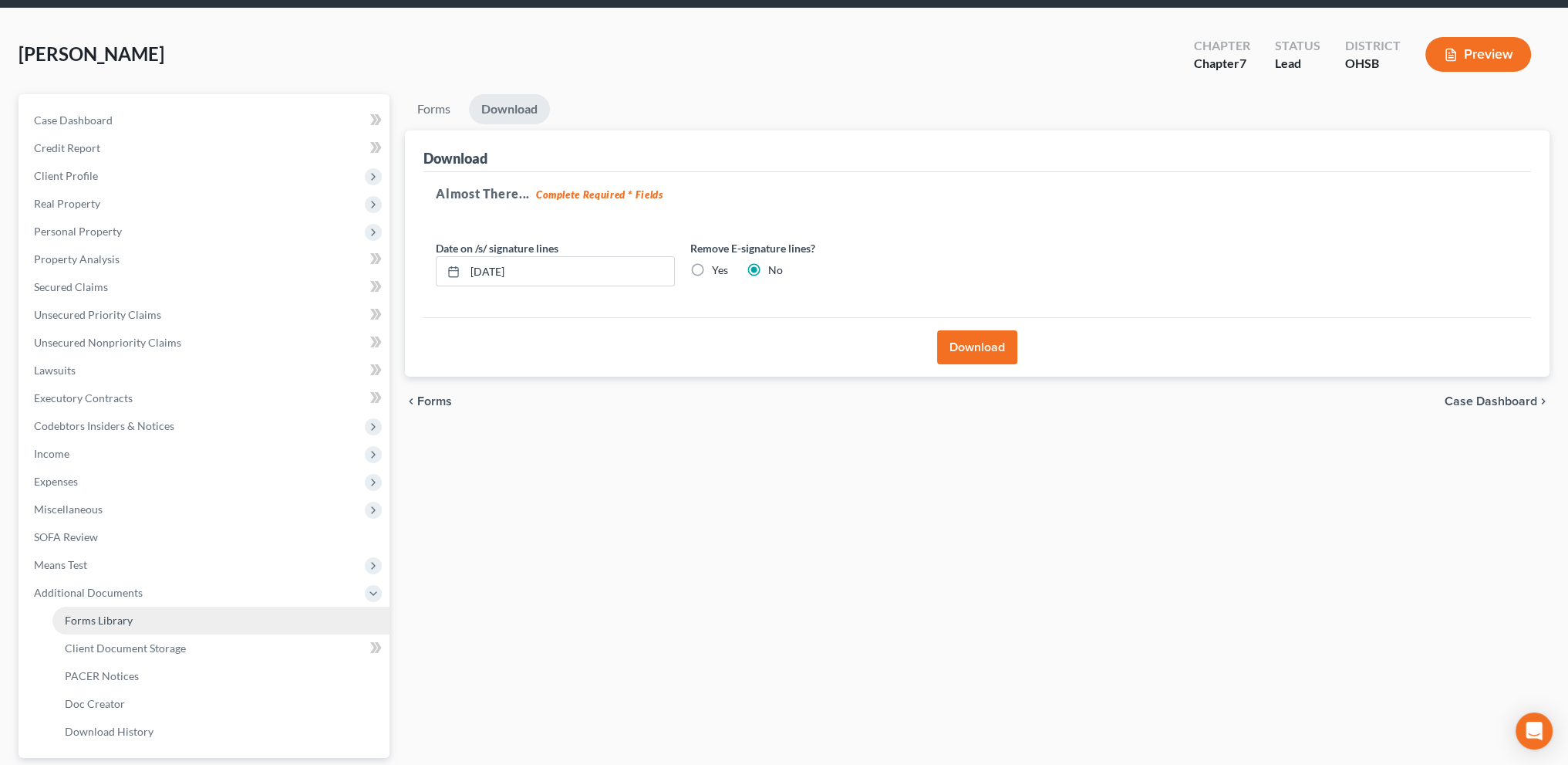
click at [86, 626] on span "Forms Library" at bounding box center [98, 620] width 68 height 13
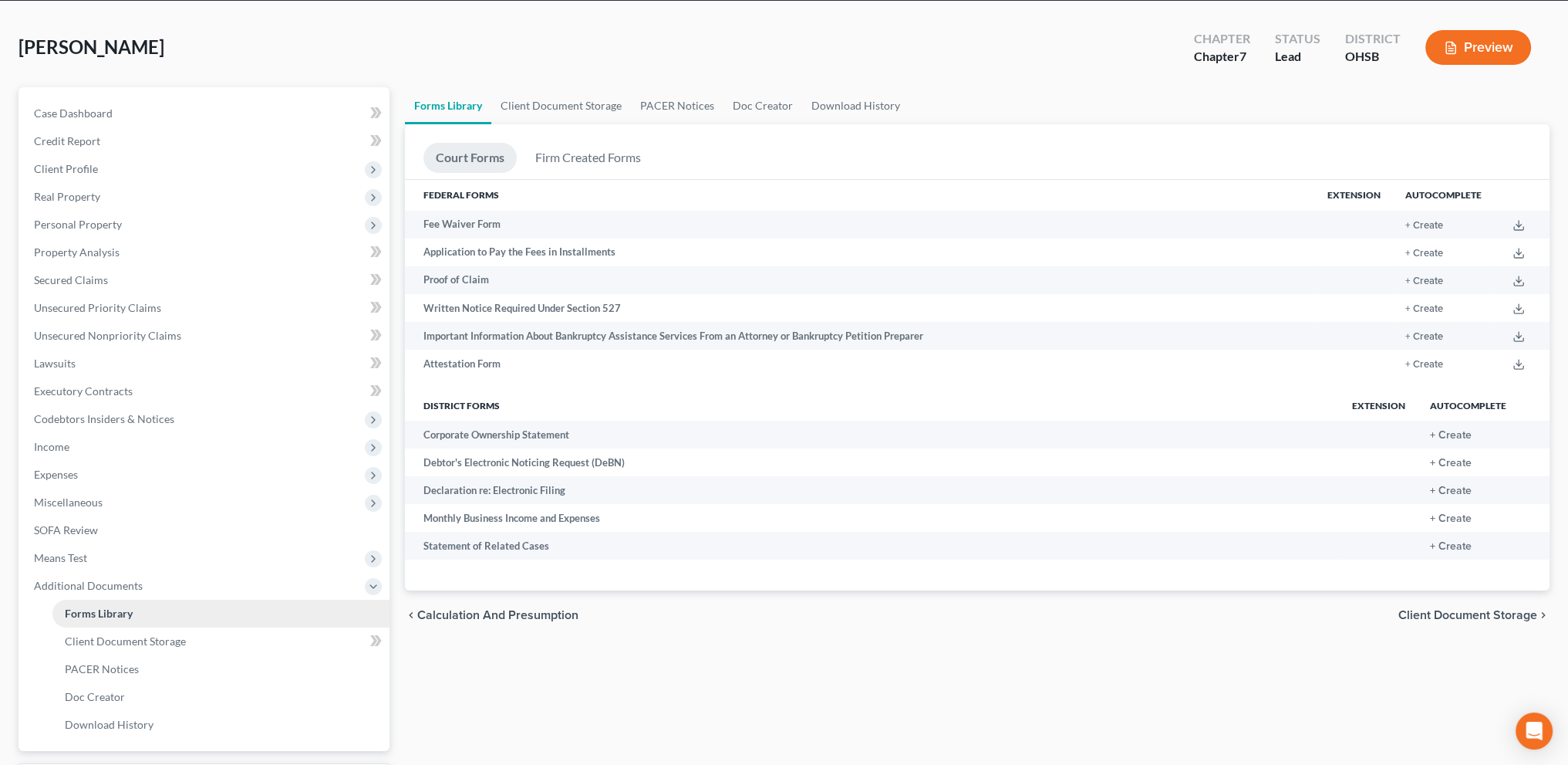
scroll to position [193, 0]
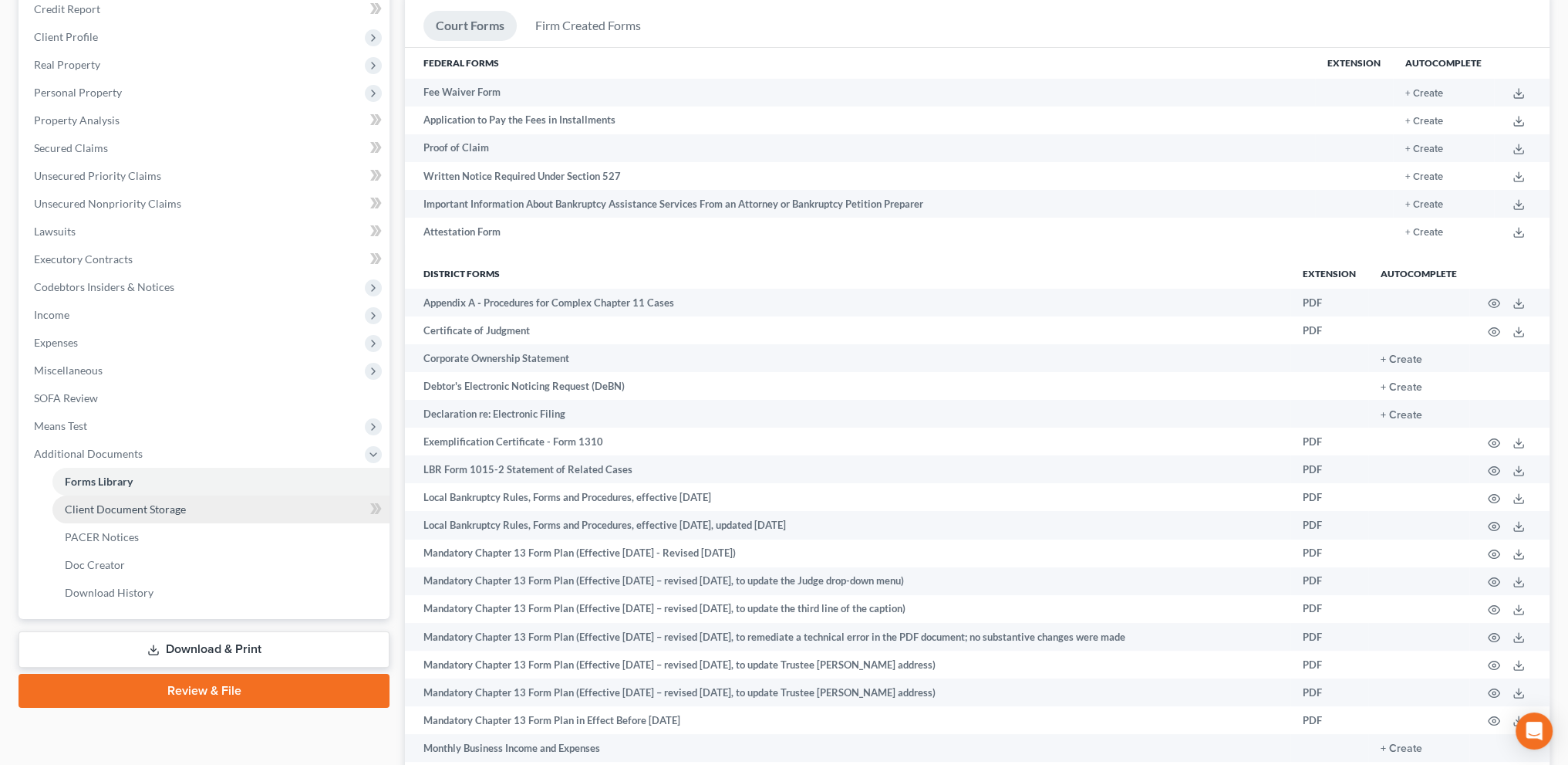
click at [86, 507] on span "Client Document Storage" at bounding box center [125, 509] width 121 height 13
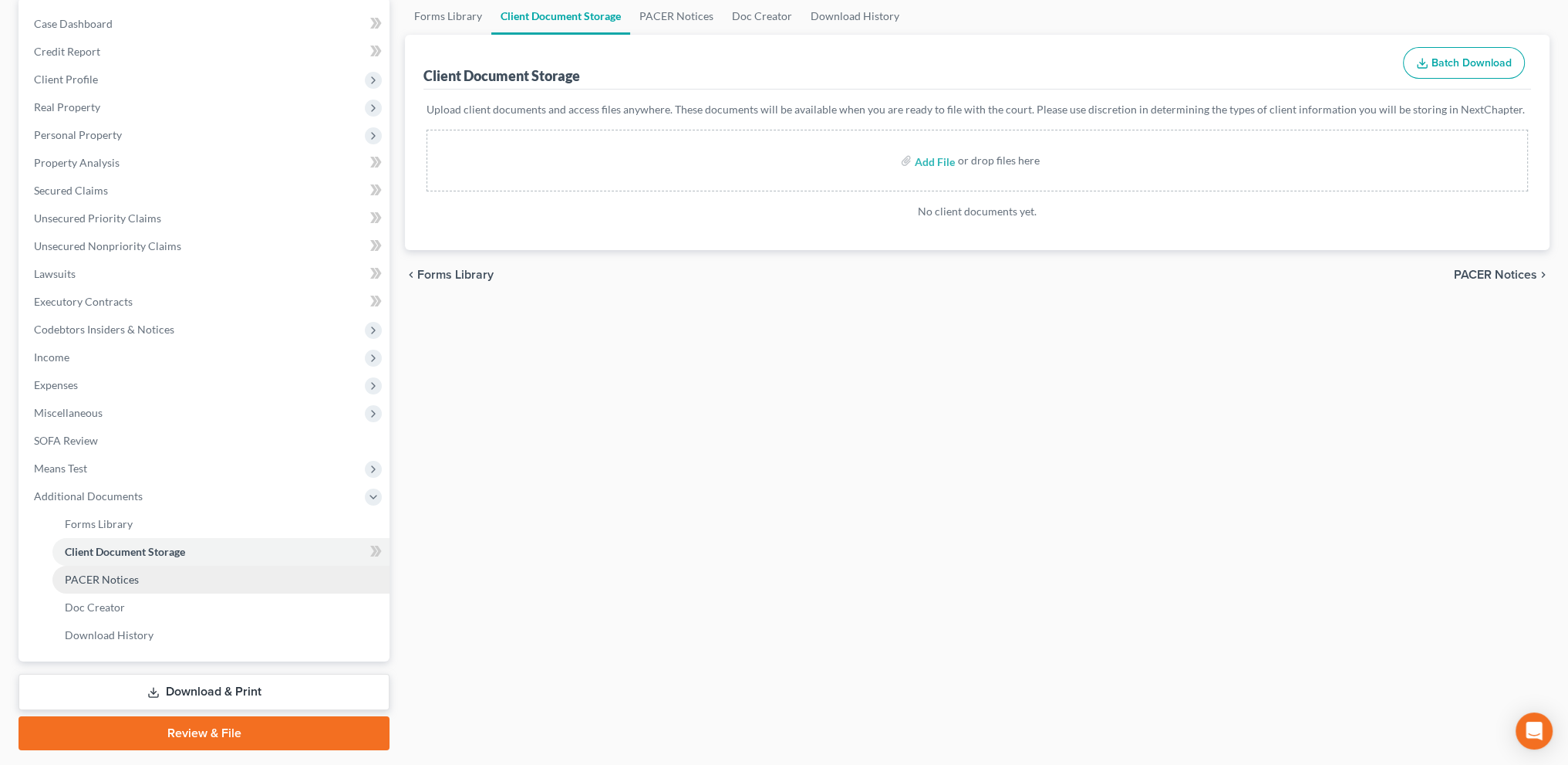
scroll to position [173, 0]
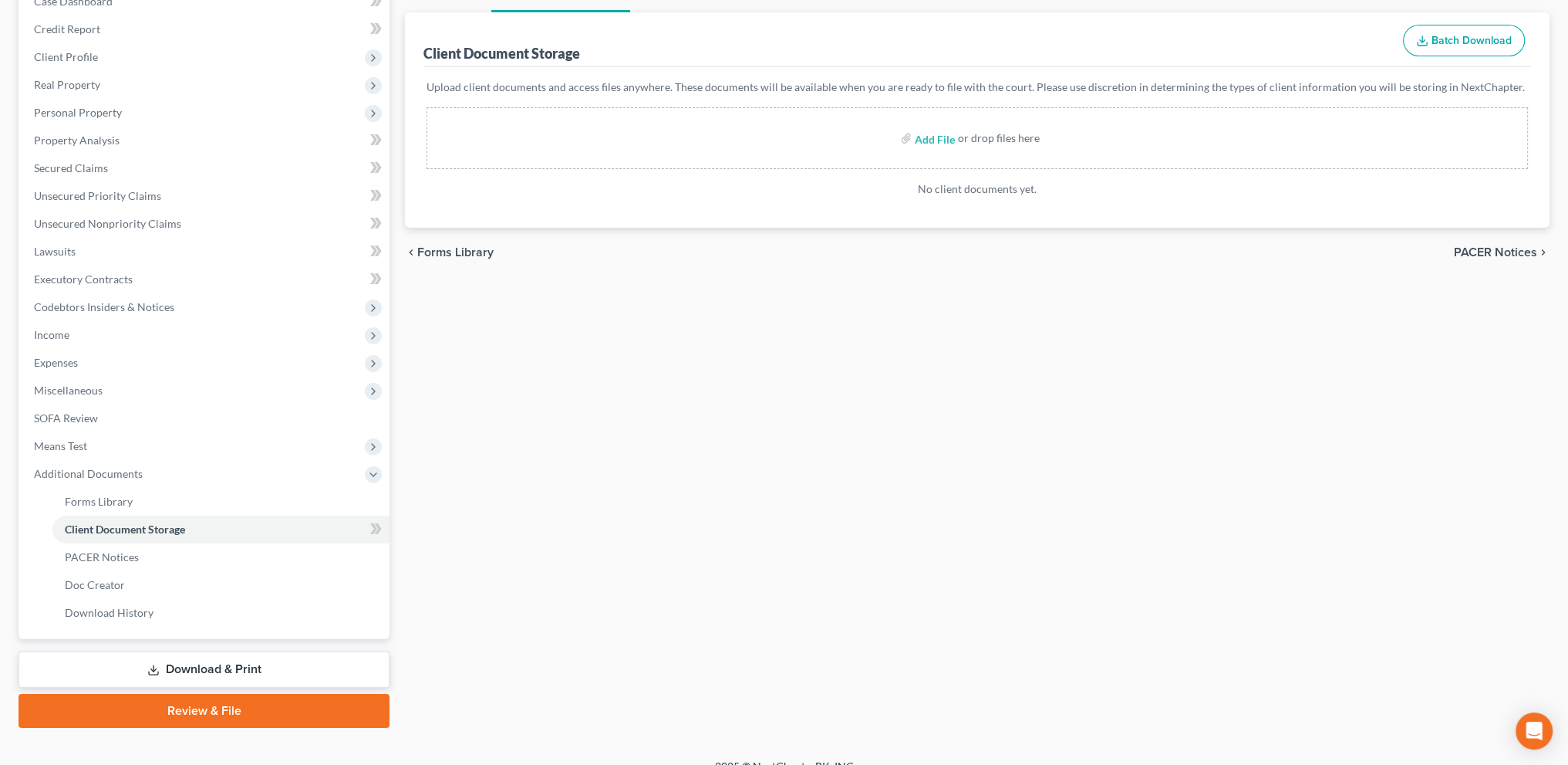
drag, startPoint x: 230, startPoint y: 669, endPoint x: 241, endPoint y: 665, distance: 11.7
click at [230, 668] on link "Download & Print" at bounding box center [204, 669] width 371 height 36
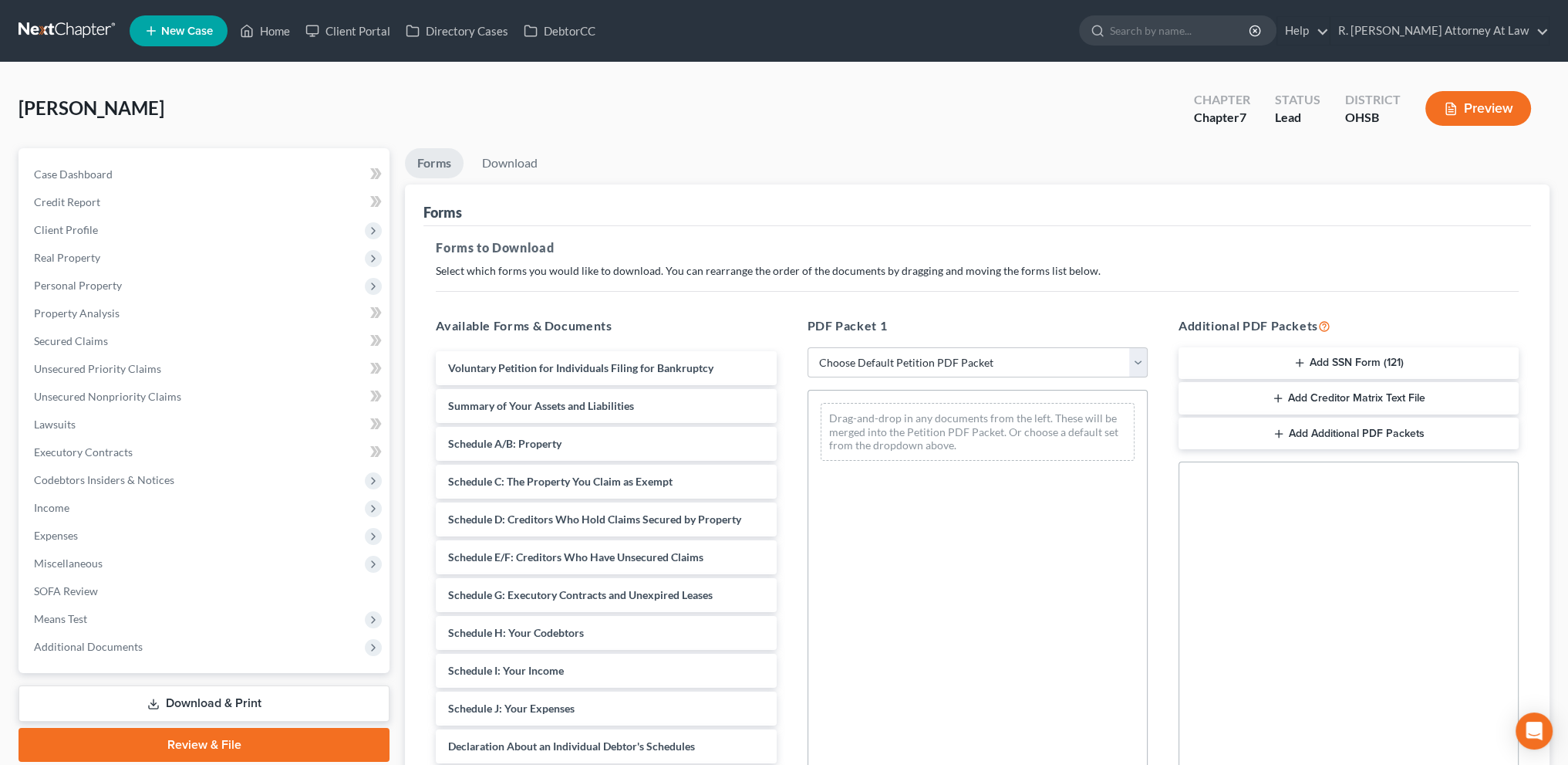
click at [1285, 362] on button "Add SSN Form (121)" at bounding box center [1348, 363] width 340 height 32
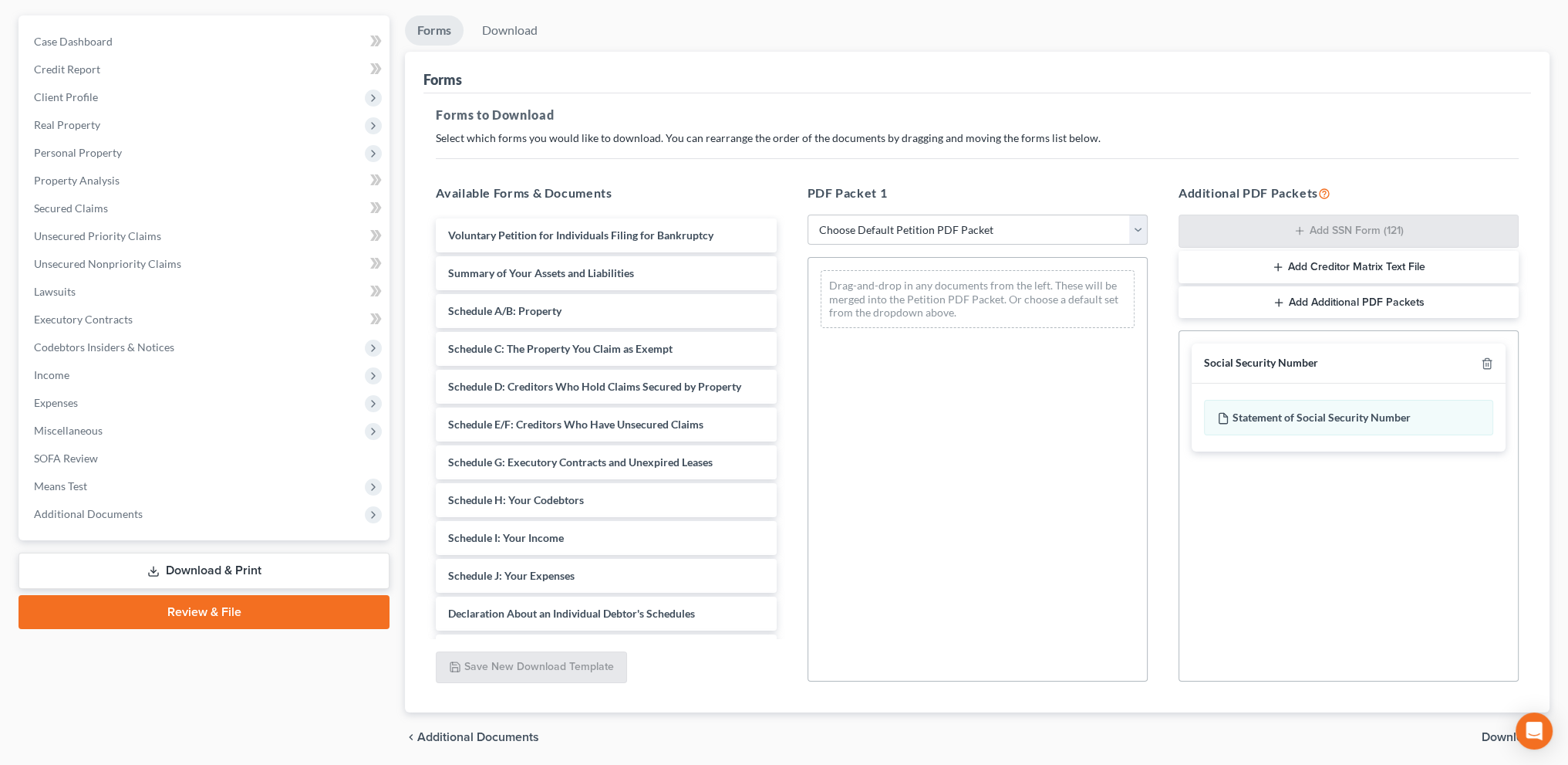
scroll to position [186, 0]
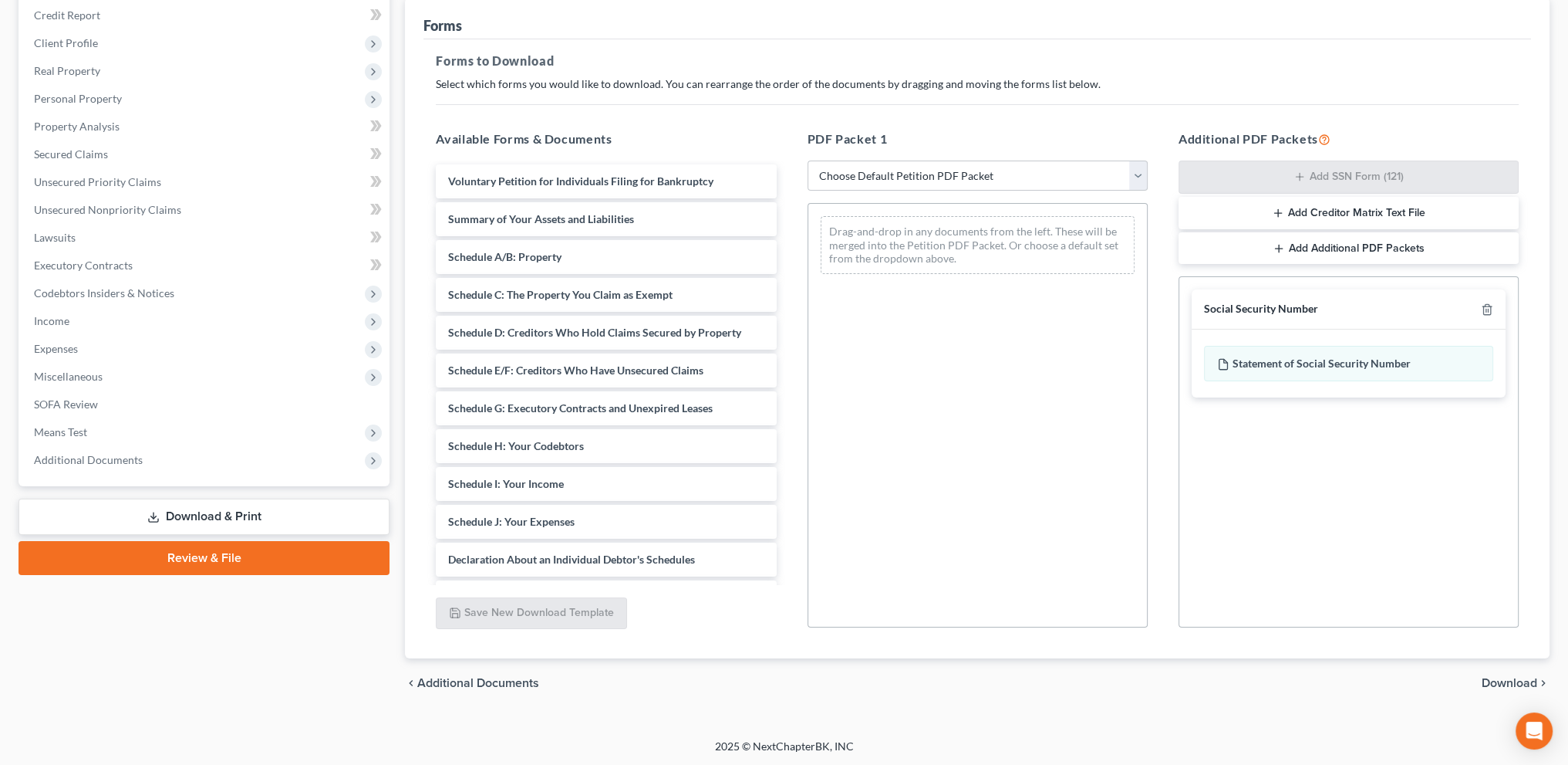
click at [1498, 680] on span "Download" at bounding box center [1509, 683] width 55 height 12
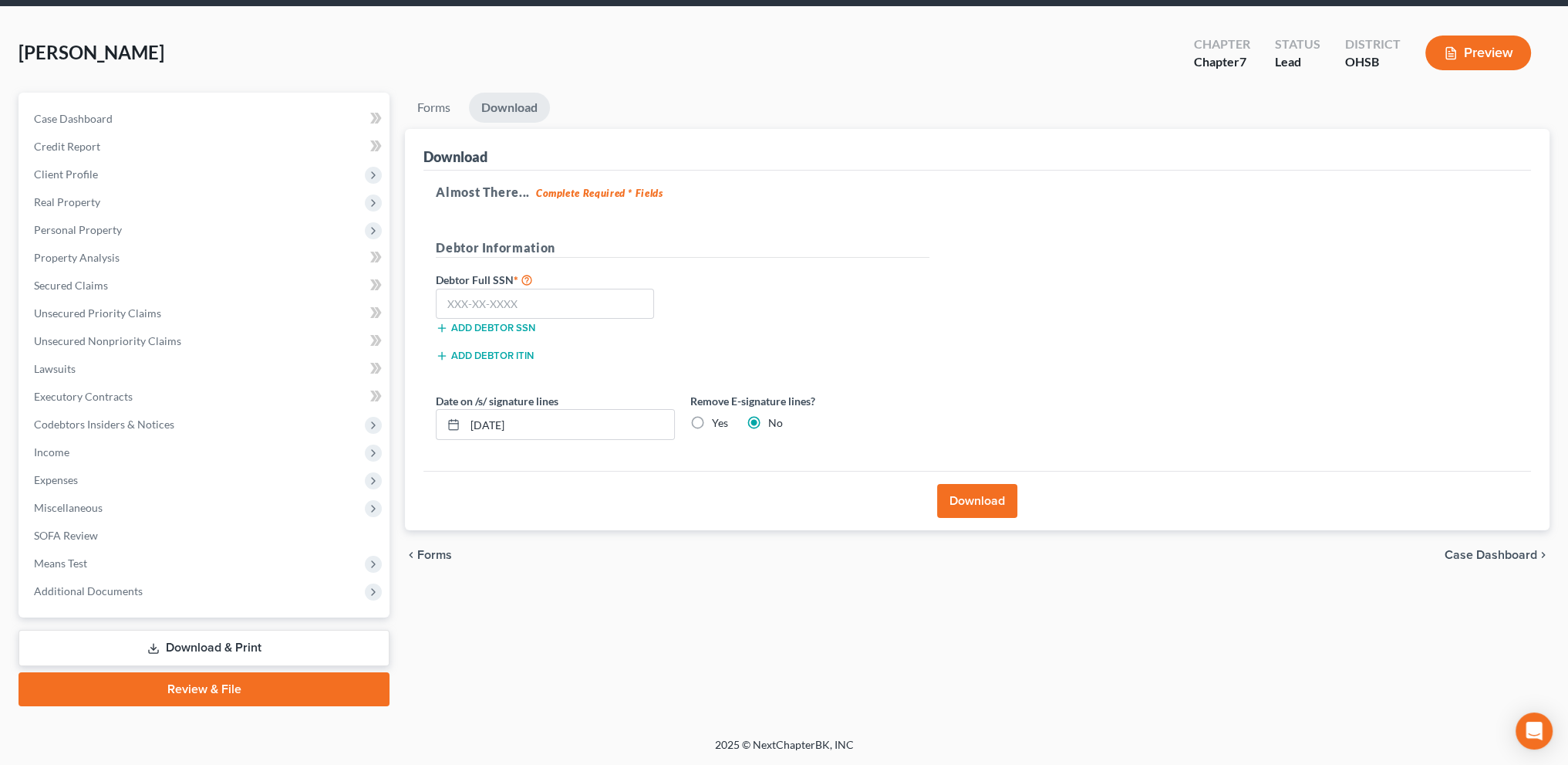
scroll to position [54, 0]
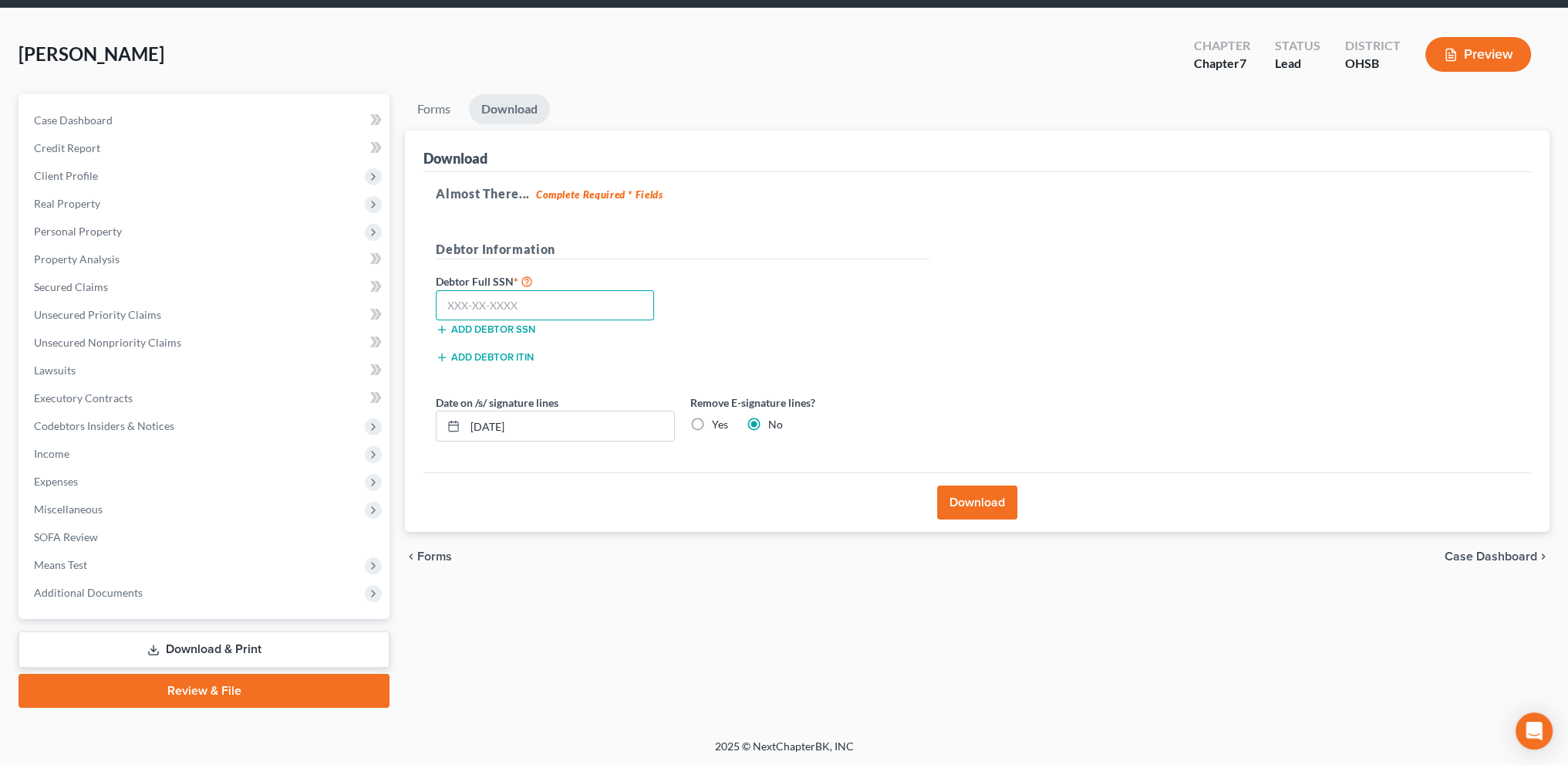
click at [529, 312] on input "text" at bounding box center [545, 306] width 218 height 31
type input "212-51-3535"
click at [981, 490] on button "Download" at bounding box center [977, 502] width 80 height 34
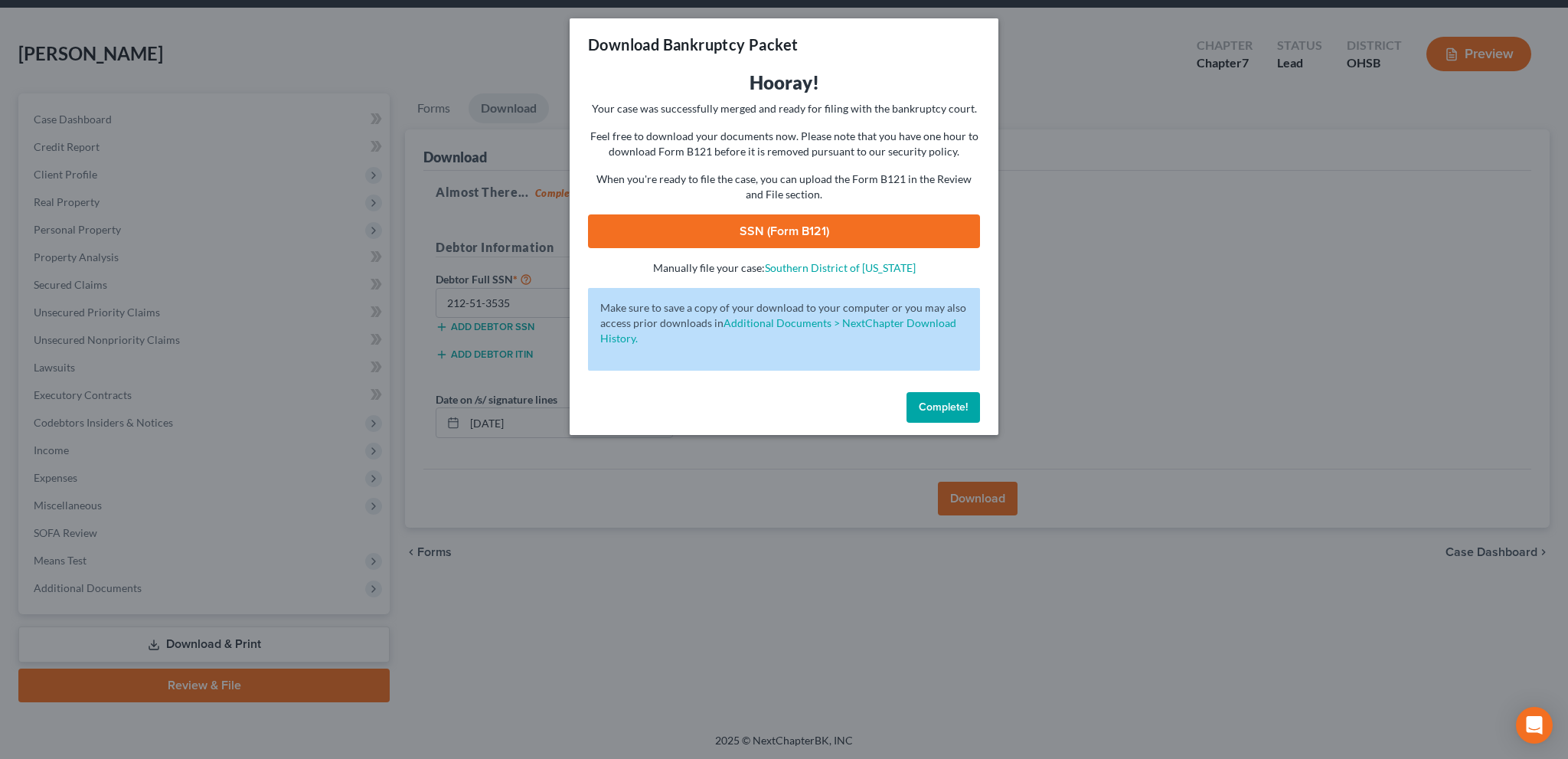
click at [784, 238] on link "SSN (Form B121)" at bounding box center [784, 231] width 392 height 33
click at [954, 413] on span "Complete!" at bounding box center [943, 406] width 49 height 13
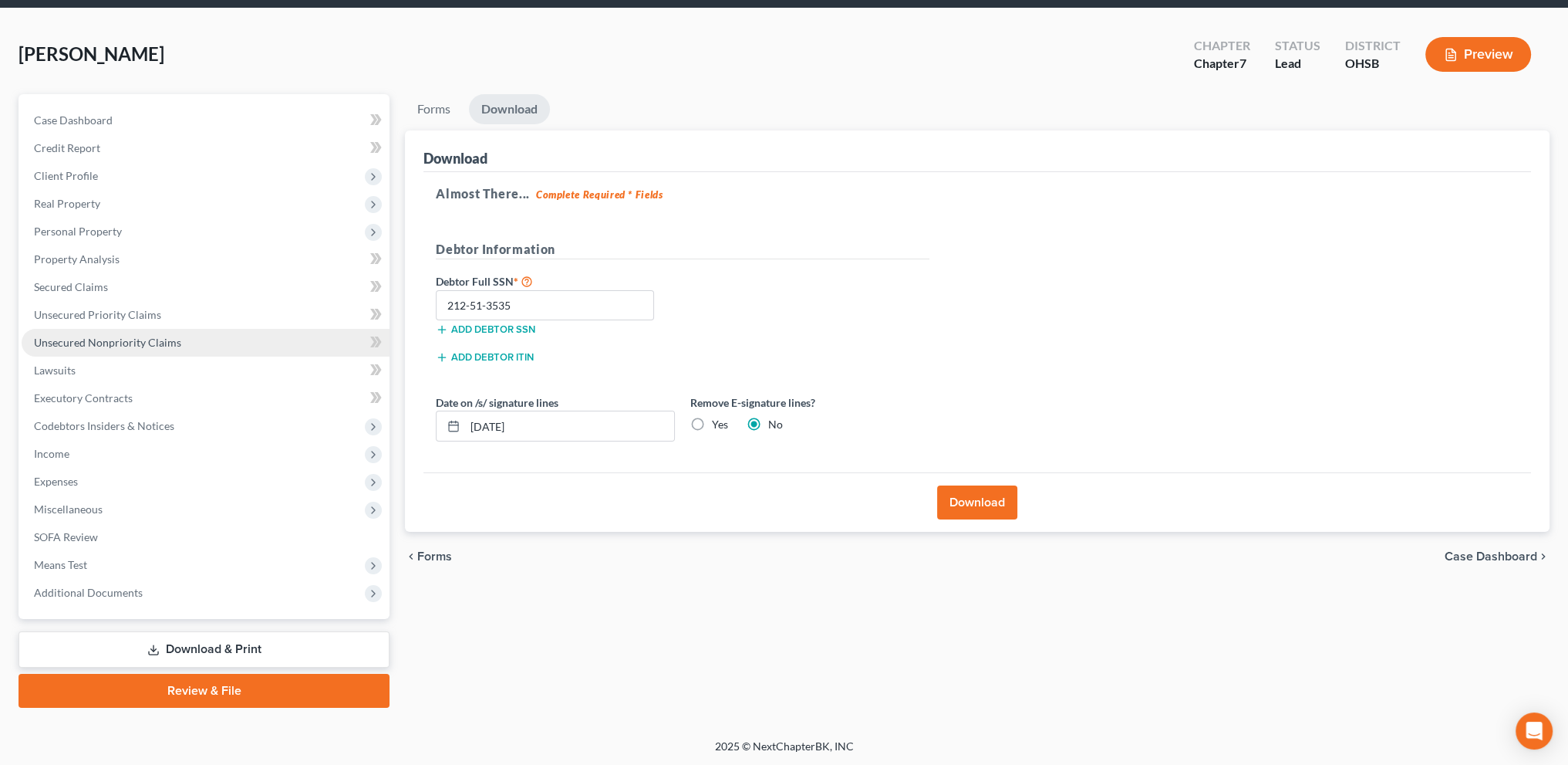
click at [96, 335] on span "Unsecured Nonpriority Claims" at bounding box center [107, 342] width 147 height 13
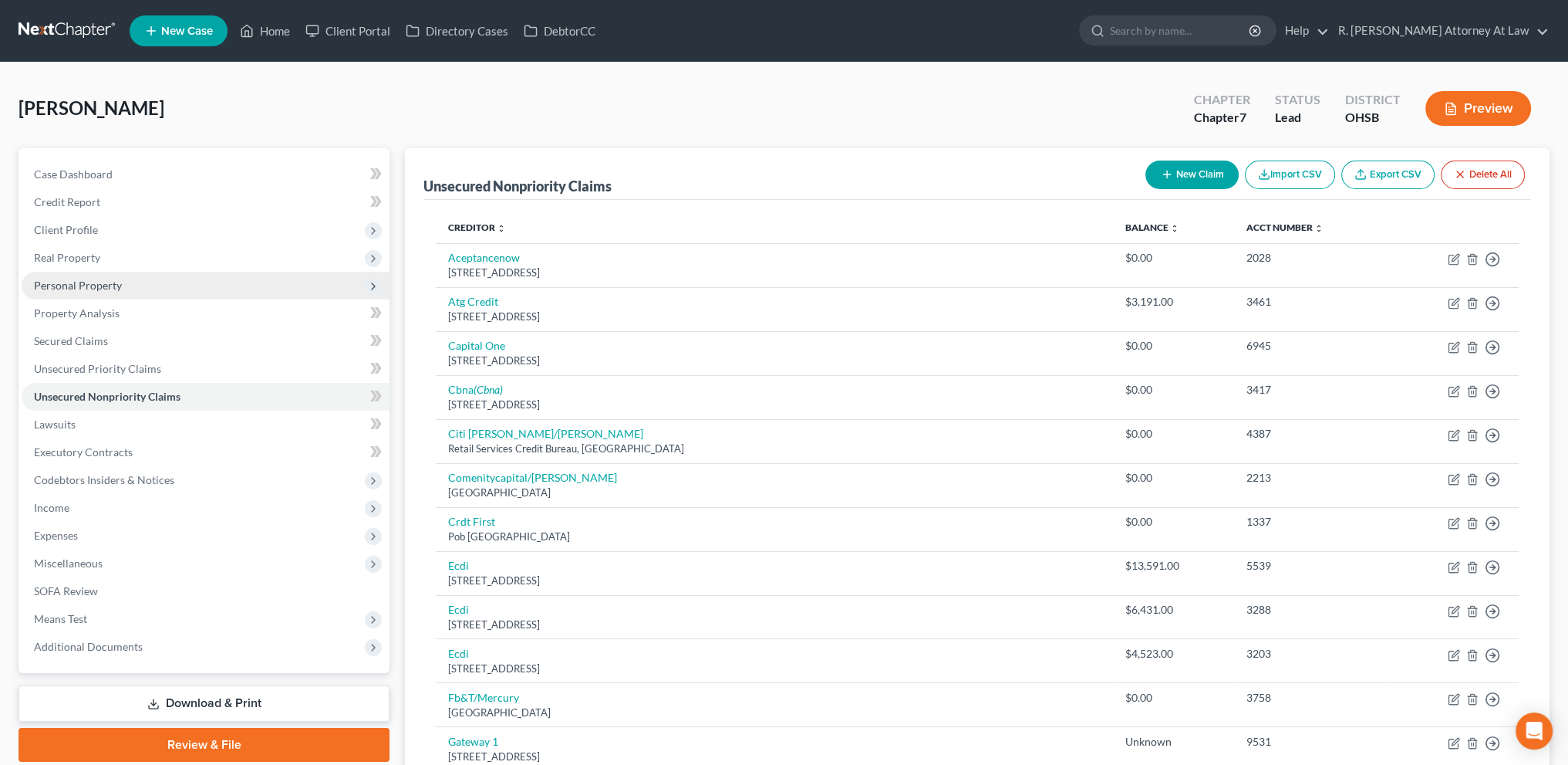
click at [62, 280] on span "Personal Property" at bounding box center [78, 285] width 88 height 13
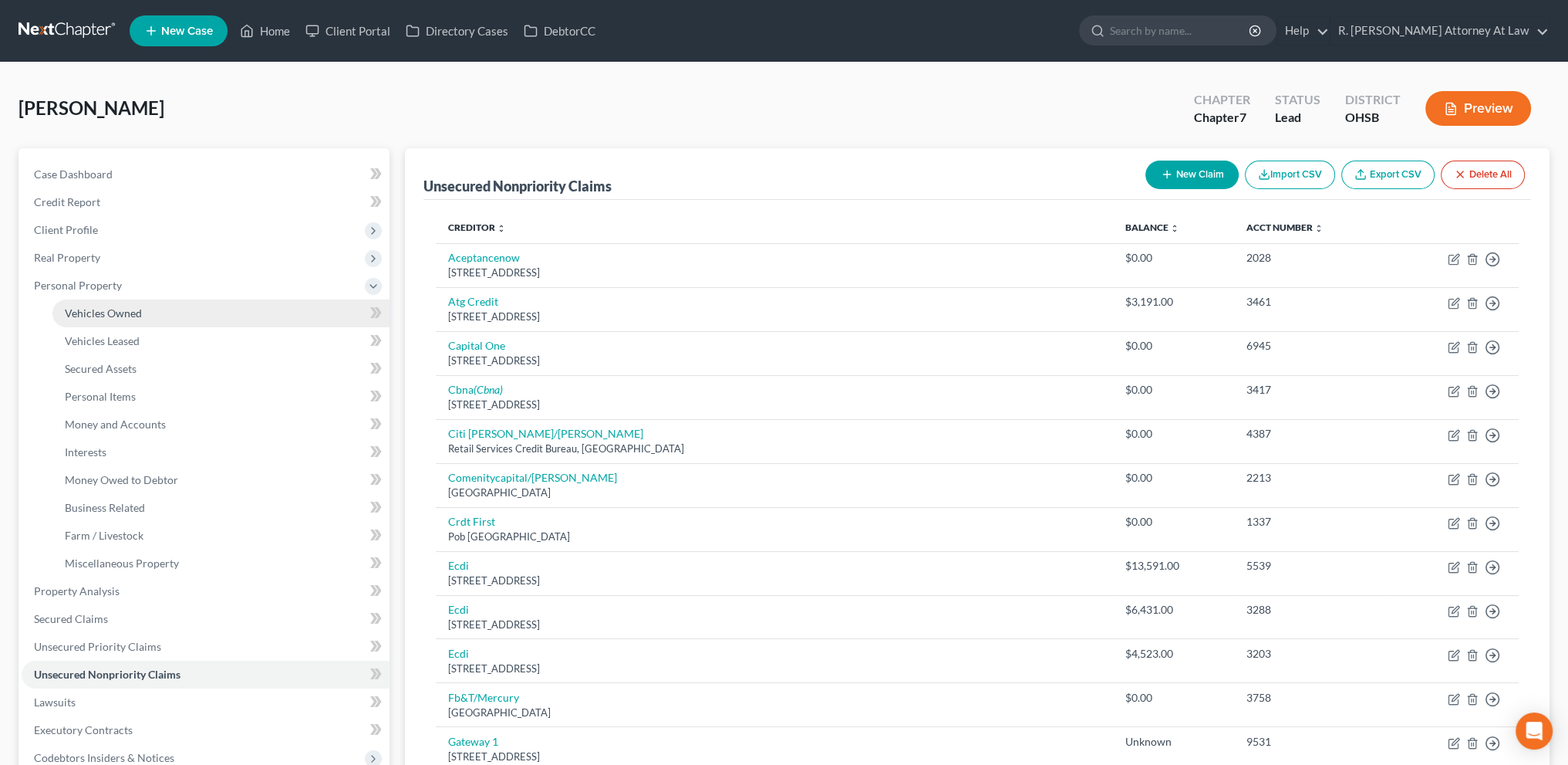
click at [94, 308] on span "Vehicles Owned" at bounding box center [103, 313] width 77 height 13
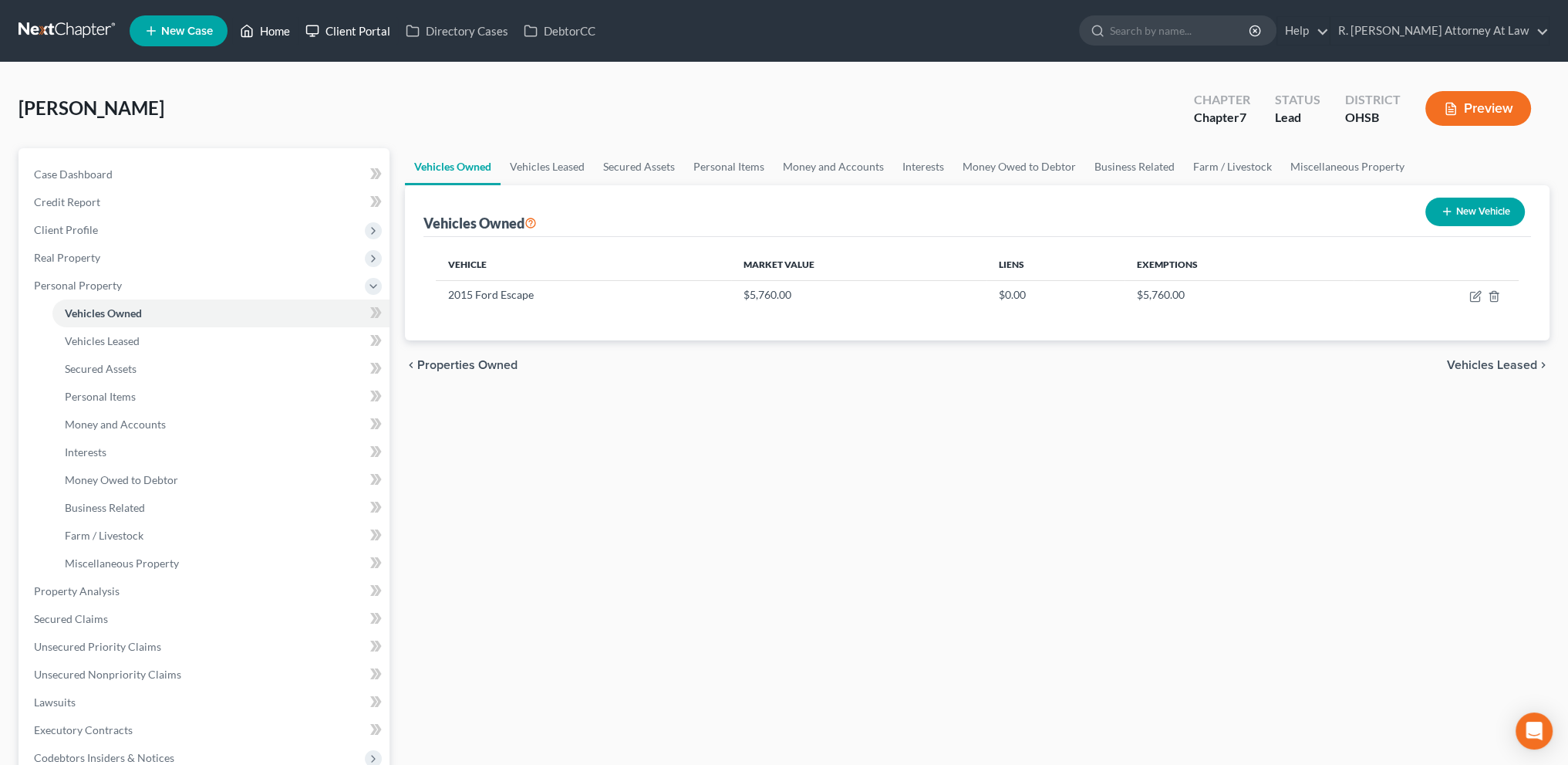
drag, startPoint x: 271, startPoint y: 27, endPoint x: 317, endPoint y: 34, distance: 46.5
click at [272, 27] on link "Home" at bounding box center [265, 30] width 66 height 28
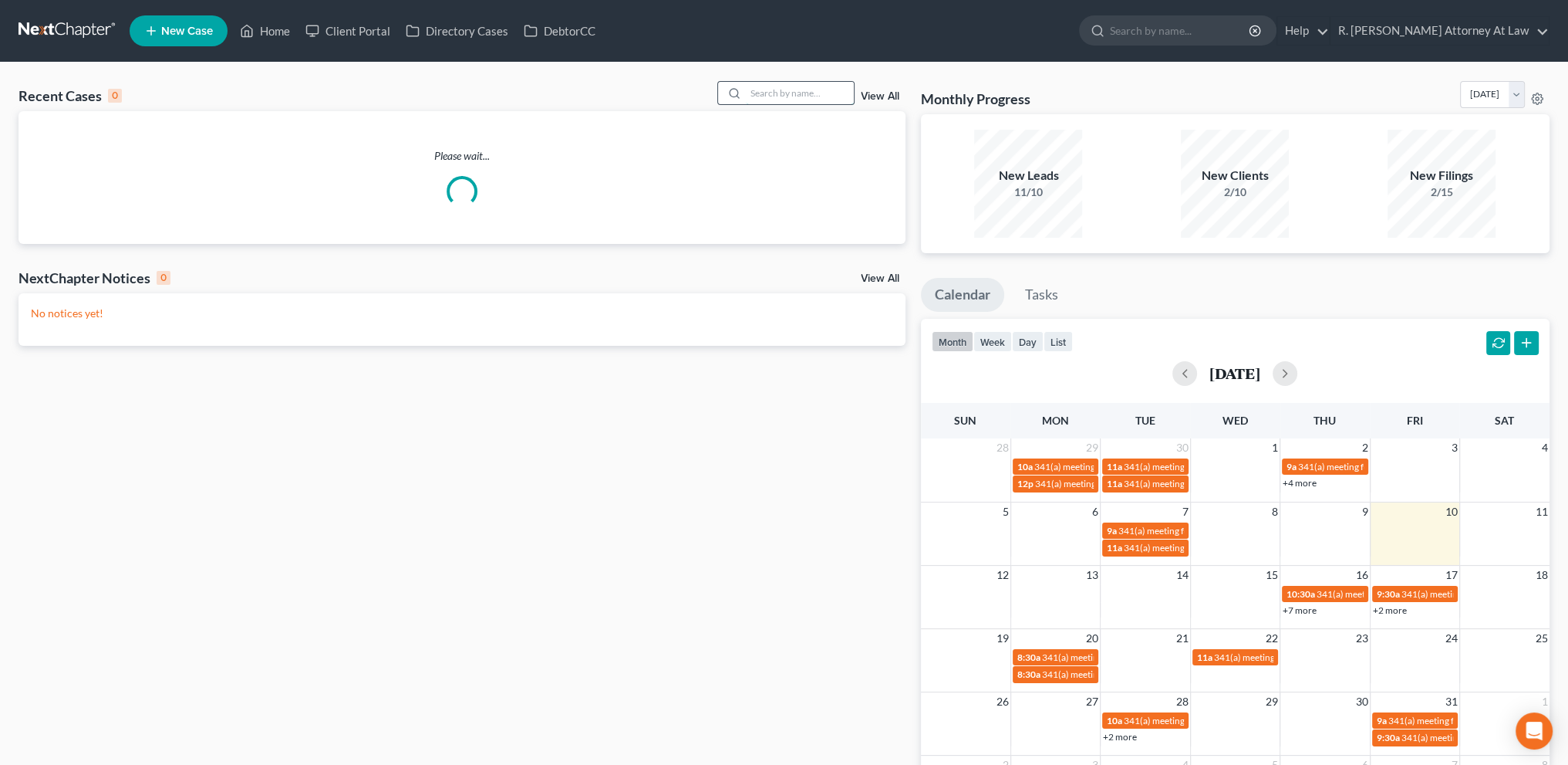
click at [759, 92] on input "search" at bounding box center [799, 93] width 108 height 22
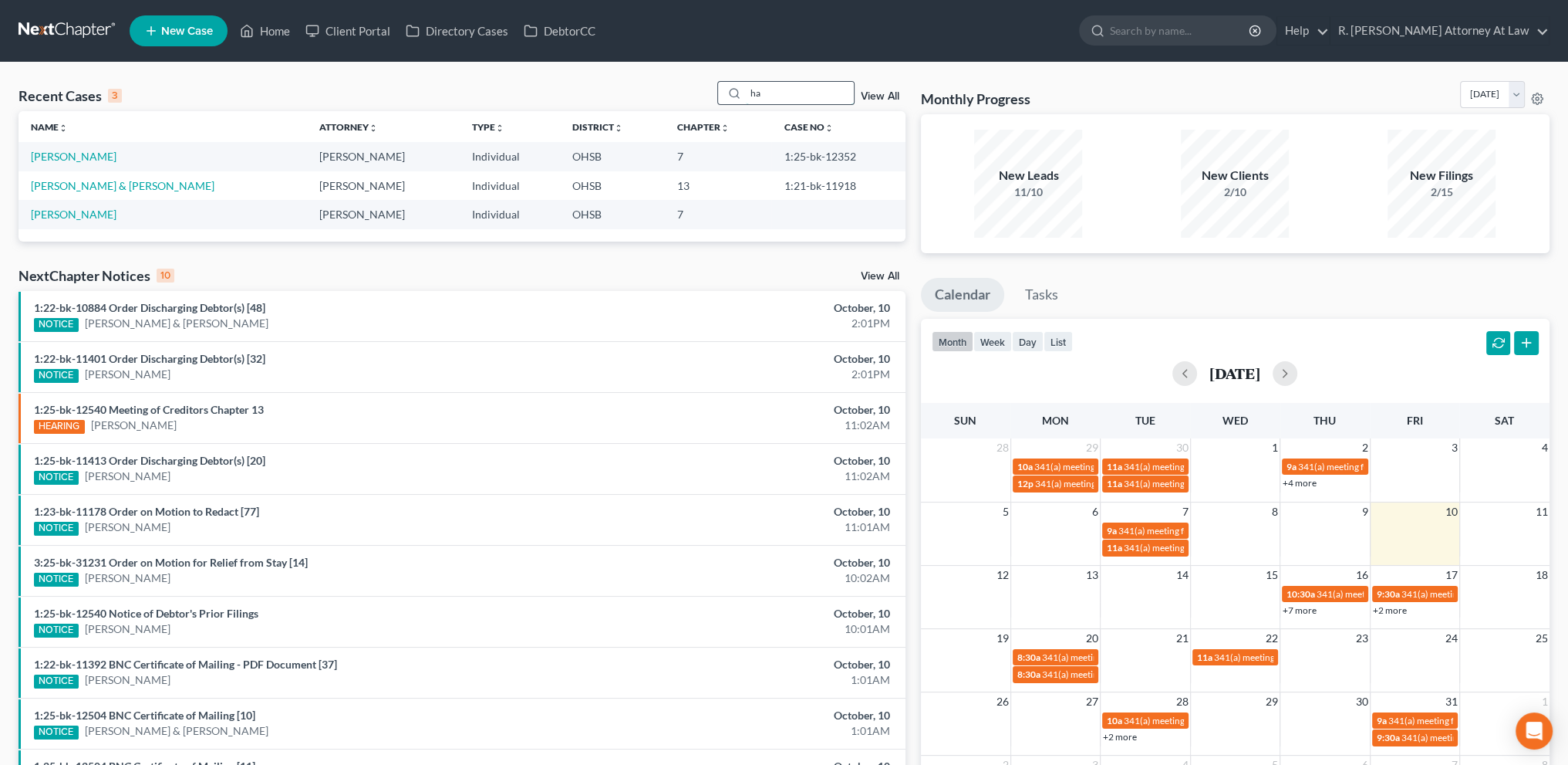
type input "h"
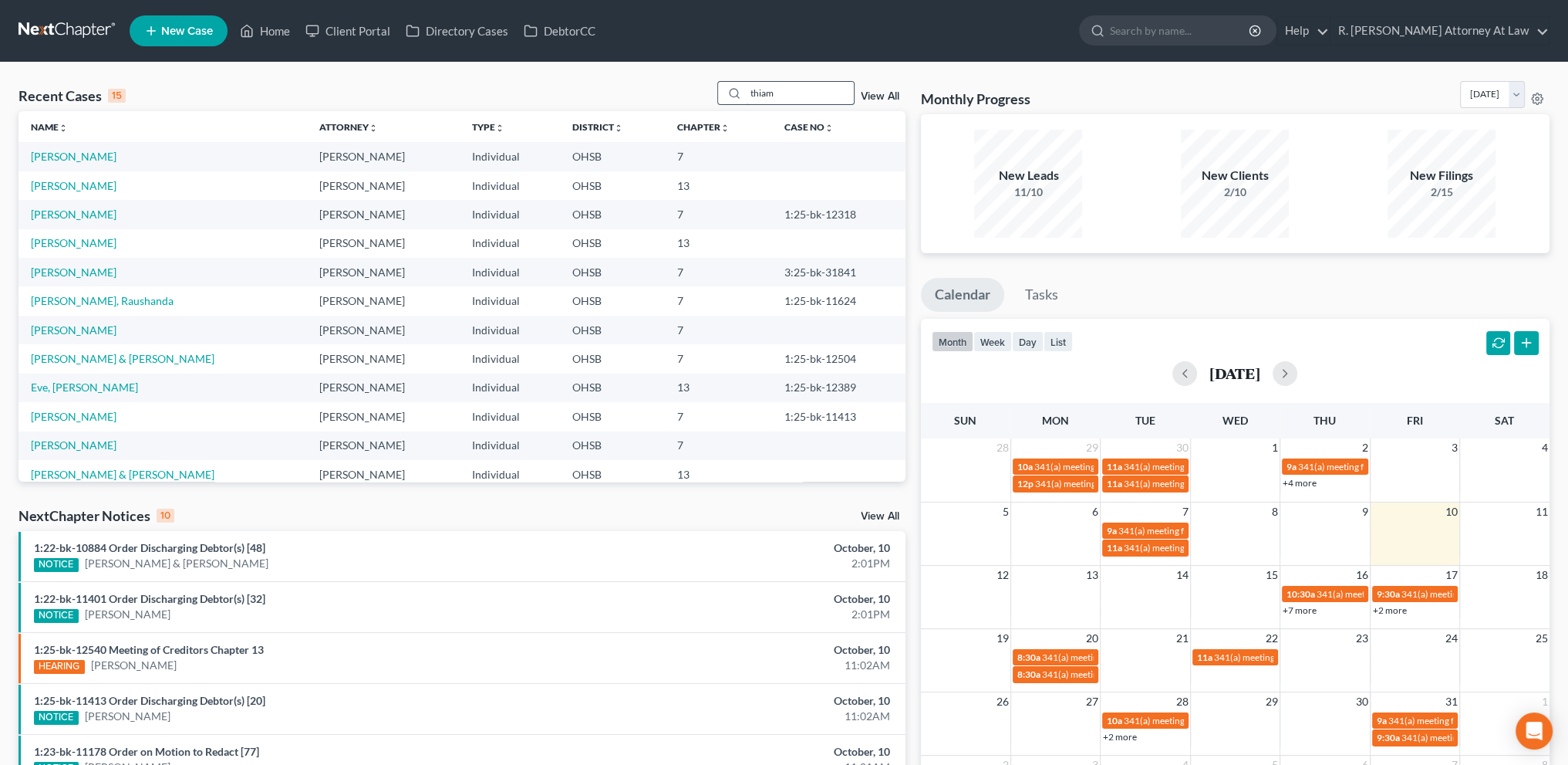
type input "thiam"
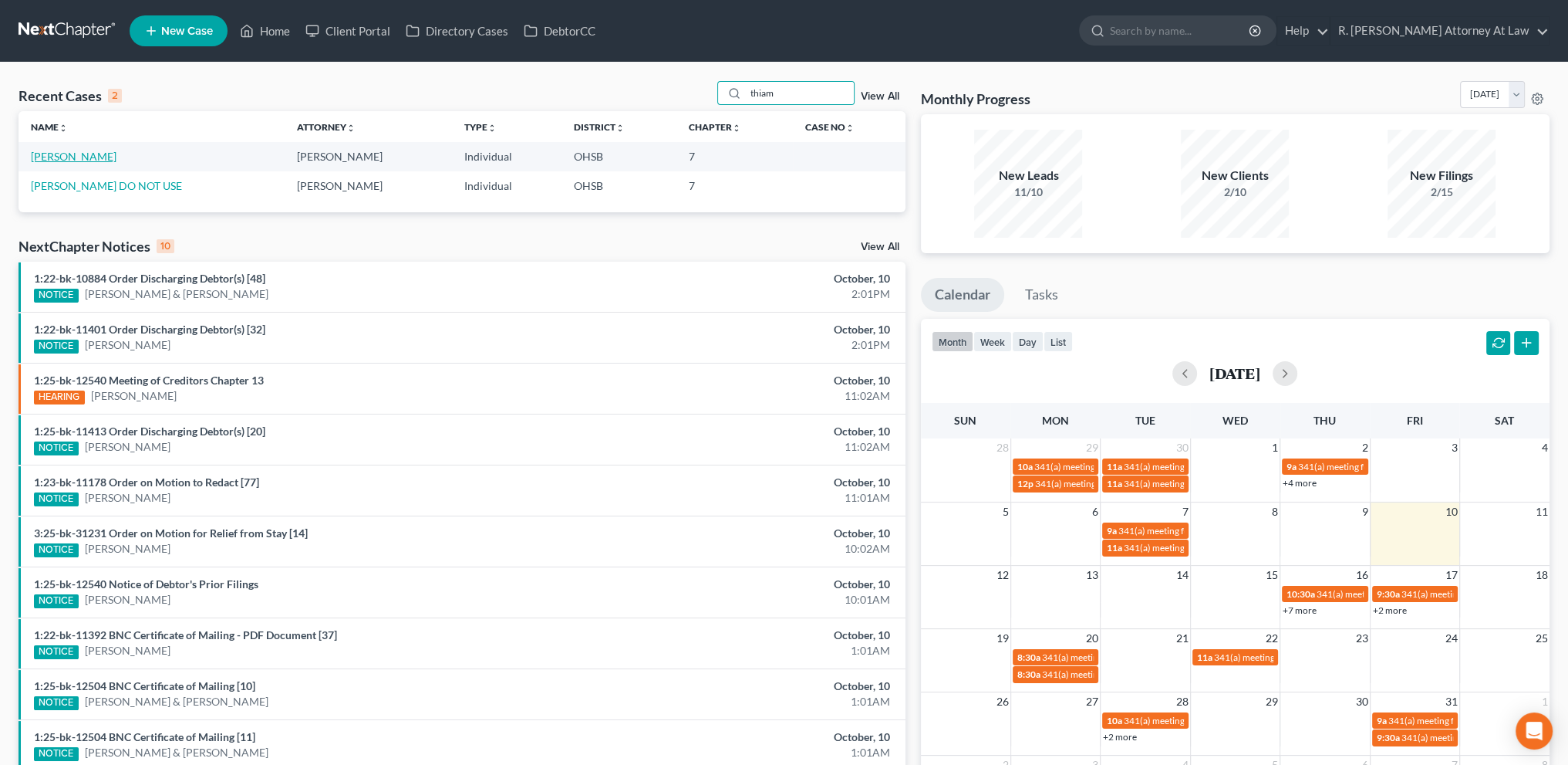
click at [65, 156] on link "[PERSON_NAME]" at bounding box center [74, 156] width 86 height 13
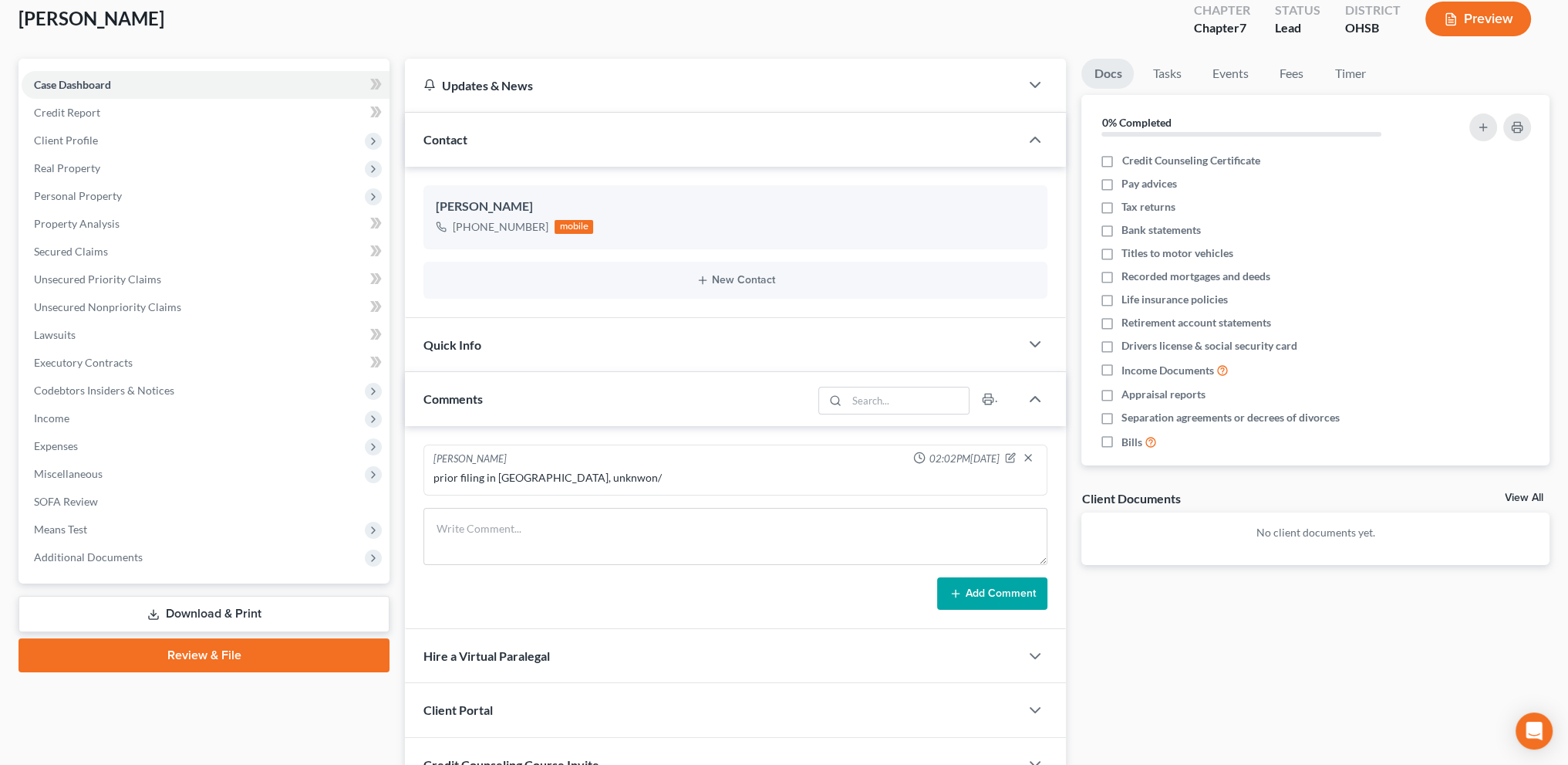
scroll to position [96, 0]
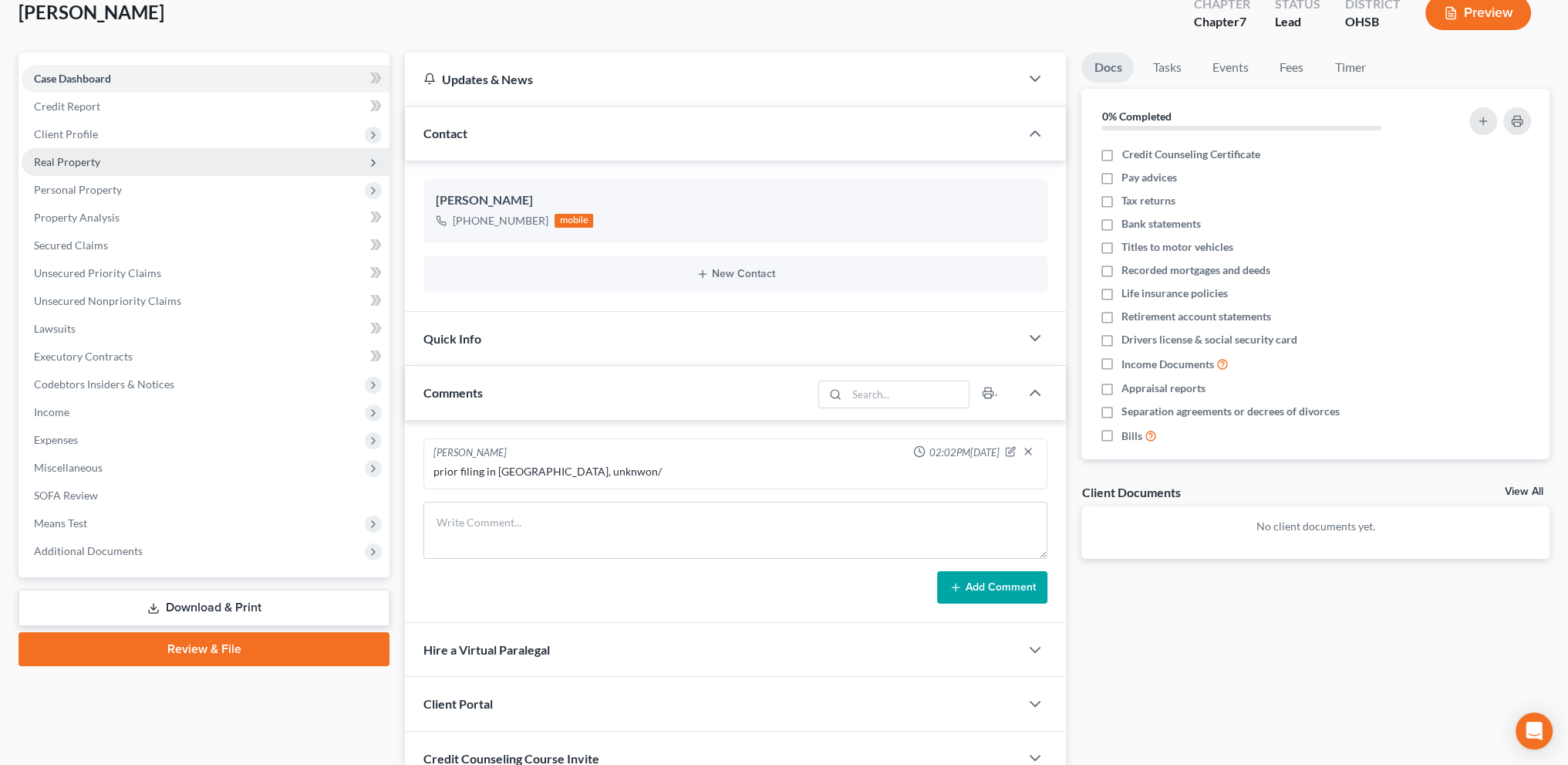
click at [80, 155] on span "Real Property" at bounding box center [66, 162] width 66 height 13
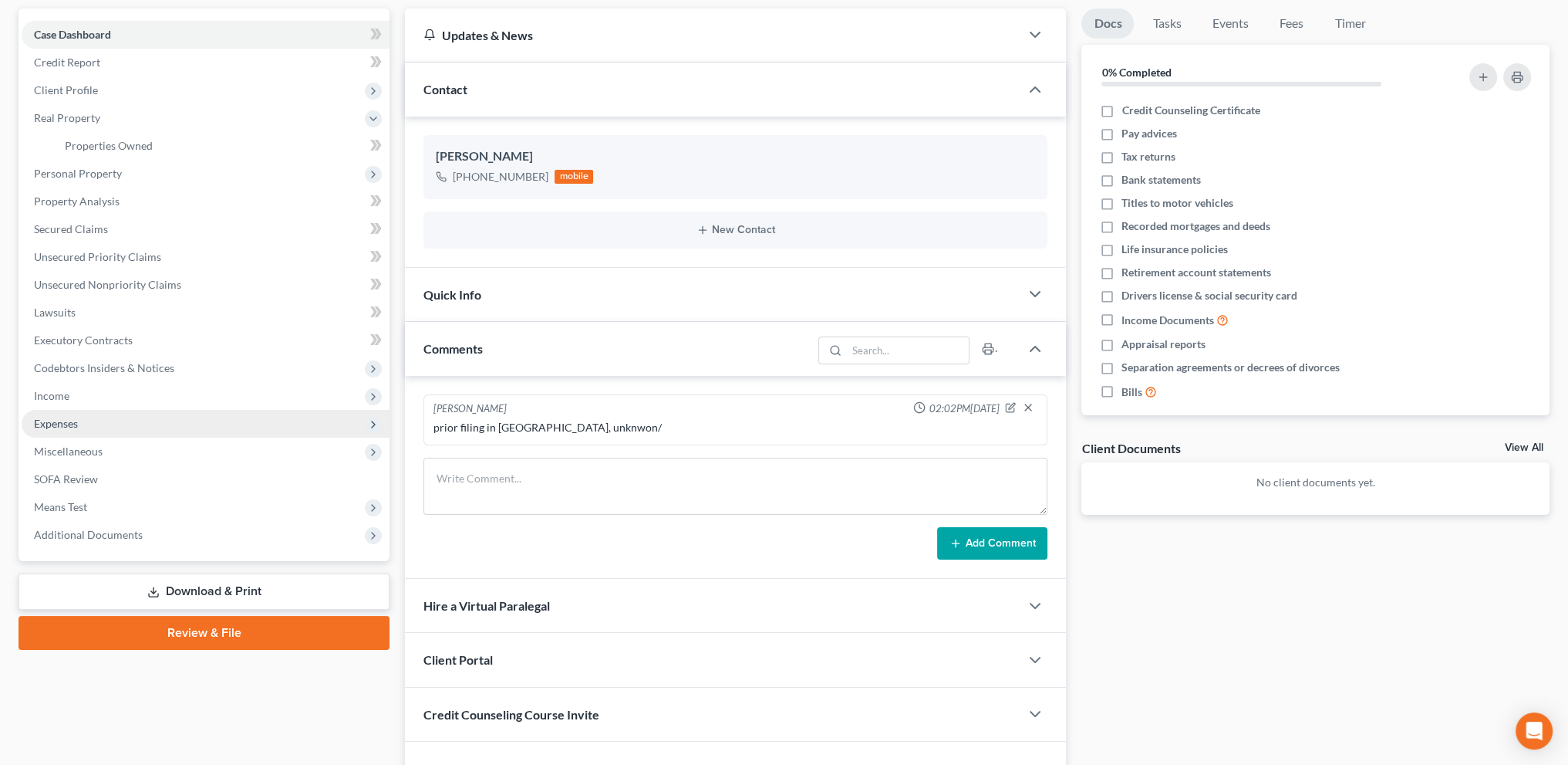
scroll to position [226, 0]
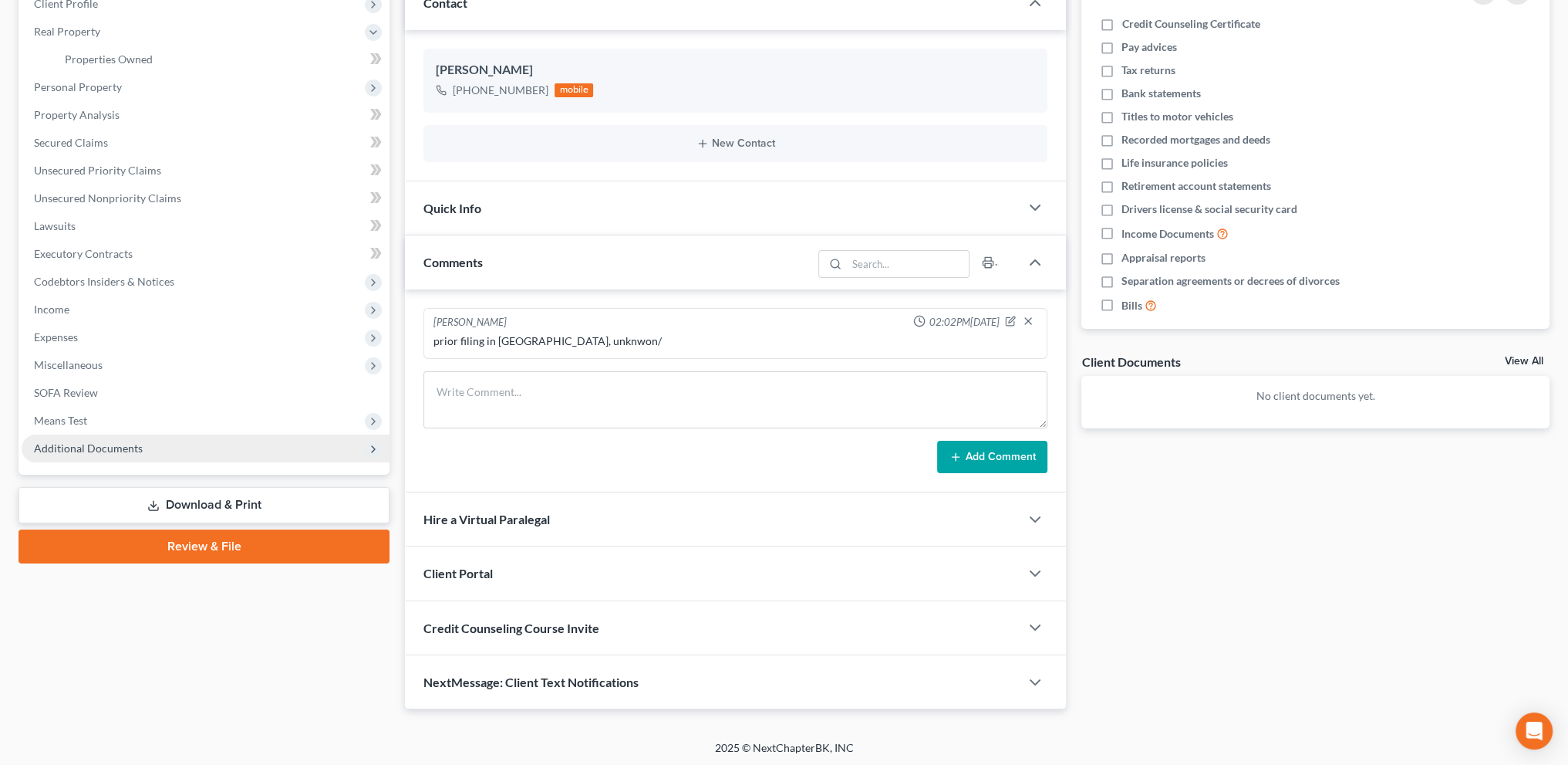
click at [97, 447] on span "Additional Documents" at bounding box center [88, 448] width 109 height 13
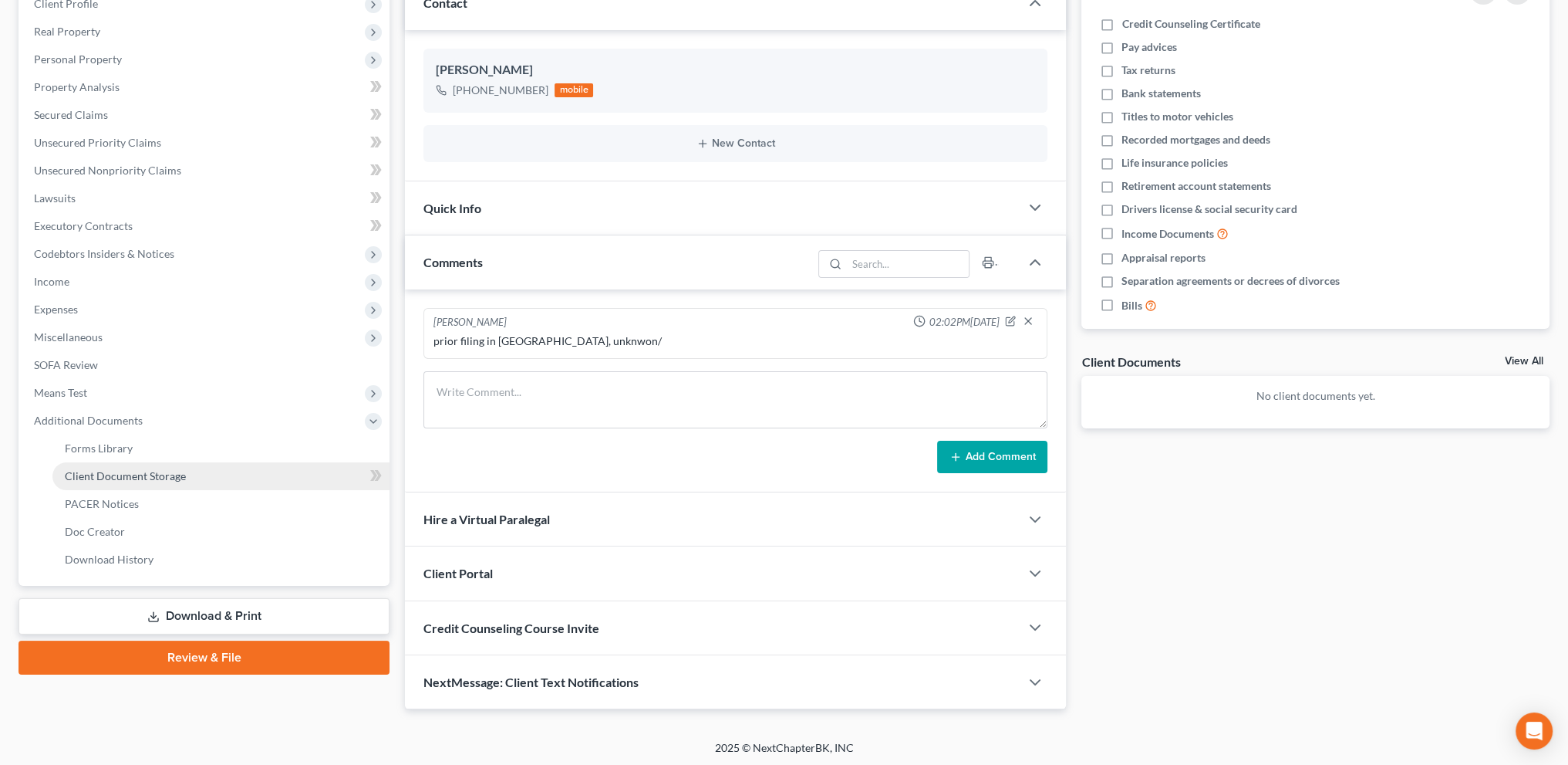
click at [107, 475] on span "Client Document Storage" at bounding box center [125, 475] width 121 height 13
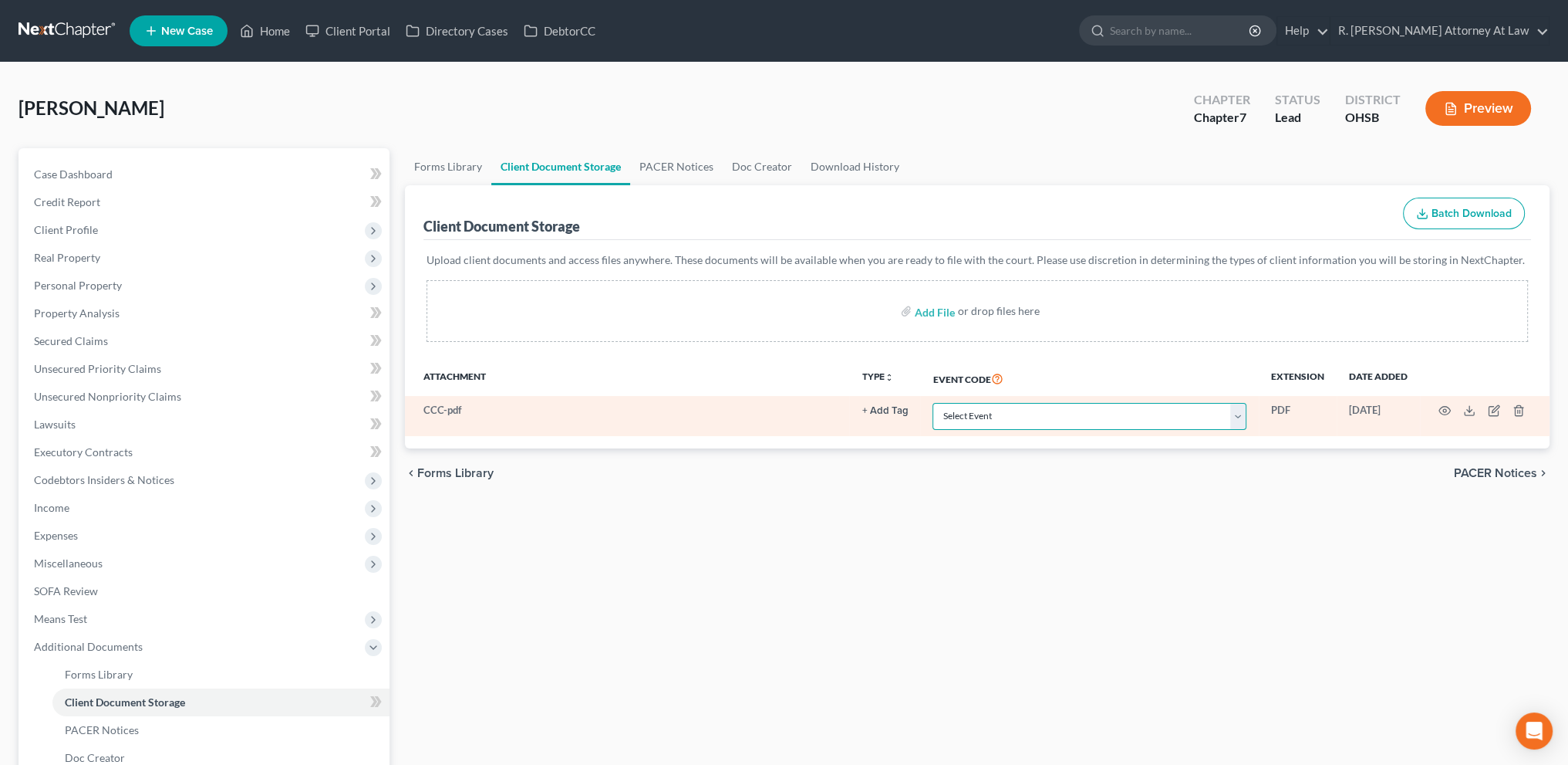
click at [961, 419] on select "Select Event 20 Largest Unsecured Creditors Amended Document Amended List of Cr…" at bounding box center [1090, 416] width 314 height 27
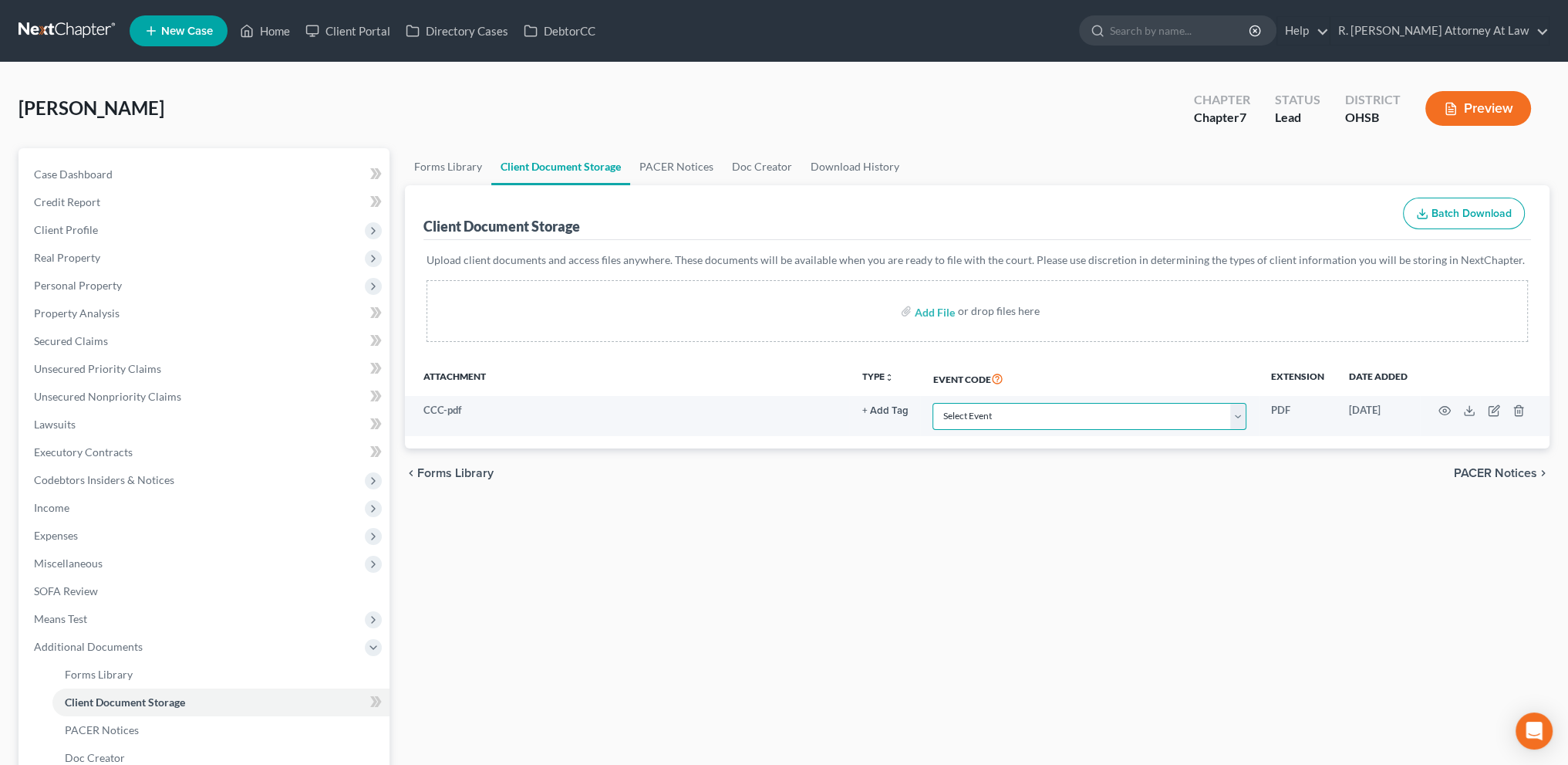
select select "7"
click at [933, 403] on select "Select Event 20 Largest Unsecured Creditors Amended Document Amended List of Cr…" at bounding box center [1090, 416] width 314 height 27
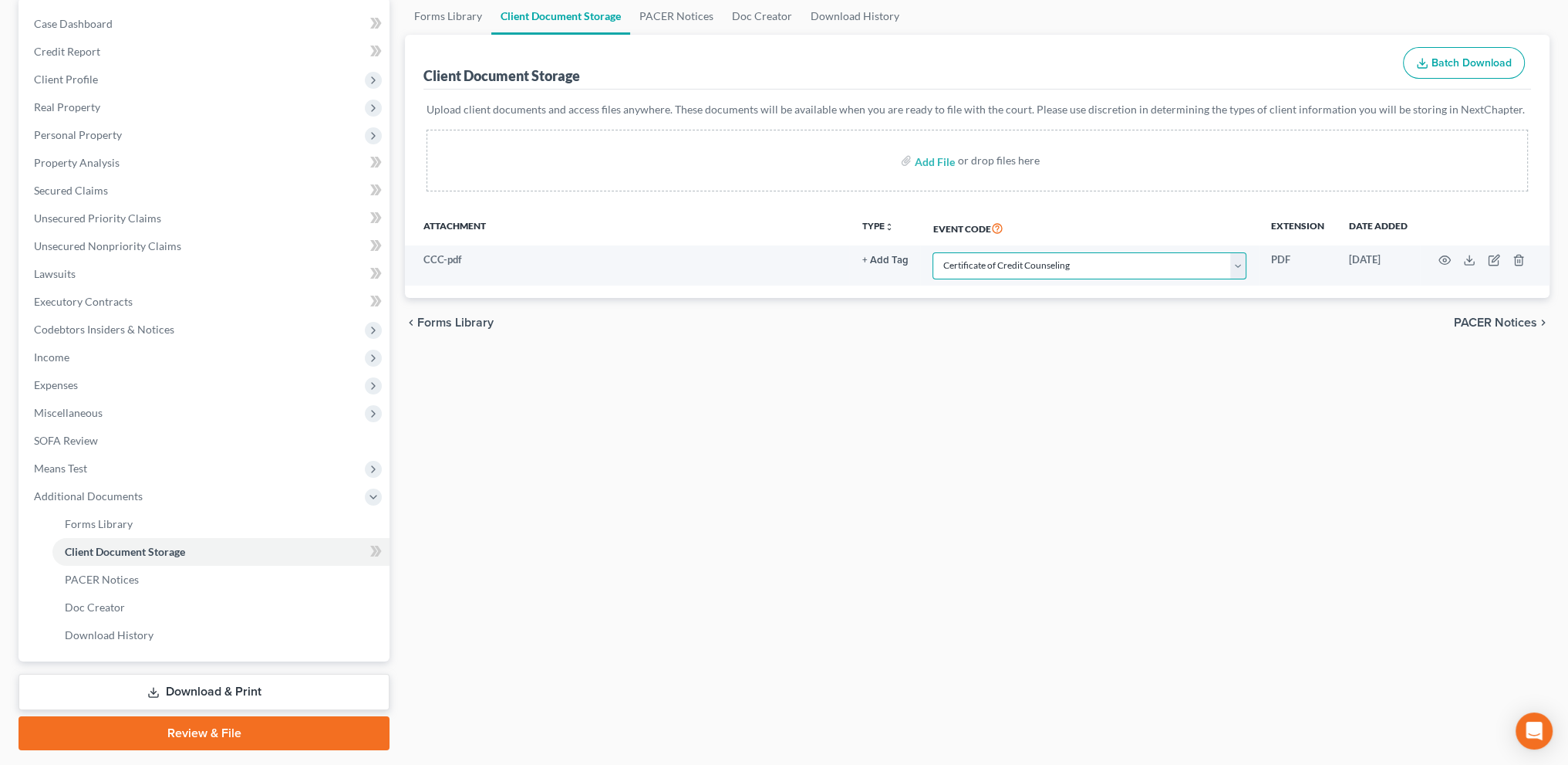
scroll to position [154, 0]
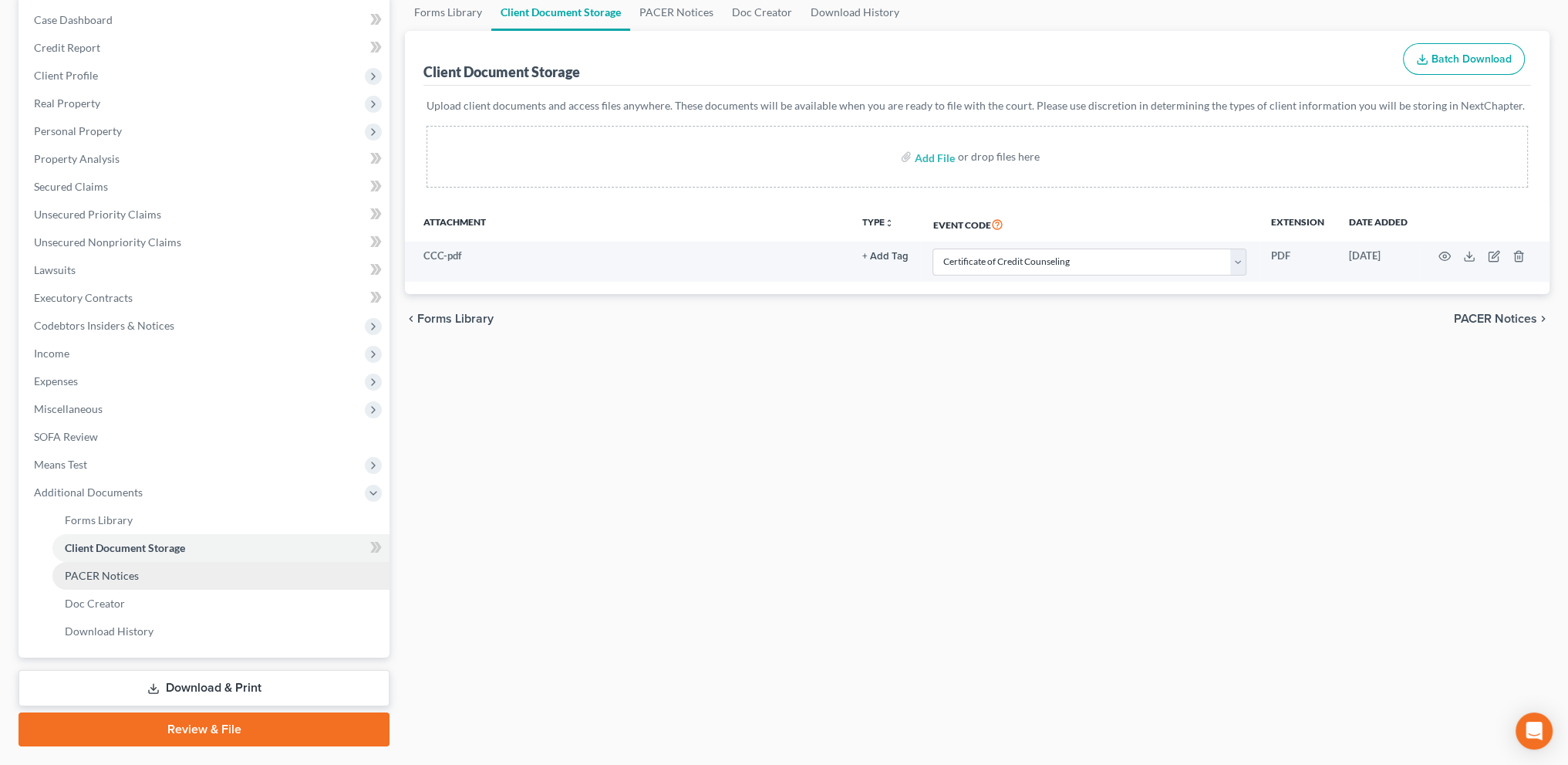
click at [98, 574] on span "PACER Notices" at bounding box center [102, 575] width 74 height 13
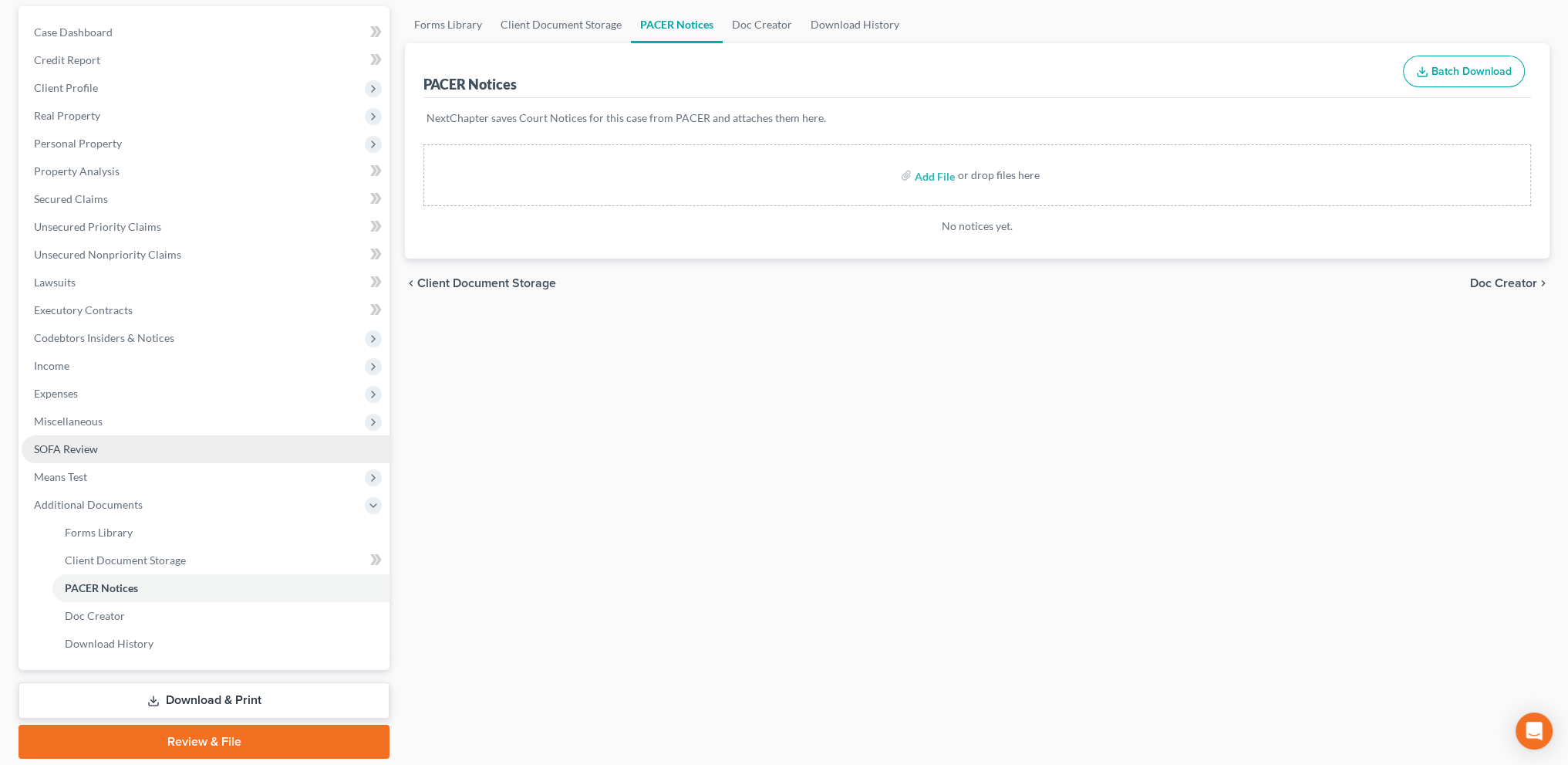
scroll to position [193, 0]
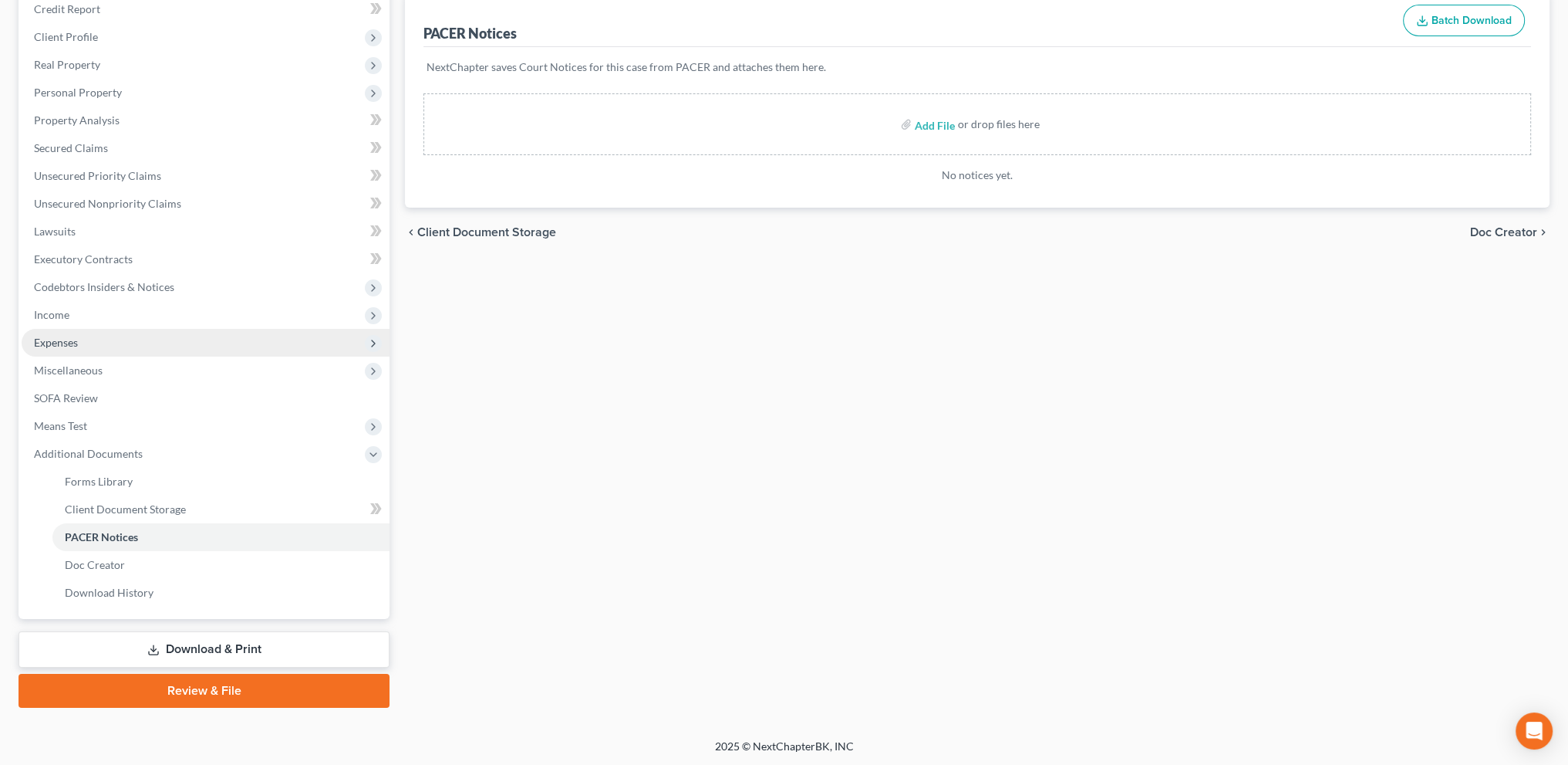
click at [38, 341] on span "Expenses" at bounding box center [55, 342] width 44 height 13
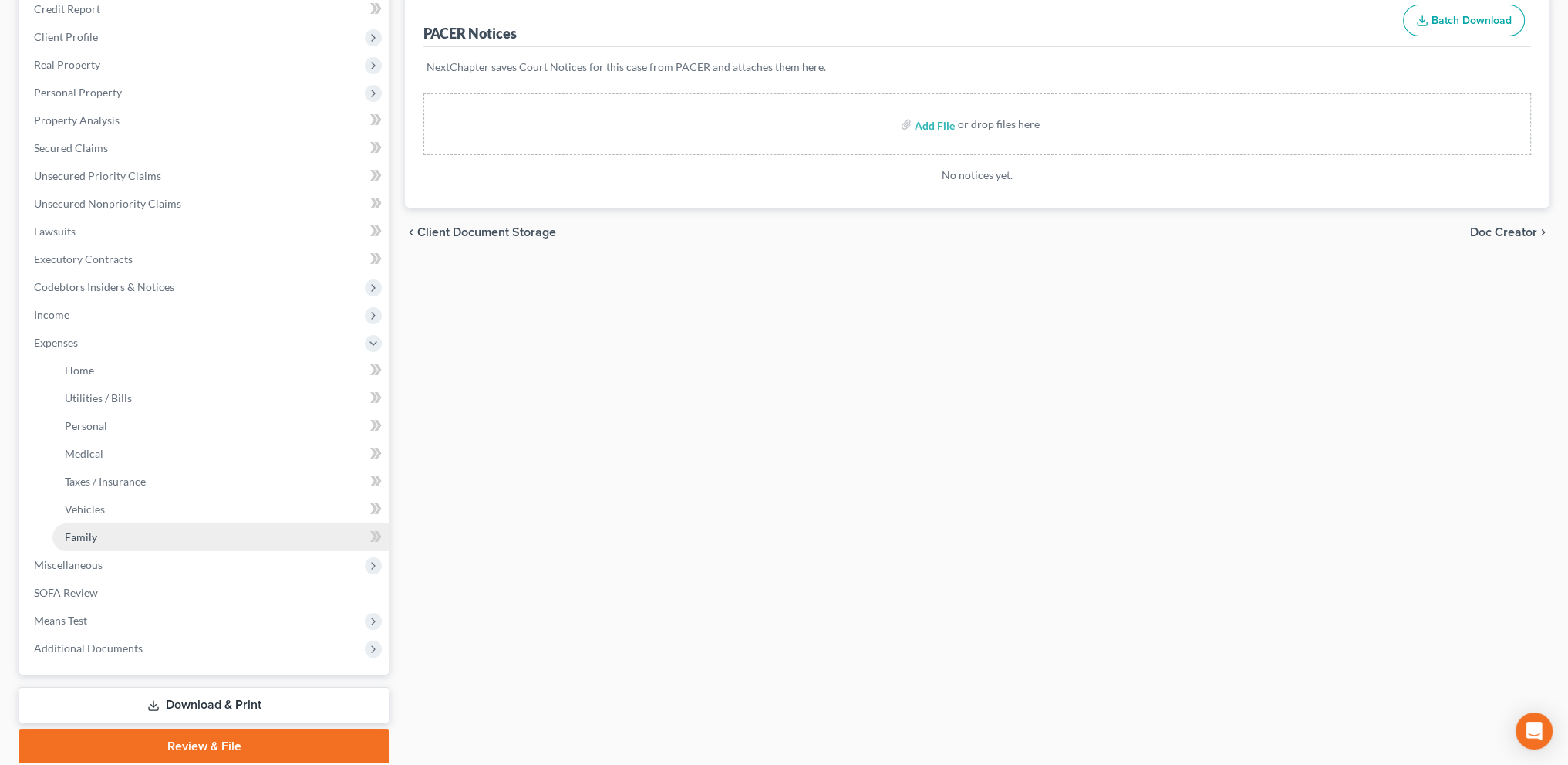
click at [76, 533] on span "Family" at bounding box center [81, 536] width 32 height 13
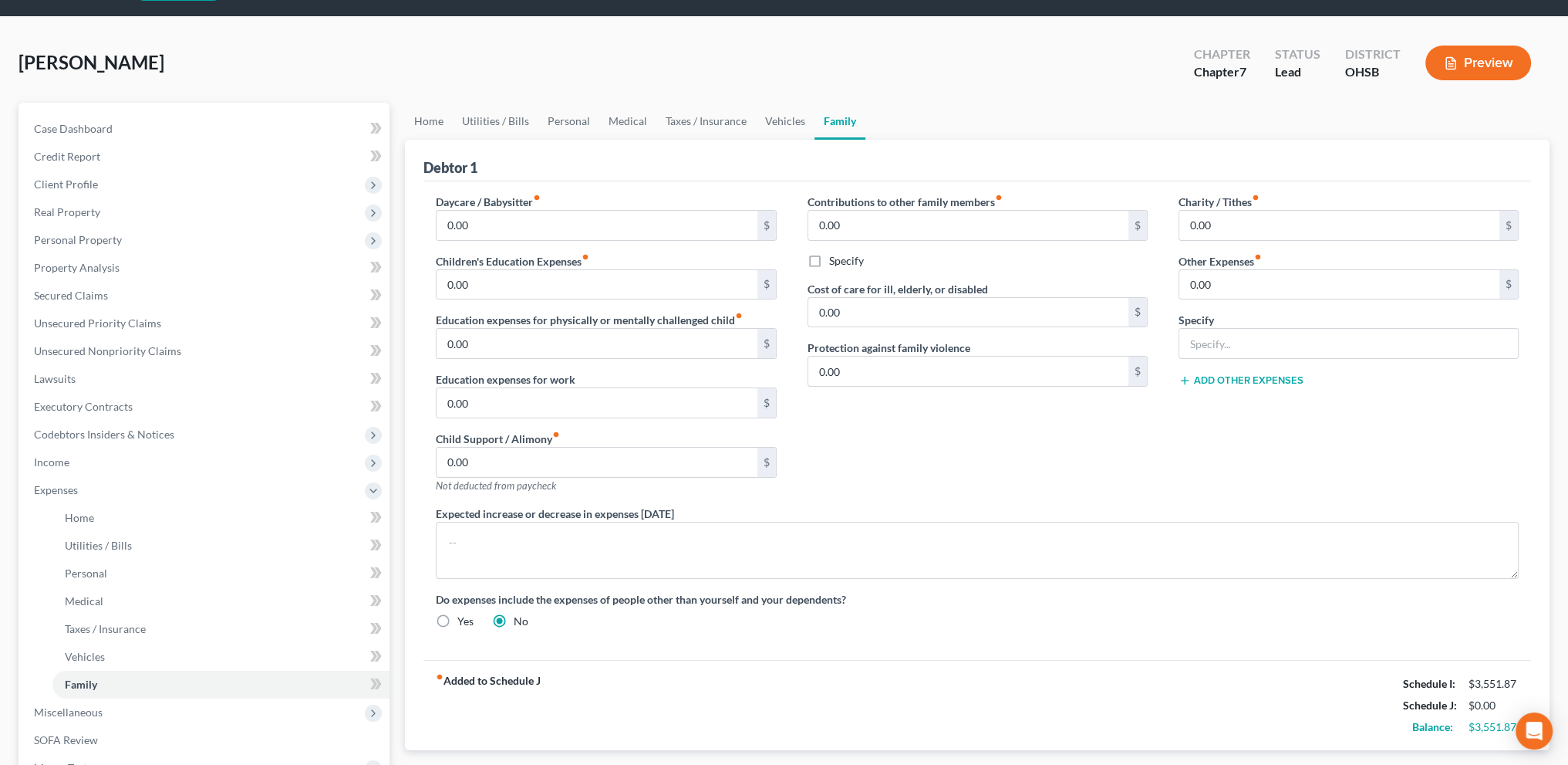
scroll to position [38, 0]
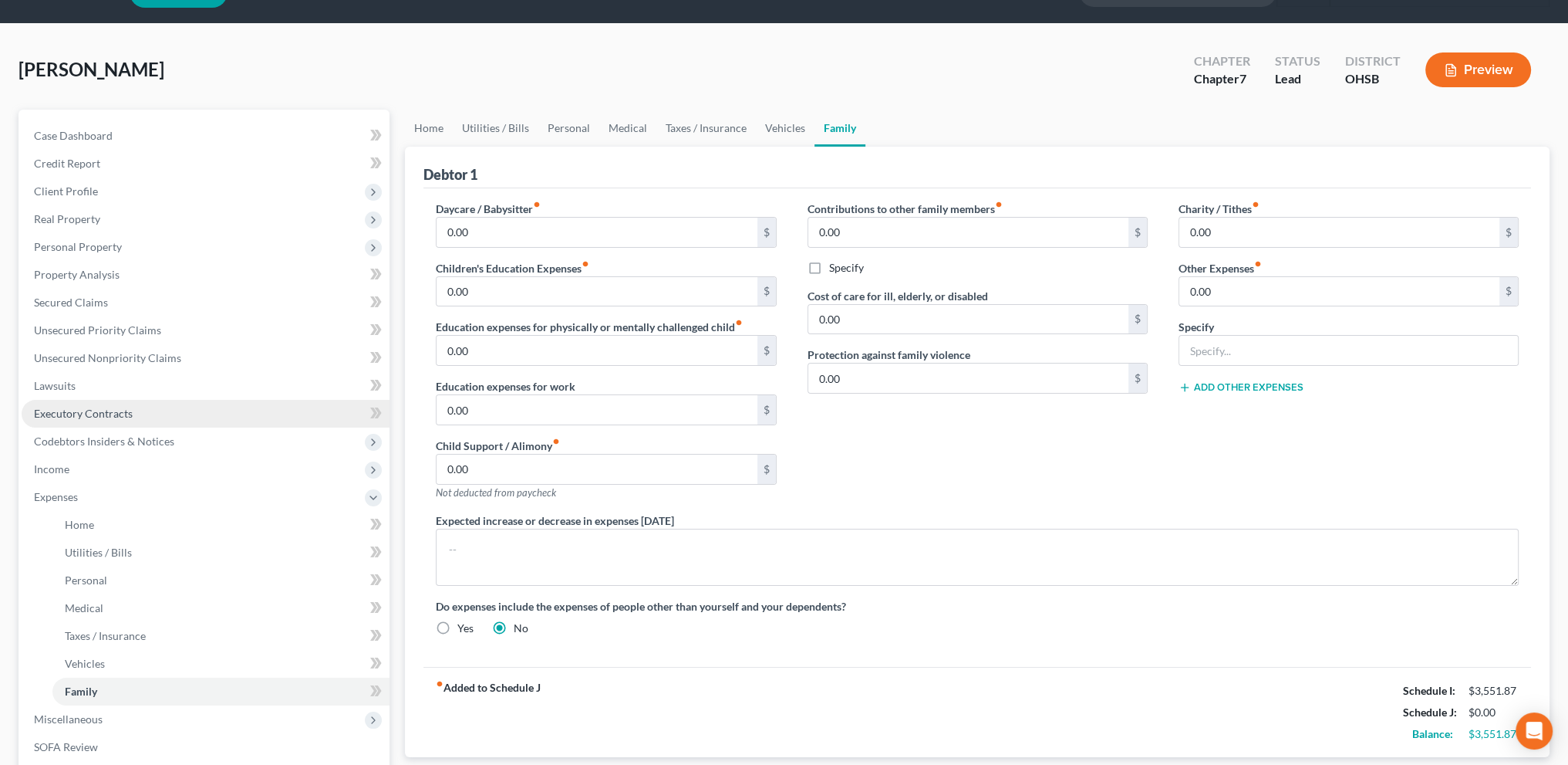
click at [61, 411] on span "Executory Contracts" at bounding box center [82, 413] width 98 height 13
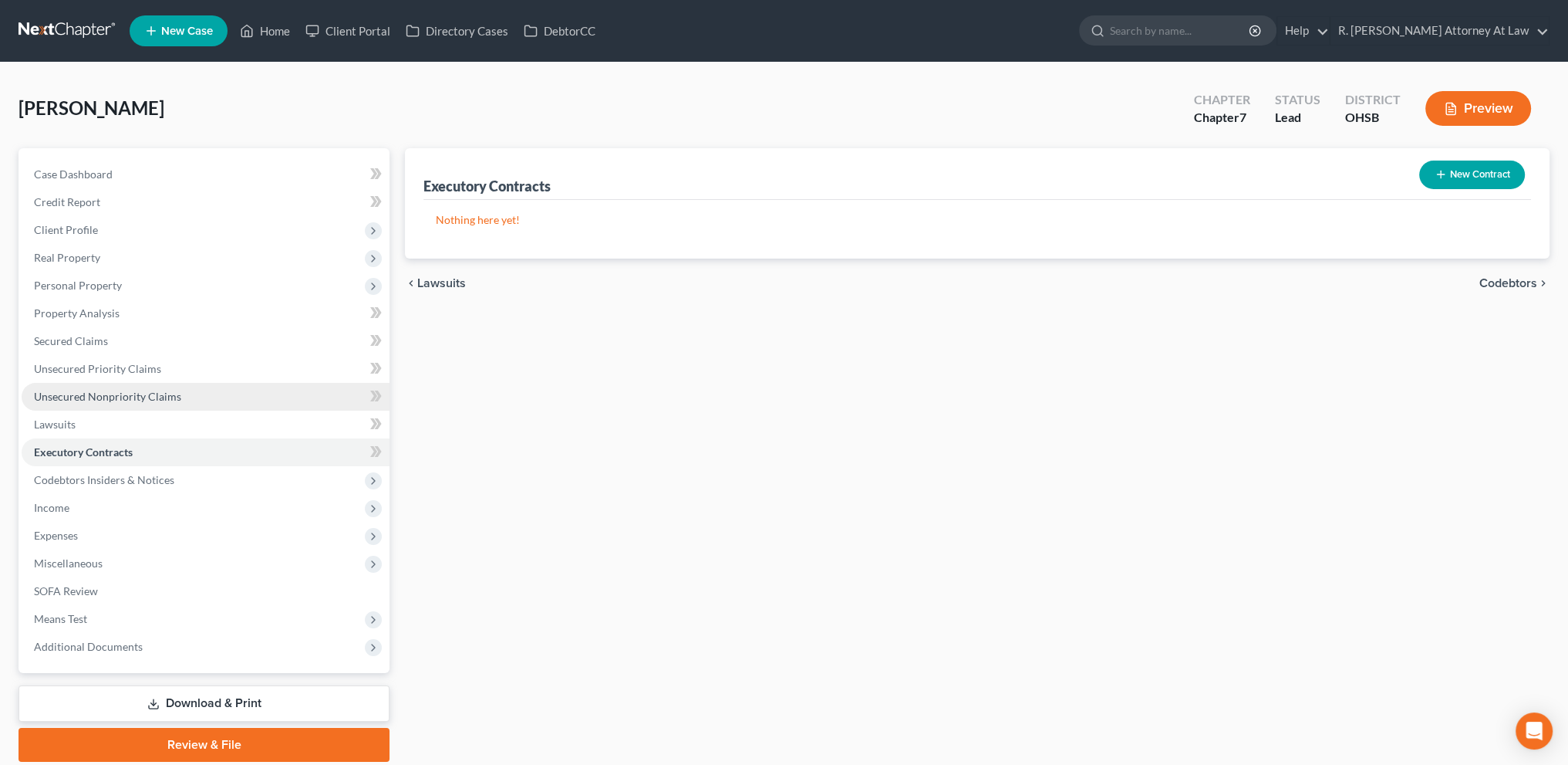
click at [48, 390] on span "Unsecured Nonpriority Claims" at bounding box center [107, 396] width 147 height 13
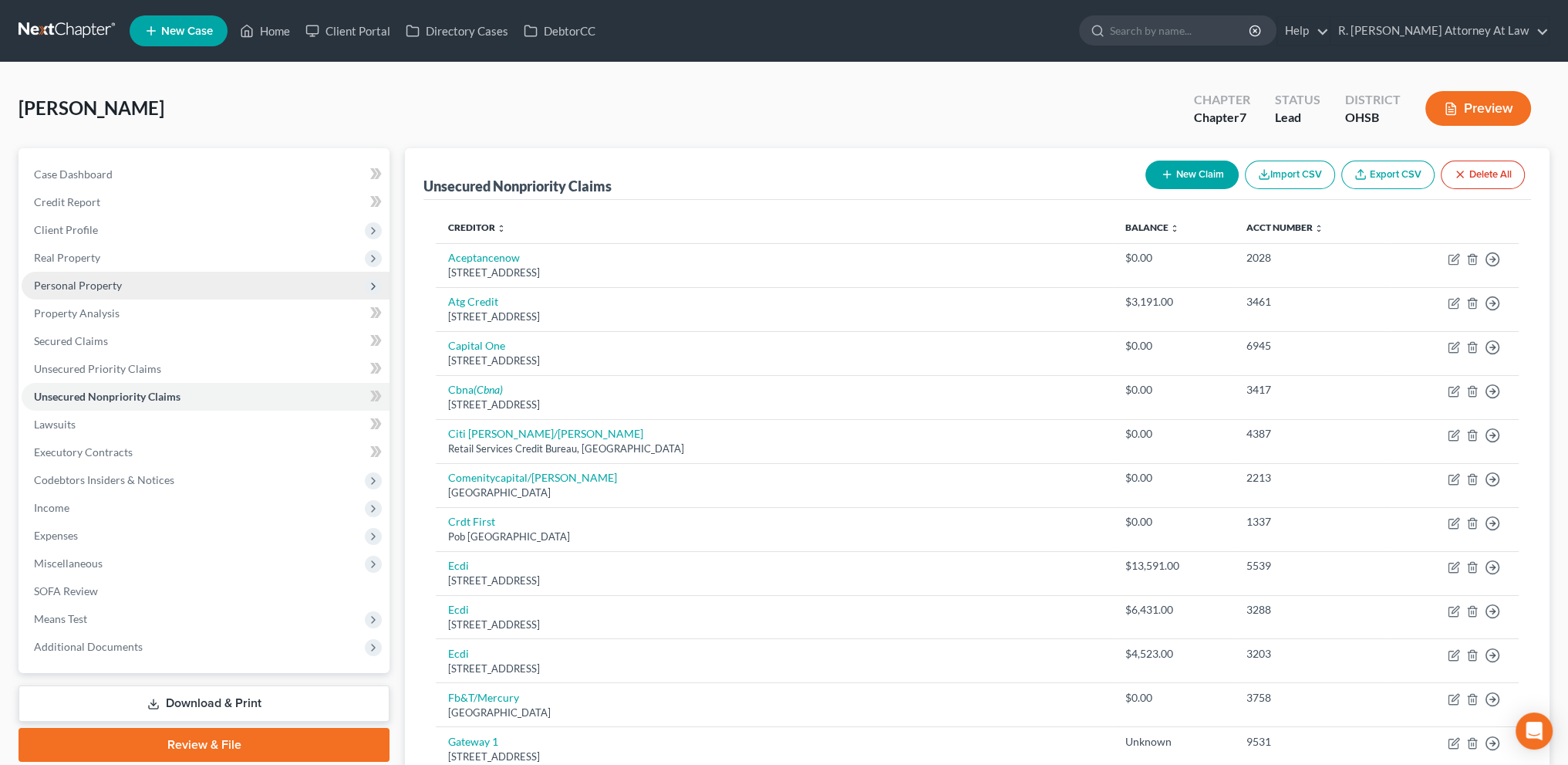
click at [60, 286] on span "Personal Property" at bounding box center [78, 285] width 88 height 13
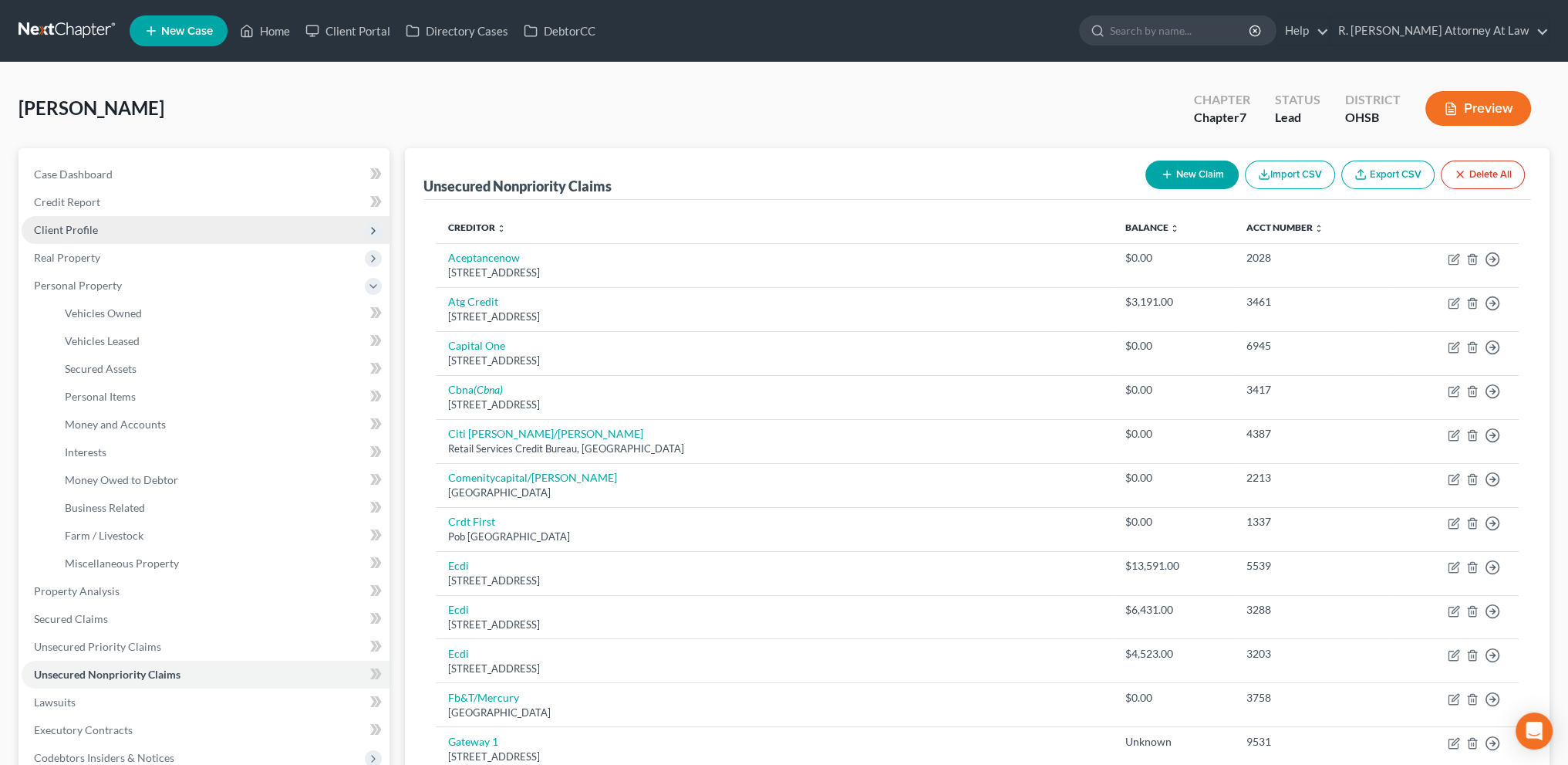
click at [65, 223] on span "Client Profile" at bounding box center [66, 230] width 64 height 13
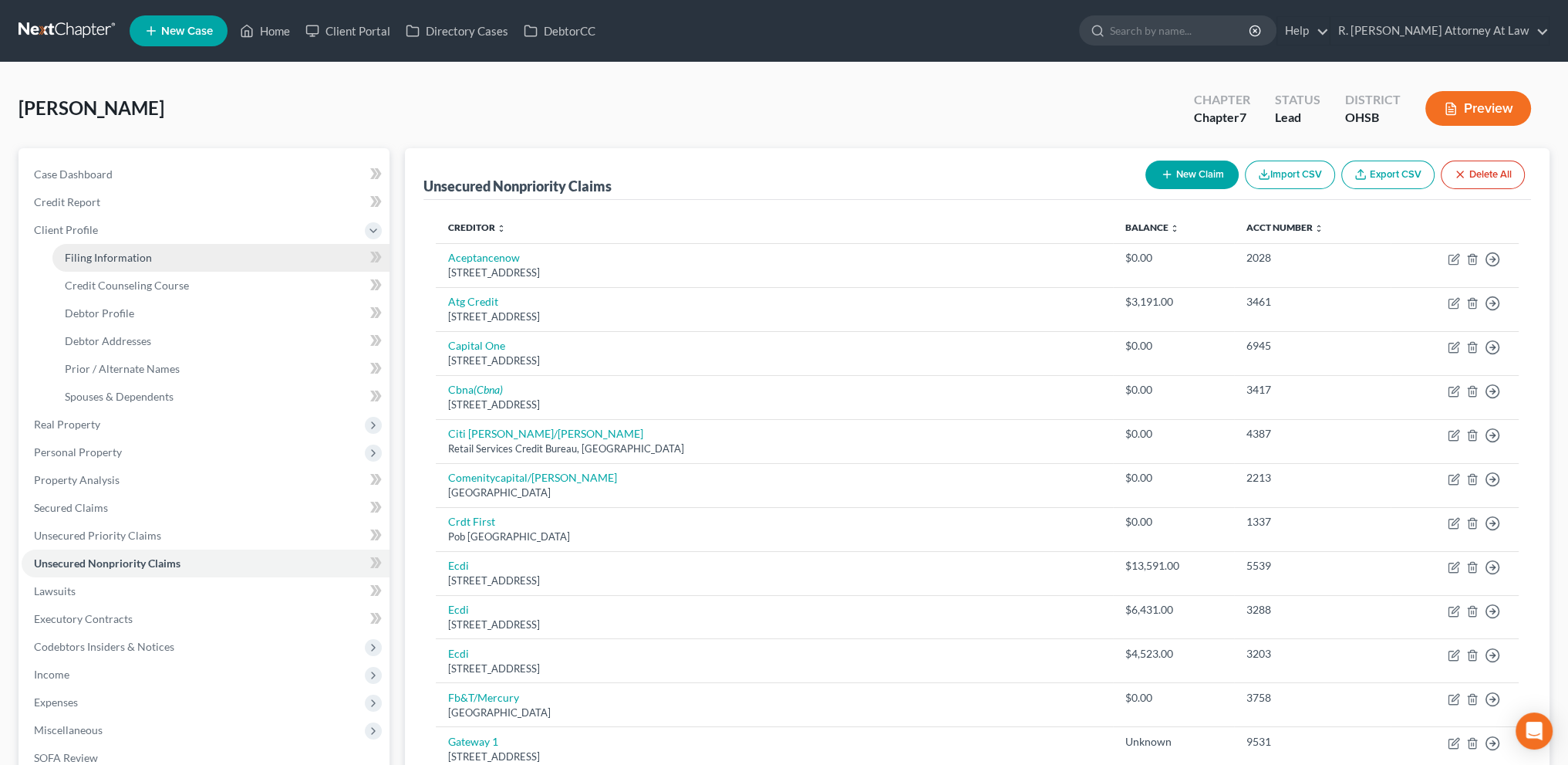
click at [97, 255] on span "Filing Information" at bounding box center [108, 257] width 87 height 13
select select "1"
select select "0"
select select "62"
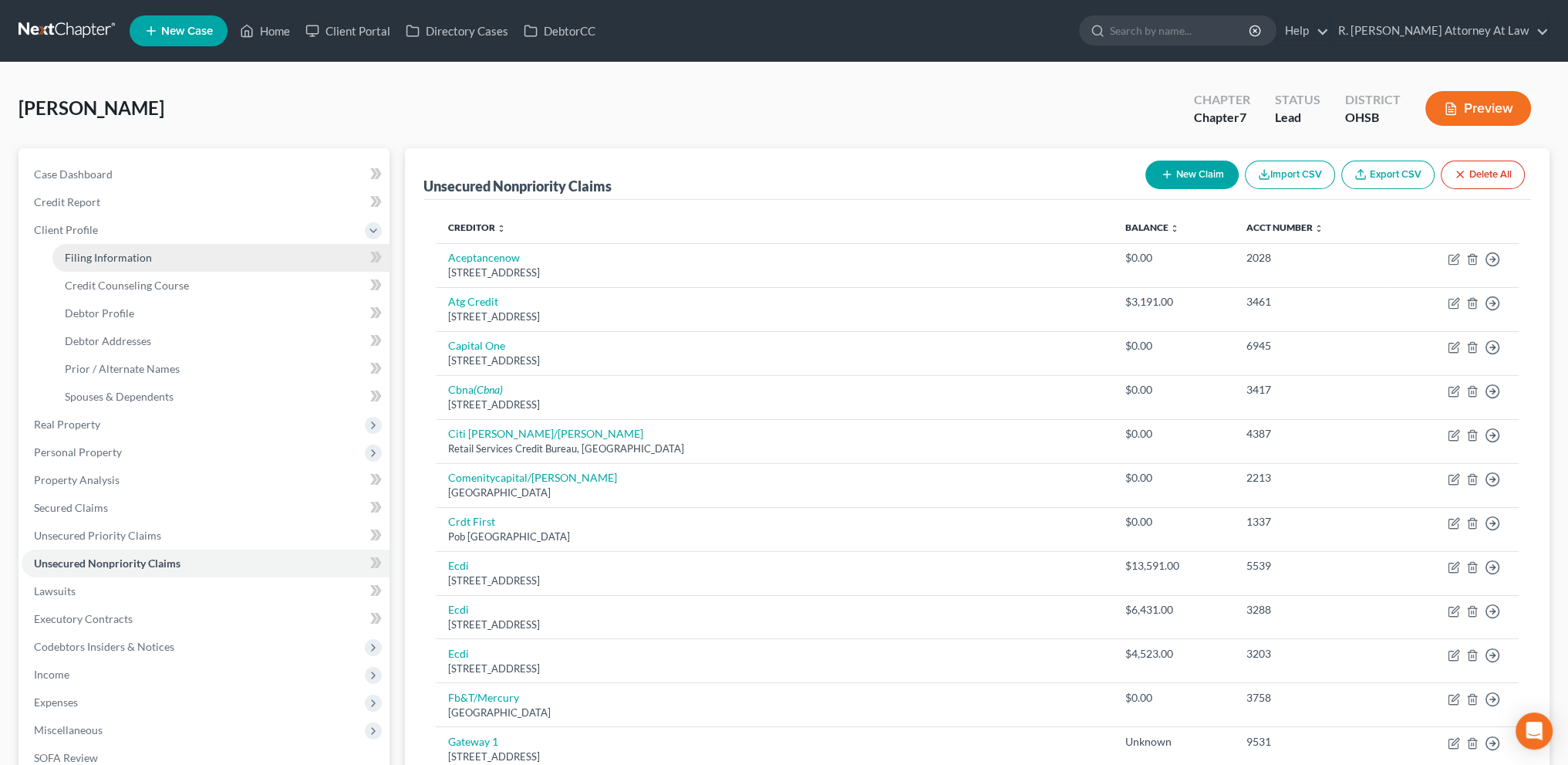
select select "0"
select select "36"
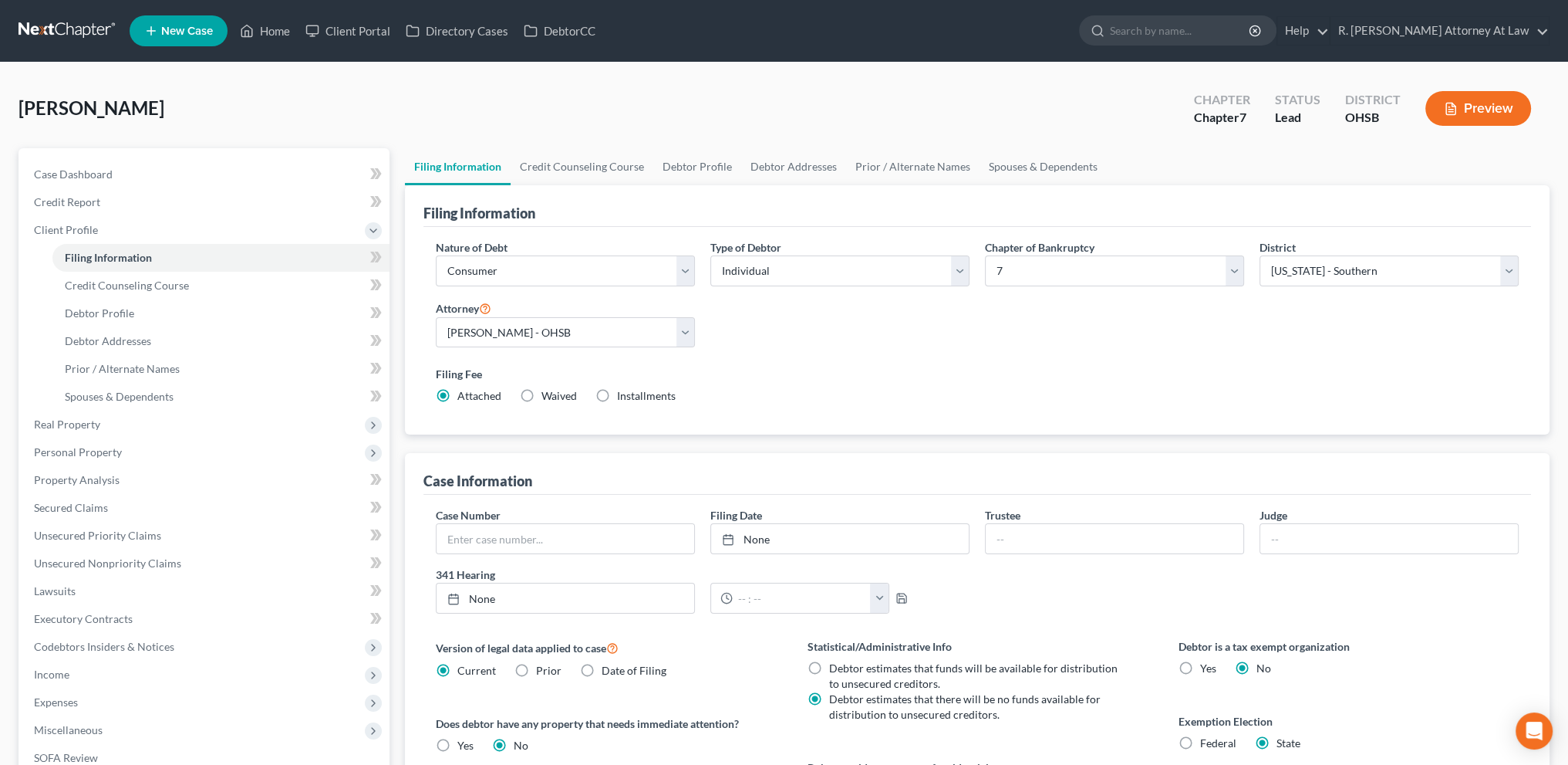
click at [617, 390] on label "Installments Installments" at bounding box center [646, 395] width 58 height 15
click at [623, 390] on input "Installments Installments" at bounding box center [628, 393] width 10 height 10
radio input "true"
radio input "false"
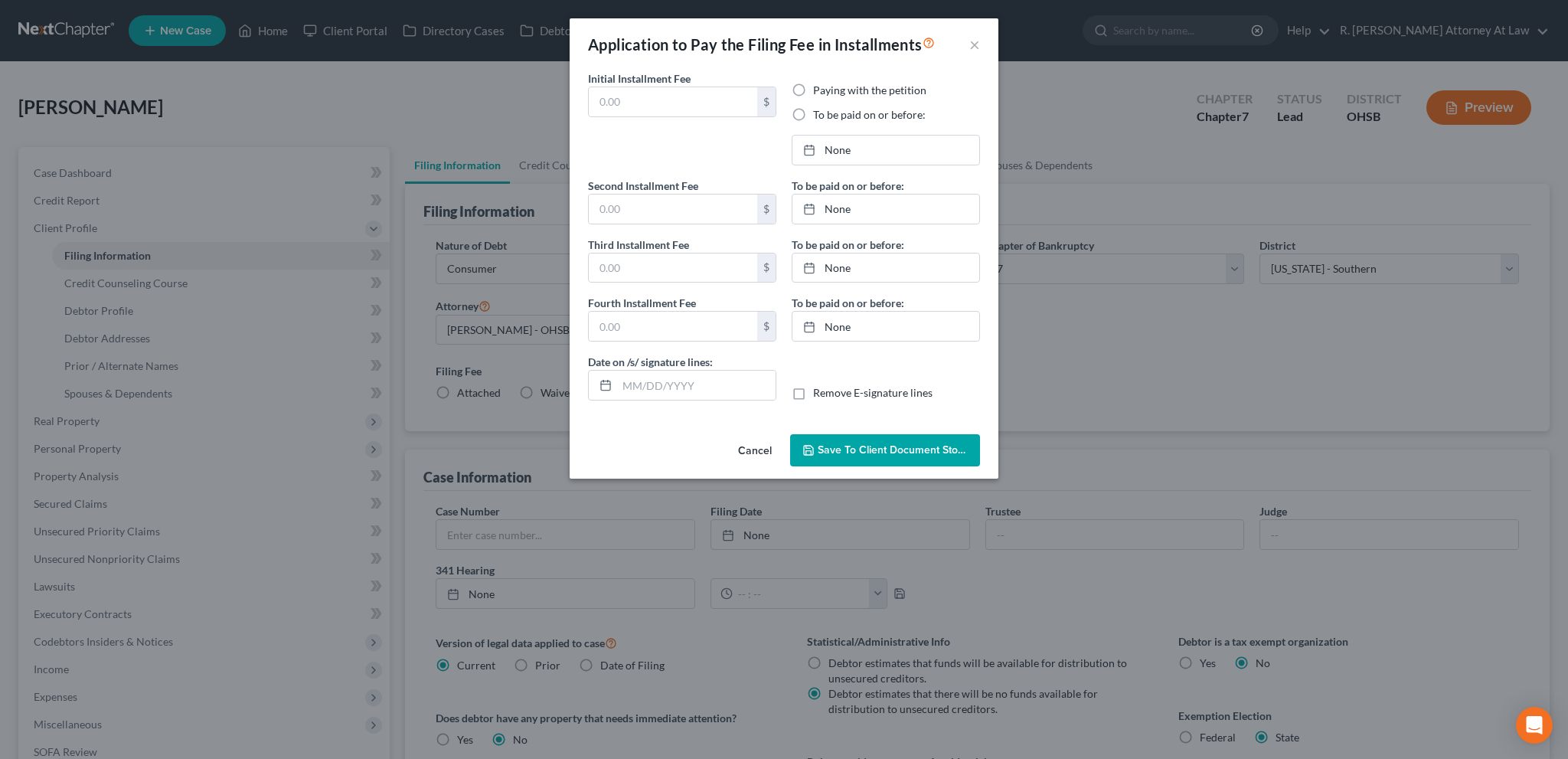
type input "0.00"
radio input "true"
type input "0.00"
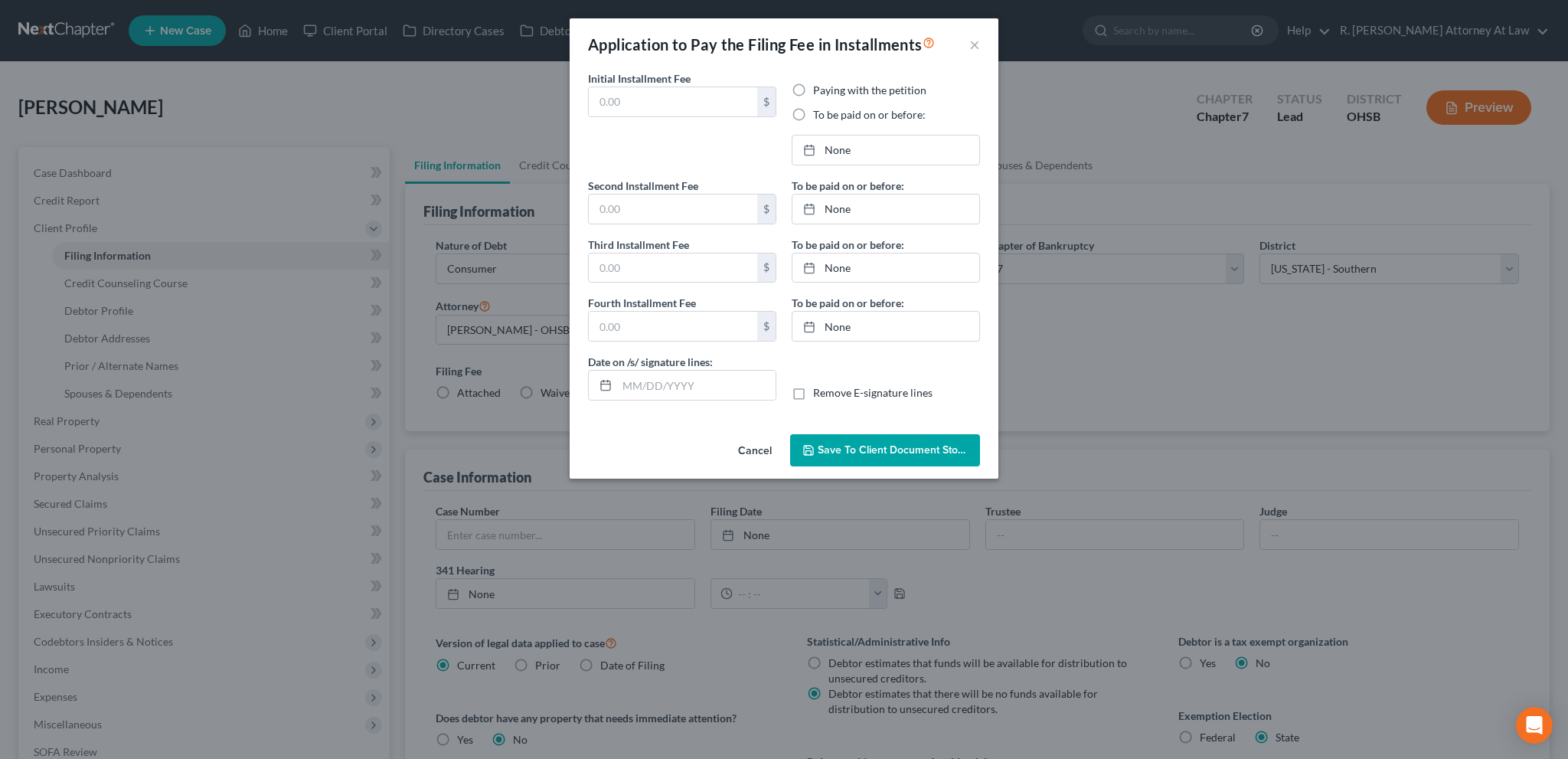
type input "[DATE]"
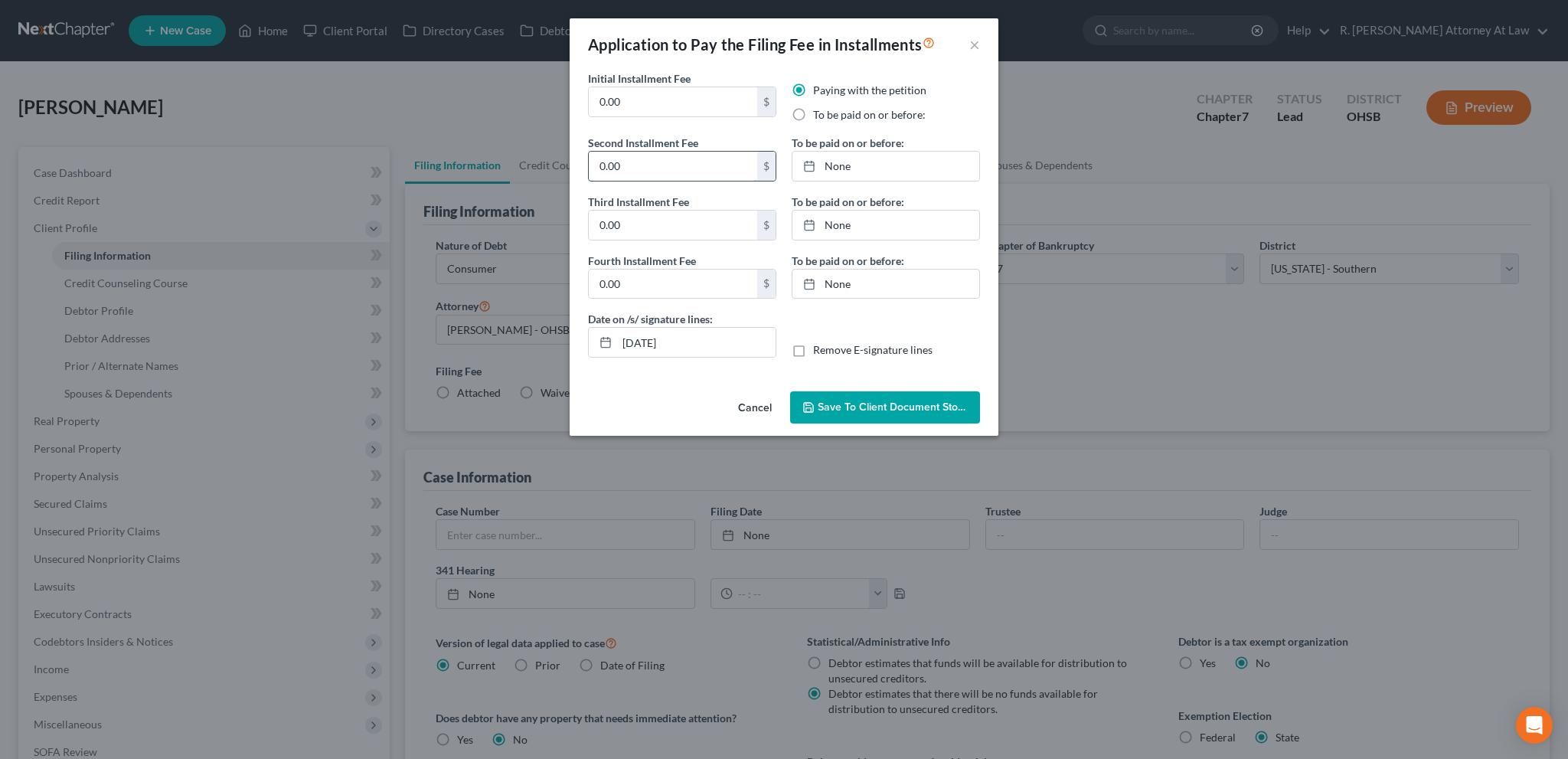
click at [632, 163] on input "0.00" at bounding box center [672, 166] width 168 height 29
type input "100"
type input "138"
type input "[DATE]"
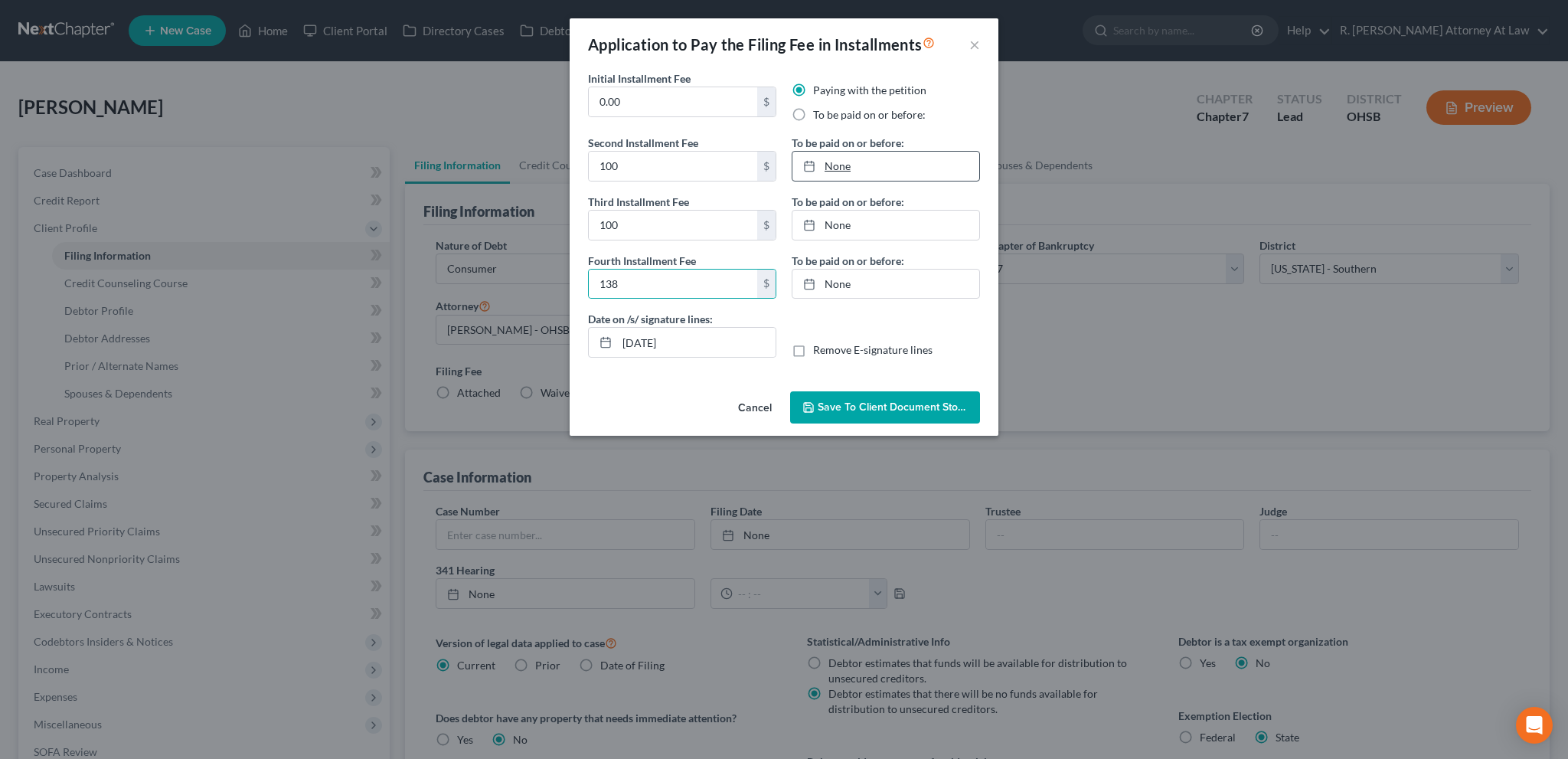
click at [845, 161] on link "None" at bounding box center [885, 166] width 187 height 29
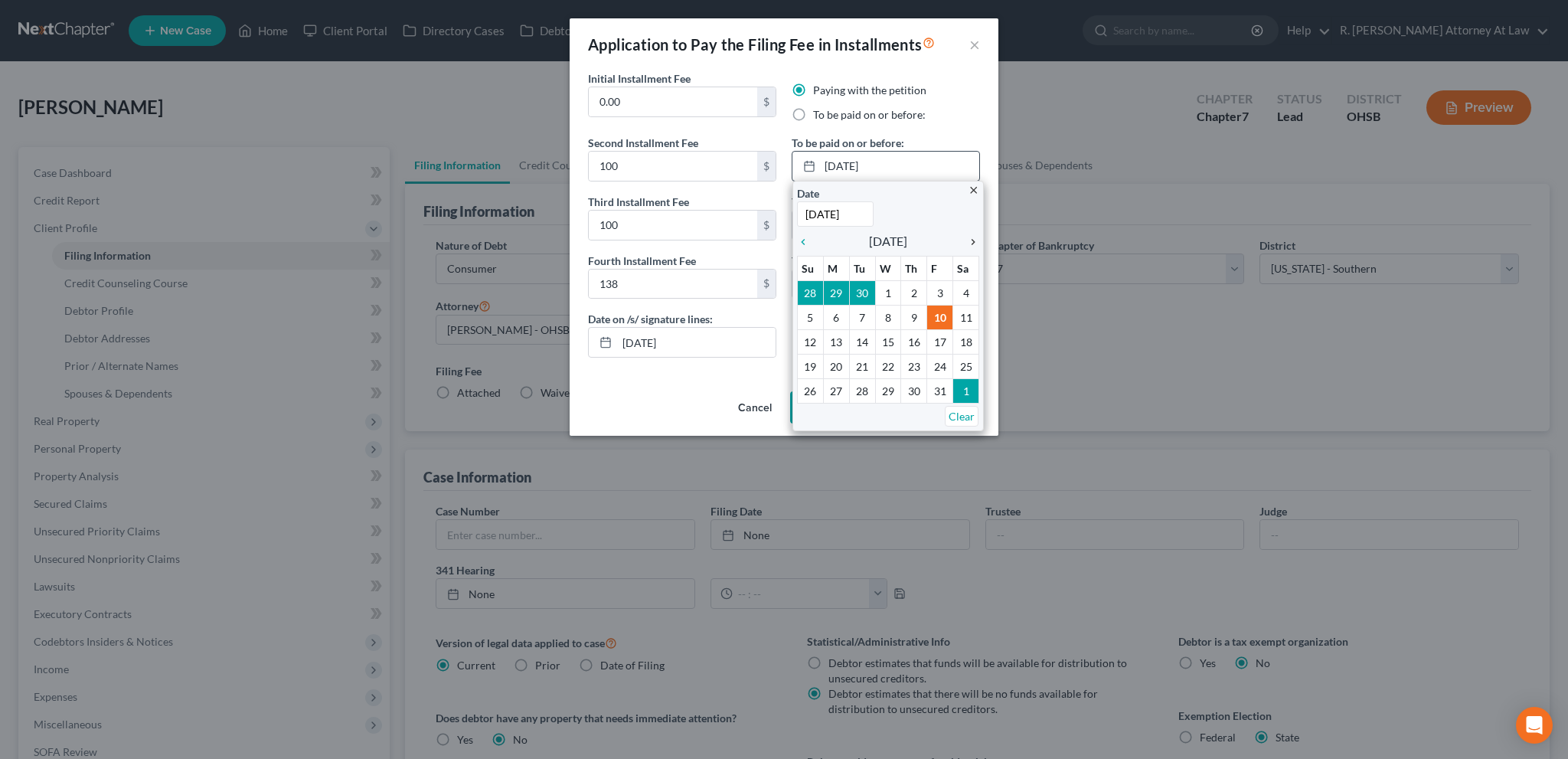
click at [973, 242] on icon "chevron_right" at bounding box center [969, 241] width 20 height 12
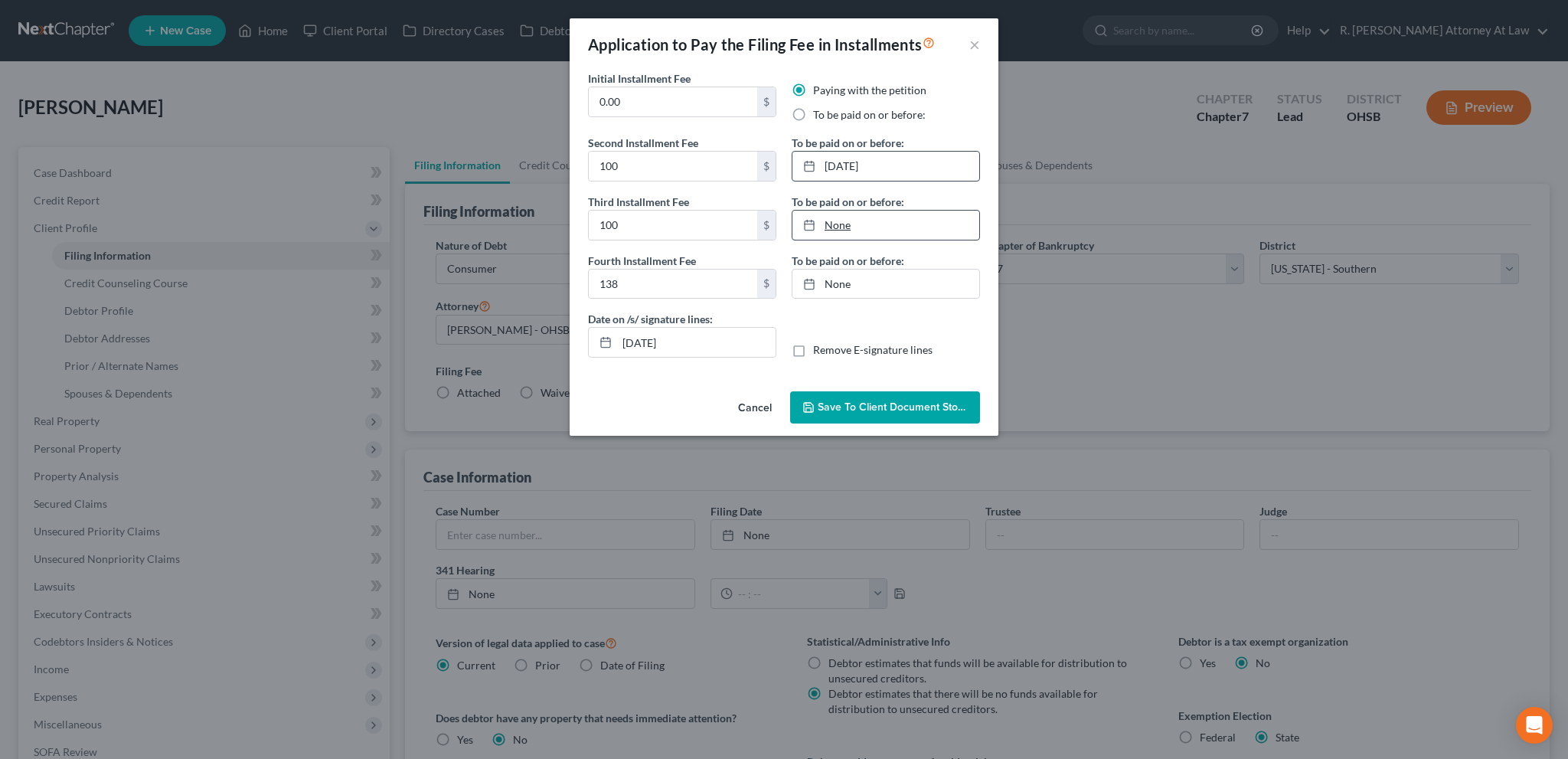
type input "[DATE]"
click at [833, 226] on link "[DATE]" at bounding box center [885, 225] width 187 height 29
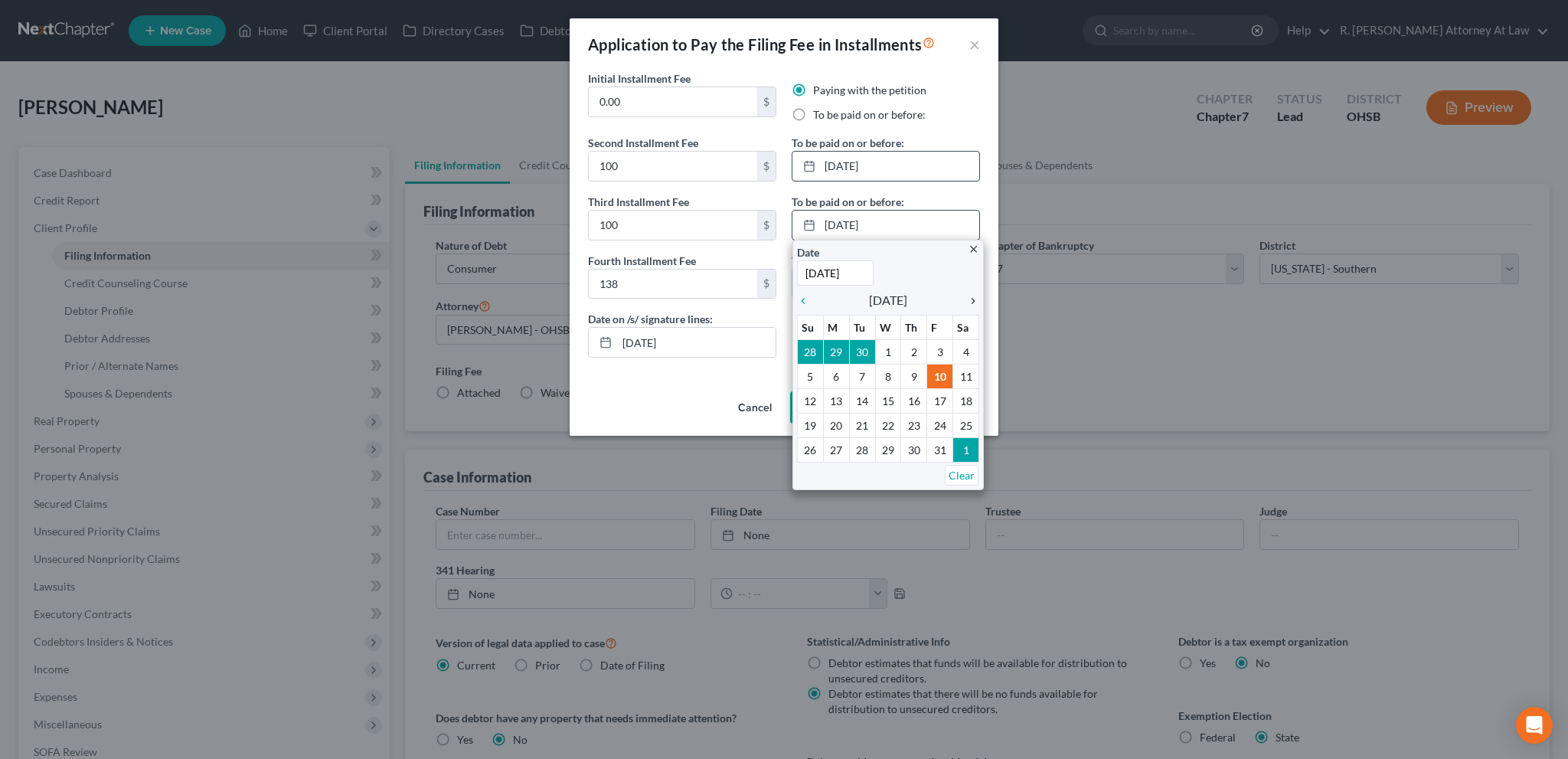
click at [973, 300] on icon "chevron_right" at bounding box center [969, 300] width 20 height 12
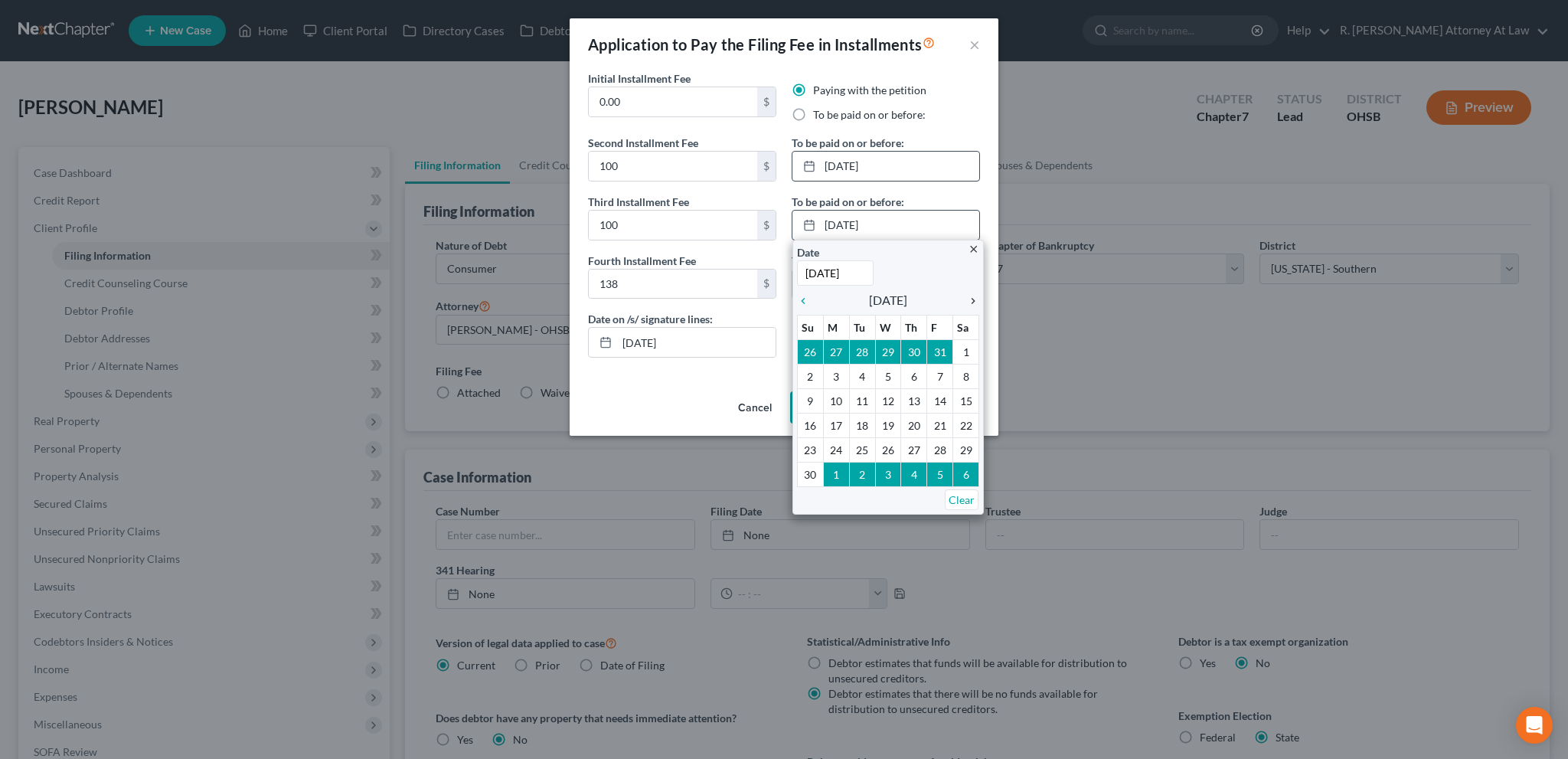
click at [973, 299] on icon "chevron_right" at bounding box center [969, 300] width 20 height 12
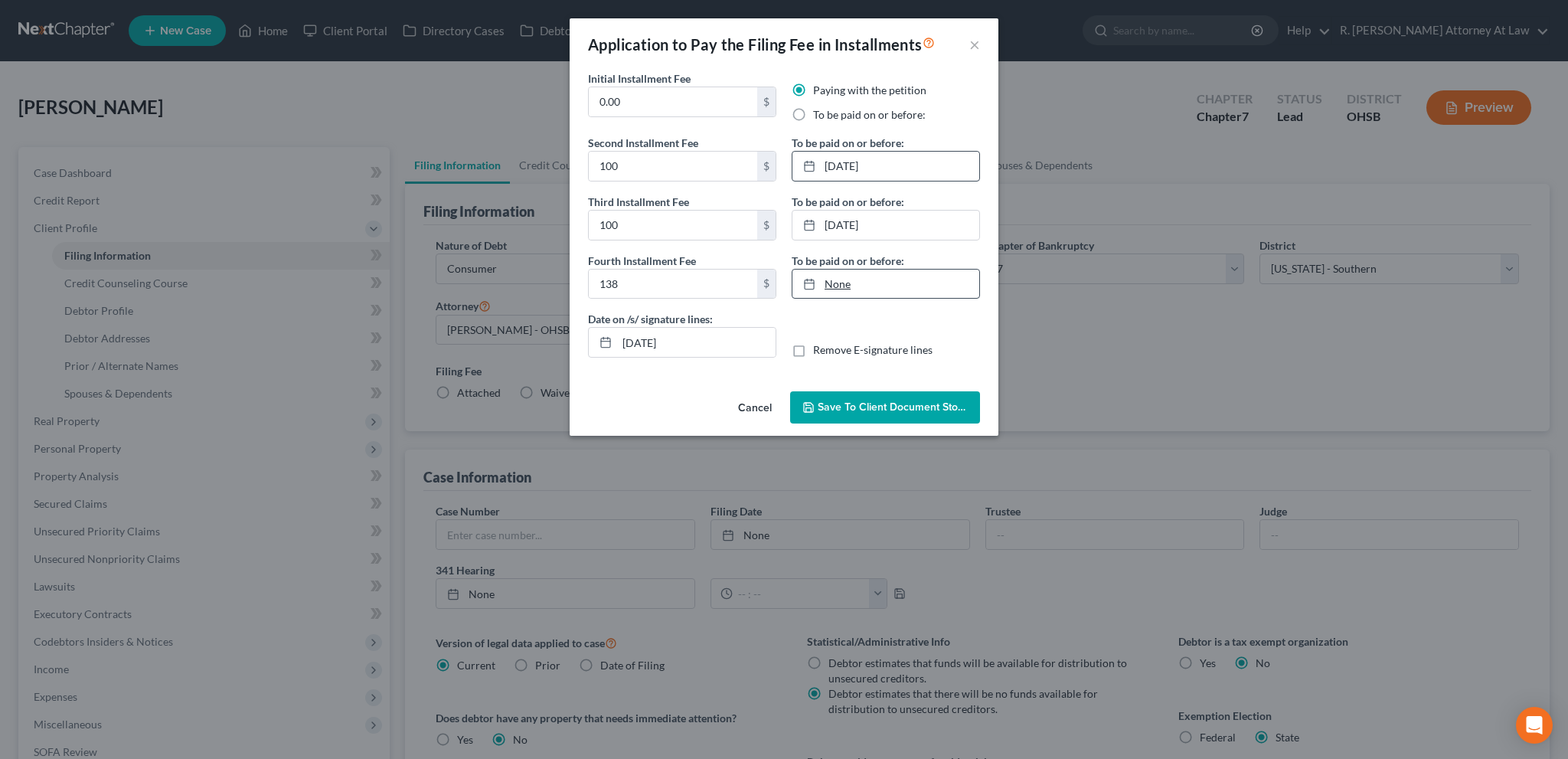
type input "[DATE]"
click at [830, 287] on link "None" at bounding box center [885, 283] width 187 height 29
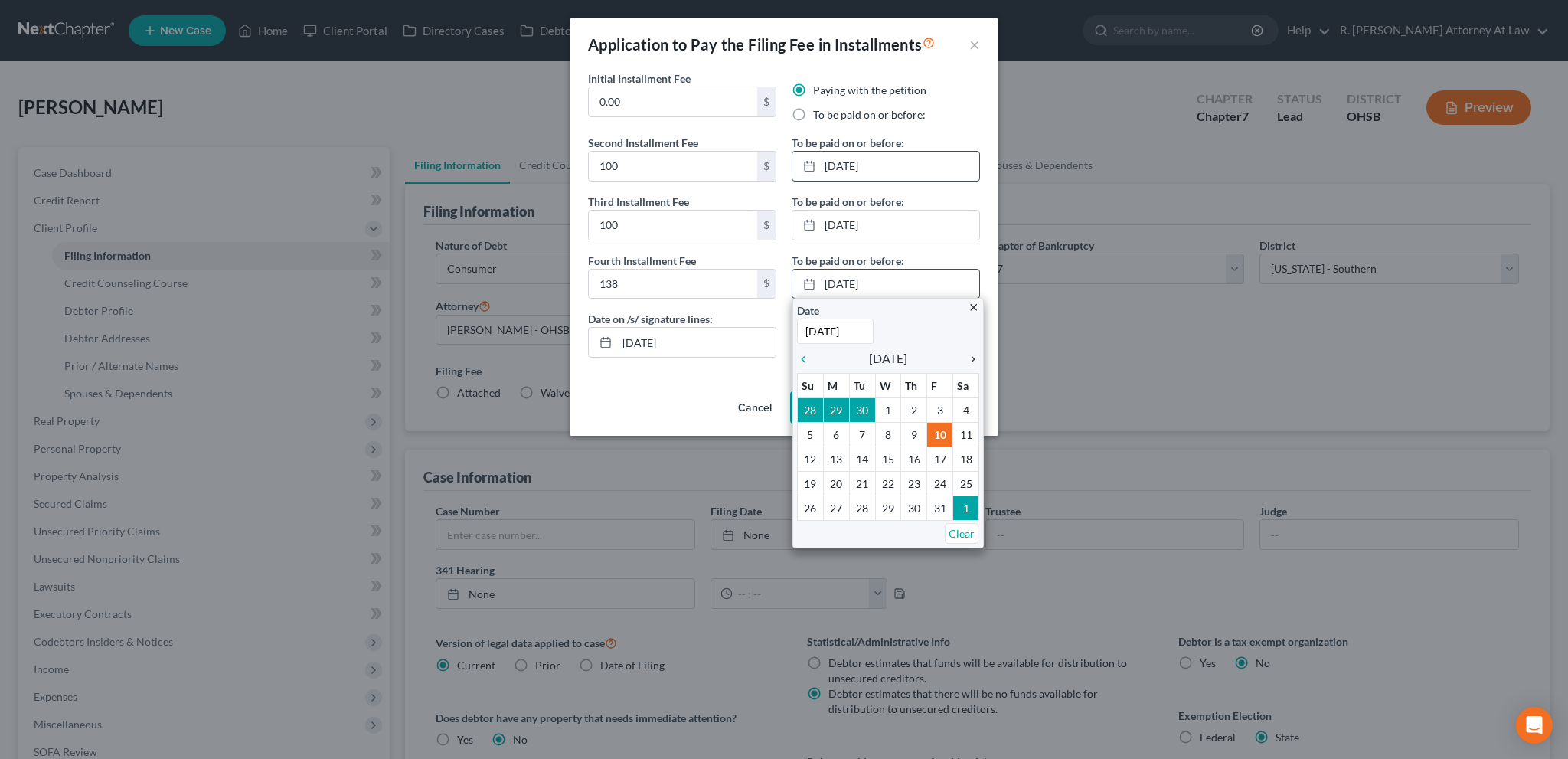
click at [973, 360] on icon "chevron_right" at bounding box center [969, 358] width 20 height 12
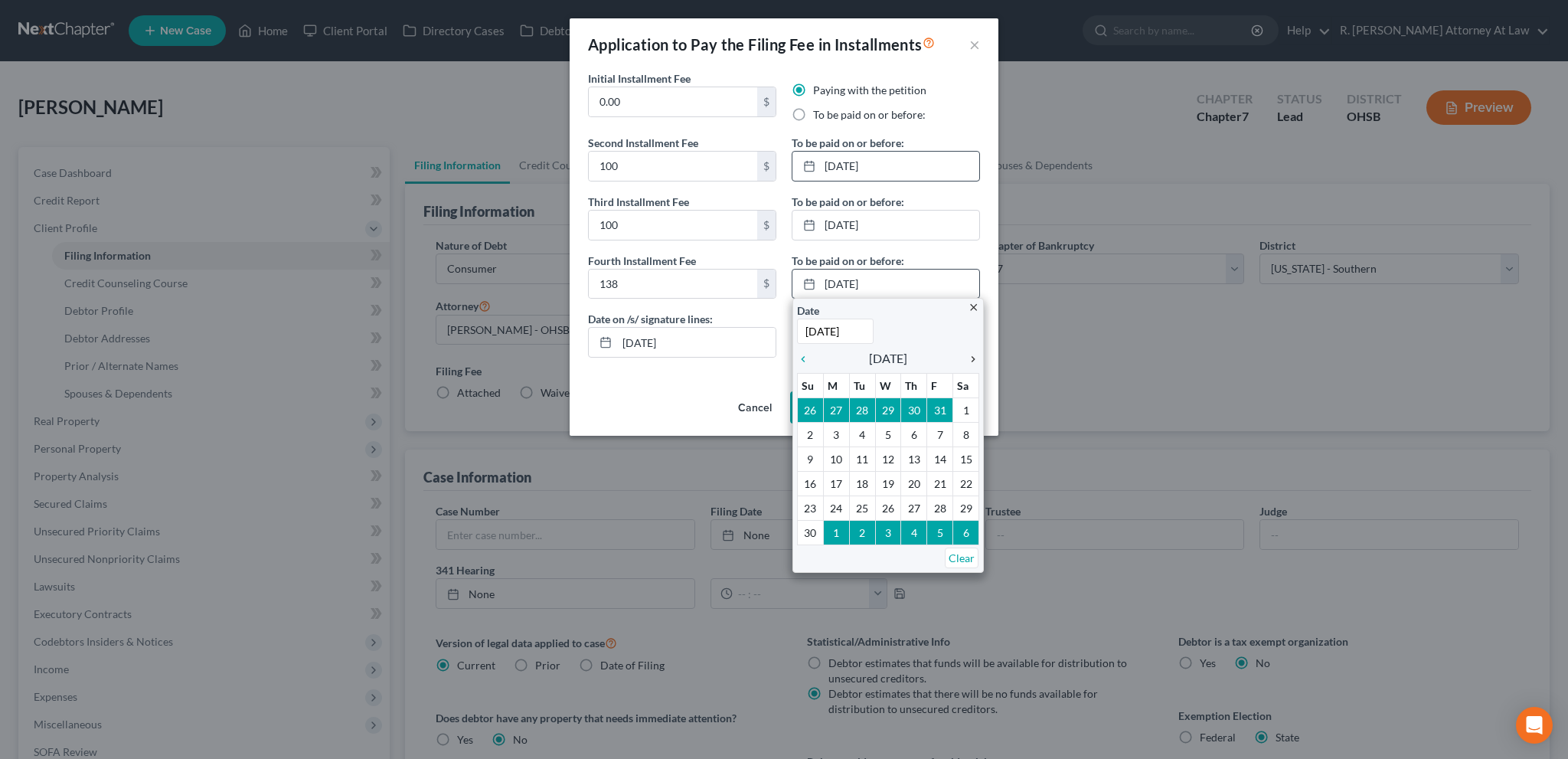
click at [975, 360] on icon "chevron_right" at bounding box center [969, 358] width 20 height 12
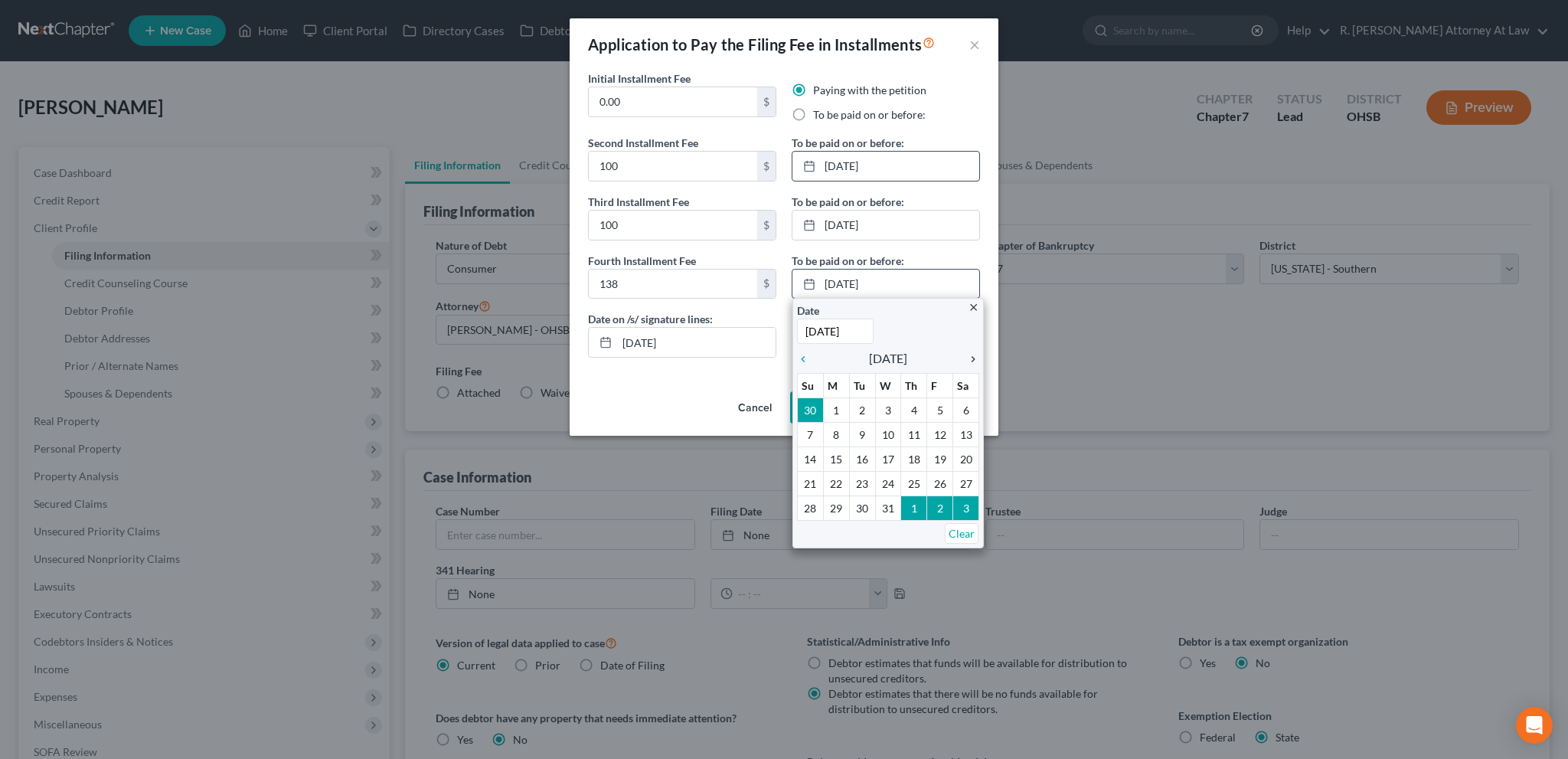
click at [976, 360] on icon "chevron_right" at bounding box center [969, 358] width 20 height 12
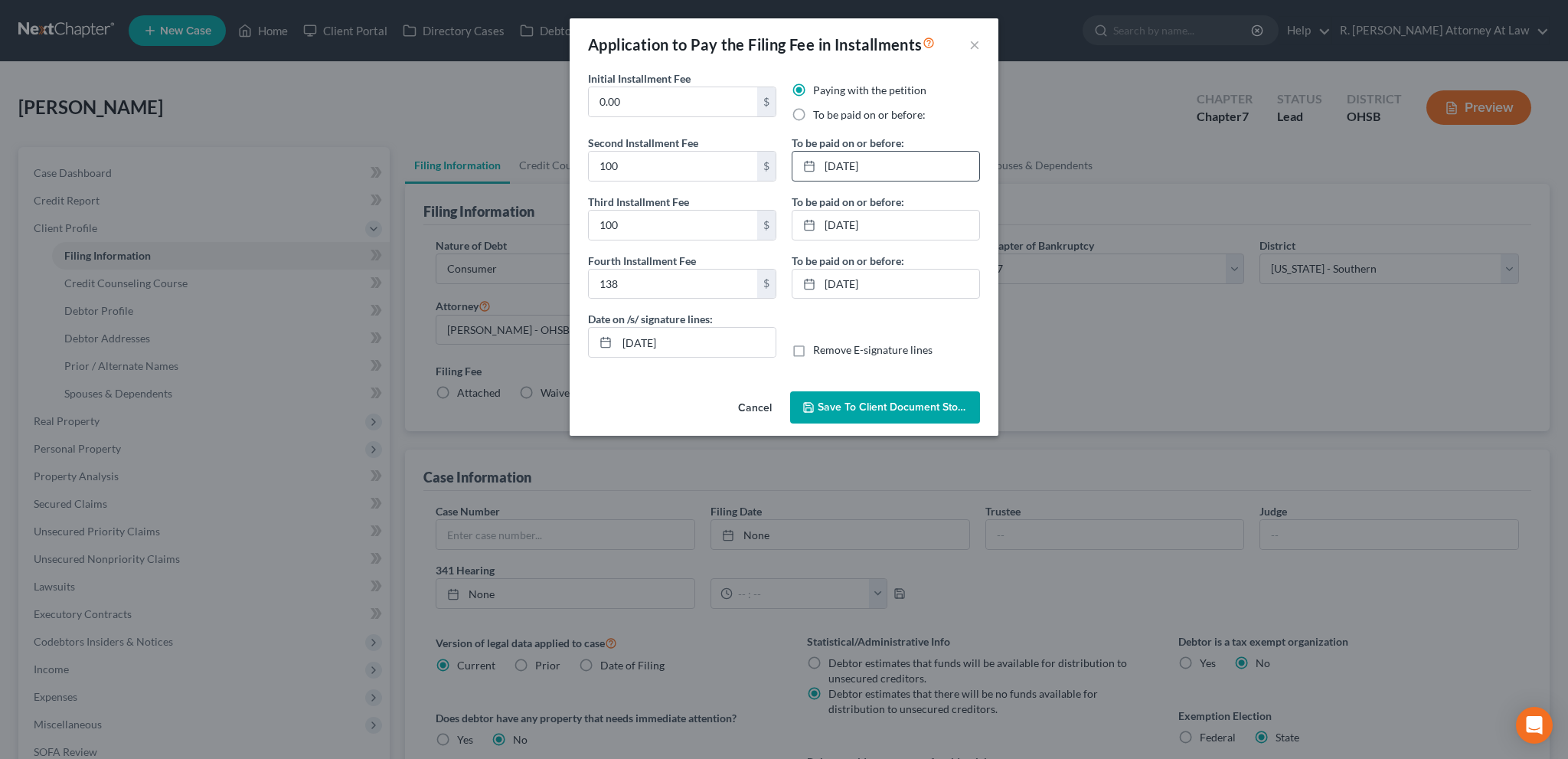
click at [841, 407] on span "Save to Client Document Storage" at bounding box center [899, 406] width 162 height 13
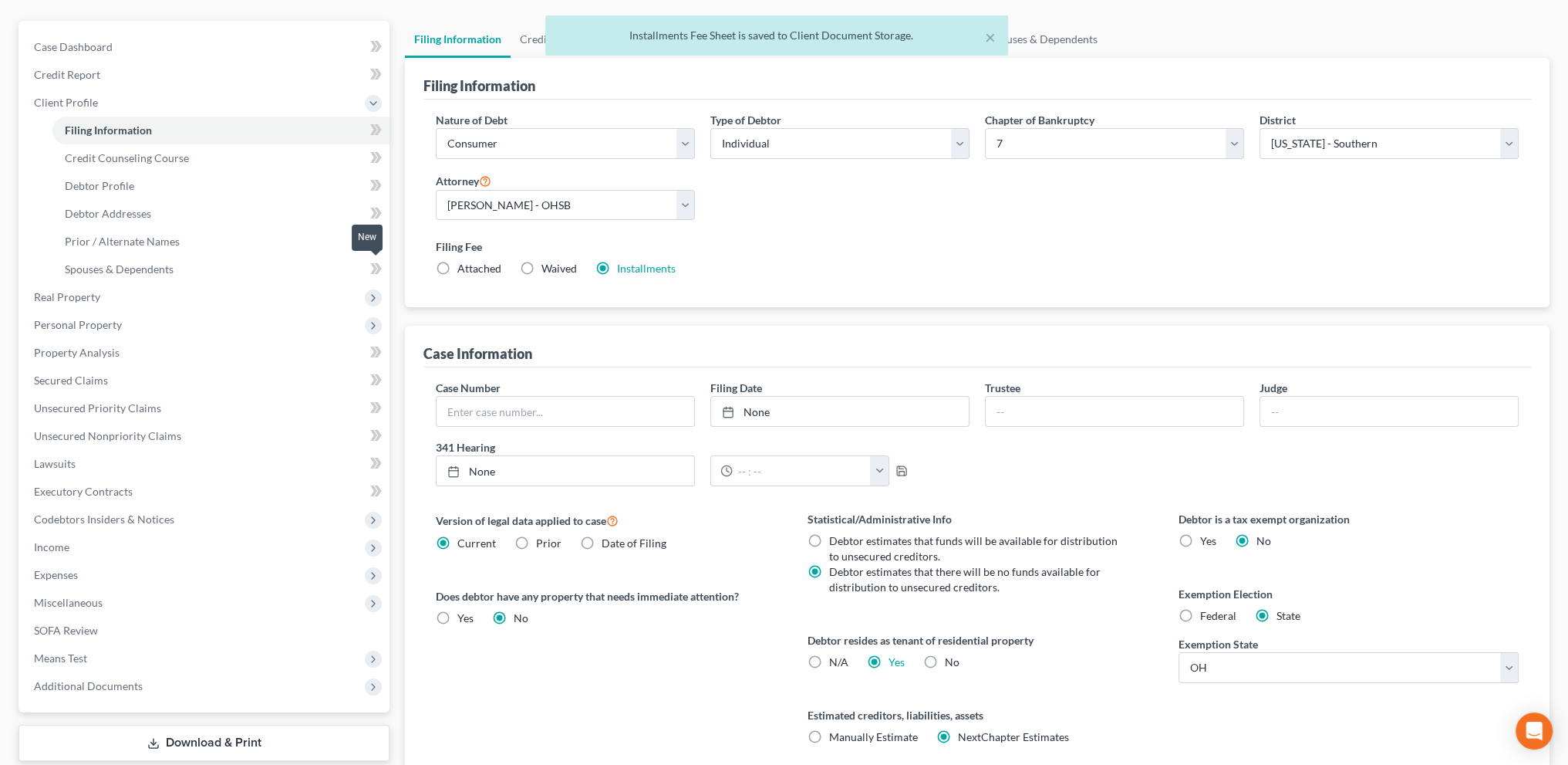
scroll to position [250, 0]
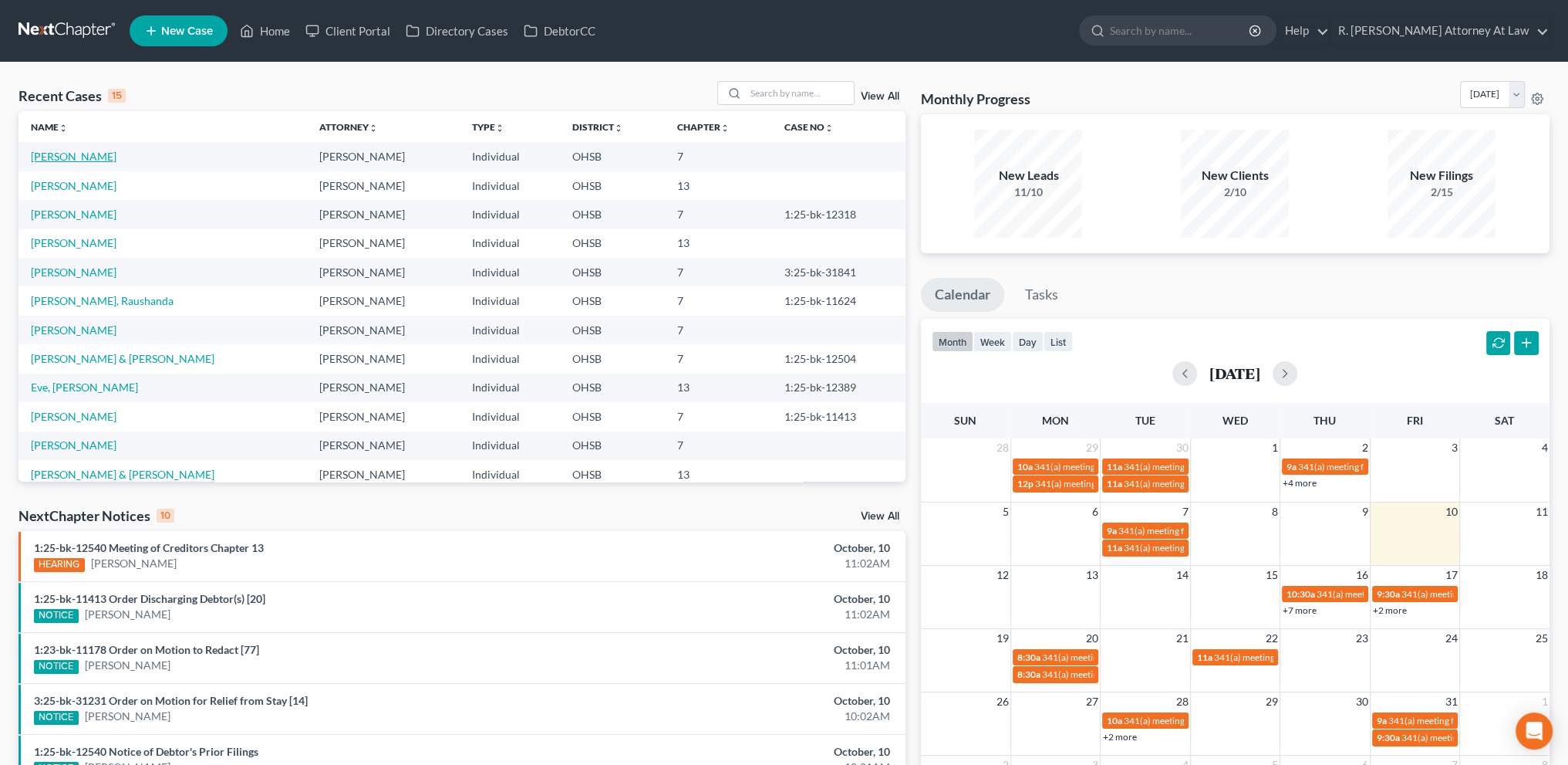
click at [38, 161] on link "[PERSON_NAME]" at bounding box center [74, 156] width 86 height 13
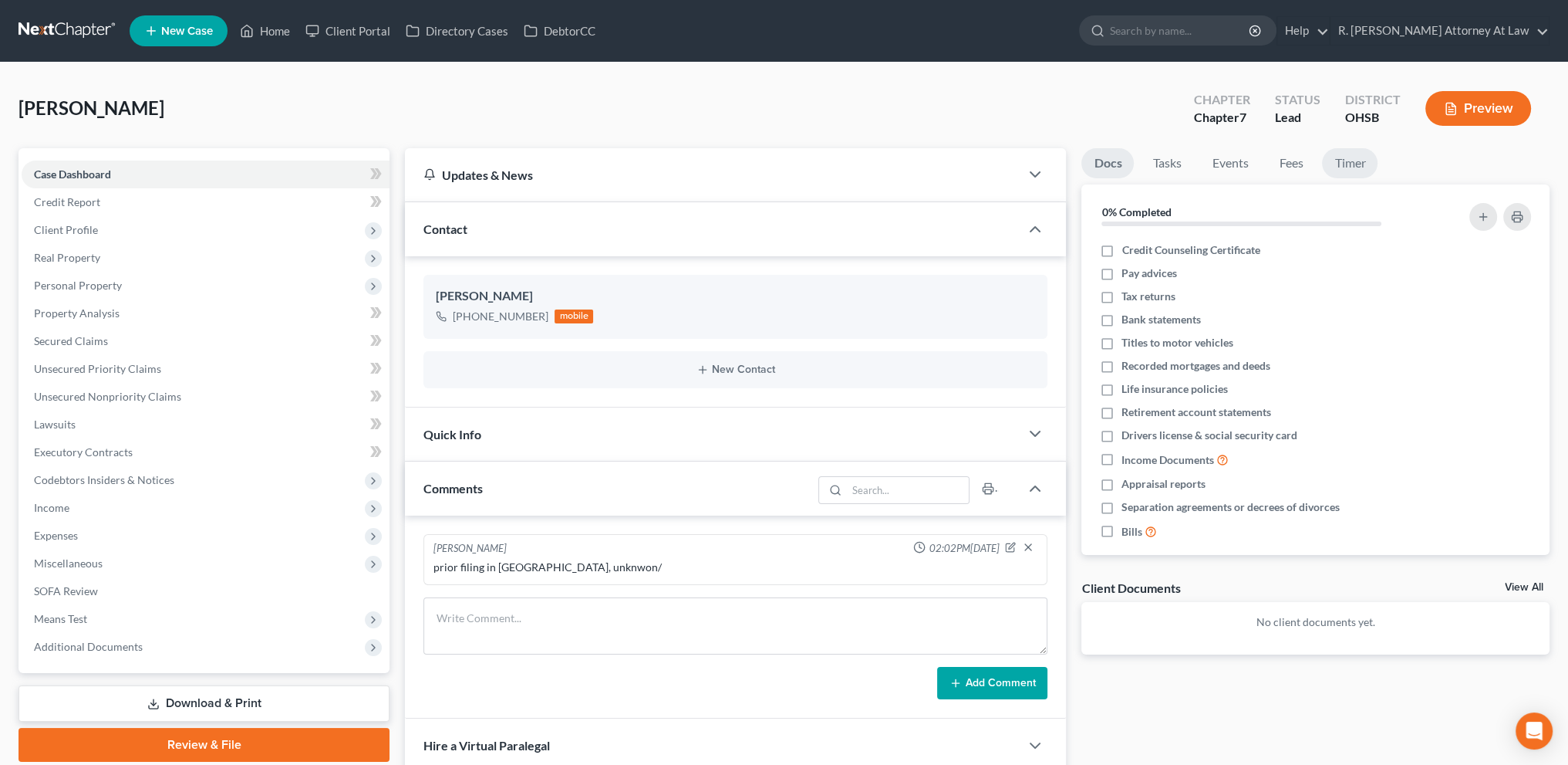
click at [1348, 158] on link "Timer" at bounding box center [1350, 163] width 55 height 30
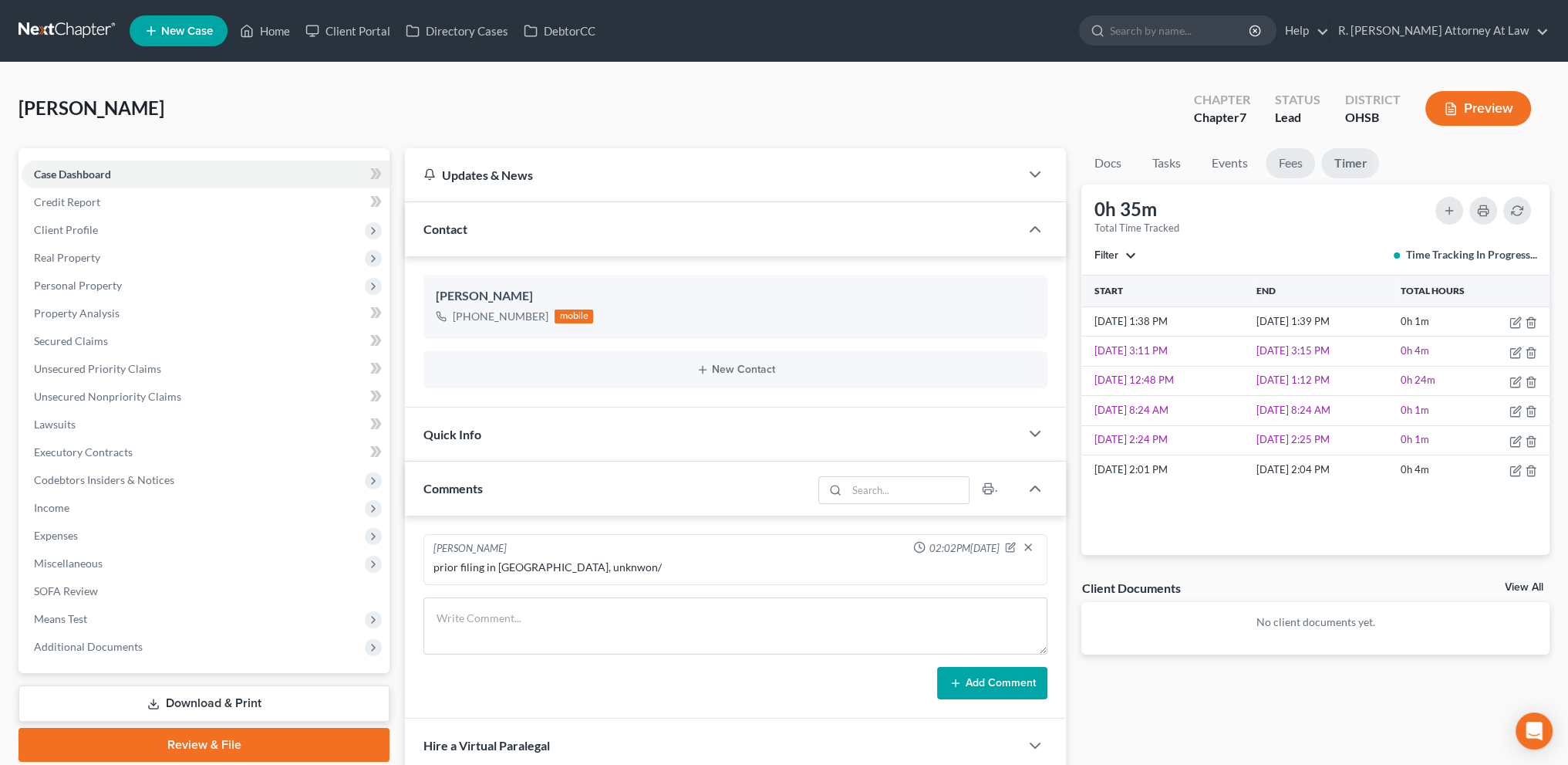
click at [1288, 163] on link "Fees" at bounding box center [1290, 163] width 50 height 30
